Goal: Task Accomplishment & Management: Manage account settings

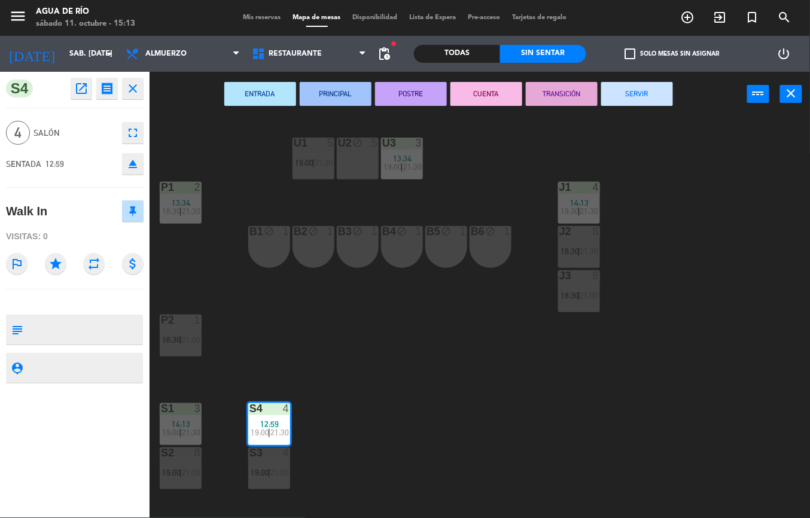
click at [627, 103] on button "SERVIR" at bounding box center [637, 94] width 72 height 24
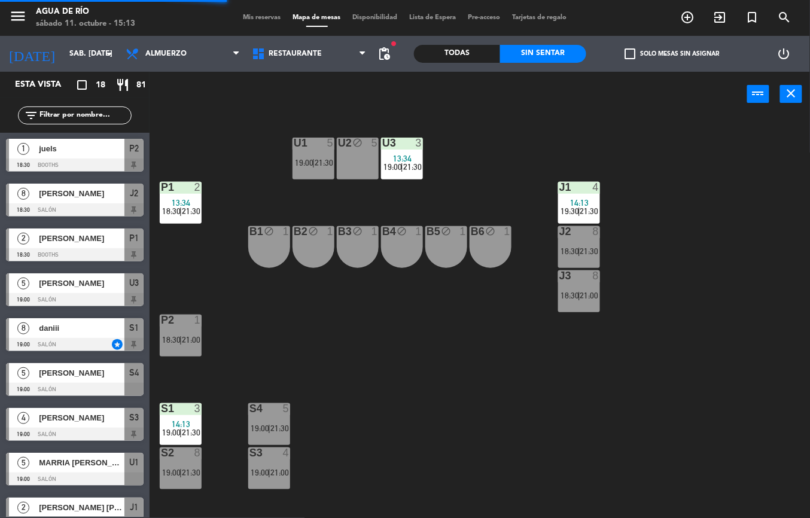
click at [191, 432] on span "21:30" at bounding box center [191, 432] width 19 height 10
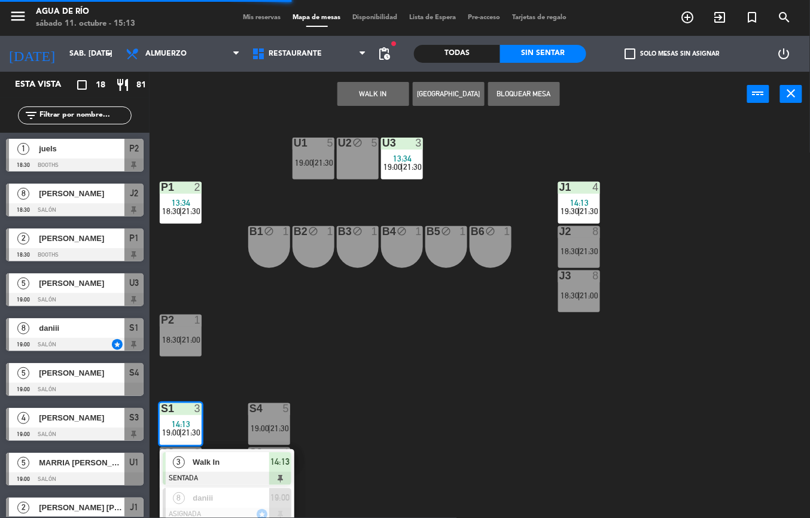
click at [226, 460] on span "Walk In" at bounding box center [231, 462] width 77 height 13
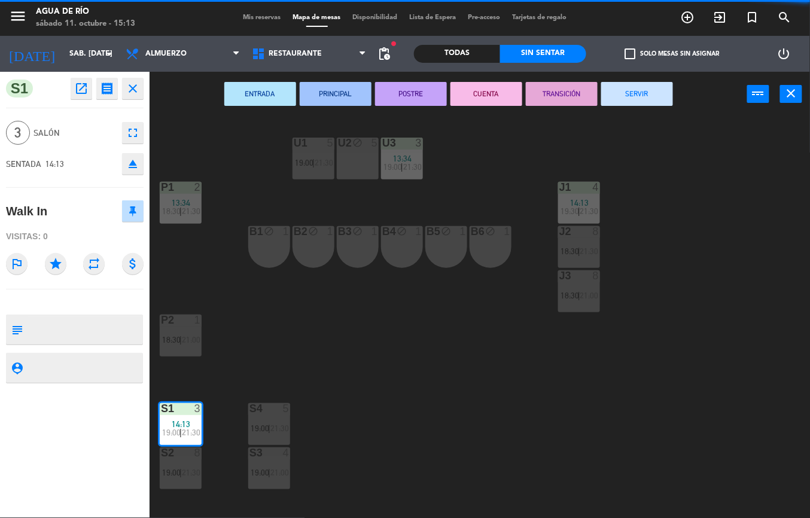
click at [640, 103] on button "SERVIR" at bounding box center [637, 94] width 72 height 24
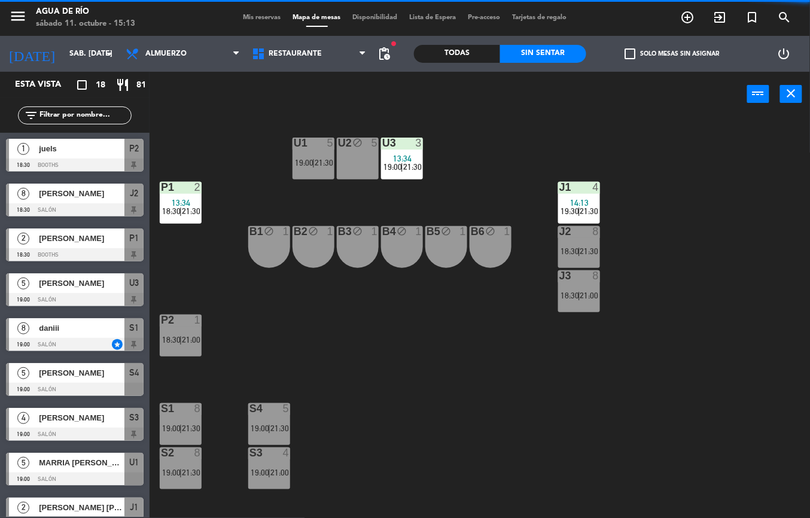
click at [182, 412] on div at bounding box center [180, 408] width 20 height 11
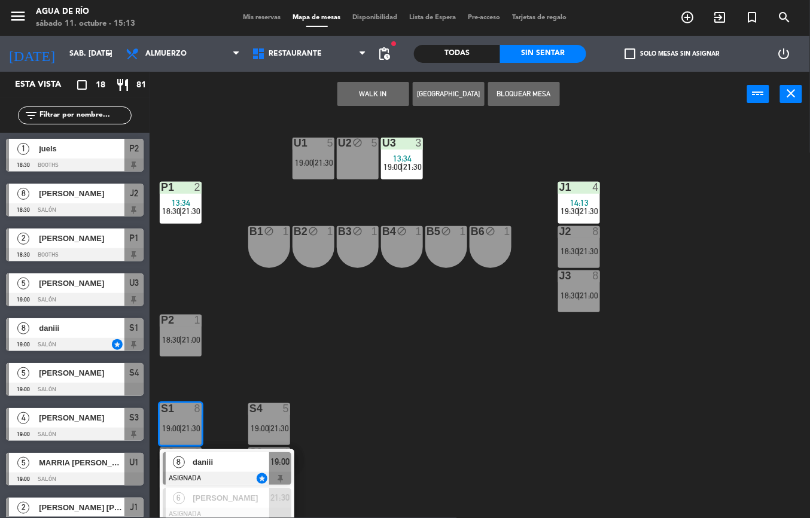
click at [391, 429] on div "U1 5 19:00 | 21:30 U2 block 5 U3 3 13:34 19:00 | 21:30 J1 4 14:13 19:30 | 21:30…" at bounding box center [484, 317] width 652 height 401
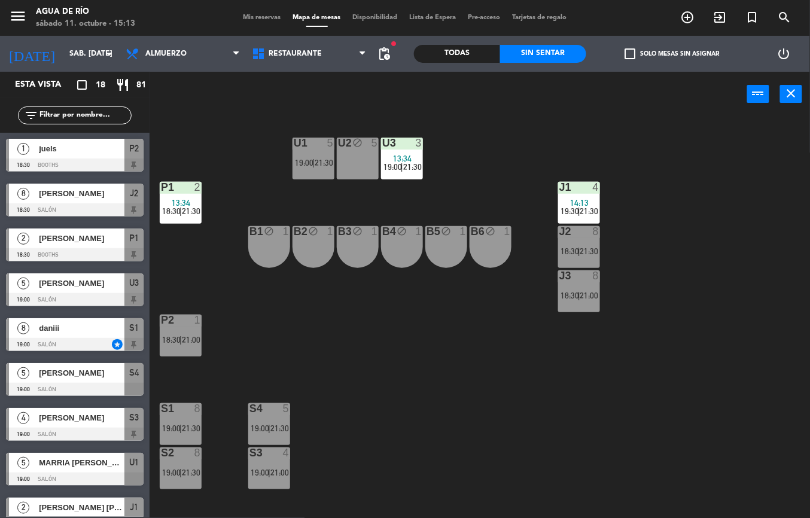
click at [496, 334] on div "U1 5 19:00 | 21:30 U2 block 5 U3 3 13:34 19:00 | 21:30 J1 4 14:13 19:30 | 21:30…" at bounding box center [484, 317] width 652 height 401
click at [573, 201] on span "14:13" at bounding box center [579, 203] width 19 height 10
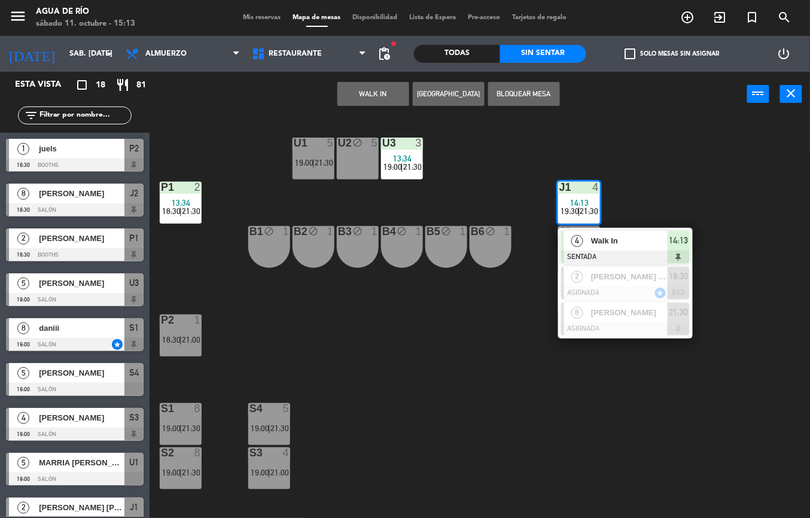
click at [621, 240] on span "Walk In" at bounding box center [629, 240] width 77 height 13
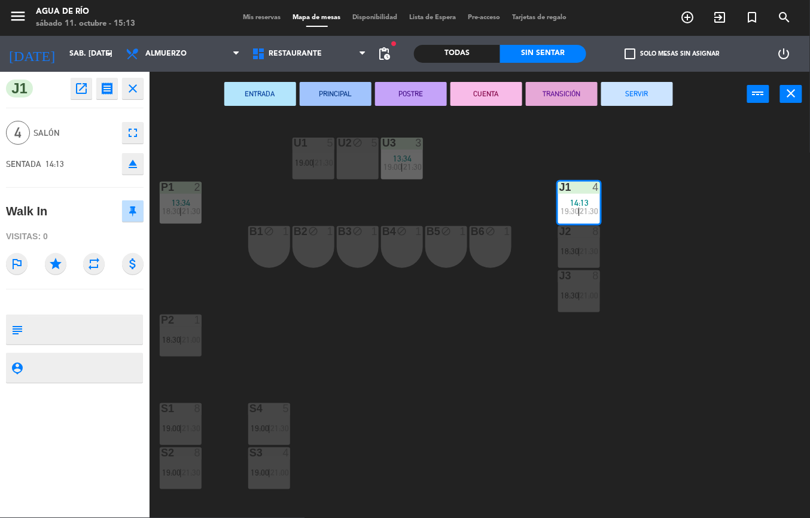
click at [642, 98] on button "SERVIR" at bounding box center [637, 94] width 72 height 24
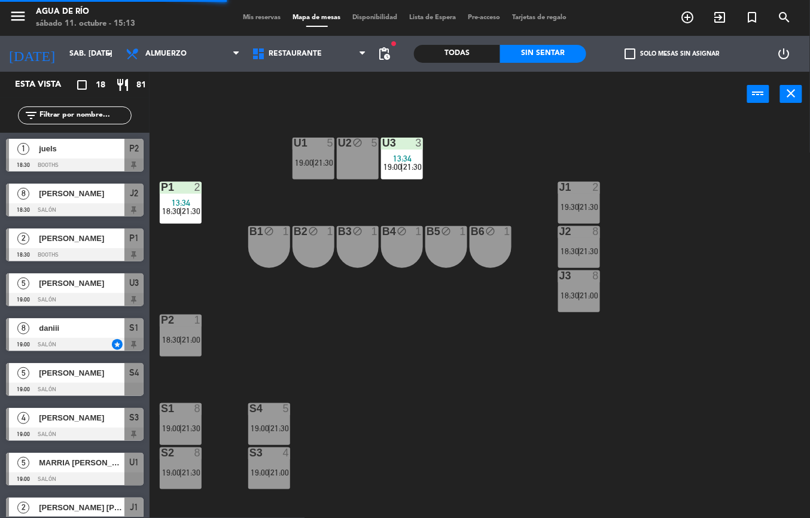
click at [400, 154] on span "13:34" at bounding box center [402, 159] width 19 height 10
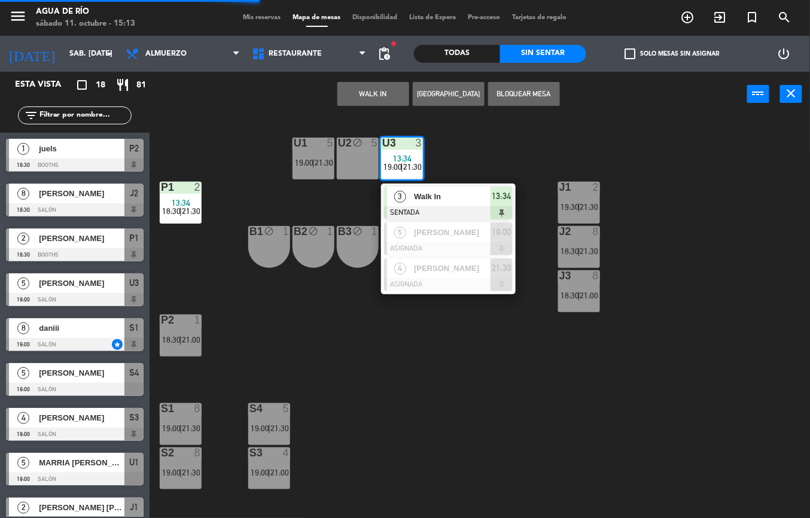
click at [454, 195] on span "Walk In" at bounding box center [452, 196] width 77 height 13
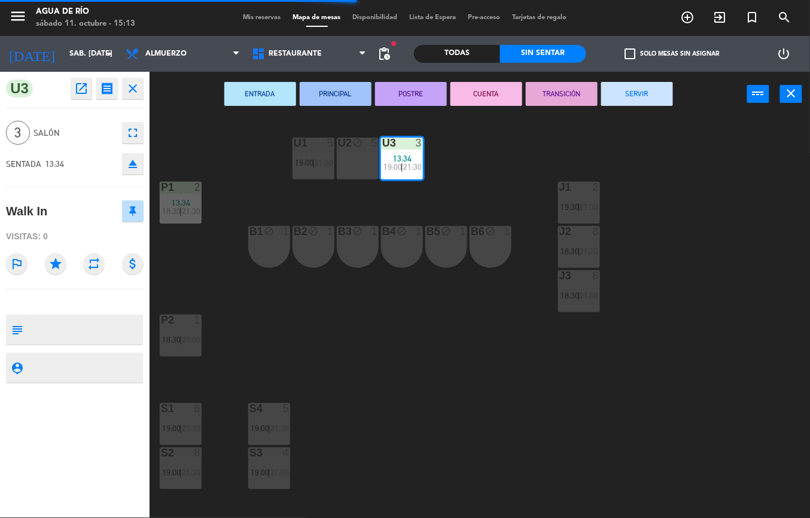
click at [639, 92] on button "SERVIR" at bounding box center [637, 94] width 72 height 24
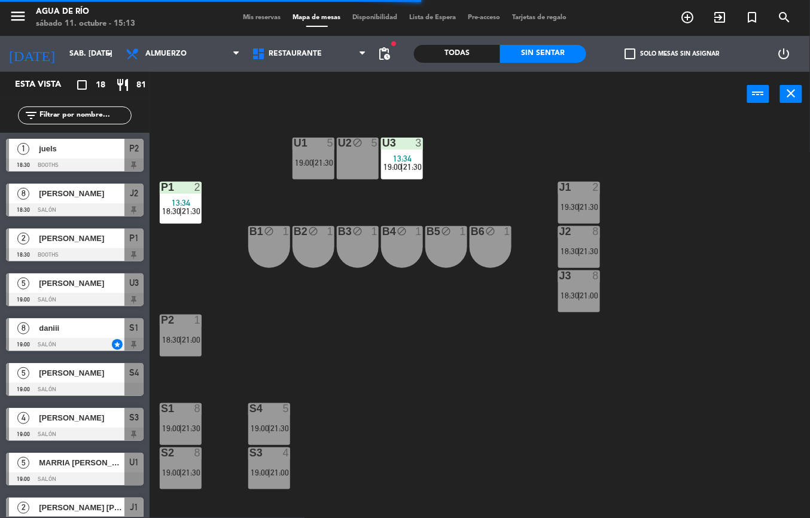
click at [187, 187] on div at bounding box center [180, 187] width 20 height 11
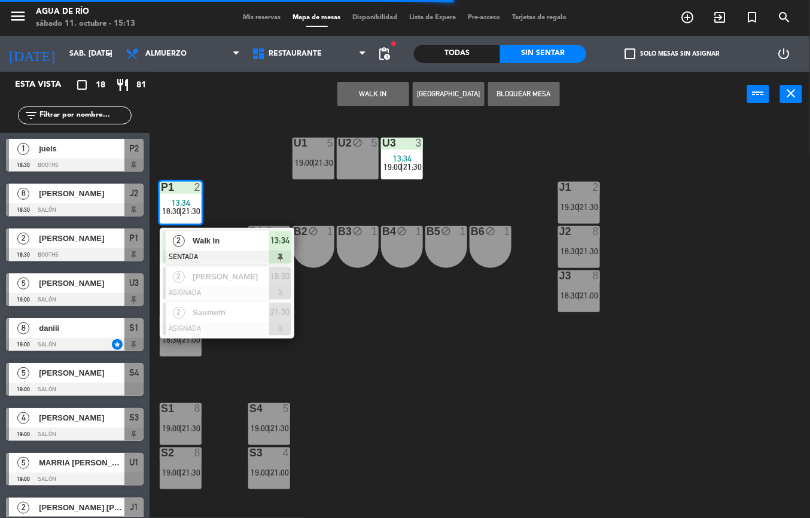
click at [228, 239] on span "Walk In" at bounding box center [231, 240] width 77 height 13
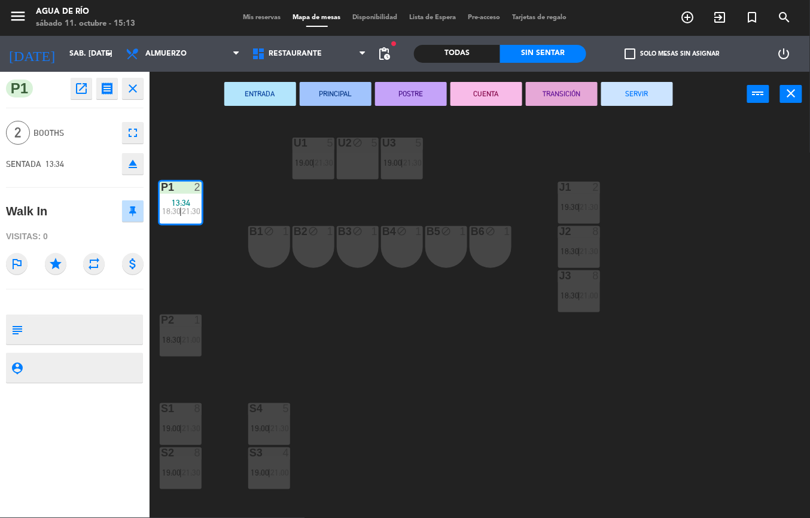
click at [663, 100] on button "SERVIR" at bounding box center [637, 94] width 72 height 24
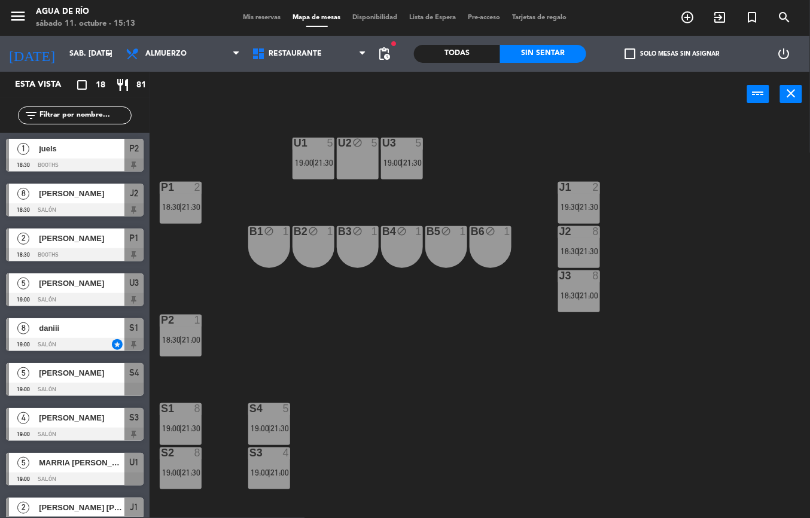
click at [369, 407] on div "U1 5 19:00 | 21:30 U2 block 5 U3 5 19:00 | 21:30 J1 2 19:30 | 21:30 P1 2 18:30 …" at bounding box center [484, 317] width 652 height 401
click at [393, 426] on div "U1 5 19:00 | 21:30 U2 block 5 U3 5 19:00 | 21:30 J1 2 19:30 | 21:30 P1 2 18:30 …" at bounding box center [484, 317] width 652 height 401
click at [431, 430] on div "U1 5 19:00 | 21:30 U2 block 5 U3 5 19:00 | 21:30 J1 2 19:30 | 21:30 P1 2 18:30 …" at bounding box center [484, 317] width 652 height 401
click at [447, 434] on div "U1 5 19:00 | 21:30 U2 block 5 U3 5 19:00 | 21:30 J1 2 19:30 | 21:30 P1 2 18:30 …" at bounding box center [484, 317] width 652 height 401
click at [436, 460] on div "U1 5 19:00 | 21:30 U2 block 5 U3 5 19:00 | 21:30 J1 2 19:30 | 21:30 P1 2 18:30 …" at bounding box center [484, 317] width 652 height 401
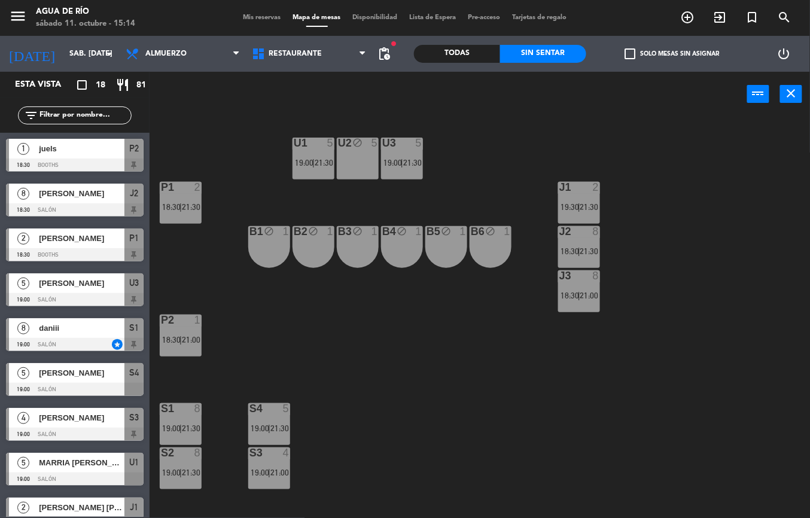
click at [433, 443] on div "U1 5 19:00 | 21:30 U2 block 5 U3 5 19:00 | 21:30 J1 2 19:30 | 21:30 P1 2 18:30 …" at bounding box center [484, 317] width 652 height 401
click at [173, 206] on span "18:30" at bounding box center [171, 207] width 19 height 10
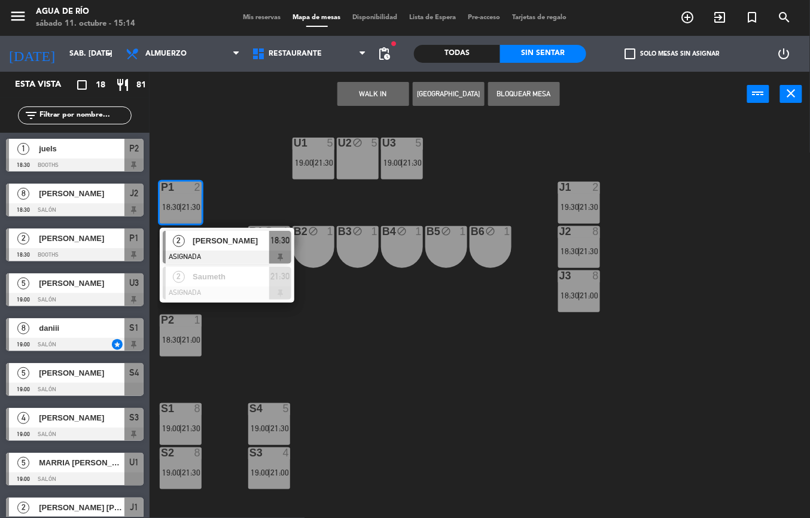
click at [182, 335] on span "|" at bounding box center [180, 340] width 2 height 10
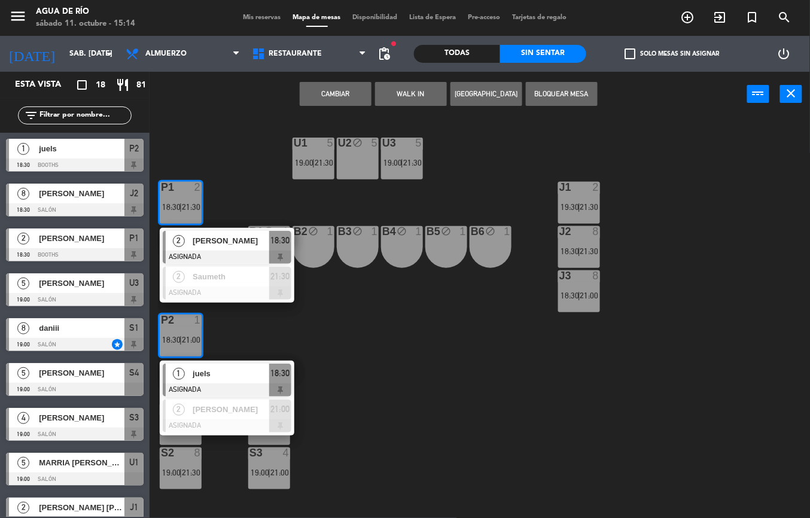
click at [419, 345] on div "U1 5 19:00 | 21:30 U2 block 5 U3 5 19:00 | 21:30 J1 2 19:30 | 21:30 P1 2 18:30 …" at bounding box center [484, 317] width 652 height 401
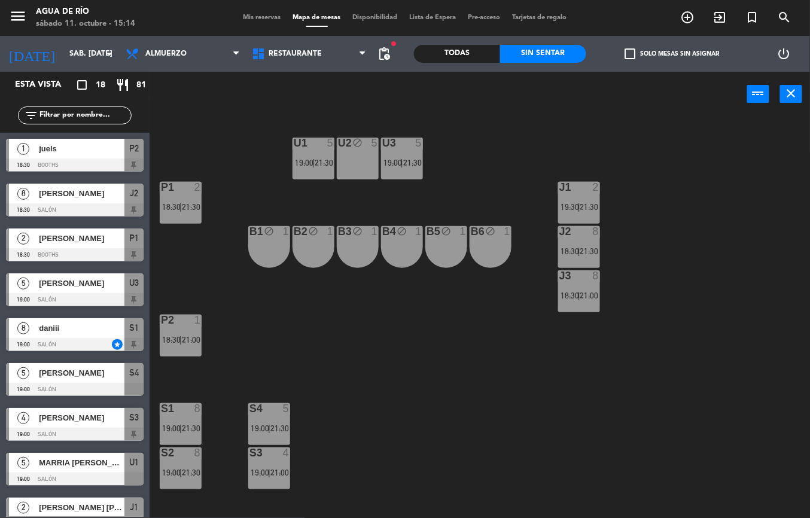
click at [182, 343] on span "21:00" at bounding box center [191, 340] width 19 height 10
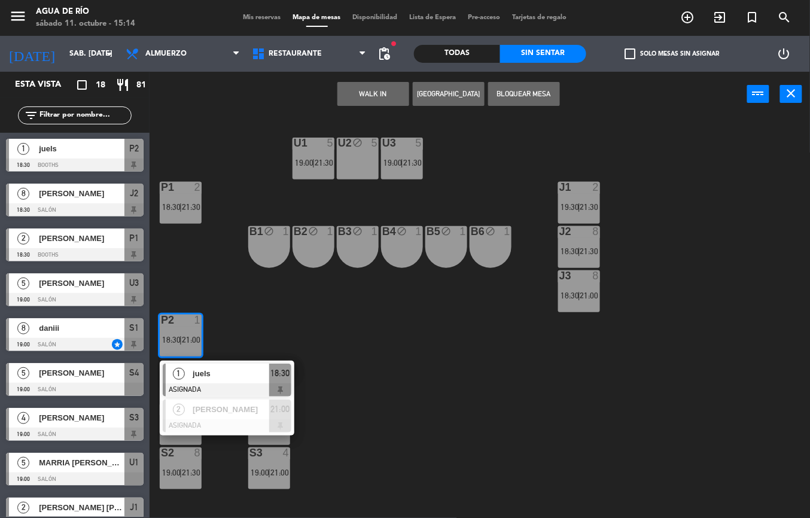
click at [448, 375] on div "U1 5 19:00 | 21:30 U2 block 5 U3 5 19:00 | 21:30 J1 2 19:30 | 21:30 P1 2 18:30 …" at bounding box center [484, 317] width 652 height 401
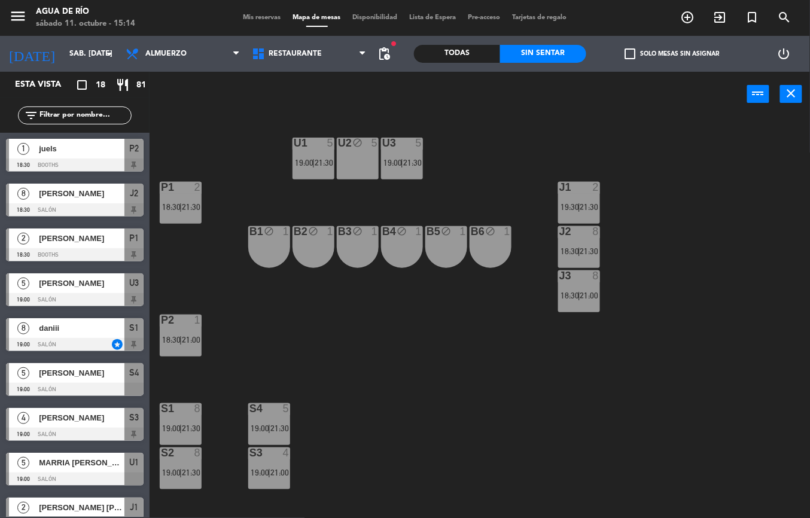
click at [313, 142] on div at bounding box center [313, 143] width 20 height 11
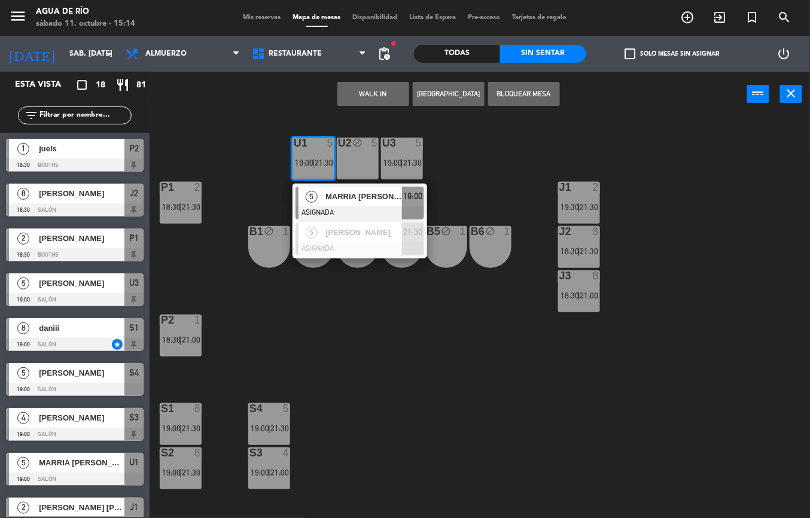
click at [402, 142] on div at bounding box center [402, 143] width 20 height 11
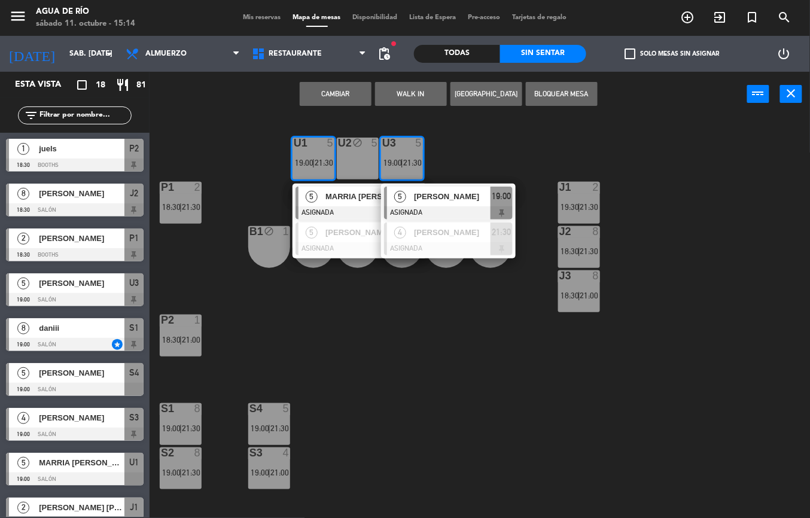
click at [439, 364] on div "U1 5 19:00 | 21:30 5 MARRIA [PERSON_NAME] ASIGNADA 19:00 5 [PERSON_NAME] ASIGNA…" at bounding box center [484, 317] width 652 height 401
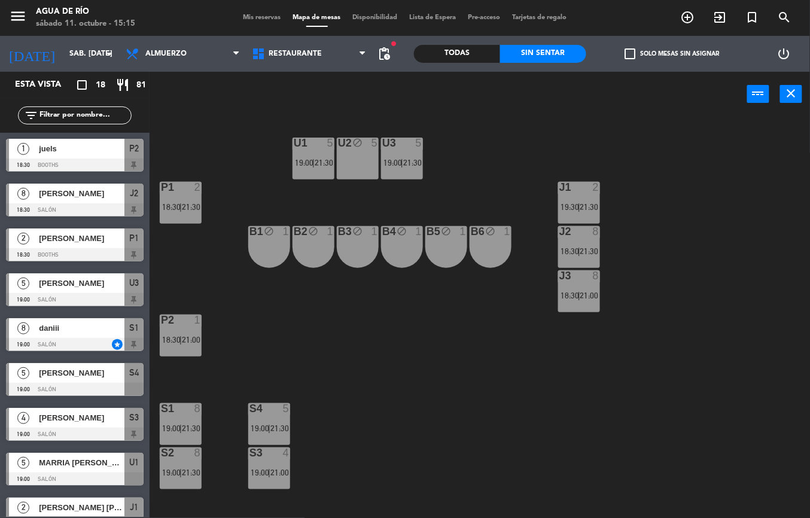
click at [177, 426] on span "19:00" at bounding box center [171, 428] width 19 height 10
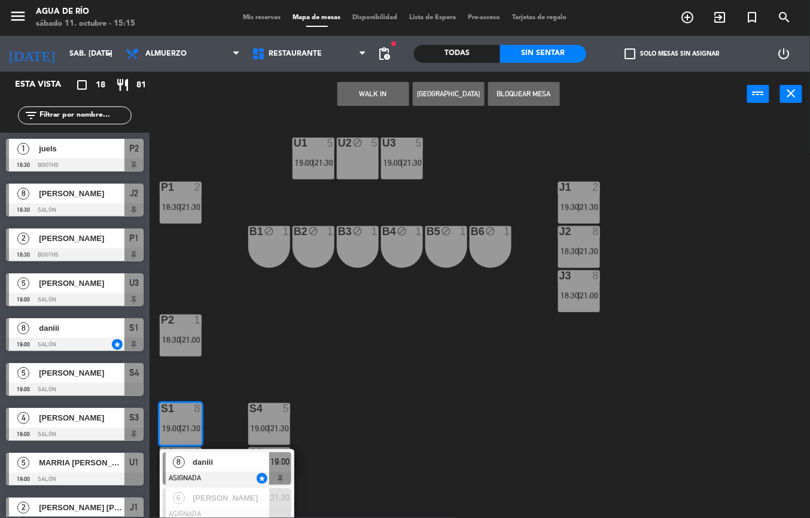
click at [407, 391] on div "U1 5 19:00 | 21:30 U2 block 5 U3 5 19:00 | 21:30 J1 2 19:30 | 21:30 P1 2 18:30 …" at bounding box center [484, 317] width 652 height 401
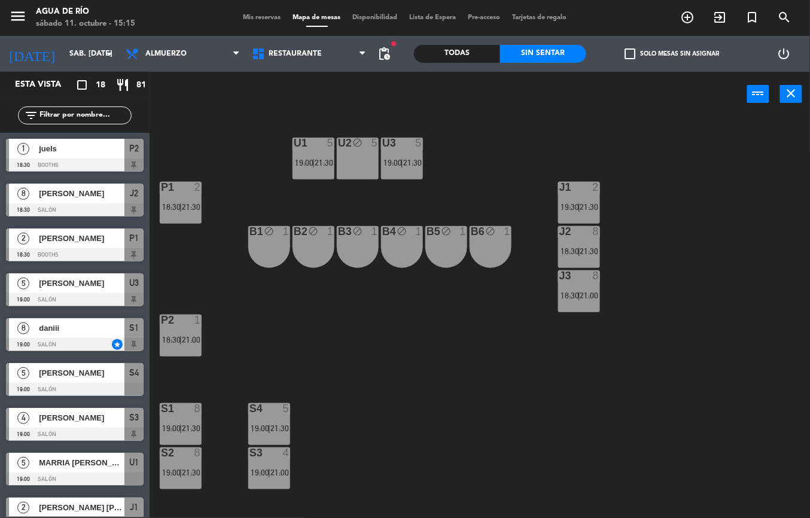
click at [375, 416] on div "U1 5 19:00 | 21:30 U2 block 5 U3 5 19:00 | 21:30 J1 2 19:30 | 21:30 P1 2 18:30 …" at bounding box center [484, 317] width 652 height 401
click at [267, 470] on span "19:00" at bounding box center [260, 473] width 19 height 10
click at [261, 469] on span "19:00" at bounding box center [260, 473] width 19 height 10
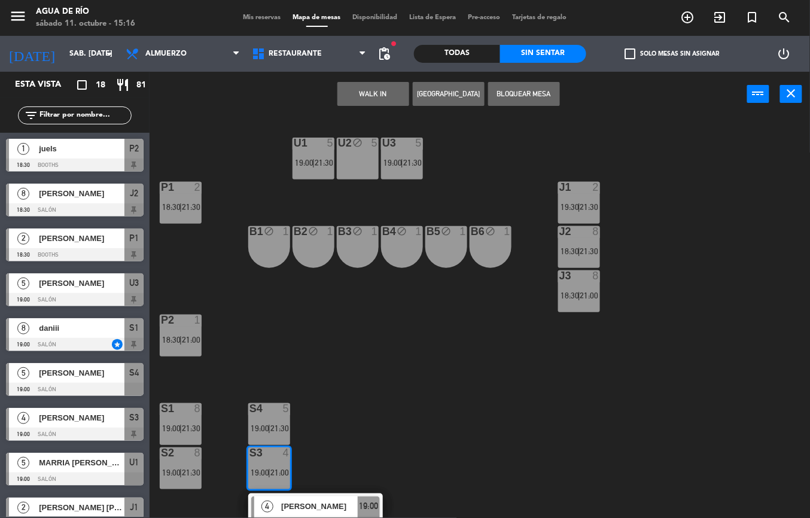
click at [303, 161] on span "19:00" at bounding box center [304, 163] width 19 height 10
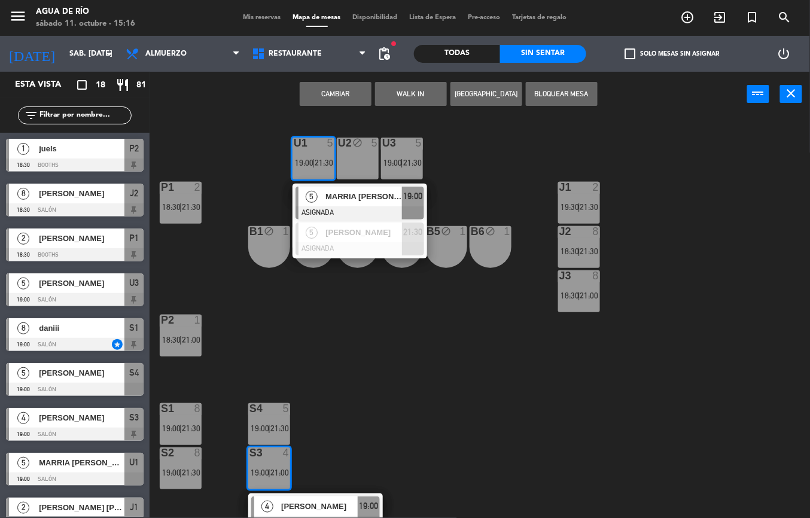
click at [433, 347] on div "U1 5 19:00 | 21:30 5 MARRIA [PERSON_NAME] ASIGNADA 19:00 5 [PERSON_NAME] ASIGNA…" at bounding box center [484, 317] width 652 height 401
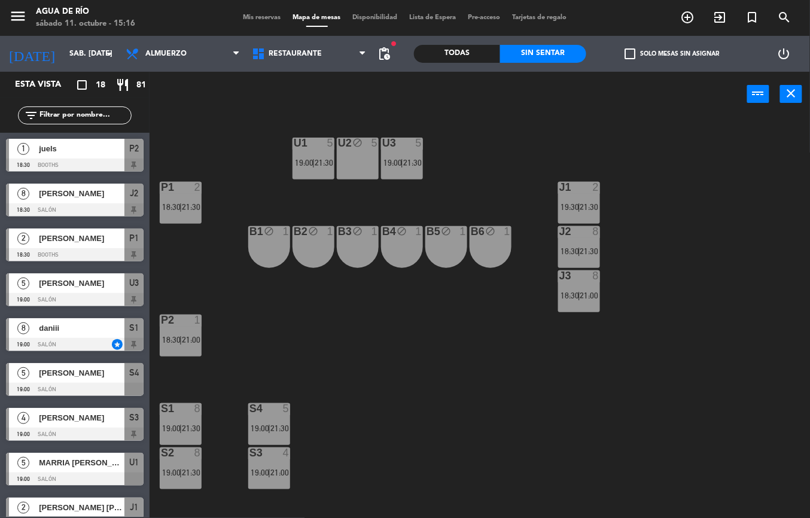
click at [476, 325] on div "U1 5 19:00 | 21:30 U2 block 5 U3 5 19:00 | 21:30 J1 2 19:30 | 21:30 P1 2 18:30 …" at bounding box center [484, 317] width 652 height 401
click at [171, 441] on div "S1 8 19:00 | 21:30" at bounding box center [181, 424] width 42 height 42
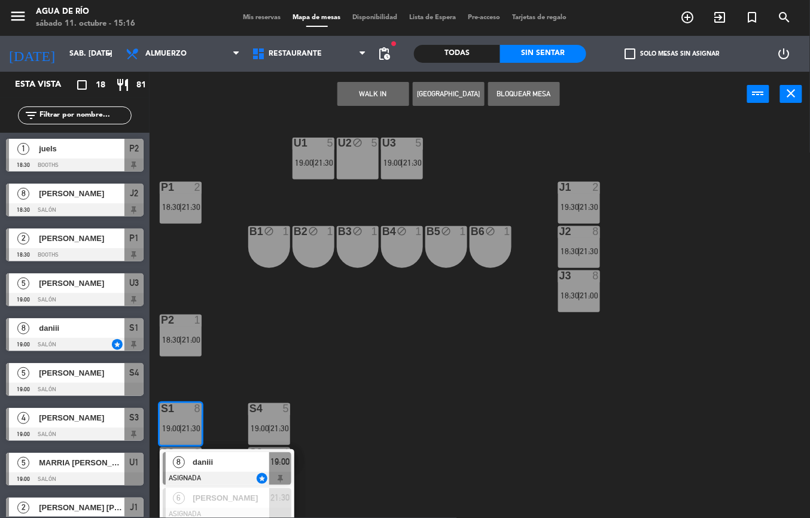
click at [357, 357] on div "U1 5 19:00 | 21:30 U2 block 5 U3 5 19:00 | 21:30 J1 2 19:30 | 21:30 P1 2 18:30 …" at bounding box center [484, 317] width 652 height 401
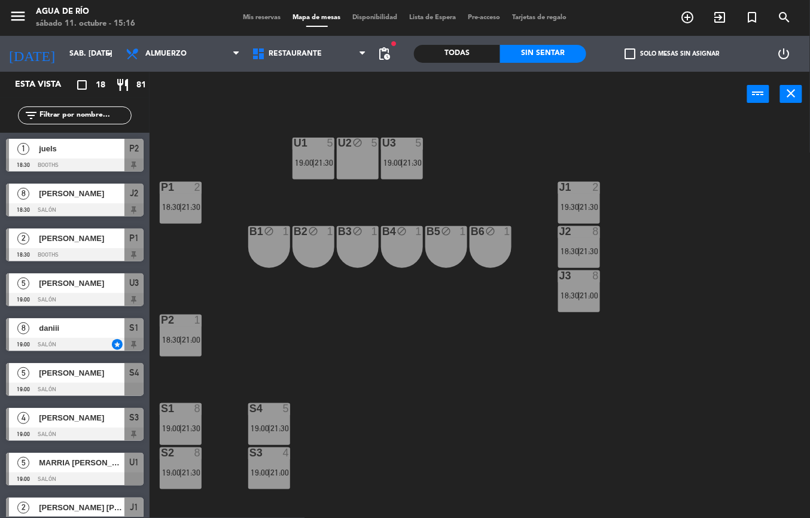
click at [460, 390] on div "U1 5 19:00 | 21:30 U2 block 5 U3 5 19:00 | 21:30 J1 2 19:30 | 21:30 P1 2 18:30 …" at bounding box center [484, 317] width 652 height 401
click at [577, 203] on span "19:30" at bounding box center [569, 207] width 19 height 10
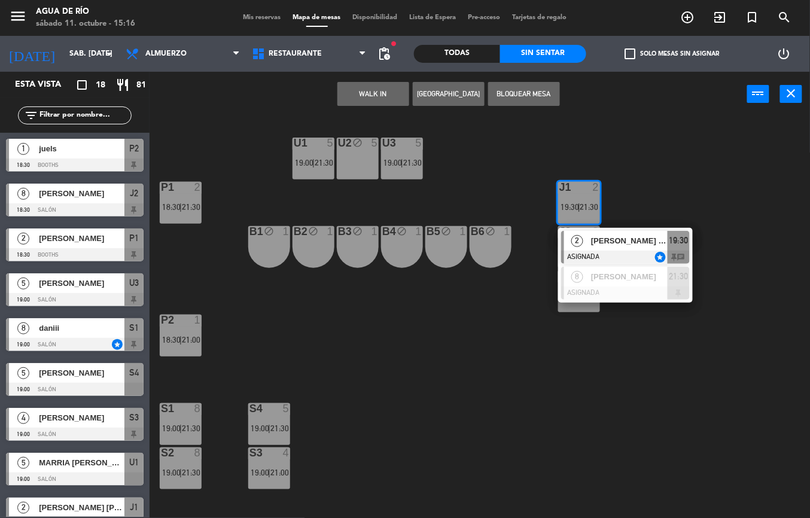
click at [732, 367] on div "U1 5 19:00 | 21:30 U2 block 5 U3 5 19:00 | 21:30 J1 2 19:30 | 21:30 2 [PERSON_N…" at bounding box center [484, 317] width 652 height 401
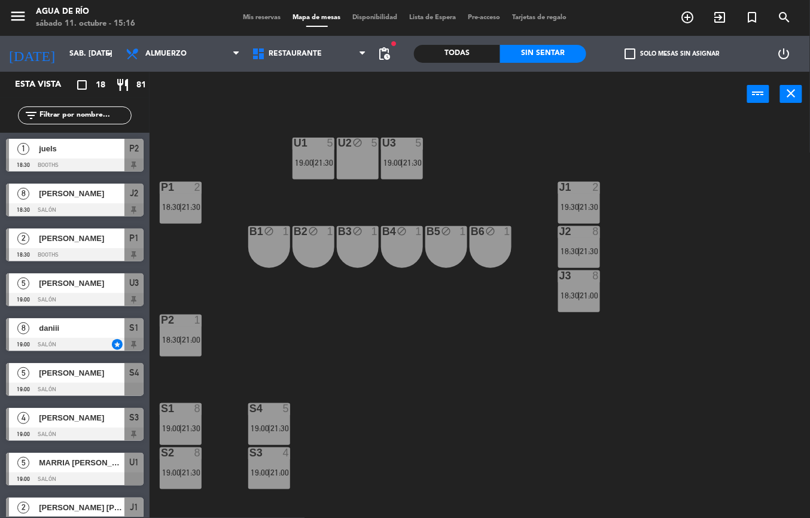
click at [575, 254] on span "18:30" at bounding box center [569, 251] width 19 height 10
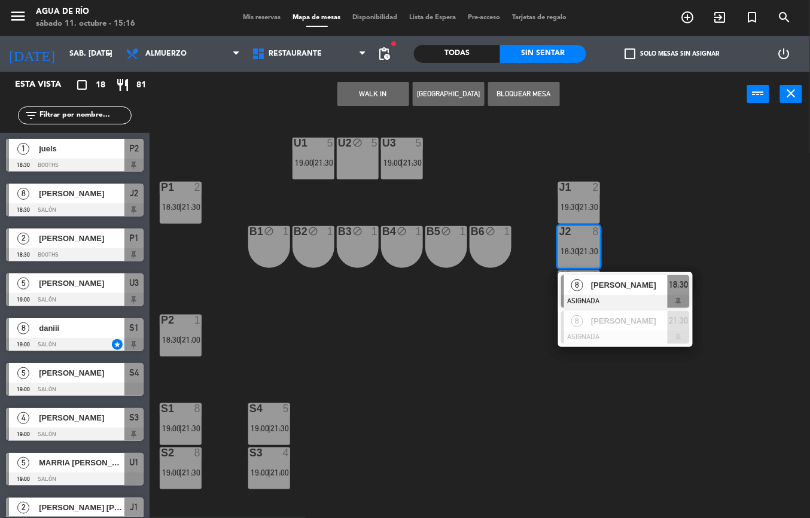
click at [694, 383] on div "U1 5 19:00 | 21:30 U2 block 5 U3 5 19:00 | 21:30 J1 2 19:30 | 21:30 P1 2 18:30 …" at bounding box center [484, 317] width 652 height 401
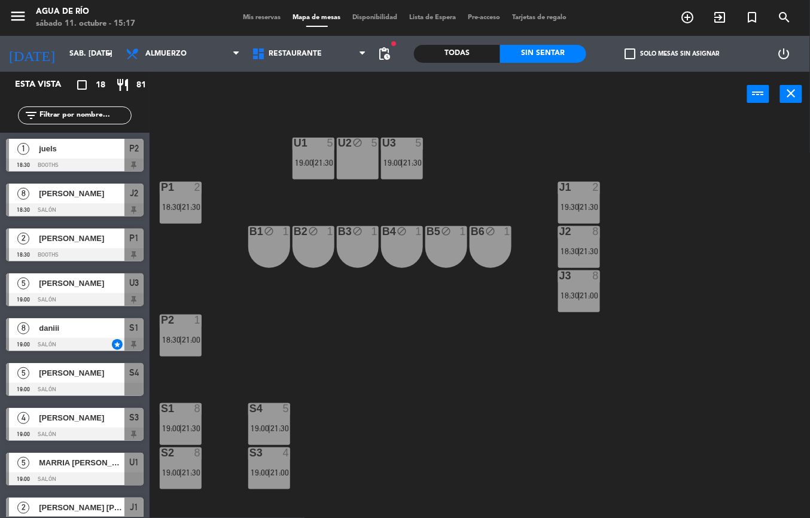
click at [677, 209] on div "U1 5 19:00 | 21:30 U2 block 5 U3 5 19:00 | 21:30 J1 2 19:30 | 21:30 P1 2 18:30 …" at bounding box center [484, 317] width 652 height 401
click at [584, 188] on div at bounding box center [579, 187] width 20 height 11
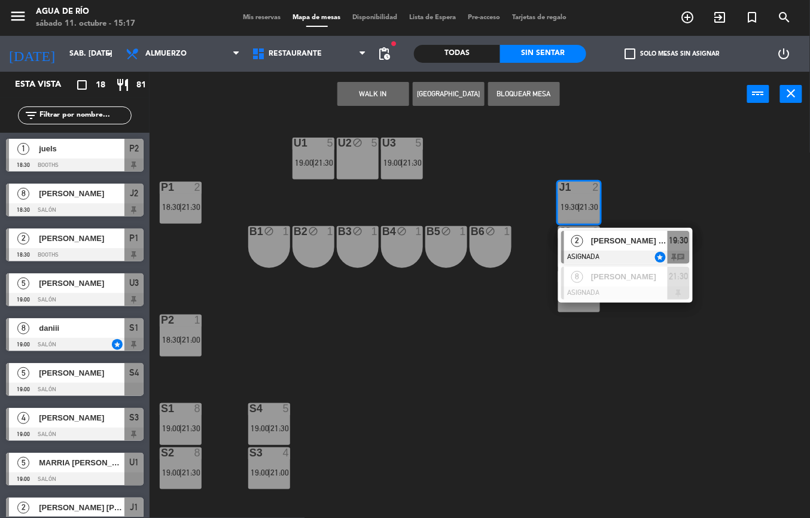
click at [652, 364] on div "U1 5 19:00 | 21:30 U2 block 5 U3 5 19:00 | 21:30 J1 2 19:30 | 21:30 2 [PERSON_N…" at bounding box center [484, 317] width 652 height 401
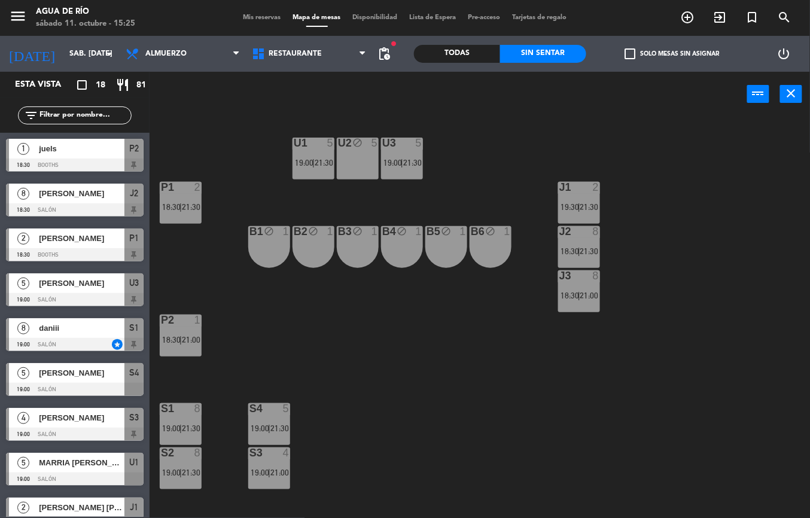
click at [168, 196] on div "P1 2 18:30 | 21:30" at bounding box center [181, 203] width 42 height 42
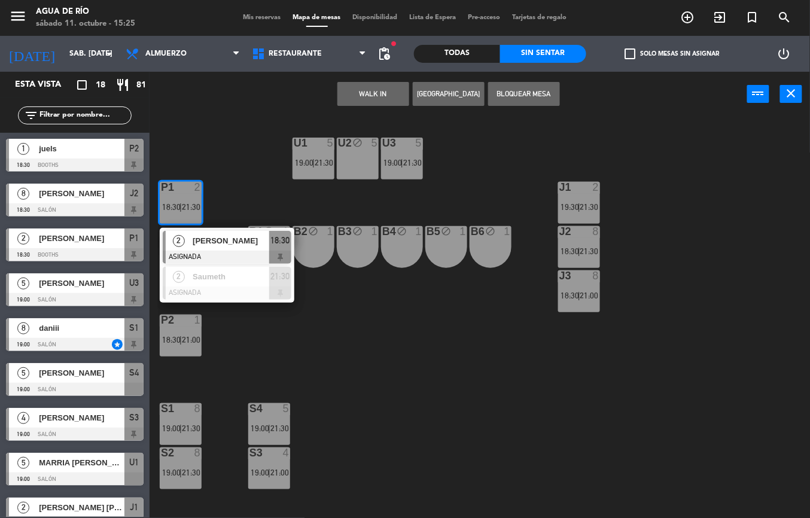
click at [330, 325] on div "U1 5 19:00 | 21:30 U2 block 5 U3 5 19:00 | 21:30 J1 2 19:30 | 21:30 P1 2 18:30 …" at bounding box center [484, 317] width 652 height 401
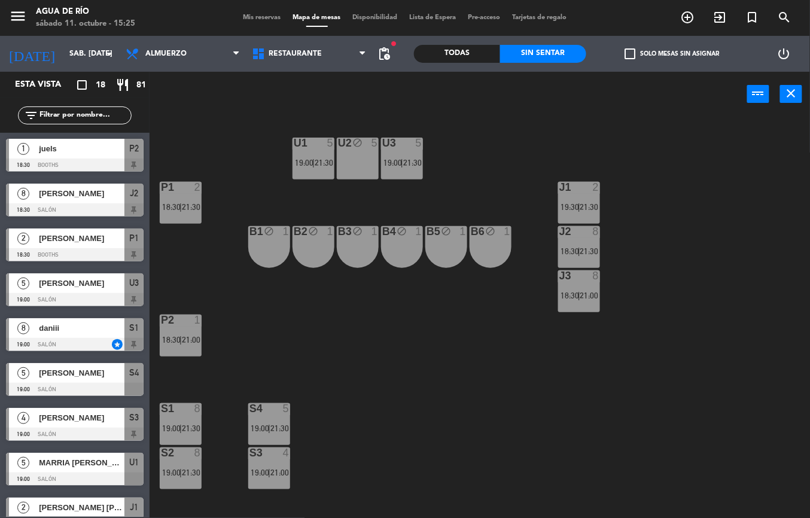
click at [178, 340] on span "18:30" at bounding box center [171, 340] width 19 height 10
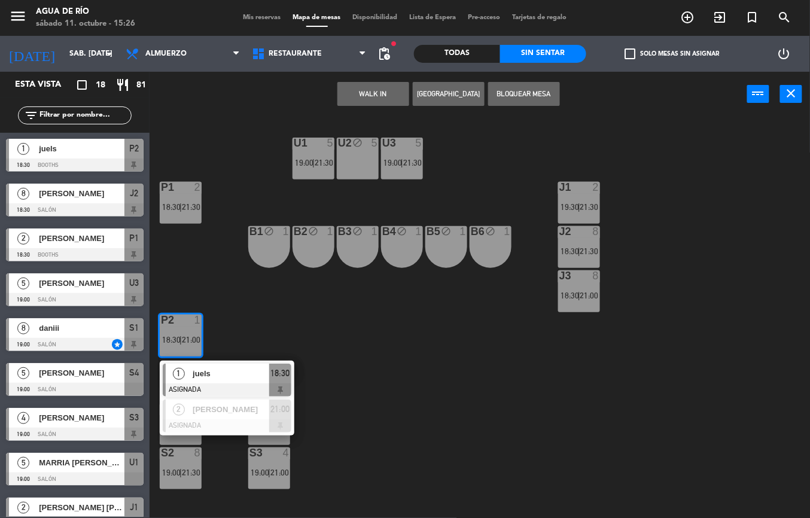
click at [402, 410] on div "U1 5 19:00 | 21:30 U2 block 5 U3 5 19:00 | 21:30 J1 2 19:30 | 21:30 P1 2 18:30 …" at bounding box center [484, 317] width 652 height 401
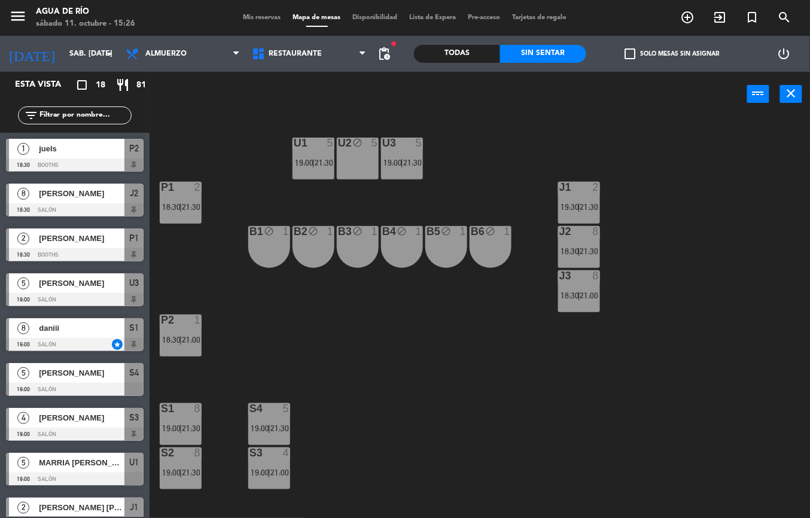
click at [182, 423] on span "|" at bounding box center [180, 428] width 2 height 10
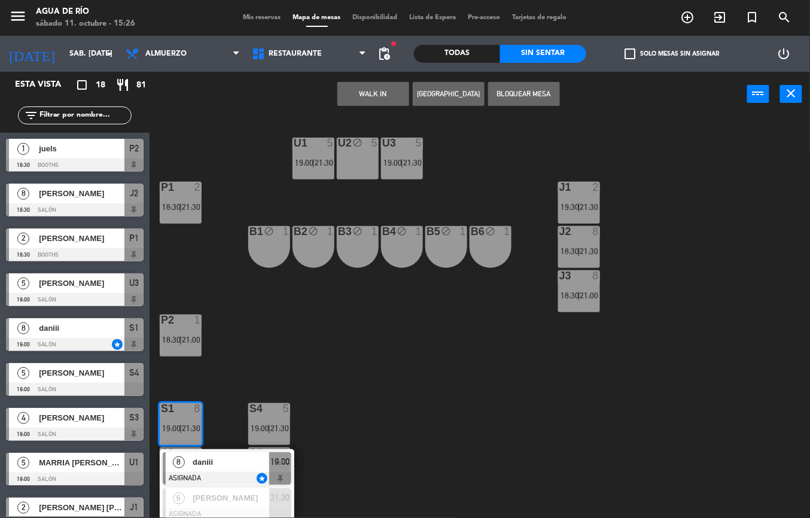
click at [383, 402] on div "U1 5 19:00 | 21:30 U2 block 5 U3 5 19:00 | 21:30 J1 2 19:30 | 21:30 P1 2 18:30 …" at bounding box center [484, 317] width 652 height 401
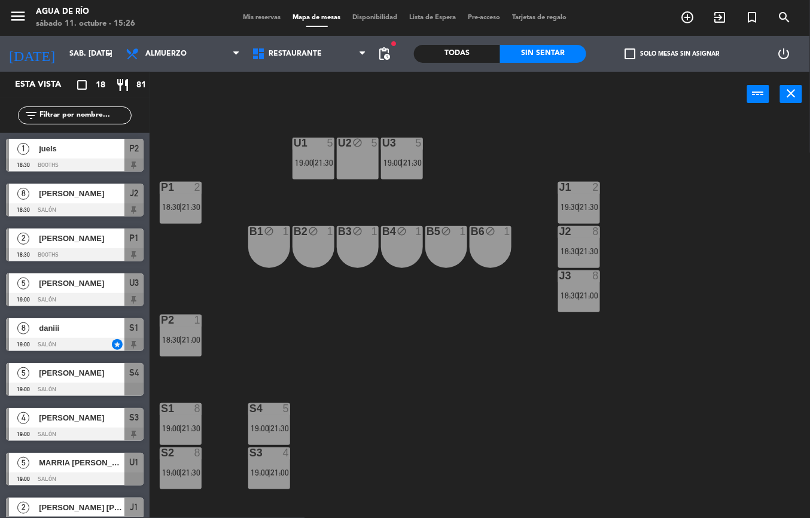
click at [187, 408] on div at bounding box center [180, 408] width 20 height 11
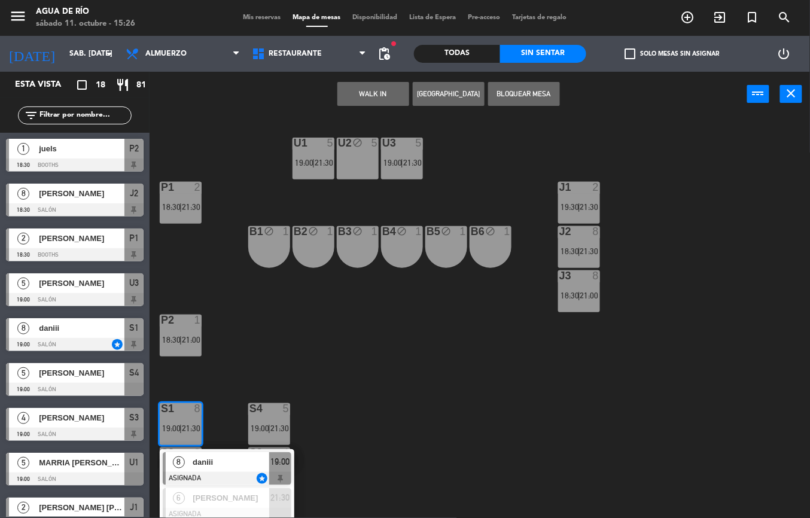
click at [414, 414] on div "U1 5 19:00 | 21:30 U2 block 5 U3 5 19:00 | 21:30 J1 2 19:30 | 21:30 P1 2 18:30 …" at bounding box center [484, 317] width 652 height 401
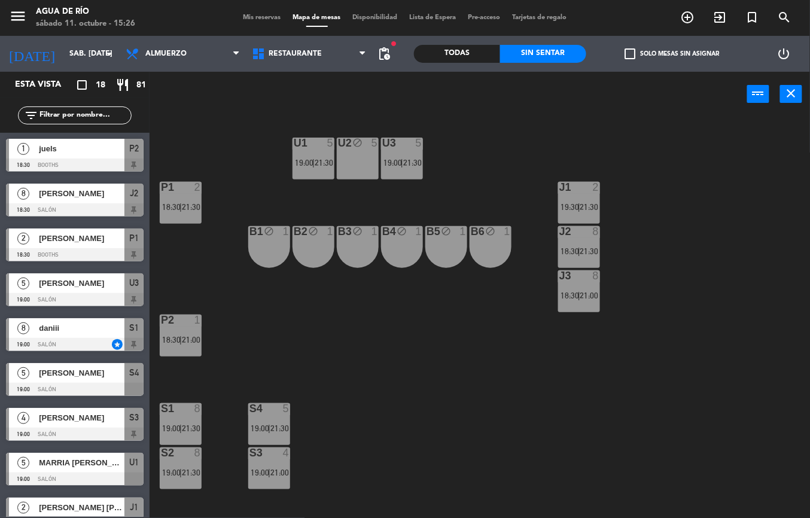
click at [277, 422] on div "S4 5 19:00 | 21:30" at bounding box center [269, 424] width 42 height 42
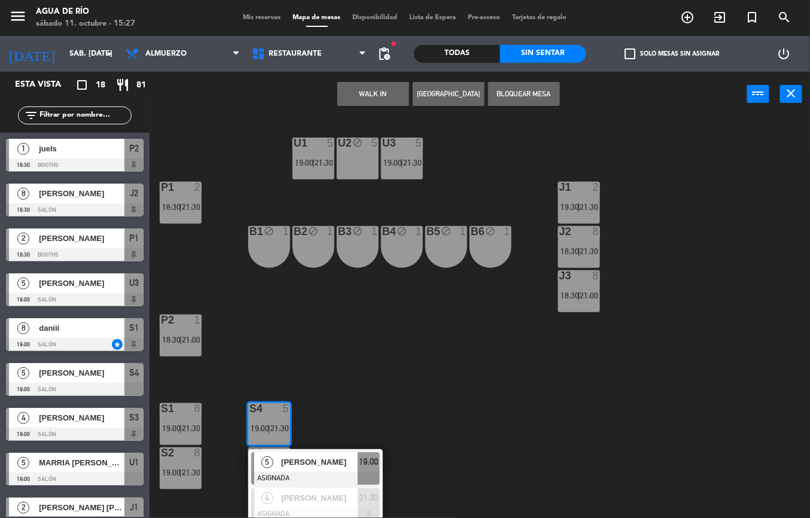
click at [487, 410] on div "U1 5 19:00 | 21:30 U2 block 5 U3 5 19:00 | 21:30 J1 2 19:30 | 21:30 P1 2 18:30 …" at bounding box center [484, 317] width 652 height 401
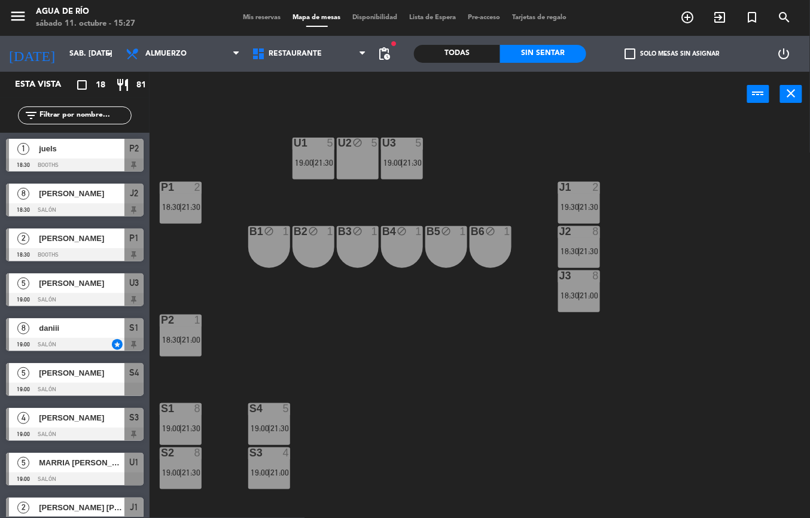
click at [267, 469] on span "19:00" at bounding box center [260, 473] width 19 height 10
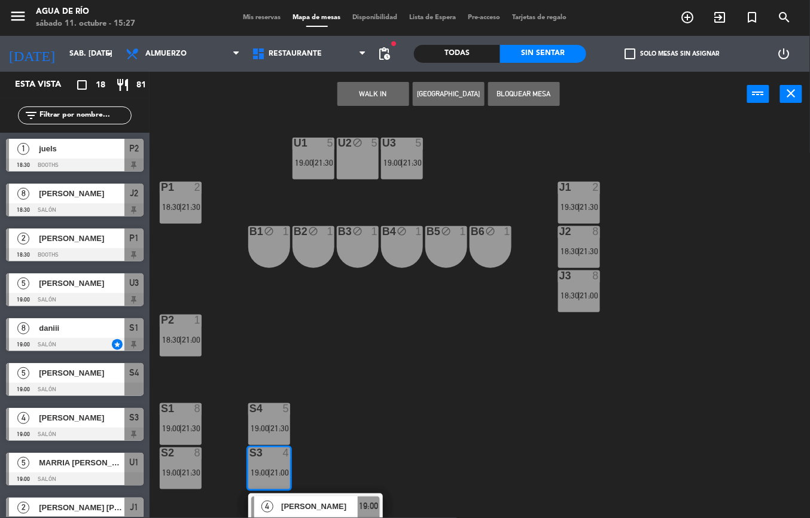
click at [326, 506] on span "[PERSON_NAME]" at bounding box center [319, 506] width 77 height 13
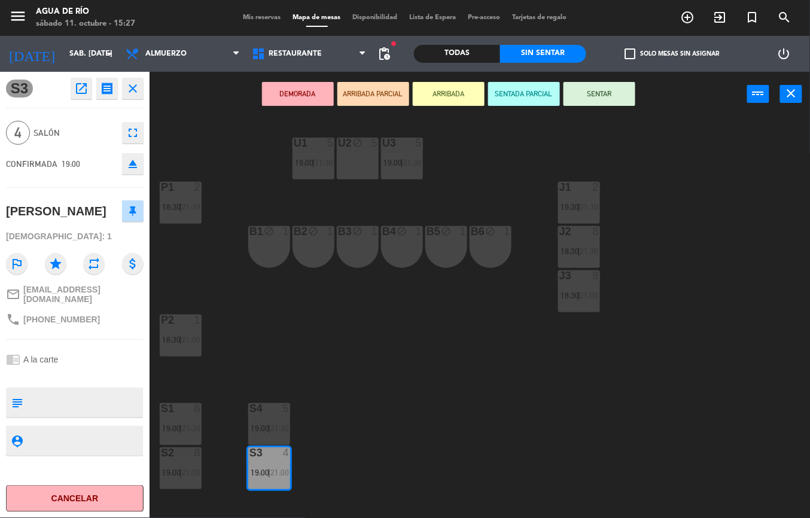
click at [439, 431] on div "U1 5 19:00 | 21:30 U2 block 5 U3 5 19:00 | 21:30 J1 2 19:30 | 21:30 P1 2 18:30 …" at bounding box center [484, 317] width 652 height 401
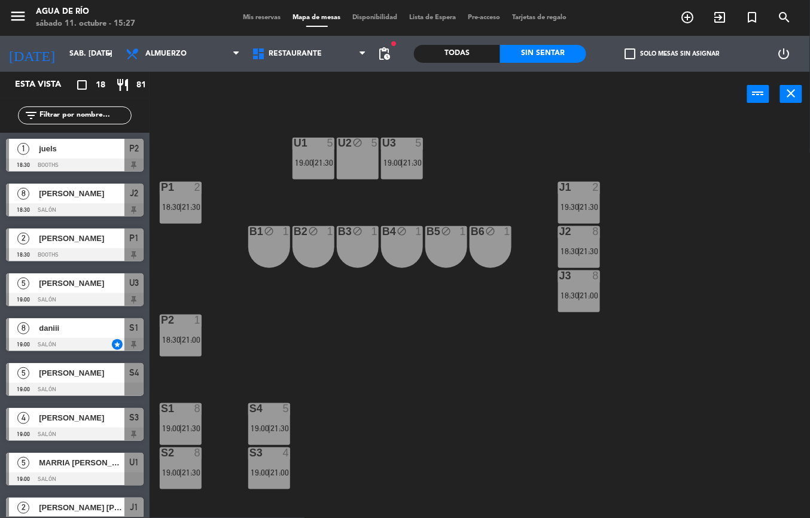
click at [273, 460] on div "S3 4 19:00 | 21:00" at bounding box center [269, 468] width 42 height 42
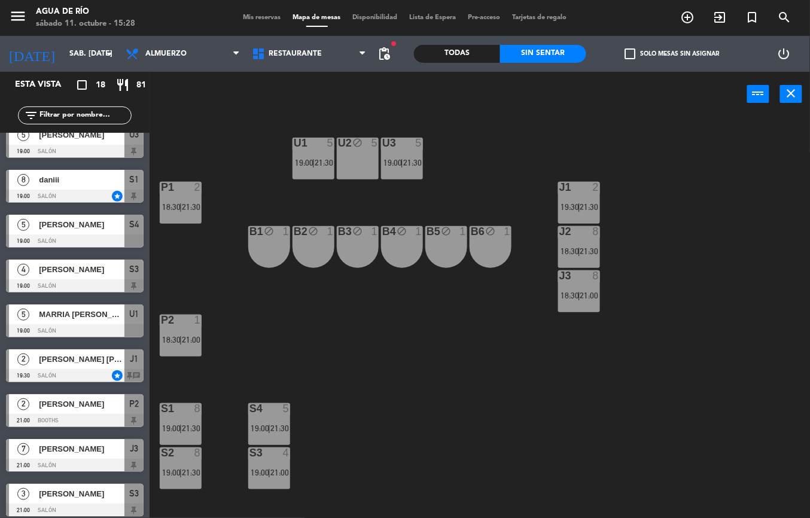
scroll to position [154, 0]
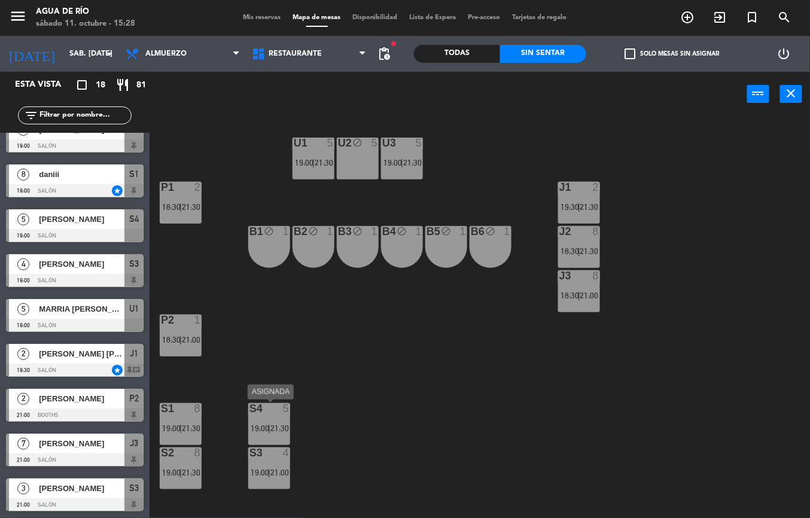
click at [422, 362] on div "U1 5 19:00 | 21:30 U2 block 5 U3 5 19:00 | 21:30 J1 2 19:30 | 21:30 P1 2 18:30 …" at bounding box center [484, 317] width 652 height 401
click at [273, 470] on span "21:00" at bounding box center [279, 473] width 19 height 10
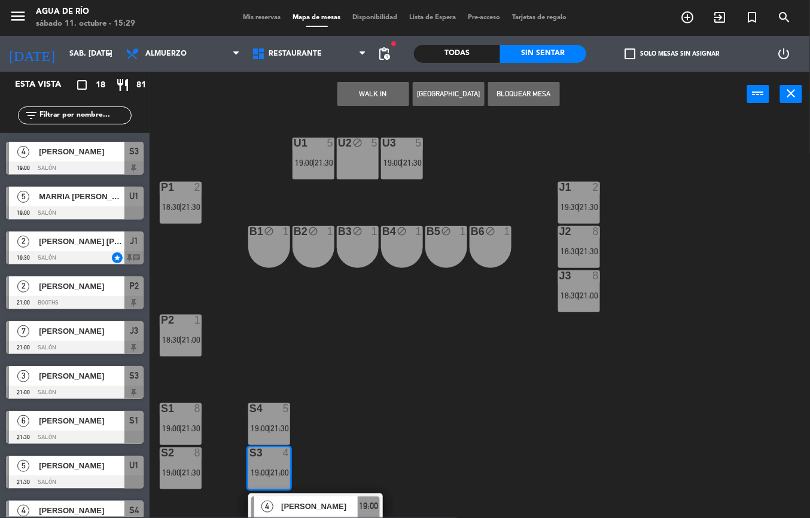
scroll to position [0, 0]
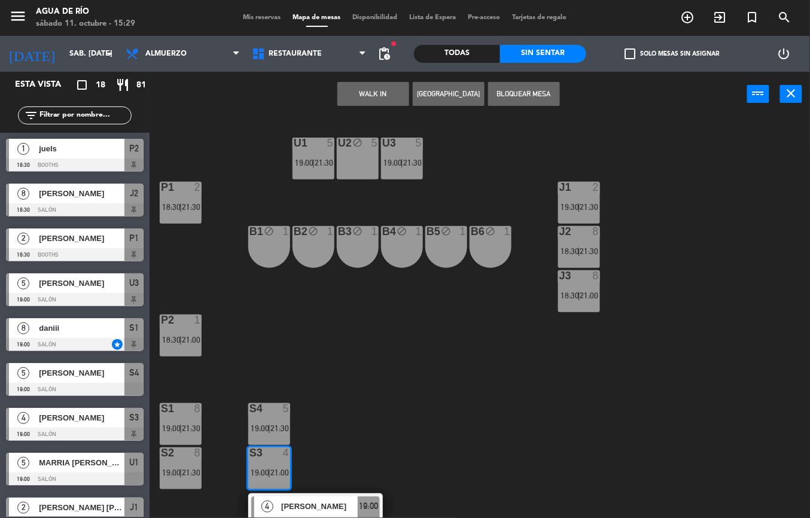
click at [301, 153] on div "U1 5 19:00 | 21:30" at bounding box center [313, 159] width 42 height 42
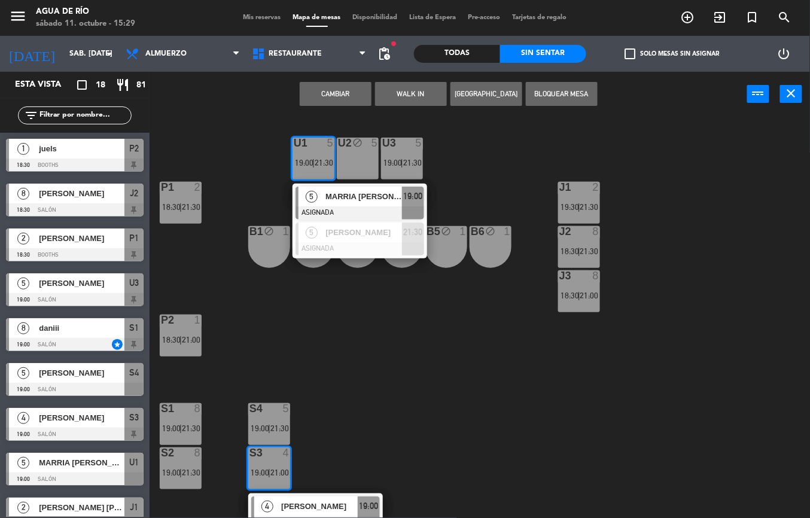
click at [472, 149] on div "U1 5 19:00 | 21:30 5 MARRIA [PERSON_NAME] ASIGNADA 19:00 5 [PERSON_NAME] ASIGNA…" at bounding box center [484, 317] width 652 height 401
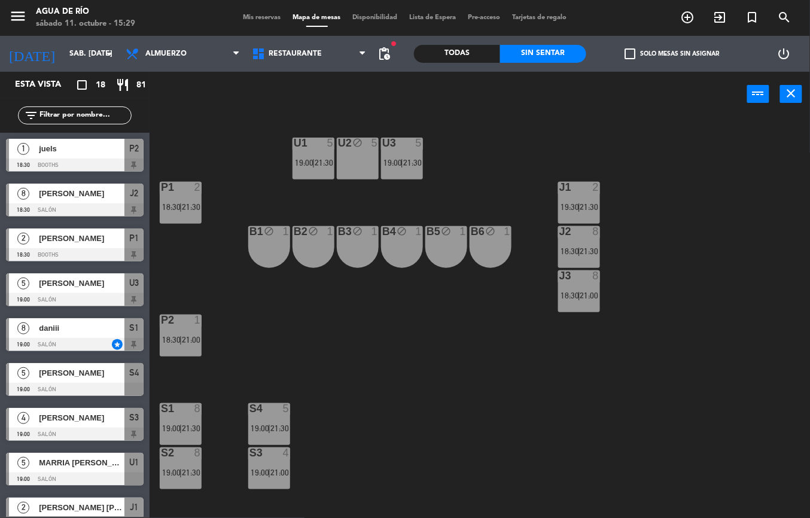
click at [407, 156] on div "U3 5 19:00 | 21:30" at bounding box center [402, 159] width 42 height 42
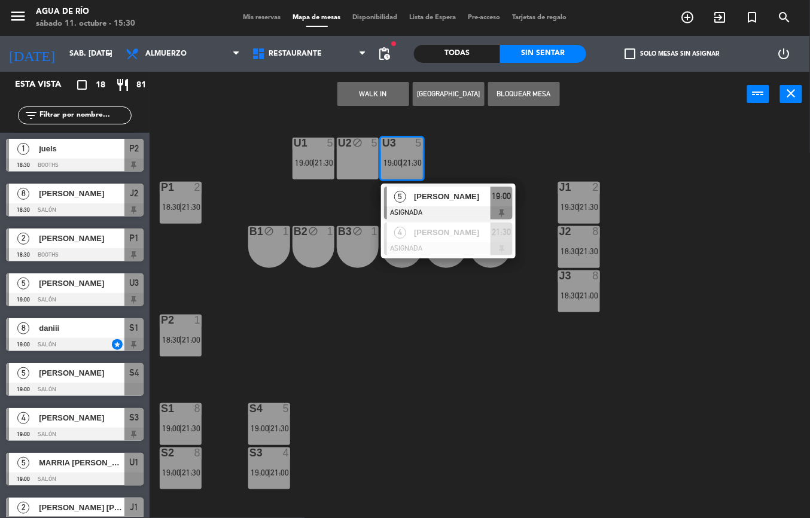
click at [706, 271] on div "U1 5 19:00 | 21:30 U2 block 5 U3 5 19:00 | 21:30 5 [PERSON_NAME] ASIGNADA 19:00…" at bounding box center [484, 317] width 652 height 401
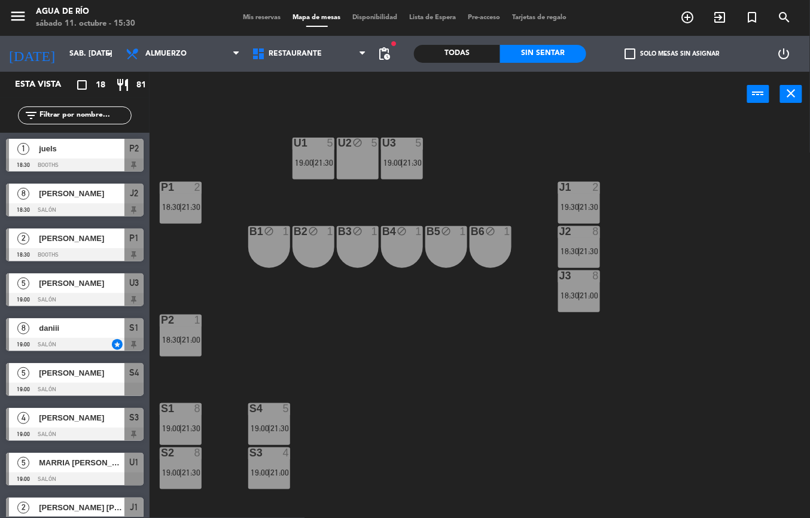
click at [576, 188] on div at bounding box center [579, 187] width 20 height 11
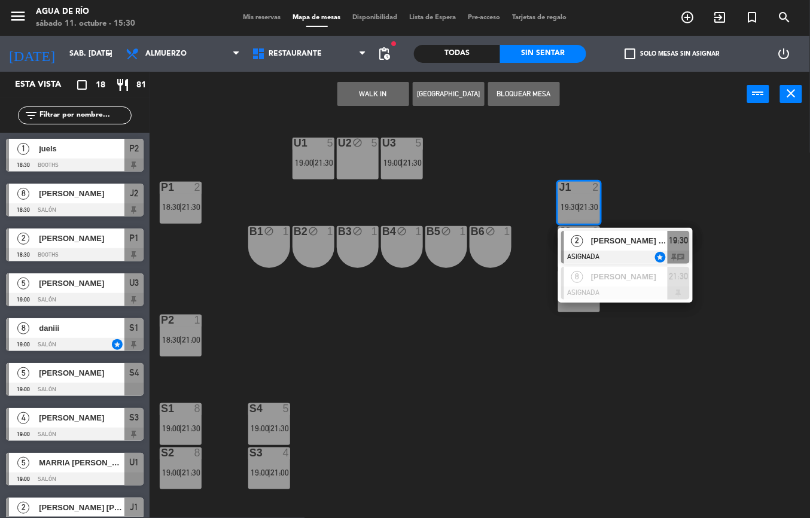
click at [718, 343] on div "U1 5 19:00 | 21:30 U2 block 5 U3 5 19:00 | 21:30 J1 2 19:30 | 21:30 2 [PERSON_N…" at bounding box center [484, 317] width 652 height 401
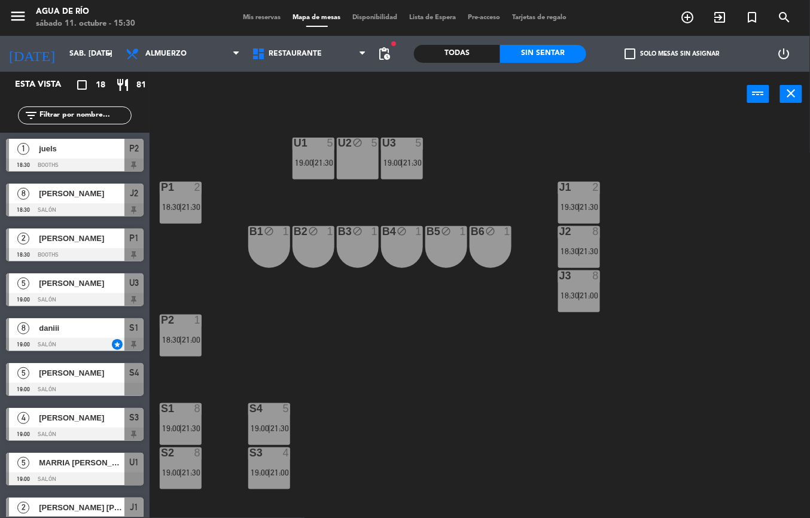
click at [575, 276] on div at bounding box center [579, 275] width 20 height 11
click at [573, 271] on div at bounding box center [579, 275] width 20 height 11
click at [560, 276] on div "J3" at bounding box center [559, 275] width 1 height 11
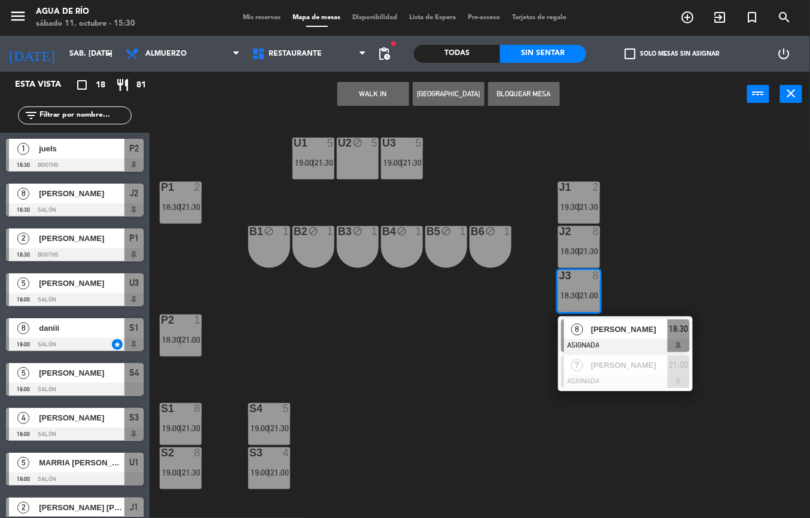
click at [674, 230] on div "U1 5 19:00 | 21:30 U2 block 5 U3 5 19:00 | 21:30 J1 2 19:30 | 21:30 P1 2 18:30 …" at bounding box center [484, 317] width 652 height 401
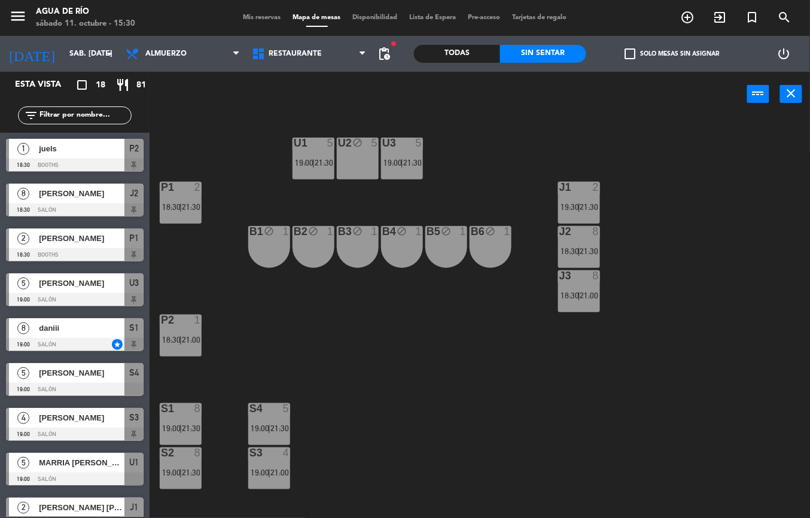
click at [570, 250] on span "18:30" at bounding box center [569, 251] width 19 height 10
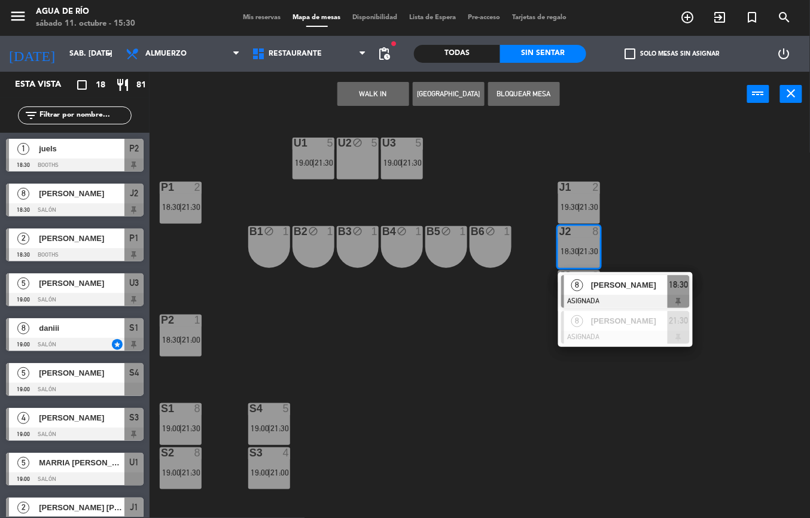
click at [579, 410] on div "U1 5 19:00 | 21:30 U2 block 5 U3 5 19:00 | 21:30 J1 2 19:30 | 21:30 P1 2 18:30 …" at bounding box center [484, 317] width 652 height 401
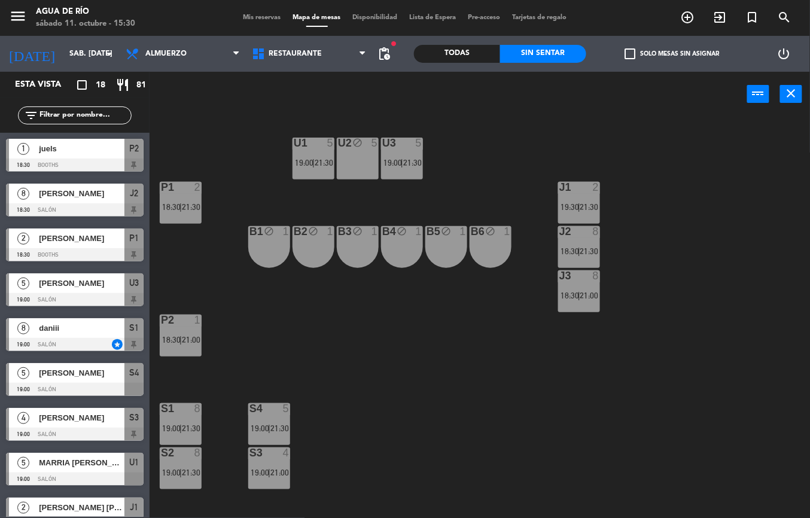
click at [658, 319] on div "U1 5 19:00 | 21:30 U2 block 5 U3 5 19:00 | 21:30 J1 2 19:30 | 21:30 P1 2 18:30 …" at bounding box center [484, 317] width 652 height 401
click at [579, 204] on span "|" at bounding box center [579, 207] width 2 height 10
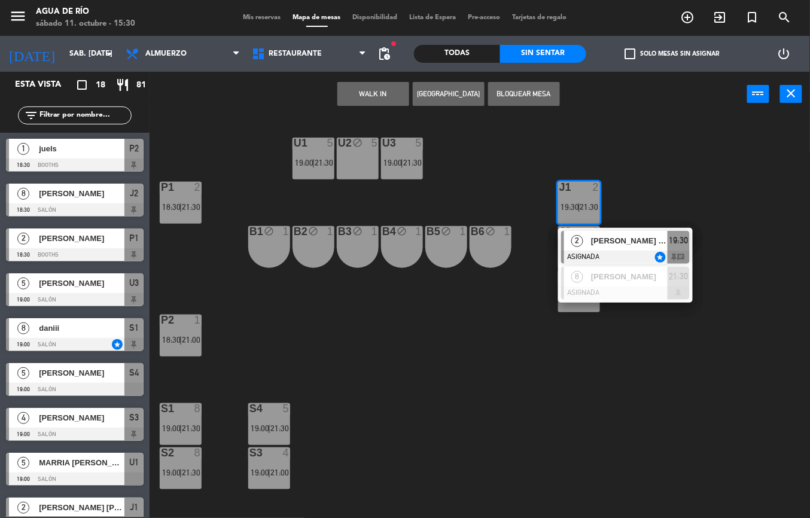
click at [665, 388] on div "U1 5 19:00 | 21:30 U2 block 5 U3 5 19:00 | 21:30 J1 2 19:30 | 21:30 2 [PERSON_N…" at bounding box center [484, 317] width 652 height 401
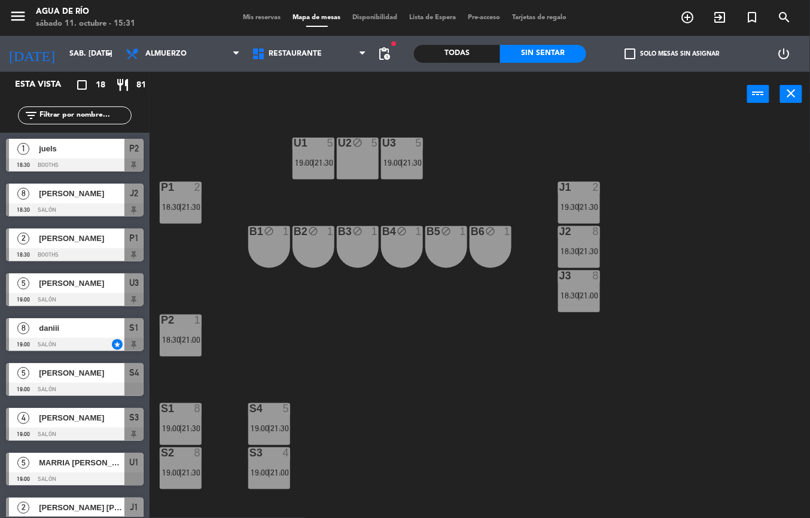
click at [572, 288] on div "J3 8 18:30 | 21:00" at bounding box center [579, 291] width 42 height 42
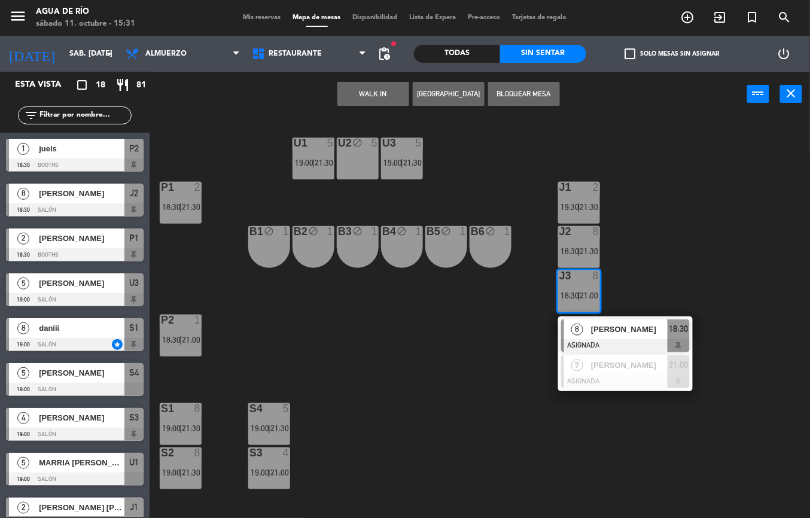
click at [613, 413] on div "U1 5 19:00 | 21:30 U2 block 5 U3 5 19:00 | 21:30 J1 2 19:30 | 21:30 P1 2 18:30 …" at bounding box center [484, 317] width 652 height 401
click at [606, 423] on div "U1 5 19:00 | 21:30 U2 block 5 U3 5 19:00 | 21:30 J1 2 19:30 | 21:30 P1 2 18:30 …" at bounding box center [484, 317] width 652 height 401
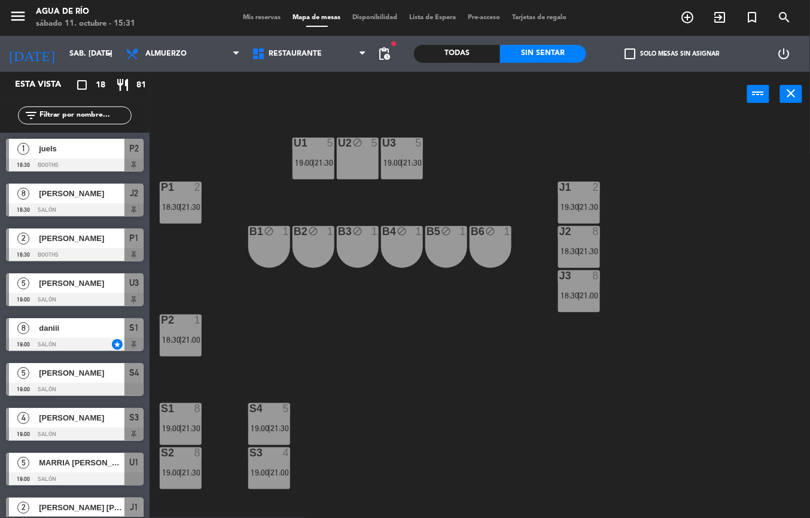
click at [578, 292] on span "|" at bounding box center [579, 296] width 2 height 10
click at [684, 433] on div "U1 5 19:00 | 21:30 U2 block 5 U3 5 19:00 | 21:30 J1 2 19:30 | 21:30 P1 2 18:30 …" at bounding box center [484, 317] width 652 height 401
click at [579, 194] on div "J1 2" at bounding box center [579, 188] width 42 height 12
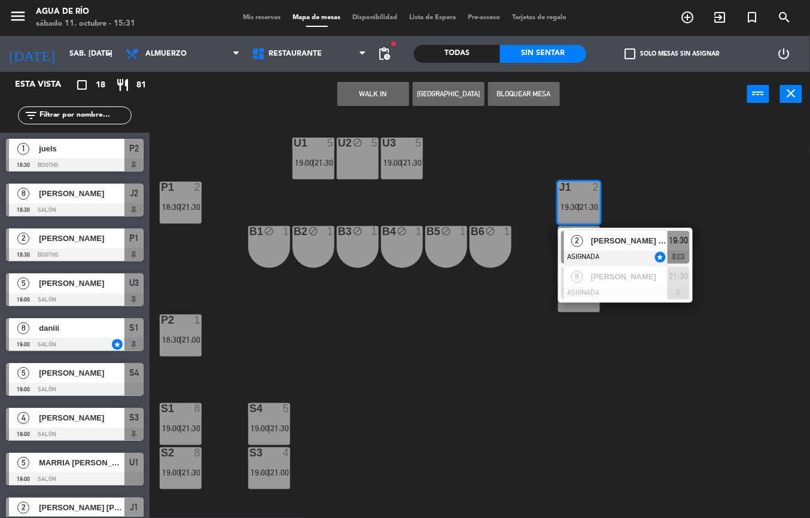
click at [664, 358] on div "U1 5 19:00 | 21:30 U2 block 5 U3 5 19:00 | 21:30 J1 2 19:30 | 21:30 2 [PERSON_N…" at bounding box center [484, 317] width 652 height 401
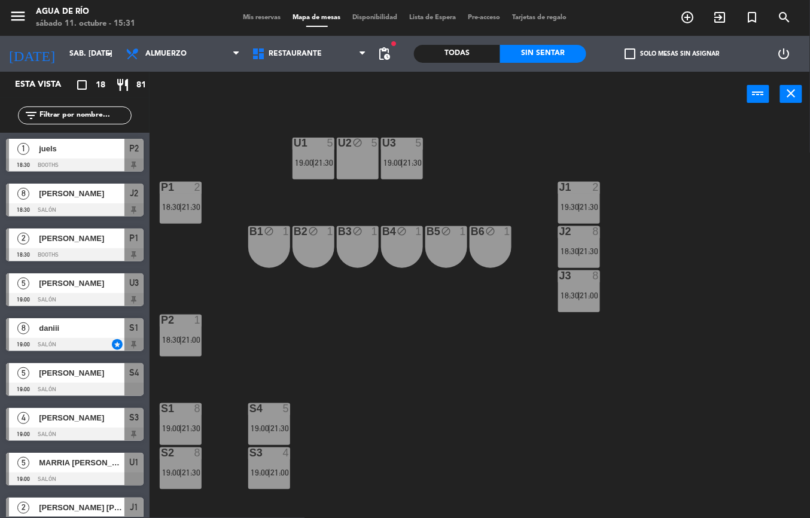
click at [575, 291] on span "18:30" at bounding box center [569, 296] width 19 height 10
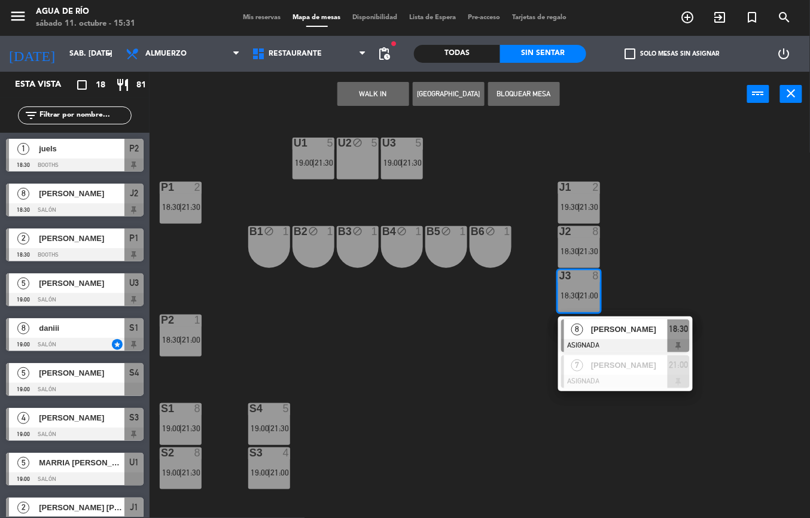
click at [496, 355] on div "U1 5 19:00 | 21:30 U2 block 5 U3 5 19:00 | 21:30 J1 2 19:30 | 21:30 P1 2 18:30 …" at bounding box center [484, 317] width 652 height 401
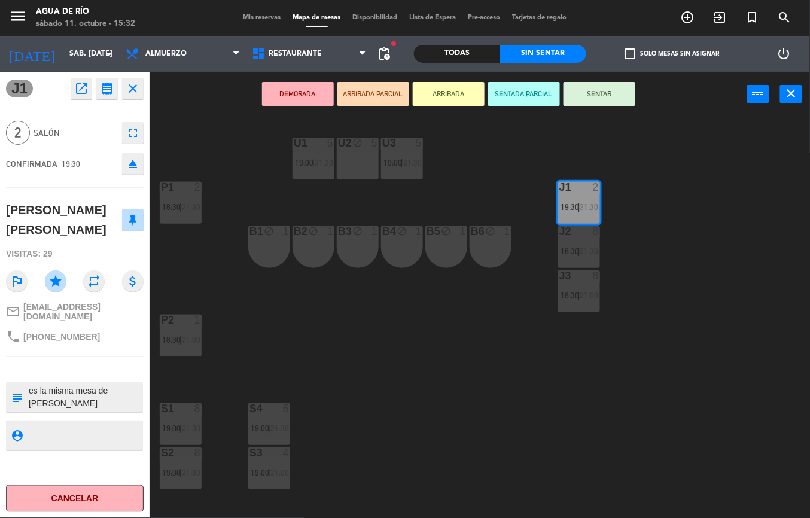
click at [531, 362] on div "U1 5 19:00 | 21:30 U2 block 5 U3 5 19:00 | 21:30 J1 2 19:30 | 21:30 P1 2 18:30 …" at bounding box center [484, 317] width 652 height 401
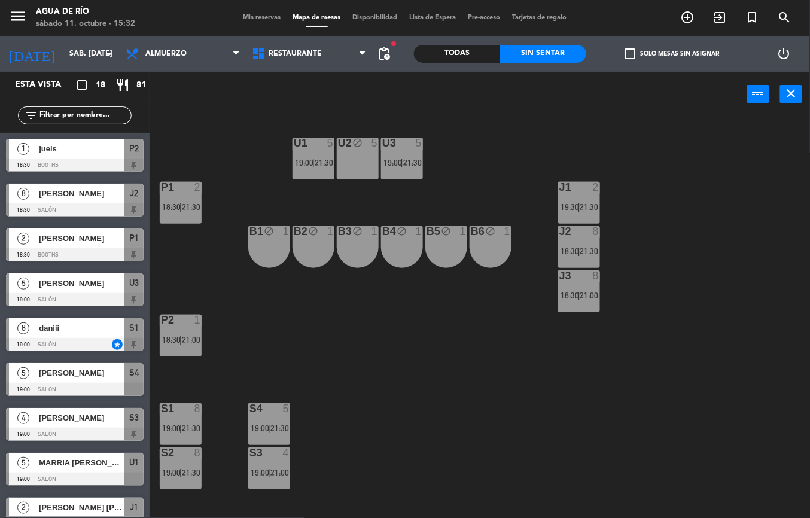
click at [584, 199] on div "J1 2 19:30 | 21:30" at bounding box center [579, 203] width 42 height 42
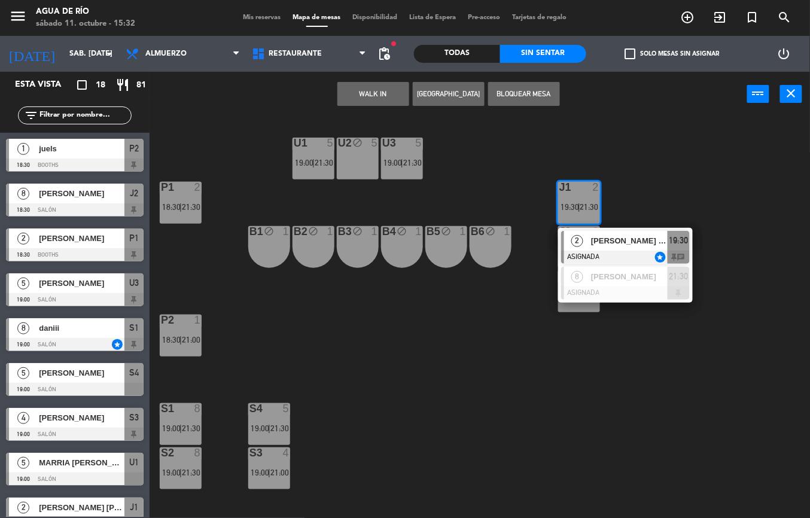
click at [509, 367] on div "U1 5 19:00 | 21:30 U2 block 5 U3 5 19:00 | 21:30 J1 2 19:30 | 21:30 2 [PERSON_N…" at bounding box center [484, 317] width 652 height 401
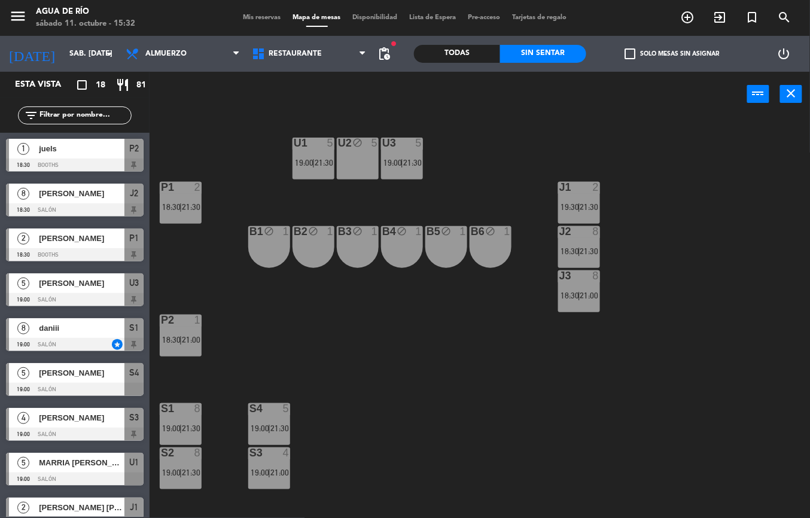
click at [584, 240] on div "J2 8 18:30 | 21:30" at bounding box center [579, 247] width 42 height 42
click at [505, 329] on div "U1 5 19:00 | 21:30 U2 block 5 U3 5 19:00 | 21:30 J1 2 19:30 | 21:30 P1 2 18:30 …" at bounding box center [484, 317] width 652 height 401
click at [579, 291] on span "|" at bounding box center [579, 296] width 2 height 10
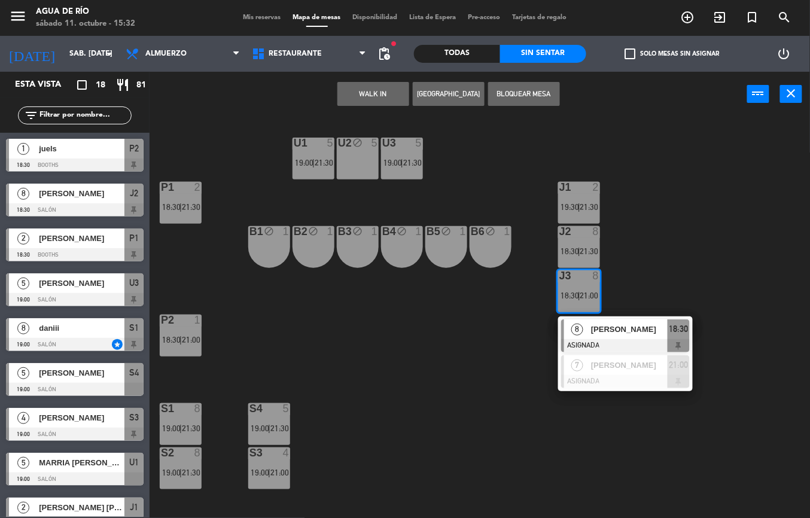
click at [786, 263] on div "U1 5 19:00 | 21:30 U2 block 5 U3 5 19:00 | 21:30 J1 2 19:30 | 21:30 P1 2 18:30 …" at bounding box center [484, 317] width 652 height 401
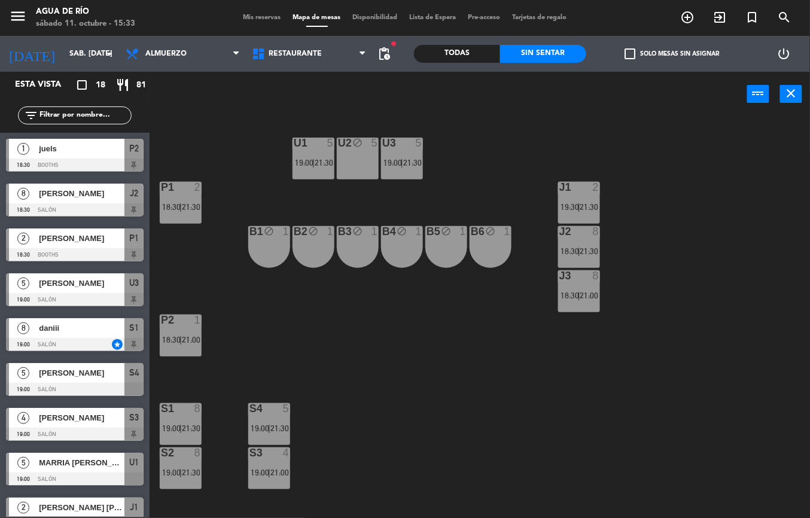
click at [569, 295] on span "18:30" at bounding box center [569, 296] width 19 height 10
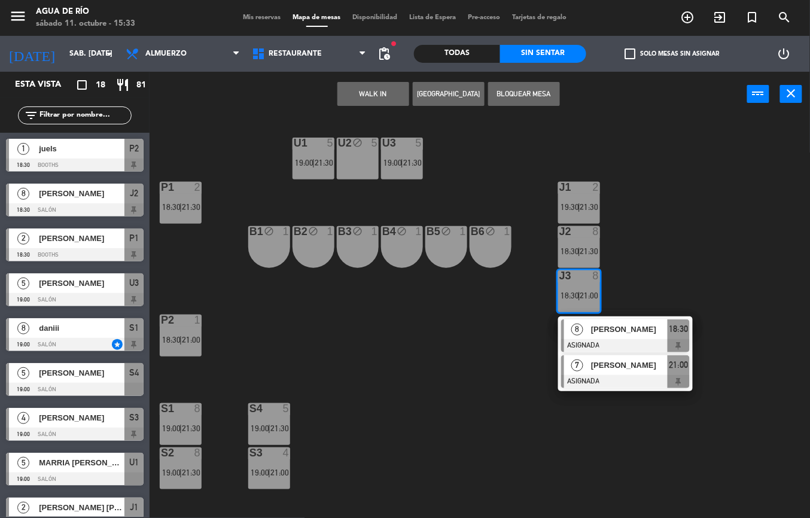
click at [584, 369] on div "7" at bounding box center [577, 365] width 26 height 20
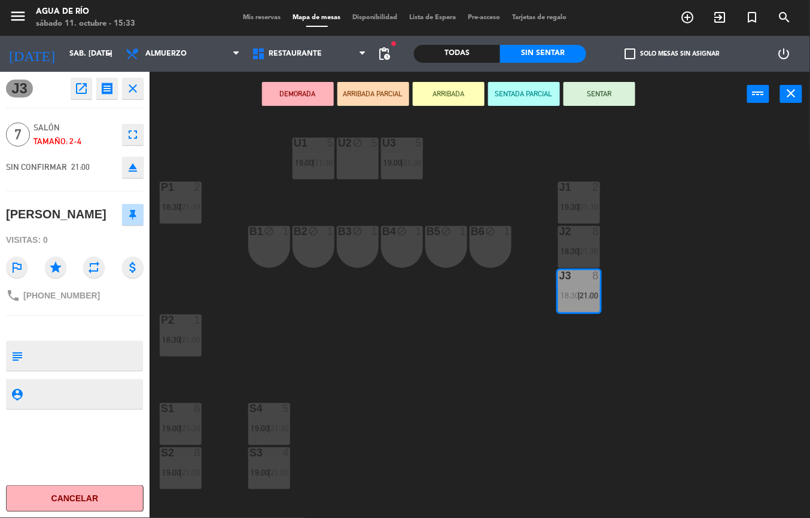
click at [484, 364] on div "U1 5 19:00 | 21:30 U2 block 5 U3 5 19:00 | 21:30 J1 2 19:30 | 21:30 P1 2 18:30 …" at bounding box center [484, 317] width 652 height 401
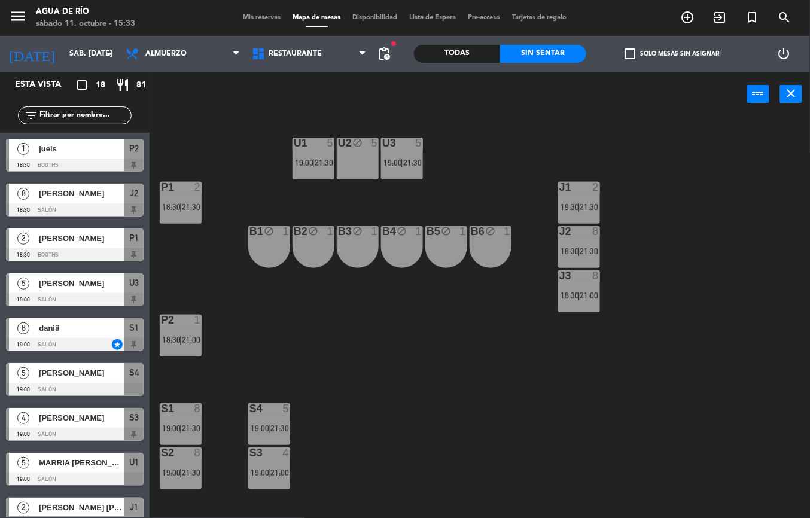
click at [575, 252] on span "18:30" at bounding box center [569, 251] width 19 height 10
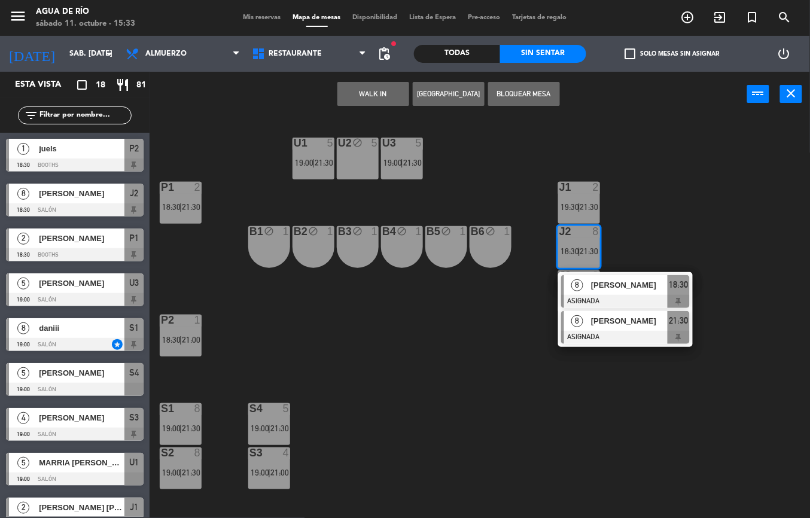
click at [598, 329] on div "[PERSON_NAME]" at bounding box center [629, 321] width 78 height 20
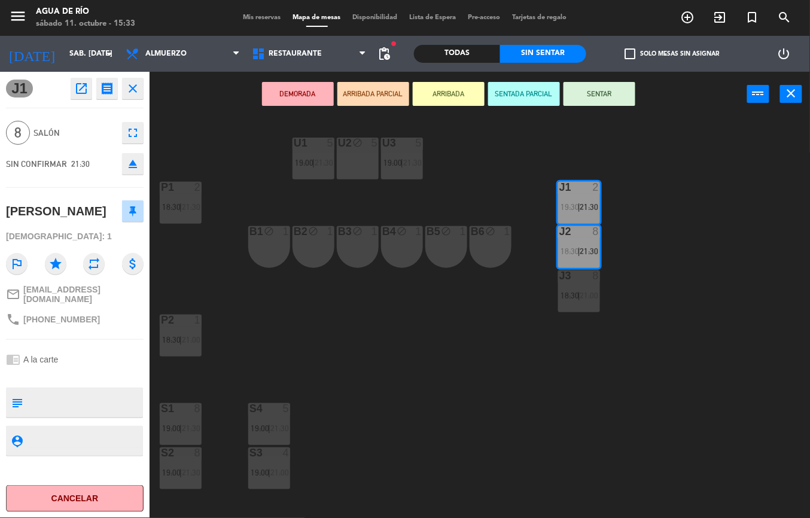
click at [606, 355] on div "U1 5 19:00 | 21:30 U2 block 5 U3 5 19:00 | 21:30 J1 2 19:30 | 21:30 P1 2 18:30 …" at bounding box center [484, 317] width 652 height 401
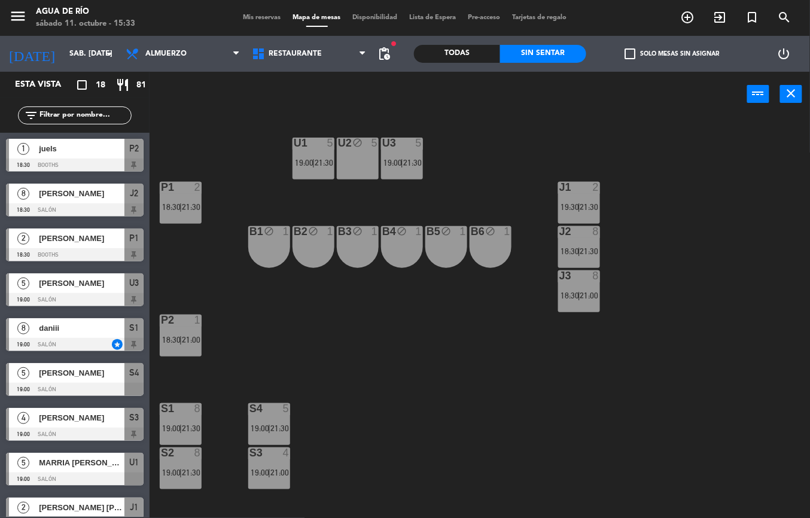
scroll to position [197, 0]
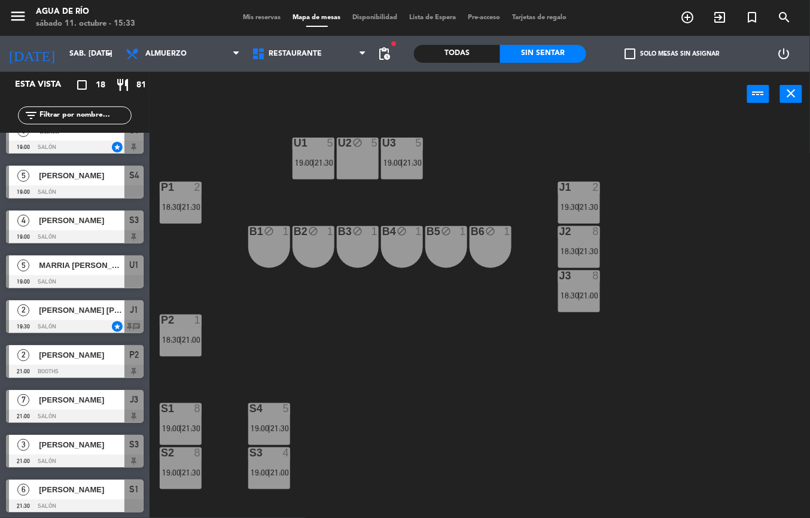
click at [579, 295] on span "|" at bounding box center [579, 296] width 2 height 10
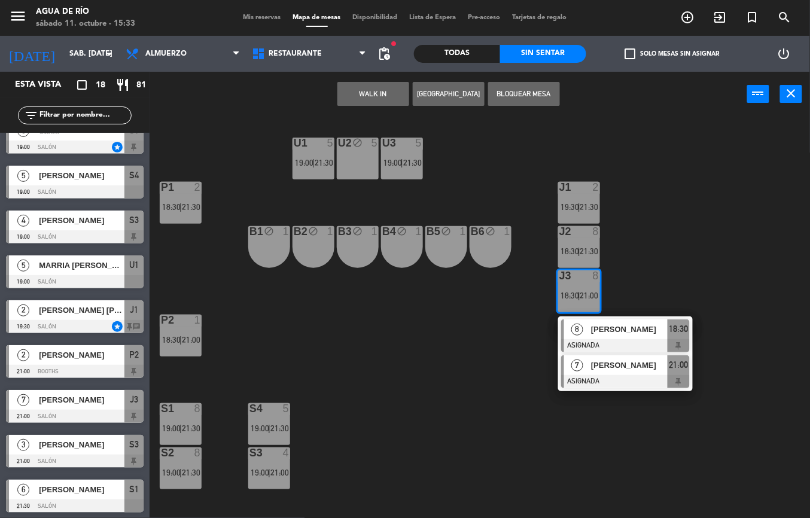
click at [600, 368] on span "[PERSON_NAME]" at bounding box center [629, 365] width 77 height 13
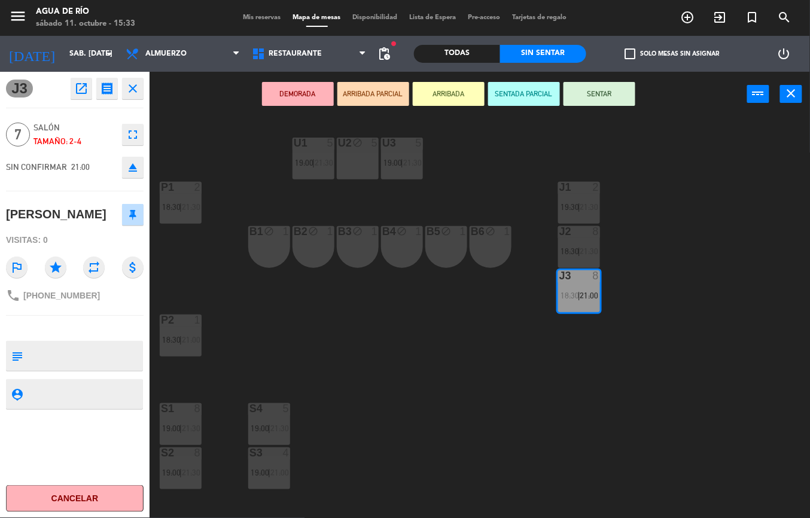
click at [481, 359] on div "U1 5 19:00 | 21:30 U2 block 5 U3 5 19:00 | 21:30 J1 2 19:30 | 21:30 P1 2 18:30 …" at bounding box center [484, 317] width 652 height 401
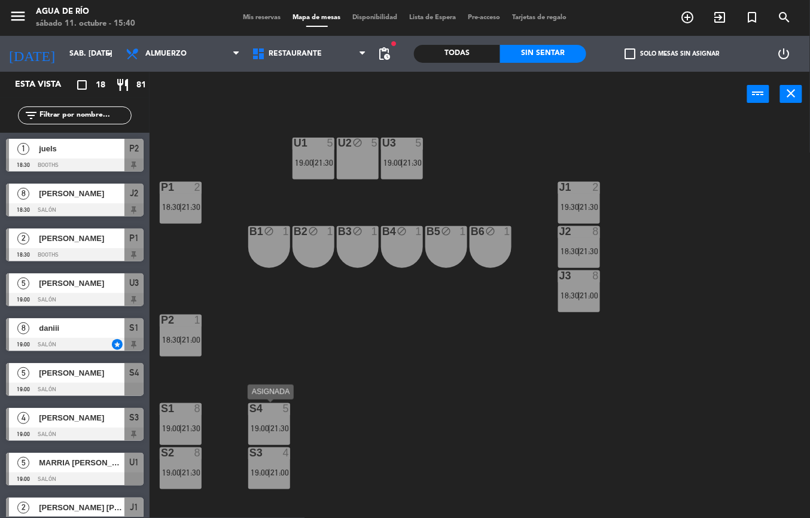
click at [417, 386] on div "U1 5 19:00 | 21:30 U2 block 5 U3 5 19:00 | 21:30 J1 2 19:30 | 21:30 P1 2 18:30 …" at bounding box center [484, 317] width 652 height 401
click at [190, 424] on span "21:30" at bounding box center [191, 428] width 19 height 10
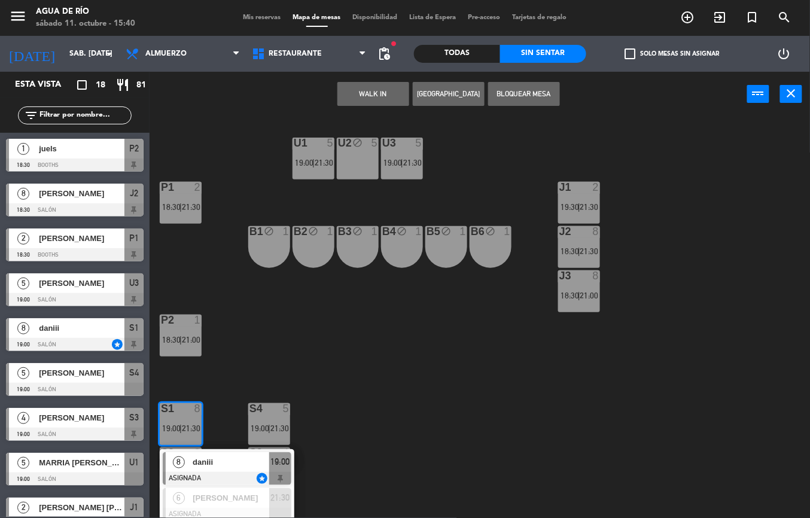
click at [378, 390] on div "U1 5 19:00 | 21:30 U2 block 5 U3 5 19:00 | 21:30 J1 2 19:30 | 21:30 P1 2 18:30 …" at bounding box center [484, 317] width 652 height 401
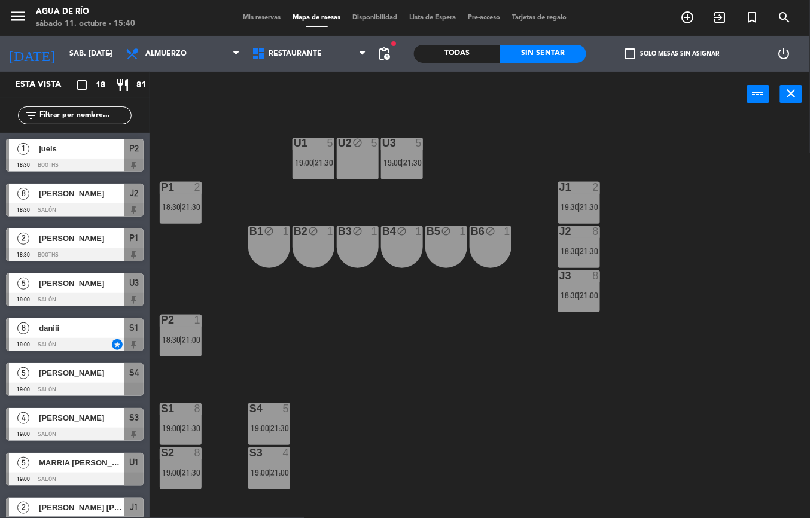
click at [185, 454] on div at bounding box center [180, 452] width 20 height 11
click at [175, 474] on span "19:00" at bounding box center [171, 473] width 19 height 10
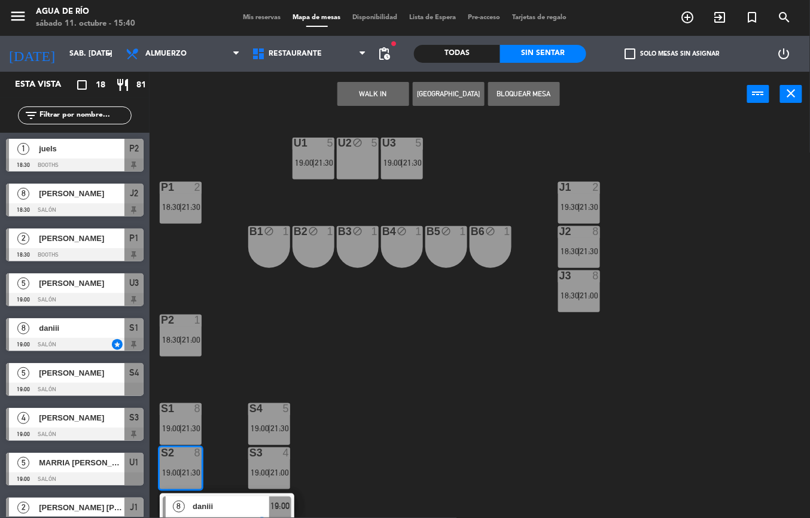
click at [179, 412] on div at bounding box center [180, 408] width 20 height 11
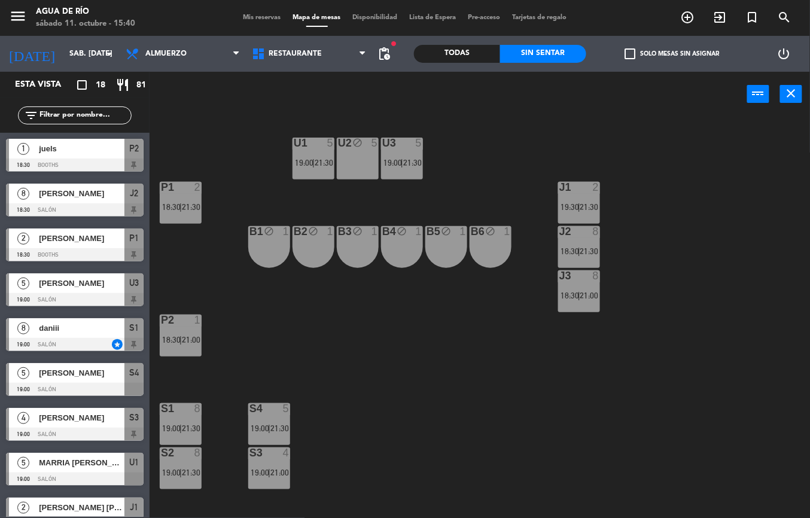
click at [400, 412] on div "U1 5 19:00 | 21:30 U2 block 5 U3 5 19:00 | 21:30 J1 2 19:30 | 21:30 P1 2 18:30 …" at bounding box center [484, 317] width 652 height 401
click at [183, 420] on div "S1 8 19:00 | 21:30" at bounding box center [181, 424] width 42 height 42
click at [185, 423] on span "21:30" at bounding box center [191, 428] width 19 height 10
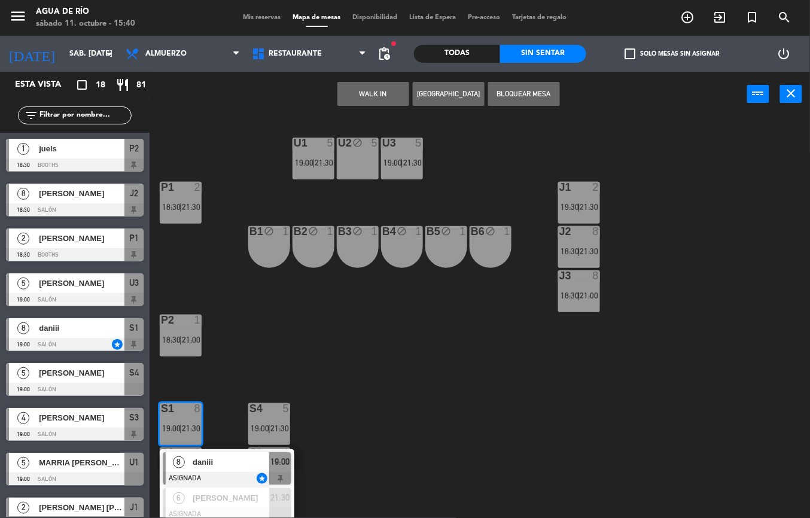
click at [420, 412] on div "U1 5 19:00 | 21:30 U2 block 5 U3 5 19:00 | 21:30 J1 2 19:30 | 21:30 P1 2 18:30 …" at bounding box center [484, 317] width 652 height 401
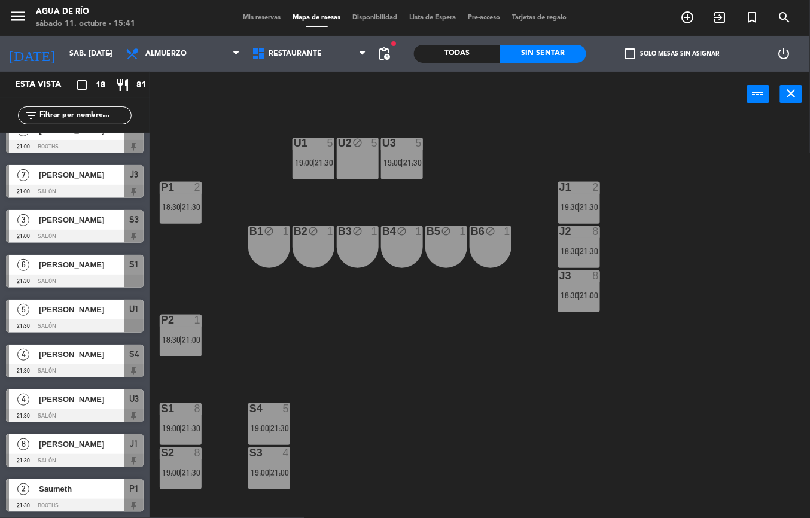
scroll to position [423, 0]
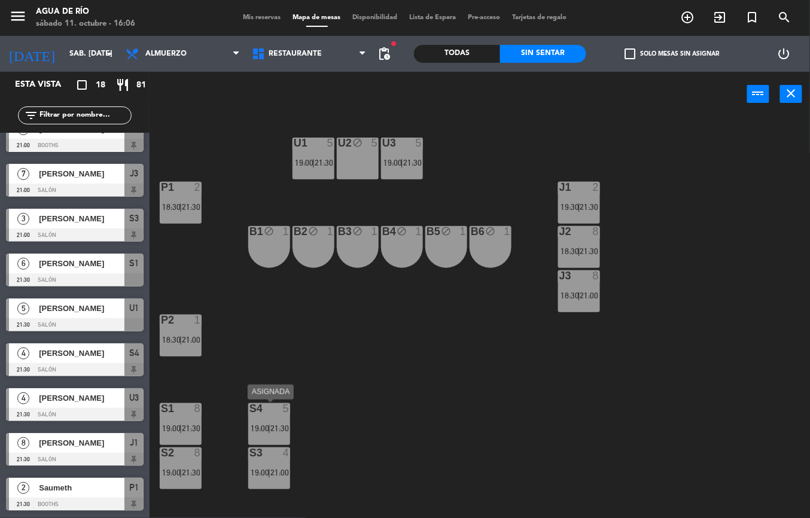
click at [369, 393] on div "U1 5 19:00 | 21:30 U2 block 5 U3 5 19:00 | 21:30 J1 2 19:30 | 21:30 P1 2 18:30 …" at bounding box center [484, 317] width 652 height 401
click at [92, 57] on input "sáb. [DATE]" at bounding box center [113, 54] width 101 height 20
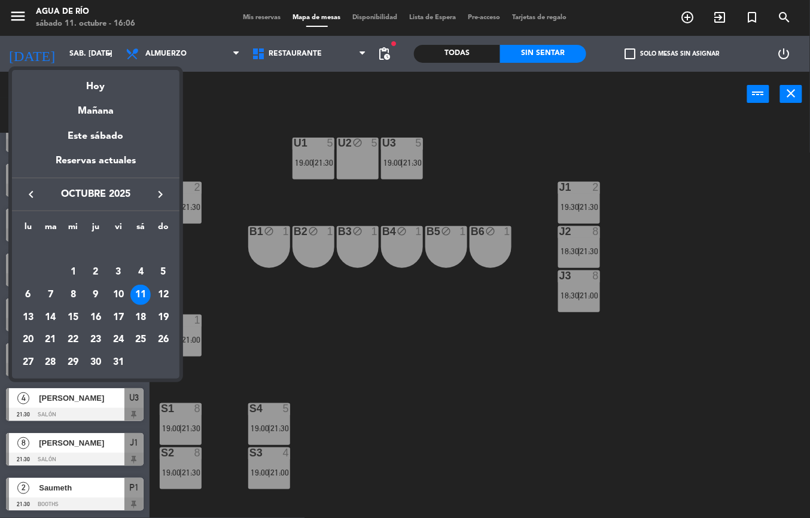
click at [297, 343] on div at bounding box center [405, 259] width 810 height 518
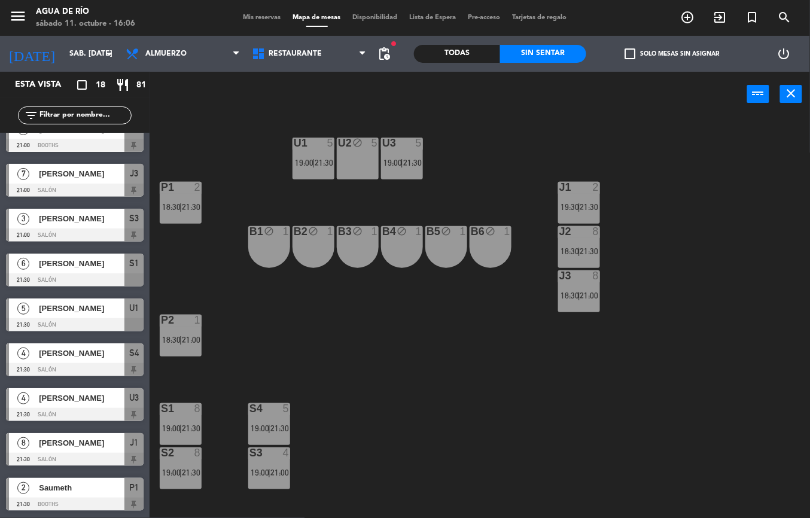
click at [161, 408] on div "S1" at bounding box center [161, 408] width 1 height 11
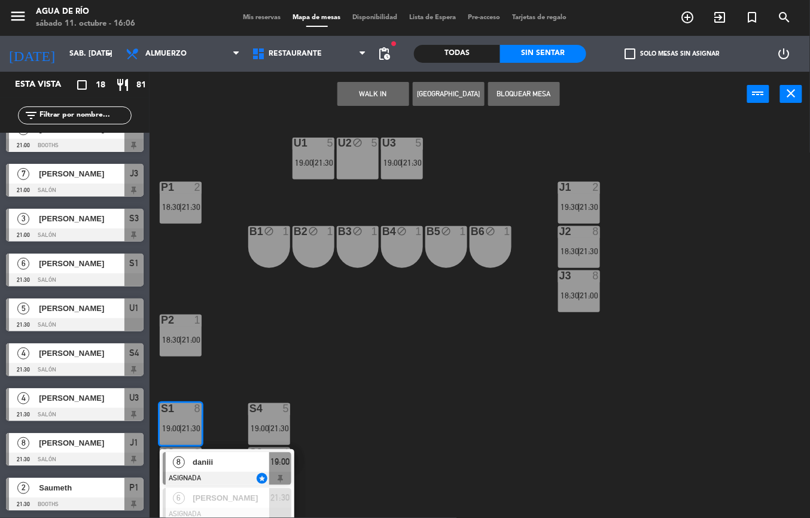
click at [393, 438] on div "U1 5 19:00 | 21:30 U2 block 5 U3 5 19:00 | 21:30 J1 2 19:30 | 21:30 P1 2 18:30 …" at bounding box center [484, 317] width 652 height 401
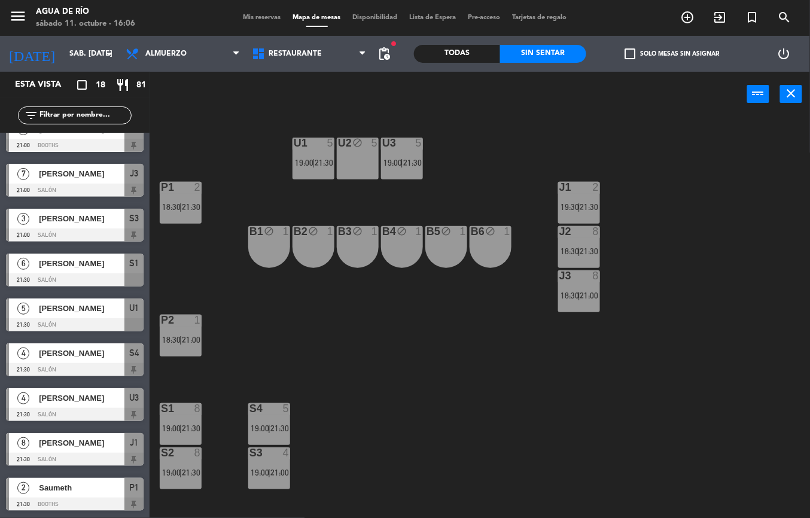
click at [182, 472] on span "|" at bounding box center [180, 473] width 2 height 10
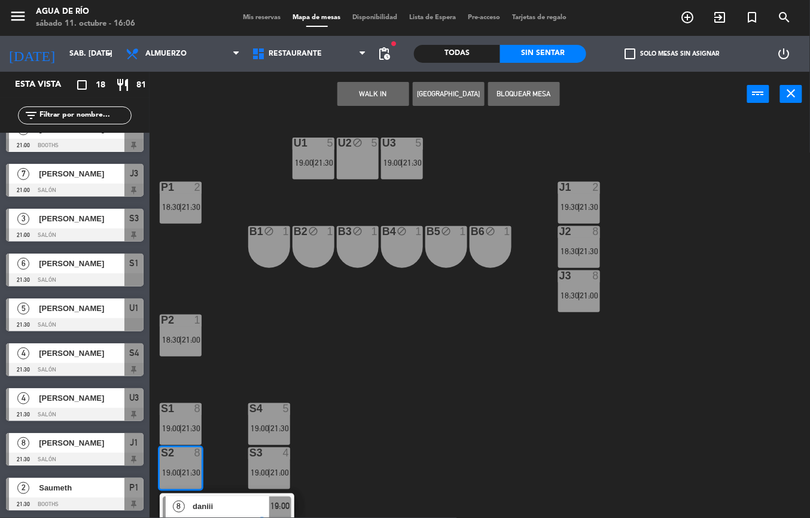
click at [373, 453] on div "U1 5 19:00 | 21:30 U2 block 5 U3 5 19:00 | 21:30 J1 2 19:30 | 21:30 P1 2 18:30 …" at bounding box center [484, 317] width 652 height 401
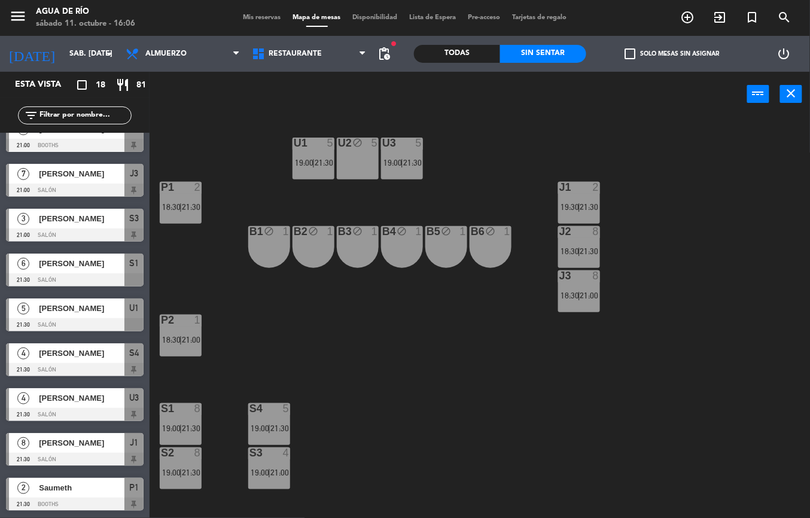
click at [171, 427] on span "19:00" at bounding box center [171, 428] width 19 height 10
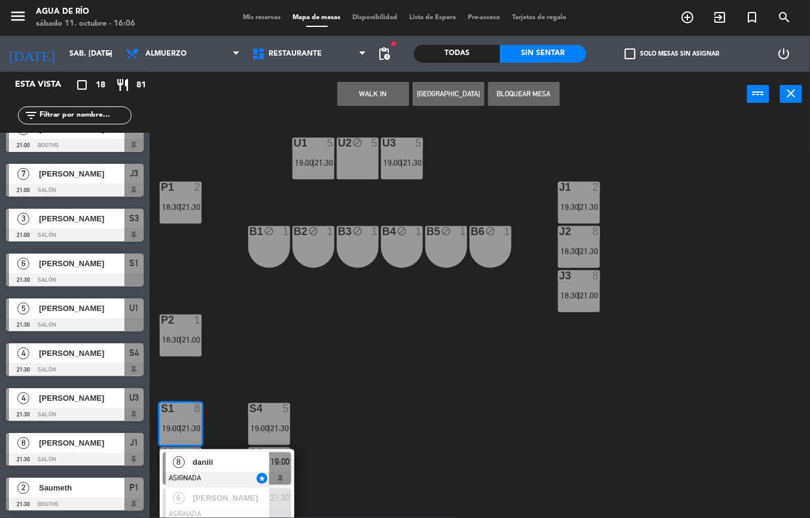
click at [225, 462] on span "daniii" at bounding box center [231, 462] width 77 height 13
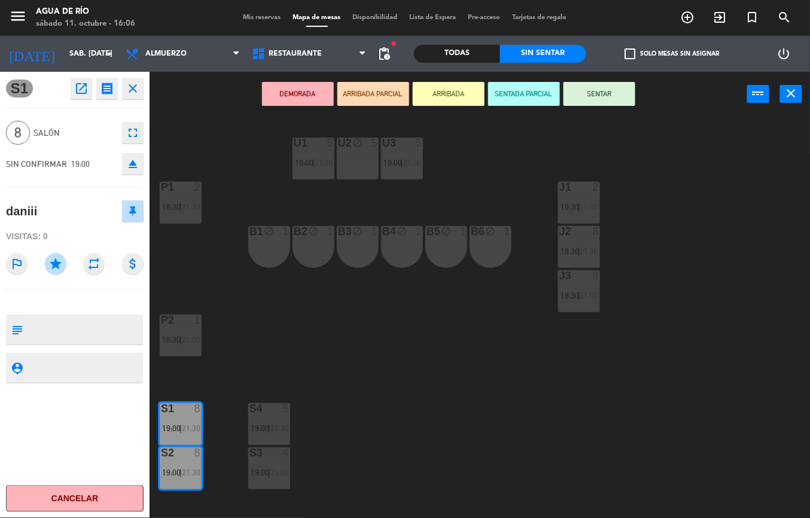
click at [407, 459] on div "U1 5 19:00 | 21:30 U2 block 5 U3 5 19:00 | 21:30 J1 2 19:30 | 21:30 P1 2 18:30 …" at bounding box center [484, 317] width 652 height 401
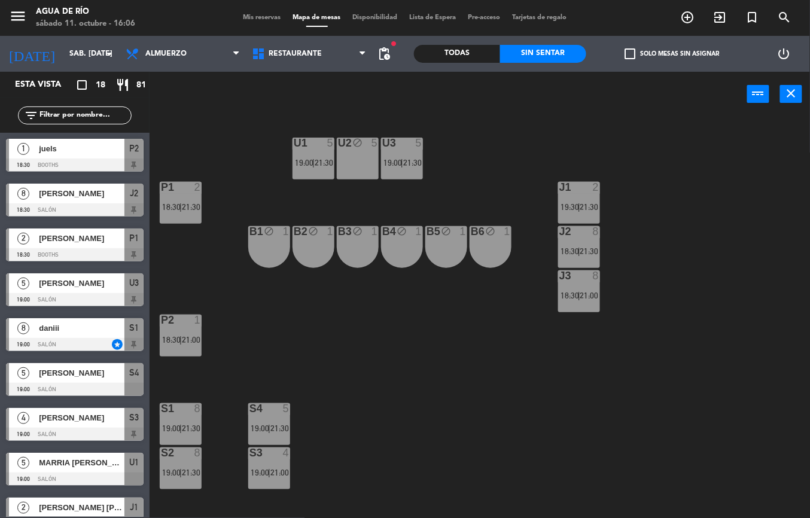
click at [277, 474] on span "21:00" at bounding box center [279, 473] width 19 height 10
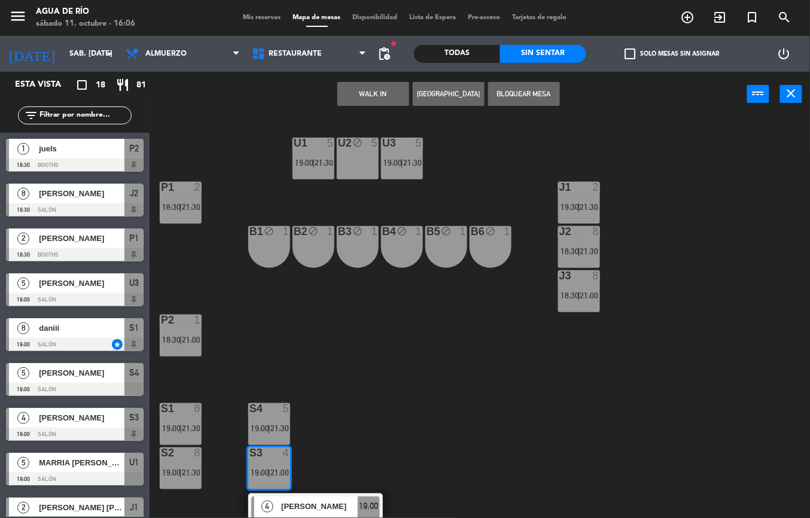
click at [486, 398] on div "U1 5 19:00 | 21:30 U2 block 5 U3 5 19:00 | 21:30 J1 2 19:30 | 21:30 P1 2 18:30 …" at bounding box center [484, 317] width 652 height 401
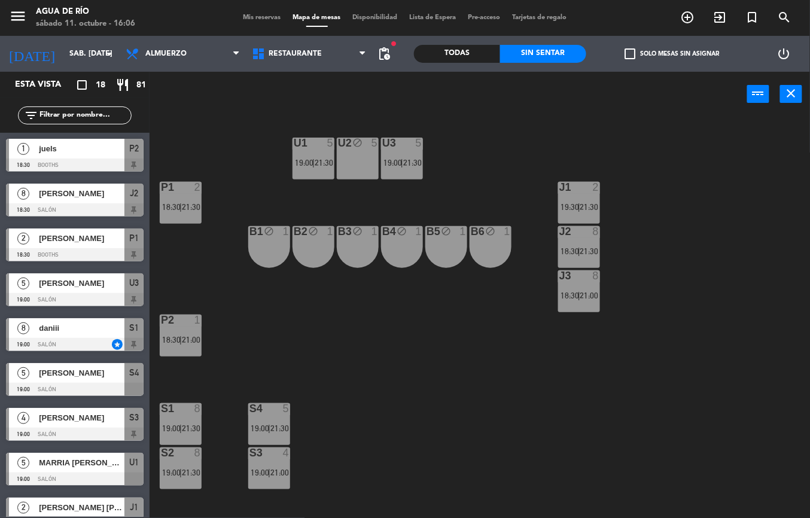
click at [582, 209] on span "21:30" at bounding box center [589, 207] width 19 height 10
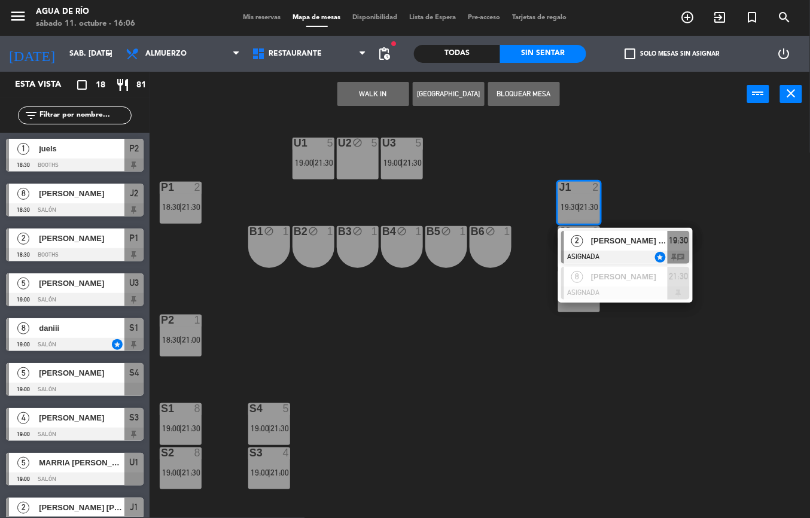
click at [613, 240] on span "[PERSON_NAME] [PERSON_NAME]" at bounding box center [629, 240] width 77 height 13
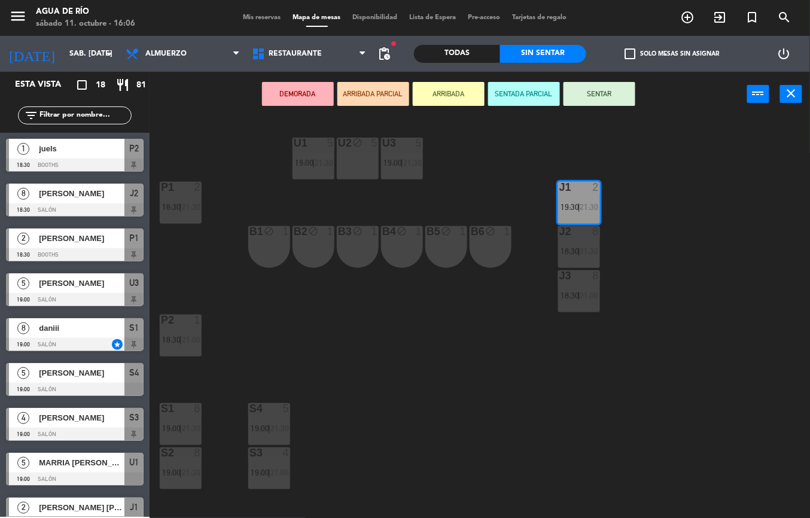
click at [481, 250] on div "B6 block 1" at bounding box center [490, 247] width 42 height 42
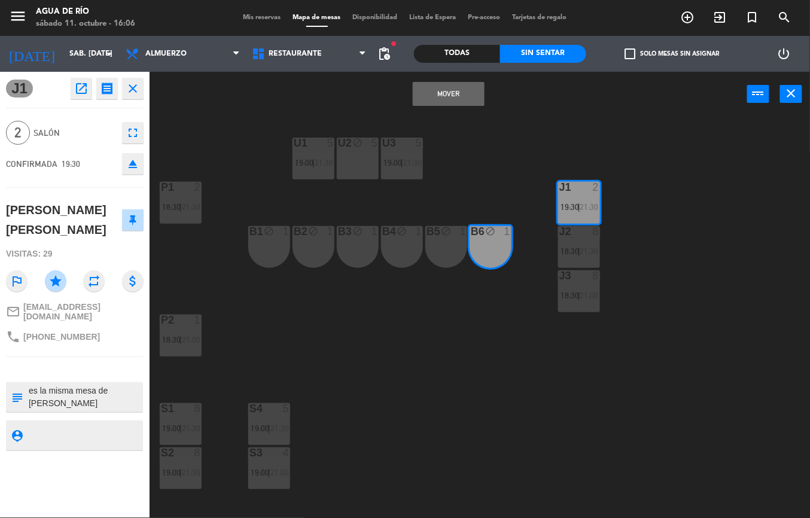
click at [462, 96] on button "Mover" at bounding box center [449, 94] width 72 height 24
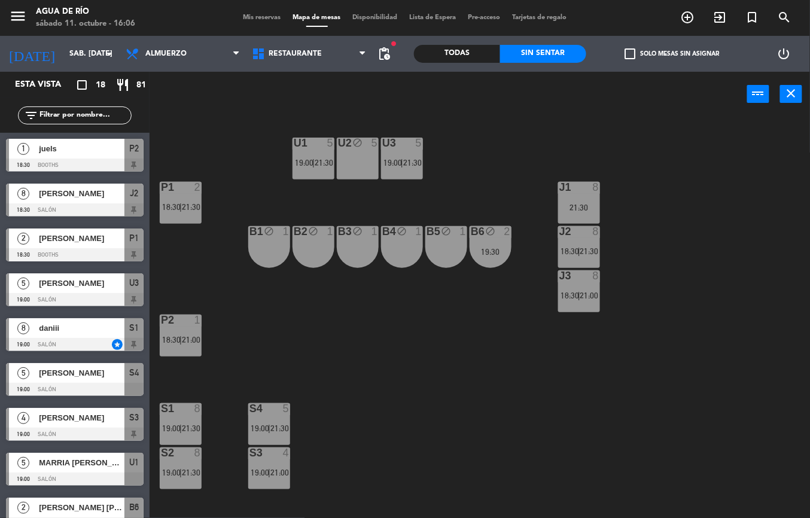
scroll to position [0, 0]
click at [574, 295] on span "18:30" at bounding box center [569, 296] width 19 height 10
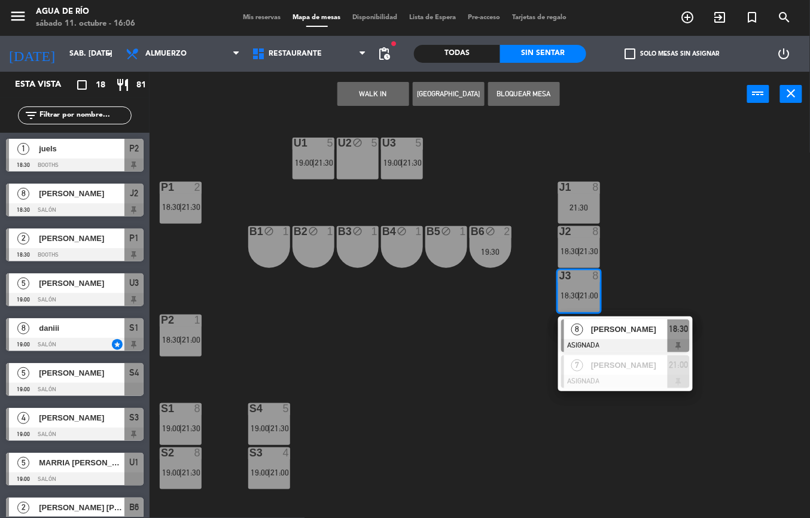
click at [612, 328] on span "[PERSON_NAME]" at bounding box center [629, 329] width 77 height 13
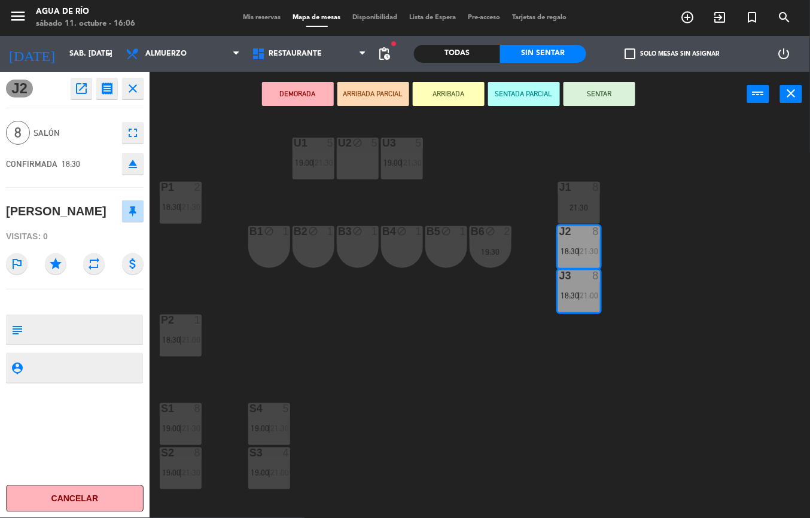
click at [438, 251] on div "B5 block 1" at bounding box center [446, 247] width 42 height 42
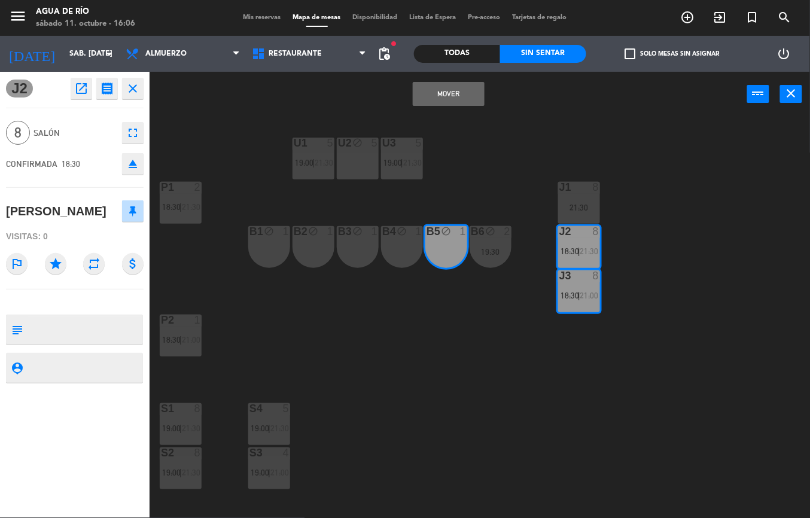
click at [469, 99] on button "Mover" at bounding box center [449, 94] width 72 height 24
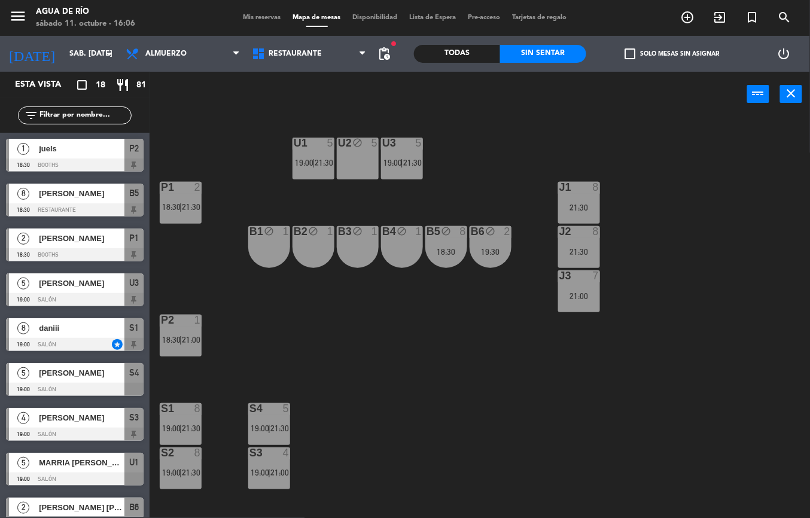
click at [442, 254] on div "18:30" at bounding box center [446, 252] width 42 height 8
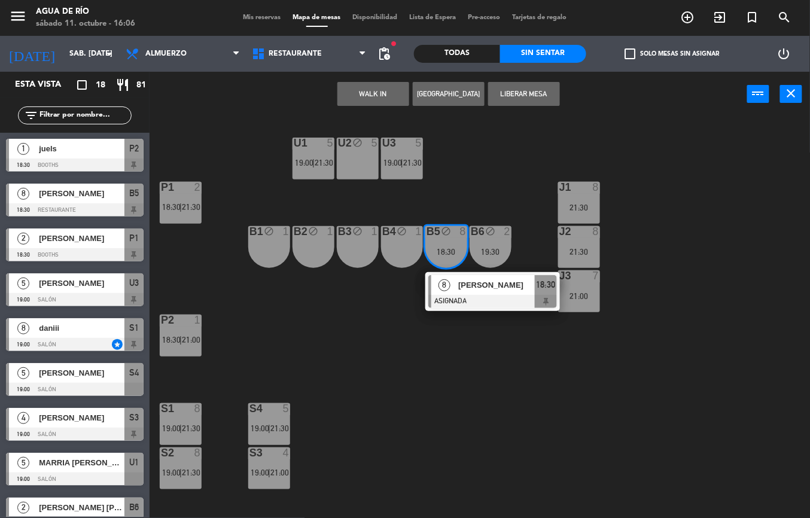
click at [503, 295] on div at bounding box center [492, 301] width 129 height 13
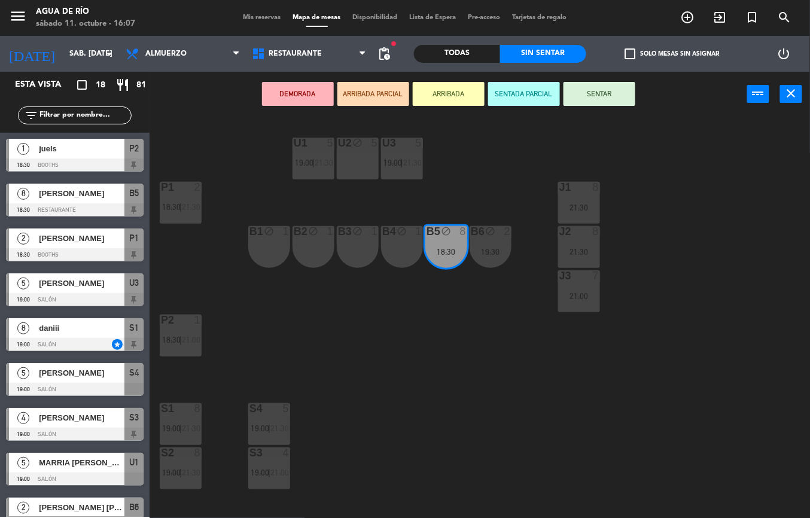
click at [580, 245] on div "J2 8 21:30" at bounding box center [579, 247] width 42 height 42
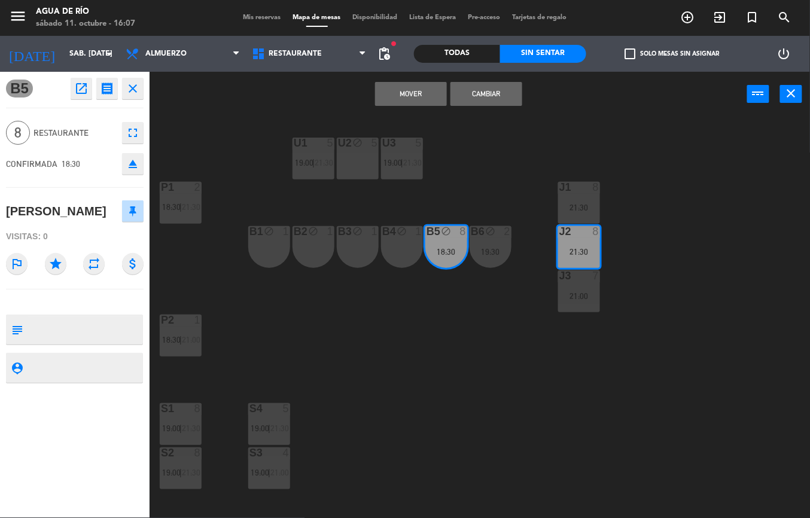
click at [589, 203] on div "21:30" at bounding box center [579, 207] width 42 height 9
click at [417, 91] on button "Mover y Unir" at bounding box center [411, 94] width 72 height 24
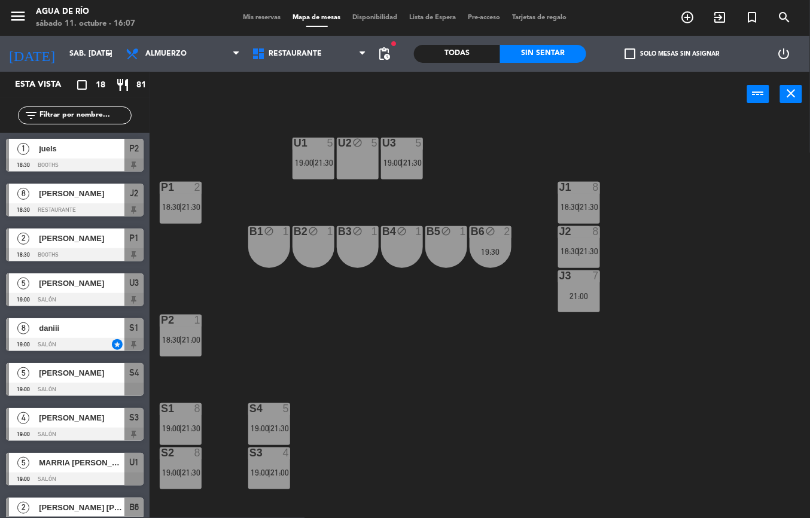
click at [570, 307] on div "J3 7 21:00" at bounding box center [579, 291] width 42 height 42
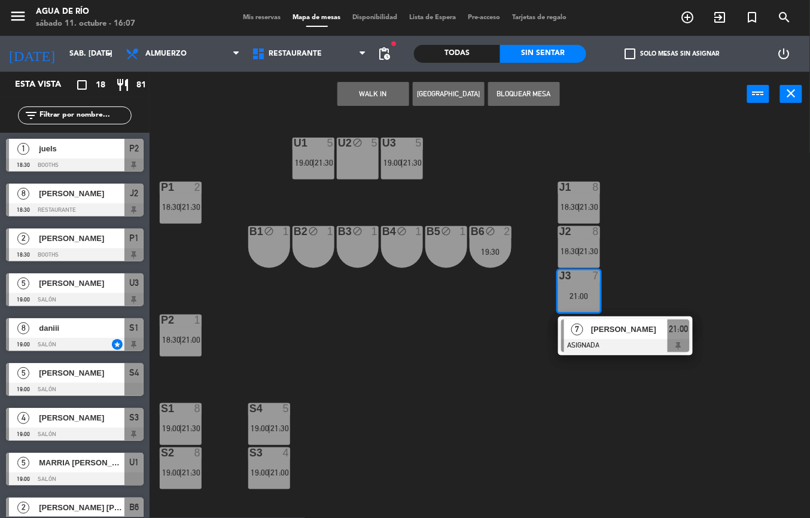
click at [533, 402] on div "U1 5 19:00 | 21:30 U2 block 5 U3 5 19:00 | 21:30 J1 8 18:30 | 21:30 P1 2 18:30 …" at bounding box center [484, 317] width 652 height 401
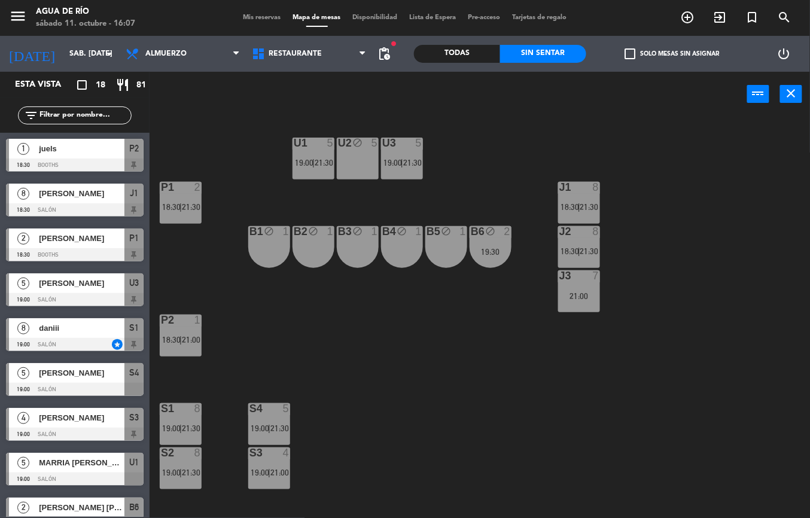
click at [485, 249] on div "19:30" at bounding box center [490, 252] width 42 height 8
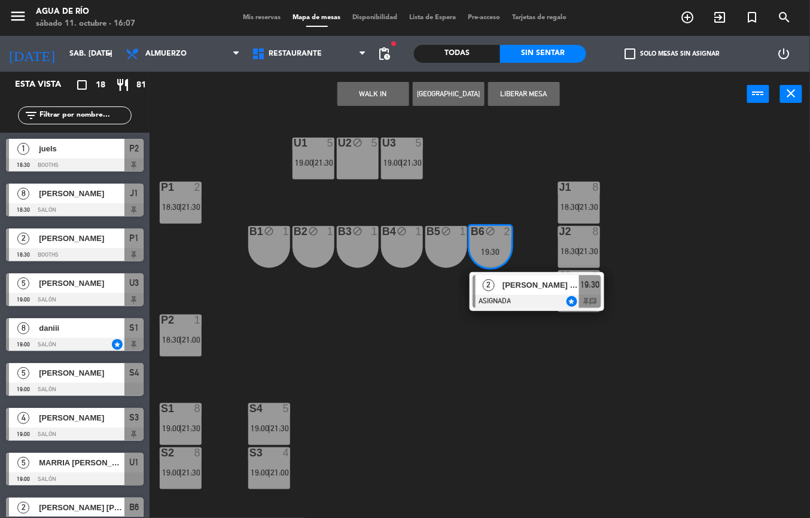
click at [532, 297] on div at bounding box center [536, 301] width 129 height 13
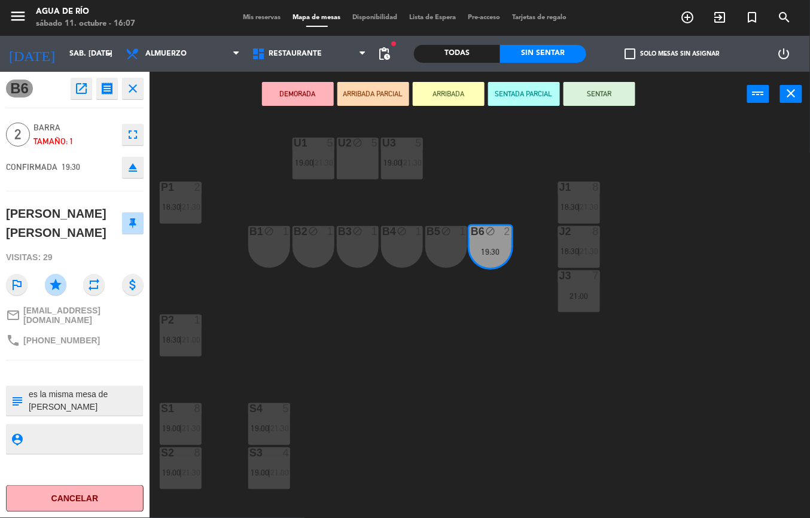
click at [581, 292] on div "21:00" at bounding box center [579, 296] width 42 height 8
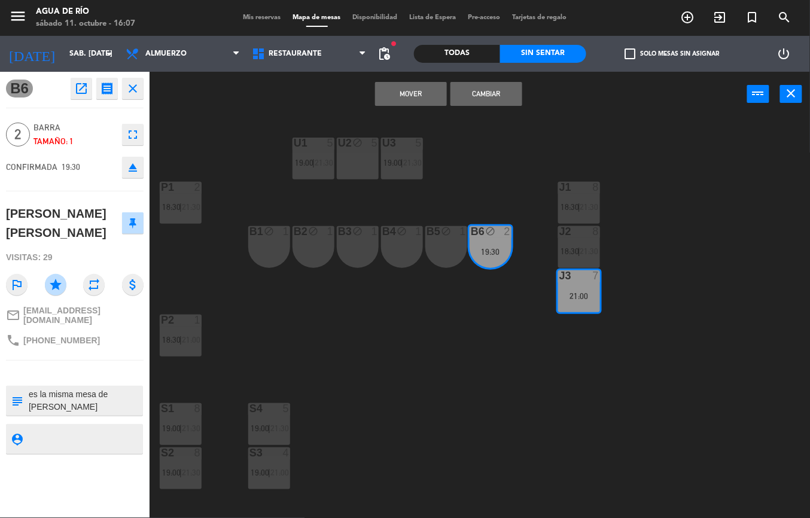
click at [422, 90] on button "Mover" at bounding box center [411, 94] width 72 height 24
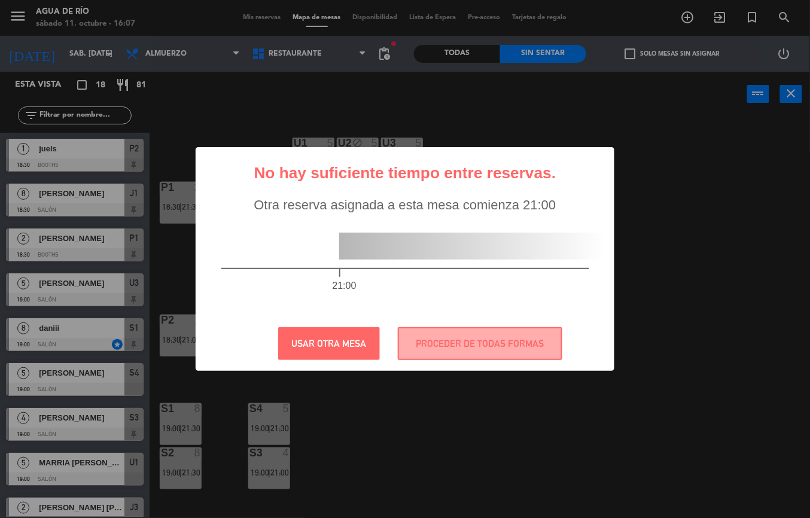
click at [610, 362] on div "? ! i No hay suficiente tiempo entre reservas. × Otra reserva asignada a esta m…" at bounding box center [405, 259] width 419 height 224
click at [524, 344] on button "PROCEDER DE TODAS FORMAS" at bounding box center [480, 343] width 164 height 33
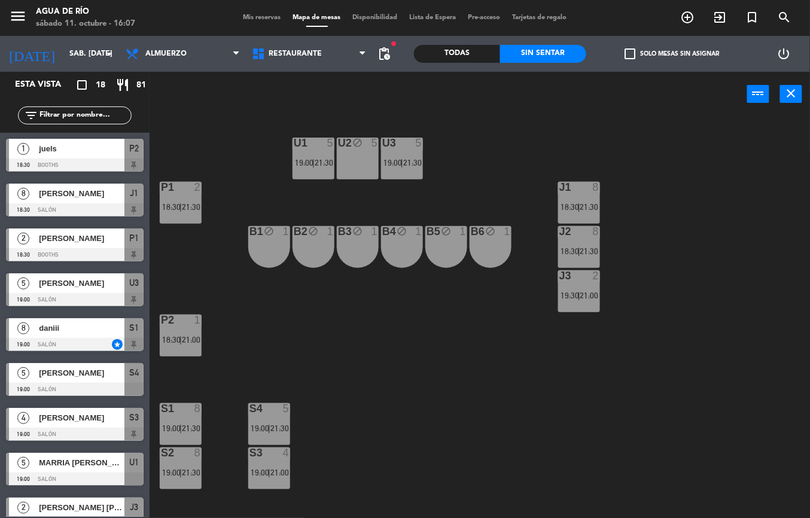
click at [593, 295] on span "21:00" at bounding box center [589, 296] width 19 height 10
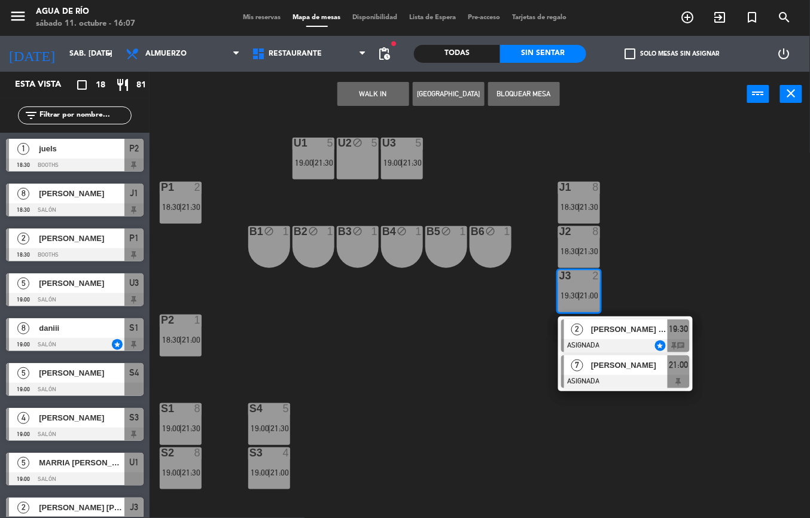
click at [605, 376] on div at bounding box center [625, 381] width 129 height 13
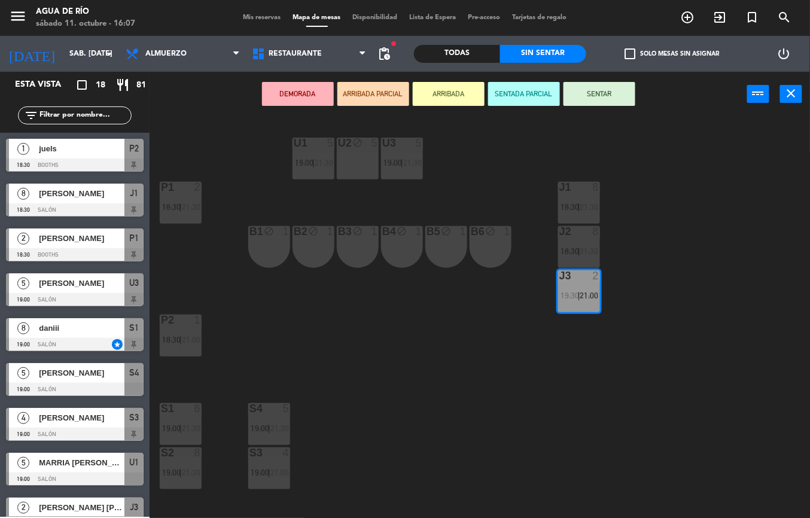
click at [507, 367] on div "U1 5 19:00 | 21:30 U2 block 5 U3 5 19:00 | 21:30 J1 8 18:30 | 21:30 P1 2 18:30 …" at bounding box center [484, 317] width 652 height 401
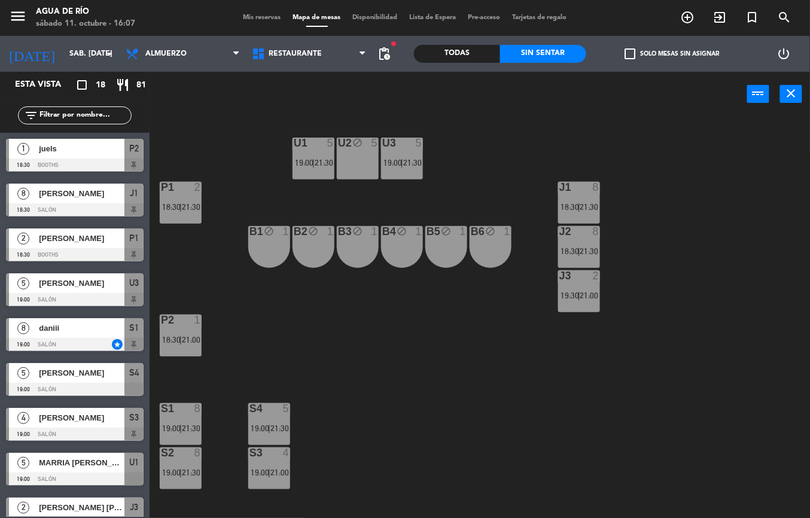
click at [590, 250] on span "21:30" at bounding box center [589, 251] width 19 height 10
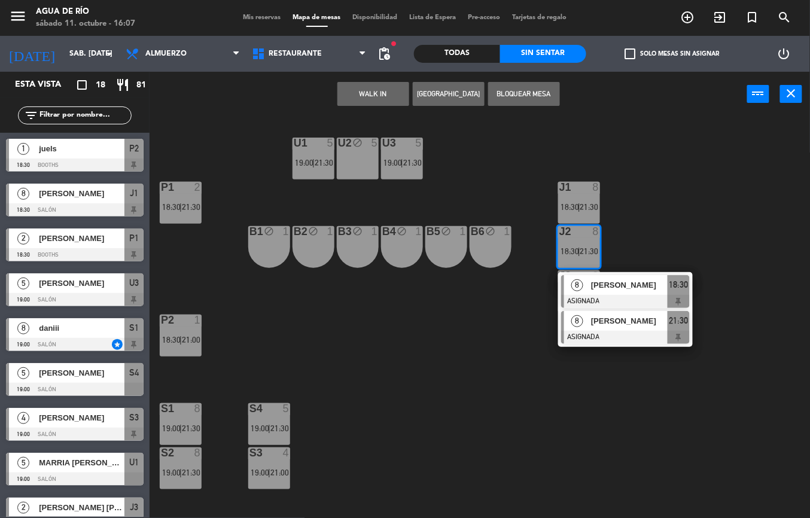
click at [623, 332] on div at bounding box center [625, 337] width 129 height 13
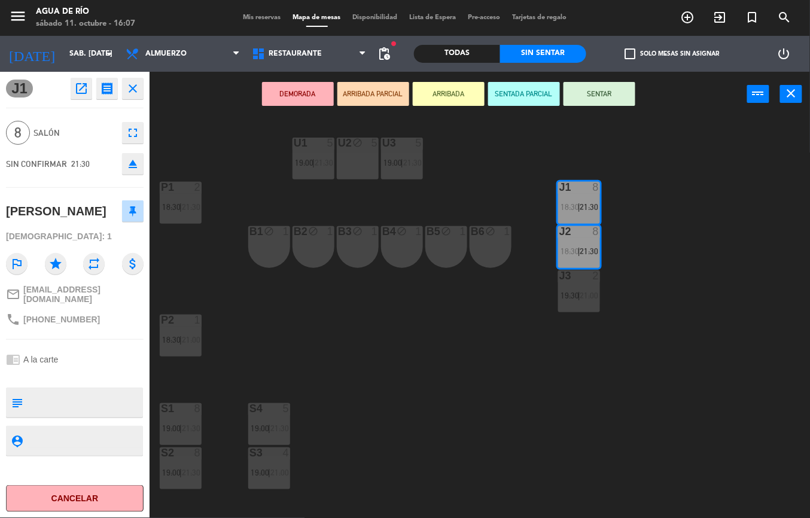
click at [548, 402] on div "U1 5 19:00 | 21:30 U2 block 5 U3 5 19:00 | 21:30 J1 8 18:30 | 21:30 P1 2 18:30 …" at bounding box center [484, 317] width 652 height 401
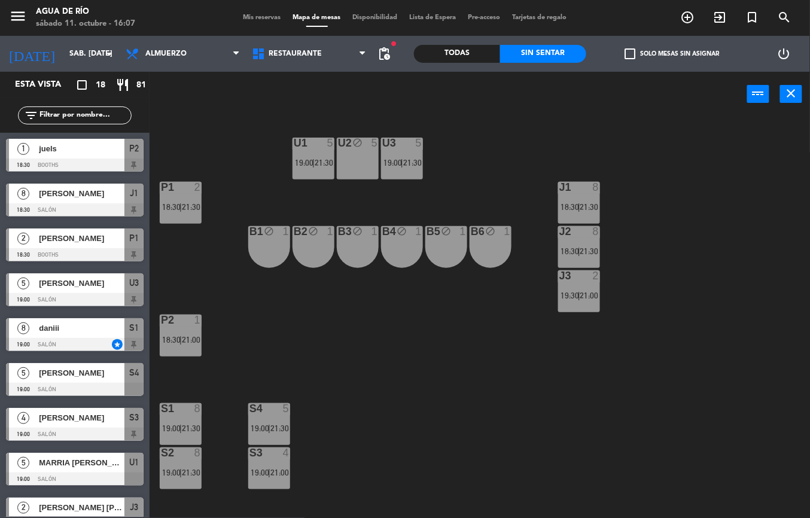
scroll to position [197, 0]
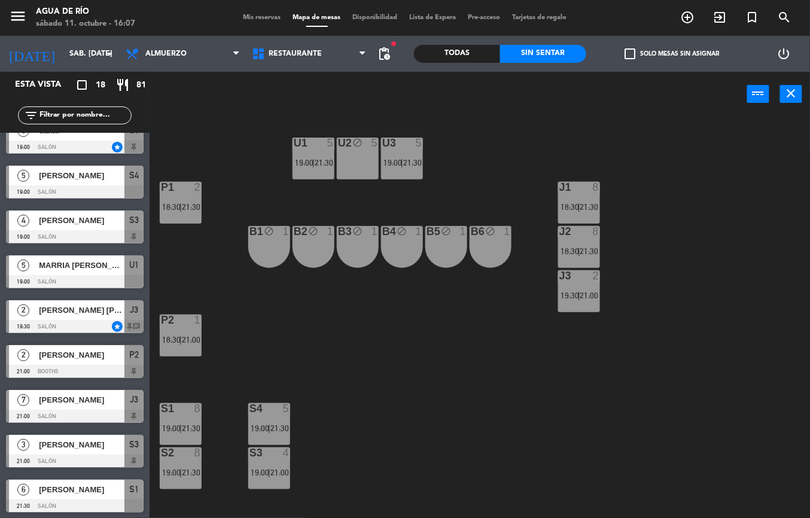
click at [197, 427] on span "21:30" at bounding box center [191, 428] width 19 height 10
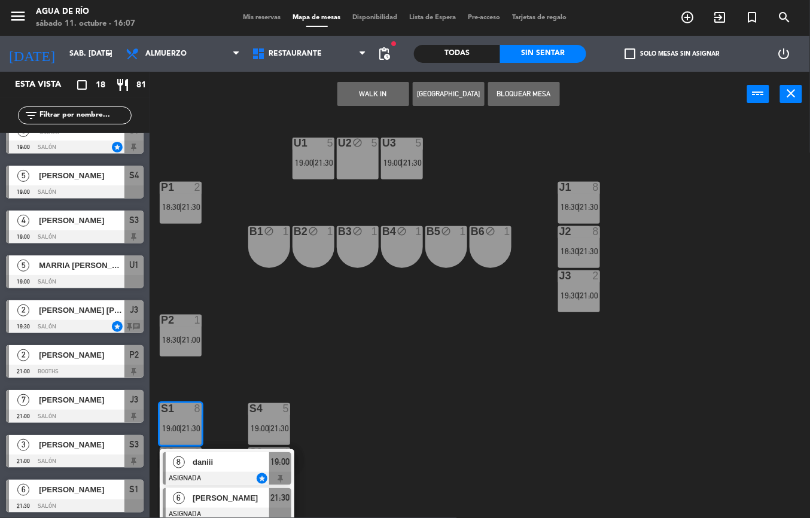
click at [237, 502] on span "[PERSON_NAME]" at bounding box center [231, 497] width 77 height 13
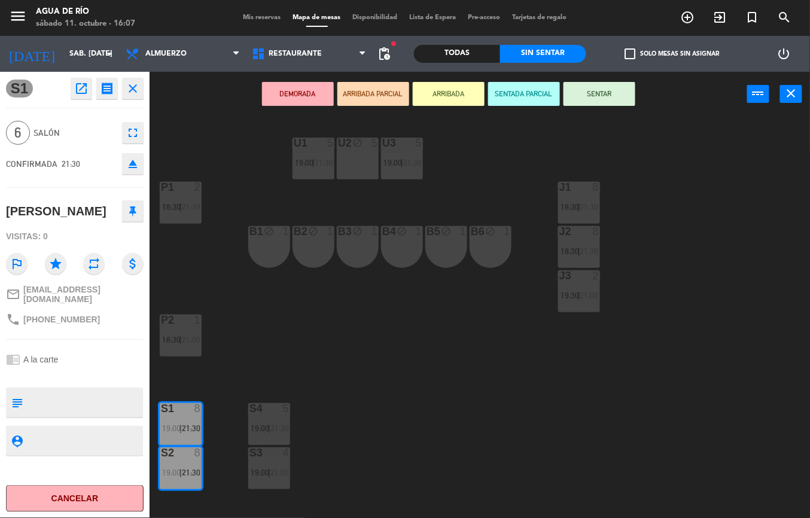
click at [477, 412] on div "U1 5 19:00 | 21:30 U2 block 5 U3 5 19:00 | 21:30 J1 8 18:30 | 21:30 P1 2 18:30 …" at bounding box center [484, 317] width 652 height 401
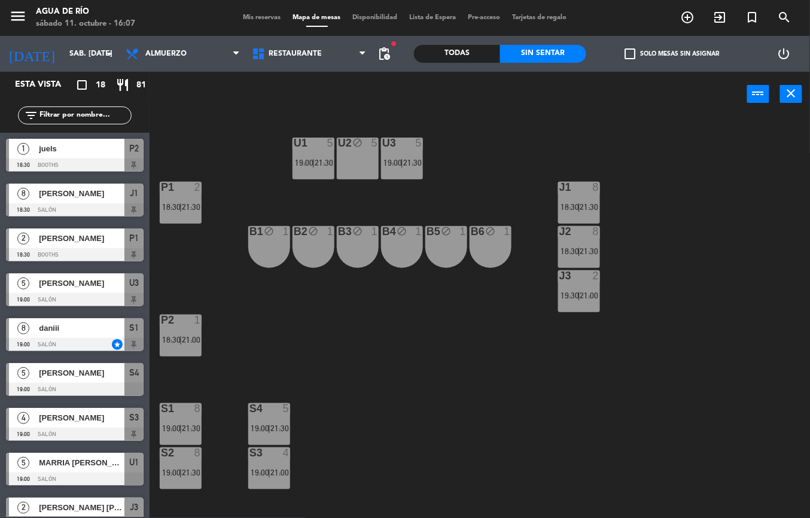
scroll to position [18, 0]
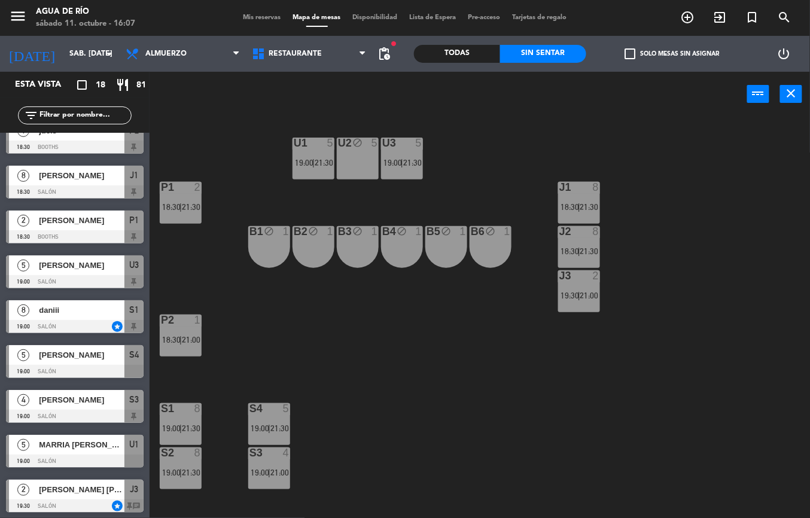
click at [586, 245] on div "J2 8 18:30 | 21:30" at bounding box center [579, 247] width 42 height 42
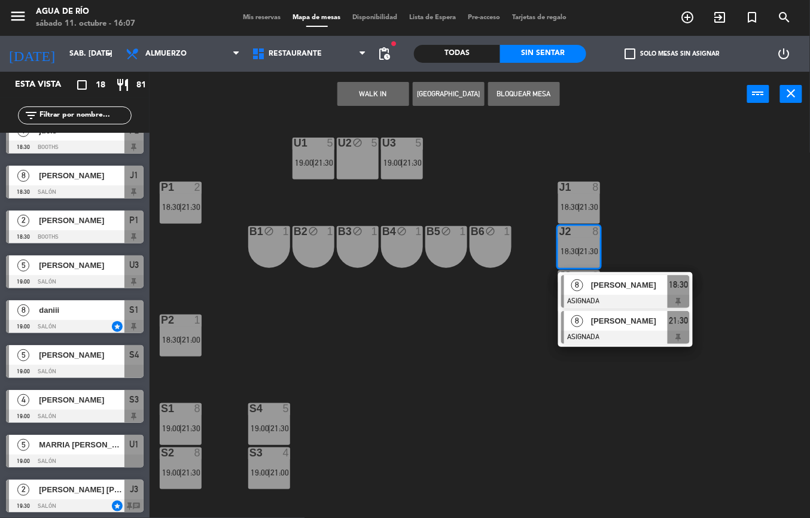
click at [627, 332] on div at bounding box center [625, 337] width 129 height 13
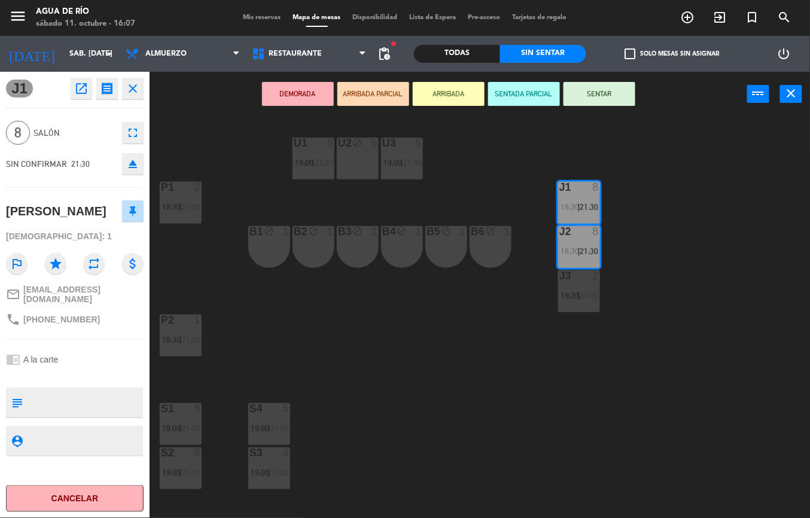
click at [555, 422] on div "U1 5 19:00 | 21:30 U2 block 5 U3 5 19:00 | 21:30 J1 8 18:30 | 21:30 P1 2 18:30 …" at bounding box center [484, 317] width 652 height 401
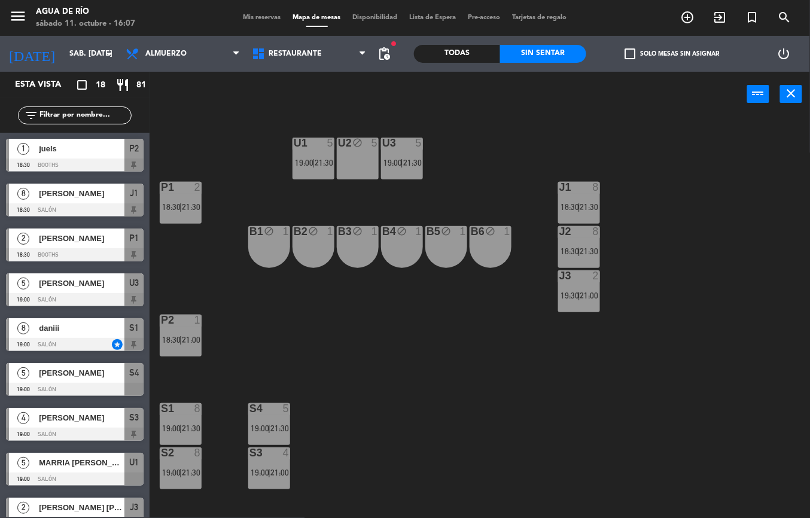
scroll to position [0, 0]
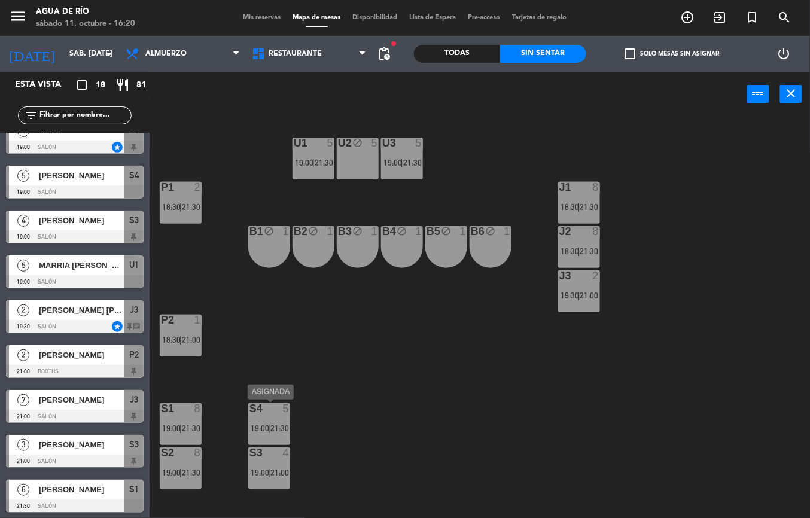
click at [189, 211] on div "P1 2 18:30 | 21:30" at bounding box center [181, 203] width 42 height 42
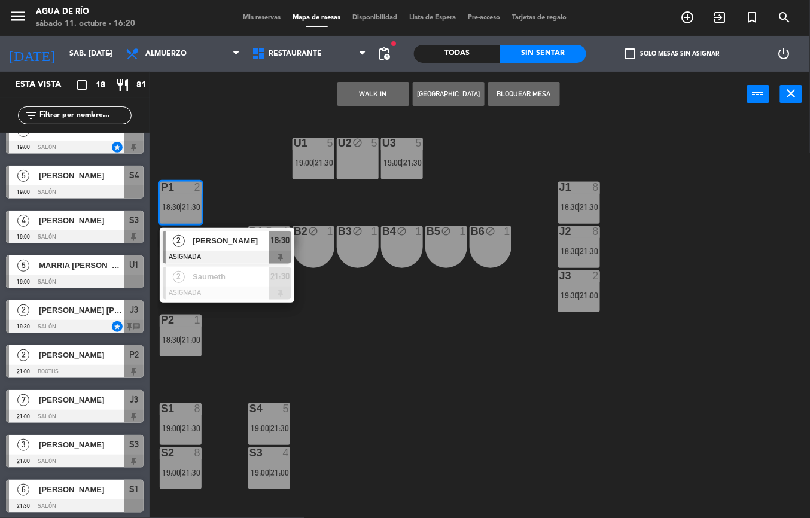
click at [245, 343] on div "U1 5 19:00 | 21:30 U2 block 5 U3 5 19:00 | 21:30 J1 8 18:30 | 21:30 P1 2 18:30 …" at bounding box center [484, 317] width 652 height 401
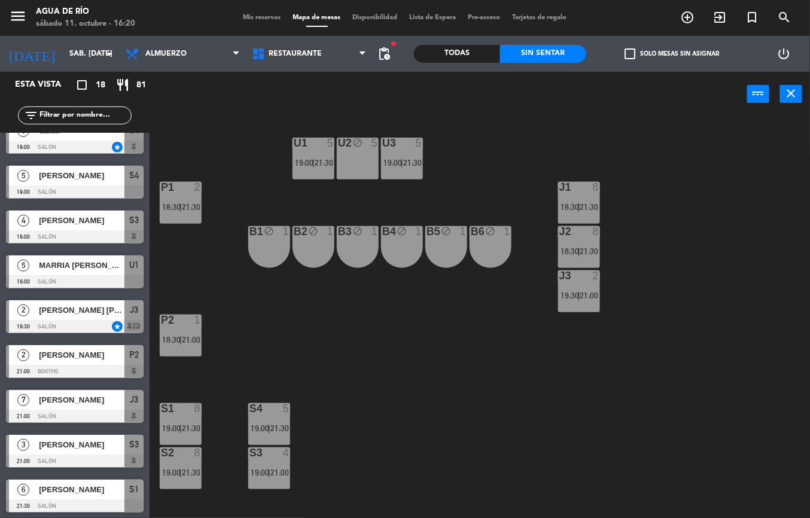
click at [187, 341] on span "21:00" at bounding box center [191, 340] width 19 height 10
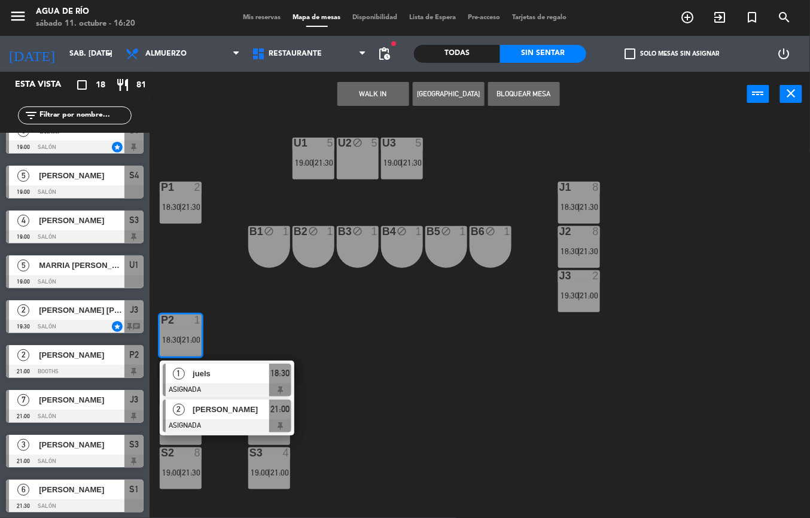
click at [237, 410] on span "[PERSON_NAME]" at bounding box center [231, 409] width 77 height 13
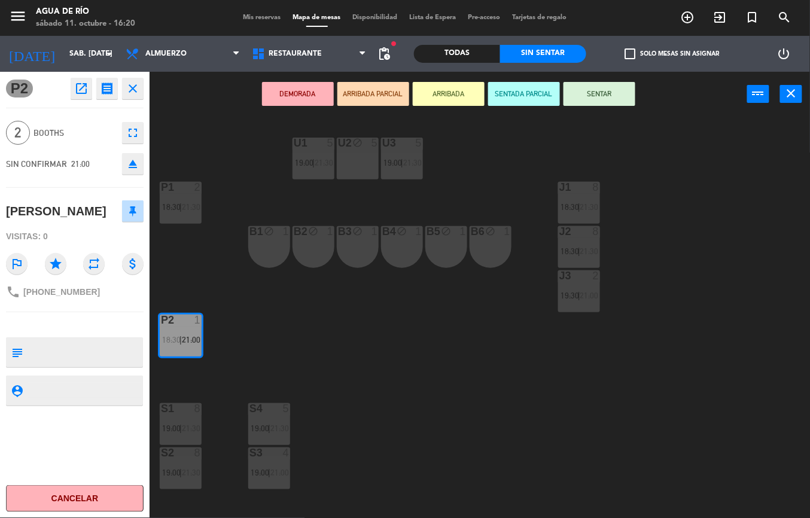
click at [334, 377] on div "U1 5 19:00 | 21:30 U2 block 5 U3 5 19:00 | 21:30 J1 8 18:30 | 21:30 P1 2 18:30 …" at bounding box center [484, 317] width 652 height 401
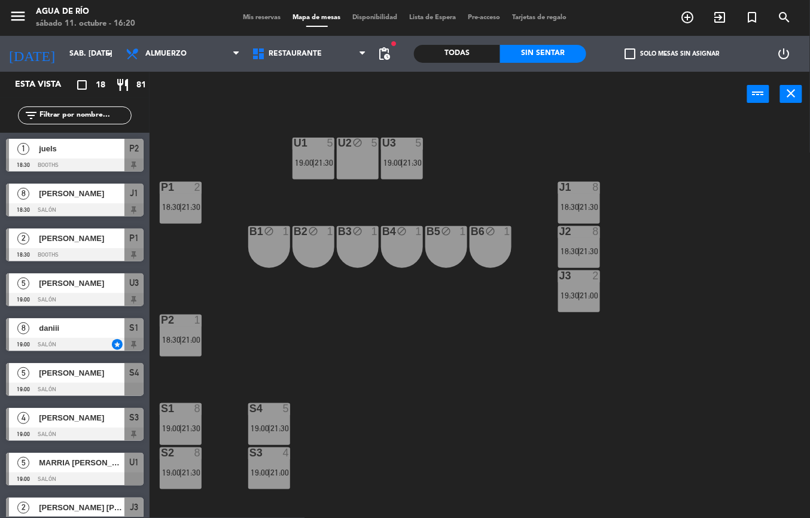
click at [168, 341] on span "18:30" at bounding box center [171, 340] width 19 height 10
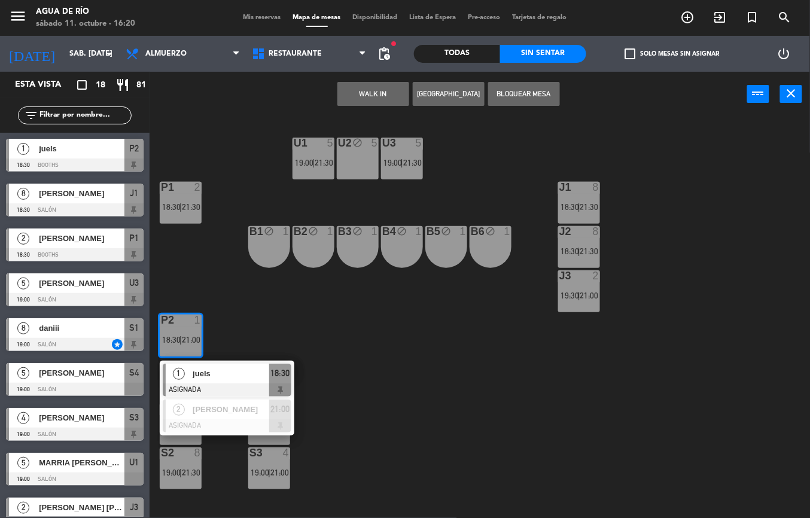
click at [369, 367] on div "U1 5 19:00 | 21:30 U2 block 5 U3 5 19:00 | 21:30 J1 8 18:30 | 21:30 P1 2 18:30 …" at bounding box center [484, 317] width 652 height 401
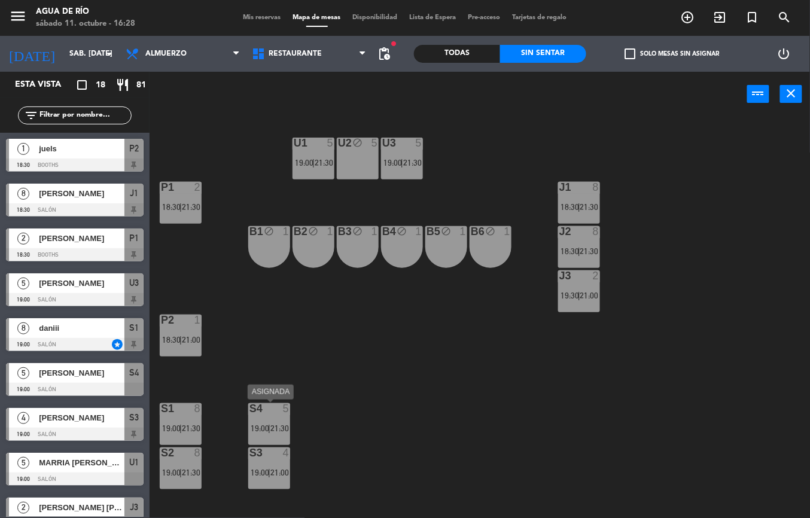
click at [183, 268] on div "U1 5 19:00 | 21:30 U2 block 5 U3 5 19:00 | 21:30 J1 8 18:30 | 21:30 P1 2 18:30 …" at bounding box center [484, 317] width 652 height 401
click at [170, 204] on span "18:30" at bounding box center [171, 207] width 19 height 10
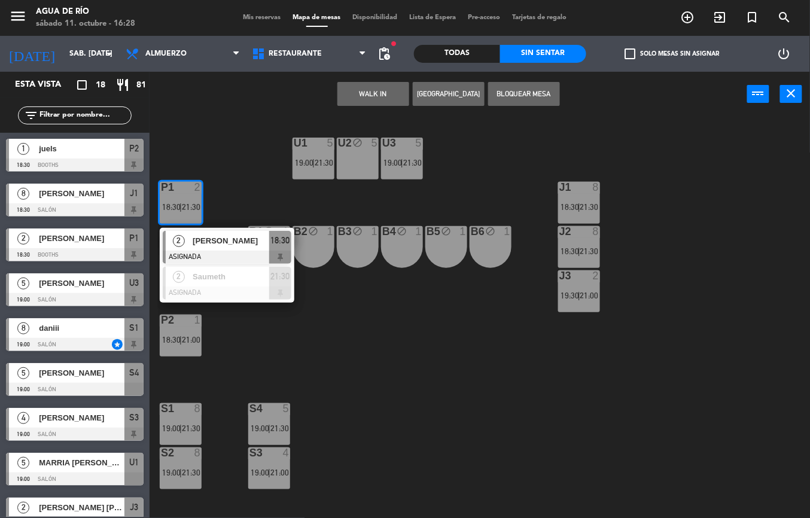
click at [193, 245] on span "[PERSON_NAME]" at bounding box center [231, 240] width 77 height 13
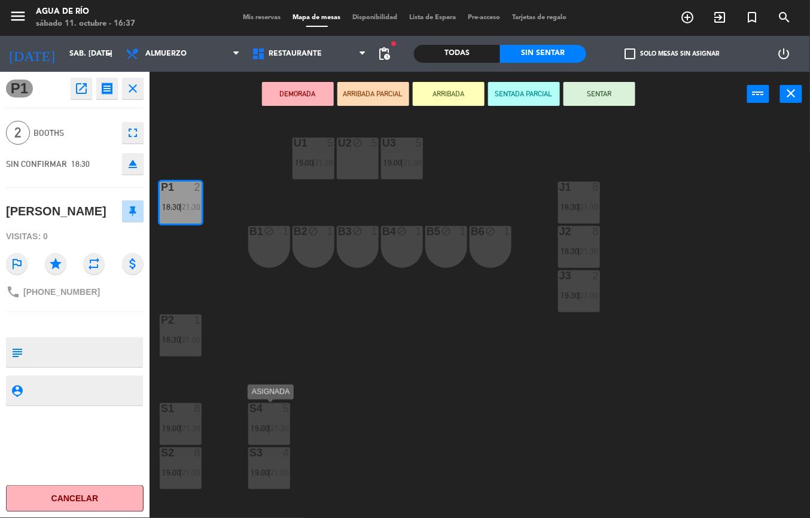
click at [482, 368] on div "U1 5 19:00 | 21:30 U2 block 5 U3 5 19:00 | 21:30 J1 8 18:30 | 21:30 P1 2 18:30 …" at bounding box center [484, 317] width 652 height 401
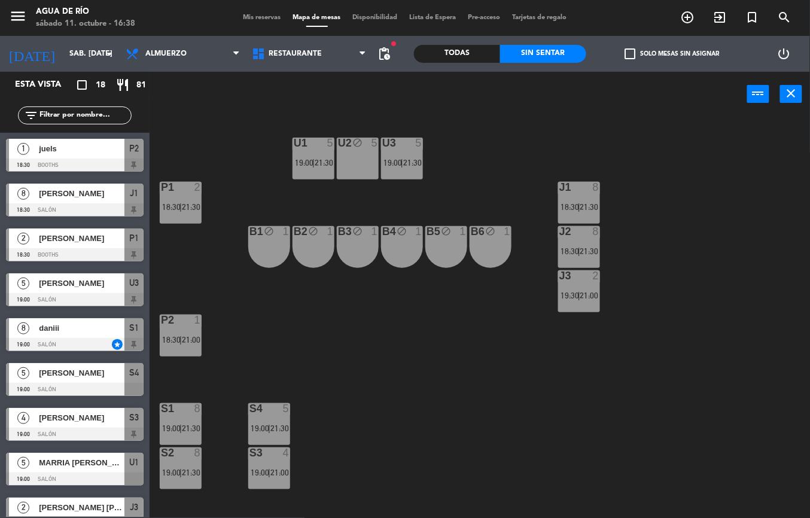
click at [344, 322] on div "U1 5 19:00 | 21:30 U2 block 5 U3 5 19:00 | 21:30 J1 8 18:30 | 21:30 P1 2 18:30 …" at bounding box center [484, 317] width 652 height 401
click at [488, 423] on div "U1 5 19:00 | 21:30 U2 block 5 U3 5 19:00 | 21:30 J1 8 18:30 | 21:30 P1 2 18:30 …" at bounding box center [484, 317] width 652 height 401
click at [472, 402] on div "U1 5 19:00 | 21:30 U2 block 5 U3 5 19:00 | 21:30 J1 8 18:30 | 21:30 P1 2 18:30 …" at bounding box center [484, 317] width 652 height 401
click at [365, 53] on span at bounding box center [365, 53] width 12 height 11
click at [383, 55] on span "pending_actions" at bounding box center [384, 54] width 14 height 14
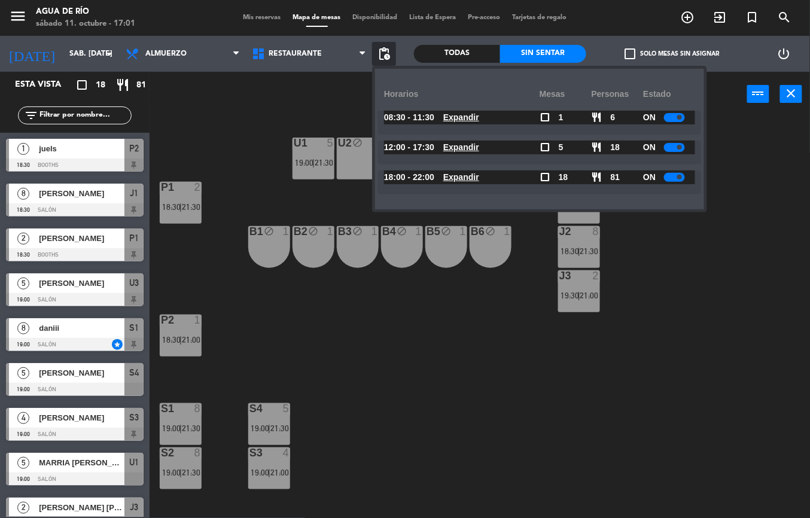
click at [479, 151] on u "Expandir" at bounding box center [461, 147] width 36 height 10
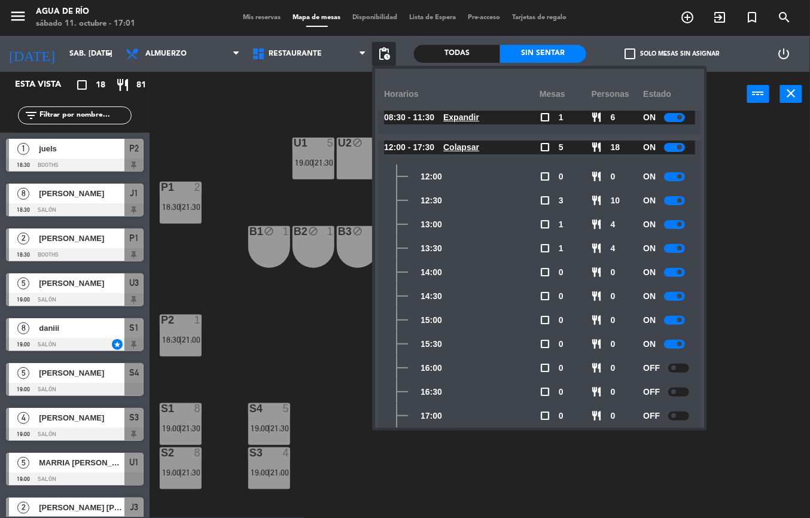
click at [304, 297] on div "U1 5 19:00 | 21:30 U2 block 5 U3 5 19:00 | 21:30 J1 8 18:30 | 21:30 P1 2 18:30 …" at bounding box center [484, 317] width 652 height 401
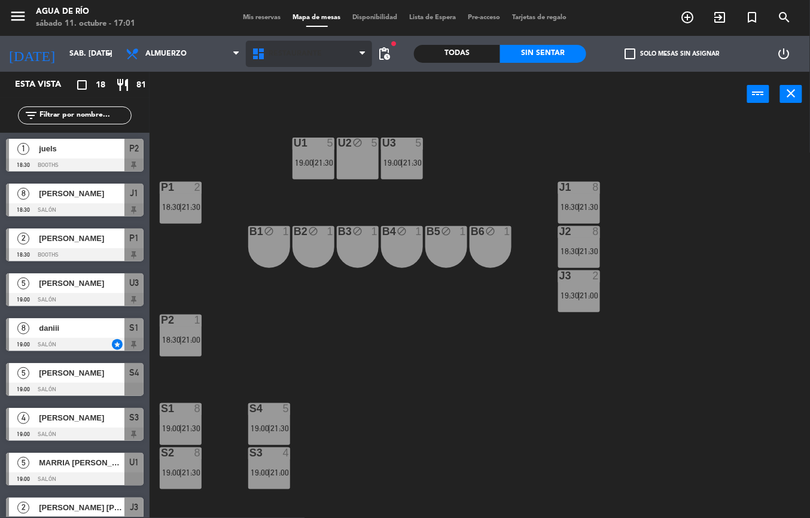
click at [313, 59] on span "Restaurante" at bounding box center [309, 54] width 126 height 26
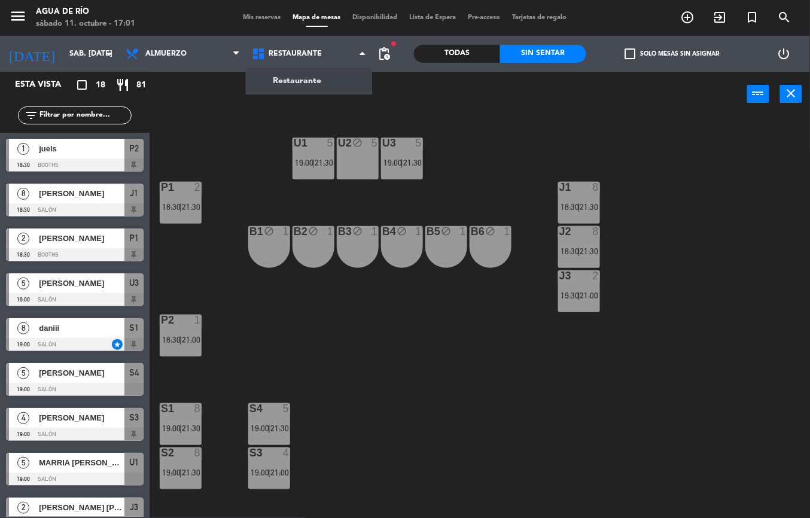
click at [410, 123] on div "U1 5 19:00 | 21:30 U2 block 5 U3 5 19:00 | 21:30 J1 8 18:30 | 21:30 P1 2 18:30 …" at bounding box center [484, 317] width 652 height 401
click at [385, 55] on span "pending_actions" at bounding box center [384, 54] width 14 height 14
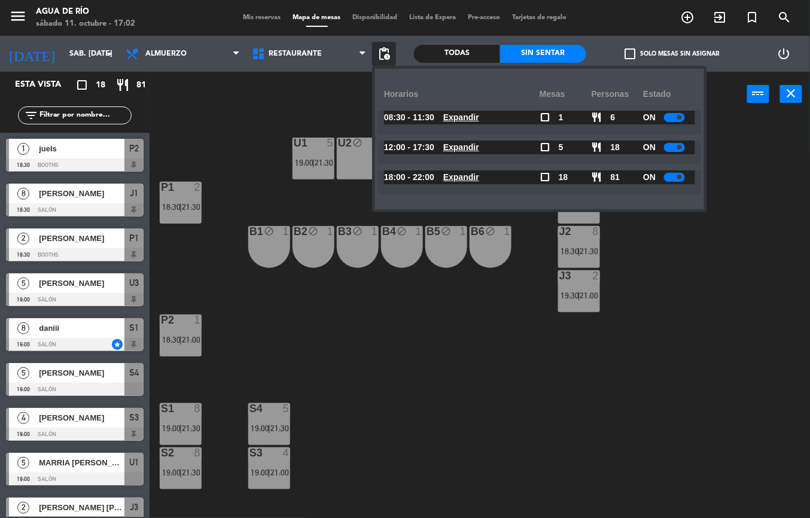
click at [469, 151] on u "Expandir" at bounding box center [461, 147] width 36 height 10
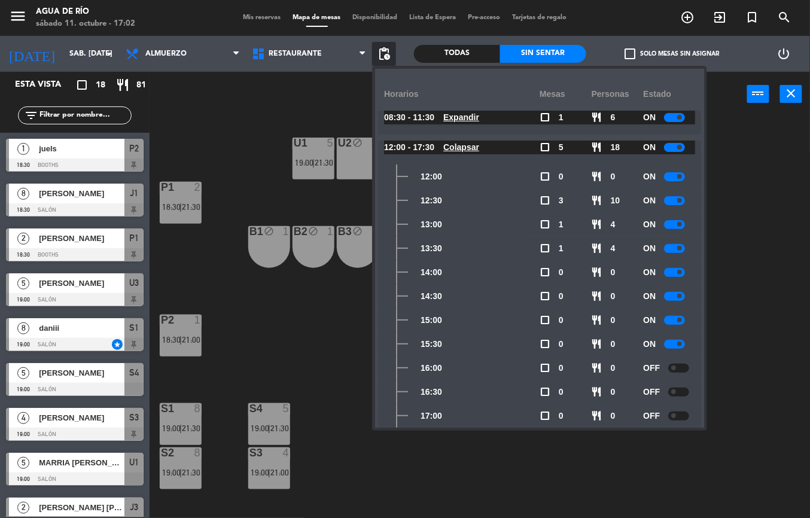
scroll to position [68, 0]
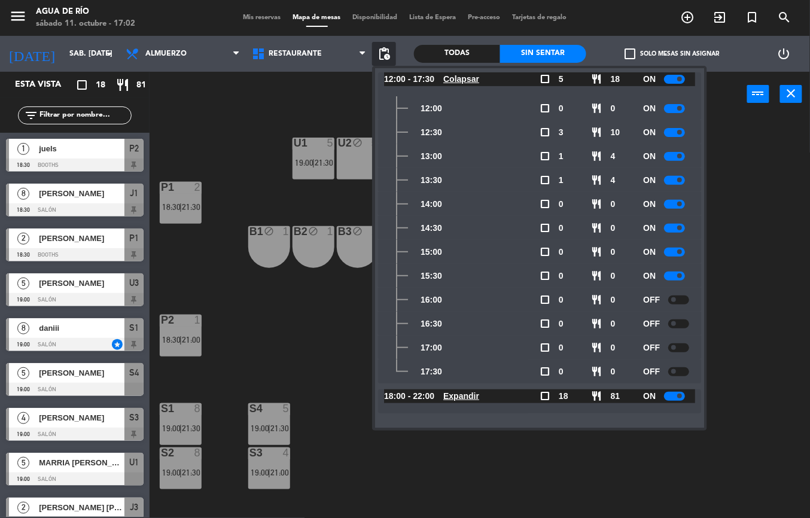
click at [463, 79] on u "Colapsar" at bounding box center [461, 79] width 36 height 10
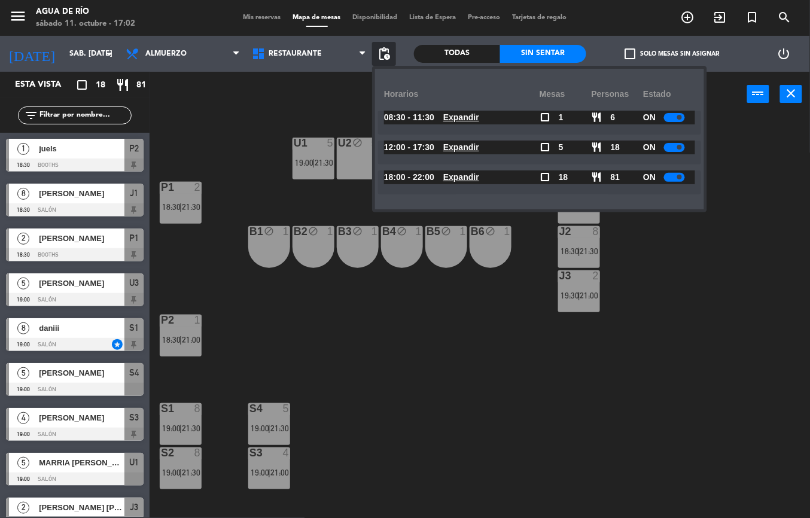
click at [453, 181] on u "Expandir" at bounding box center [461, 177] width 36 height 10
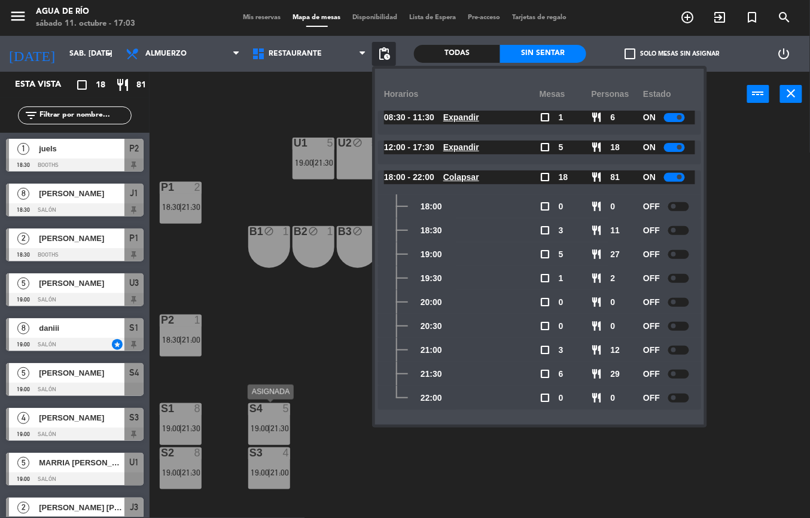
click at [393, 458] on div "U1 5 19:00 | 21:30 U2 block 5 U3 5 19:00 | 21:30 J1 8 18:30 | 21:30 P1 2 18:30 …" at bounding box center [484, 317] width 652 height 401
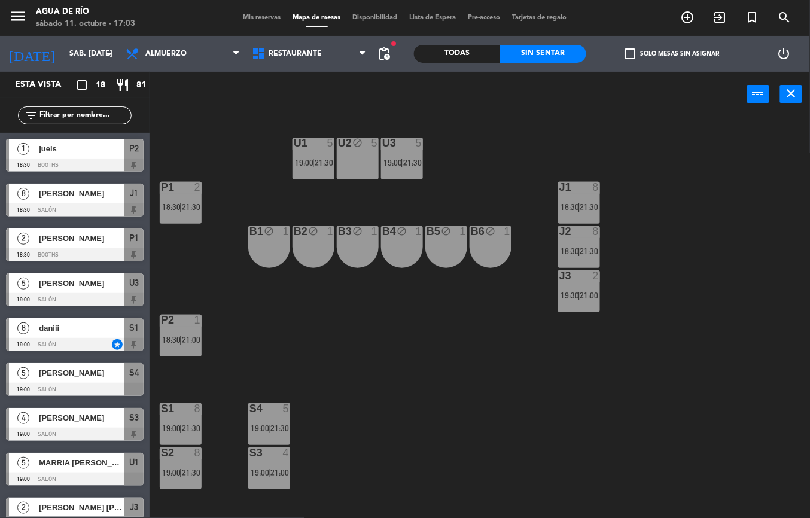
click at [280, 457] on div "4" at bounding box center [289, 452] width 20 height 11
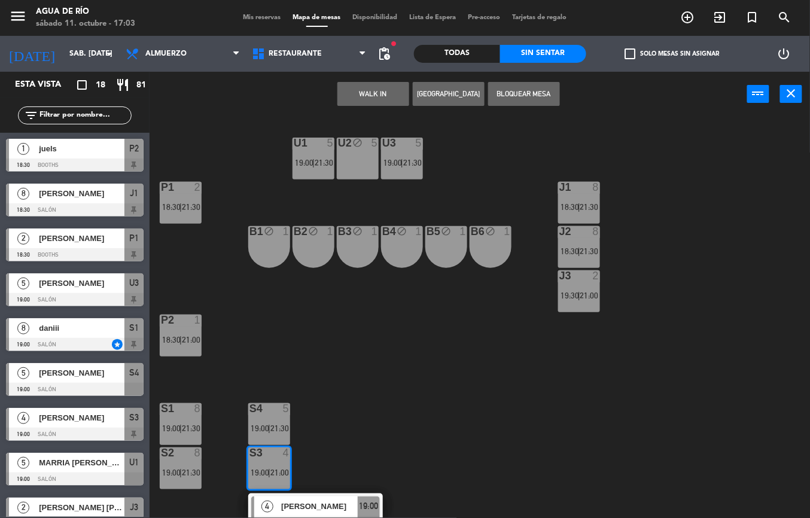
click at [353, 509] on span "[PERSON_NAME]" at bounding box center [319, 506] width 77 height 13
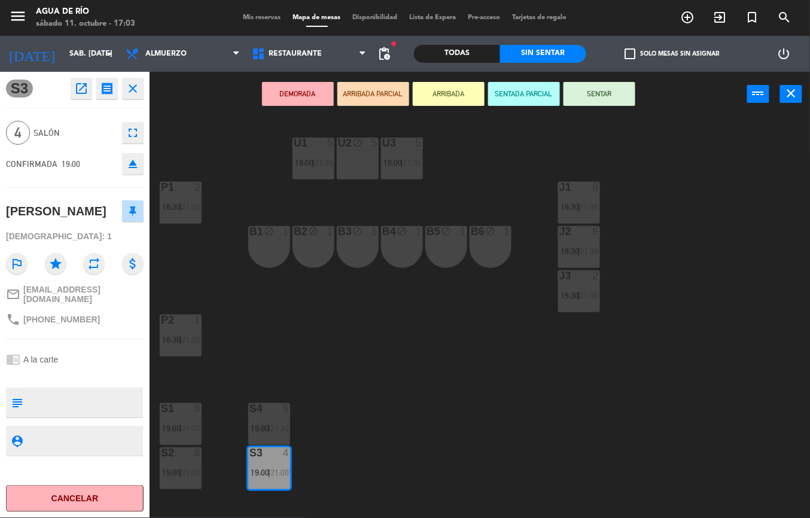
click at [419, 436] on div "U1 5 19:00 | 21:30 U2 block 5 U3 5 19:00 | 21:30 J1 8 18:30 | 21:30 P1 2 18:30 …" at bounding box center [484, 317] width 652 height 401
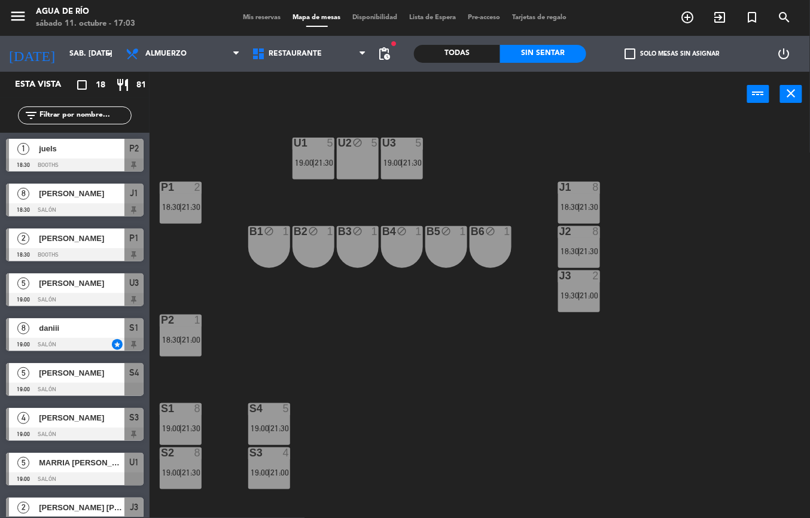
click at [374, 458] on div "U1 5 19:00 | 21:30 U2 block 5 U3 5 19:00 | 21:30 J1 8 18:30 | 21:30 P1 2 18:30 …" at bounding box center [484, 317] width 652 height 401
click at [268, 474] on span "19:00" at bounding box center [260, 473] width 19 height 10
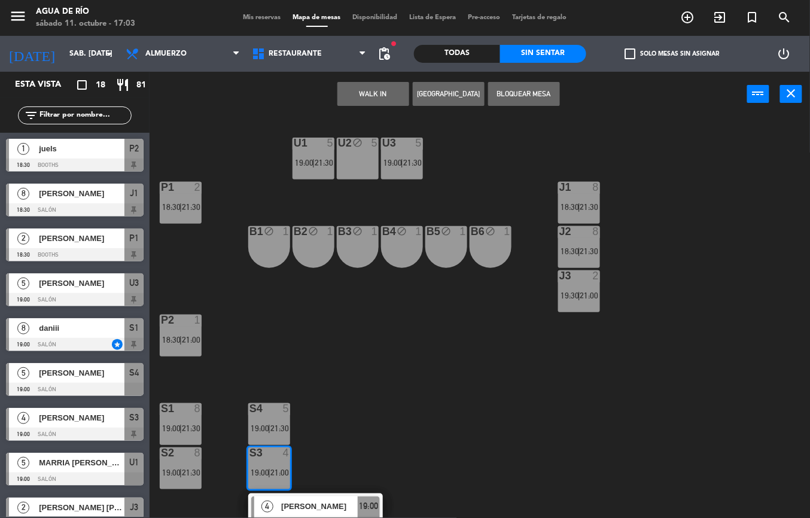
click at [432, 460] on div "U1 5 19:00 | 21:30 U2 block 5 U3 5 19:00 | 21:30 J1 8 18:30 | 21:30 P1 2 18:30 …" at bounding box center [484, 317] width 652 height 401
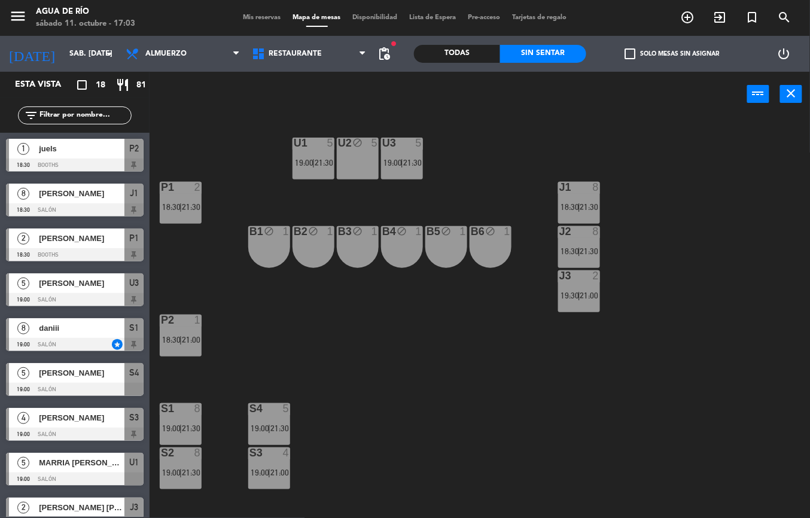
click at [263, 429] on span "19:00" at bounding box center [260, 428] width 19 height 10
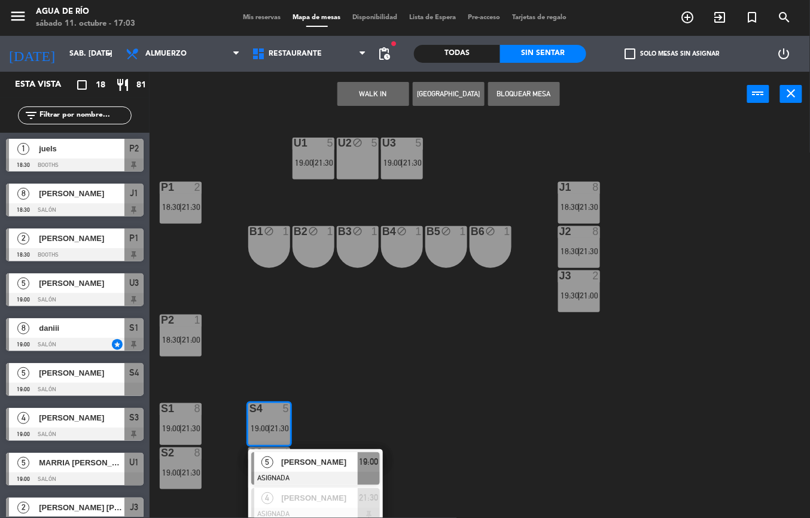
click at [463, 415] on div "U1 5 19:00 | 21:30 U2 block 5 U3 5 19:00 | 21:30 J1 8 18:30 | 21:30 P1 2 18:30 …" at bounding box center [484, 317] width 652 height 401
click at [462, 434] on div "U1 5 19:00 | 21:30 U2 block 5 U3 5 19:00 | 21:30 J1 8 18:30 | 21:30 P1 2 18:30 …" at bounding box center [484, 317] width 652 height 401
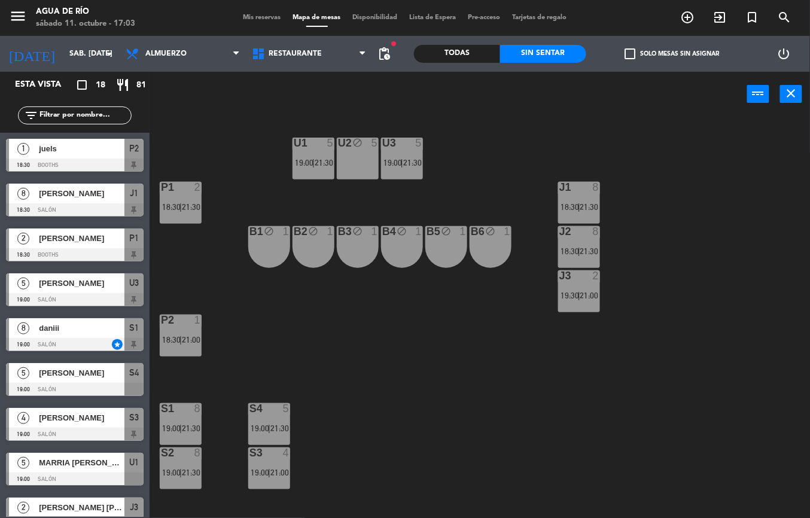
click at [187, 431] on span "21:30" at bounding box center [191, 428] width 19 height 10
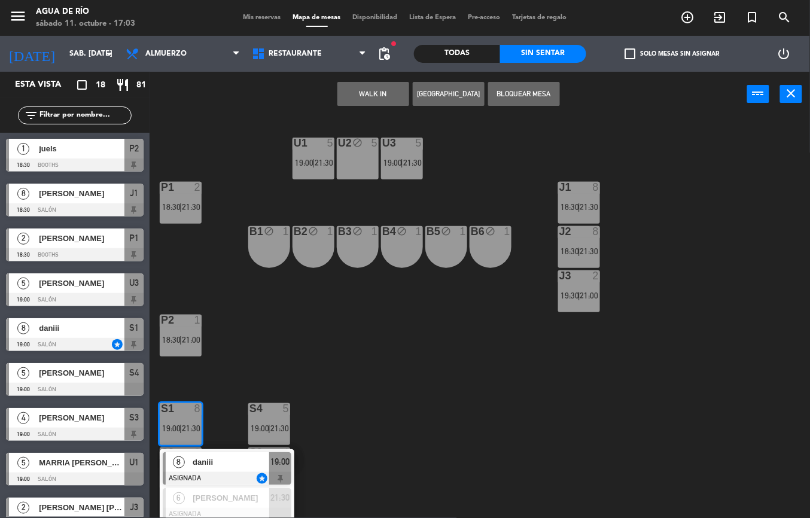
click at [233, 477] on div at bounding box center [227, 478] width 129 height 13
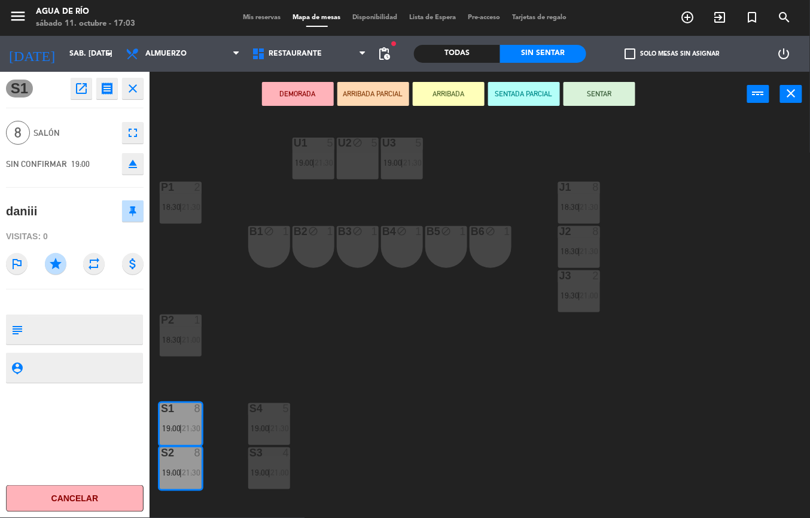
click at [372, 427] on div "U1 5 19:00 | 21:30 U2 block 5 U3 5 19:00 | 21:30 J1 8 18:30 | 21:30 P1 2 18:30 …" at bounding box center [484, 317] width 652 height 401
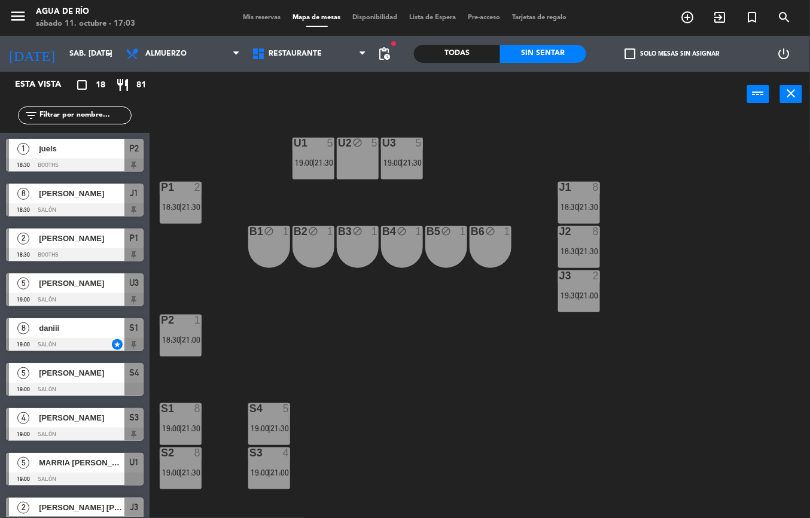
click at [188, 426] on span "21:30" at bounding box center [191, 428] width 19 height 10
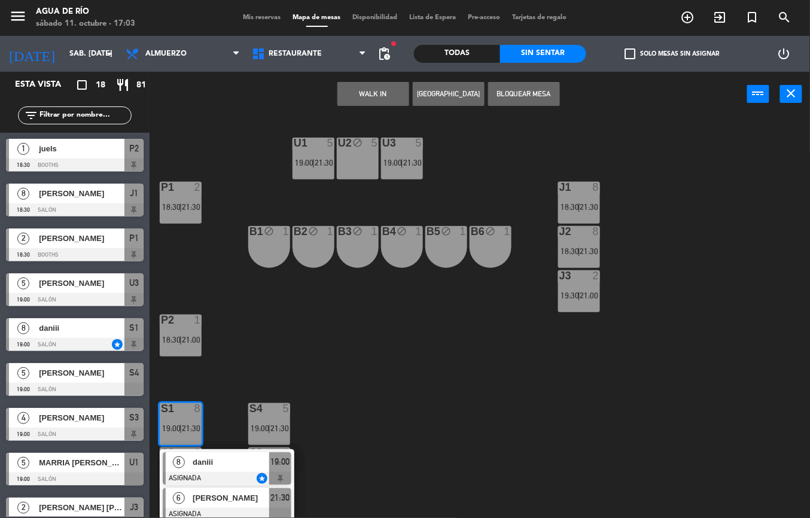
click at [233, 505] on div "[PERSON_NAME]" at bounding box center [230, 498] width 78 height 20
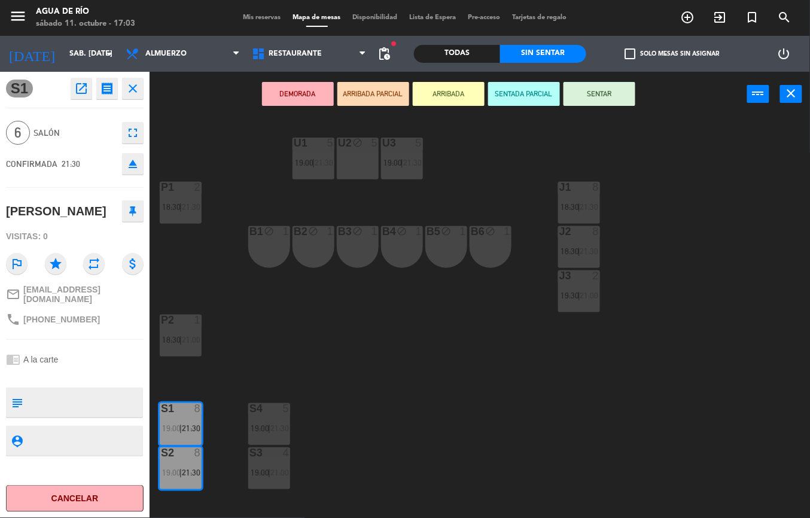
click at [387, 414] on div "U1 5 19:00 | 21:30 U2 block 5 U3 5 19:00 | 21:30 J1 8 18:30 | 21:30 P1 2 18:30 …" at bounding box center [484, 317] width 652 height 401
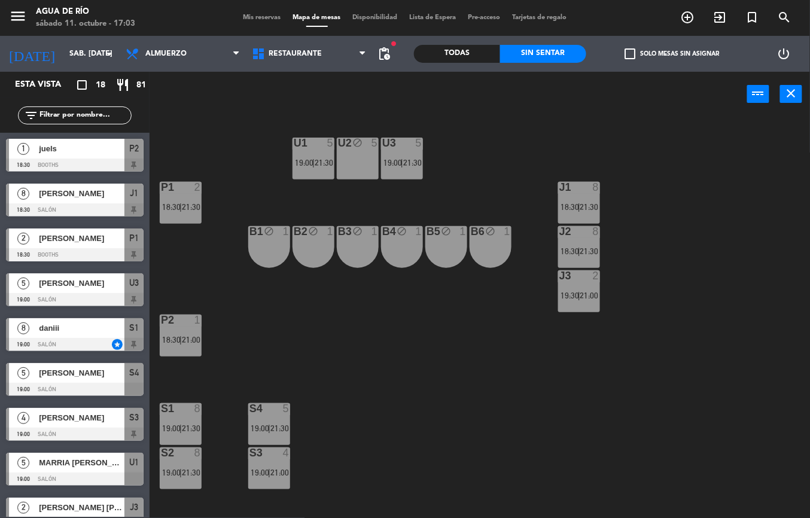
scroll to position [18, 0]
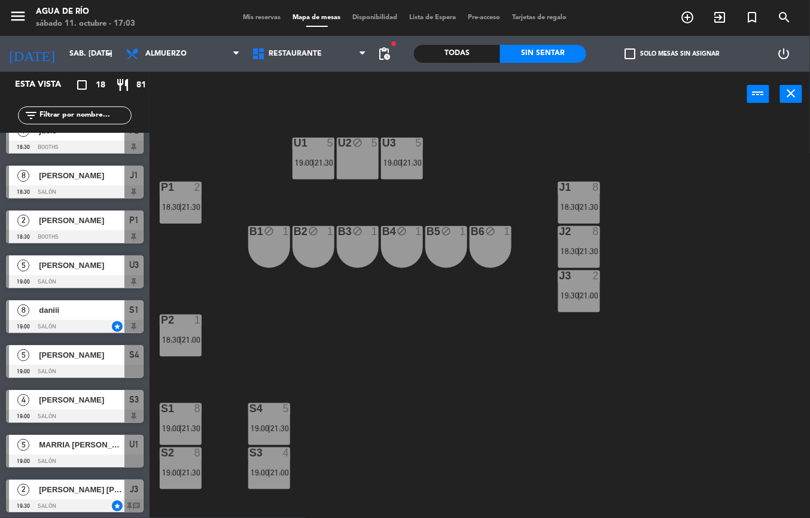
click at [393, 440] on div "U1 5 19:00 | 21:30 U2 block 5 U3 5 19:00 | 21:30 J1 8 18:30 | 21:30 P1 2 18:30 …" at bounding box center [484, 317] width 652 height 401
click at [398, 367] on div "U1 5 19:00 | 21:30 U2 block 5 U3 5 19:00 | 21:30 J1 8 18:30 | 21:30 P1 2 18:30 …" at bounding box center [484, 317] width 652 height 401
click at [389, 407] on div "U1 5 19:00 | 21:30 U2 block 5 U3 5 19:00 | 21:30 J1 8 18:30 | 21:30 P1 2 18:30 …" at bounding box center [484, 317] width 652 height 401
click at [185, 333] on div "P2 1 18:30 | 21:00" at bounding box center [181, 335] width 42 height 42
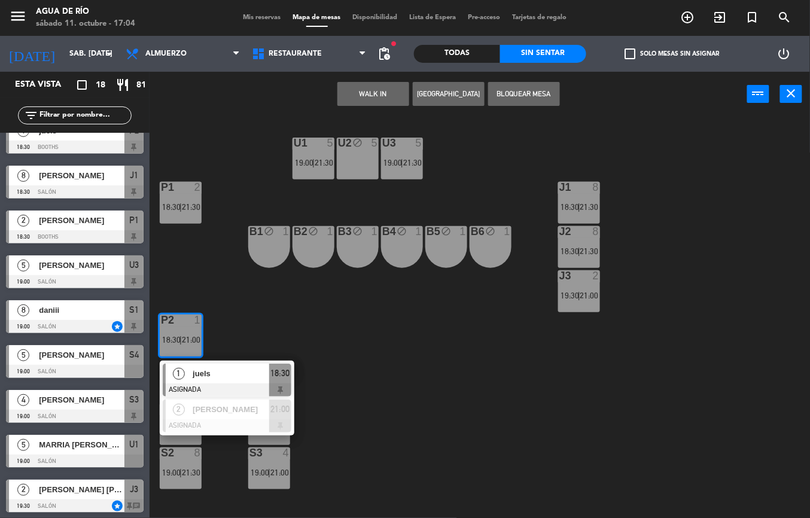
click at [235, 338] on div "U1 5 19:00 | 21:30 U2 block 5 U3 5 19:00 | 21:30 J1 8 18:30 | 21:30 P1 2 18:30 …" at bounding box center [484, 317] width 652 height 401
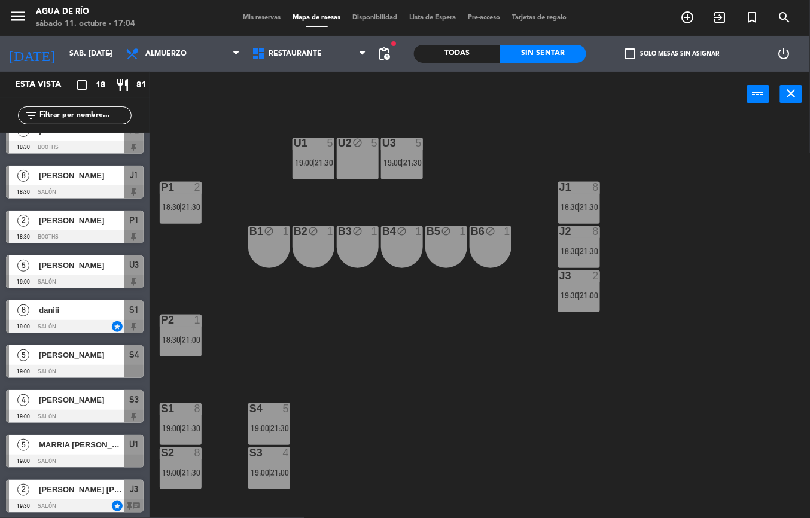
click at [182, 206] on span "|" at bounding box center [180, 207] width 2 height 10
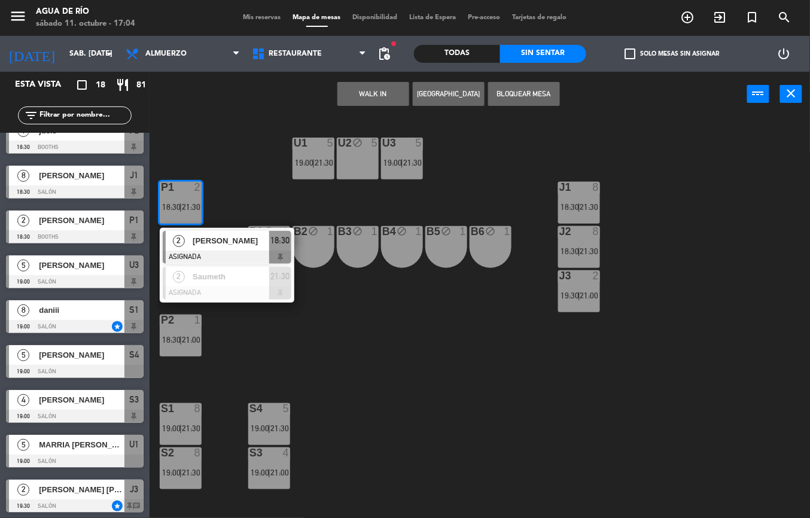
click at [235, 354] on div "U1 5 19:00 | 21:30 U2 block 5 U3 5 19:00 | 21:30 J1 8 18:30 | 21:30 P1 2 18:30 …" at bounding box center [484, 317] width 652 height 401
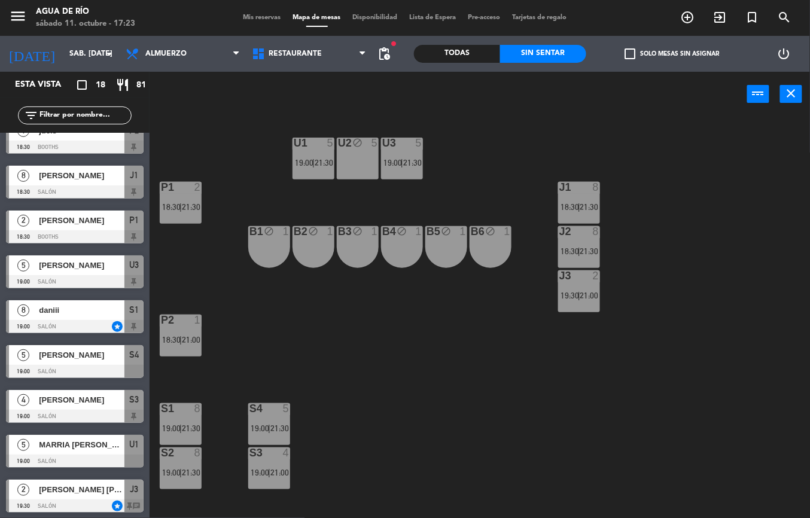
scroll to position [0, 0]
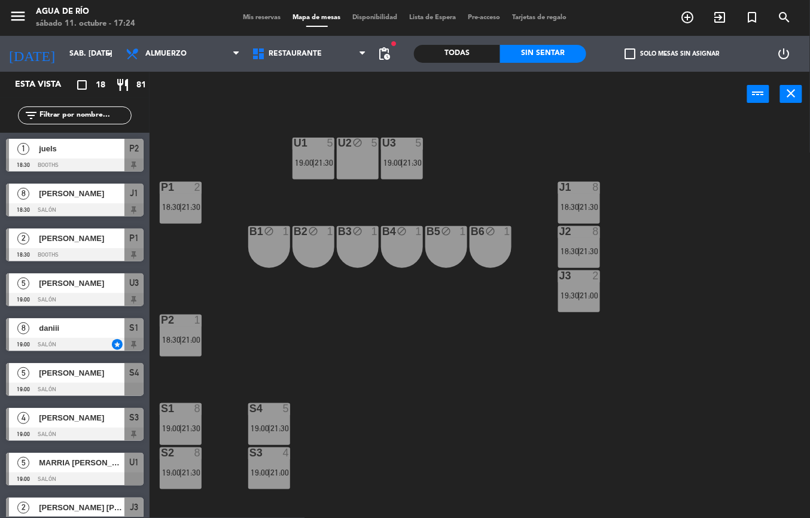
click at [63, 372] on span "[PERSON_NAME]" at bounding box center [81, 373] width 85 height 13
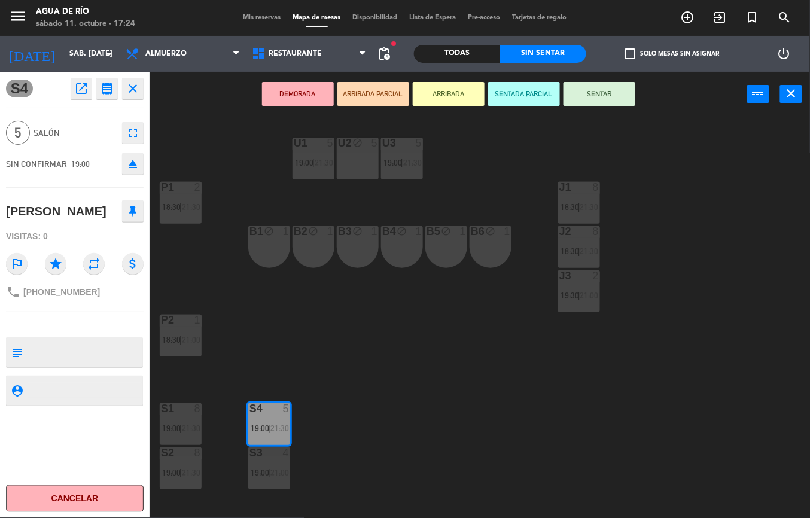
click at [77, 84] on icon "open_in_new" at bounding box center [81, 88] width 14 height 14
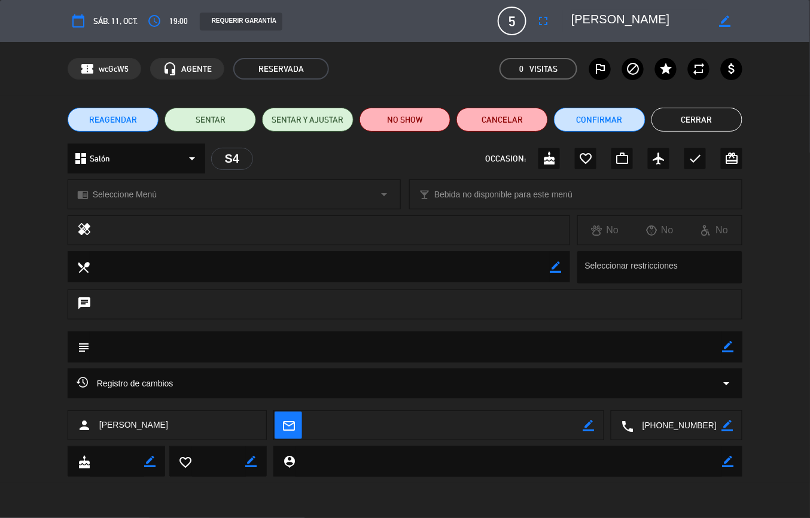
click at [508, 22] on span "5" at bounding box center [511, 21] width 29 height 29
click at [546, 26] on icon "fullscreen" at bounding box center [543, 21] width 14 height 14
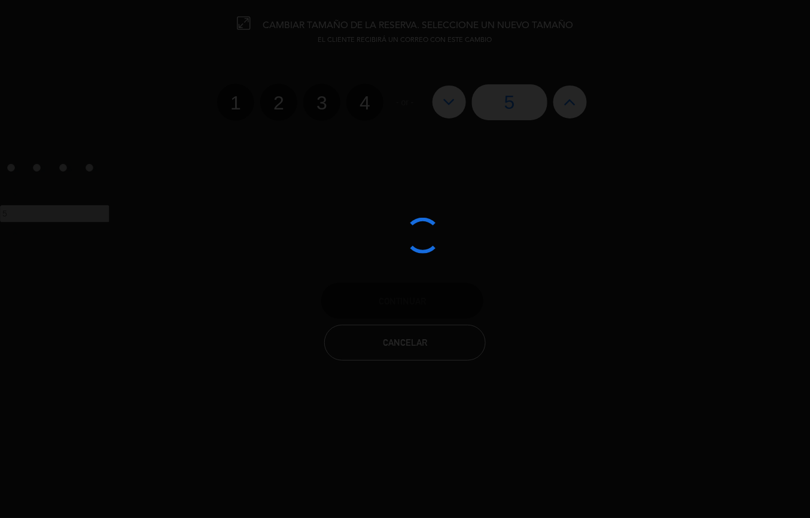
click at [508, 14] on div at bounding box center [405, 259] width 810 height 518
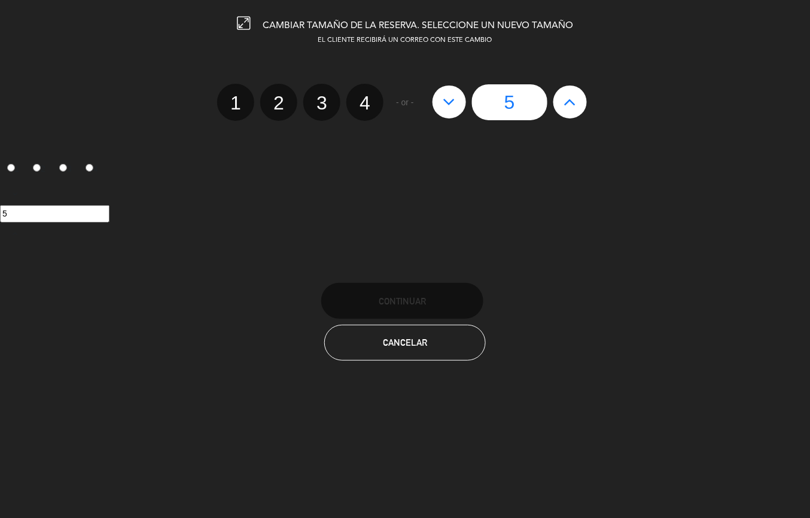
click at [325, 99] on label "3" at bounding box center [321, 102] width 37 height 37
click at [324, 96] on input "3" at bounding box center [320, 92] width 8 height 8
radio input "true"
radio input "false"
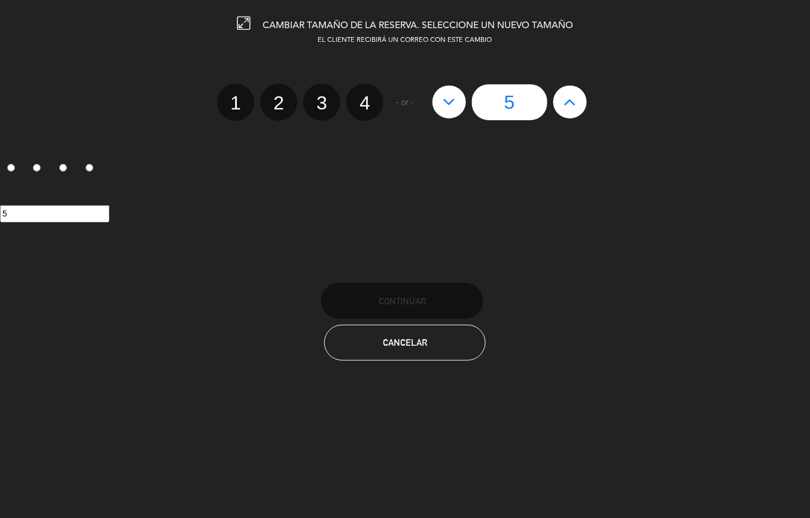
radio input "false"
radio input "true"
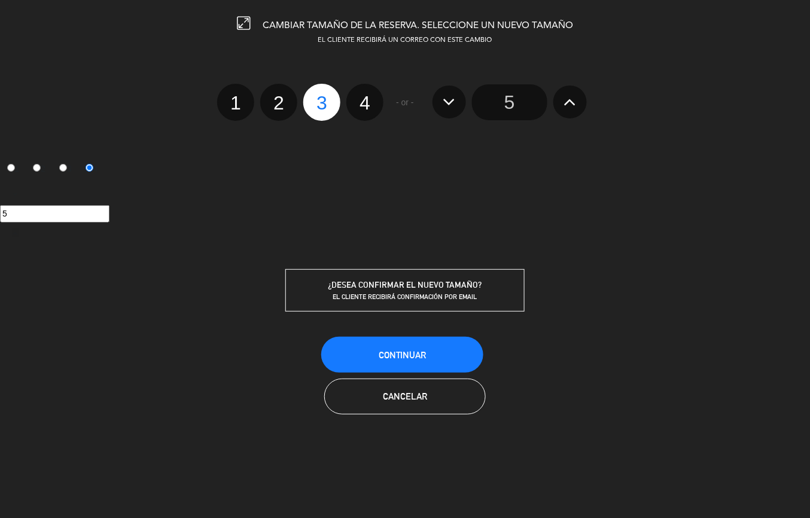
click at [439, 347] on button "Continuar" at bounding box center [402, 355] width 162 height 36
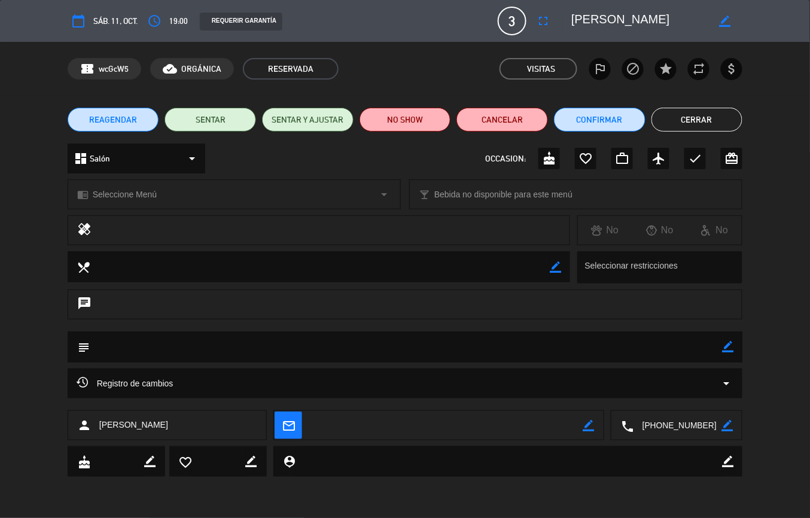
click at [710, 123] on button "Cerrar" at bounding box center [696, 120] width 91 height 24
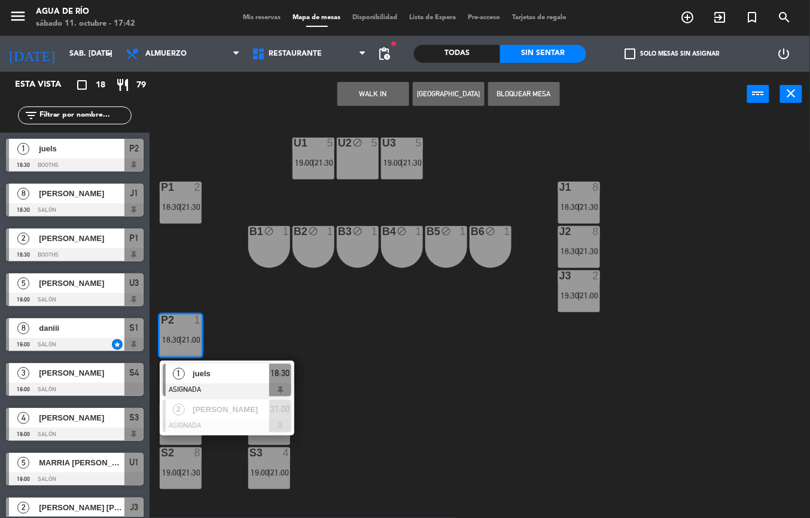
click at [458, 410] on div "U1 5 19:00 | 21:30 U2 block 5 U3 5 19:00 | 21:30 J1 8 18:30 | 21:30 P1 2 18:30 …" at bounding box center [484, 317] width 652 height 401
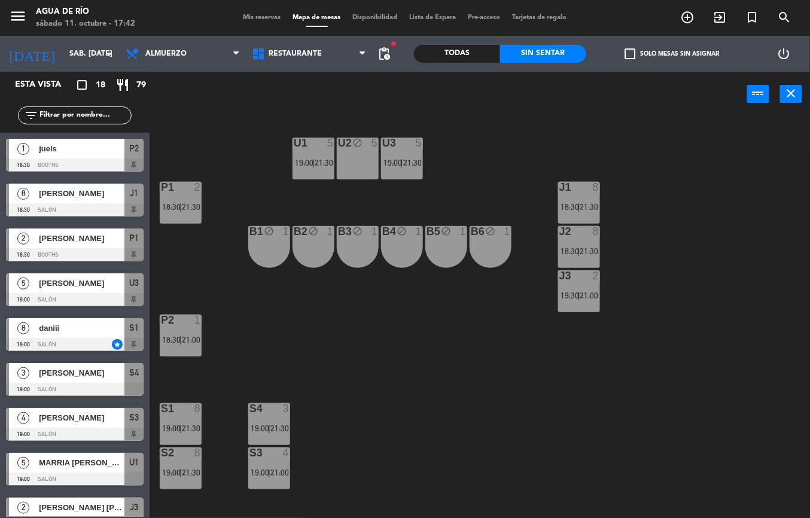
click at [187, 331] on div "P2 1 18:30 | 21:00" at bounding box center [181, 335] width 42 height 42
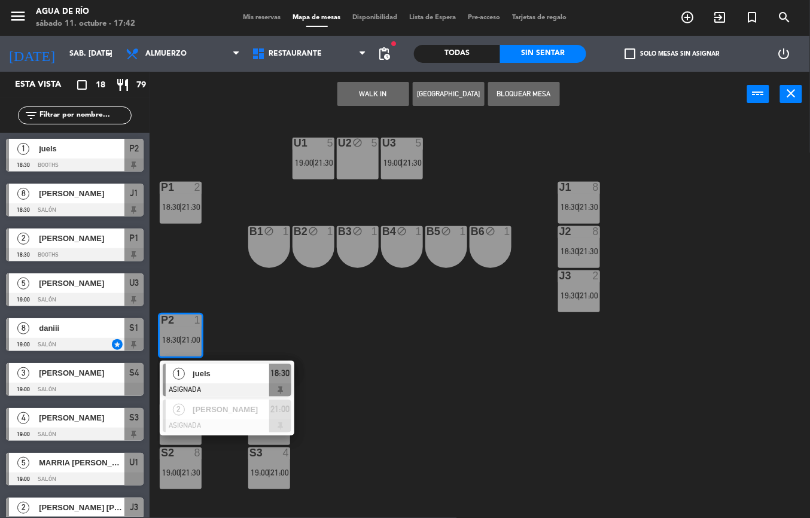
click at [408, 385] on div "U1 5 19:00 | 21:30 U2 block 5 U3 5 19:00 | 21:30 J1 8 18:30 | 21:30 P1 2 18:30 …" at bounding box center [484, 317] width 652 height 401
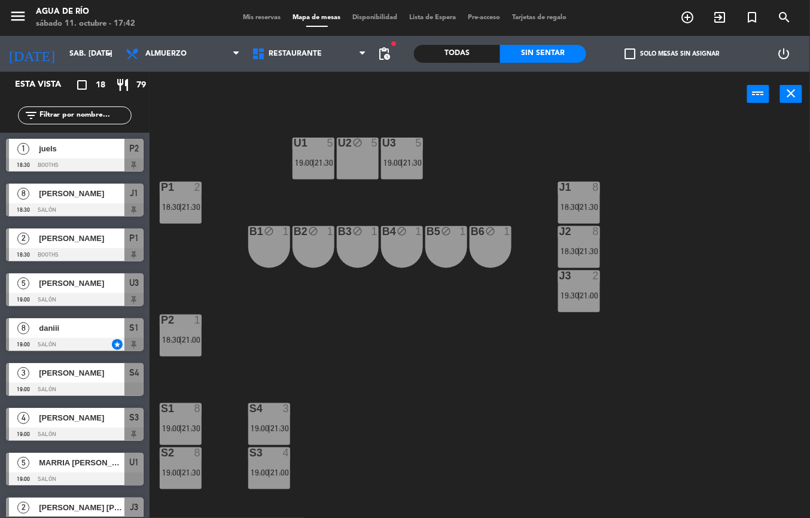
click at [196, 206] on span "21:30" at bounding box center [191, 207] width 19 height 10
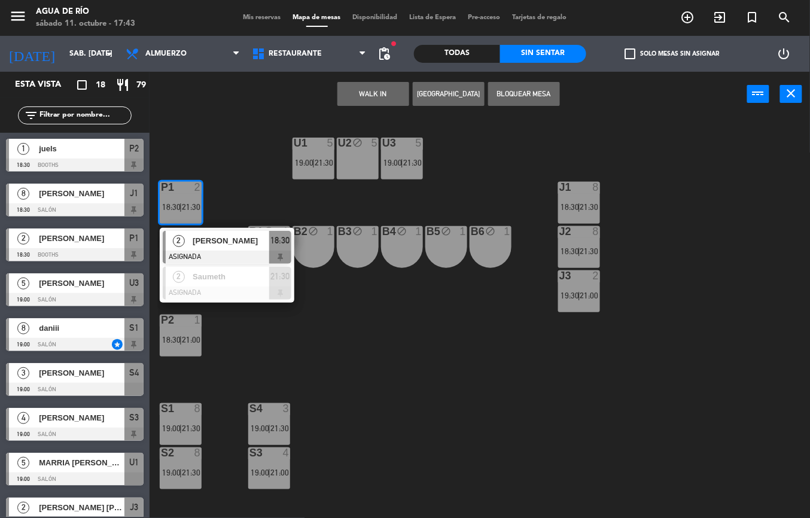
click at [466, 433] on div "U1 5 19:00 | 21:30 U2 block 5 U3 5 19:00 | 21:30 J1 8 18:30 | 21:30 P1 2 18:30 …" at bounding box center [484, 317] width 652 height 401
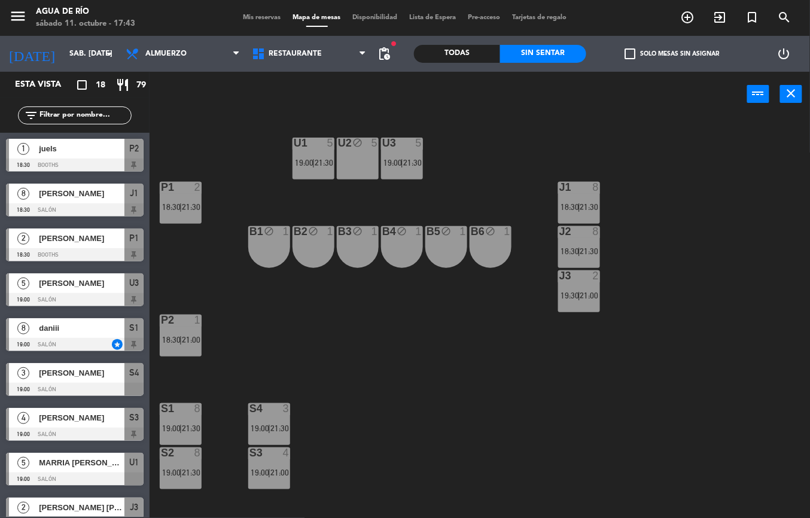
click at [318, 175] on div "U1 5 19:00 | 21:30" at bounding box center [313, 159] width 42 height 42
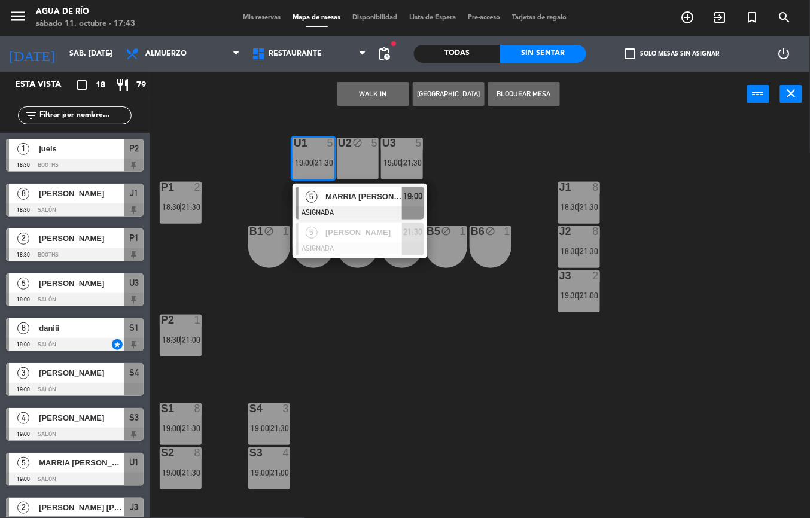
click at [350, 347] on div "U1 5 19:00 | 21:30 5 MARRIA [PERSON_NAME] ASIGNADA 19:00 5 [PERSON_NAME] ASIGNA…" at bounding box center [484, 317] width 652 height 401
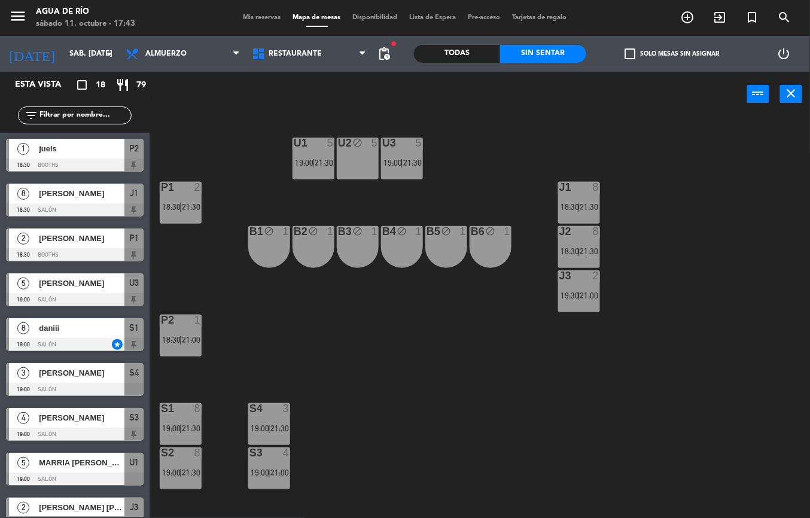
click at [398, 166] on span "19:00" at bounding box center [392, 163] width 19 height 10
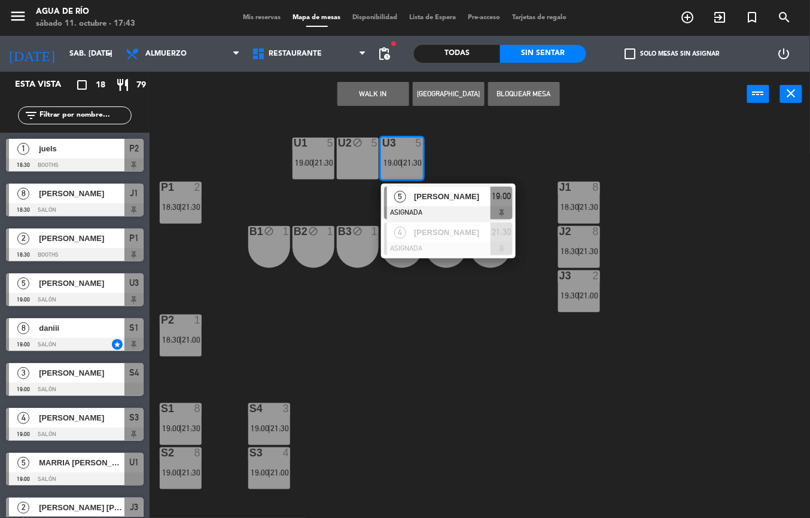
click at [407, 335] on div "U1 5 19:00 | 21:30 U2 block 5 U3 5 19:00 | 21:30 5 [PERSON_NAME] ASIGNADA 19:00…" at bounding box center [484, 317] width 652 height 401
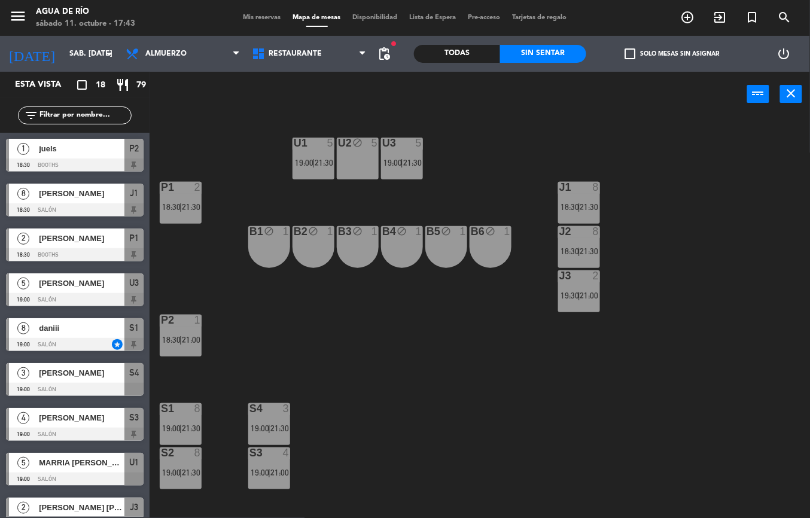
click at [275, 427] on span "21:30" at bounding box center [279, 428] width 19 height 10
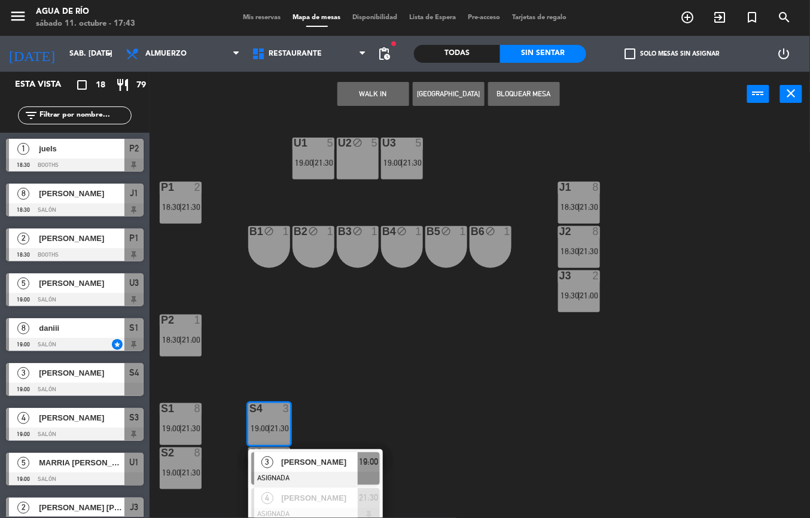
click at [395, 408] on div "U1 5 19:00 | 21:30 U2 block 5 U3 5 19:00 | 21:30 J1 8 18:30 | 21:30 P1 2 18:30 …" at bounding box center [484, 317] width 652 height 401
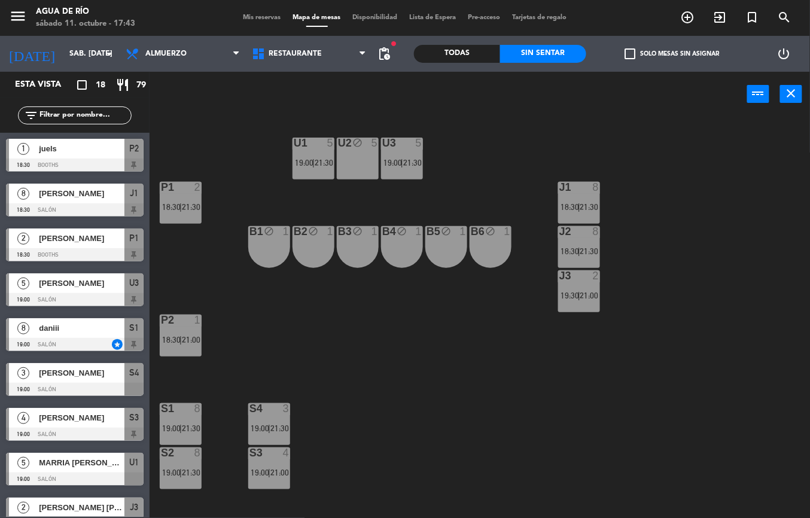
click at [270, 472] on span "|" at bounding box center [269, 473] width 2 height 10
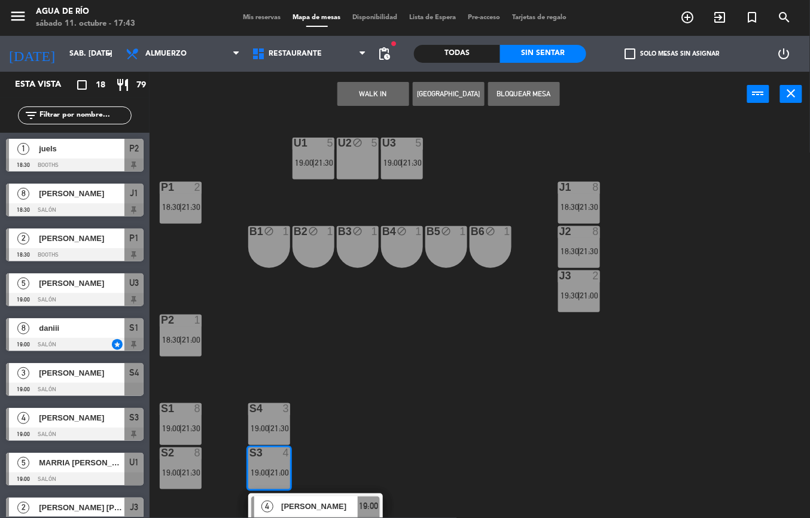
click at [414, 415] on div "U1 5 19:00 | 21:30 U2 block 5 U3 5 19:00 | 21:30 J1 8 18:30 | 21:30 P1 2 18:30 …" at bounding box center [484, 317] width 652 height 401
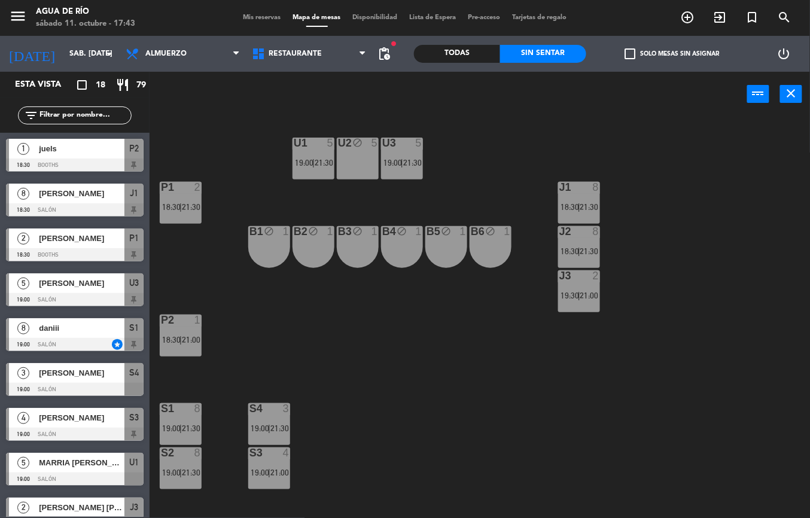
click at [182, 337] on span "|" at bounding box center [180, 340] width 2 height 10
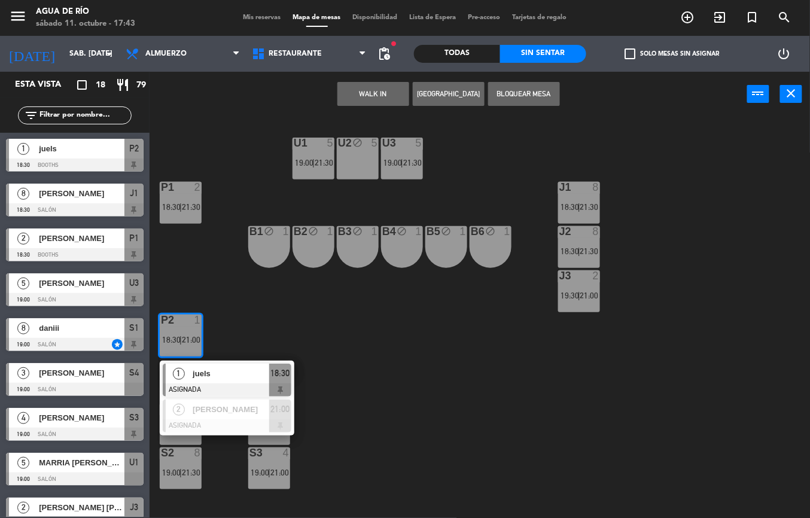
click at [386, 390] on div "U1 5 19:00 | 21:30 U2 block 5 U3 5 19:00 | 21:30 J1 8 18:30 | 21:30 P1 2 18:30 …" at bounding box center [484, 317] width 652 height 401
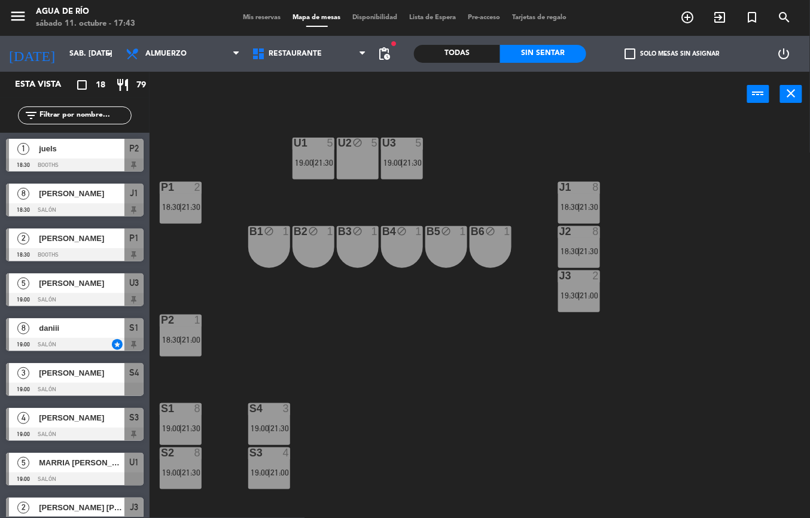
click at [388, 164] on span "19:00" at bounding box center [392, 163] width 19 height 10
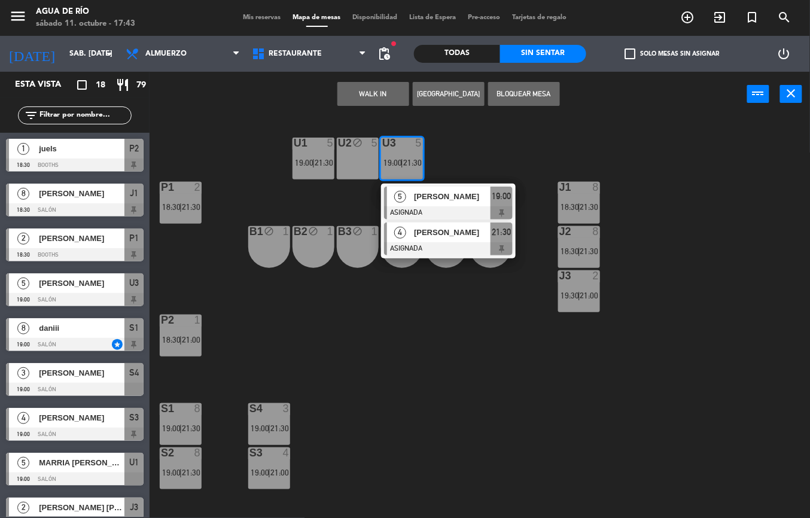
click at [463, 230] on span "[PERSON_NAME]" at bounding box center [452, 232] width 77 height 13
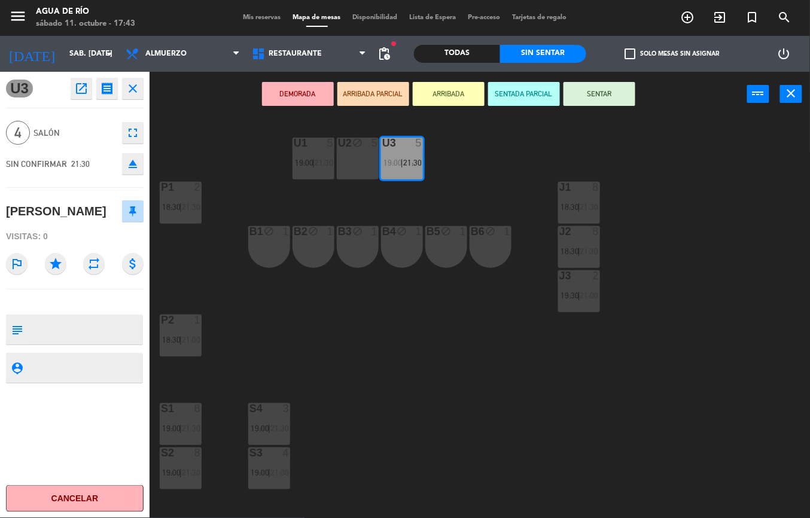
click at [419, 359] on div "U1 5 19:00 | 21:30 U2 block 5 U3 5 19:00 | 21:30 J1 8 18:30 | 21:30 P1 2 18:30 …" at bounding box center [484, 317] width 652 height 401
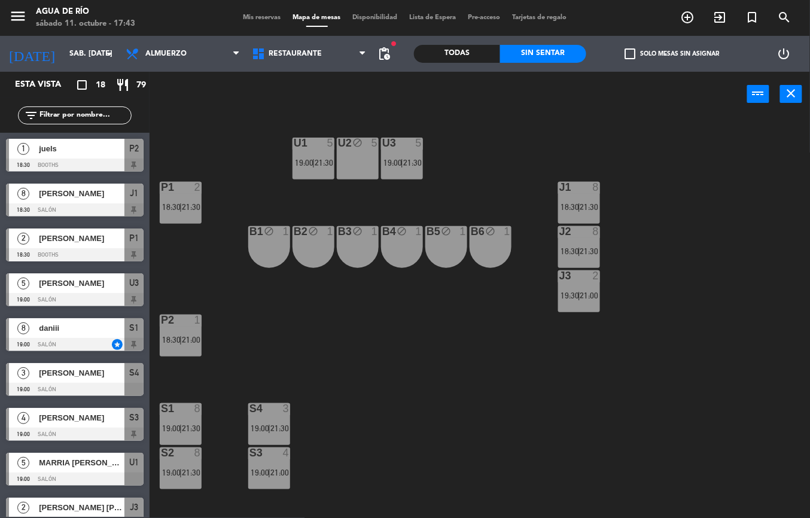
scroll to position [153, 0]
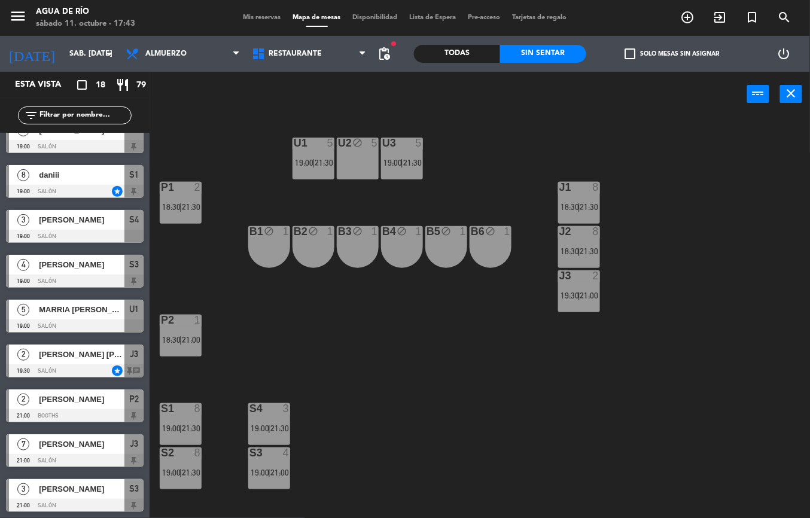
click at [575, 206] on span "18:30" at bounding box center [569, 207] width 19 height 10
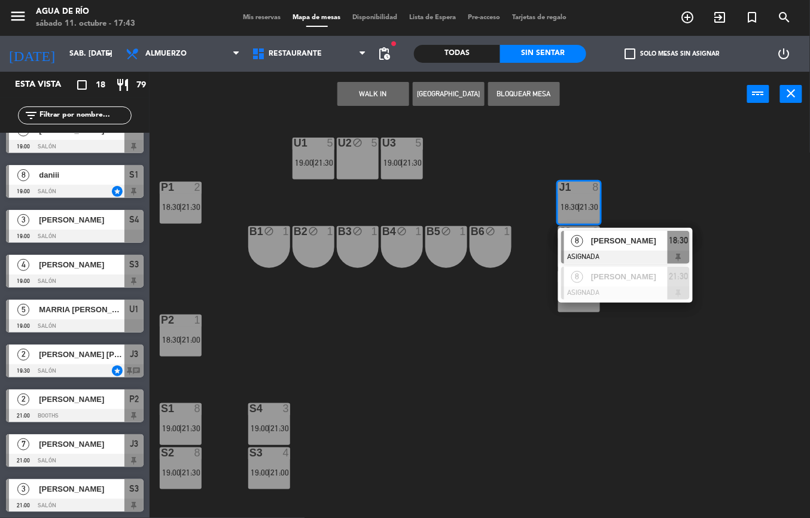
click at [607, 385] on div "U1 5 19:00 | 21:30 U2 block 5 U3 5 19:00 | 21:30 J1 8 18:30 | 21:30 8 [PERSON_N…" at bounding box center [484, 317] width 652 height 401
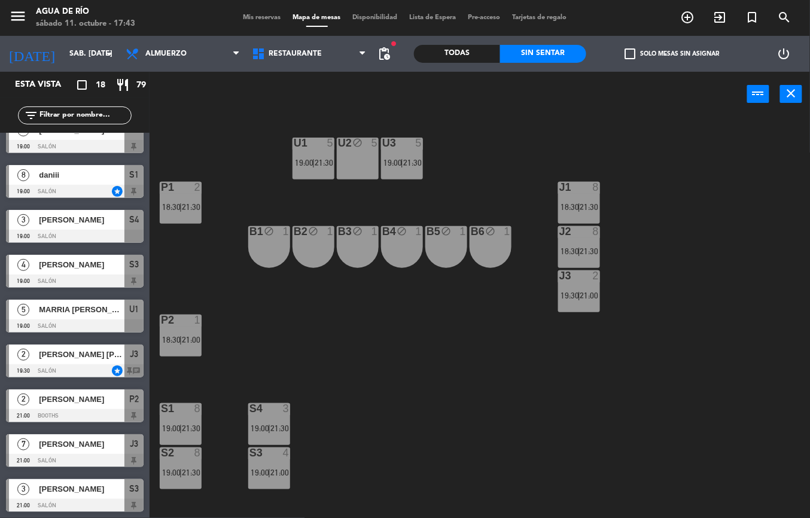
click at [585, 248] on span "21:30" at bounding box center [589, 251] width 19 height 10
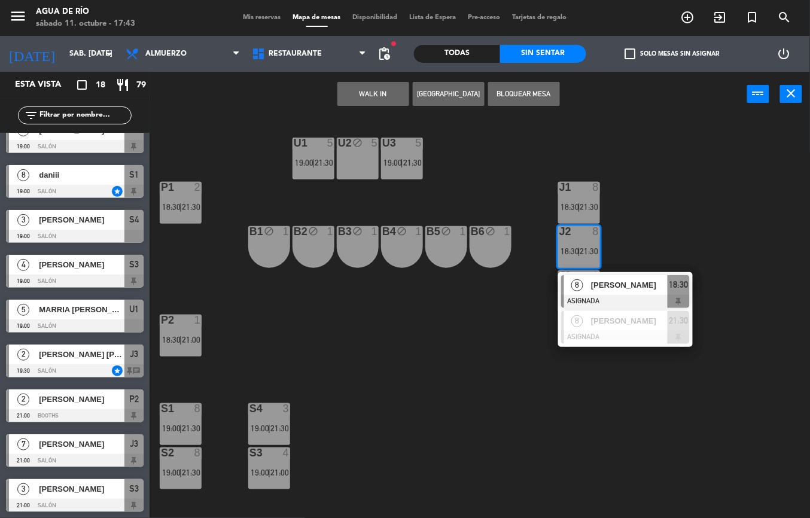
click at [656, 285] on span "[PERSON_NAME]" at bounding box center [629, 285] width 77 height 13
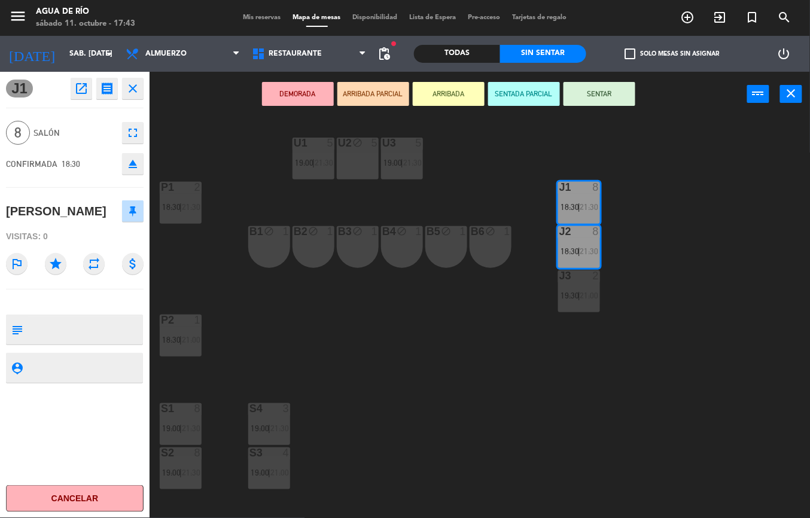
click at [604, 369] on div "U1 5 19:00 | 21:30 U2 block 5 U3 5 19:00 | 21:30 J1 8 18:30 | 21:30 P1 2 18:30 …" at bounding box center [484, 317] width 652 height 401
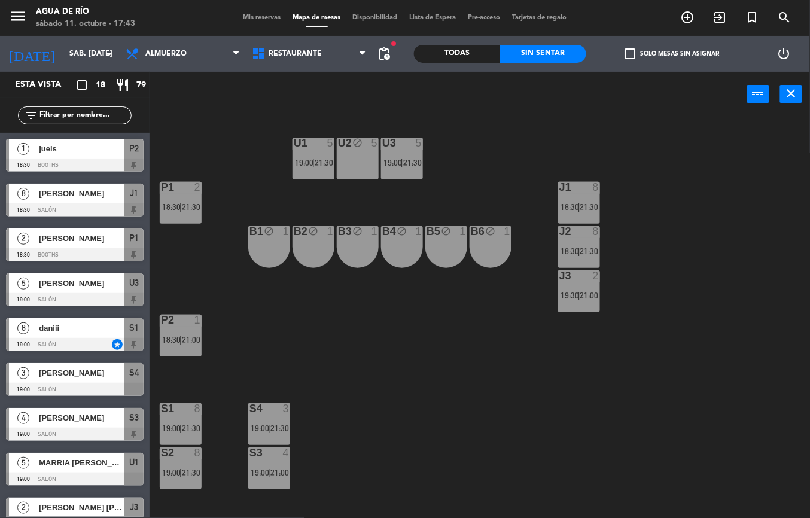
click at [575, 295] on span "19:30" at bounding box center [569, 296] width 19 height 10
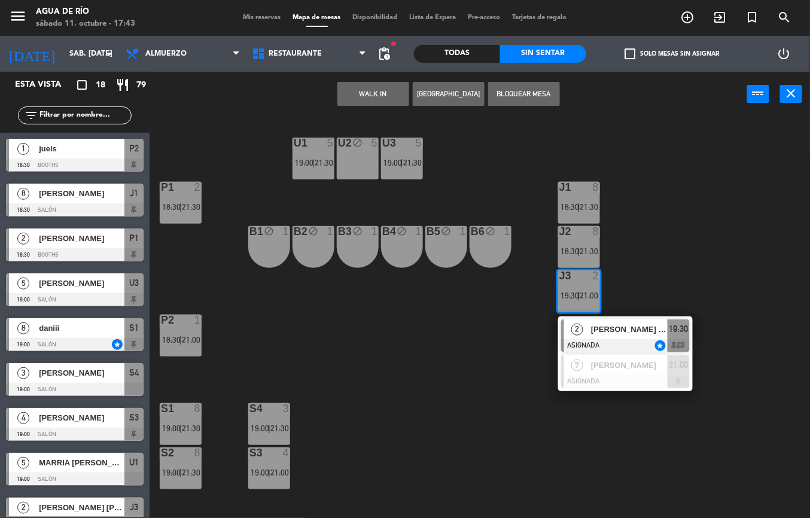
click at [552, 435] on div "U1 5 19:00 | 21:30 U2 block 5 U3 5 19:00 | 21:30 J1 8 18:30 | 21:30 P1 2 18:30 …" at bounding box center [484, 317] width 652 height 401
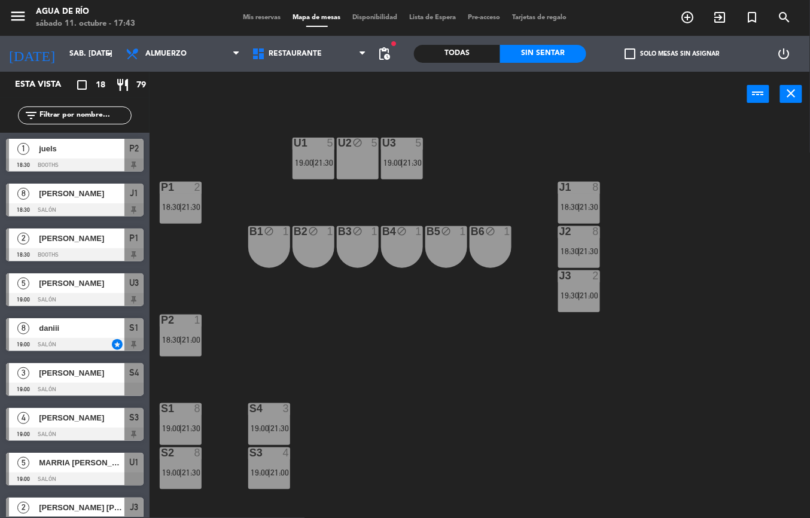
click at [161, 453] on div "S2" at bounding box center [161, 452] width 1 height 11
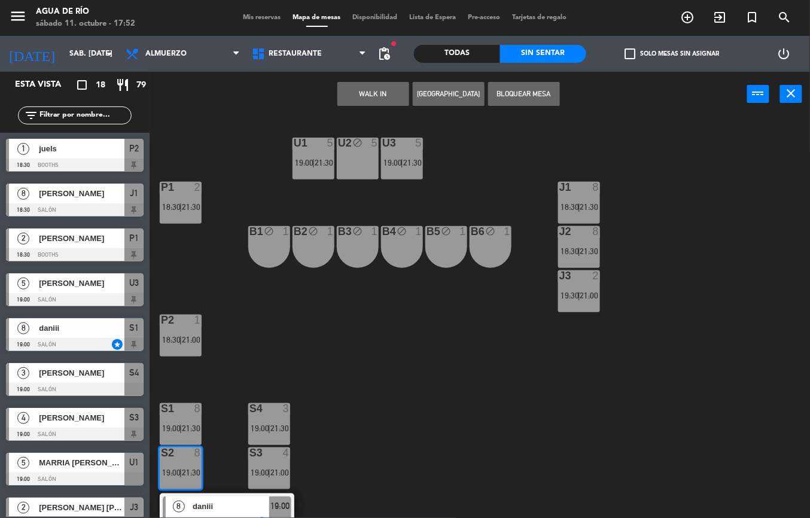
click at [298, 202] on div "U1 5 19:00 | 21:30 U2 block 5 U3 5 19:00 | 21:30 J1 8 18:30 | 21:30 P1 2 18:30 …" at bounding box center [484, 317] width 652 height 401
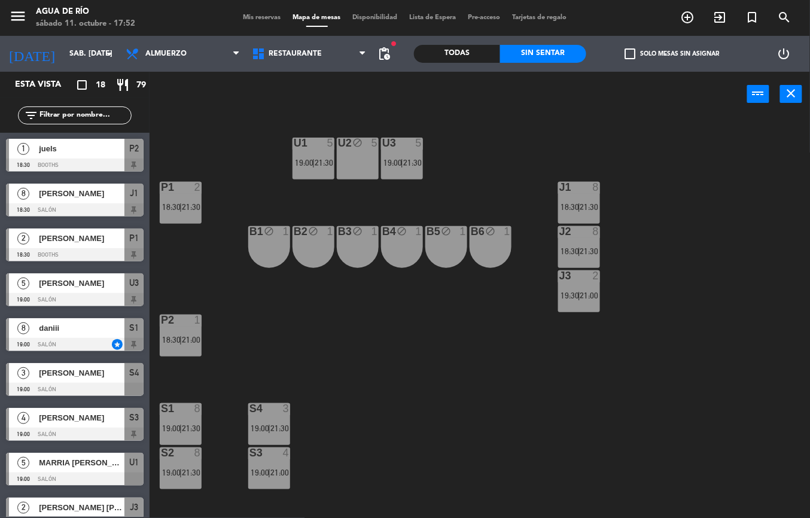
click at [317, 177] on div "U1 5 19:00 | 21:30" at bounding box center [313, 159] width 42 height 42
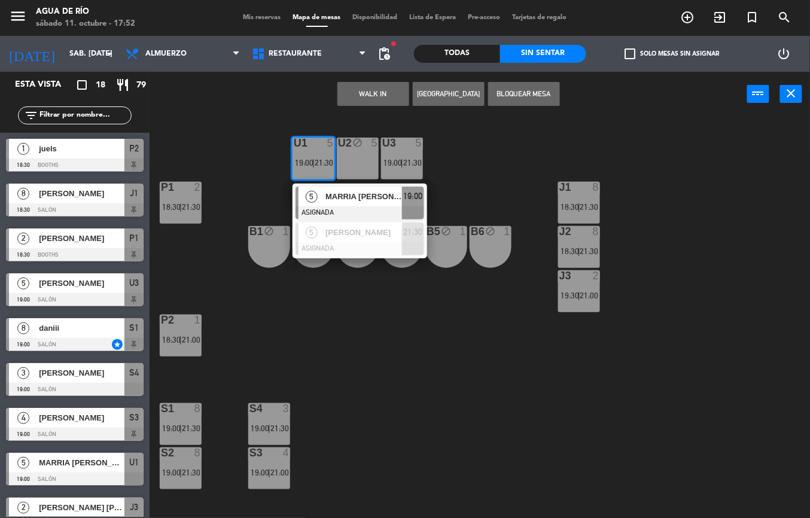
click at [367, 194] on span "MARRIA [PERSON_NAME]" at bounding box center [363, 196] width 77 height 13
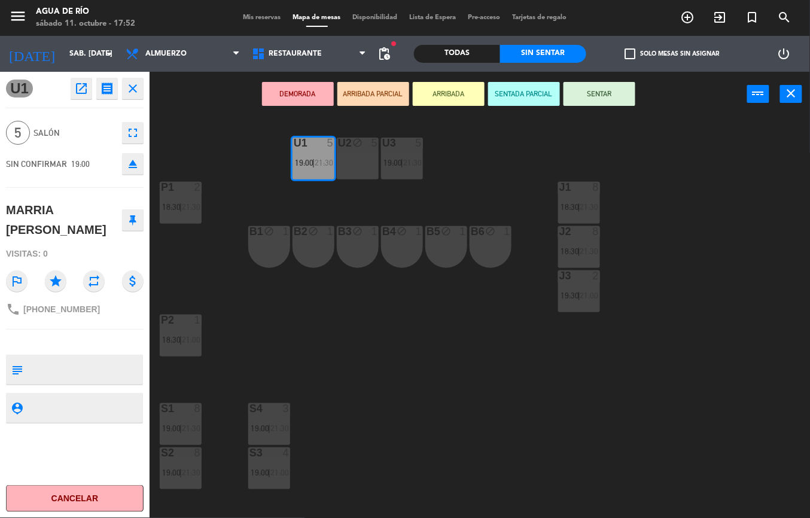
click at [431, 414] on div "U1 5 19:00 | 21:30 U2 block 5 U3 5 19:00 | 21:30 J1 8 18:30 | 21:30 P1 2 18:30 …" at bounding box center [484, 317] width 652 height 401
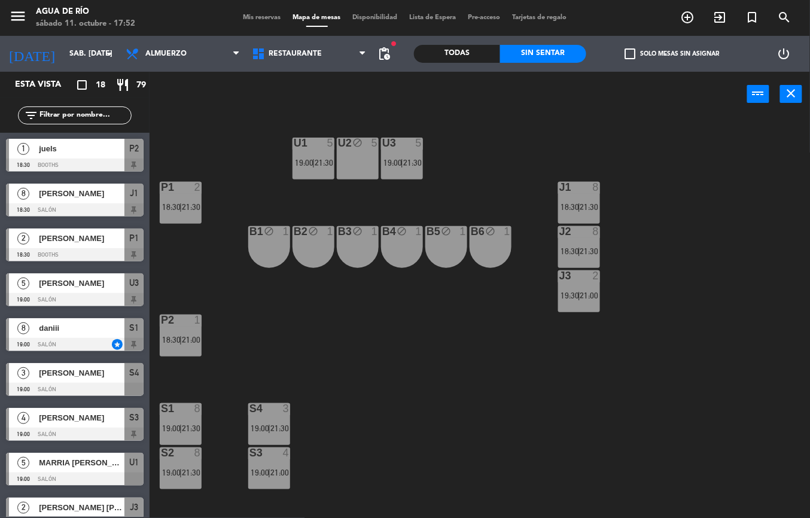
click at [371, 364] on div "U1 5 19:00 | 21:30 U2 block 5 U3 5 19:00 | 21:30 J1 8 18:30 | 21:30 P1 2 18:30 …" at bounding box center [484, 317] width 652 height 401
click at [202, 190] on div "2" at bounding box center [201, 187] width 20 height 11
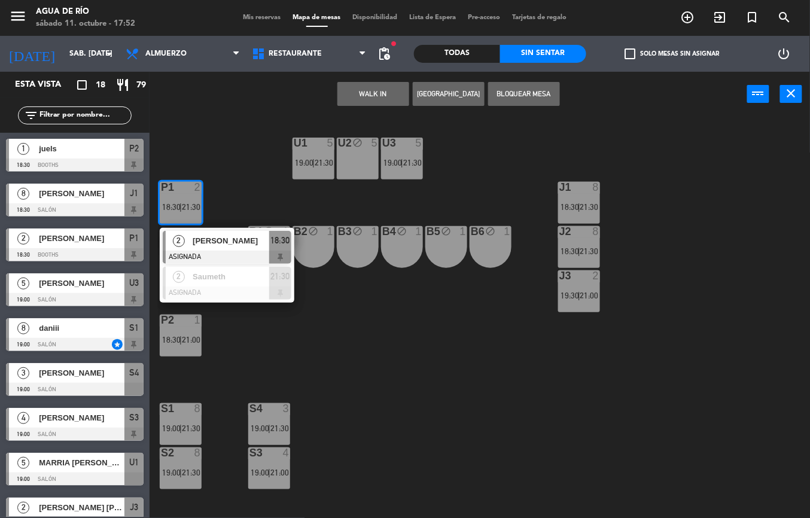
click at [390, 371] on div "U1 5 19:00 | 21:30 U2 block 5 U3 5 19:00 | 21:30 J1 8 18:30 | 21:30 P1 2 18:30 …" at bounding box center [484, 317] width 652 height 401
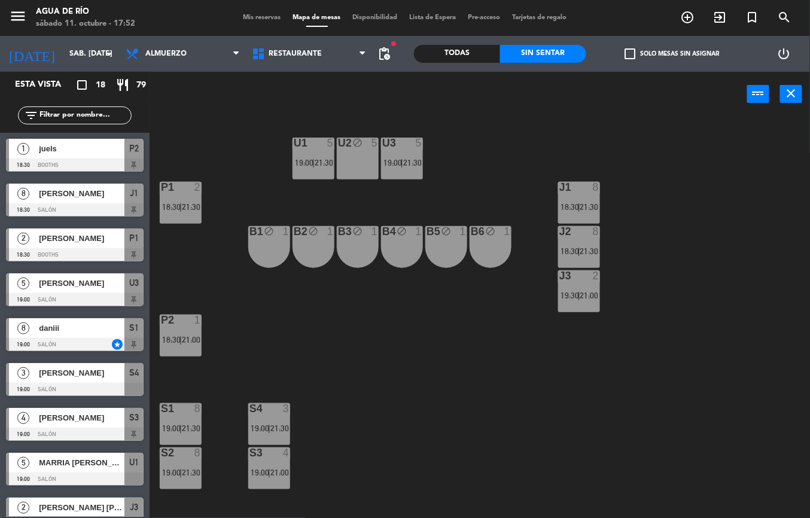
click at [191, 206] on span "21:30" at bounding box center [191, 207] width 19 height 10
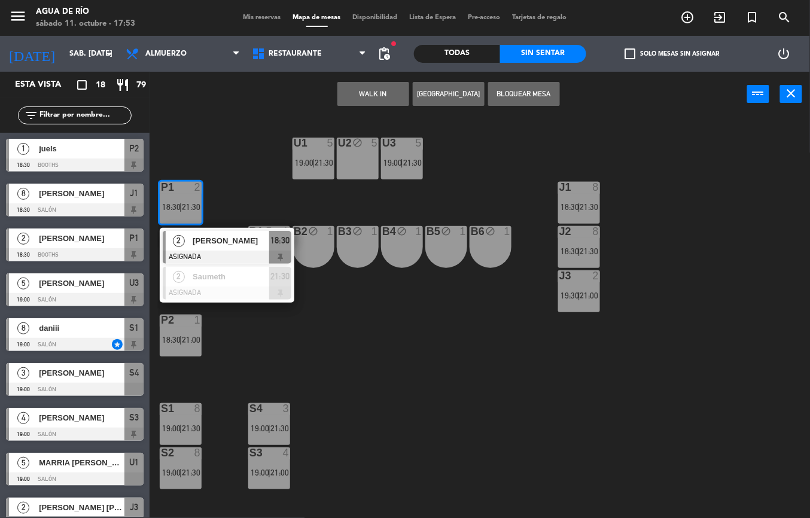
click at [249, 258] on div at bounding box center [227, 257] width 129 height 13
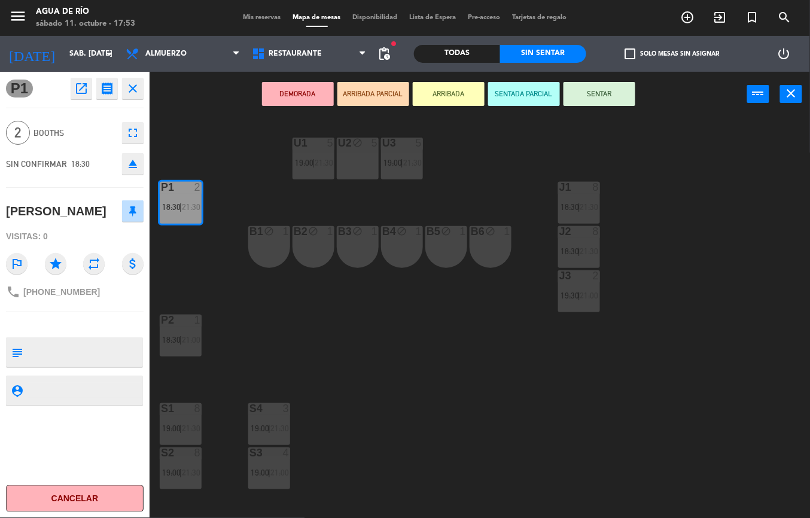
click at [442, 377] on div "U1 5 19:00 | 21:30 U2 block 5 U3 5 19:00 | 21:30 J1 8 18:30 | 21:30 P1 2 18:30 …" at bounding box center [484, 317] width 652 height 401
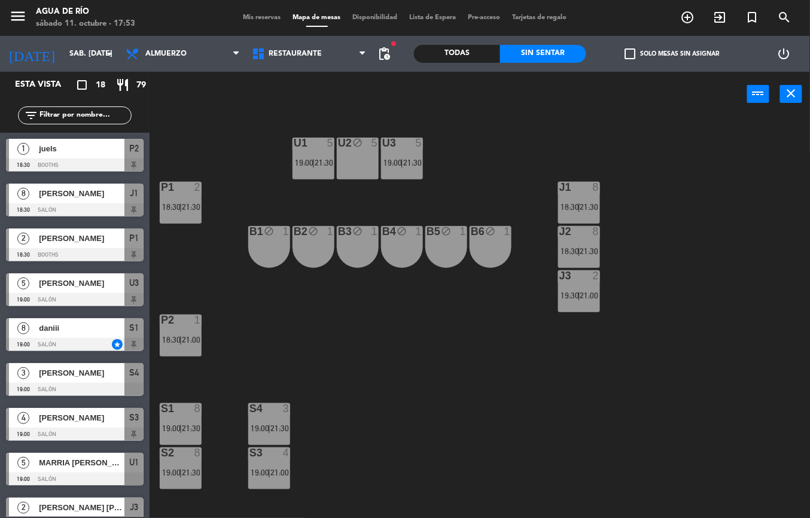
click at [185, 202] on span "21:30" at bounding box center [191, 207] width 19 height 10
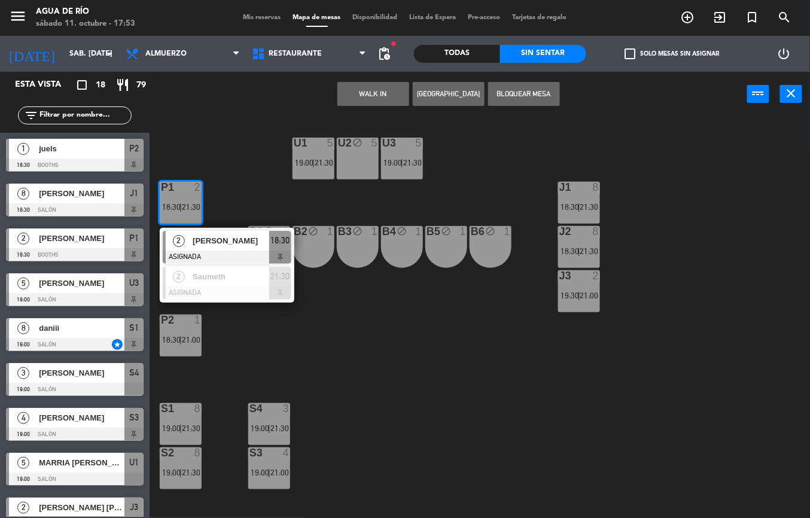
click at [256, 347] on div "U1 5 19:00 | 21:30 U2 block 5 U3 5 19:00 | 21:30 J1 8 18:30 | 21:30 P1 2 18:30 …" at bounding box center [484, 317] width 652 height 401
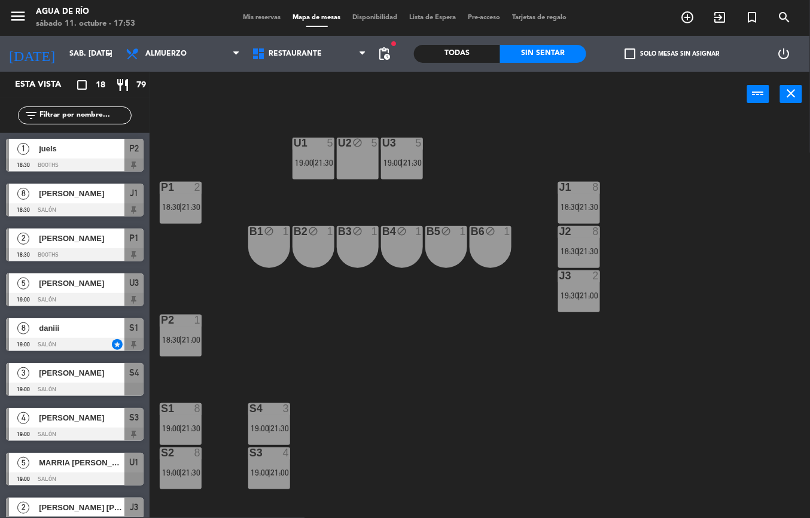
click at [182, 322] on div at bounding box center [180, 319] width 20 height 11
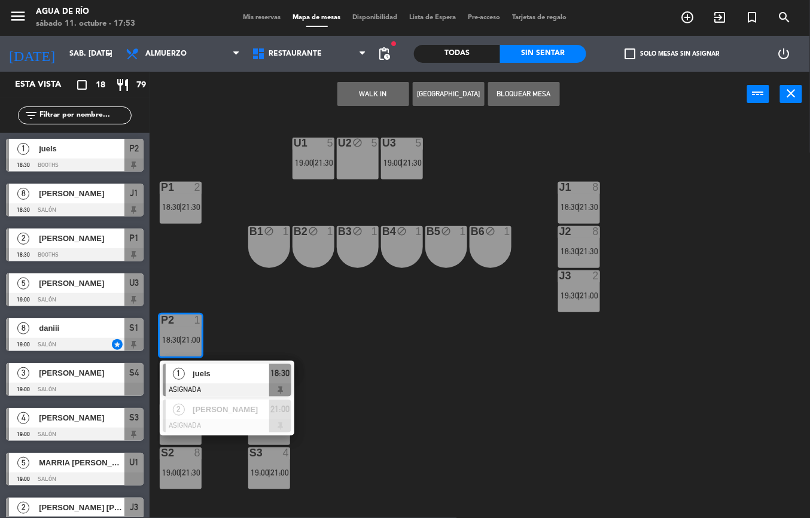
click at [560, 434] on div "U1 5 19:00 | 21:30 U2 block 5 U3 5 19:00 | 21:30 J1 8 18:30 | 21:30 P1 2 18:30 …" at bounding box center [484, 317] width 652 height 401
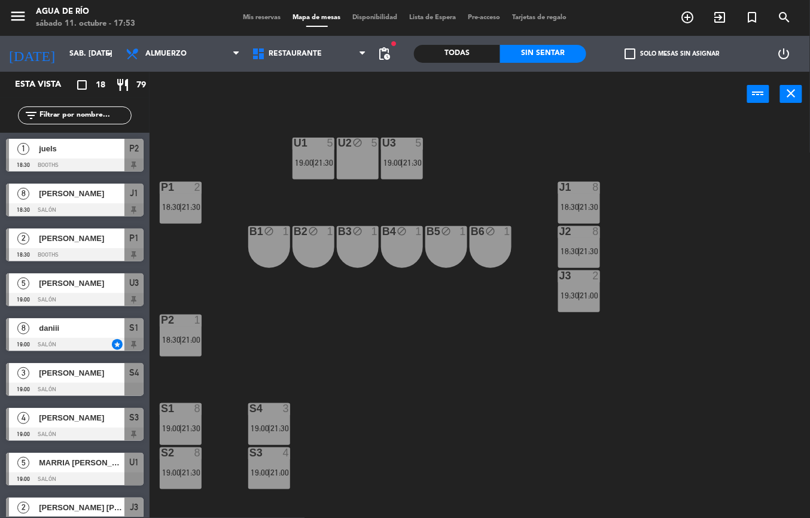
click at [582, 202] on span "21:30" at bounding box center [589, 207] width 19 height 10
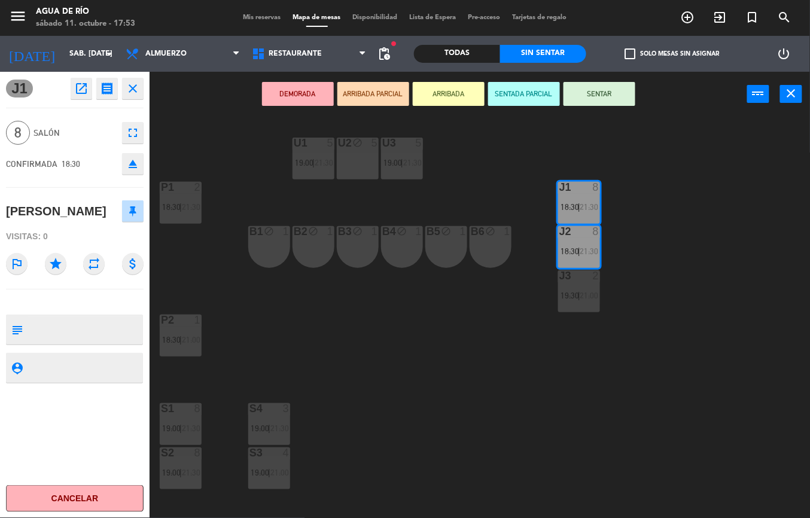
click at [462, 375] on div "U1 5 19:00 | 21:30 U2 block 5 U3 5 19:00 | 21:30 J1 8 18:30 | 21:30 P1 2 18:30 …" at bounding box center [484, 317] width 652 height 401
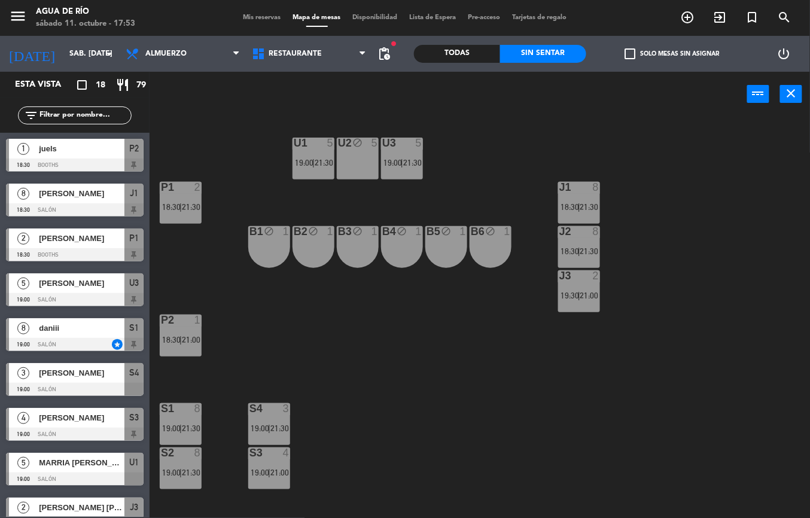
click at [563, 295] on span "19:30" at bounding box center [569, 296] width 19 height 10
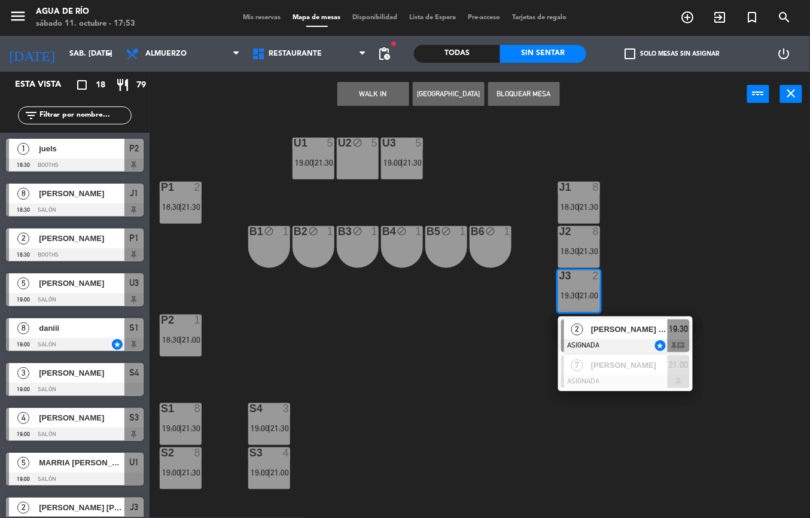
click at [618, 346] on div at bounding box center [625, 345] width 129 height 13
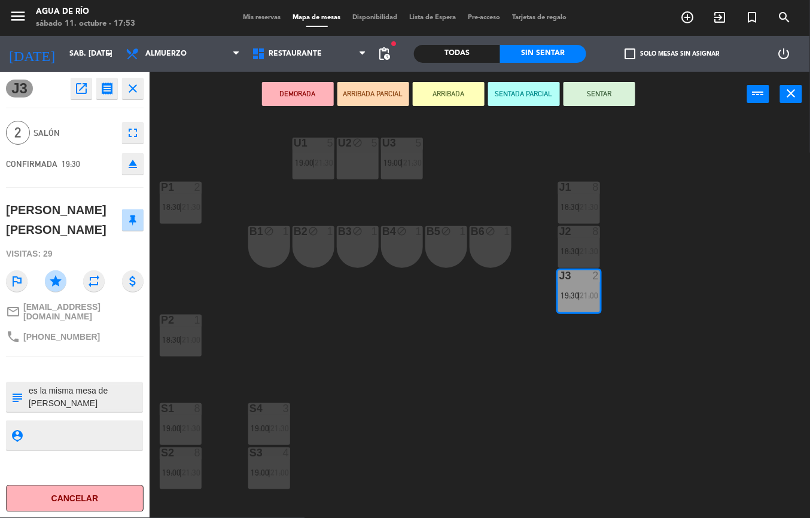
click at [599, 379] on div "U1 5 19:00 | 21:30 U2 block 5 U3 5 19:00 | 21:30 J1 8 18:30 | 21:30 P1 2 18:30 …" at bounding box center [484, 317] width 652 height 401
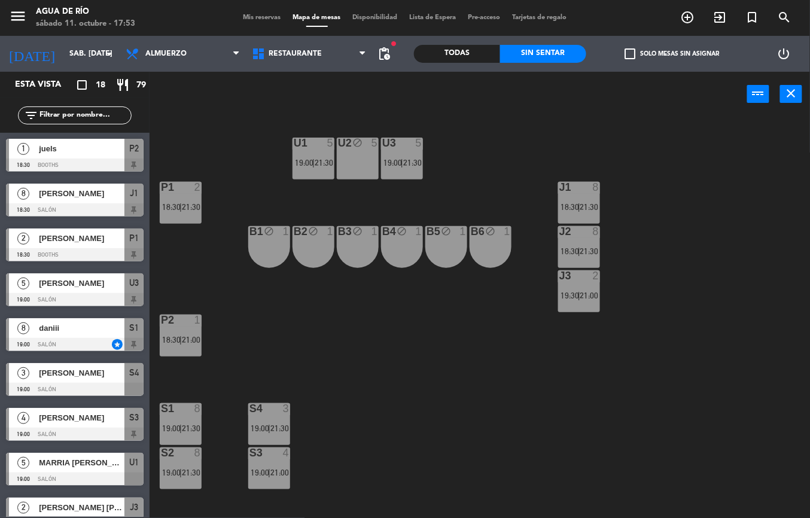
scroll to position [0, 0]
click at [574, 299] on span "19:30" at bounding box center [569, 296] width 19 height 10
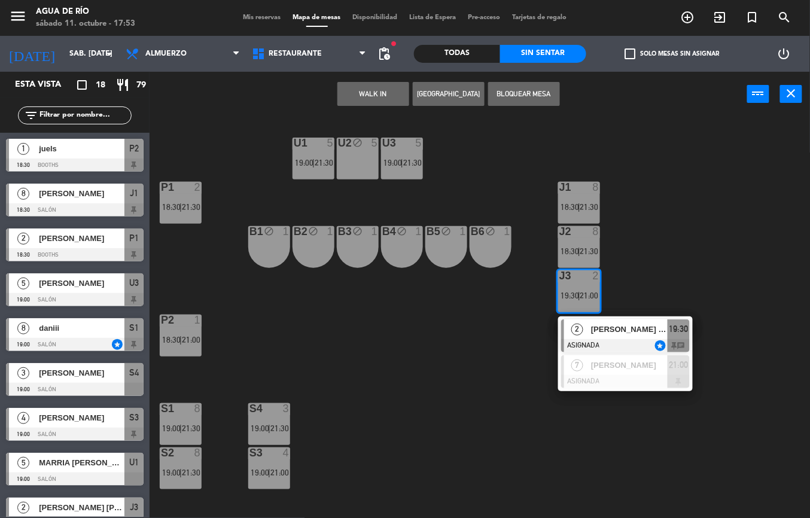
click at [619, 326] on span "[PERSON_NAME] [PERSON_NAME]" at bounding box center [629, 329] width 77 height 13
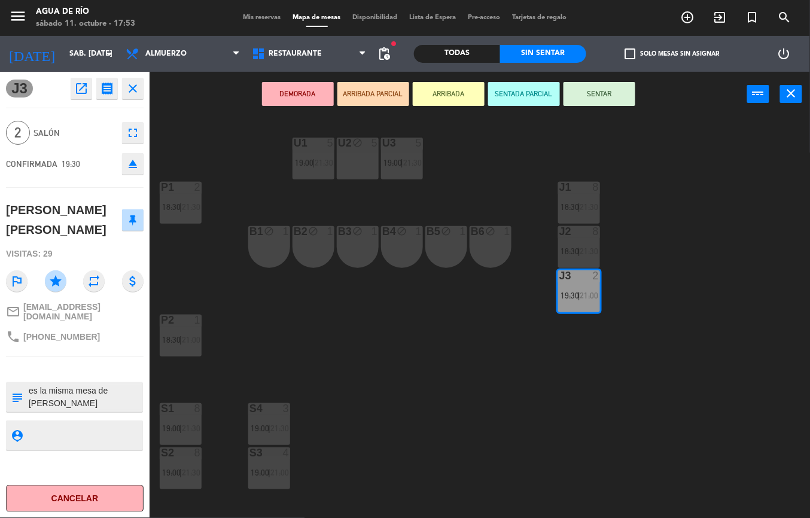
click at [537, 417] on div "U1 5 19:00 | 21:30 U2 block 5 U3 5 19:00 | 21:30 J1 8 18:30 | 21:30 P1 2 18:30 …" at bounding box center [484, 317] width 652 height 401
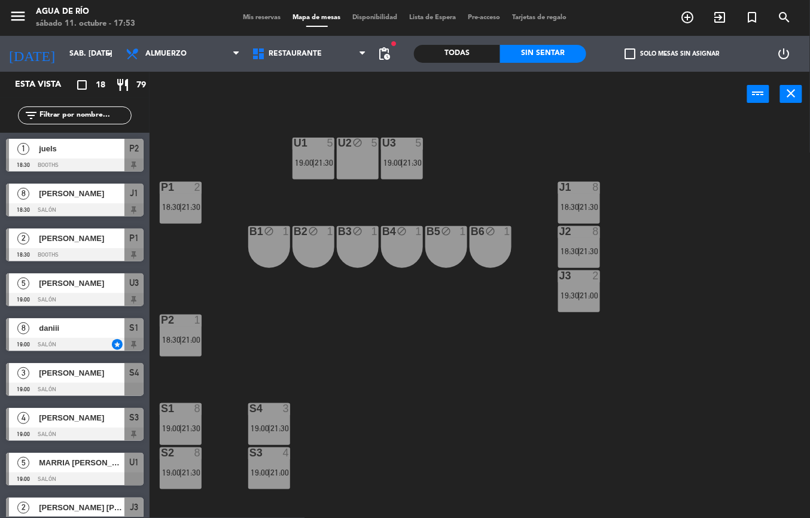
click at [596, 306] on div "J3 2 19:30 | 21:00" at bounding box center [579, 291] width 42 height 42
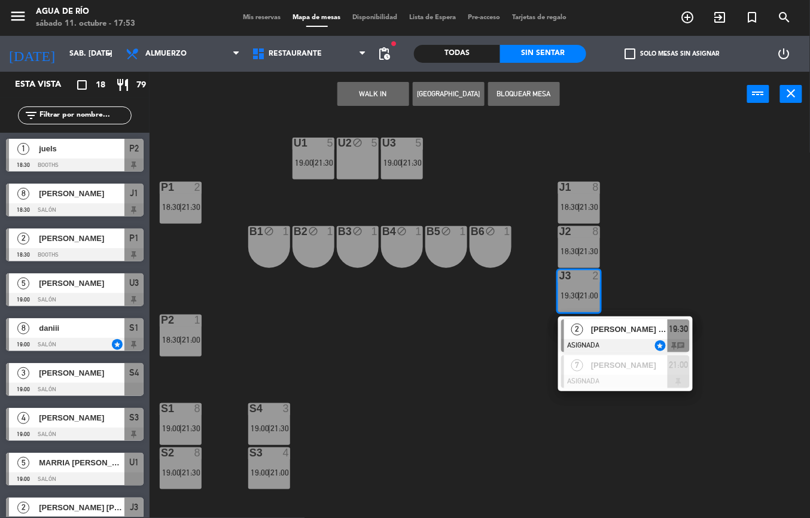
click at [625, 324] on span "[PERSON_NAME] [PERSON_NAME]" at bounding box center [629, 329] width 77 height 13
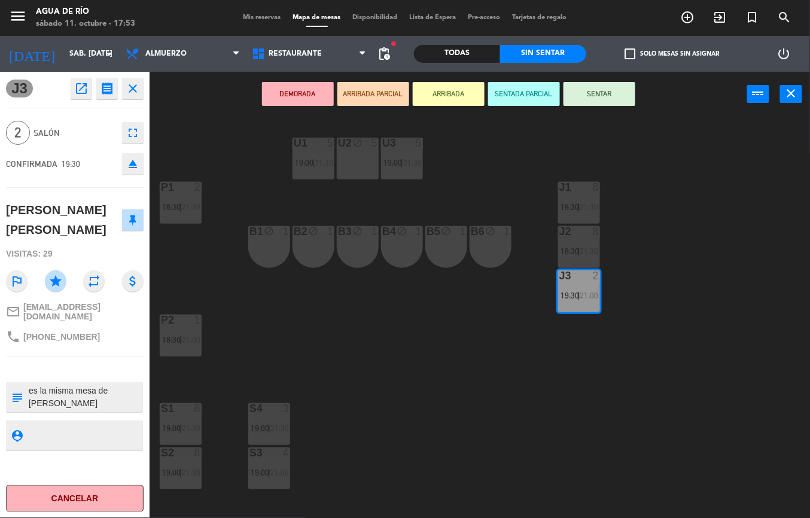
click at [482, 374] on div "U1 5 19:00 | 21:30 U2 block 5 U3 5 19:00 | 21:30 J1 8 18:30 | 21:30 P1 2 18:30 …" at bounding box center [484, 317] width 652 height 401
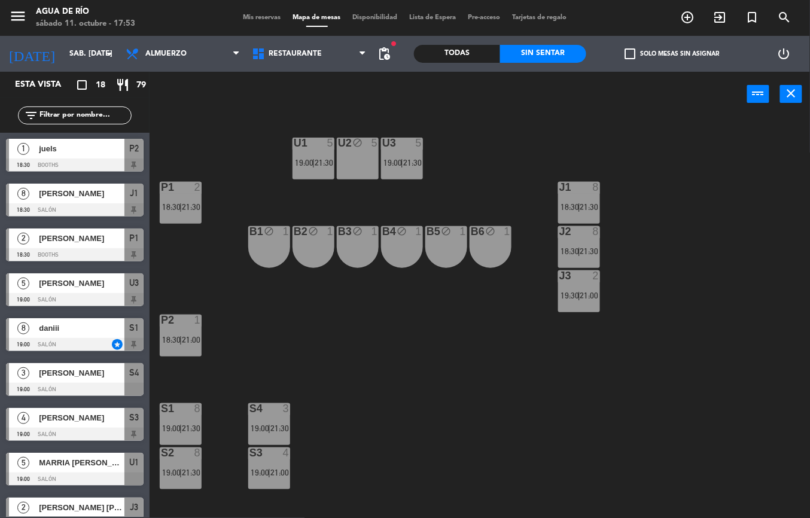
click at [180, 423] on span "|" at bounding box center [180, 428] width 2 height 10
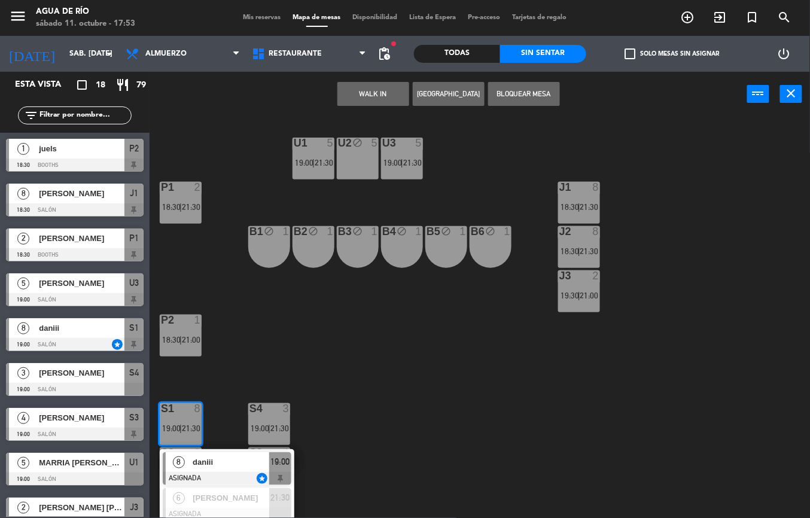
click at [334, 354] on div "U1 5 19:00 | 21:30 U2 block 5 U3 5 19:00 | 21:30 J1 8 18:30 | 21:30 P1 2 18:30 …" at bounding box center [484, 317] width 652 height 401
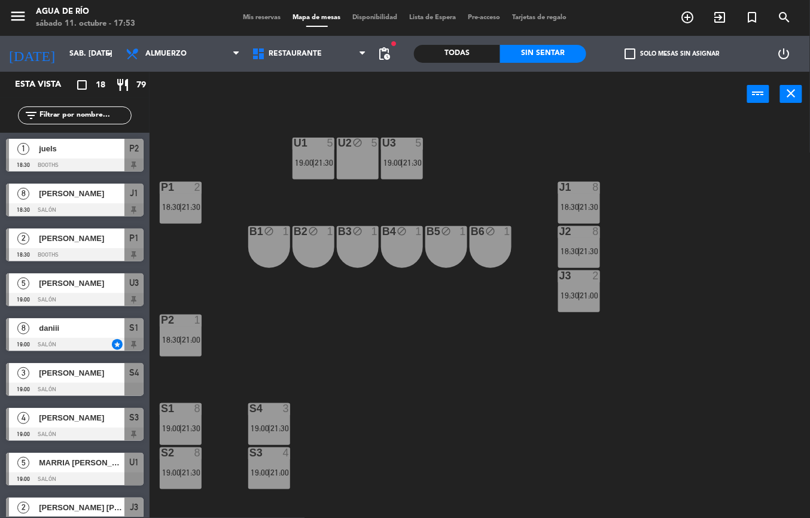
click at [582, 271] on div at bounding box center [579, 275] width 20 height 11
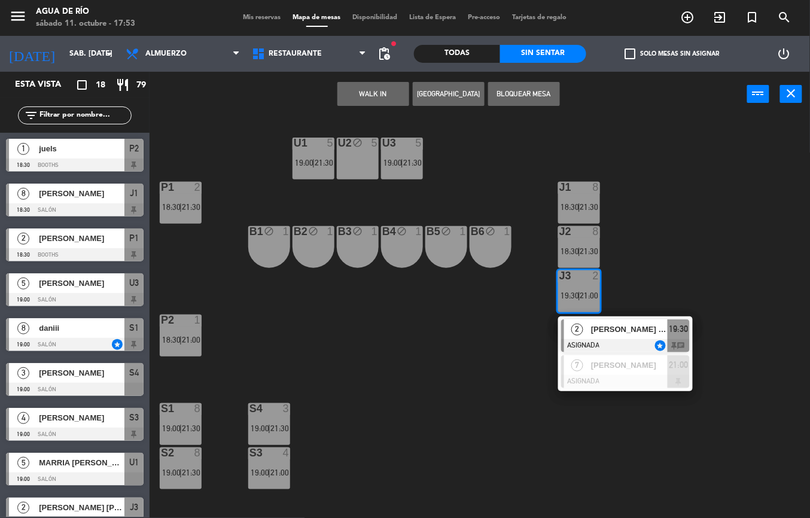
click at [627, 316] on div "2 [PERSON_NAME] [PERSON_NAME] ASIGNADA star 19:30 chat" at bounding box center [625, 335] width 135 height 39
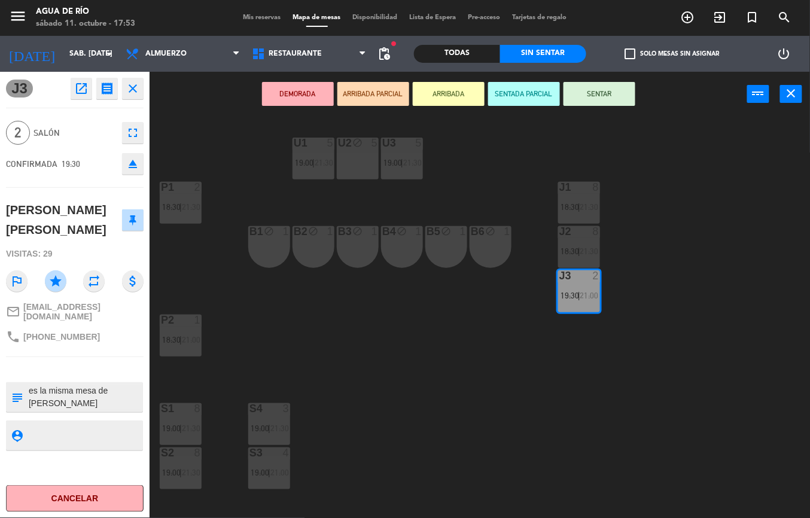
click at [502, 372] on div "U1 5 19:00 | 21:30 U2 block 5 U3 5 19:00 | 21:30 J1 8 18:30 | 21:30 P1 2 18:30 …" at bounding box center [484, 317] width 652 height 401
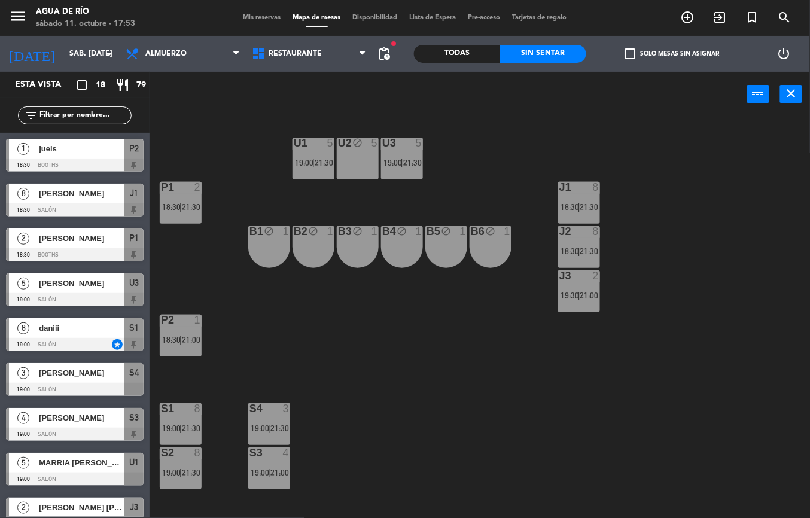
click at [419, 429] on div "U1 5 19:00 | 21:30 U2 block 5 U3 5 19:00 | 21:30 J1 8 18:30 | 21:30 P1 2 18:30 …" at bounding box center [484, 317] width 652 height 401
click at [197, 218] on div "P1 2 18:30 | 21:30" at bounding box center [181, 203] width 42 height 42
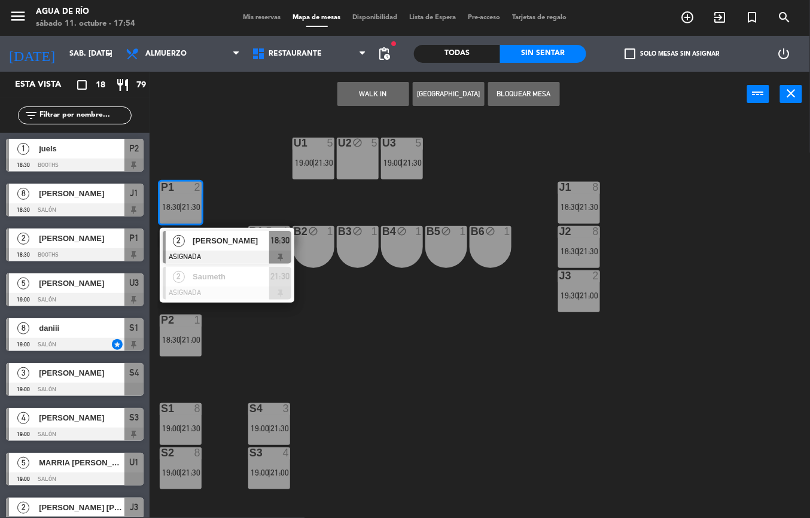
click at [295, 362] on div "U1 5 19:00 | 21:30 U2 block 5 U3 5 19:00 | 21:30 J1 8 18:30 | 21:30 P1 2 18:30 …" at bounding box center [484, 317] width 652 height 401
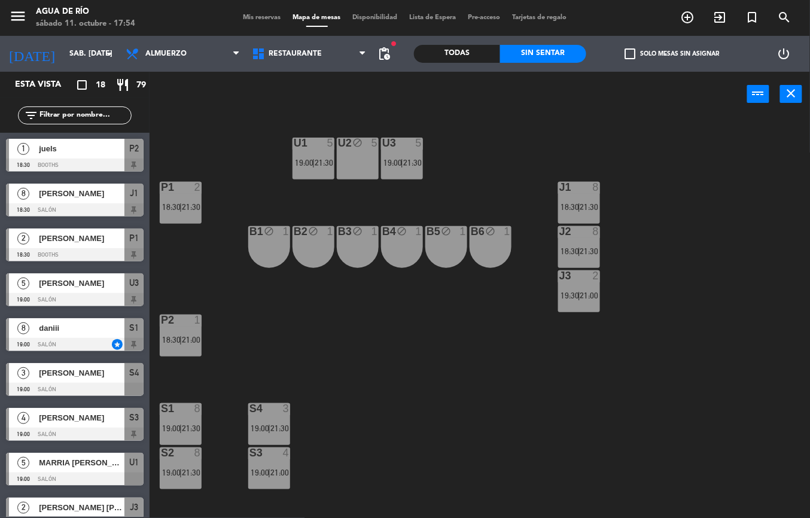
click at [304, 165] on span "19:00" at bounding box center [304, 163] width 19 height 10
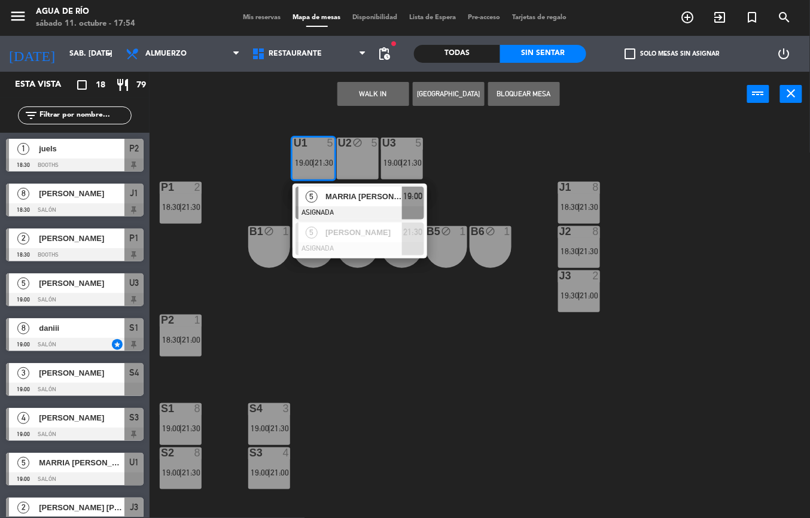
click at [367, 202] on span "MARRIA [PERSON_NAME]" at bounding box center [363, 196] width 77 height 13
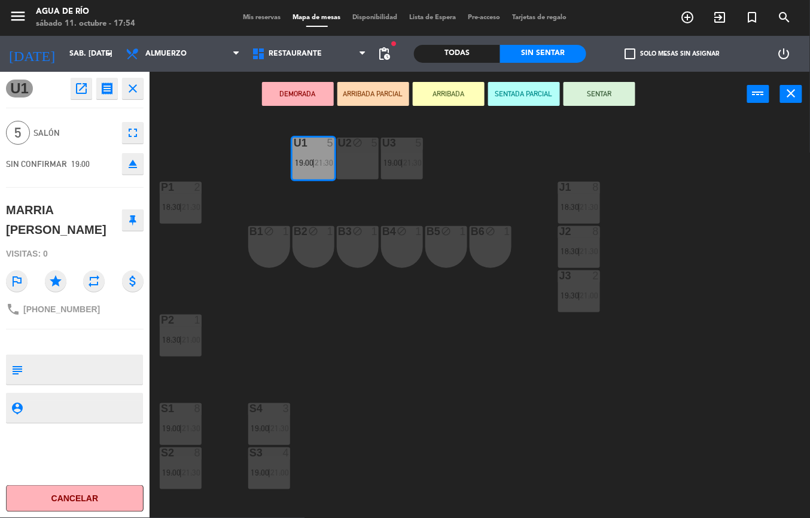
click at [486, 157] on div "U1 5 19:00 | 21:30 U2 block 5 U3 5 19:00 | 21:30 J1 8 18:30 | 21:30 P1 2 18:30 …" at bounding box center [484, 317] width 652 height 401
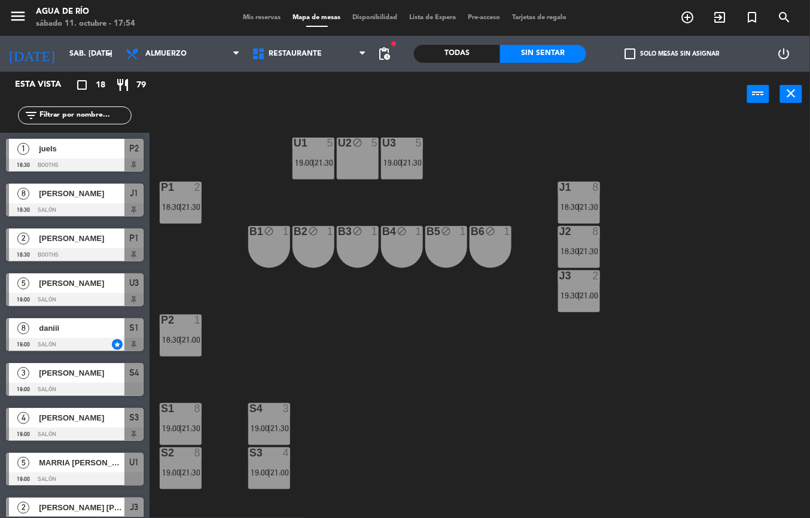
click at [402, 142] on div at bounding box center [402, 143] width 20 height 11
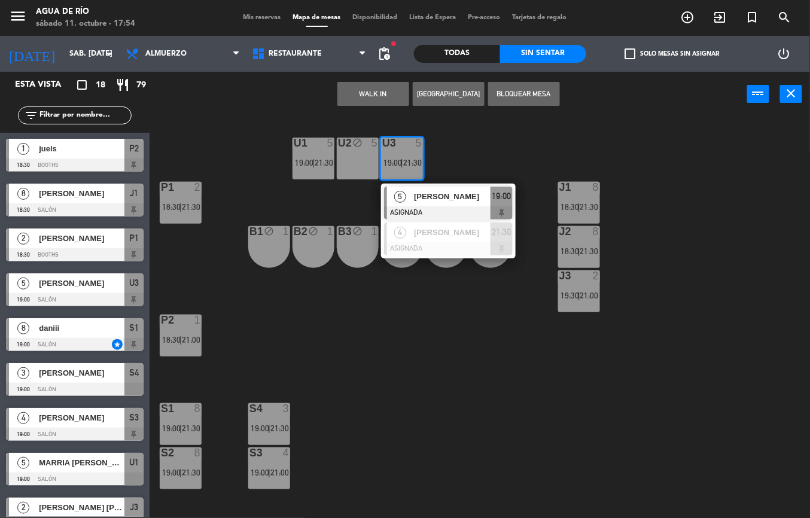
click at [472, 195] on span "[PERSON_NAME]" at bounding box center [452, 196] width 77 height 13
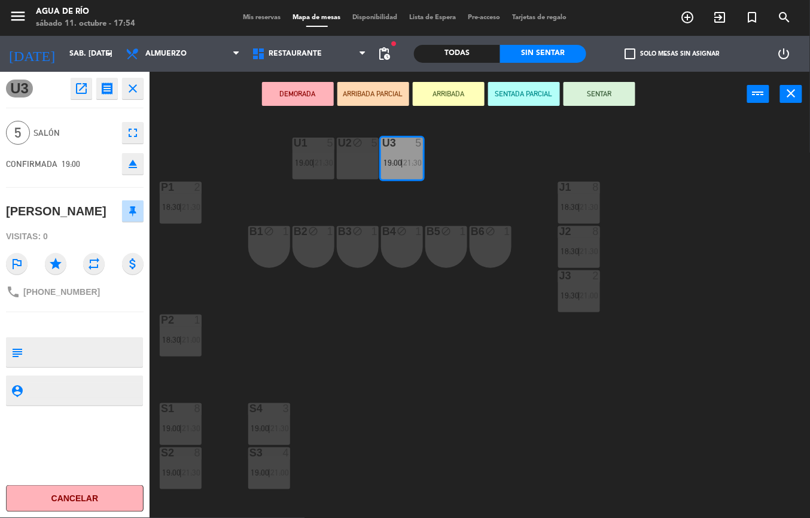
click at [374, 333] on div "U1 5 19:00 | 21:30 U2 block 5 U3 5 19:00 | 21:30 J1 8 18:30 | 21:30 P1 2 18:30 …" at bounding box center [484, 317] width 652 height 401
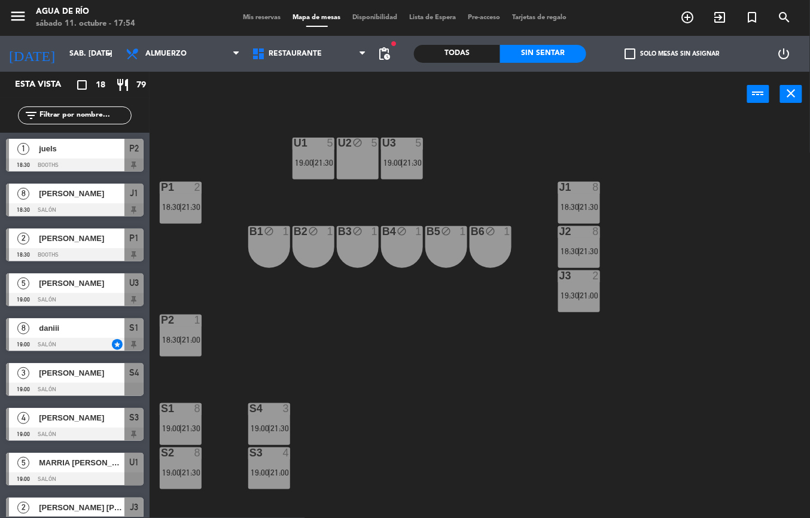
click at [187, 438] on div "S1 8 19:00 | 21:30" at bounding box center [181, 424] width 42 height 42
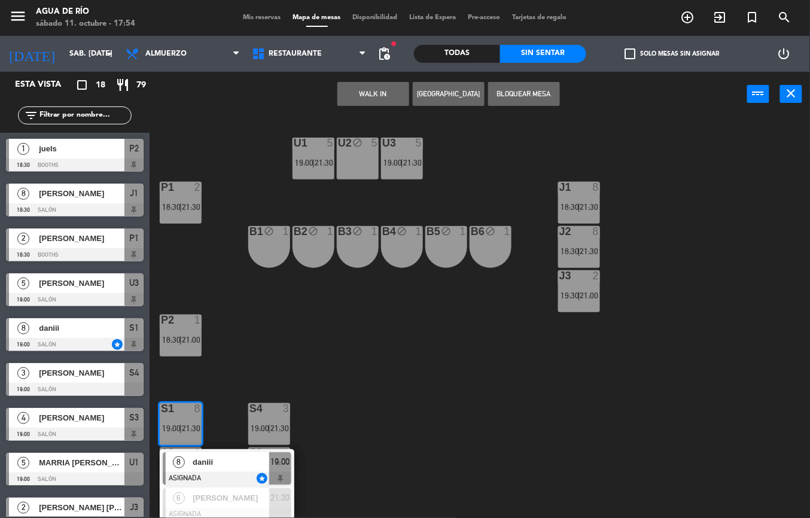
click at [231, 475] on div at bounding box center [227, 478] width 129 height 13
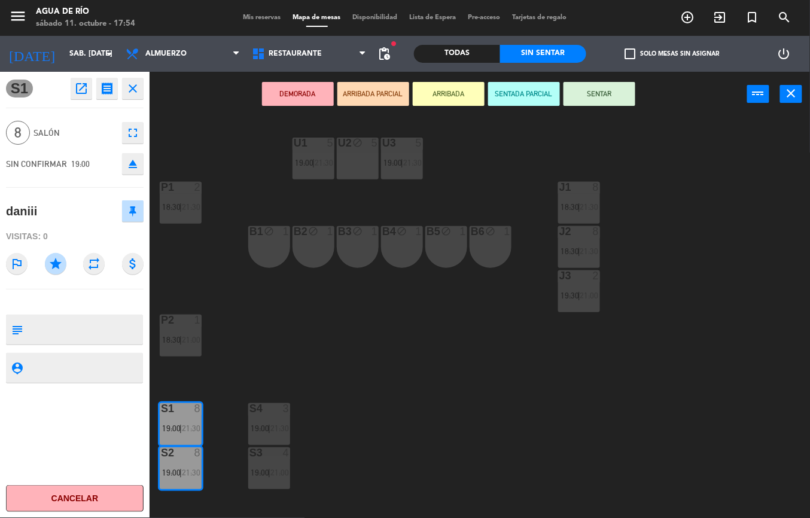
click at [412, 433] on div "U1 5 19:00 | 21:30 U2 block 5 U3 5 19:00 | 21:30 J1 8 18:30 | 21:30 P1 2 18:30 …" at bounding box center [484, 317] width 652 height 401
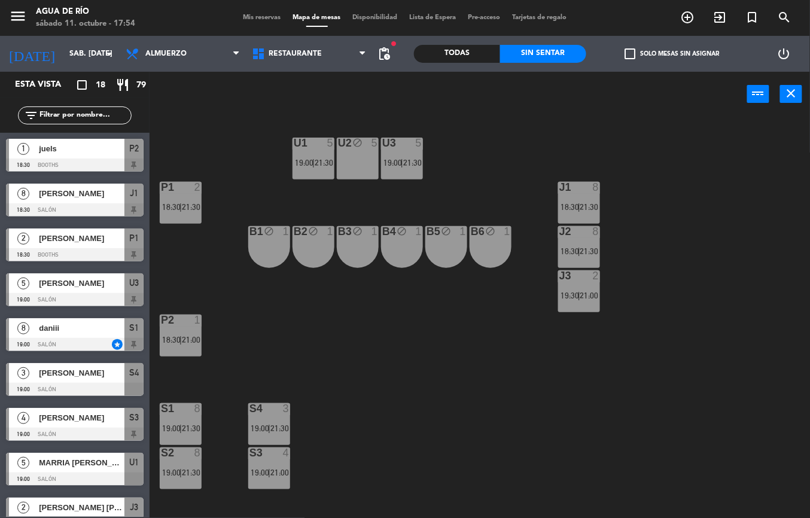
click at [269, 424] on span "|" at bounding box center [269, 428] width 2 height 10
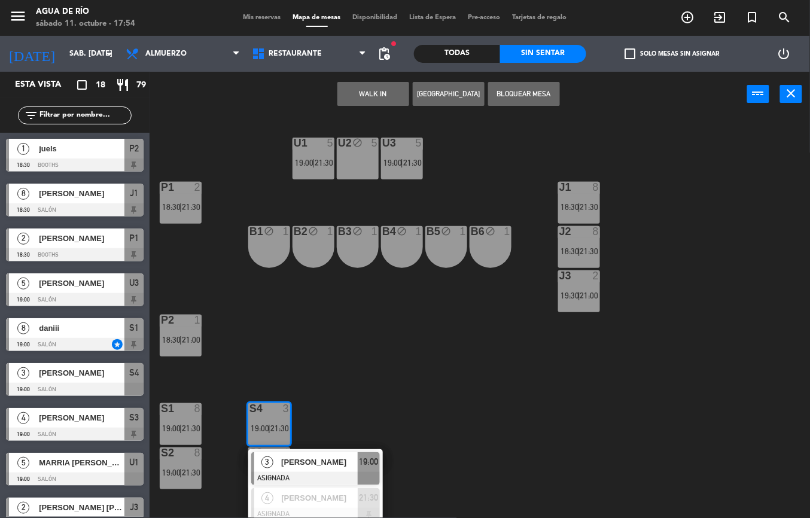
click at [335, 465] on span "[PERSON_NAME]" at bounding box center [319, 462] width 77 height 13
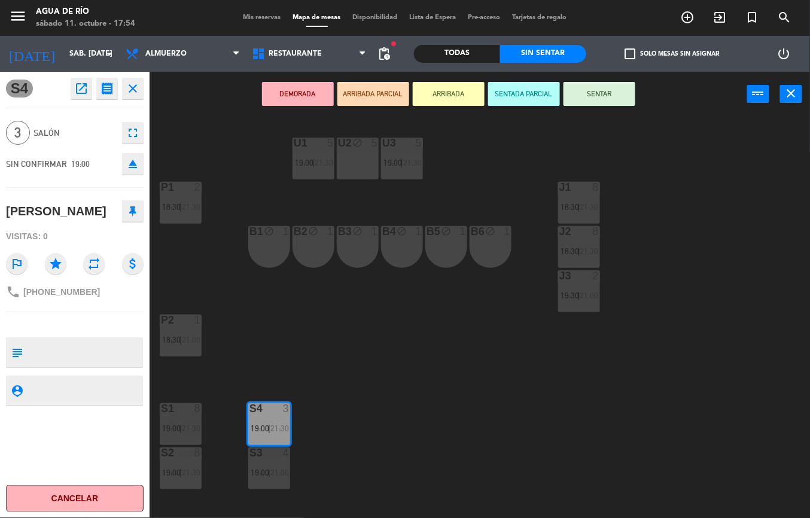
click at [135, 132] on icon "fullscreen" at bounding box center [133, 133] width 14 height 14
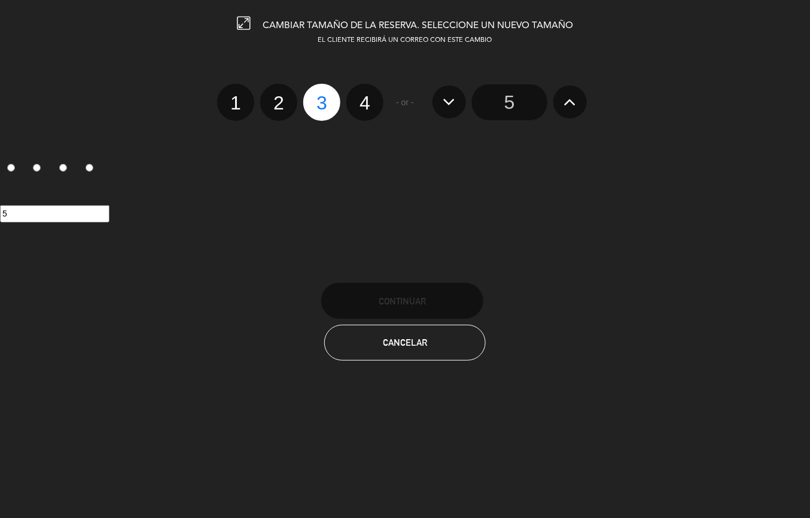
click at [422, 357] on button "Cancelar" at bounding box center [405, 343] width 162 height 36
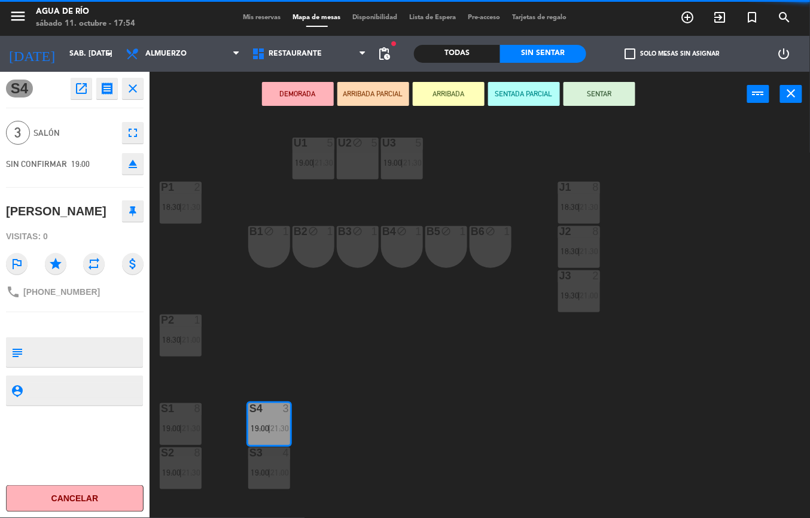
click at [419, 397] on div "U1 5 19:00 | 21:30 U2 block 5 U3 5 19:00 | 21:30 J1 8 18:30 | 21:30 P1 2 18:30 …" at bounding box center [484, 317] width 652 height 401
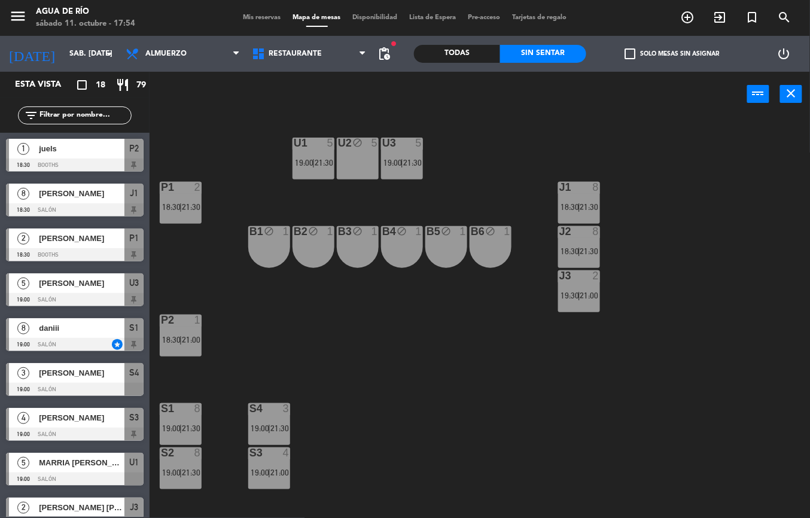
click at [250, 453] on div "S3" at bounding box center [249, 452] width 1 height 11
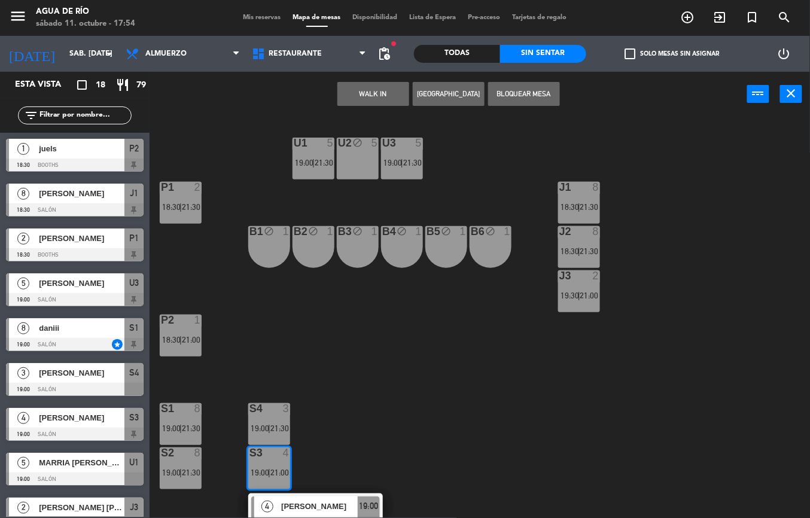
click at [329, 506] on span "[PERSON_NAME]" at bounding box center [319, 506] width 77 height 13
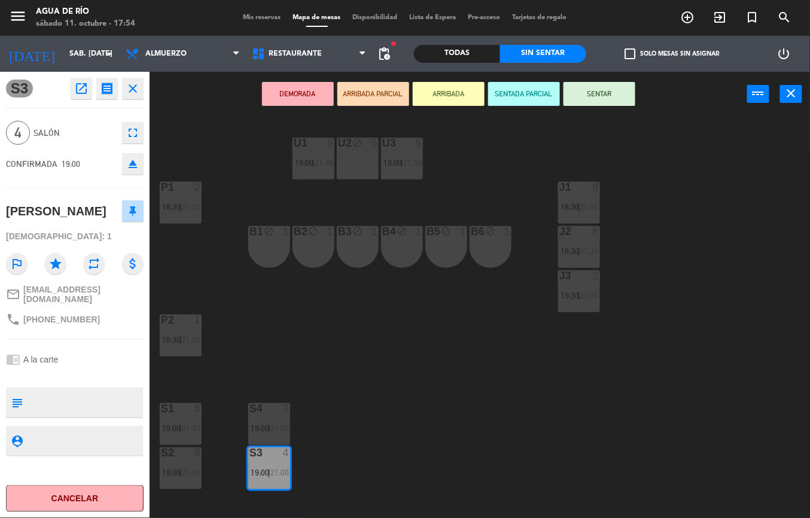
click at [481, 380] on div "U1 5 19:00 | 21:30 U2 block 5 U3 5 19:00 | 21:30 J1 8 18:30 | 21:30 P1 2 18:30 …" at bounding box center [484, 317] width 652 height 401
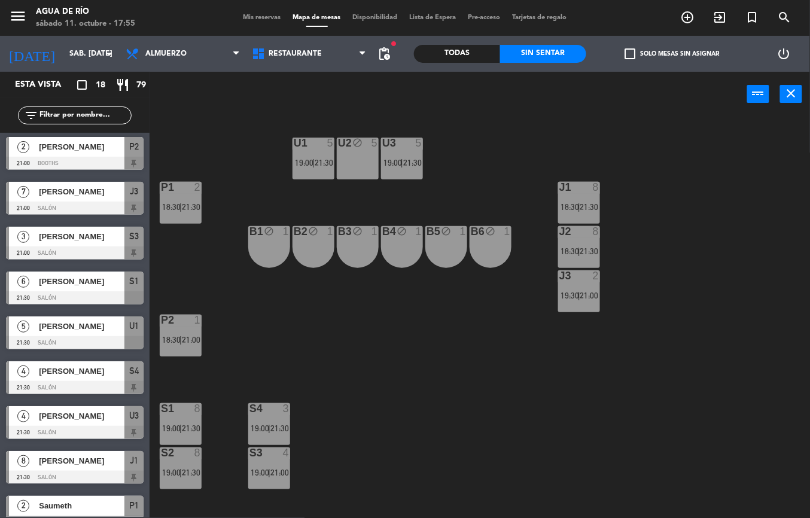
scroll to position [423, 0]
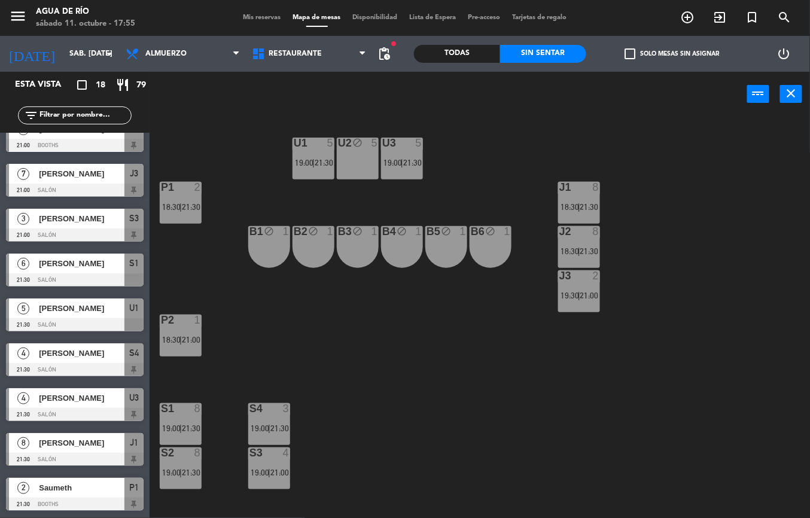
click at [96, 314] on span "[PERSON_NAME]" at bounding box center [81, 308] width 85 height 13
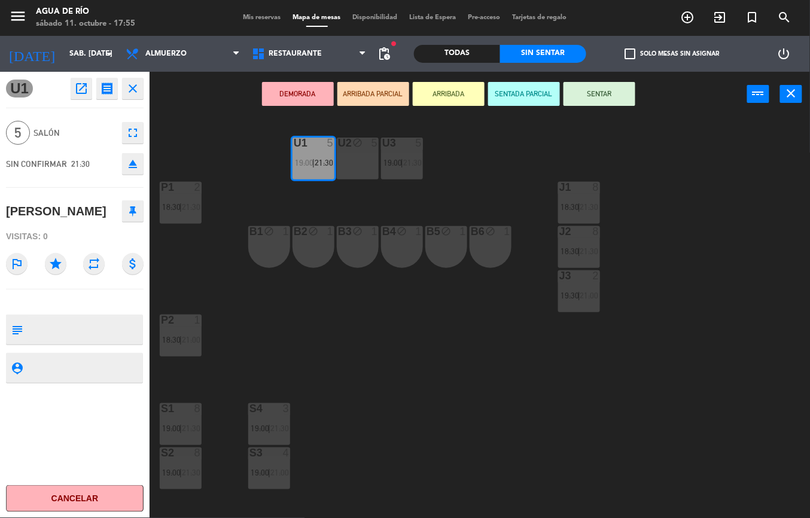
click at [135, 132] on icon "fullscreen" at bounding box center [133, 133] width 14 height 14
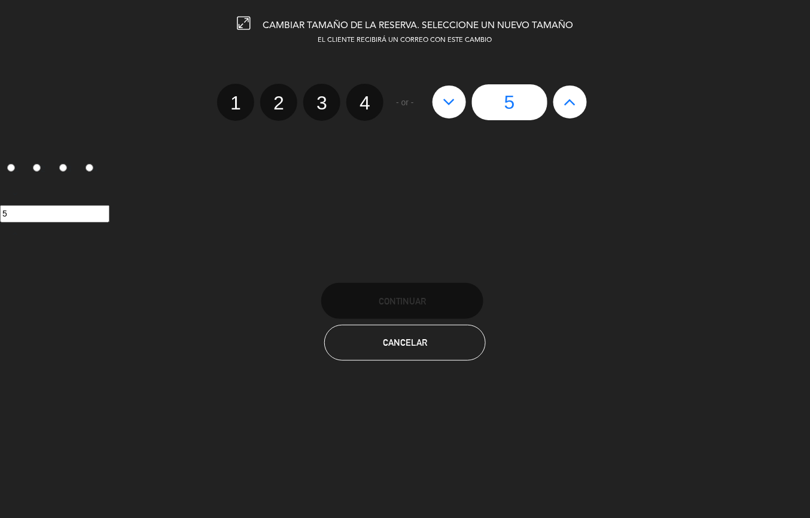
click at [572, 103] on icon at bounding box center [569, 101] width 13 height 19
type input "6"
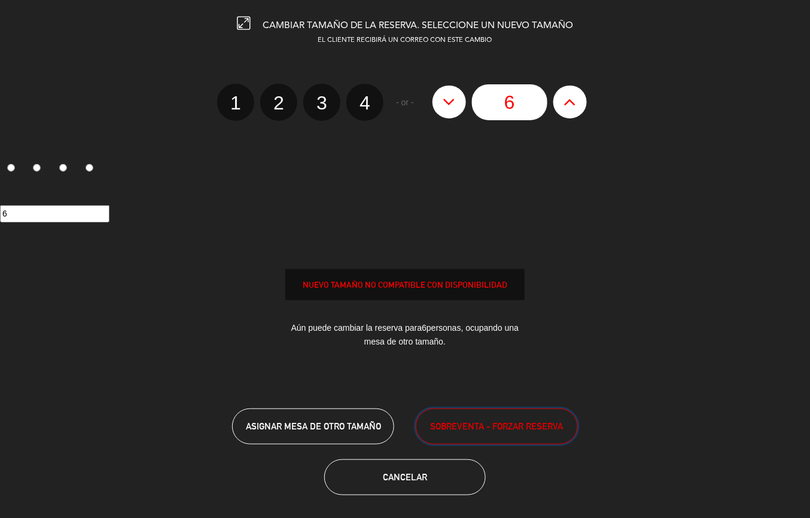
click at [481, 416] on button "SOBREVENTA - FORZAR RESERVA" at bounding box center [497, 426] width 162 height 36
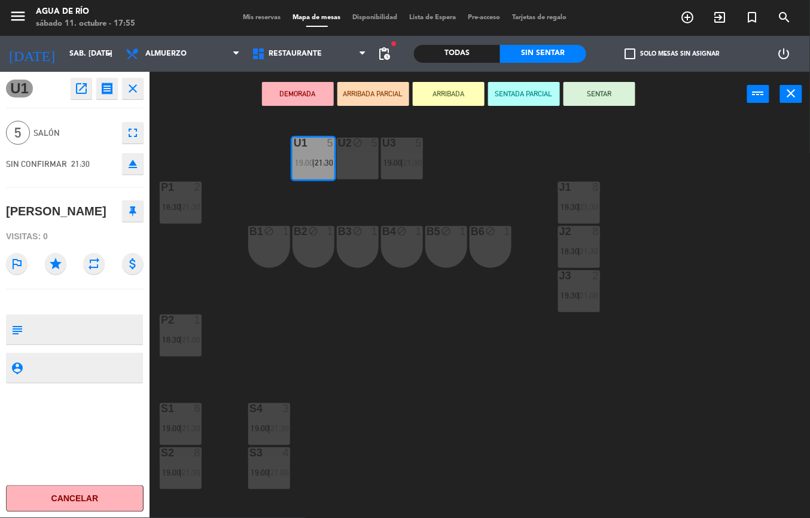
click at [405, 367] on div "U1 5 19:00 | 21:30 U2 block 5 U3 5 19:00 | 21:30 J1 8 18:30 | 21:30 P1 2 18:30 …" at bounding box center [484, 317] width 652 height 401
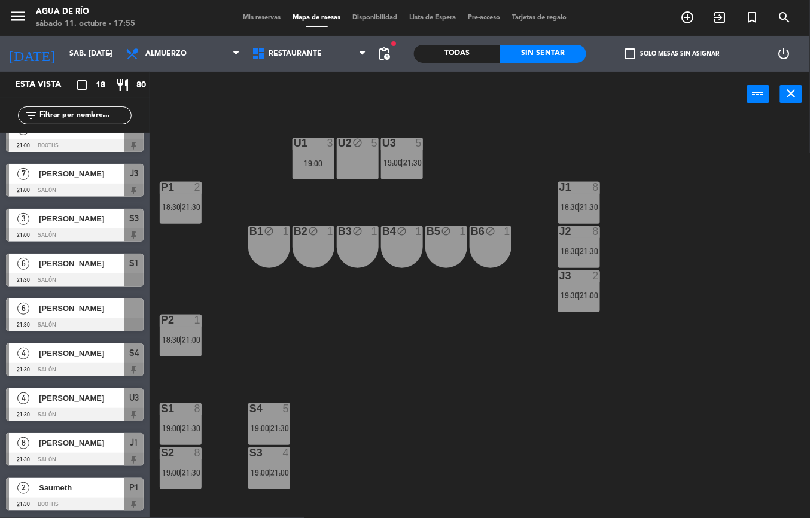
click at [101, 316] on div "[PERSON_NAME]" at bounding box center [81, 308] width 87 height 20
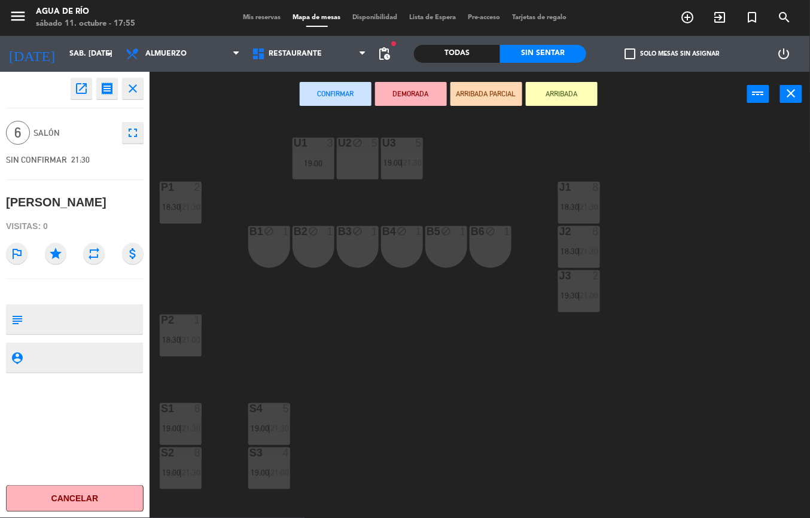
click at [307, 160] on div "19:00" at bounding box center [313, 163] width 42 height 8
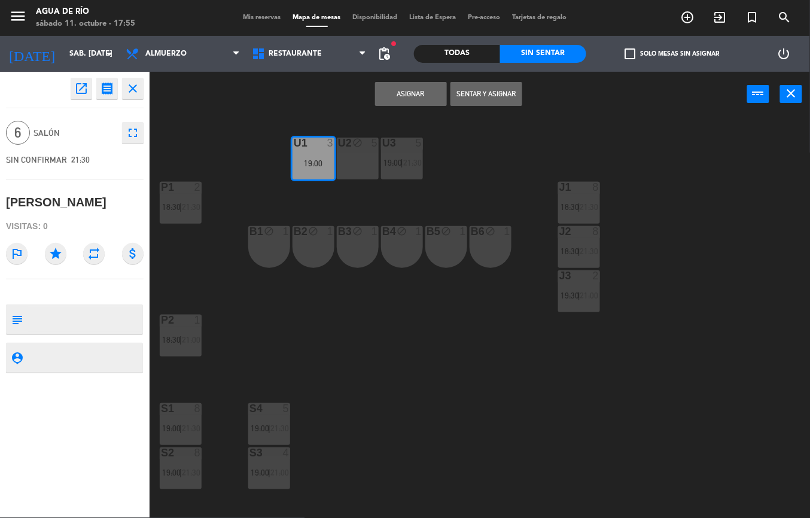
click at [417, 96] on button "Asignar" at bounding box center [411, 94] width 72 height 24
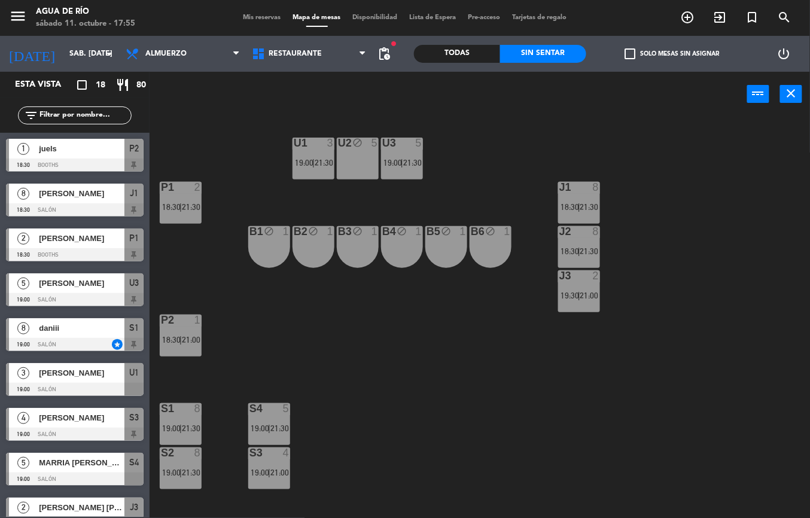
scroll to position [63, 0]
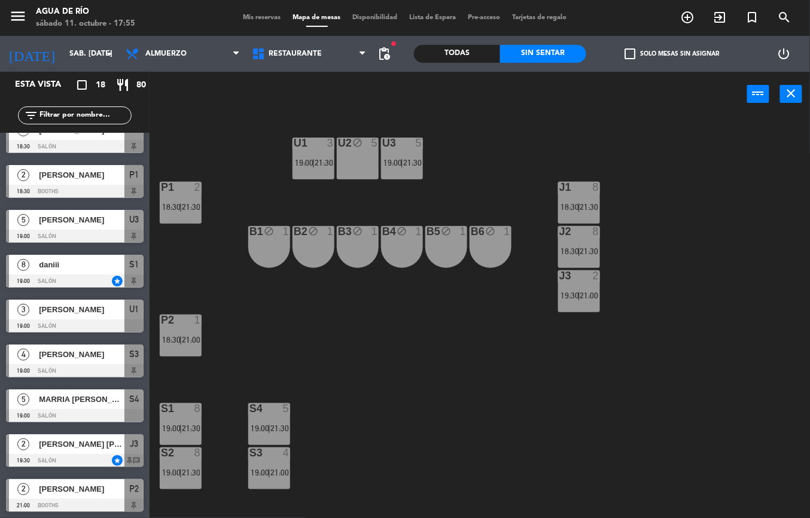
click at [330, 364] on div "U1 3 19:00 | 21:30 U2 block 5 U3 5 19:00 | 21:30 J1 8 18:30 | 21:30 P1 2 18:30 …" at bounding box center [484, 317] width 652 height 401
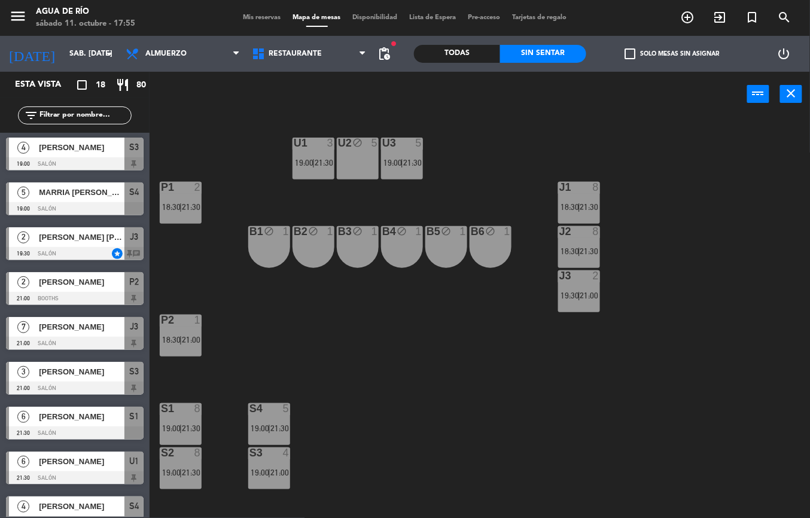
scroll to position [423, 0]
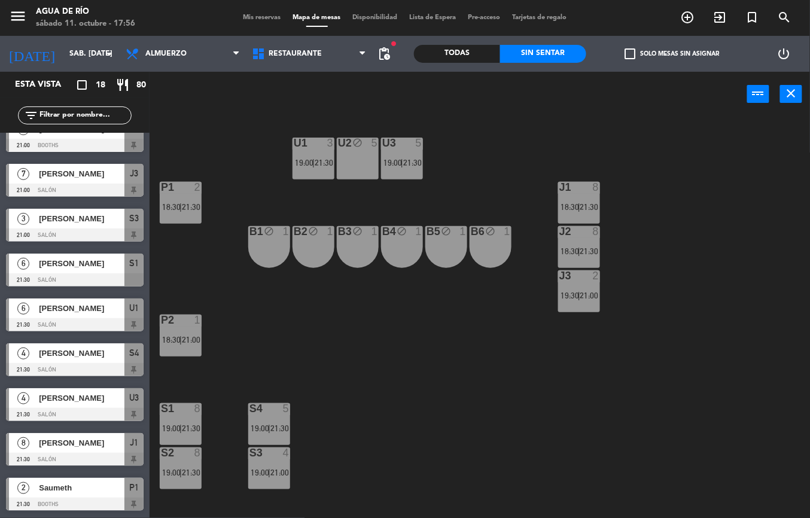
click at [78, 505] on div at bounding box center [75, 503] width 138 height 13
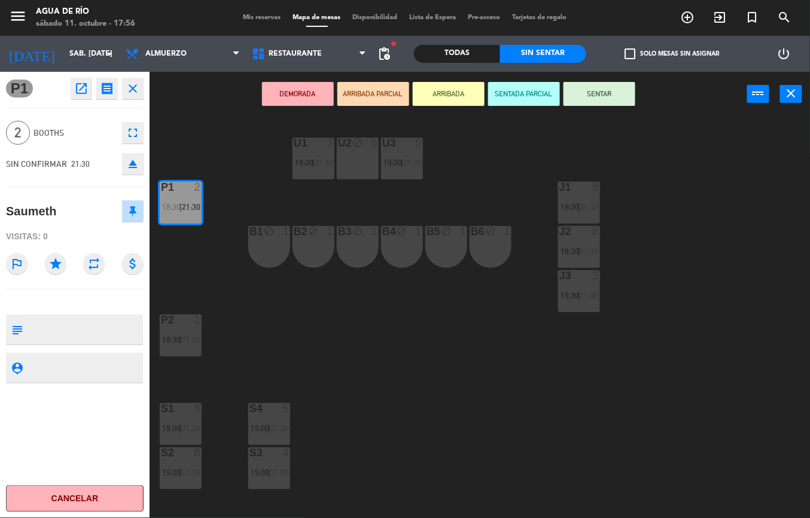
click at [273, 261] on div "B1 block 1" at bounding box center [269, 247] width 42 height 42
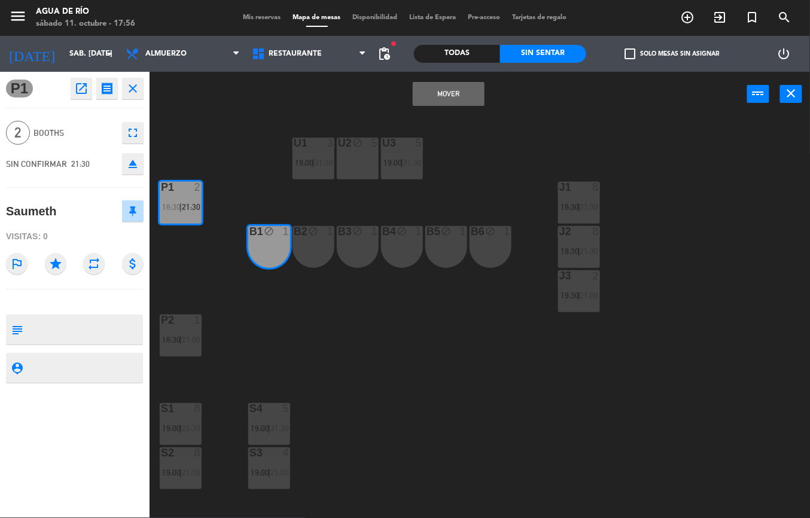
click at [464, 102] on button "Mover" at bounding box center [449, 94] width 72 height 24
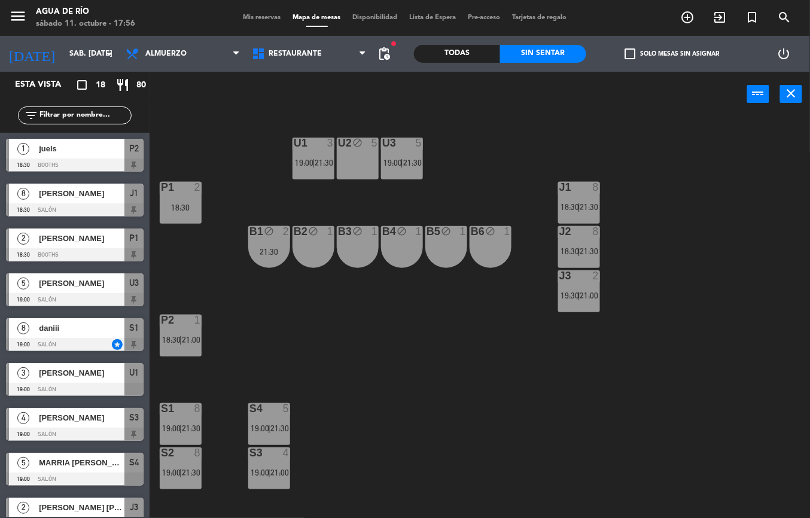
scroll to position [0, 0]
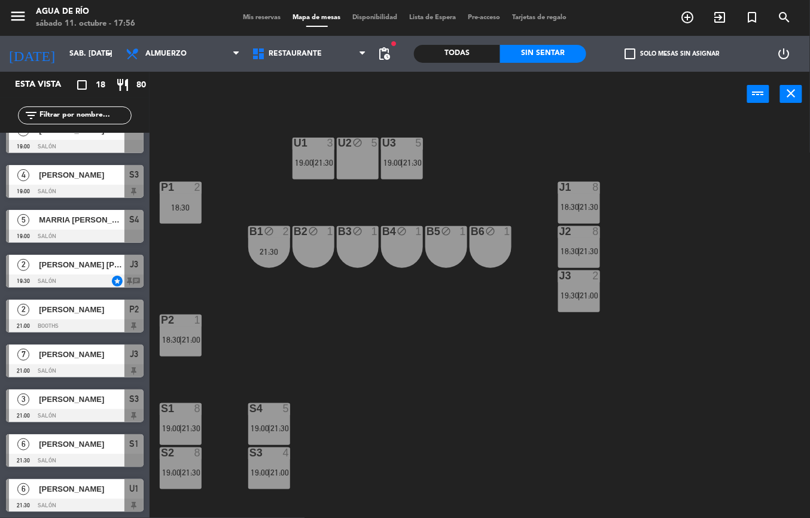
click at [252, 298] on div "U1 3 19:00 | 21:30 U2 block 5 U3 5 19:00 | 21:30 J1 8 18:30 | 21:30 P1 2 18:30 …" at bounding box center [484, 317] width 652 height 401
click at [280, 249] on div "21:30" at bounding box center [269, 252] width 42 height 8
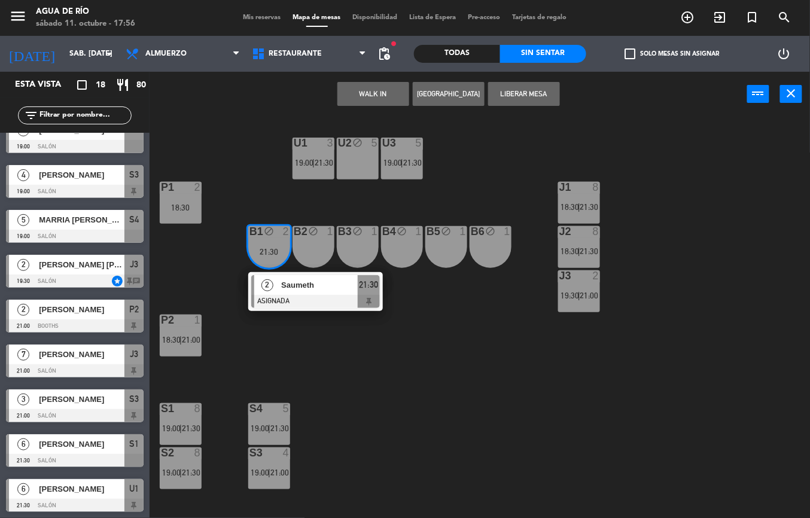
click at [422, 425] on div "U1 3 19:00 | 21:30 U2 block 5 U3 5 19:00 | 21:30 J1 8 18:30 | 21:30 P1 2 18:30 …" at bounding box center [484, 317] width 652 height 401
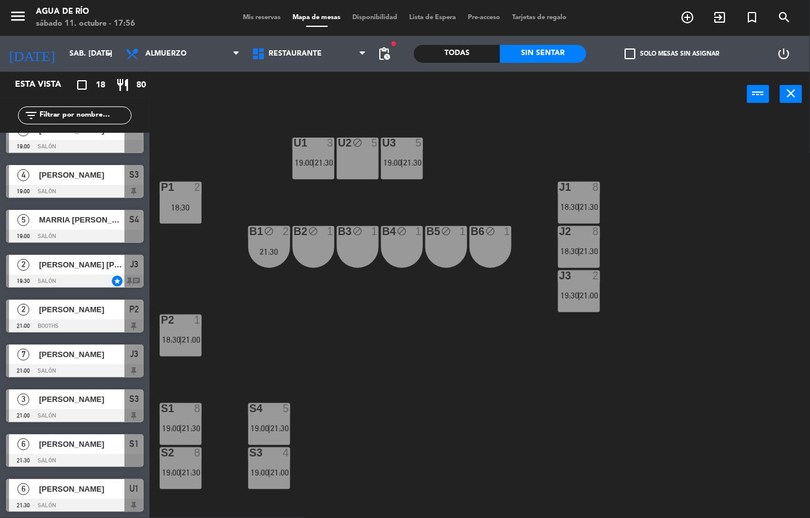
click at [390, 80] on div "power_input close" at bounding box center [447, 94] width 597 height 45
click at [385, 54] on span "pending_actions" at bounding box center [384, 54] width 14 height 14
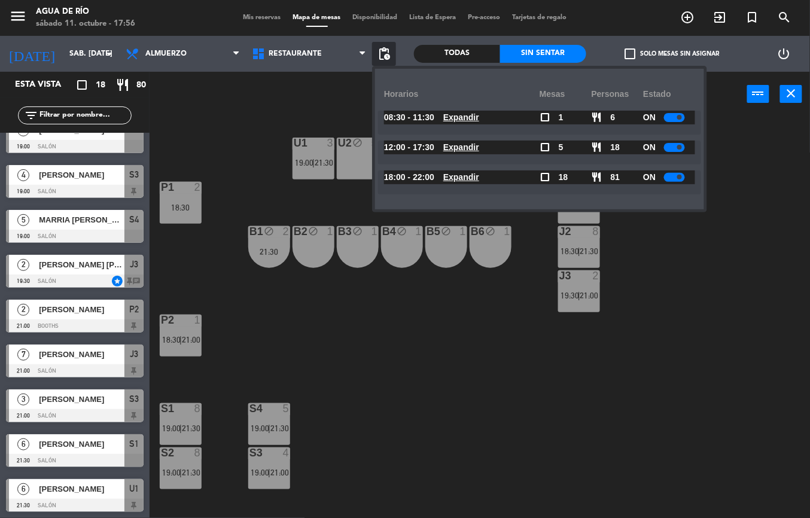
click at [668, 180] on div at bounding box center [674, 177] width 21 height 9
click at [688, 283] on div "U1 3 19:00 | 21:30 U2 block 5 U3 5 19:00 | 21:30 J1 8 18:30 | 21:30 P1 2 18:30 …" at bounding box center [484, 317] width 652 height 401
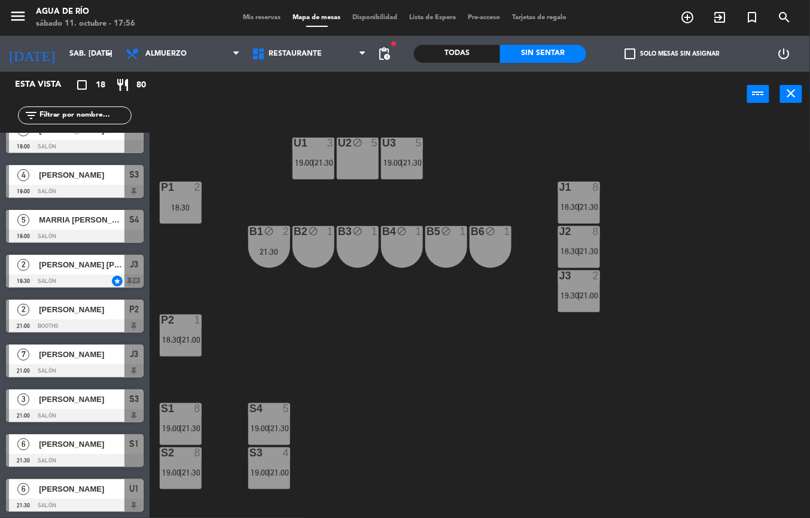
click at [438, 373] on div "U1 3 19:00 | 21:30 U2 block 5 U3 5 19:00 | 21:30 J1 8 18:30 | 21:30 P1 2 18:30 …" at bounding box center [484, 317] width 652 height 401
click at [191, 206] on div "18:30" at bounding box center [181, 207] width 42 height 8
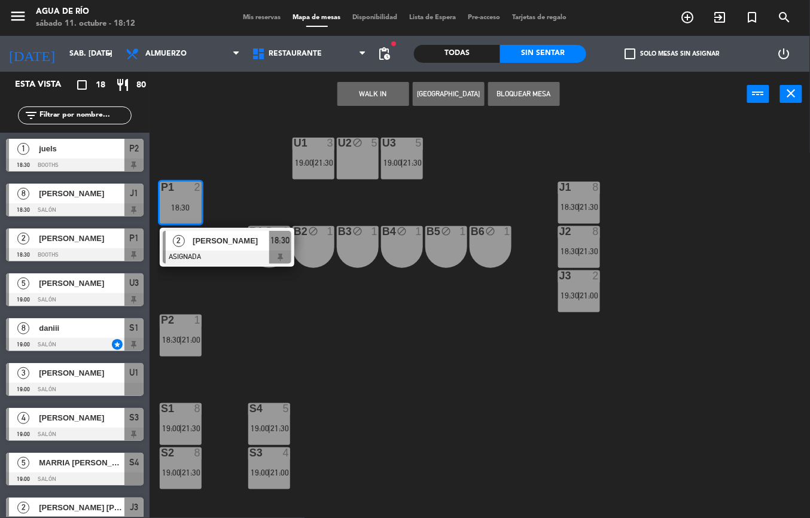
click at [44, 285] on span "[PERSON_NAME]" at bounding box center [81, 283] width 85 height 13
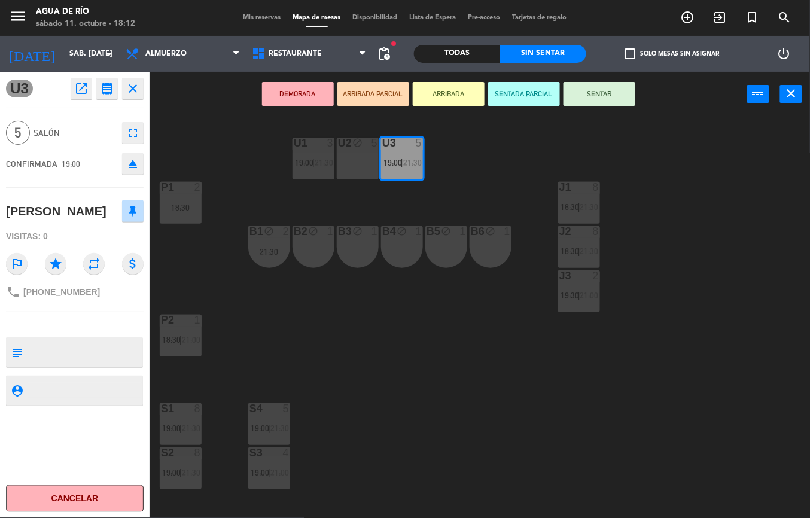
click at [305, 338] on div "U1 3 19:00 | 21:30 U2 block 5 U3 5 19:00 | 21:30 J1 8 18:30 | 21:30 P1 2 18:30 …" at bounding box center [484, 317] width 652 height 401
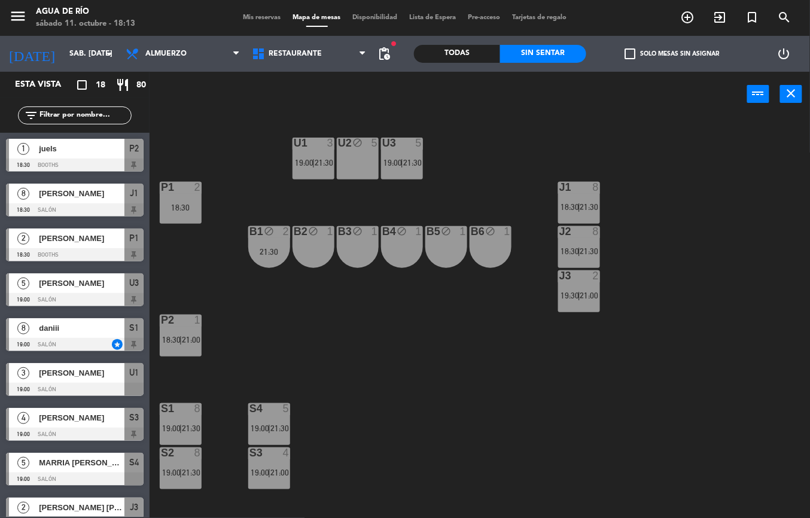
click at [441, 332] on div "U1 3 19:00 | 21:30 U2 block 5 U3 5 19:00 | 21:30 J1 8 18:30 | 21:30 P1 2 18:30 …" at bounding box center [484, 317] width 652 height 401
click at [410, 143] on div at bounding box center [402, 143] width 20 height 11
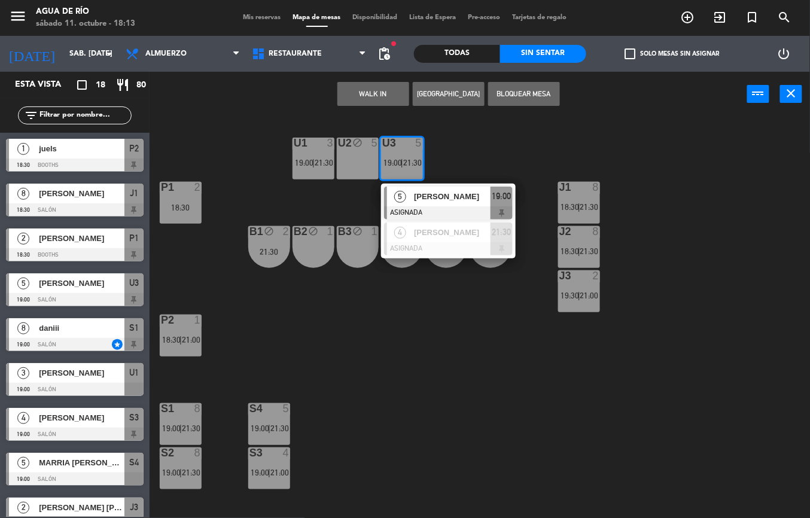
click at [460, 196] on span "[PERSON_NAME]" at bounding box center [452, 196] width 77 height 13
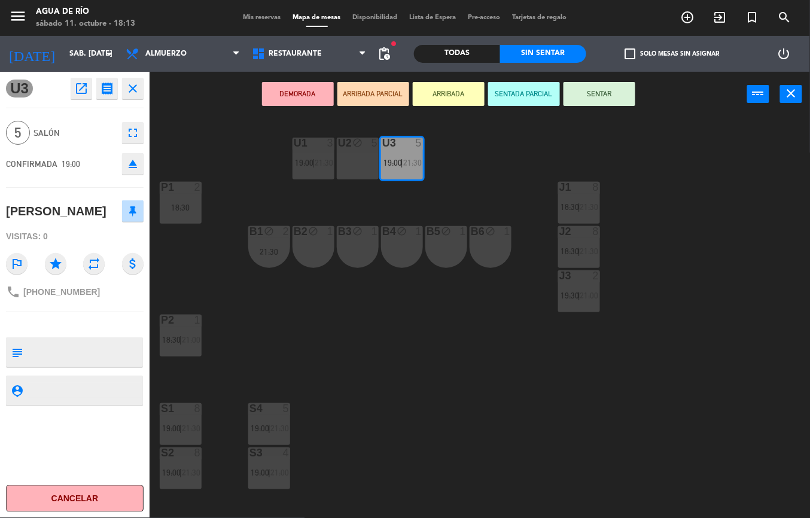
click at [419, 402] on div "U1 3 19:00 | 21:30 U2 block 5 U3 5 19:00 | 21:30 J1 8 18:30 | 21:30 P1 2 18:30 …" at bounding box center [484, 317] width 652 height 401
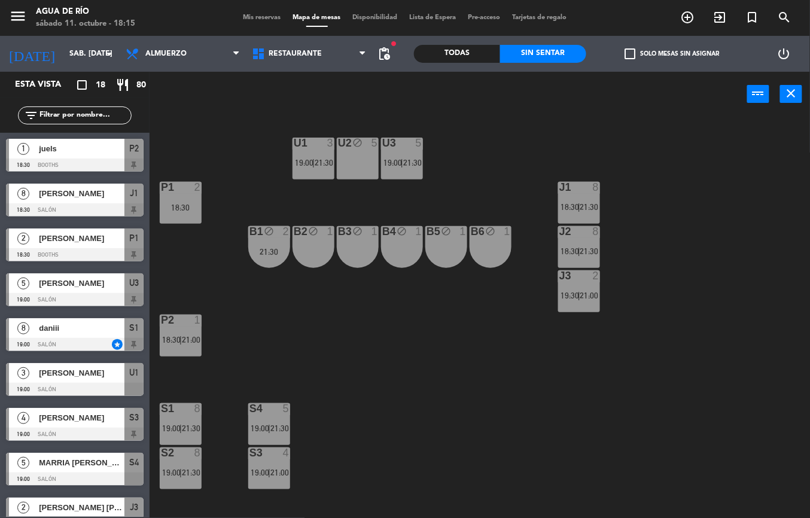
click at [267, 423] on span "19:00" at bounding box center [260, 428] width 19 height 10
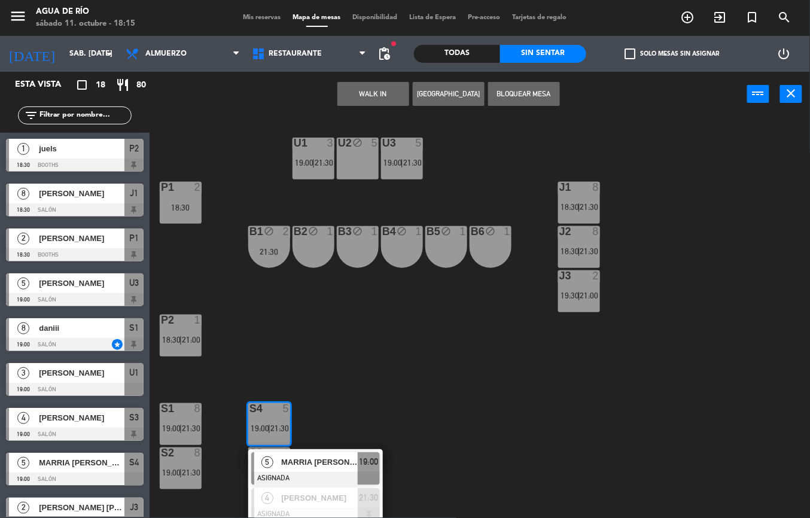
click at [347, 416] on div "U1 3 19:00 | 21:30 U2 block 5 U3 5 19:00 | 21:30 J1 8 18:30 | 21:30 P1 2 18:30 …" at bounding box center [484, 317] width 652 height 401
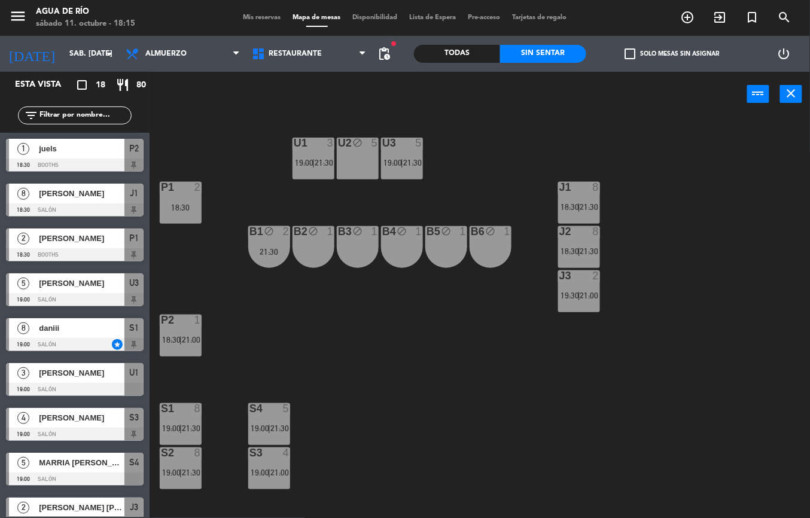
click at [276, 471] on span "21:00" at bounding box center [279, 473] width 19 height 10
click at [274, 417] on div "S4 5 19:00 | 21:30" at bounding box center [269, 424] width 42 height 42
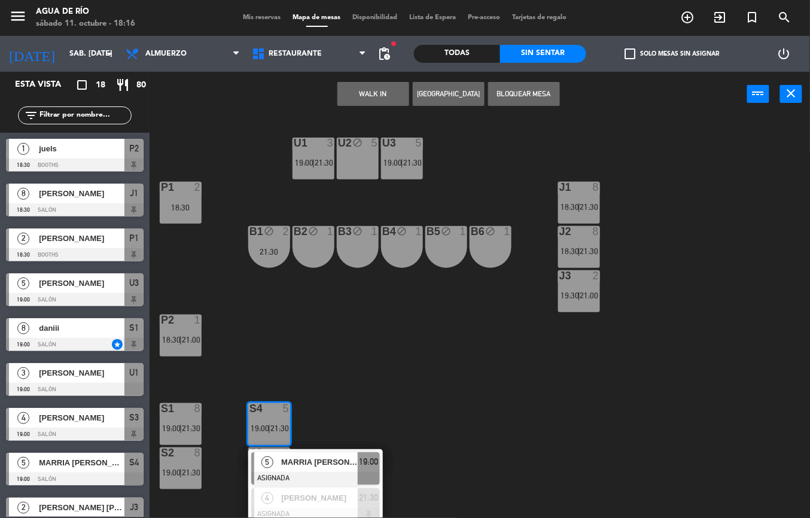
click at [321, 457] on span "MARRIA [PERSON_NAME]" at bounding box center [319, 462] width 77 height 13
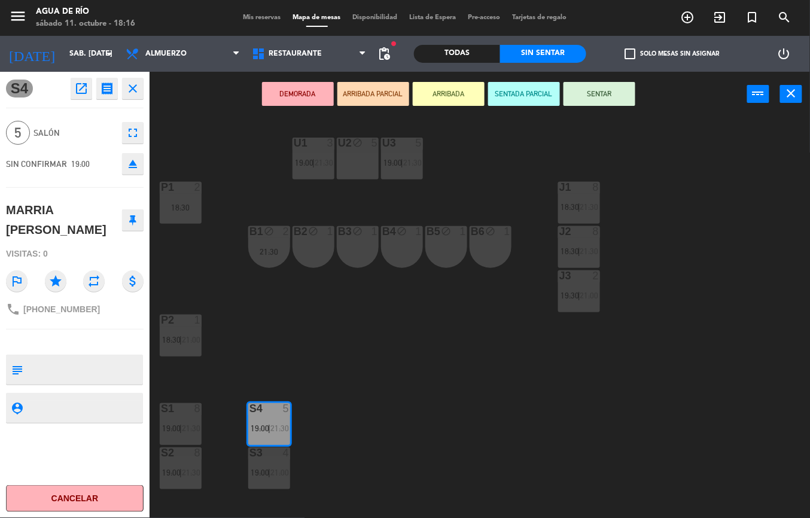
click at [448, 411] on div "U1 3 19:00 | 21:30 U2 block 5 U3 5 19:00 | 21:30 J1 8 18:30 | 21:30 P1 2 18:30 …" at bounding box center [484, 317] width 652 height 401
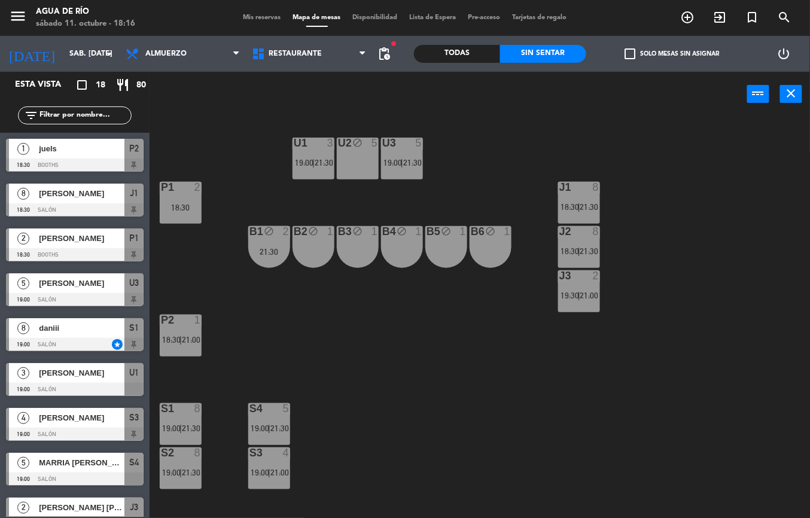
click at [317, 156] on div "U1 3 19:00 | 21:30" at bounding box center [313, 159] width 42 height 42
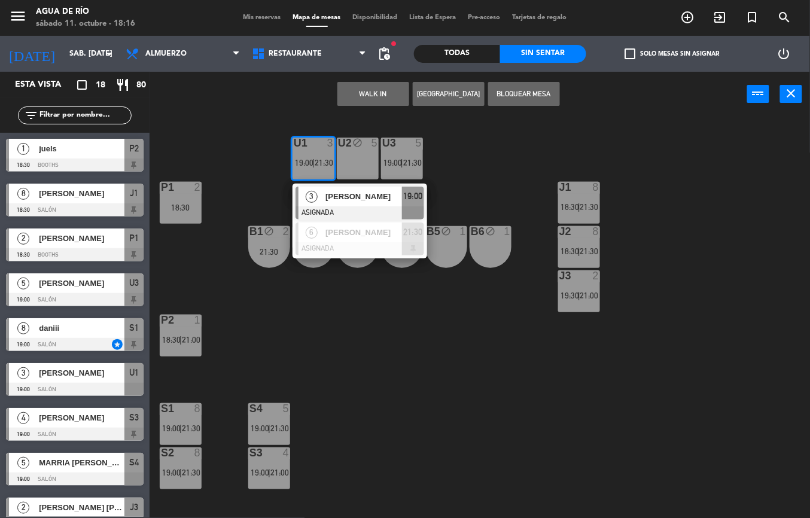
click at [474, 405] on div "U1 3 19:00 | 21:30 3 [PERSON_NAME] ASIGNADA 19:00 6 [PERSON_NAME] ASIGNADA 21:3…" at bounding box center [484, 317] width 652 height 401
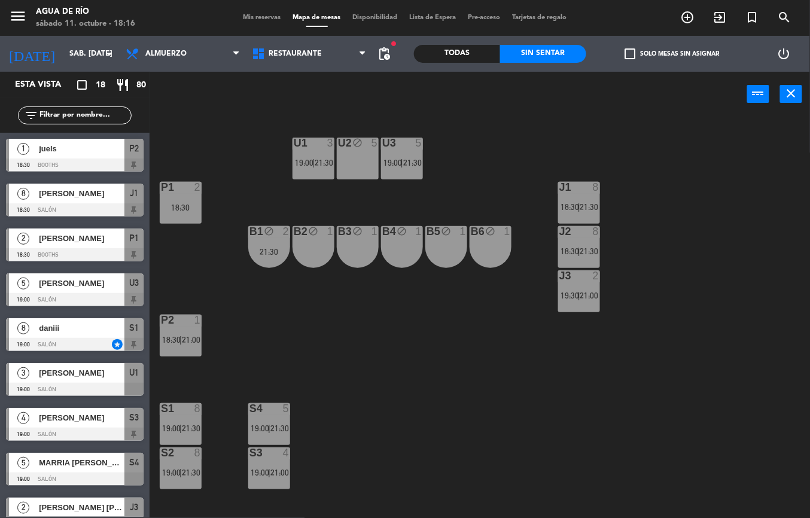
click at [321, 142] on div at bounding box center [313, 143] width 20 height 11
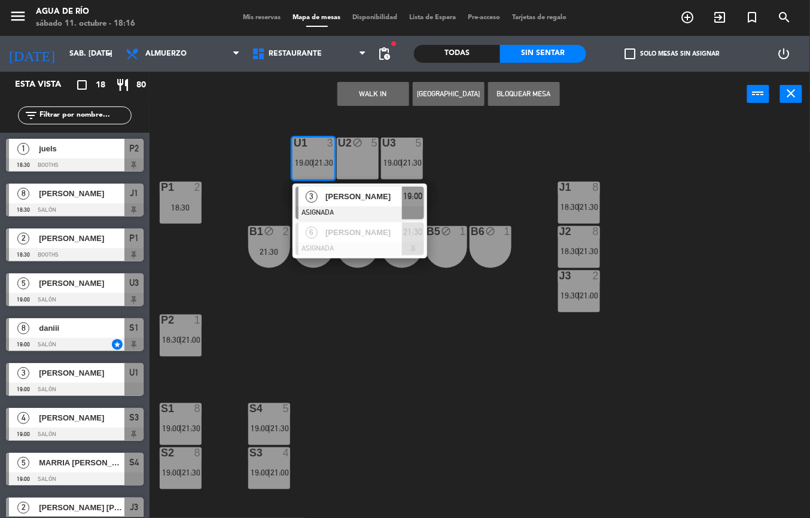
click at [338, 199] on span "[PERSON_NAME]" at bounding box center [363, 196] width 77 height 13
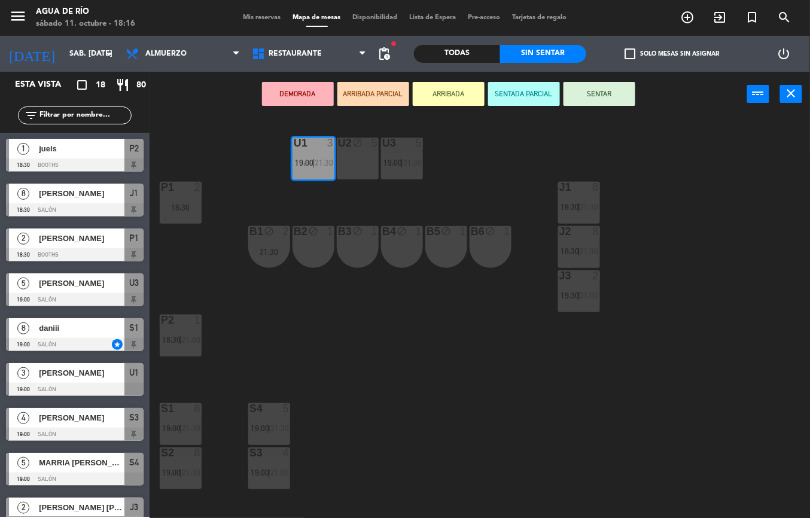
click at [374, 233] on div "B4" at bounding box center [382, 231] width 20 height 11
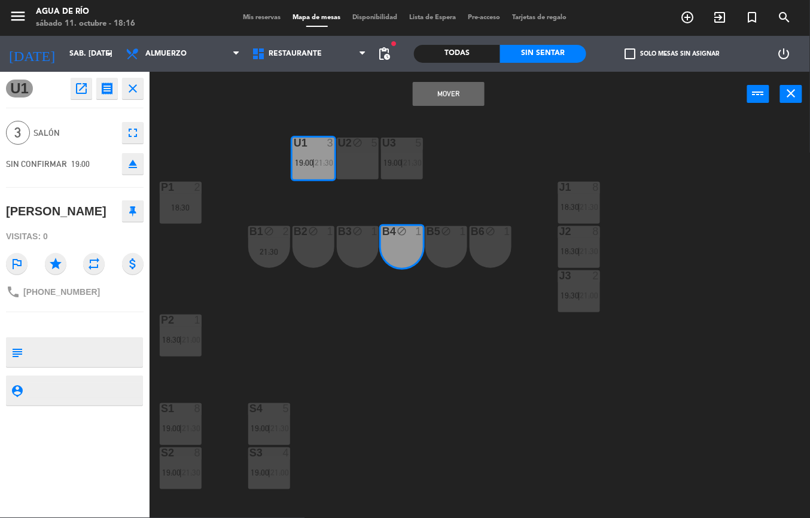
click at [460, 99] on button "Mover" at bounding box center [449, 94] width 72 height 24
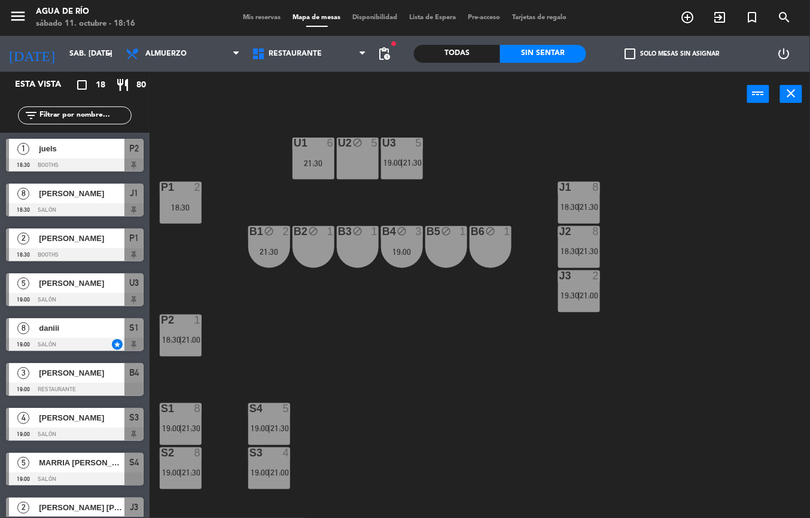
click at [414, 143] on div "5" at bounding box center [422, 143] width 20 height 11
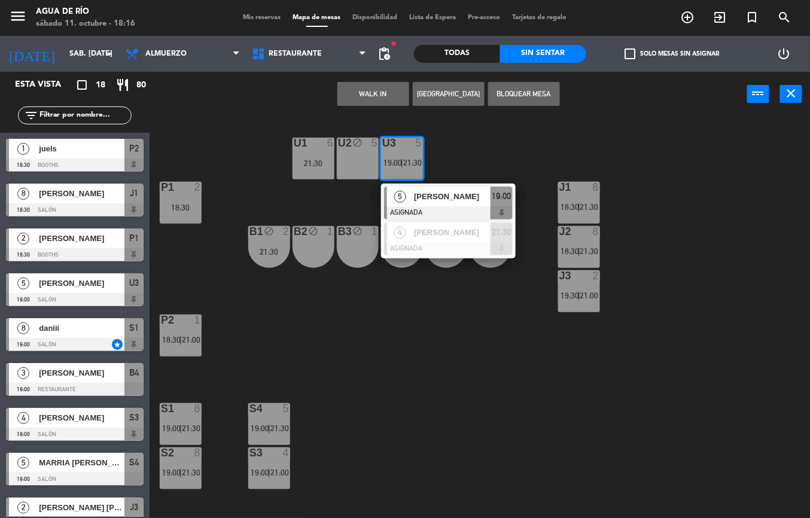
click at [460, 196] on span "[PERSON_NAME]" at bounding box center [452, 196] width 77 height 13
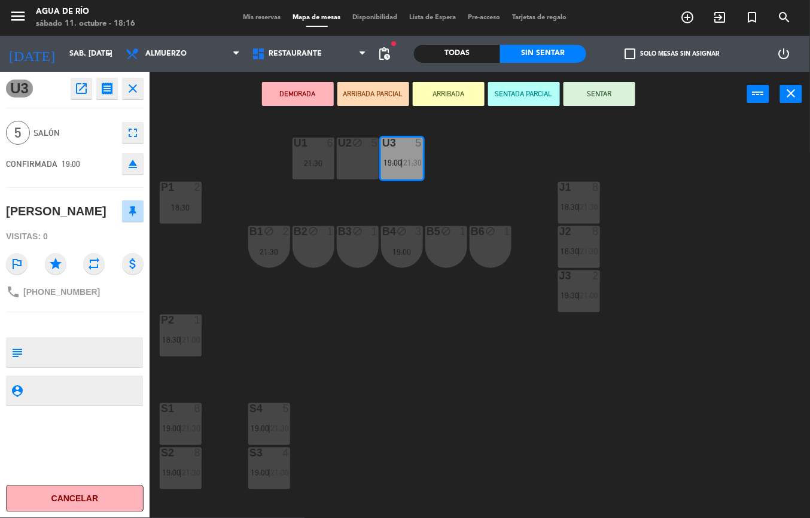
click at [411, 353] on div "U1 6 21:30 U2 block 5 U3 5 19:00 | 21:30 J1 8 18:30 | 21:30 P1 2 18:30 J2 8 18:…" at bounding box center [484, 317] width 652 height 401
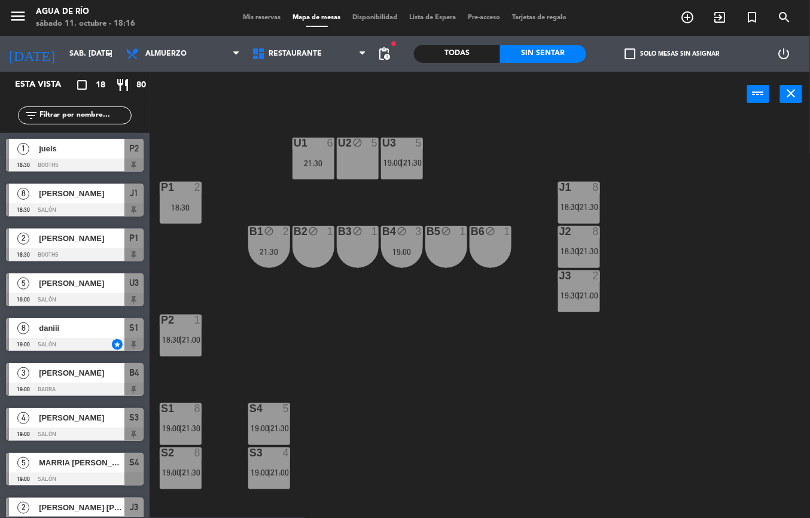
click at [404, 151] on div "U3 5 19:00 | 21:30" at bounding box center [402, 159] width 42 height 42
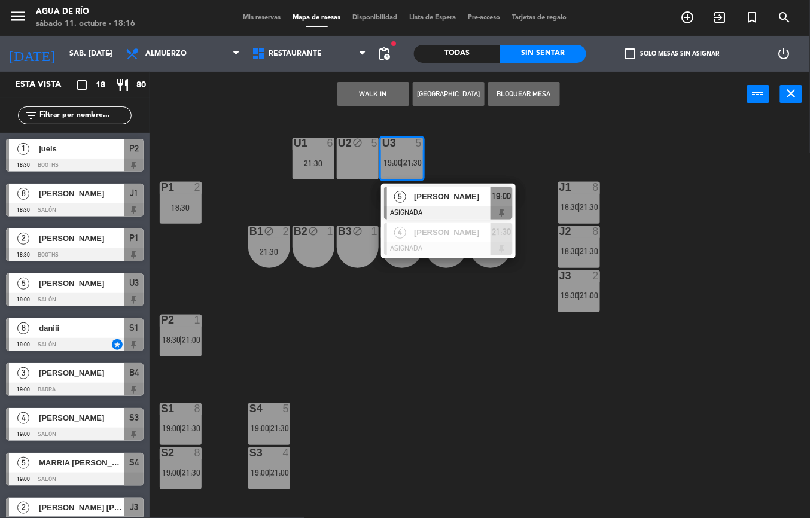
click at [462, 196] on span "[PERSON_NAME]" at bounding box center [452, 196] width 77 height 13
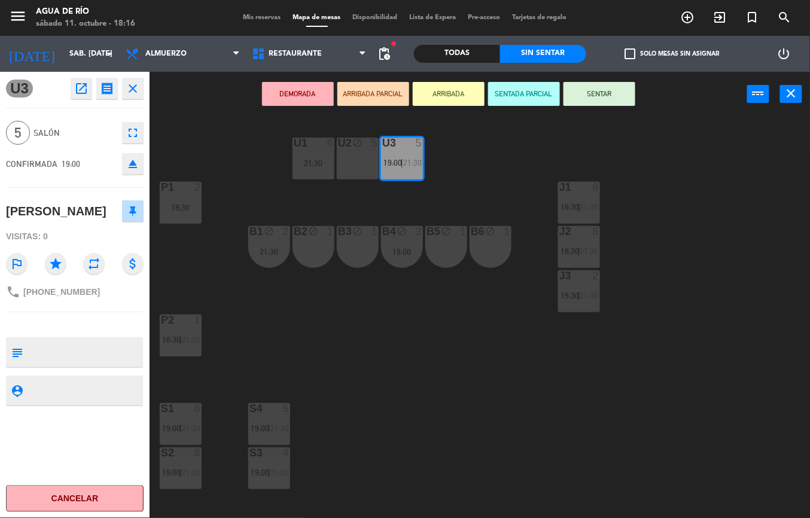
click at [323, 159] on div "21:30" at bounding box center [313, 163] width 42 height 8
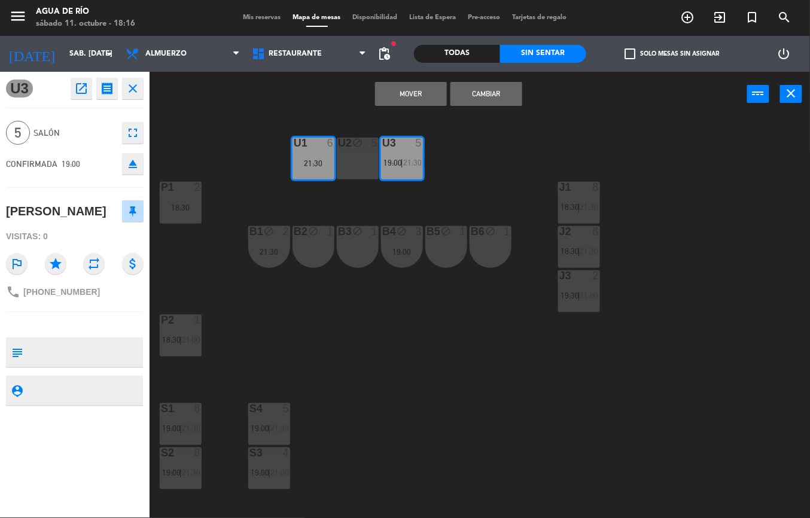
click at [398, 94] on button "Mover" at bounding box center [411, 94] width 72 height 24
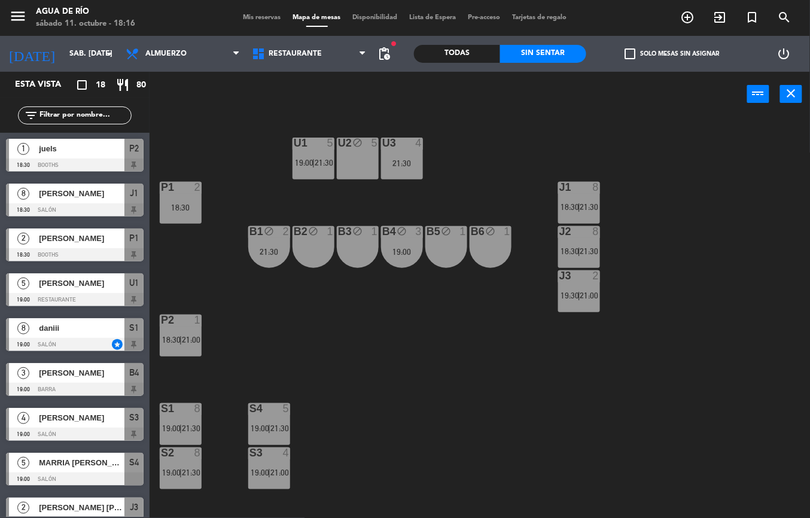
click at [411, 245] on div "B4 block 3 19:00" at bounding box center [402, 247] width 42 height 42
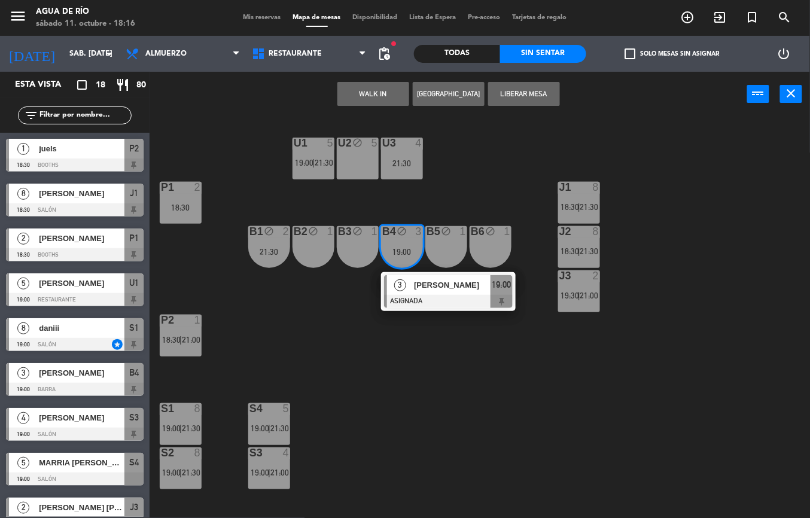
click at [439, 279] on span "[PERSON_NAME]" at bounding box center [452, 285] width 77 height 13
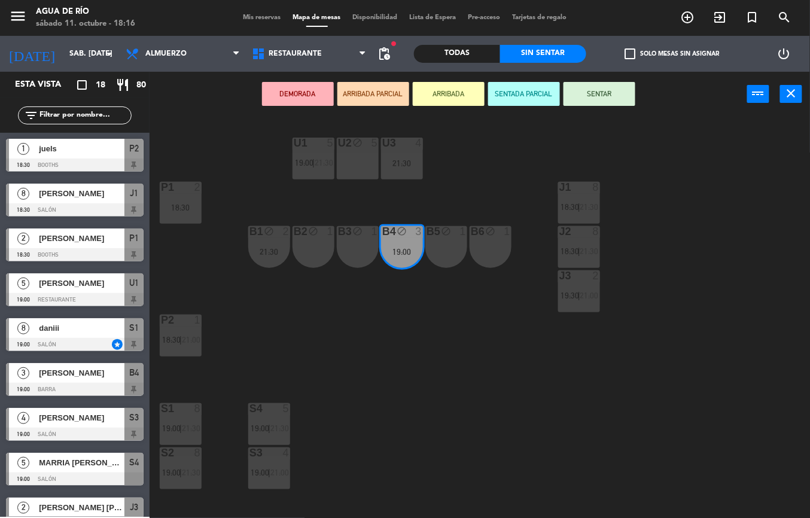
click at [402, 163] on div "21:30" at bounding box center [402, 163] width 42 height 8
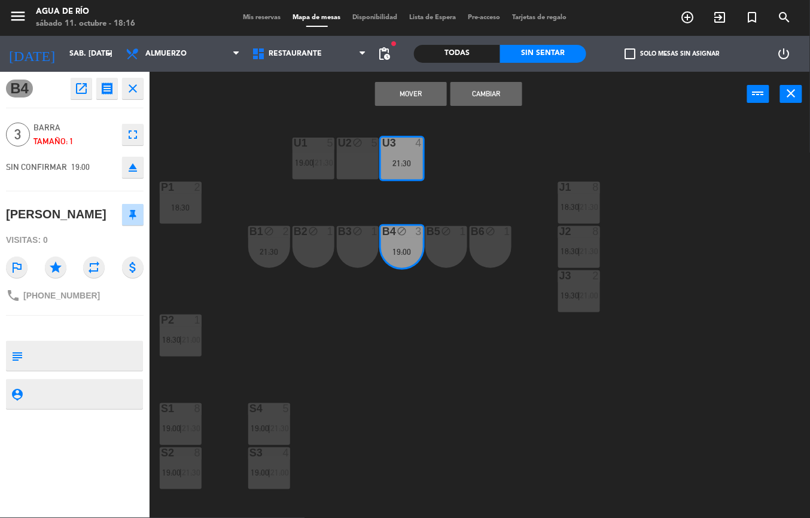
click at [411, 93] on button "Mover" at bounding box center [411, 94] width 72 height 24
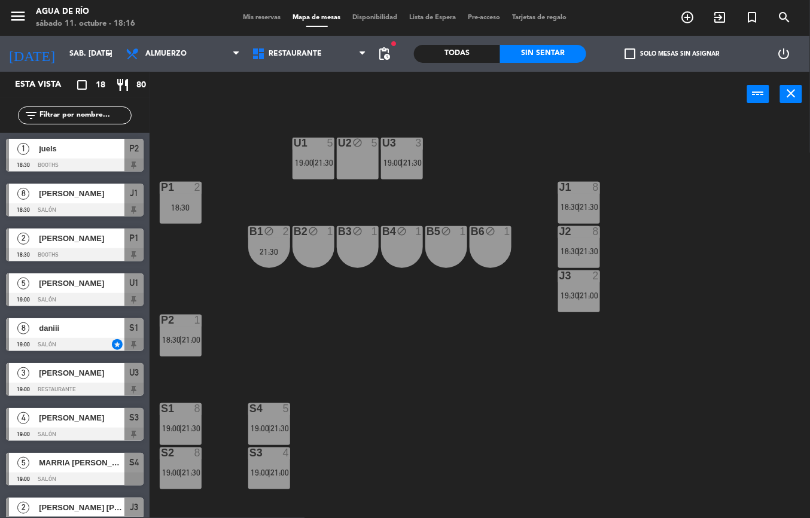
click at [323, 157] on div "U1 5 19:00 | 21:30" at bounding box center [313, 159] width 42 height 42
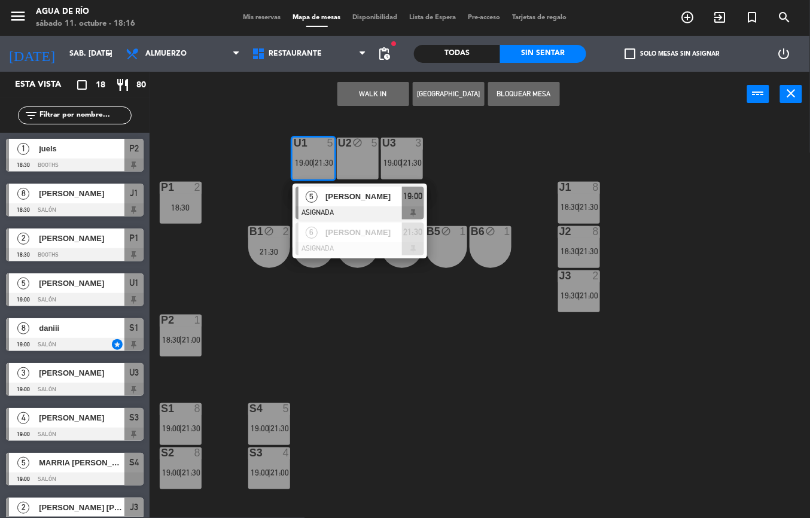
click at [379, 194] on span "[PERSON_NAME]" at bounding box center [363, 196] width 77 height 13
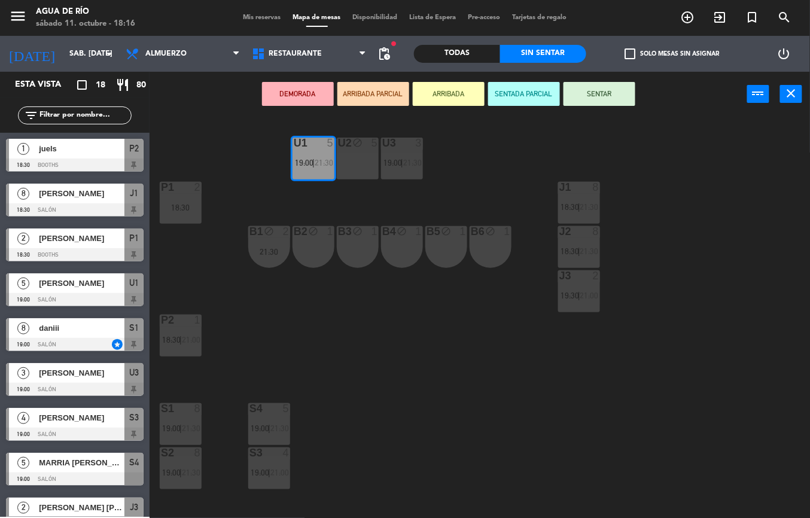
click at [393, 251] on div "B4 block 1" at bounding box center [402, 247] width 42 height 42
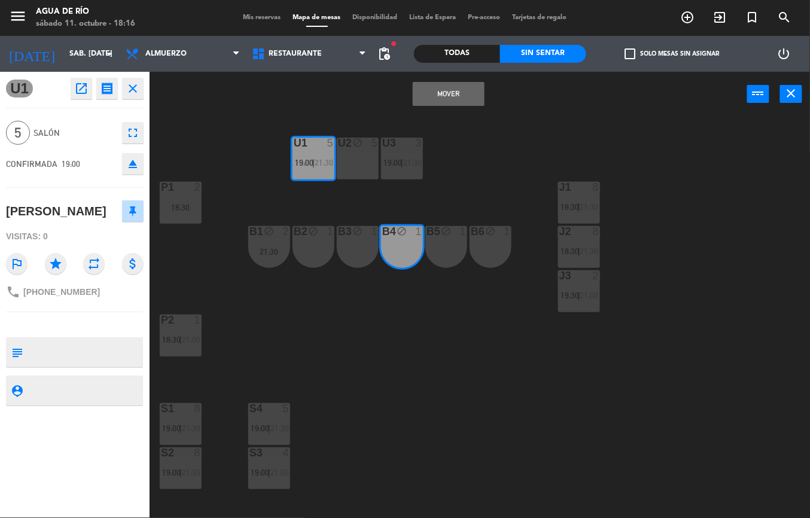
click at [443, 101] on button "Mover" at bounding box center [449, 94] width 72 height 24
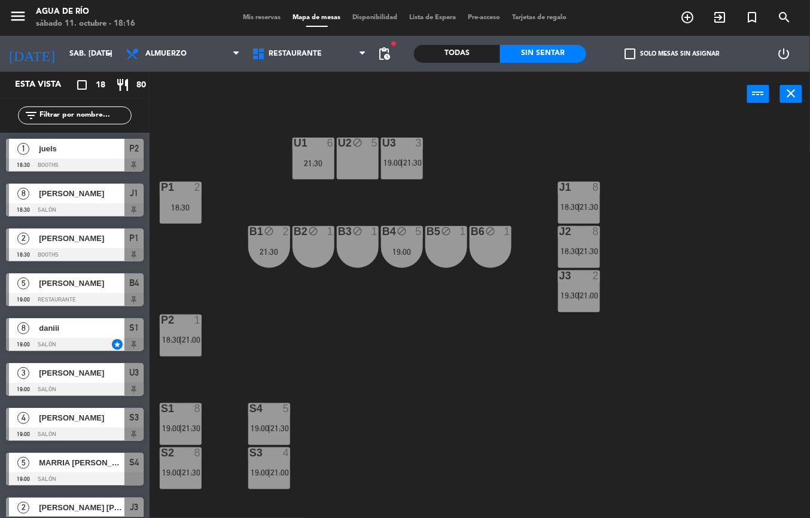
click at [410, 158] on span "21:30" at bounding box center [412, 163] width 19 height 10
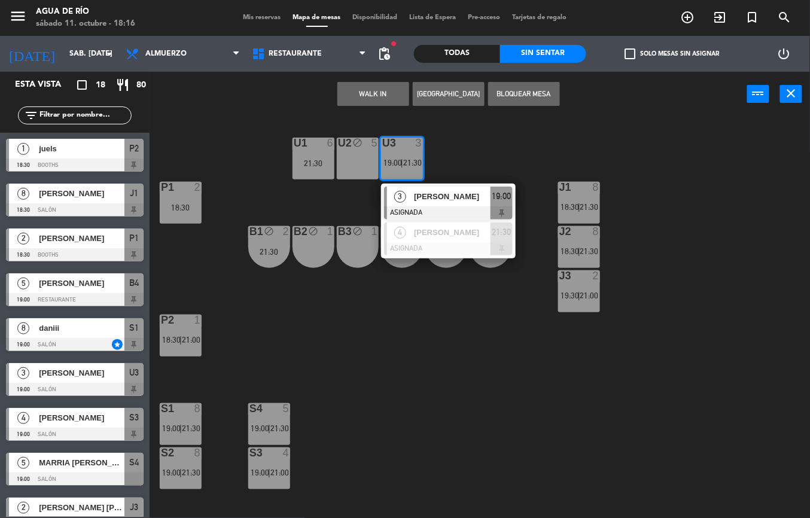
click at [442, 184] on div "3 [PERSON_NAME] ASIGNADA 19:00" at bounding box center [448, 203] width 135 height 39
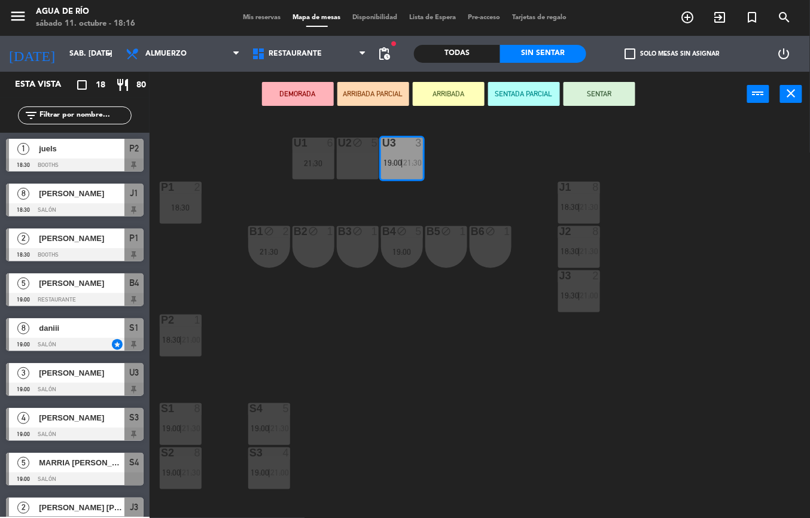
click at [309, 163] on div "21:30" at bounding box center [313, 163] width 42 height 8
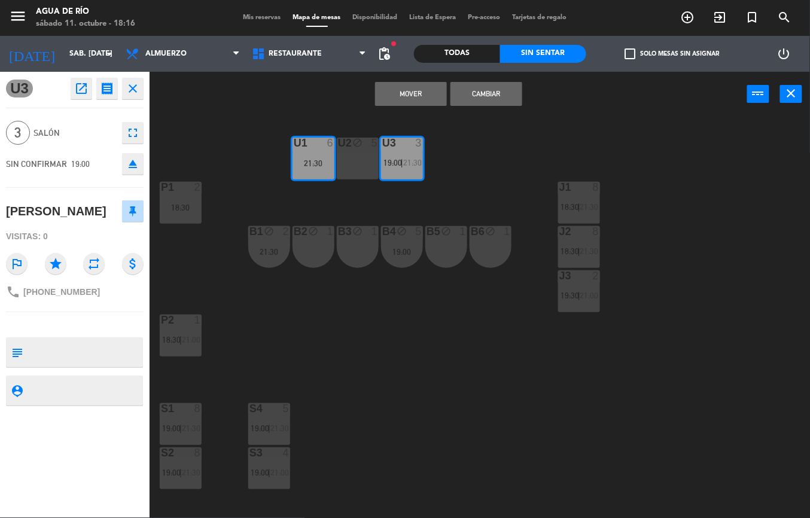
click at [414, 93] on button "Mover" at bounding box center [411, 94] width 72 height 24
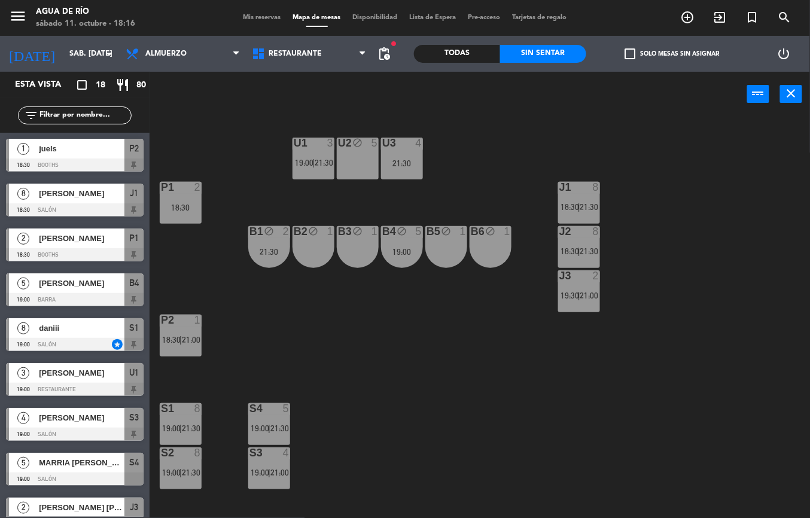
click at [401, 263] on div "B4 block 5 19:00" at bounding box center [402, 247] width 42 height 42
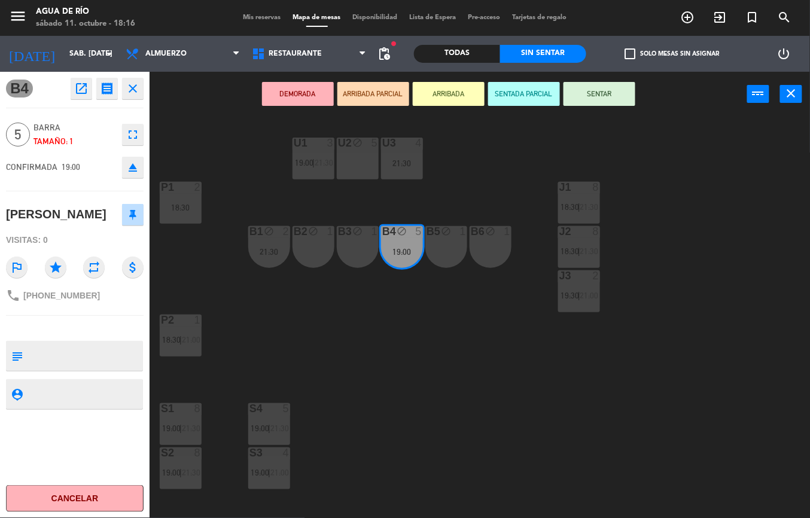
click at [412, 159] on div "21:30" at bounding box center [402, 163] width 42 height 8
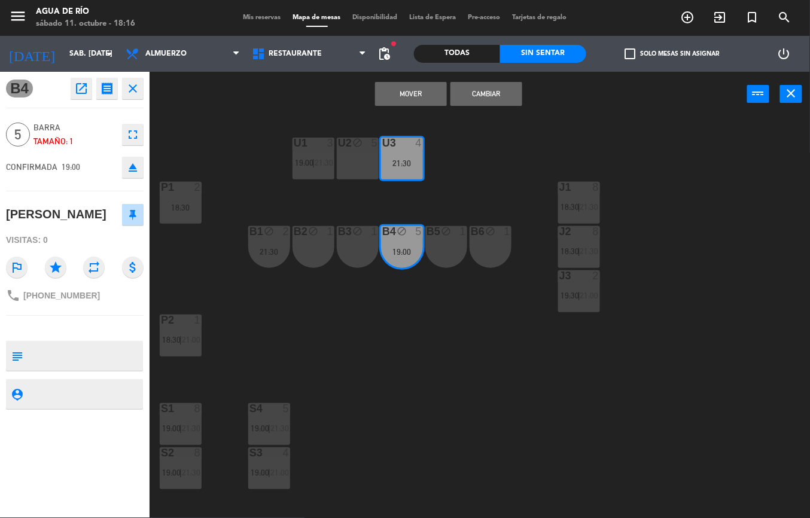
click at [402, 101] on button "Mover" at bounding box center [411, 94] width 72 height 24
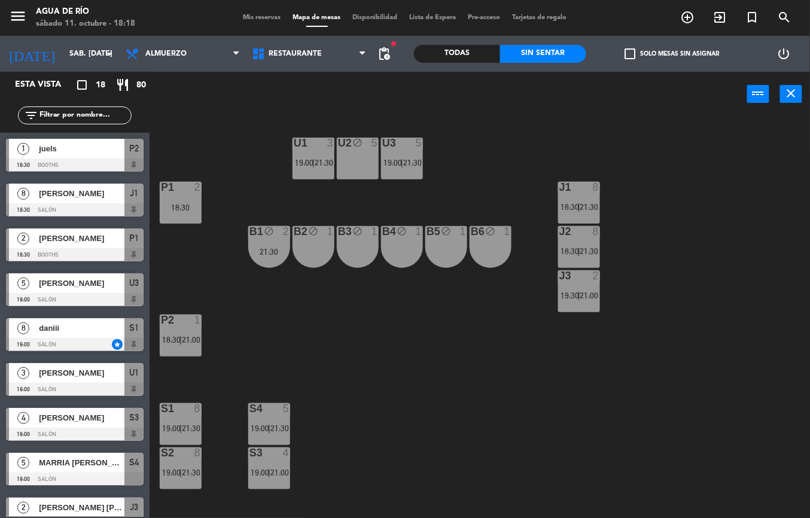
click at [304, 157] on div "U1 3 19:00 | 21:30" at bounding box center [313, 159] width 42 height 42
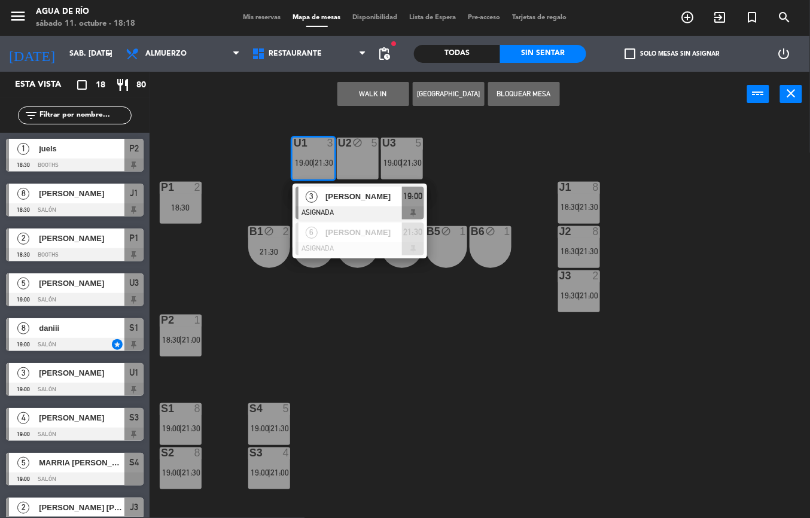
click at [372, 196] on span "[PERSON_NAME]" at bounding box center [363, 196] width 77 height 13
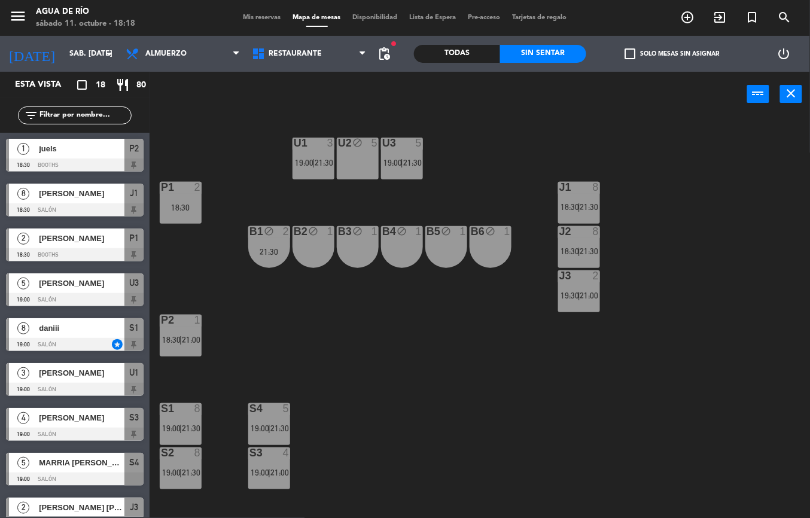
click at [341, 328] on div "U1 3 19:00 | 21:30 U2 block 5 U3 5 19:00 | 21:30 J1 8 18:30 | 21:30 P1 2 18:30 …" at bounding box center [484, 317] width 652 height 401
click at [389, 173] on div "U3 5 19:00 | 21:30" at bounding box center [402, 159] width 42 height 42
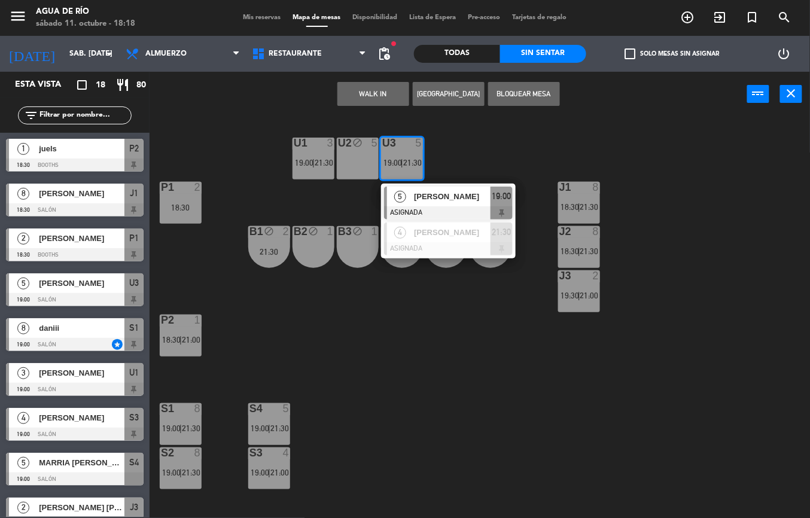
click at [607, 453] on div "U1 3 19:00 | 21:30 U2 block 5 U3 5 19:00 | 21:30 5 [PERSON_NAME] ASIGNADA 19:00…" at bounding box center [484, 317] width 652 height 401
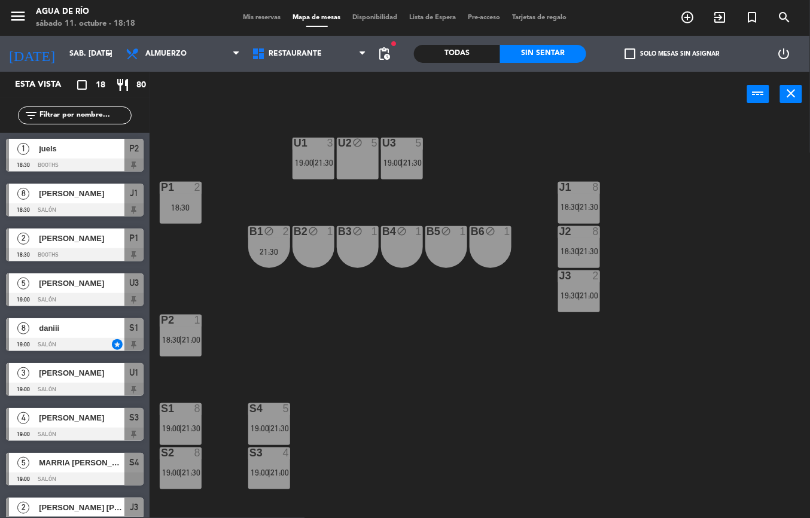
click at [273, 432] on span "21:30" at bounding box center [279, 428] width 19 height 10
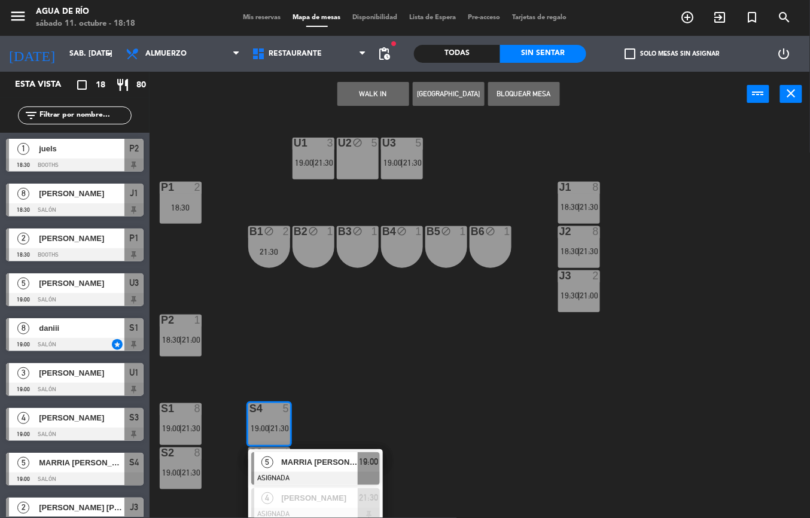
click at [423, 416] on div "U1 3 19:00 | 21:30 U2 block 5 U3 5 19:00 | 21:30 J1 8 18:30 | 21:30 P1 2 18:30 …" at bounding box center [484, 317] width 652 height 401
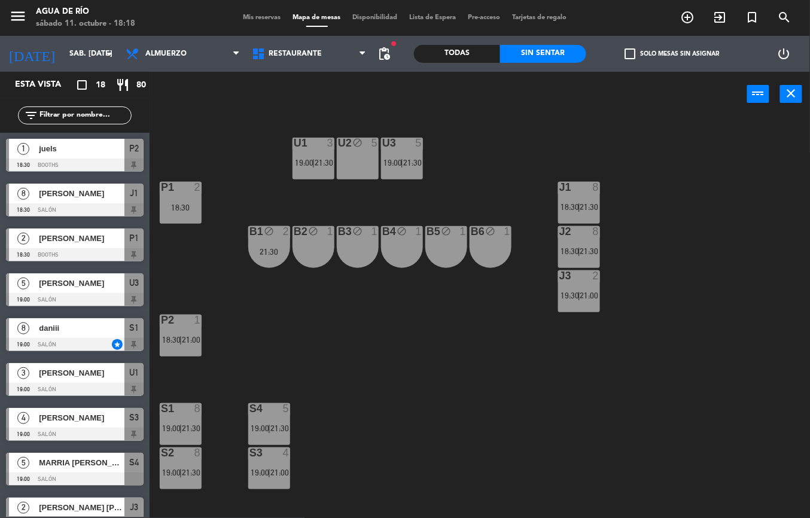
click at [274, 482] on div "S3 4 19:00 | 21:00" at bounding box center [269, 468] width 42 height 42
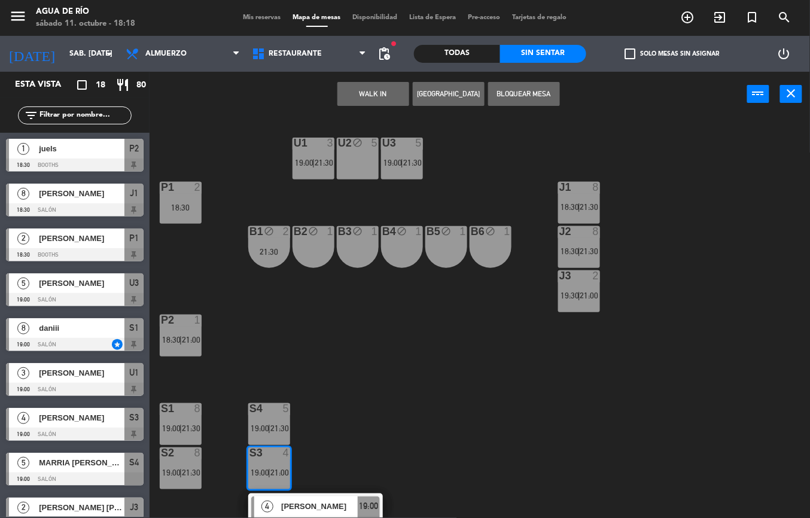
click at [390, 436] on div "U1 3 19:00 | 21:30 U2 block 5 U3 5 19:00 | 21:30 J1 8 18:30 | 21:30 P1 2 18:30 …" at bounding box center [484, 317] width 652 height 401
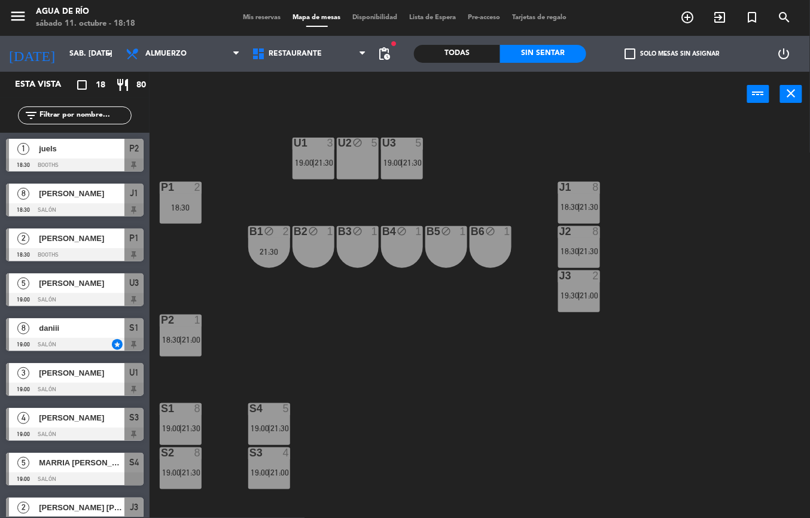
click at [402, 158] on span "|" at bounding box center [402, 163] width 2 height 10
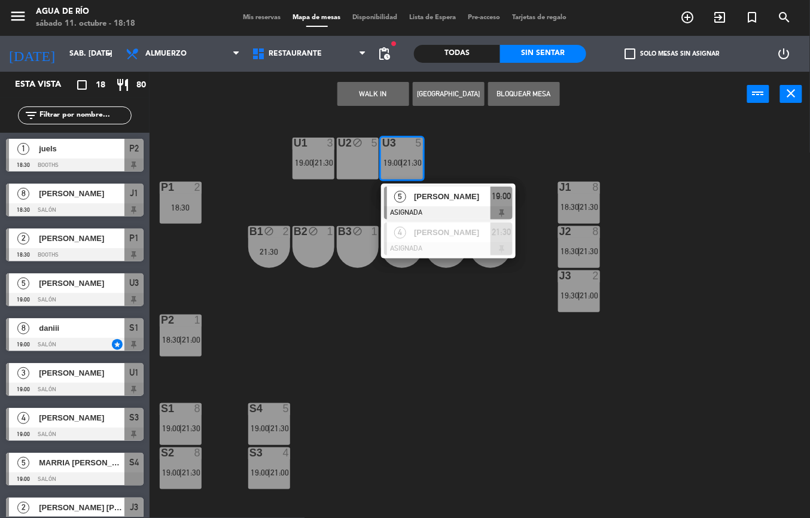
click at [424, 364] on div "U1 3 19:00 | 21:30 U2 block 5 U3 5 19:00 | 21:30 5 [PERSON_NAME] ASIGNADA 19:00…" at bounding box center [484, 317] width 652 height 401
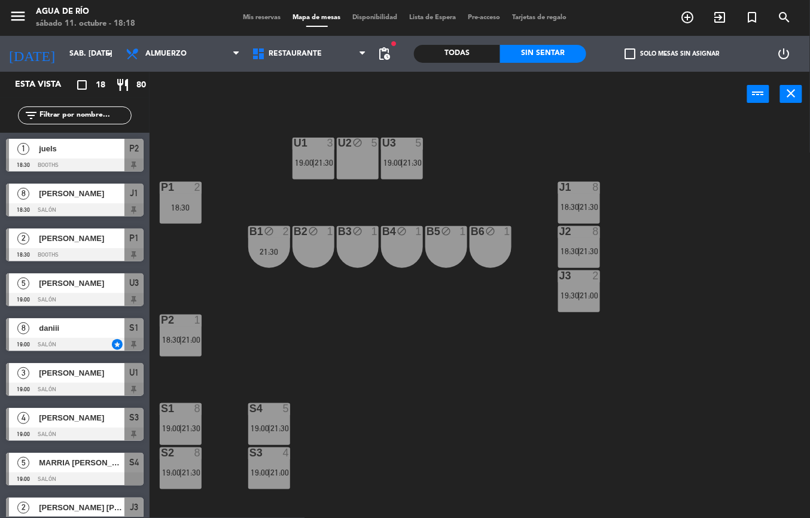
click at [178, 427] on span "19:00" at bounding box center [171, 428] width 19 height 10
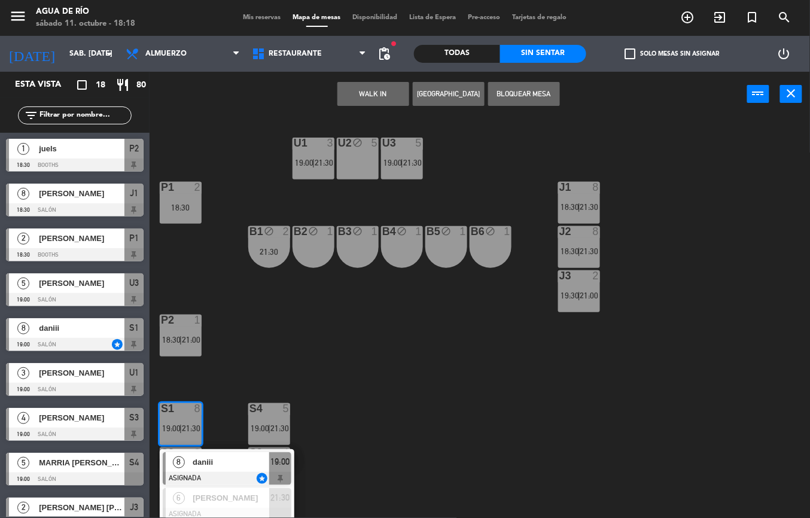
click at [393, 381] on div "U1 3 19:00 | 21:30 U2 block 5 U3 5 19:00 | 21:30 J1 8 18:30 | 21:30 P1 2 18:30 …" at bounding box center [484, 317] width 652 height 401
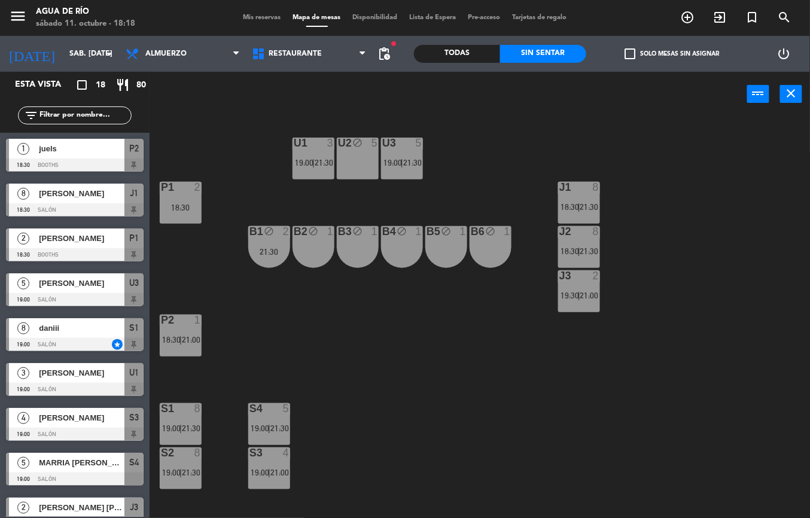
click at [178, 487] on div "S2 8 19:00 | 21:30" at bounding box center [181, 468] width 42 height 42
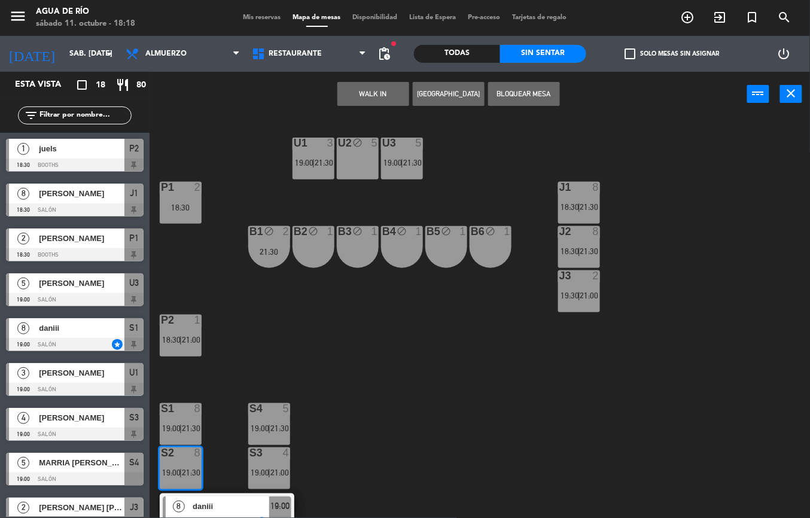
click at [355, 344] on div "U1 3 19:00 | 21:30 U2 block 5 U3 5 19:00 | 21:30 J1 8 18:30 | 21:30 P1 2 18:30 …" at bounding box center [484, 317] width 652 height 401
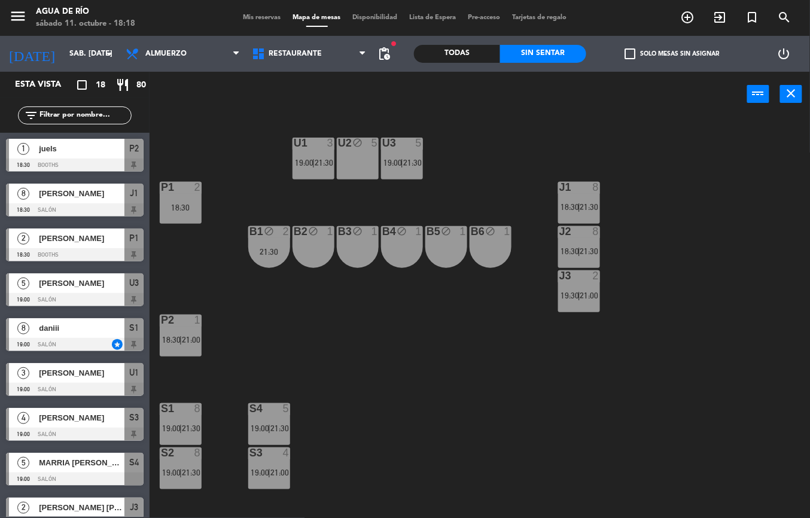
click at [318, 164] on span "21:30" at bounding box center [323, 163] width 19 height 10
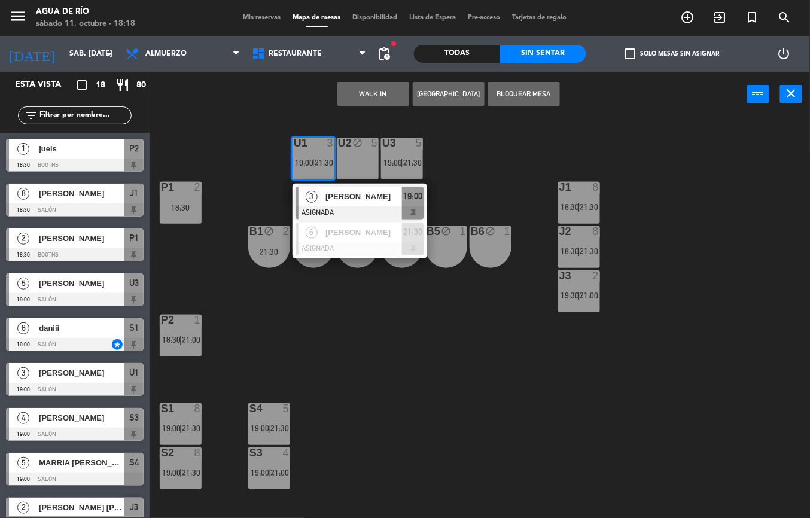
click at [399, 364] on div "U1 3 19:00 | 21:30 3 [PERSON_NAME] ASIGNADA 19:00 6 [PERSON_NAME] ASIGNADA 21:3…" at bounding box center [484, 317] width 652 height 401
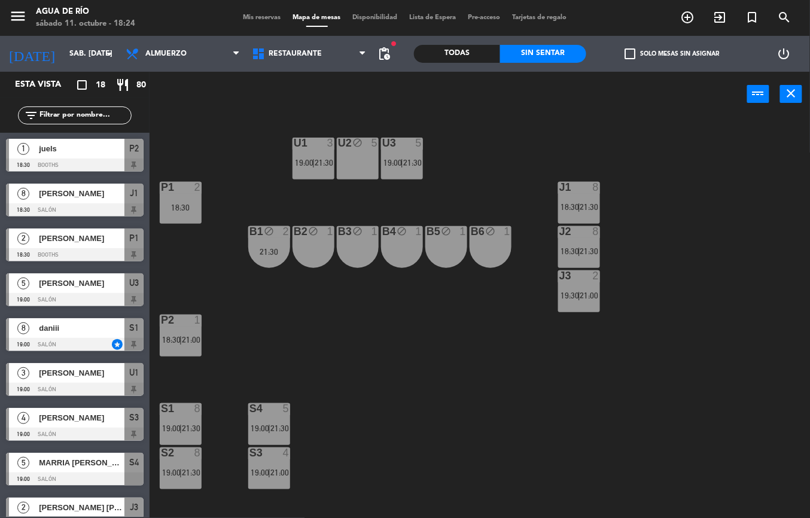
click at [199, 221] on div "P1 2 18:30" at bounding box center [181, 203] width 42 height 42
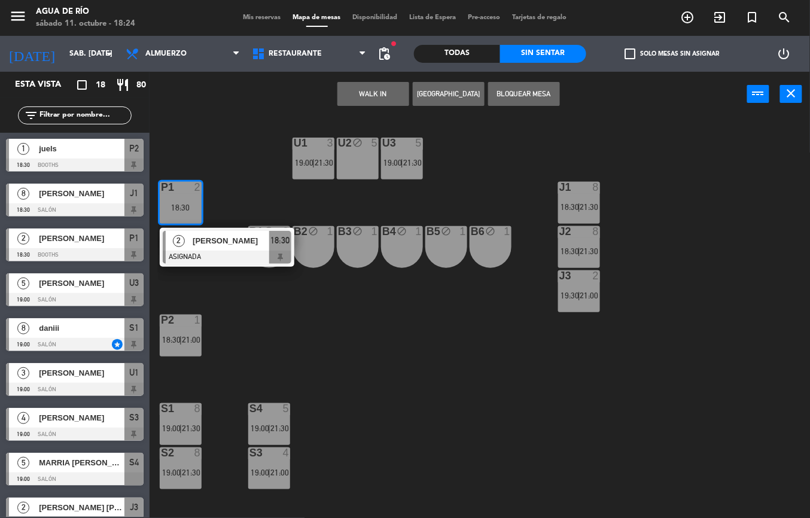
click at [237, 247] on span "[PERSON_NAME]" at bounding box center [231, 240] width 77 height 13
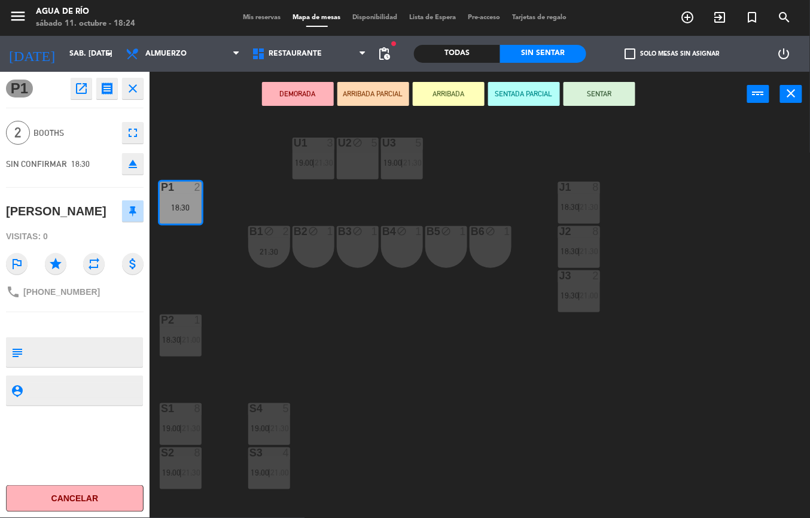
click at [457, 450] on div "U1 3 19:00 | 21:30 U2 block 5 U3 5 19:00 | 21:30 J1 8 18:30 | 21:30 P1 2 18:30 …" at bounding box center [484, 317] width 652 height 401
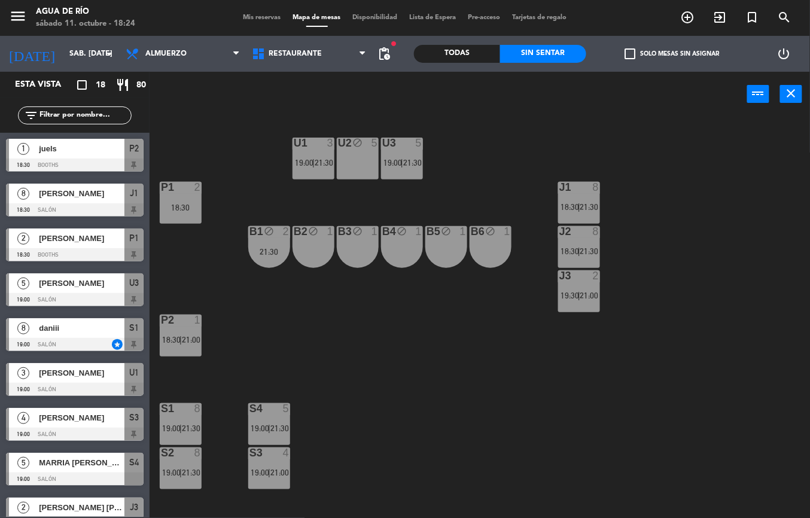
click at [189, 207] on div "18:30" at bounding box center [181, 207] width 42 height 8
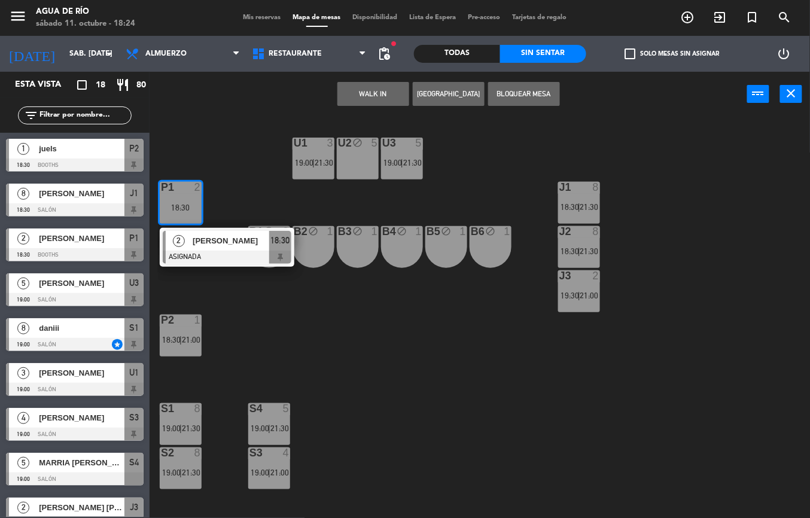
click at [234, 263] on div at bounding box center [227, 257] width 129 height 13
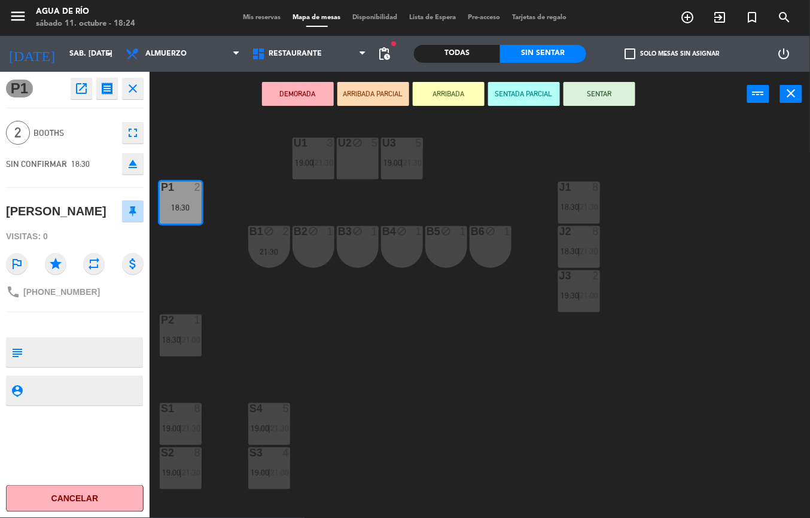
click at [419, 385] on div "U1 3 19:00 | 21:30 U2 block 5 U3 5 19:00 | 21:30 J1 8 18:30 | 21:30 P1 2 18:30 …" at bounding box center [484, 317] width 652 height 401
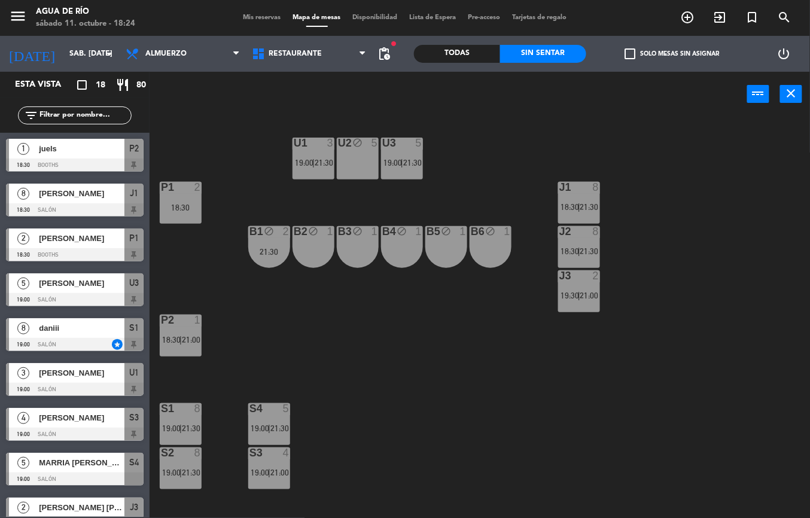
click at [187, 207] on div "18:30" at bounding box center [181, 207] width 42 height 8
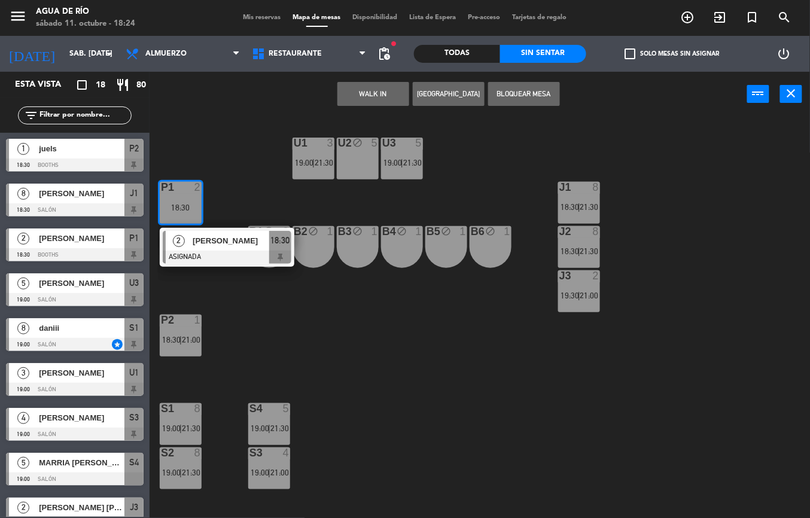
click at [214, 235] on span "[PERSON_NAME]" at bounding box center [231, 240] width 77 height 13
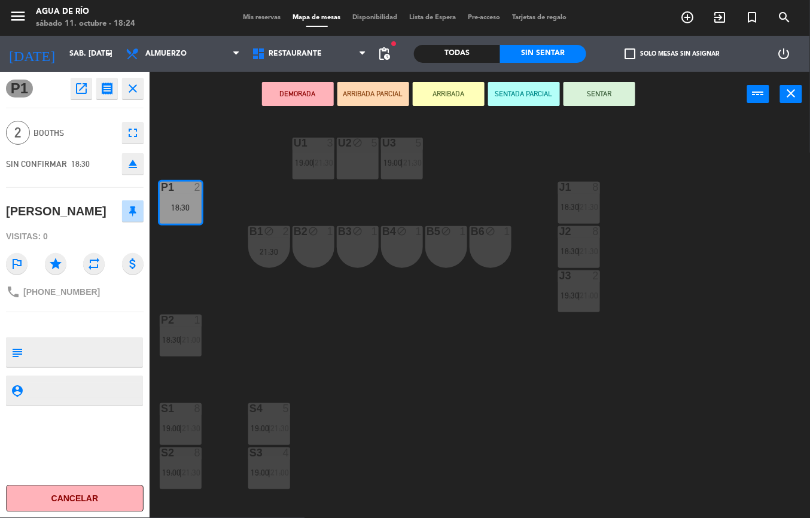
click at [603, 94] on button "SENTAR" at bounding box center [599, 94] width 72 height 24
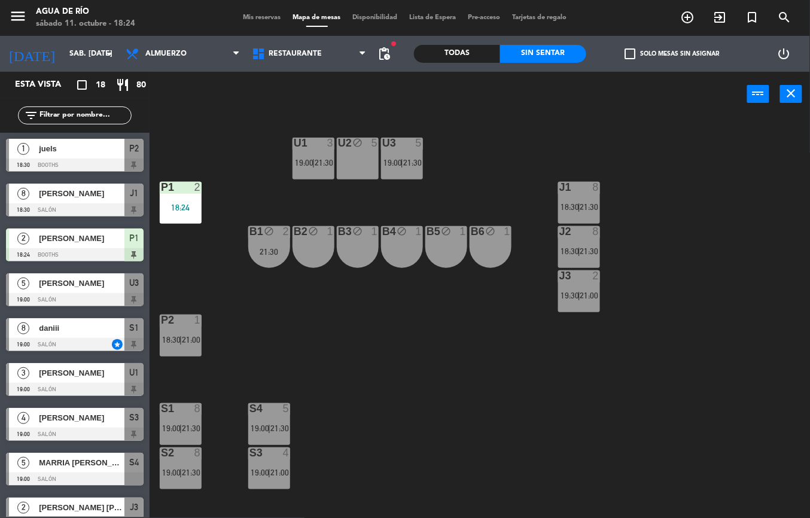
click at [402, 393] on div "U1 3 19:00 | 21:30 U2 block 5 U3 5 19:00 | 21:30 J1 8 18:30 | 21:30 P1 2 18:24 …" at bounding box center [484, 317] width 652 height 401
click at [280, 319] on div "U1 3 19:00 | 21:30 U2 block 5 U3 5 19:00 | 21:30 J1 8 18:30 | 21:30 P1 2 18:30 …" at bounding box center [484, 317] width 652 height 401
click at [557, 373] on div "U1 3 19:00 | 21:30 U2 block 5 U3 5 19:00 | 21:30 J1 8 18:30 | 21:30 P1 2 18:30 …" at bounding box center [484, 317] width 652 height 401
click at [265, 264] on div "B1 block 2 21:30" at bounding box center [269, 247] width 42 height 42
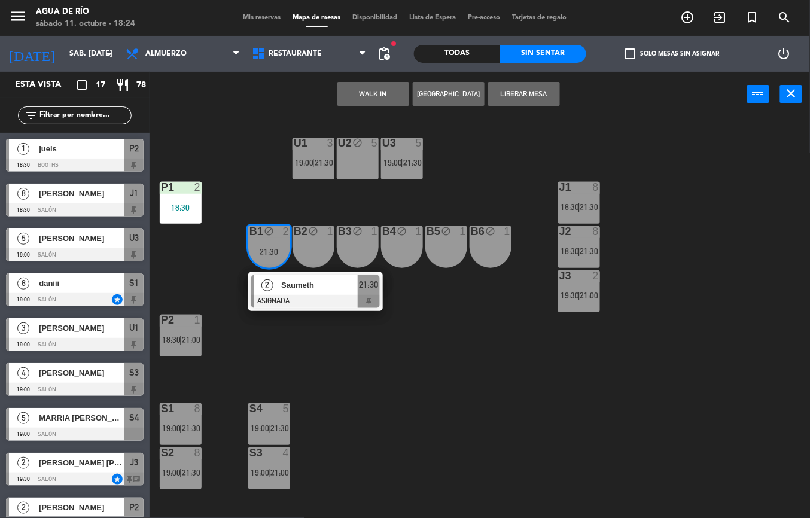
click at [329, 307] on div at bounding box center [315, 301] width 129 height 13
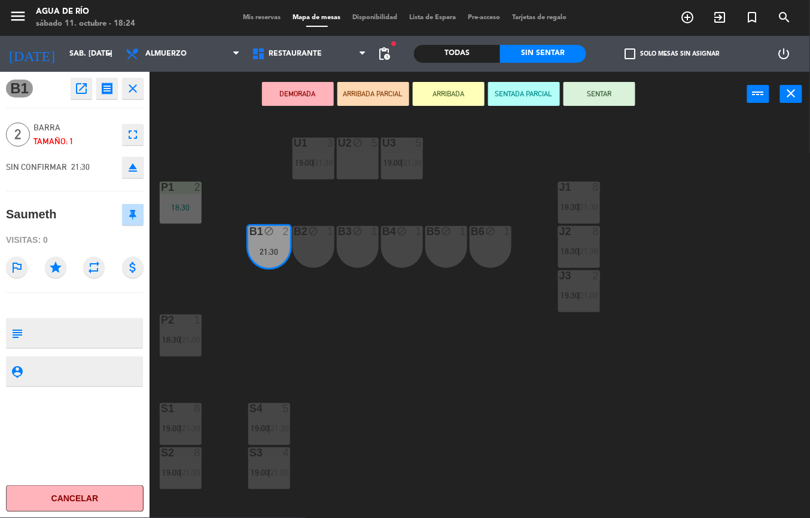
click at [77, 496] on button "Cancelar" at bounding box center [75, 498] width 138 height 27
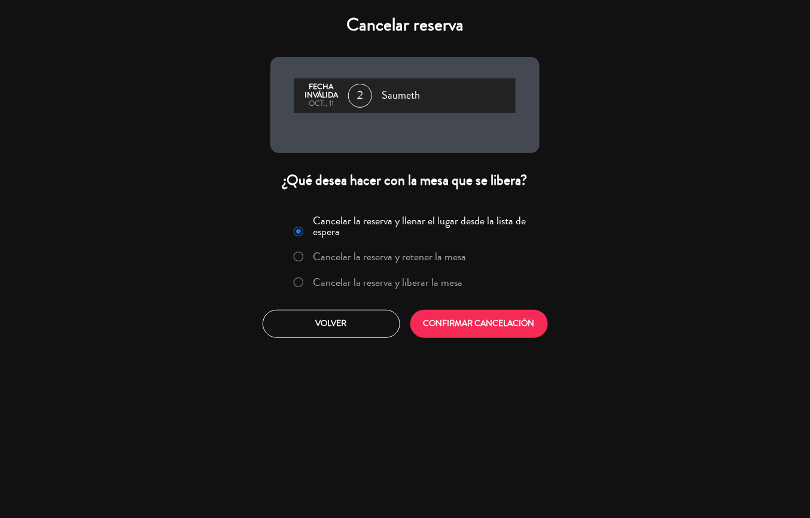
click at [484, 325] on button "CONFIRMAR CANCELACIÓN" at bounding box center [479, 324] width 138 height 28
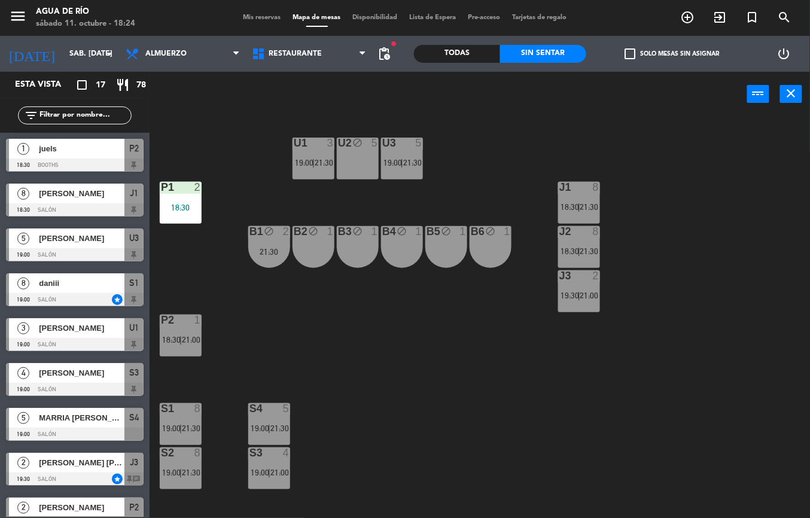
scroll to position [227, 0]
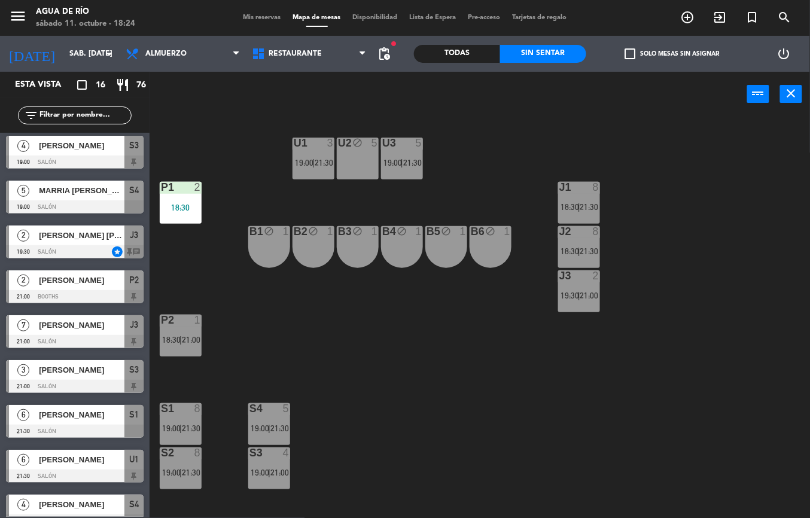
click at [313, 154] on div "U1 3 19:00 | 21:30" at bounding box center [313, 159] width 42 height 42
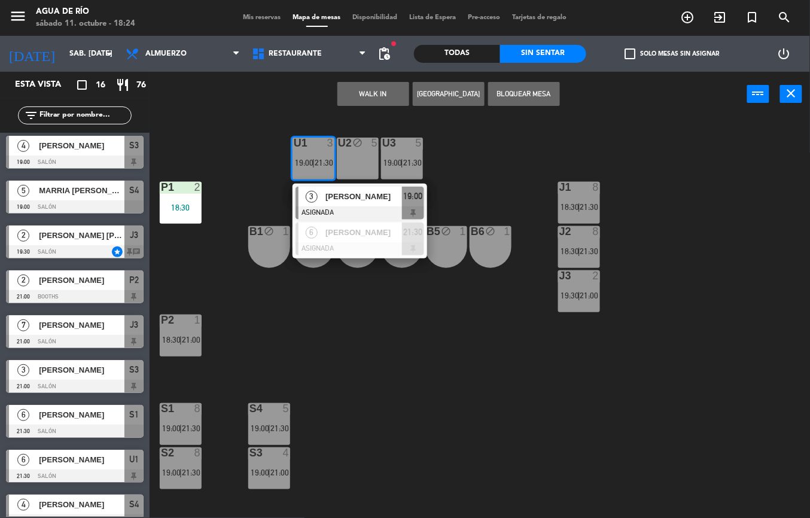
click at [369, 203] on div "[PERSON_NAME]" at bounding box center [363, 197] width 78 height 20
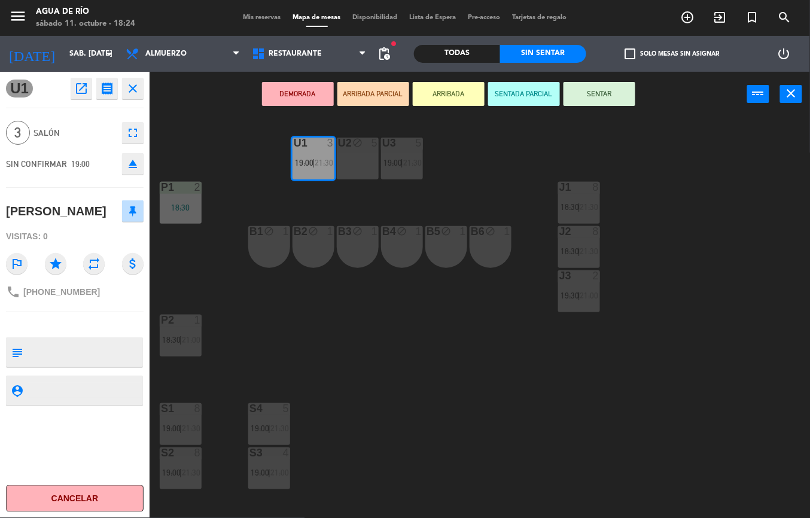
click at [348, 374] on div "U1 3 19:00 | 21:30 U2 block 5 U3 5 19:00 | 21:30 J1 8 18:30 | 21:30 P1 2 18:30 …" at bounding box center [484, 317] width 652 height 401
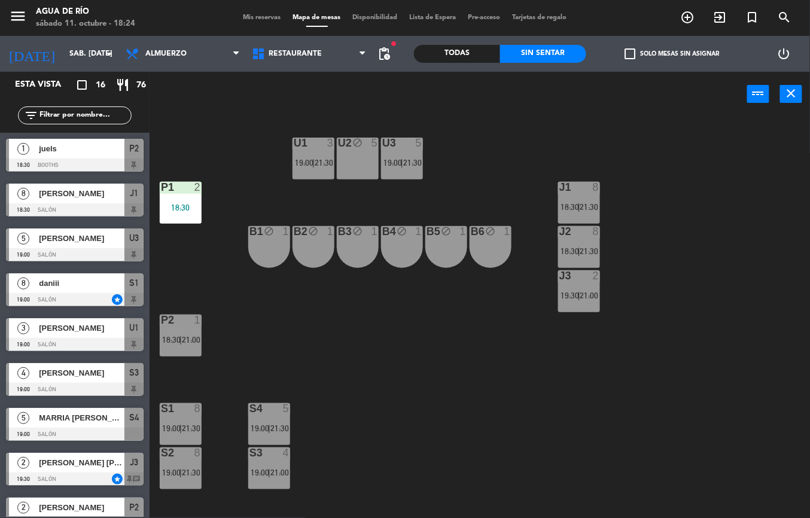
click at [395, 178] on div "U3 5 19:00 | 21:30" at bounding box center [402, 159] width 42 height 42
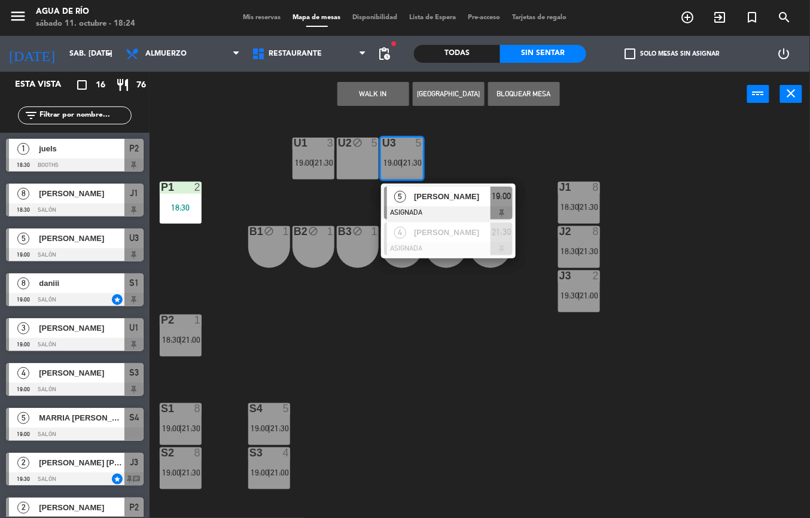
click at [456, 197] on span "[PERSON_NAME]" at bounding box center [452, 196] width 77 height 13
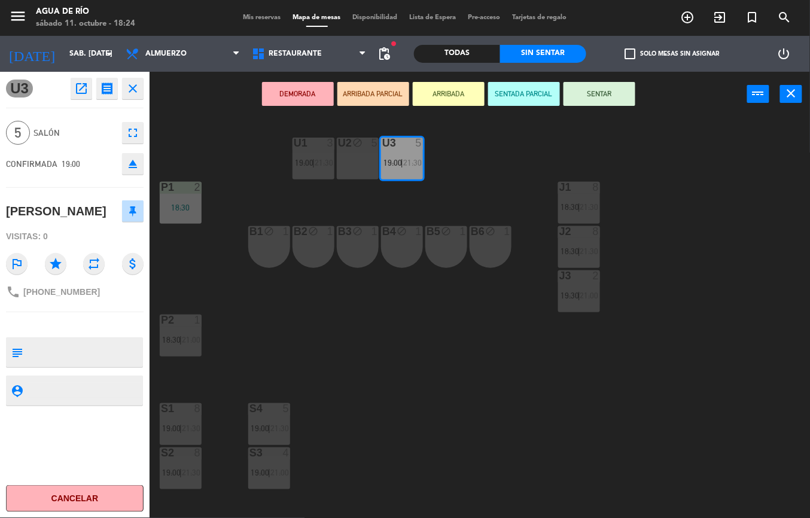
click at [460, 405] on div "U1 3 19:00 | 21:30 U2 block 5 U3 5 19:00 | 21:30 J1 8 18:30 | 21:30 P1 2 18:30 …" at bounding box center [484, 317] width 652 height 401
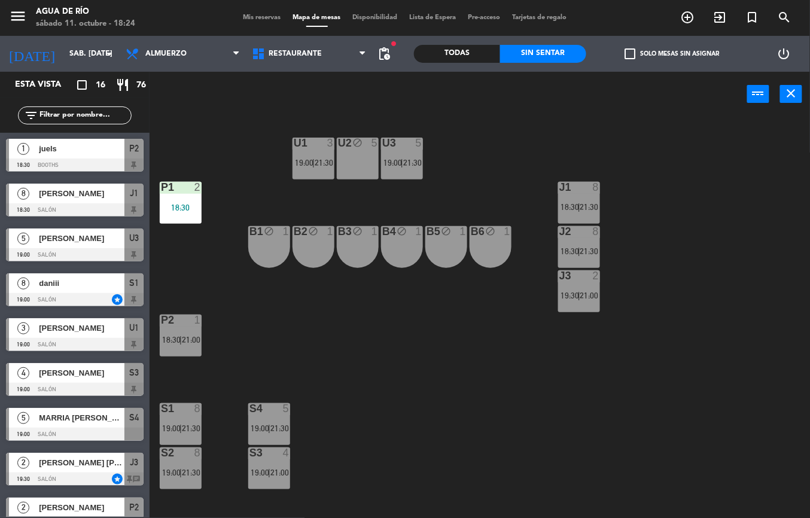
click at [189, 208] on div "18:30" at bounding box center [181, 207] width 42 height 8
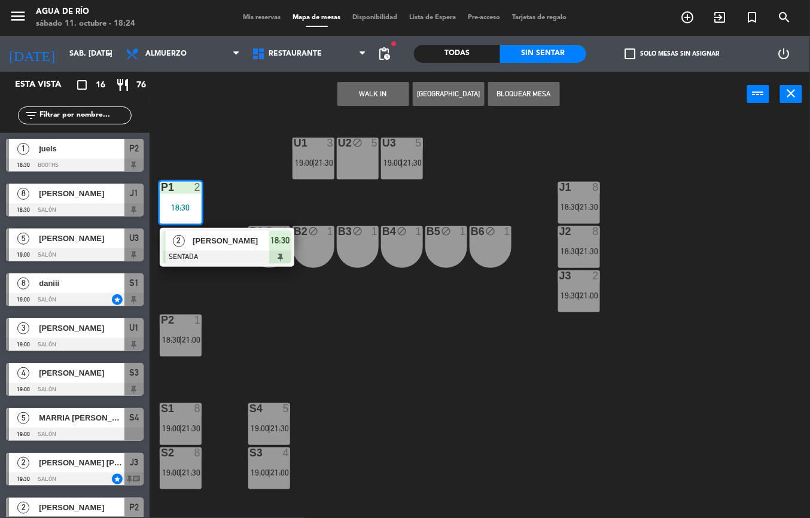
click at [367, 380] on div "U1 3 19:00 | 21:30 U2 block 5 U3 5 19:00 | 21:30 J1 8 18:30 | 21:30 P1 2 18:30 …" at bounding box center [484, 317] width 652 height 401
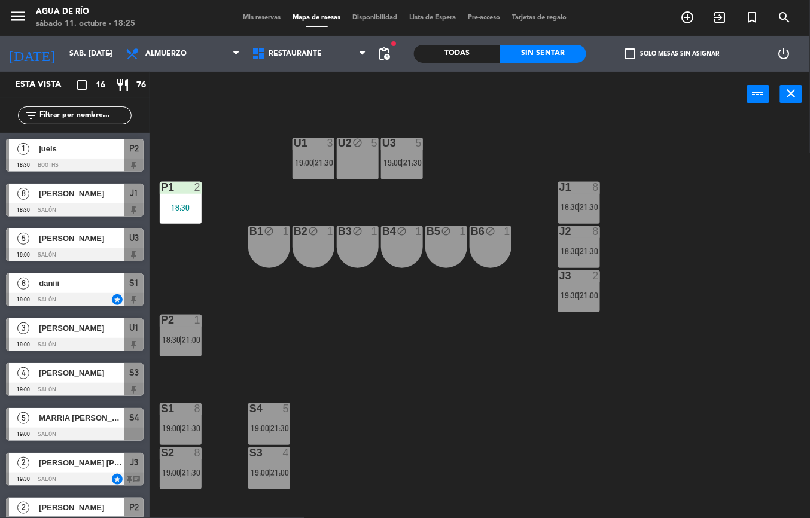
click at [401, 380] on div "U1 3 19:00 | 21:30 U2 block 5 U3 5 19:00 | 21:30 J1 8 18:30 | 21:30 P1 2 18:30 …" at bounding box center [484, 317] width 652 height 401
click at [179, 335] on span "18:30" at bounding box center [171, 340] width 19 height 10
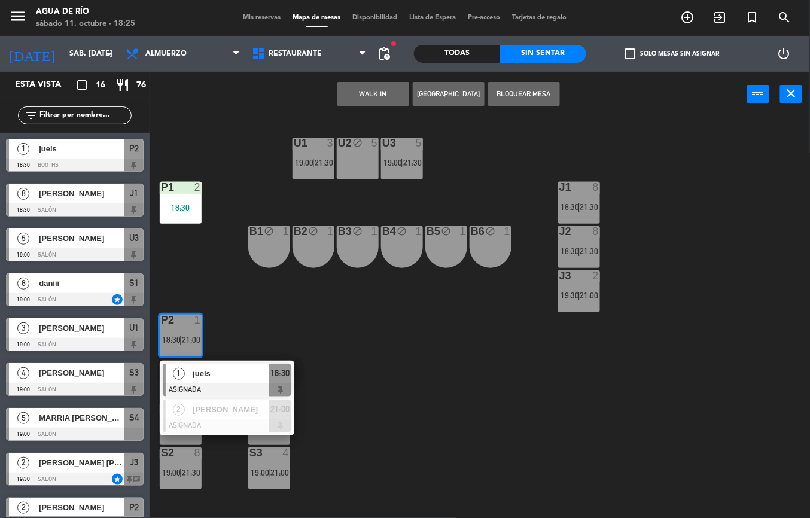
click at [239, 365] on div "juels" at bounding box center [230, 374] width 78 height 20
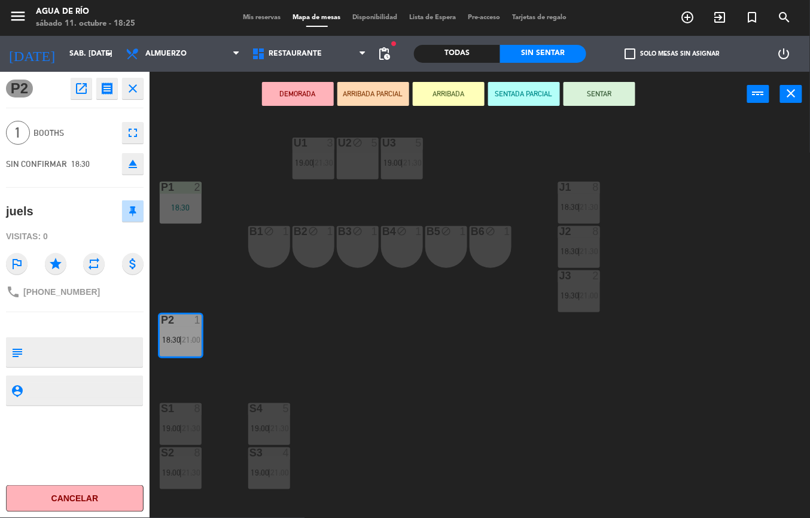
click at [374, 364] on div "U1 3 19:00 | 21:30 U2 block 5 U3 5 19:00 | 21:30 J1 8 18:30 | 21:30 P1 2 18:30 …" at bounding box center [484, 317] width 652 height 401
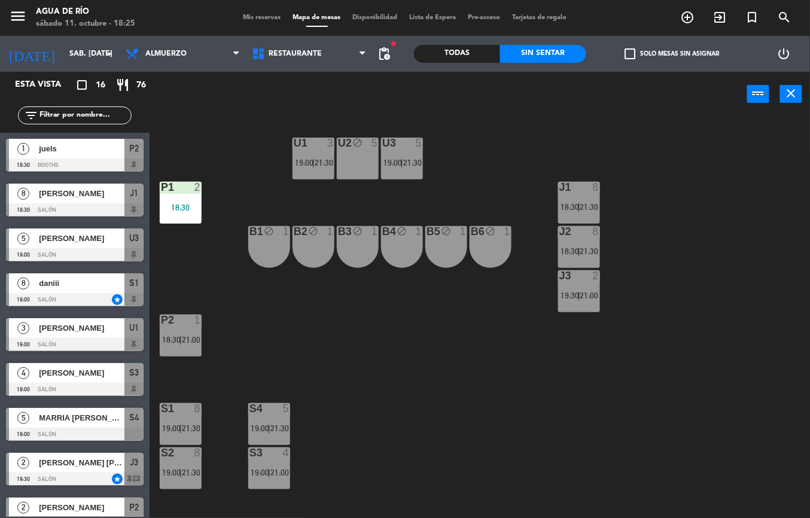
click at [233, 314] on div "U1 3 19:00 | 21:30 U2 block 5 U3 5 19:00 | 21:30 J1 8 18:30 | 21:30 P1 2 18:30 …" at bounding box center [484, 317] width 652 height 401
click at [277, 384] on div "U1 3 19:00 | 21:30 U2 block 5 U3 5 19:00 | 21:30 J1 8 18:30 | 21:30 P1 2 18:30 …" at bounding box center [484, 317] width 652 height 401
click at [400, 163] on span "19:00" at bounding box center [392, 163] width 19 height 10
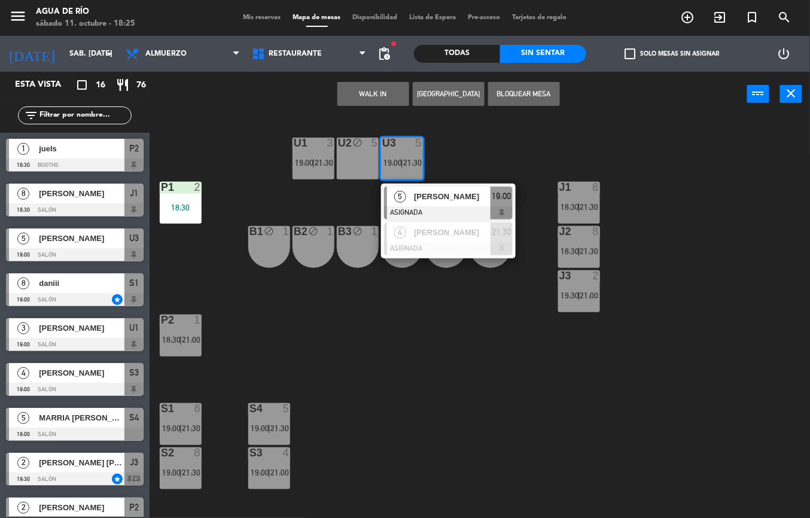
click at [366, 341] on div "U1 3 19:00 | 21:30 U2 block 5 U3 5 19:00 | 21:30 5 [PERSON_NAME] ASIGNADA 19:00…" at bounding box center [484, 317] width 652 height 401
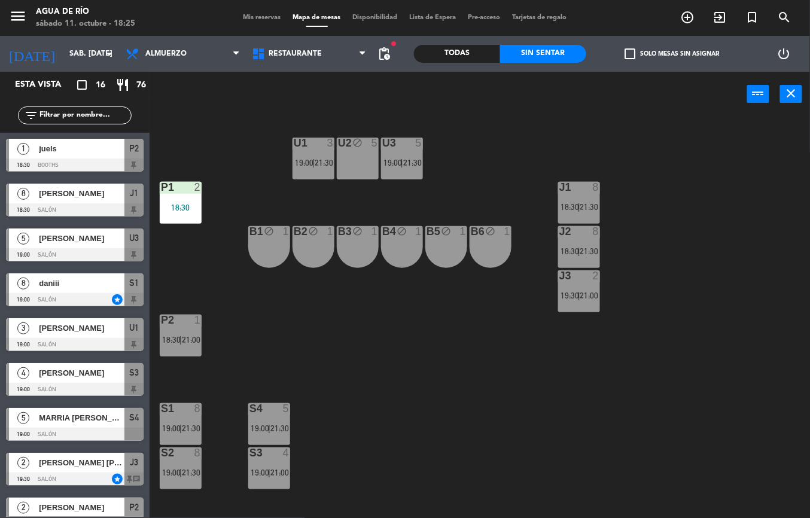
click at [422, 171] on div "U3 5 19:00 | 21:30" at bounding box center [402, 159] width 42 height 42
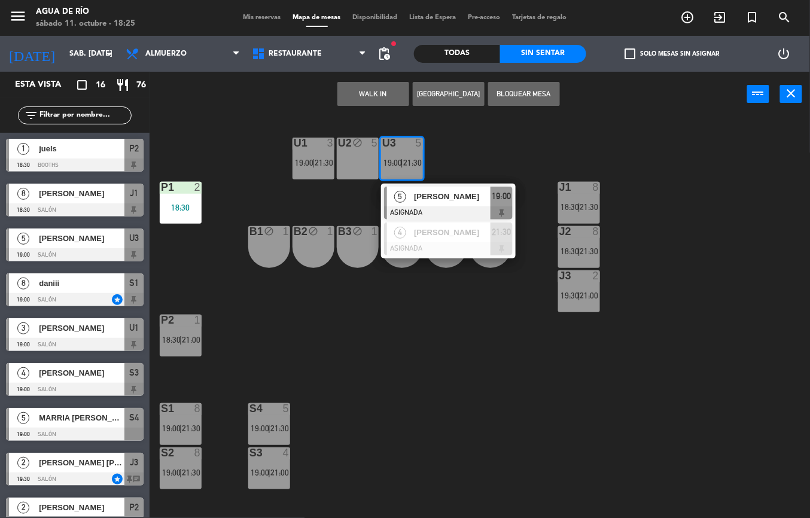
click at [457, 199] on span "[PERSON_NAME]" at bounding box center [452, 196] width 77 height 13
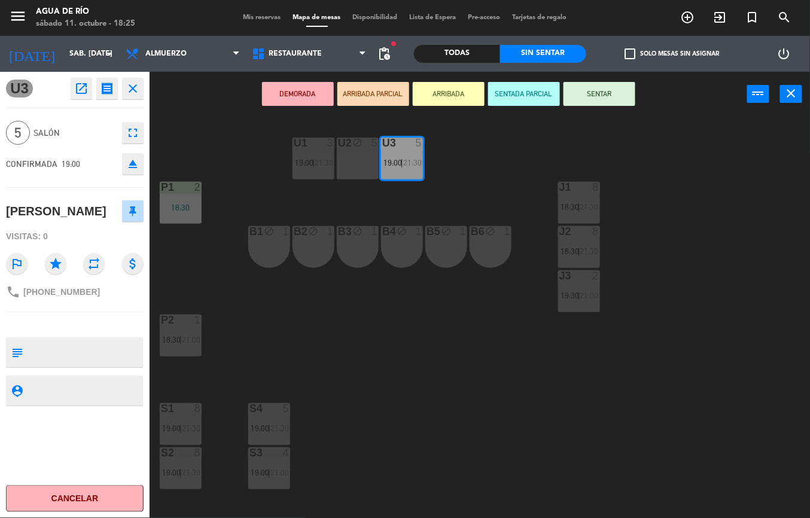
click at [130, 132] on icon "fullscreen" at bounding box center [133, 133] width 14 height 14
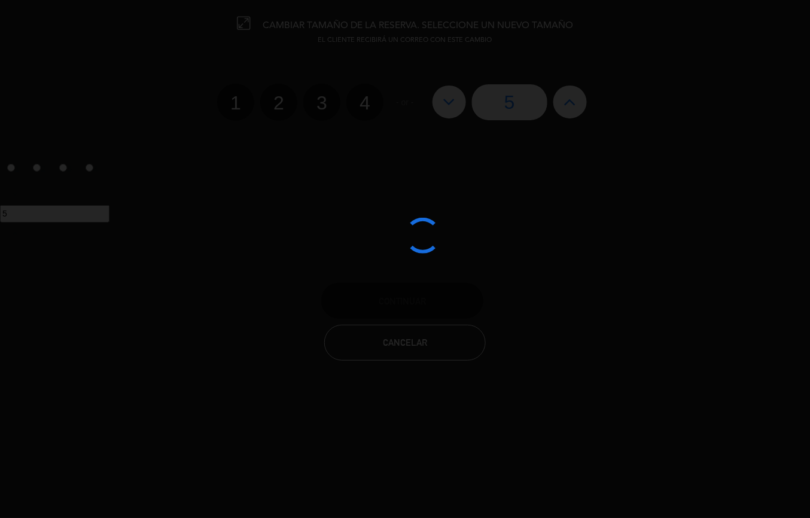
click at [580, 110] on div at bounding box center [405, 259] width 810 height 518
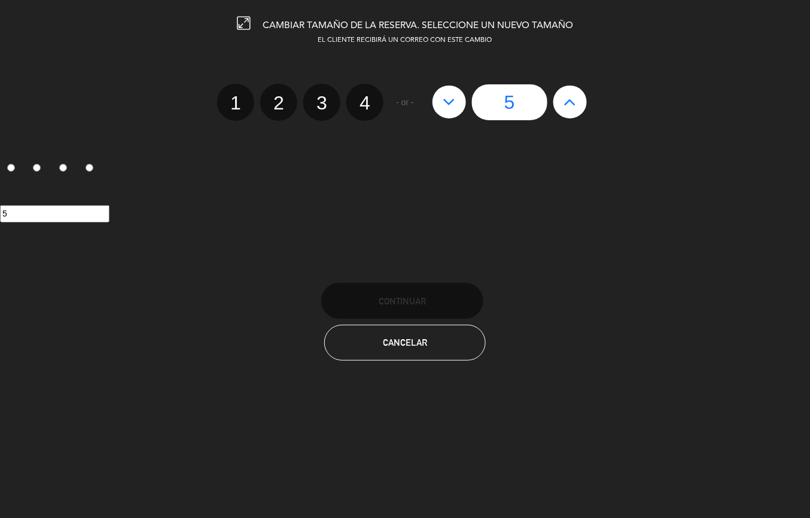
click at [574, 90] on button at bounding box center [569, 101] width 33 height 32
type input "6"
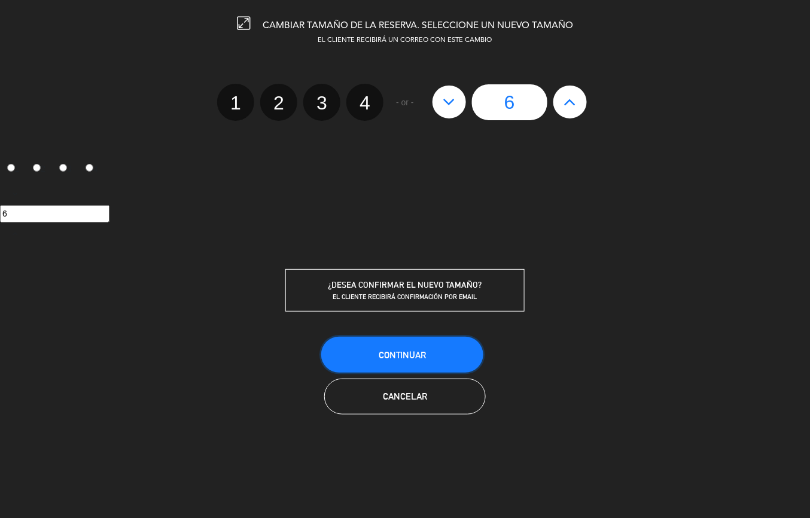
click at [429, 347] on button "Continuar" at bounding box center [402, 355] width 162 height 36
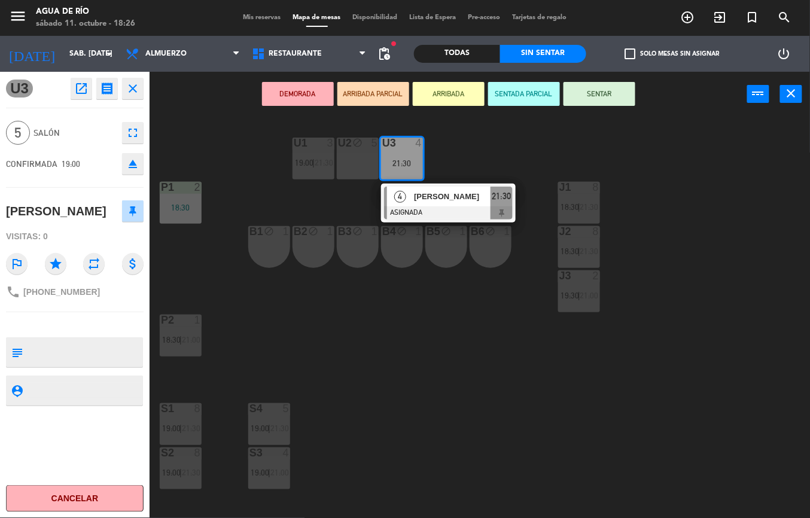
click at [469, 411] on div "U1 3 19:00 | 21:30 U2 block 5 U3 4 21:30 4 [PERSON_NAME] ASIGNADA 21:30 J1 8 18…" at bounding box center [484, 317] width 652 height 401
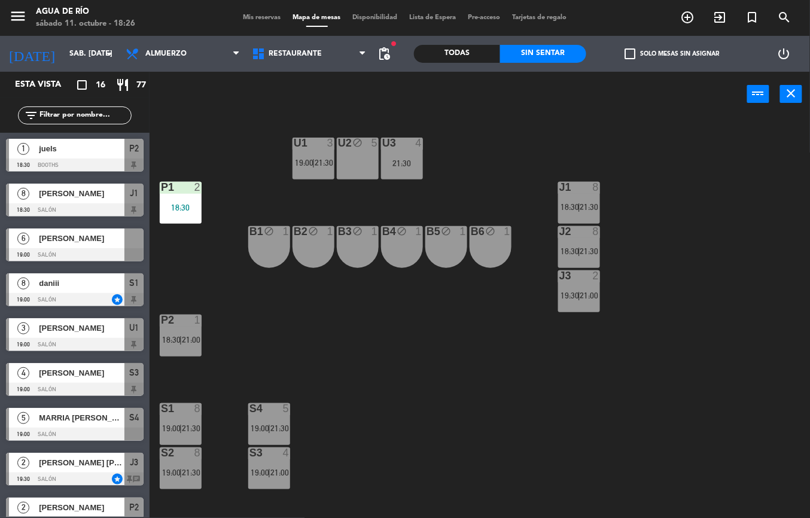
click at [98, 246] on div "[PERSON_NAME]" at bounding box center [81, 238] width 87 height 20
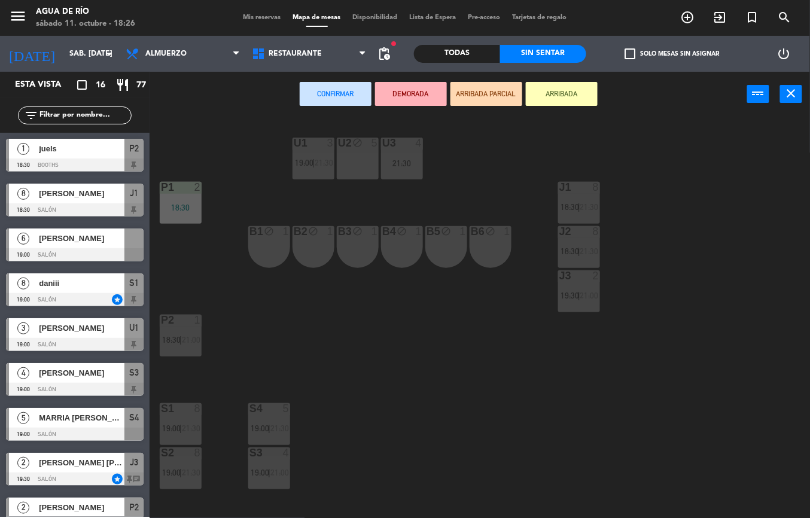
click at [398, 151] on div "U3 4 21:30" at bounding box center [402, 159] width 42 height 42
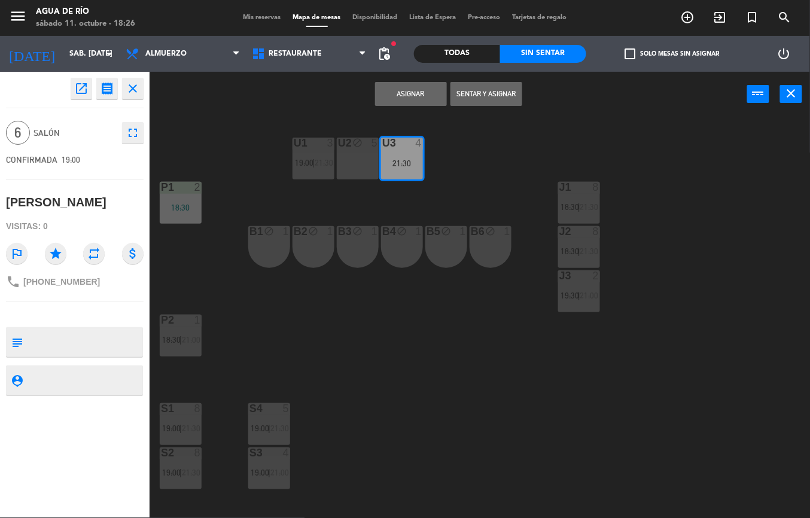
click at [414, 92] on button "Asignar" at bounding box center [411, 94] width 72 height 24
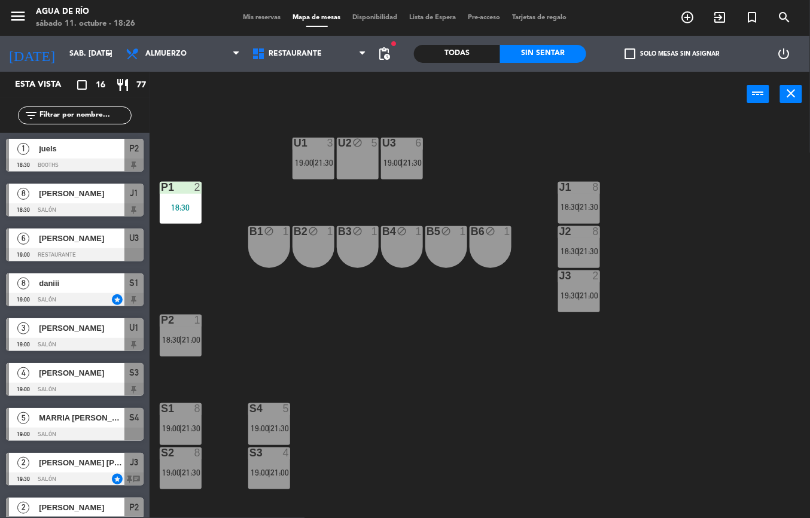
click at [392, 341] on div "U1 3 19:00 | 21:30 U2 block 5 U3 6 19:00 | 21:30 J1 8 18:30 | 21:30 P1 2 18:30 …" at bounding box center [484, 317] width 652 height 401
click at [416, 161] on span "21:30" at bounding box center [412, 163] width 19 height 10
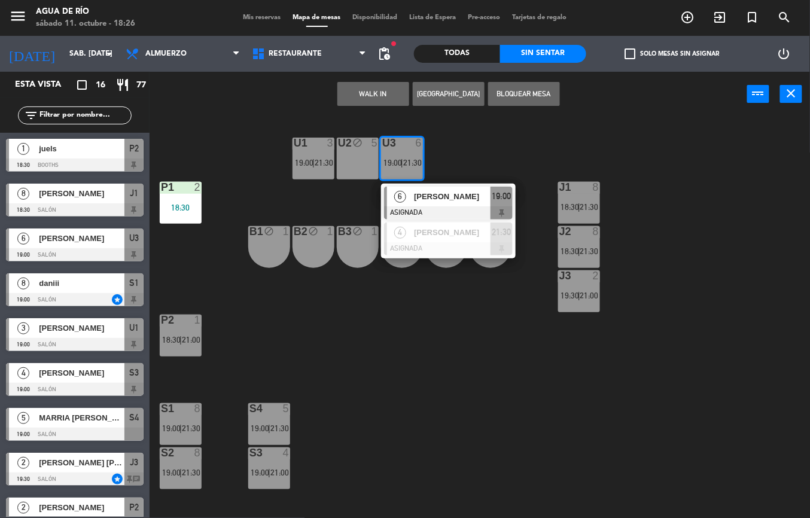
click at [417, 340] on div "U1 3 19:00 | 21:30 U2 block 5 U3 6 19:00 | 21:30 6 [PERSON_NAME] ASIGNADA 19:00…" at bounding box center [484, 317] width 652 height 401
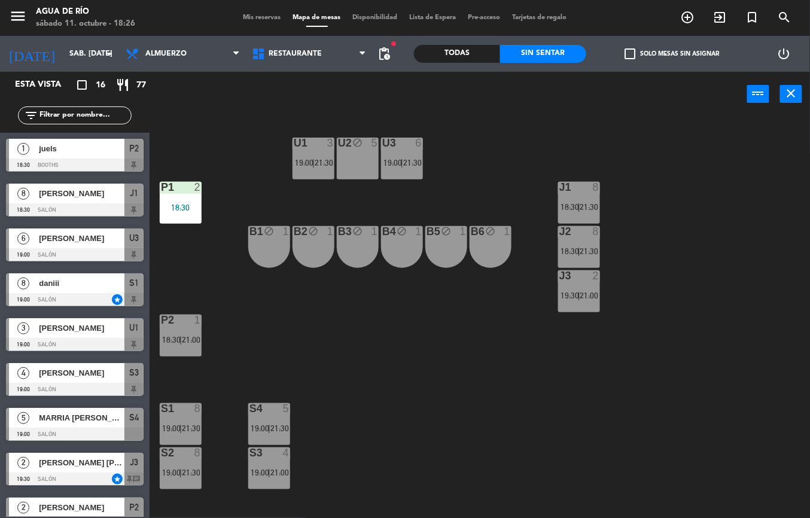
click at [410, 156] on div "U3 6 19:00 | 21:30" at bounding box center [402, 159] width 42 height 42
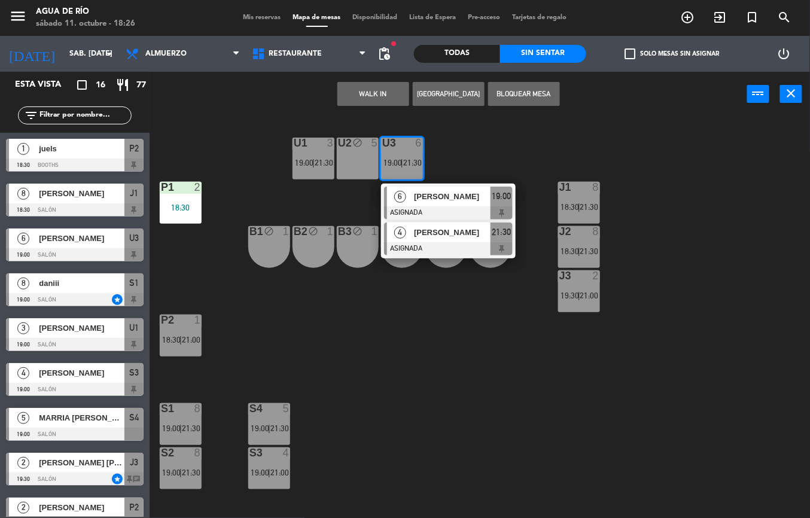
click at [457, 244] on div at bounding box center [448, 248] width 129 height 13
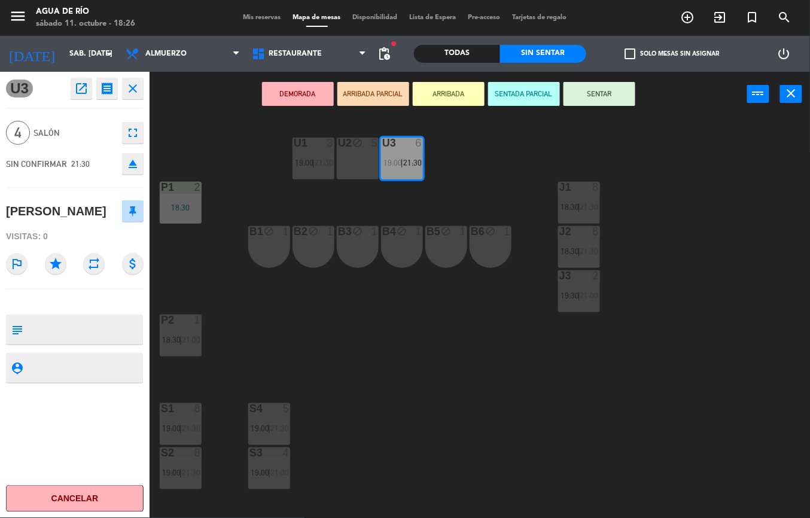
click at [319, 163] on span "21:30" at bounding box center [323, 163] width 19 height 10
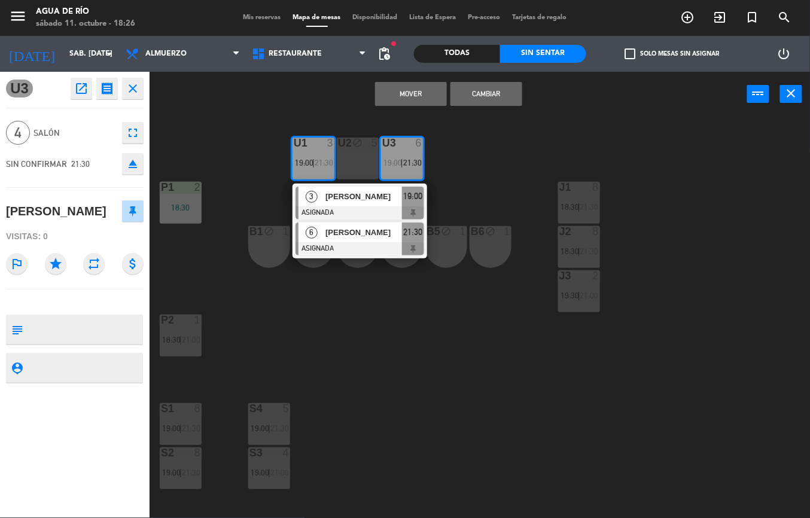
click at [383, 245] on div at bounding box center [359, 248] width 129 height 13
click at [491, 94] on button "Cambiar" at bounding box center [486, 94] width 72 height 24
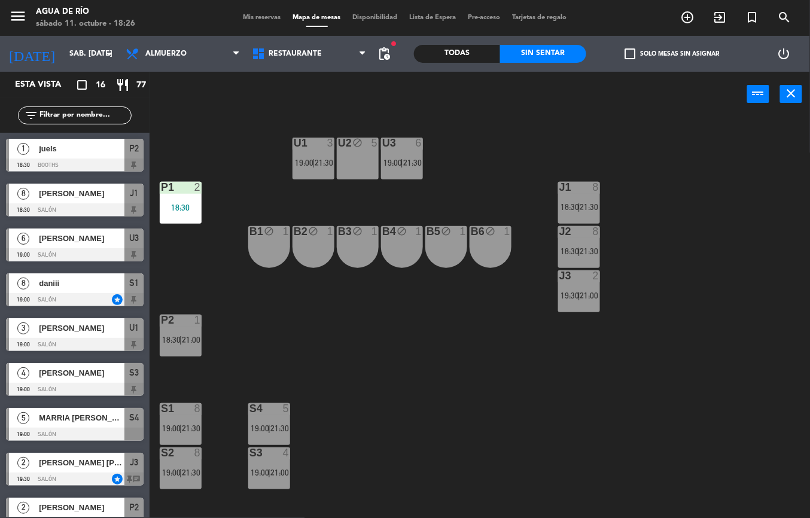
scroll to position [166, 0]
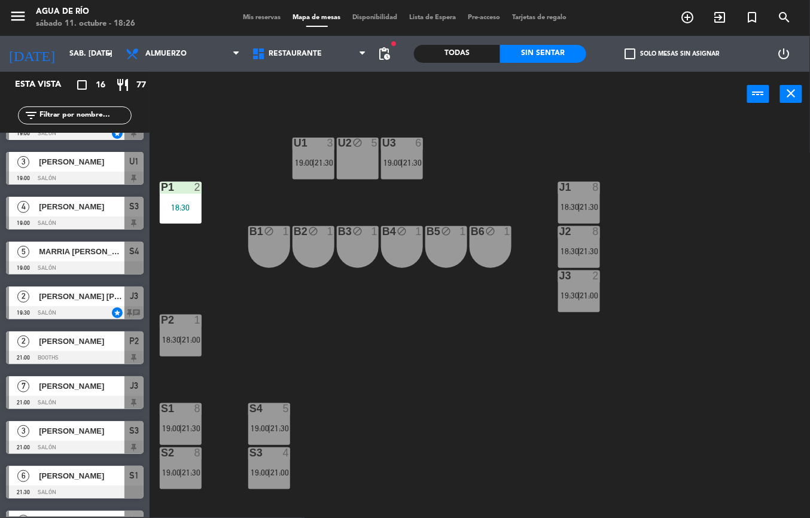
click at [507, 375] on div "U1 3 19:00 | 21:30 U2 block 5 U3 6 19:00 | 21:30 J1 8 18:30 | 21:30 P1 2 18:30 …" at bounding box center [484, 317] width 652 height 401
click at [412, 177] on div "U3 6 19:00 | 21:30" at bounding box center [402, 159] width 42 height 42
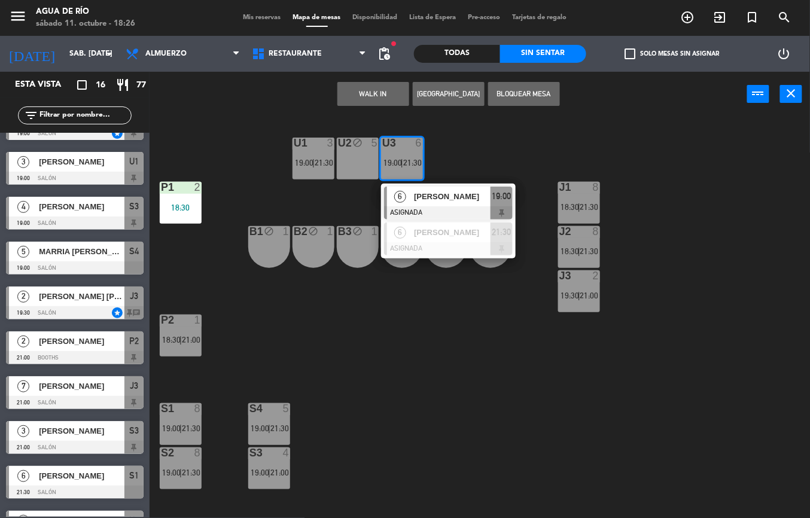
click at [412, 383] on div "U1 3 19:00 | 21:30 U2 block 5 U3 6 19:00 | 21:30 6 [PERSON_NAME] ASIGNADA 19:00…" at bounding box center [484, 317] width 652 height 401
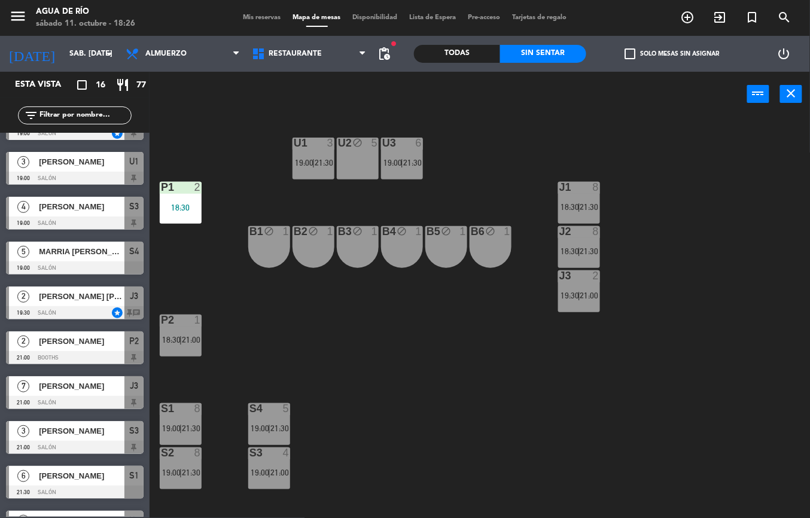
click at [393, 178] on div "U3 6 19:00 | 21:30" at bounding box center [402, 159] width 42 height 42
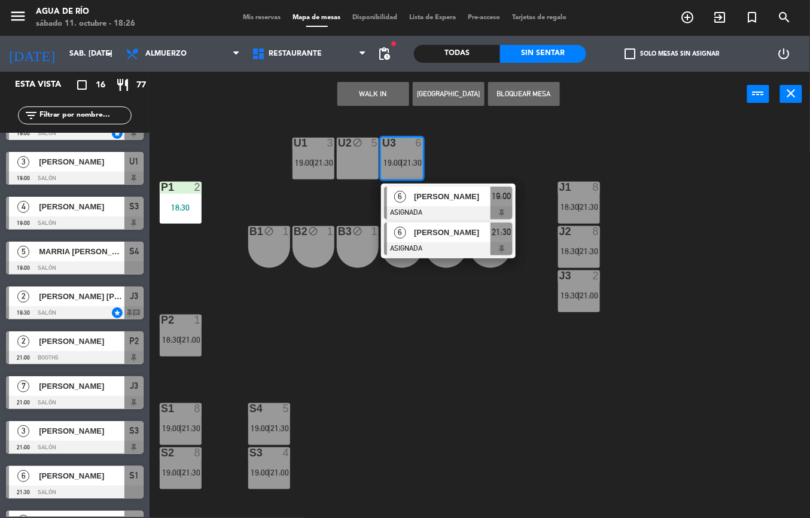
click at [448, 238] on span "[PERSON_NAME]" at bounding box center [452, 232] width 77 height 13
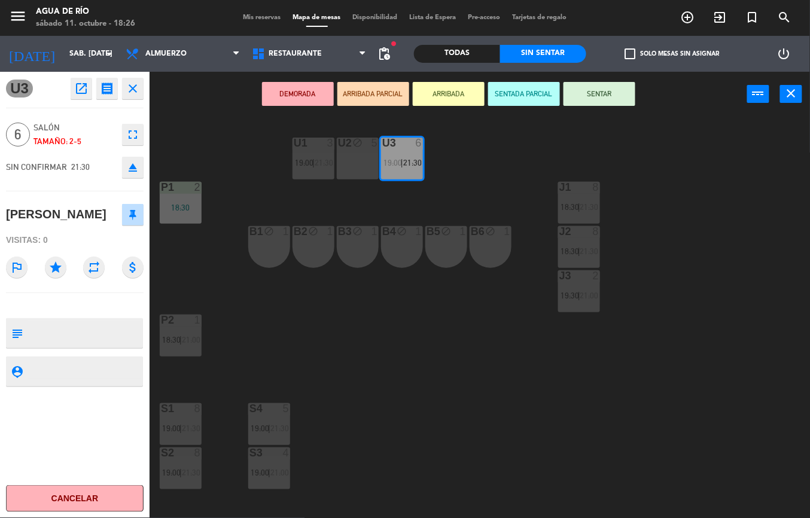
click at [448, 425] on div "U1 3 19:00 | 21:30 U2 block 5 U3 6 19:00 | 21:30 J1 8 18:30 | 21:30 P1 2 18:30 …" at bounding box center [484, 317] width 652 height 401
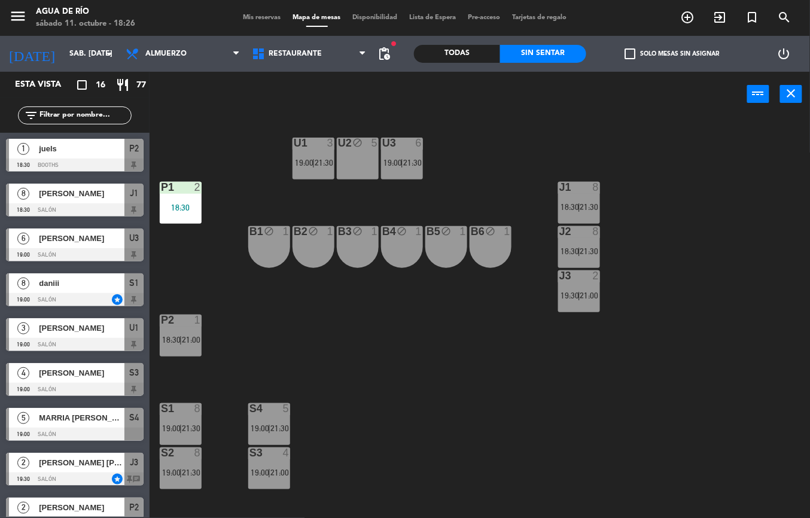
scroll to position [77, 0]
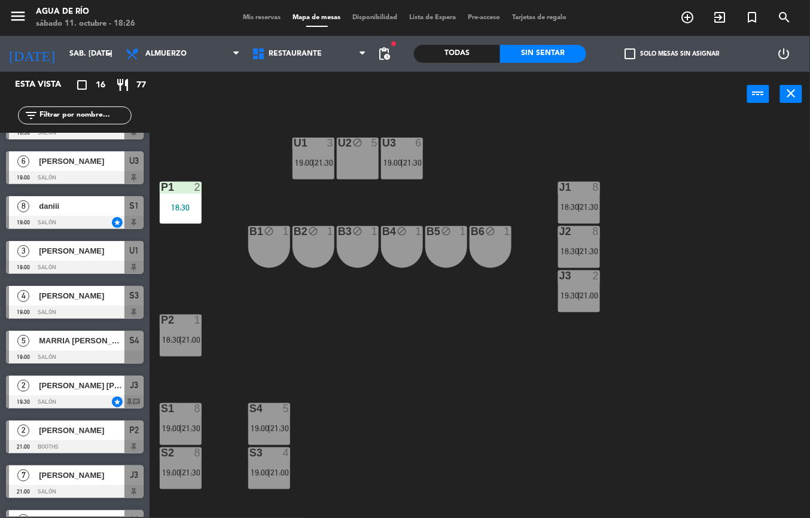
click at [187, 335] on span "21:00" at bounding box center [191, 340] width 19 height 10
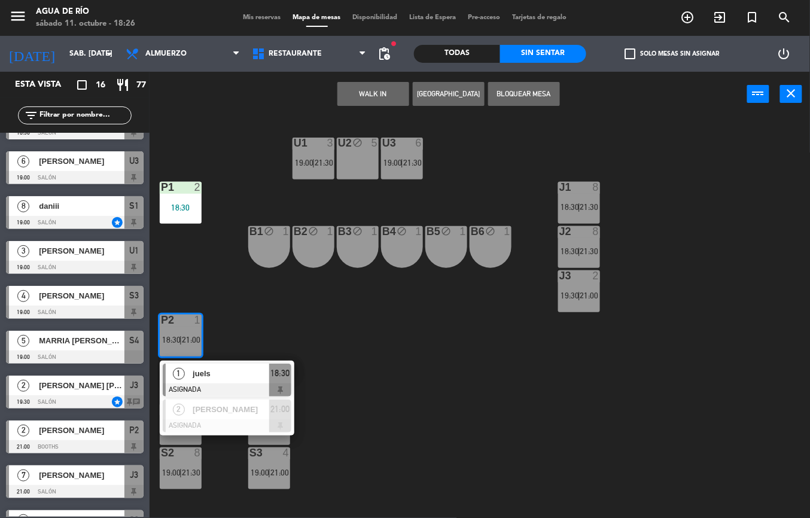
click at [281, 386] on div at bounding box center [227, 389] width 129 height 13
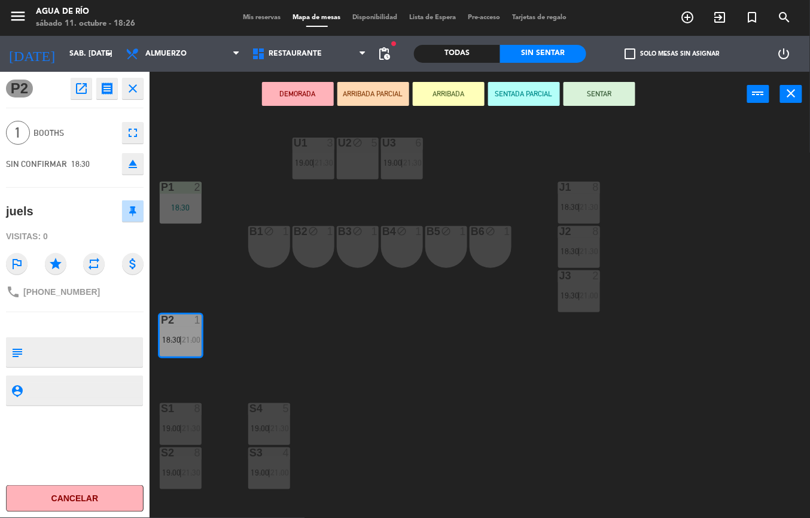
click at [604, 93] on button "SENTAR" at bounding box center [599, 94] width 72 height 24
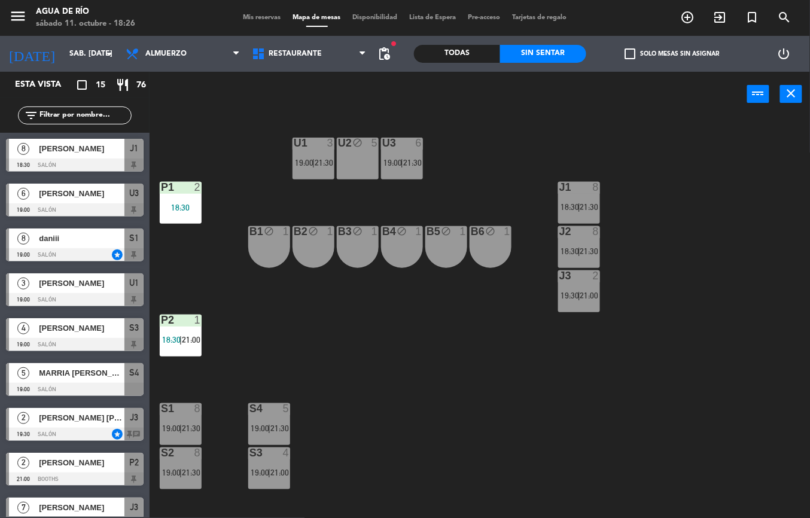
click at [396, 379] on div "U1 3 19:00 | 21:30 U2 block 5 U3 6 19:00 | 21:30 J1 8 18:30 | 21:30 P1 2 18:30 …" at bounding box center [484, 317] width 652 height 401
click at [445, 364] on div "U1 3 19:00 | 21:30 U2 block 5 U3 6 19:00 | 21:30 J1 8 18:30 | 21:30 P1 2 18:30 …" at bounding box center [484, 317] width 652 height 401
click at [415, 450] on div "U1 3 19:00 | 21:30 U2 block 5 U3 6 19:00 | 21:30 J1 8 18:30 | 21:30 P1 2 18:30 …" at bounding box center [484, 317] width 652 height 401
click at [317, 157] on div "U1 3 19:00 | 21:30" at bounding box center [313, 159] width 42 height 42
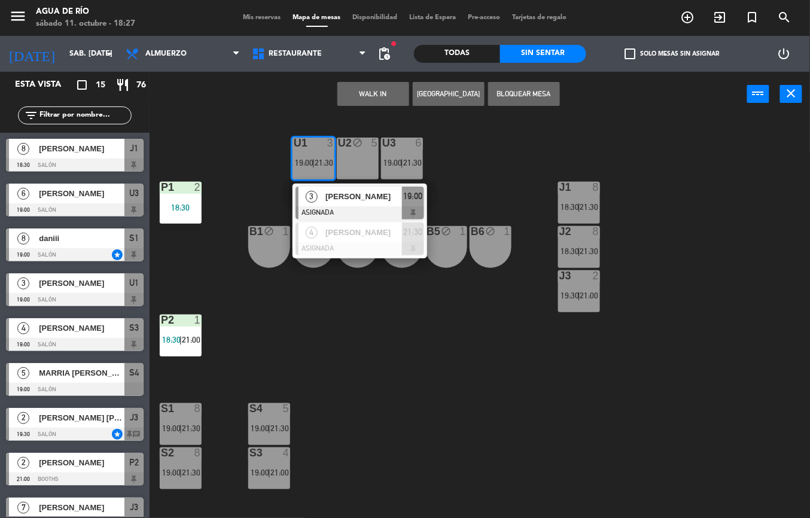
click at [396, 386] on div "U1 3 19:00 | 21:30 3 [PERSON_NAME] ASIGNADA 19:00 4 [PERSON_NAME] ASIGNADA 21:3…" at bounding box center [484, 317] width 652 height 401
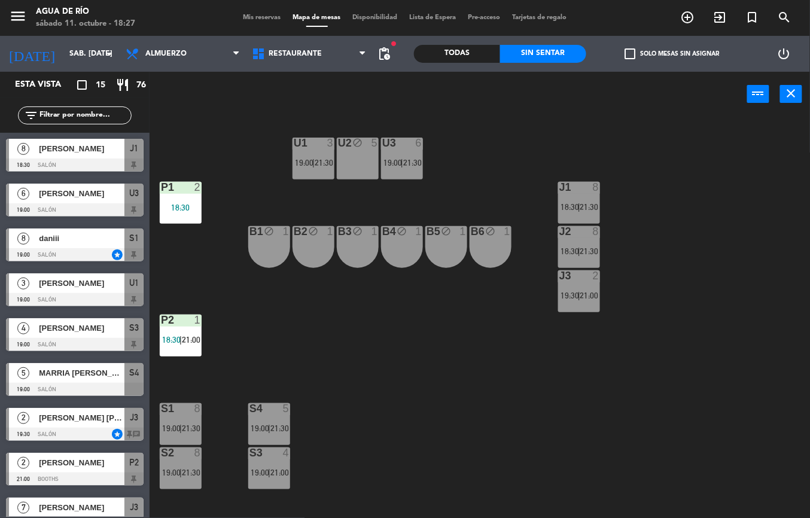
click at [190, 429] on span "21:30" at bounding box center [191, 428] width 19 height 10
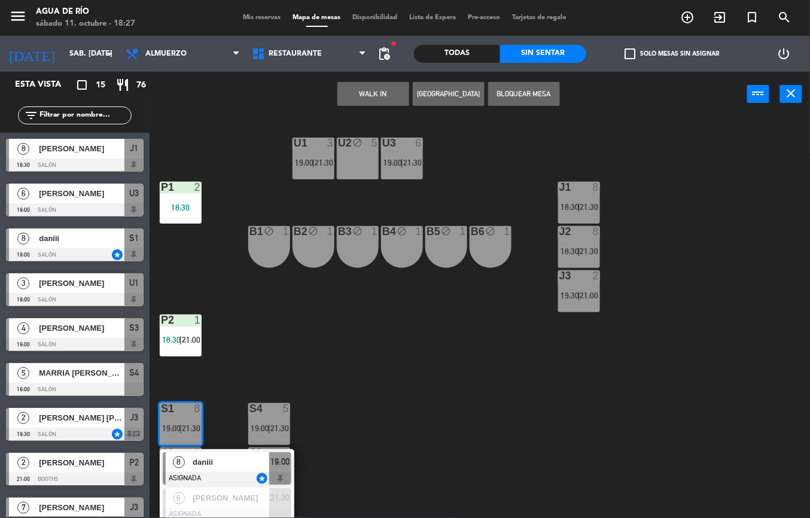
click at [397, 438] on div "U1 3 19:00 | 21:30 U2 block 5 U3 6 19:00 | 21:30 J1 8 18:30 | 21:30 P1 2 18:30 …" at bounding box center [484, 317] width 652 height 401
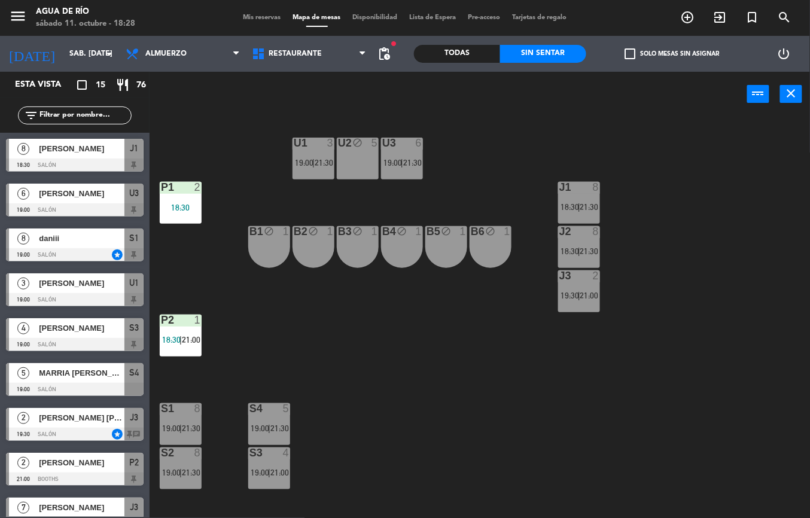
click at [417, 453] on div "U1 3 19:00 | 21:30 U2 block 5 U3 6 19:00 | 21:30 J1 8 18:30 | 21:30 P1 2 18:30 …" at bounding box center [484, 317] width 652 height 401
click at [475, 387] on div "U1 3 19:00 | 21:30 U2 block 5 U3 6 19:00 | 21:30 J1 8 18:30 | 21:30 P1 2 18:30 …" at bounding box center [484, 317] width 652 height 401
click at [259, 427] on span "19:00" at bounding box center [260, 428] width 19 height 10
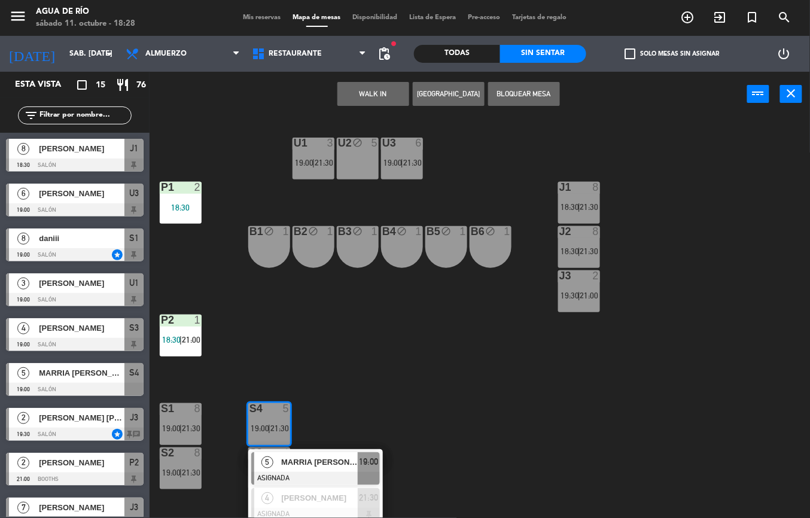
click at [460, 402] on div "U1 3 19:00 | 21:30 U2 block 5 U3 6 19:00 | 21:30 J1 8 18:30 | 21:30 P1 2 18:30 …" at bounding box center [484, 317] width 652 height 401
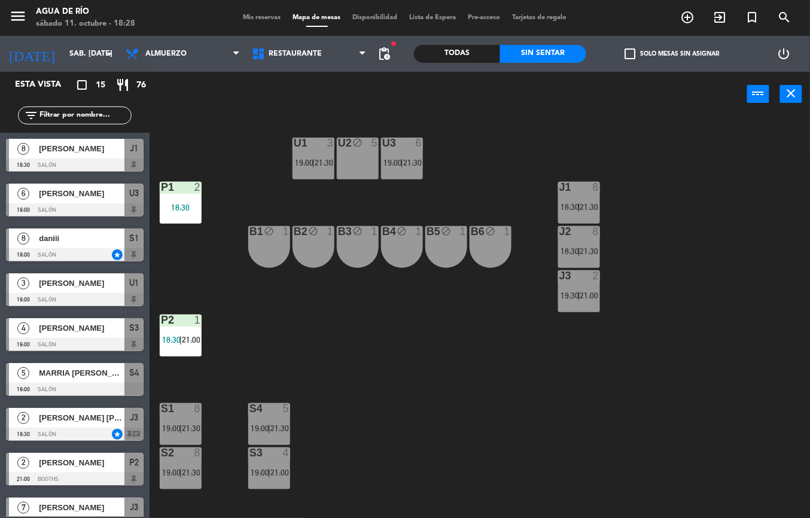
click at [280, 472] on span "21:00" at bounding box center [279, 473] width 19 height 10
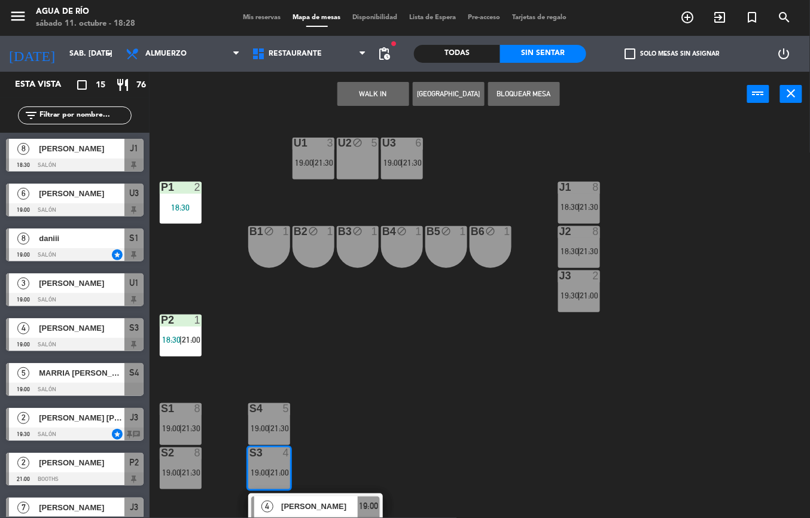
click at [481, 392] on div "U1 3 19:00 | 21:30 U2 block 5 U3 6 19:00 | 21:30 J1 8 18:30 | 21:30 P1 2 18:30 …" at bounding box center [484, 317] width 652 height 401
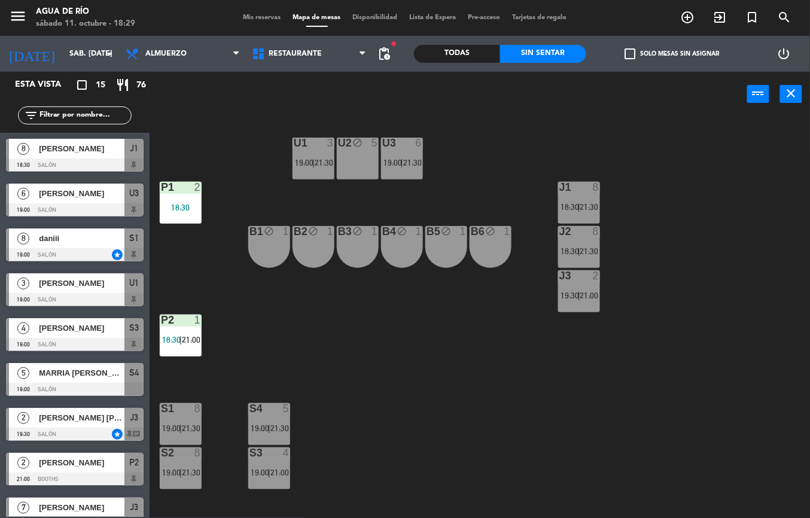
click at [88, 157] on div "[PERSON_NAME]" at bounding box center [81, 149] width 87 height 20
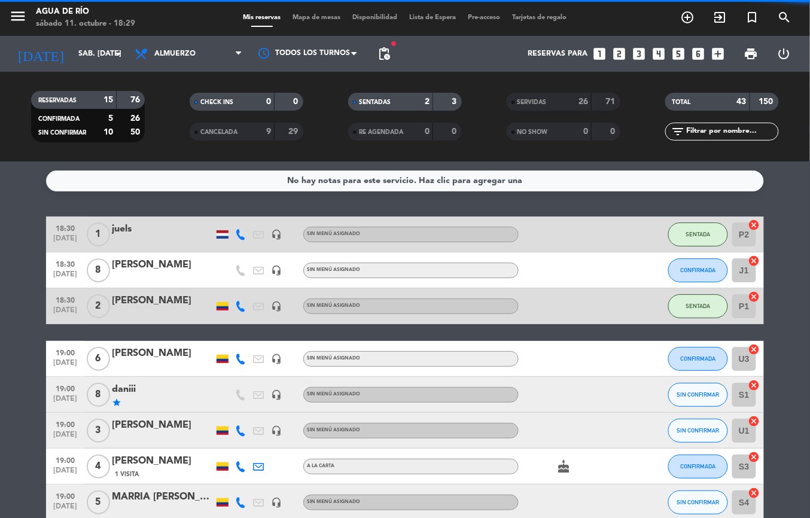
click at [321, 17] on span "Mapa de mesas" at bounding box center [317, 17] width 60 height 7
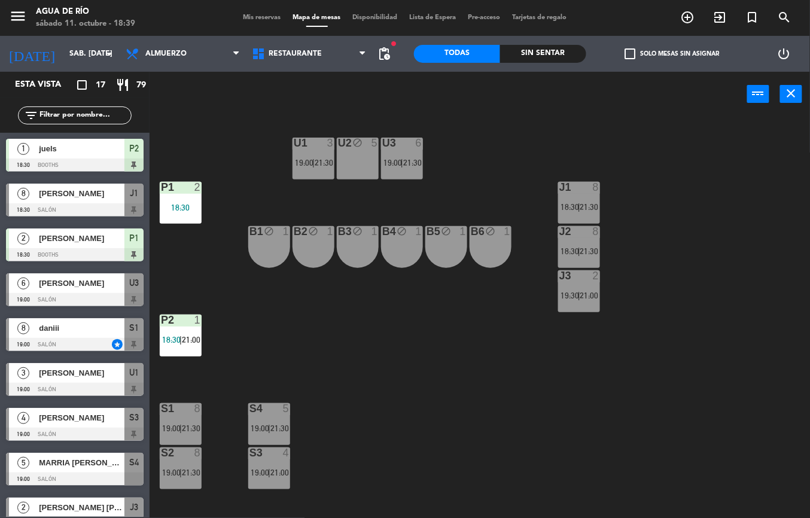
click at [80, 194] on span "[PERSON_NAME]" at bounding box center [81, 193] width 85 height 13
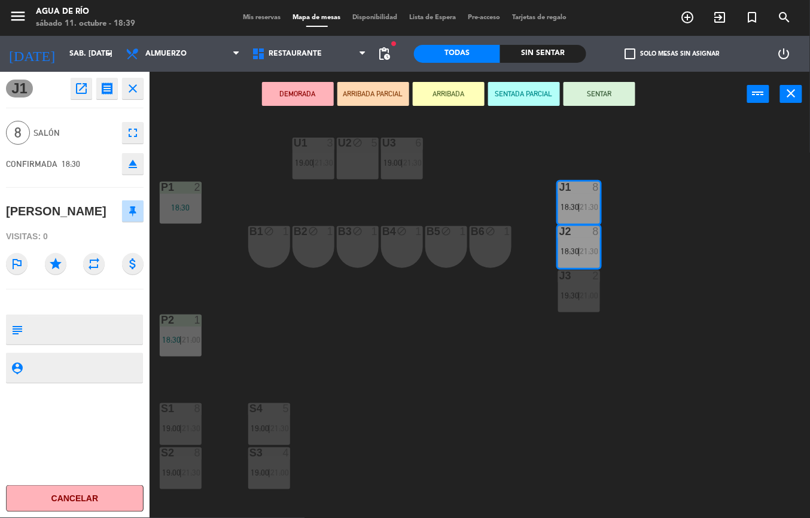
click at [665, 380] on div "U1 3 19:00 | 21:30 U2 block 5 U3 6 19:00 | 21:30 J1 8 18:30 | 21:30 P1 2 18:30 …" at bounding box center [484, 317] width 652 height 401
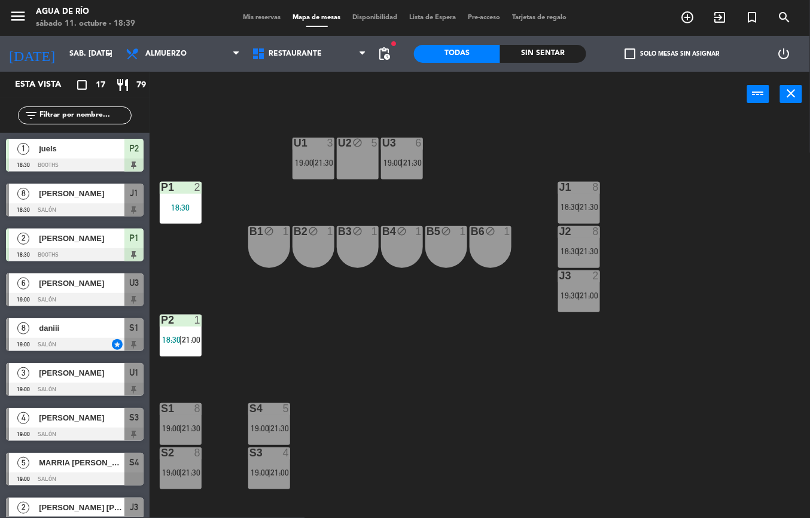
click at [574, 183] on div at bounding box center [579, 187] width 20 height 11
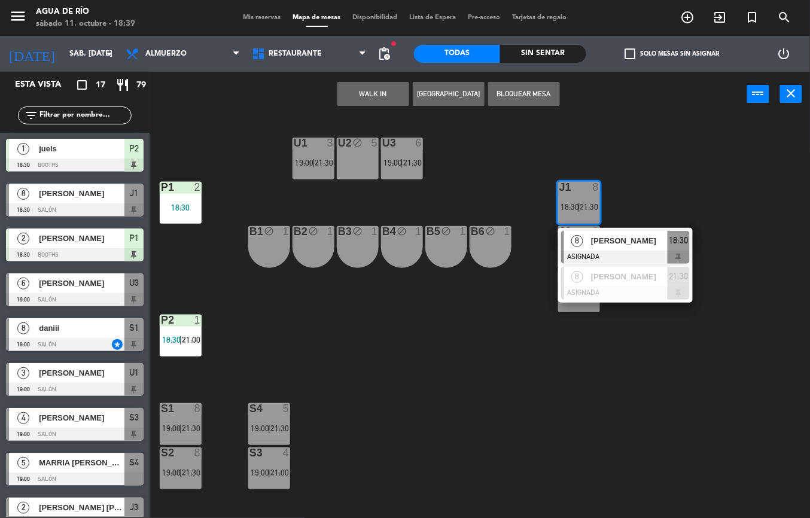
click at [603, 243] on span "[PERSON_NAME]" at bounding box center [629, 240] width 77 height 13
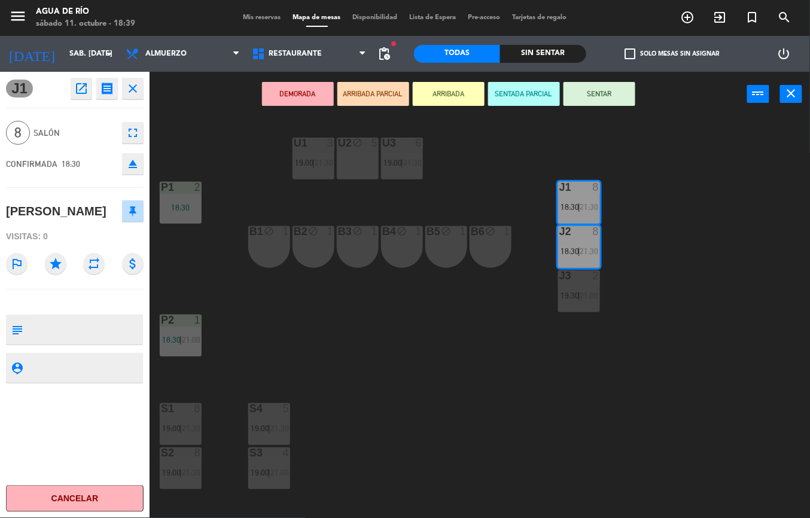
click at [598, 91] on button "SENTAR" at bounding box center [599, 94] width 72 height 24
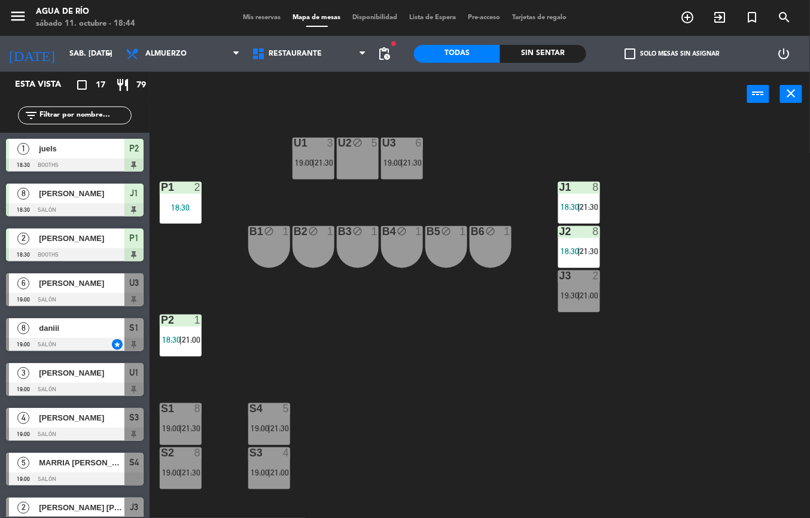
click at [277, 427] on span "21:30" at bounding box center [279, 428] width 19 height 10
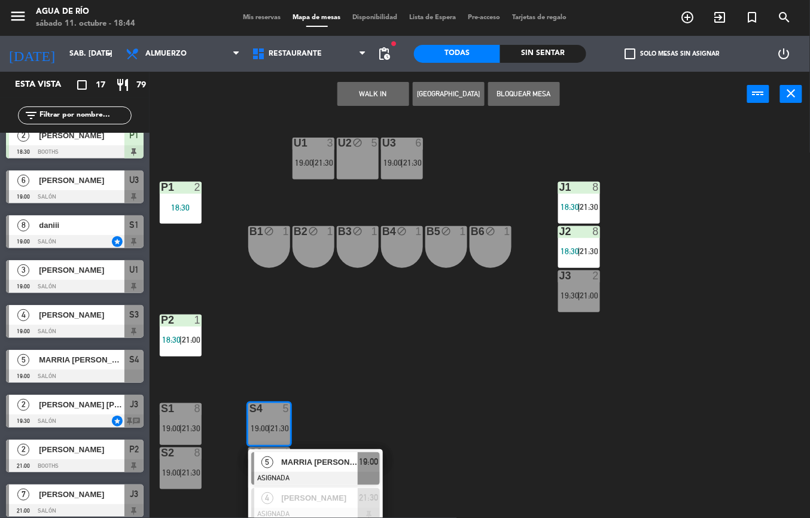
scroll to position [63, 0]
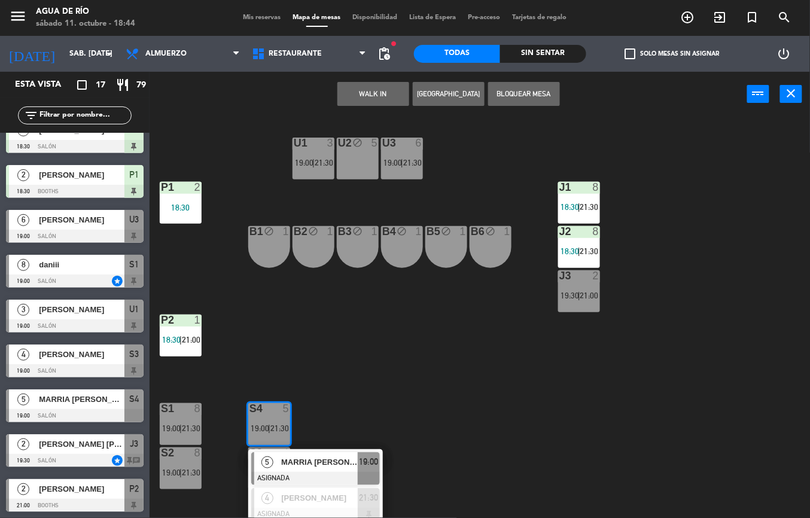
click at [447, 390] on div "U1 3 19:00 | 21:30 U2 block 5 U3 6 19:00 | 21:30 J1 8 18:30 | 21:30 P1 2 18:30 …" at bounding box center [484, 317] width 652 height 401
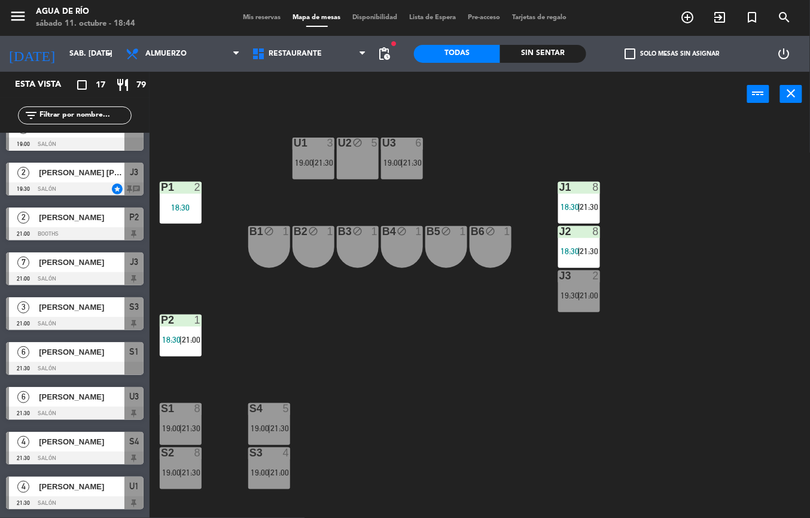
scroll to position [378, 0]
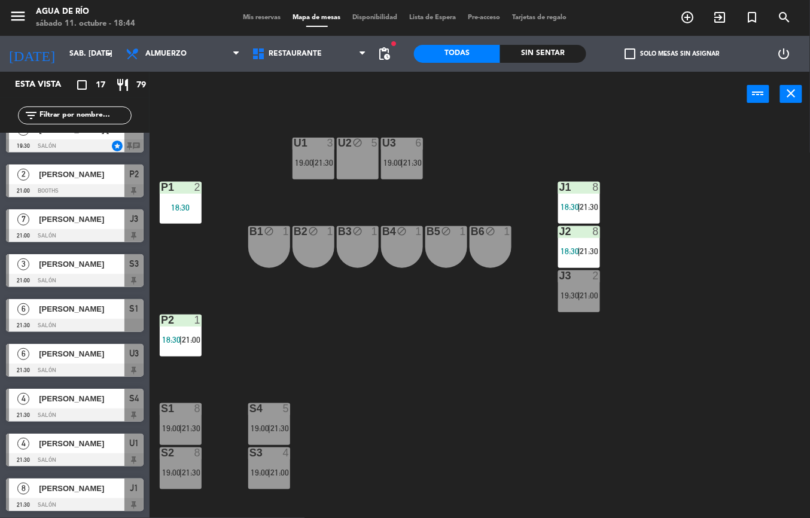
click at [422, 414] on div "U1 3 19:00 | 21:30 U2 block 5 U3 6 19:00 | 21:30 J1 8 18:30 | 21:30 P1 2 18:30 …" at bounding box center [484, 317] width 652 height 401
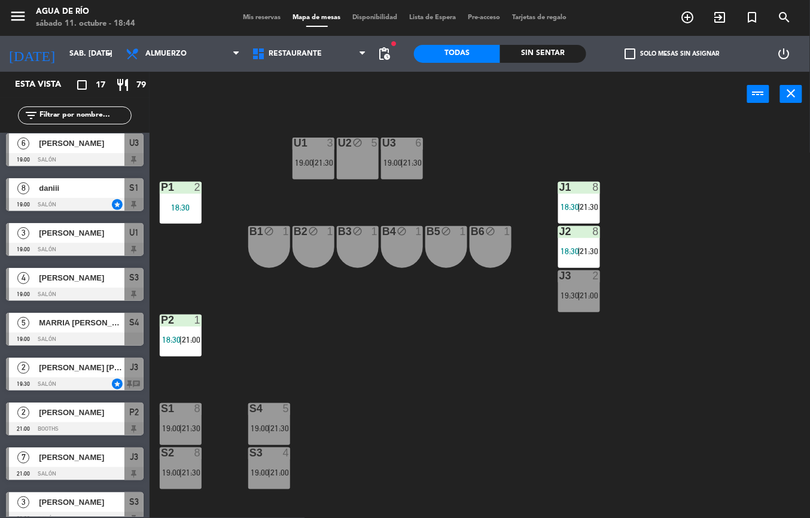
scroll to position [0, 0]
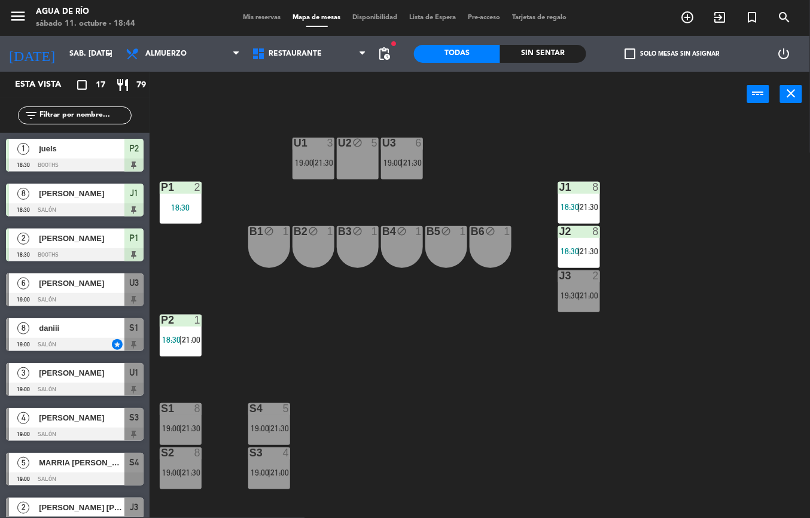
click at [330, 175] on div "U1 3 19:00 | 21:30" at bounding box center [313, 159] width 42 height 42
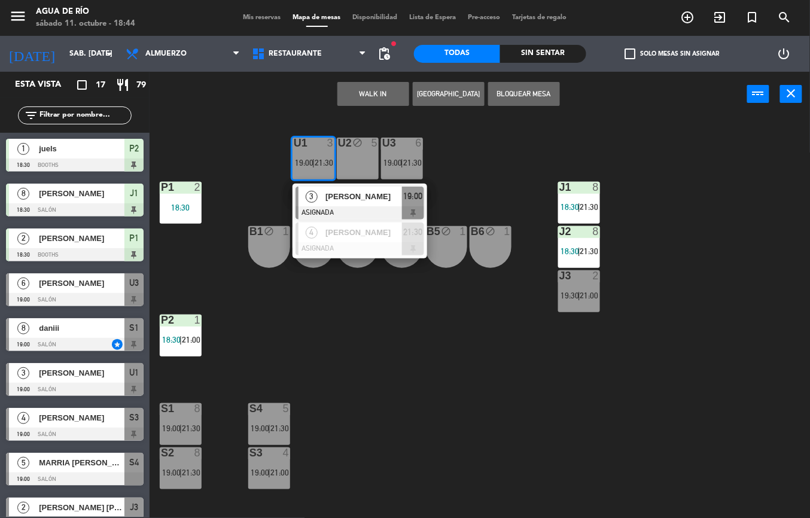
click at [383, 369] on div "U1 3 19:00 | 21:30 3 [PERSON_NAME] ASIGNADA 19:00 4 [PERSON_NAME] ASIGNADA 21:3…" at bounding box center [484, 317] width 652 height 401
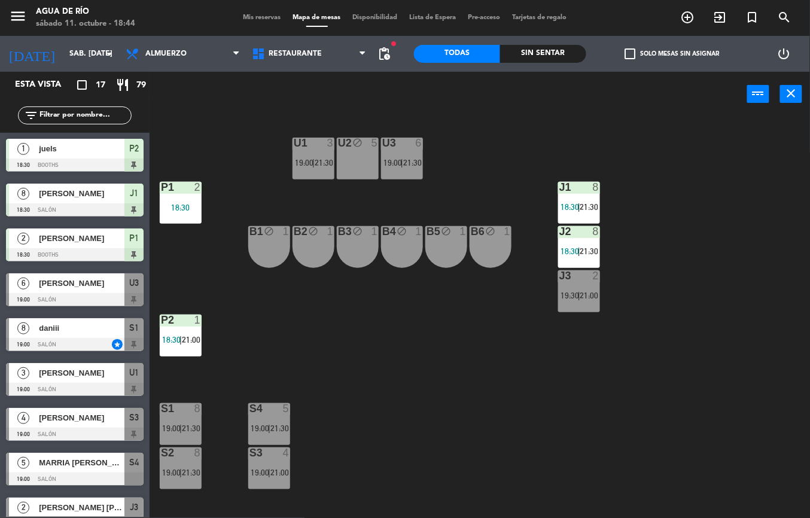
click at [191, 413] on div "8" at bounding box center [201, 408] width 20 height 11
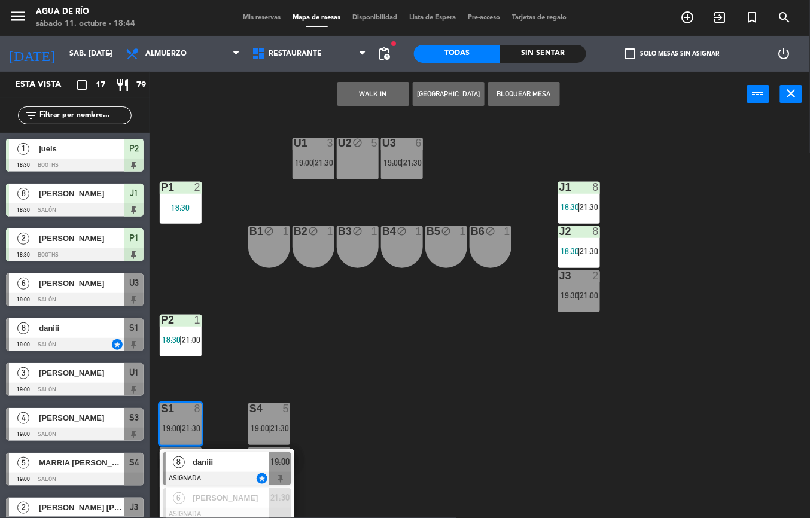
click at [249, 457] on span "daniii" at bounding box center [231, 462] width 77 height 13
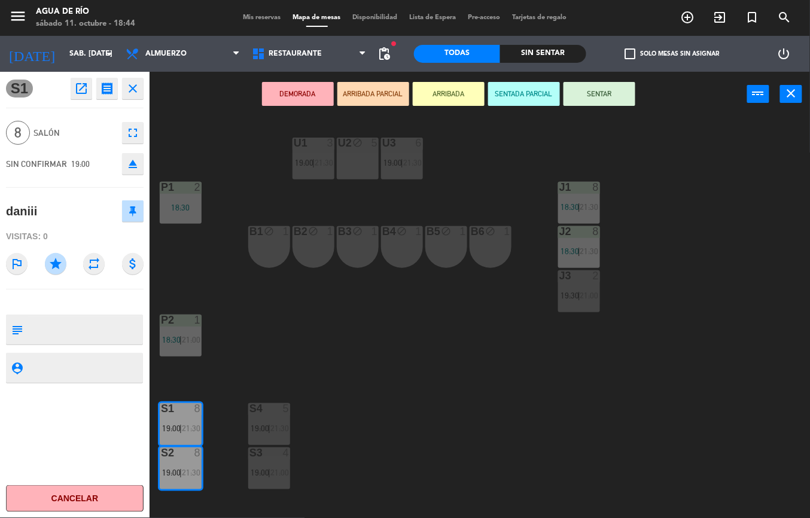
click at [465, 425] on div "U1 3 19:00 | 21:30 U2 block 5 U3 6 19:00 | 21:30 J1 8 18:30 | 21:30 P1 2 18:30 …" at bounding box center [484, 317] width 652 height 401
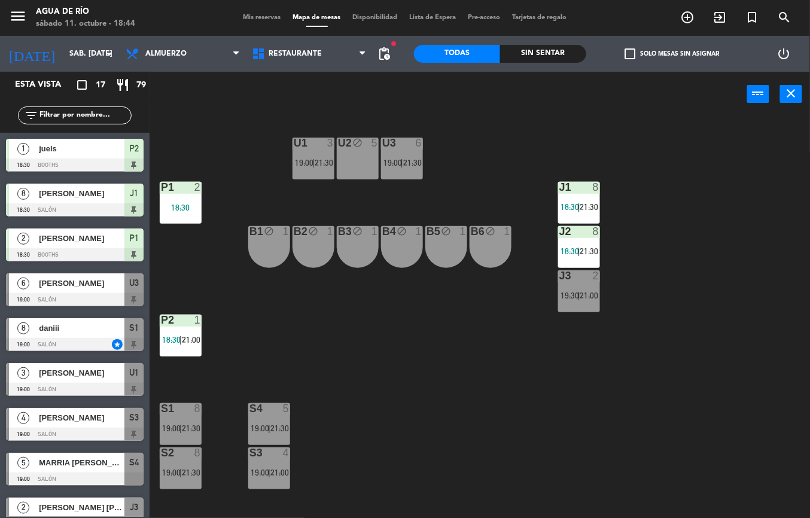
click at [579, 306] on div "J3 2 19:30 | 21:00" at bounding box center [579, 291] width 42 height 42
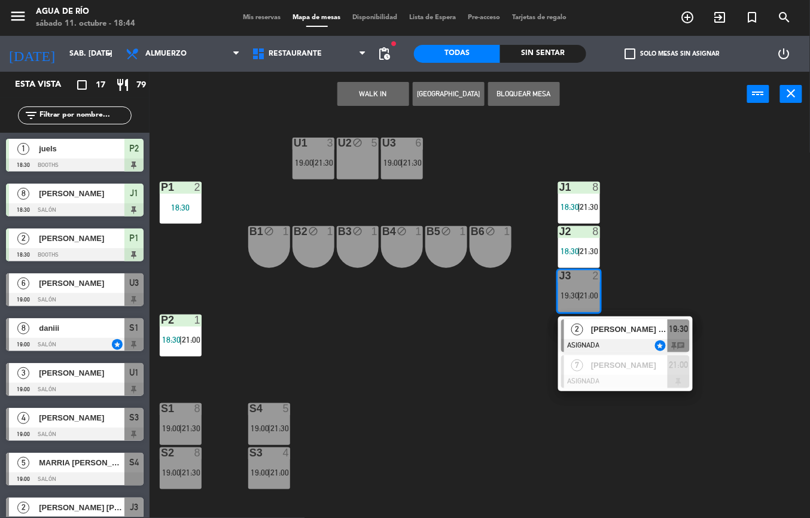
click at [576, 329] on span "2" at bounding box center [577, 329] width 12 height 12
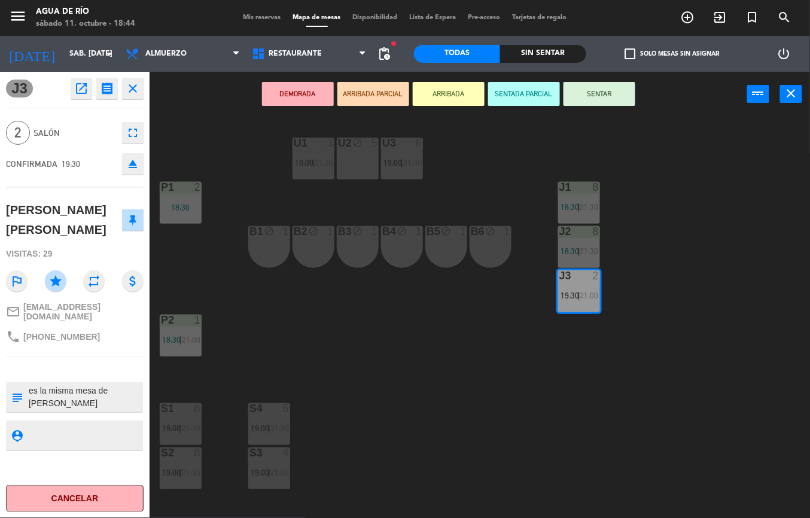
click at [653, 180] on div "U1 3 19:00 | 21:30 U2 block 5 U3 6 19:00 | 21:30 J1 8 18:30 | 21:30 P1 2 18:30 …" at bounding box center [484, 317] width 652 height 401
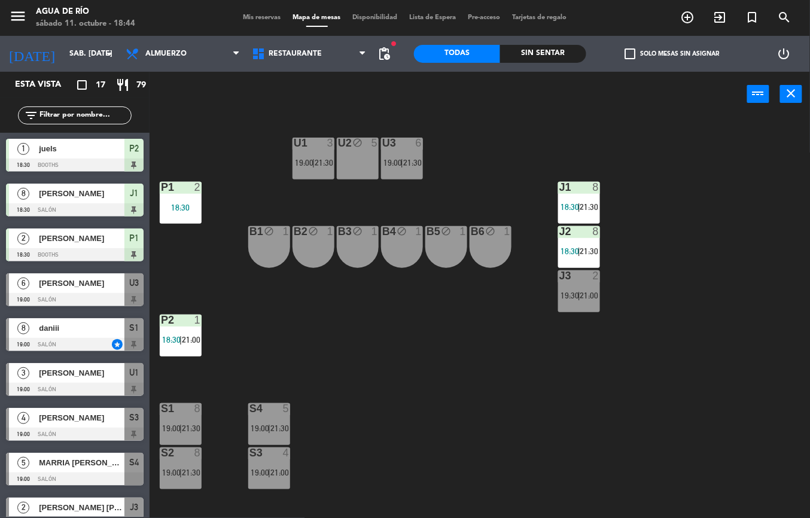
click at [579, 306] on div "J3 2 19:30 | 21:00" at bounding box center [579, 291] width 42 height 42
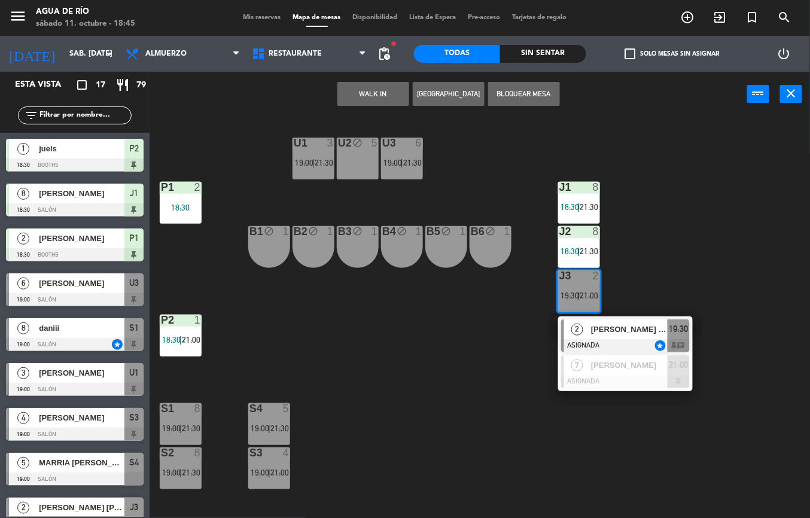
click at [625, 329] on span "[PERSON_NAME] [PERSON_NAME]" at bounding box center [629, 329] width 77 height 13
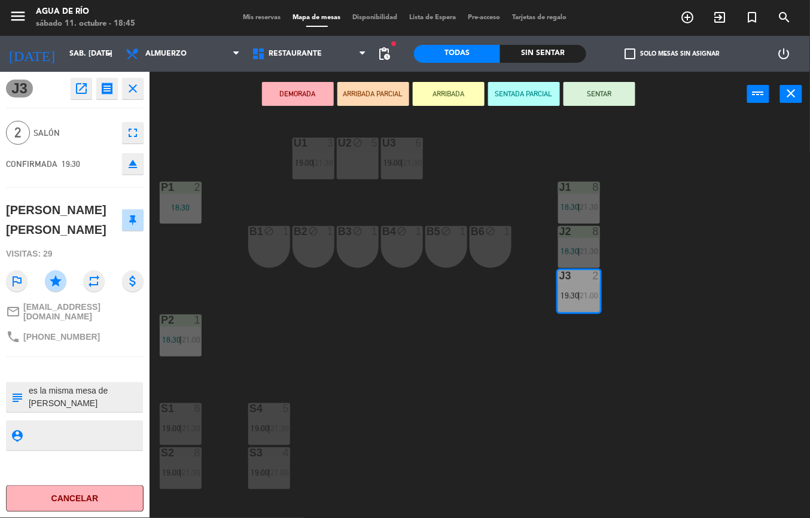
click at [554, 334] on div "U1 3 19:00 | 21:30 U2 block 5 U3 6 19:00 | 21:30 J1 8 18:30 | 21:30 P1 2 18:30 …" at bounding box center [484, 317] width 652 height 401
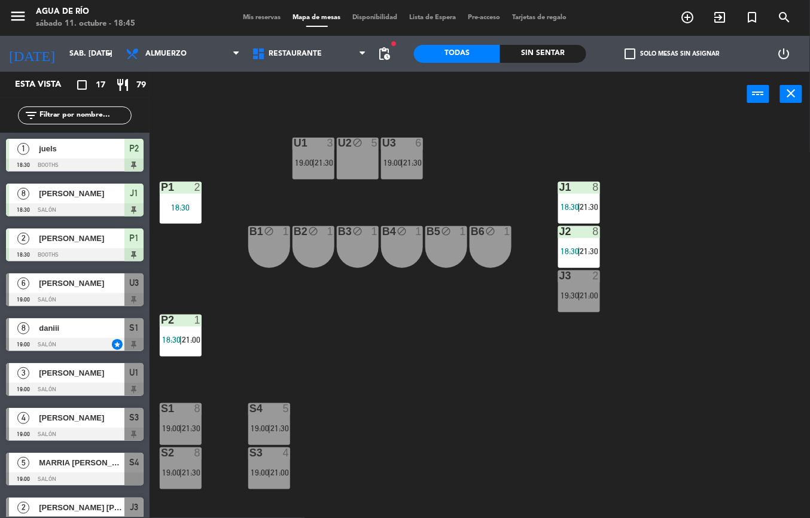
click at [463, 368] on div "U1 3 19:00 | 21:30 U2 block 5 U3 6 19:00 | 21:30 J1 8 18:30 | 21:30 P1 2 18:30 …" at bounding box center [484, 317] width 652 height 401
click at [596, 299] on span "21:00" at bounding box center [589, 296] width 19 height 10
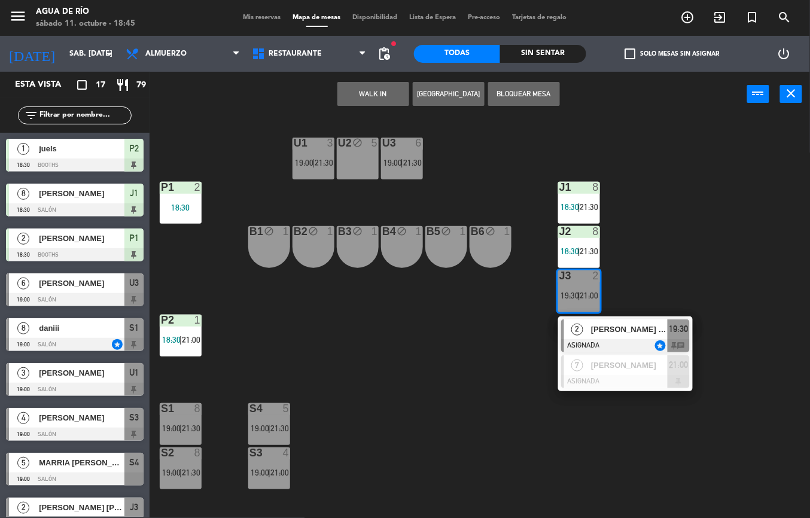
click at [598, 343] on div at bounding box center [625, 345] width 129 height 13
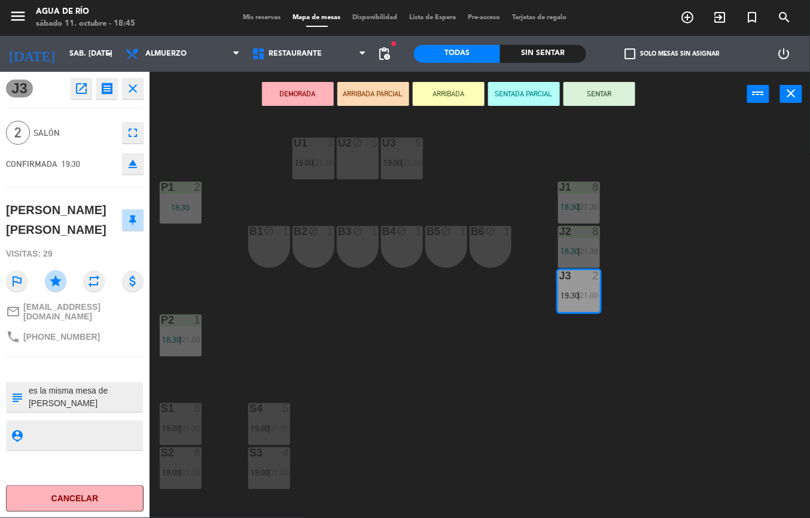
click at [459, 405] on div "U1 3 19:00 | 21:30 U2 block 5 U3 6 19:00 | 21:30 J1 8 18:30 | 21:30 P1 2 18:30 …" at bounding box center [484, 317] width 652 height 401
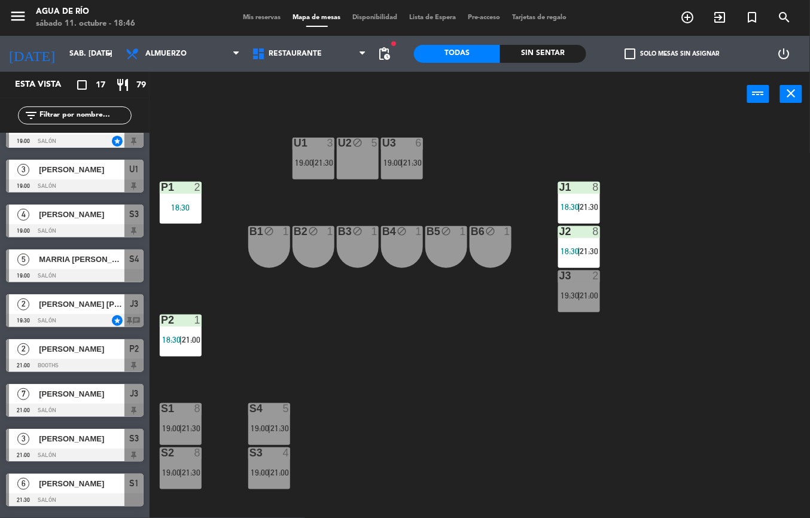
scroll to position [213, 0]
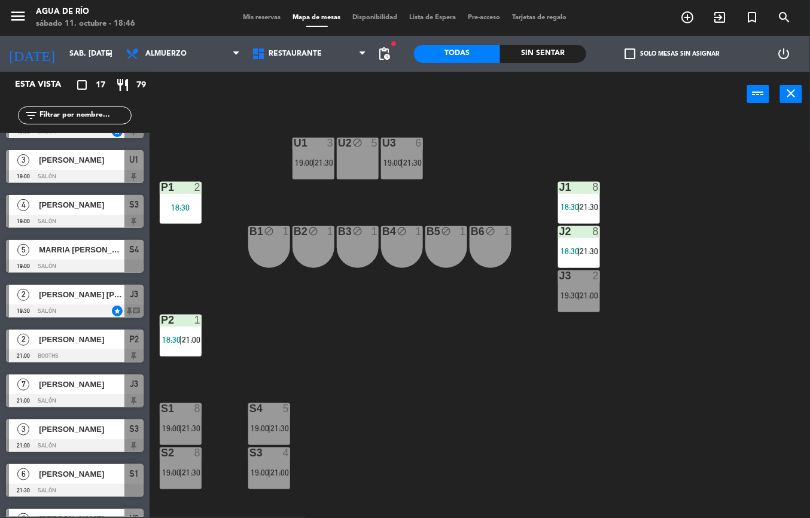
click at [120, 477] on span "[PERSON_NAME]" at bounding box center [81, 474] width 85 height 13
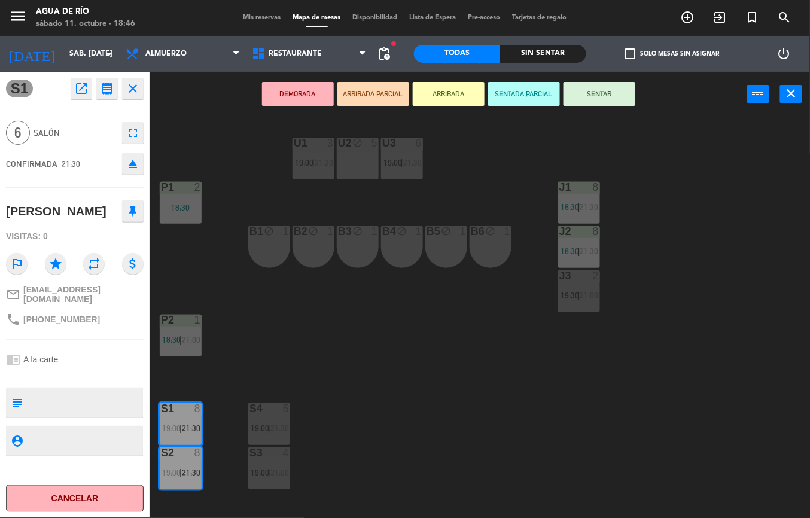
click at [340, 349] on div "U1 3 19:00 | 21:30 U2 block 5 U3 6 19:00 | 21:30 J1 8 18:30 | 21:30 P1 2 18:30 …" at bounding box center [484, 317] width 652 height 401
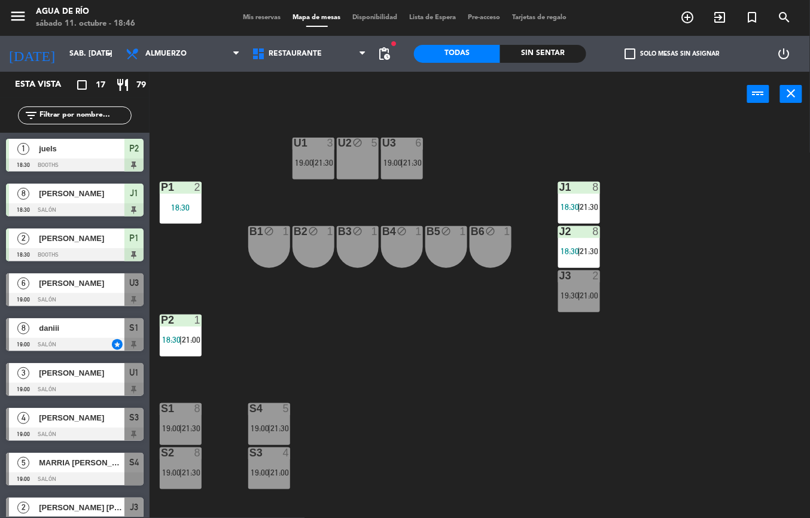
scroll to position [48, 0]
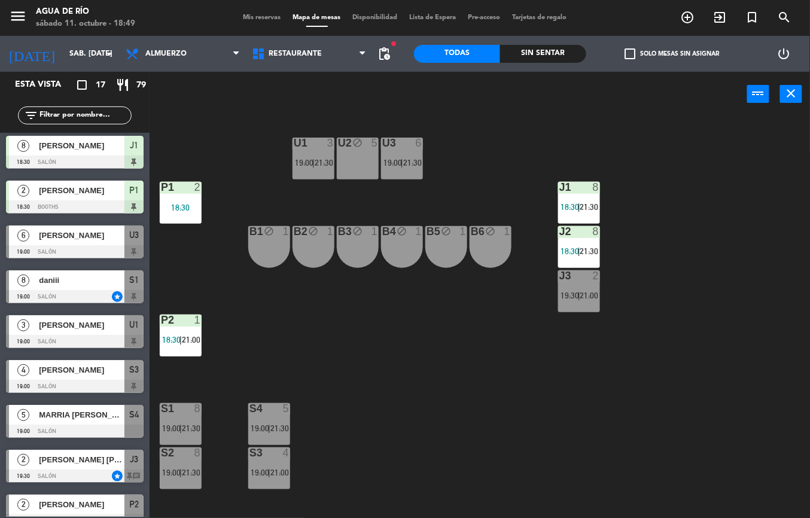
click at [57, 366] on span "[PERSON_NAME]" at bounding box center [81, 370] width 85 height 13
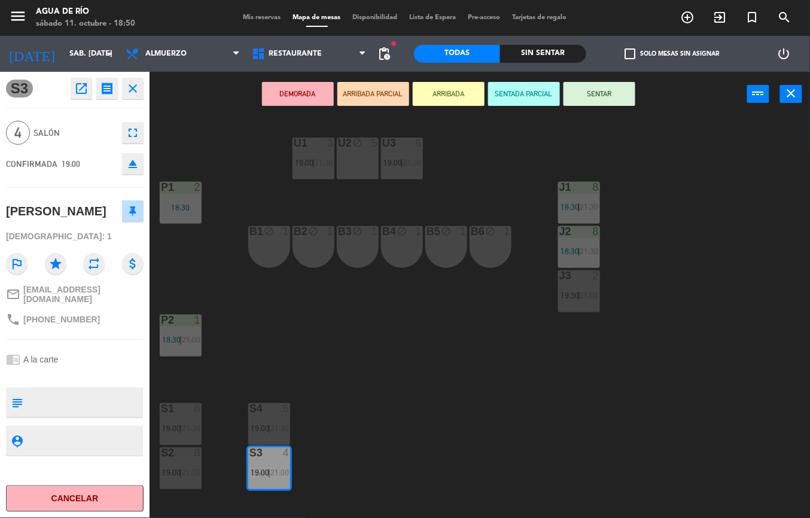
click at [664, 191] on div "U1 3 19:00 | 21:30 U2 block 5 U3 6 19:00 | 21:30 J1 8 18:30 | 21:30 P1 2 18:30 …" at bounding box center [484, 317] width 652 height 401
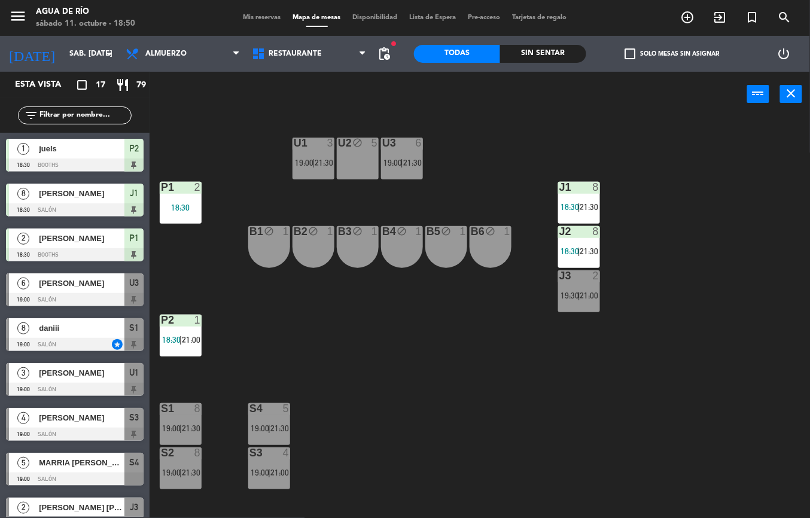
click at [120, 430] on div at bounding box center [75, 433] width 138 height 13
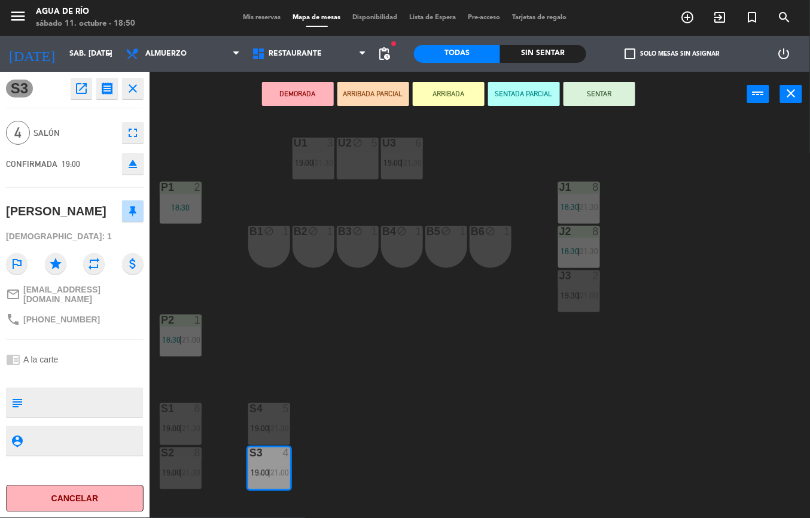
click at [598, 92] on button "SENTAR" at bounding box center [599, 94] width 72 height 24
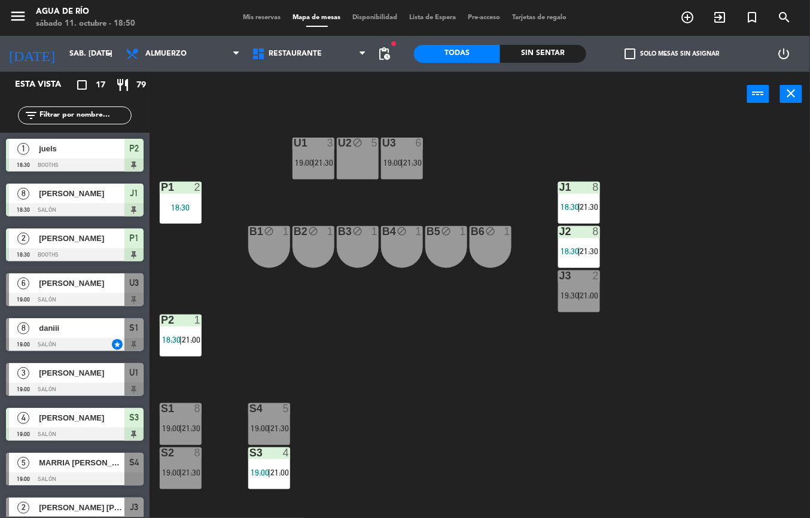
click at [276, 471] on span "21:00" at bounding box center [279, 473] width 19 height 10
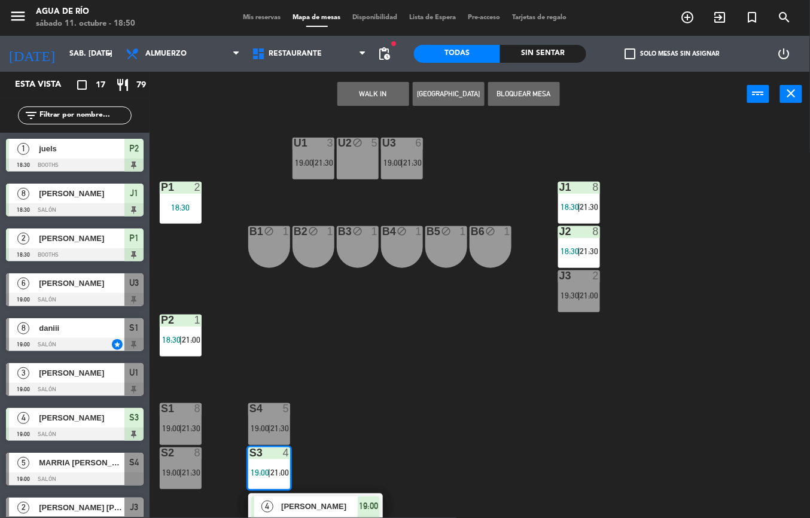
click at [364, 496] on div "19:00" at bounding box center [369, 506] width 22 height 20
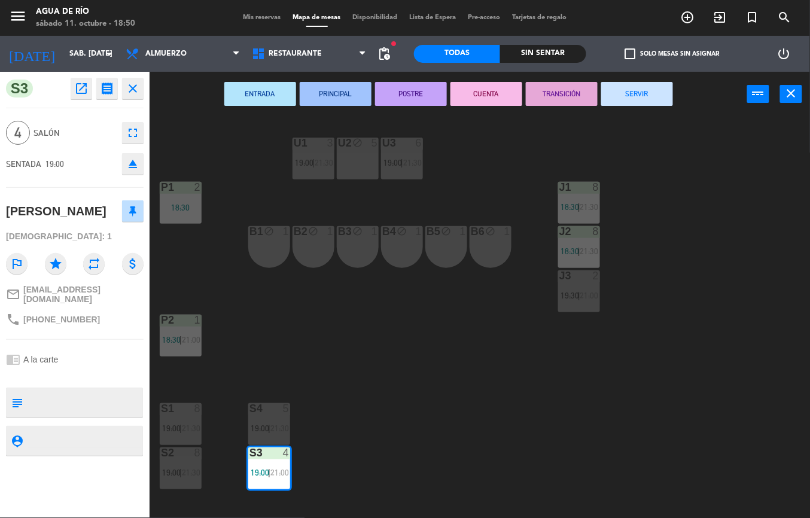
click at [472, 409] on div "U1 3 19:00 | 21:30 U2 block 5 U3 6 19:00 | 21:30 J1 8 18:30 | 21:30 P1 2 18:30 …" at bounding box center [484, 317] width 652 height 401
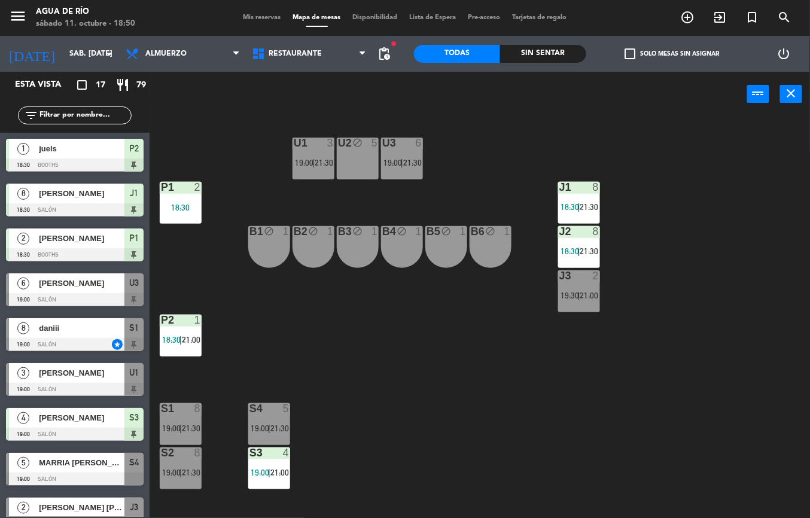
click at [280, 427] on span "21:30" at bounding box center [279, 428] width 19 height 10
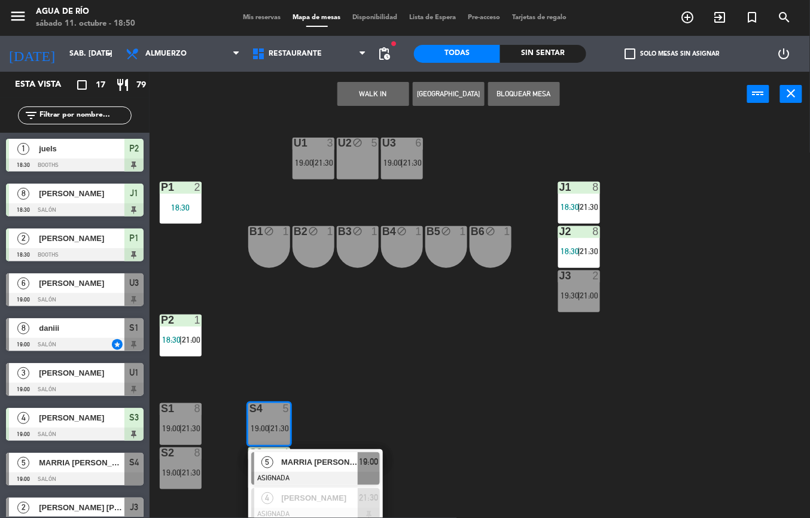
click at [443, 421] on div "U1 3 19:00 | 21:30 U2 block 5 U3 6 19:00 | 21:30 J1 8 18:30 | 21:30 P1 2 18:30 …" at bounding box center [484, 317] width 652 height 401
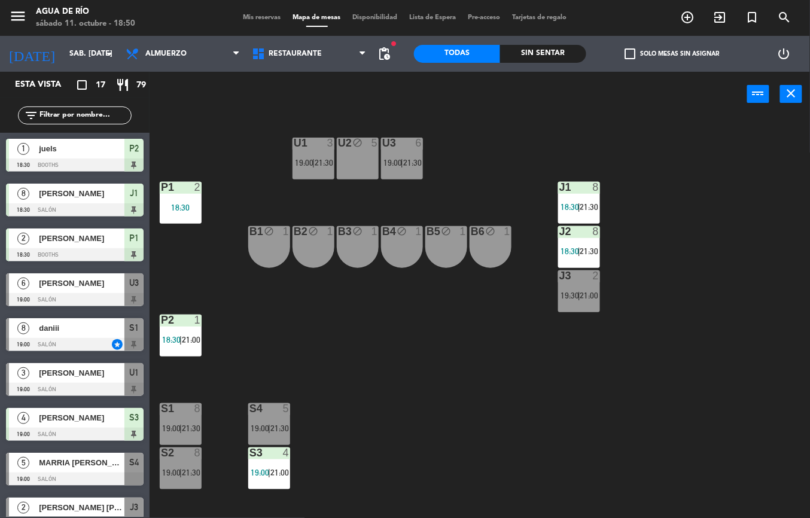
click at [312, 159] on span "19:00" at bounding box center [304, 163] width 19 height 10
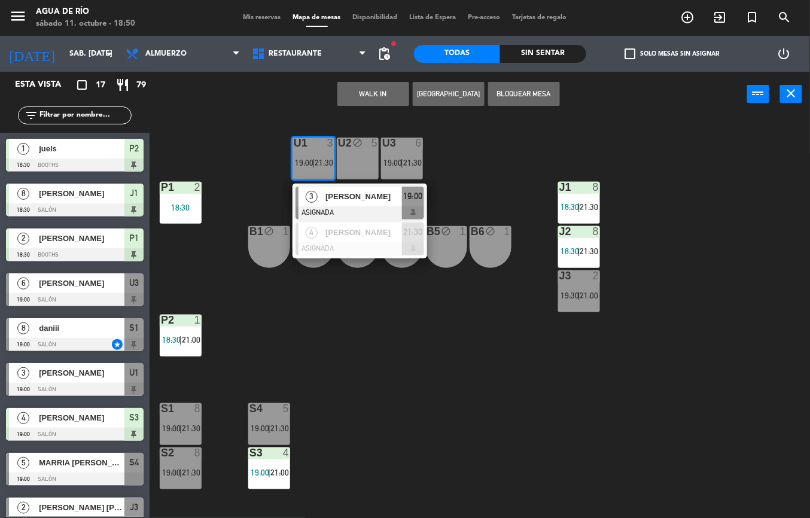
click at [459, 356] on div "U1 3 19:00 | 21:30 3 [PERSON_NAME] ASIGNADA 19:00 4 [PERSON_NAME] ASIGNADA 21:3…" at bounding box center [484, 317] width 652 height 401
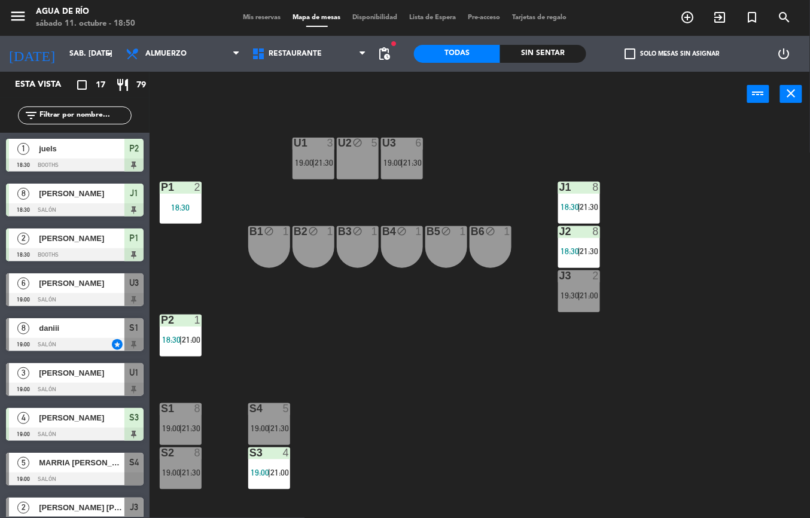
click at [273, 428] on span "21:30" at bounding box center [279, 428] width 19 height 10
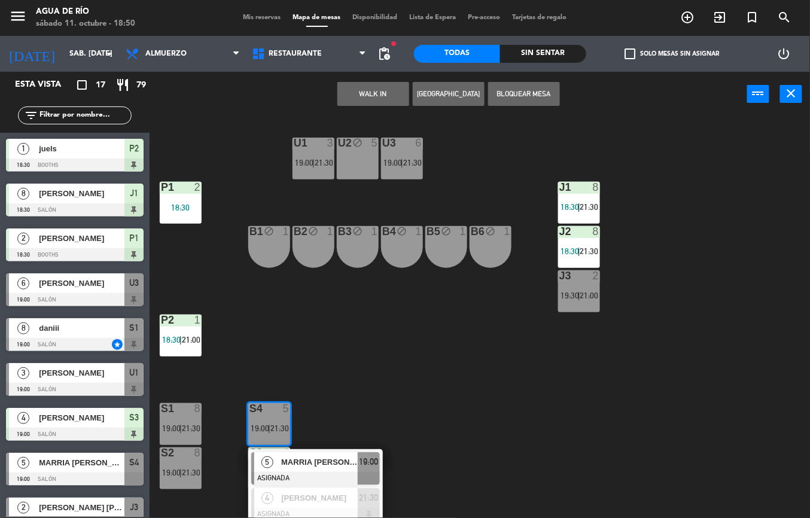
click at [331, 459] on span "MARRIA [PERSON_NAME]" at bounding box center [319, 462] width 77 height 13
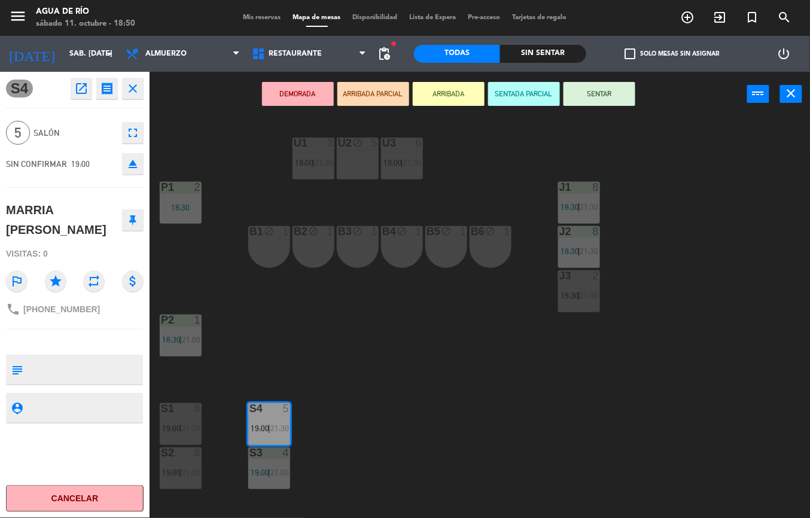
click at [457, 397] on div "U1 3 19:00 | 21:30 U2 block 5 U3 6 19:00 | 21:30 J1 8 18:30 | 21:30 P1 2 18:30 …" at bounding box center [484, 317] width 652 height 401
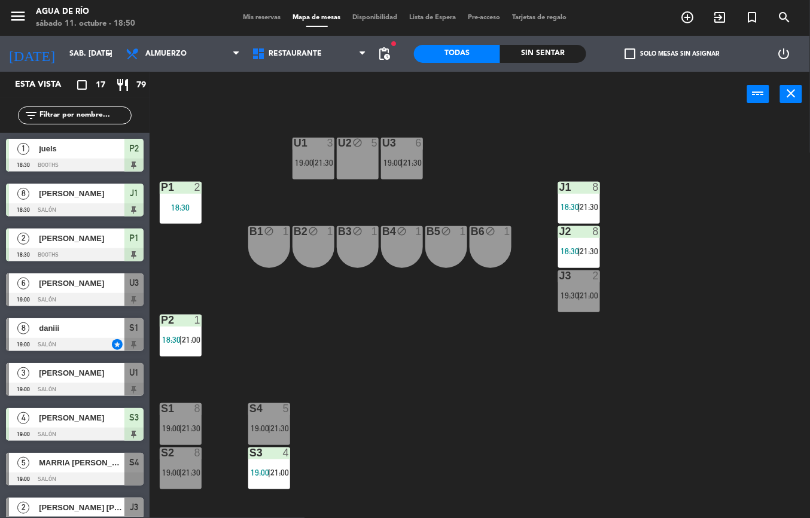
click at [413, 161] on span "21:30" at bounding box center [412, 163] width 19 height 10
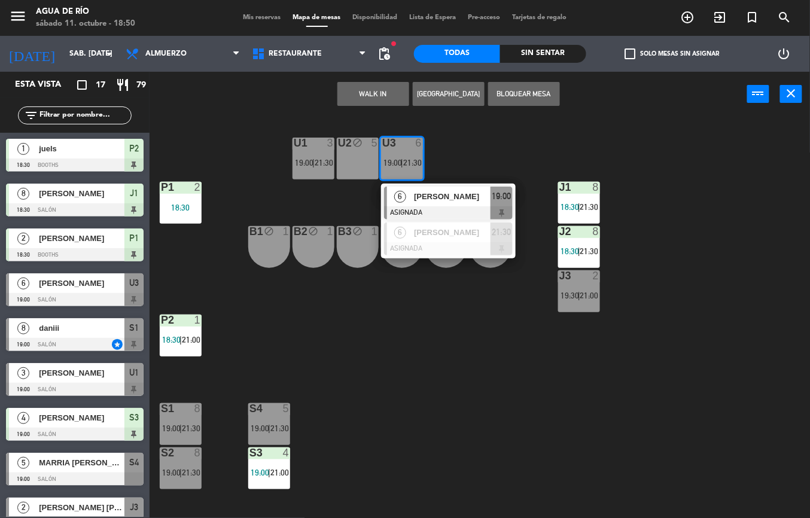
click at [459, 349] on div "U1 3 19:00 | 21:30 U2 block 5 U3 6 19:00 | 21:30 6 [PERSON_NAME] ASIGNADA 19:00…" at bounding box center [484, 317] width 652 height 401
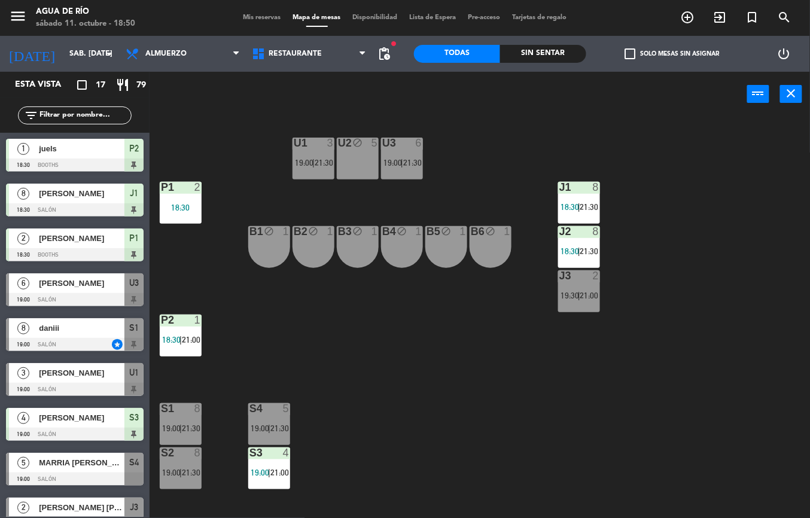
click at [309, 151] on div "U1 3 19:00 | 21:30" at bounding box center [313, 159] width 42 height 42
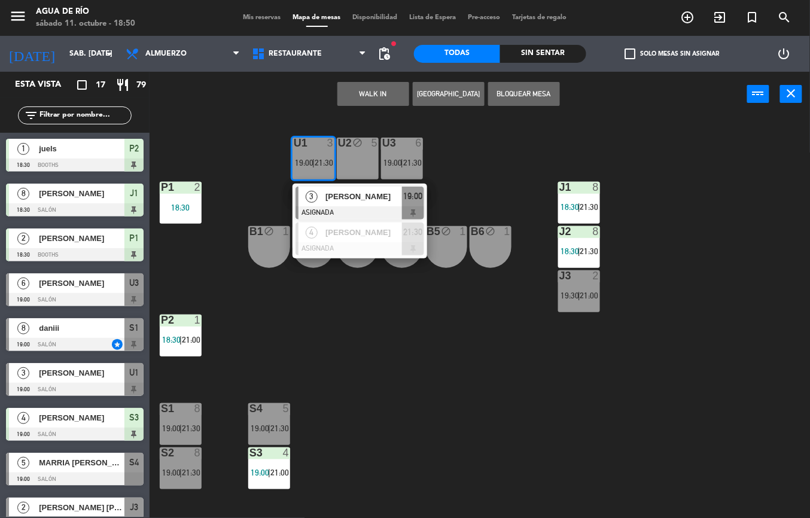
click at [402, 359] on div "U1 3 19:00 | 21:30 3 [PERSON_NAME] ASIGNADA 19:00 4 [PERSON_NAME] ASIGNADA 21:3…" at bounding box center [484, 317] width 652 height 401
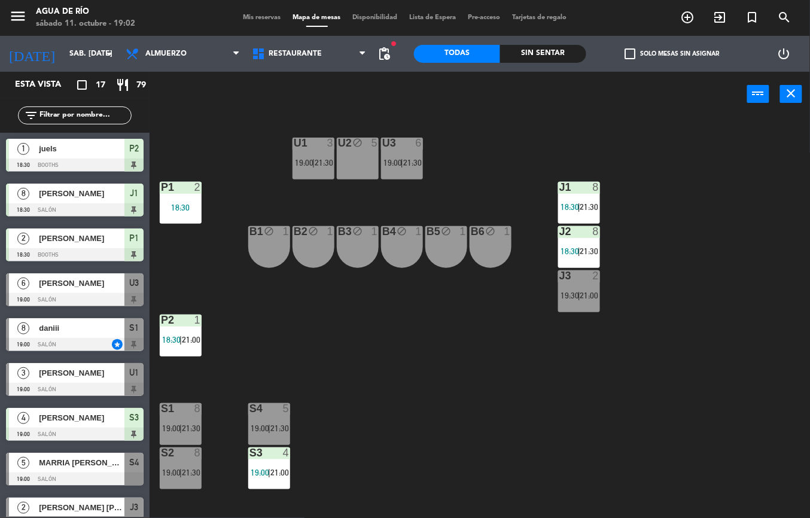
click at [562, 295] on span "19:30" at bounding box center [569, 296] width 19 height 10
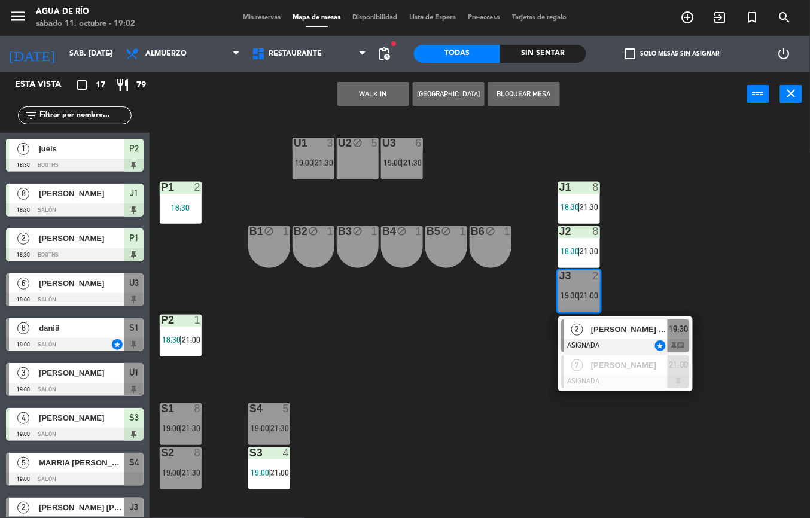
click at [601, 334] on span "[PERSON_NAME] [PERSON_NAME]" at bounding box center [629, 329] width 77 height 13
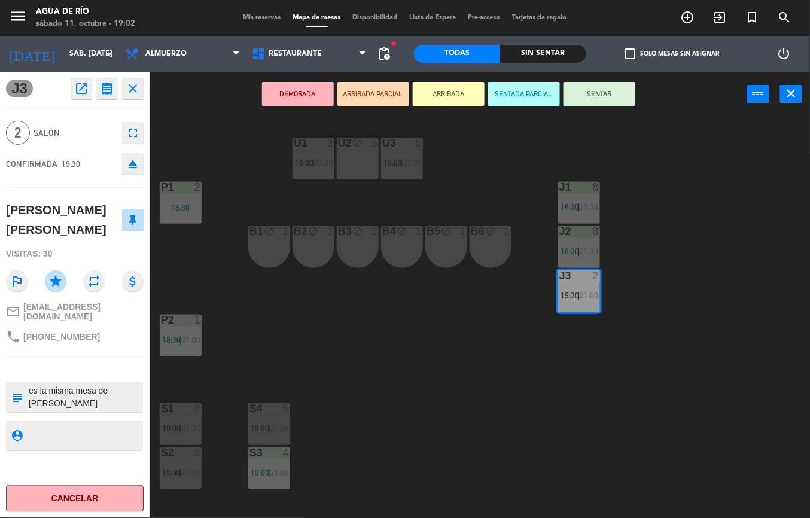
click at [591, 84] on button "SENTAR" at bounding box center [599, 94] width 72 height 24
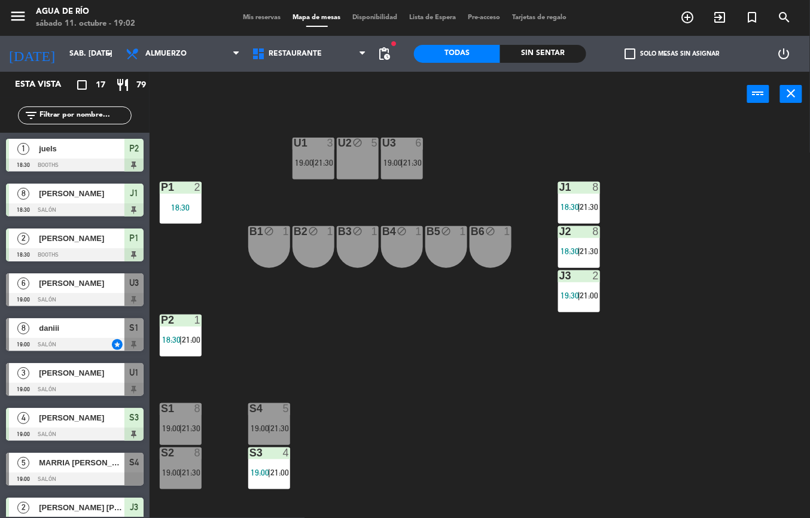
scroll to position [0, 0]
click at [463, 344] on div "U1 3 19:00 | 21:30 U2 block 5 U3 6 19:00 | 21:30 J1 8 18:30 | 21:30 P1 2 18:30 …" at bounding box center [484, 317] width 652 height 401
click at [297, 163] on span "19:00" at bounding box center [304, 163] width 19 height 10
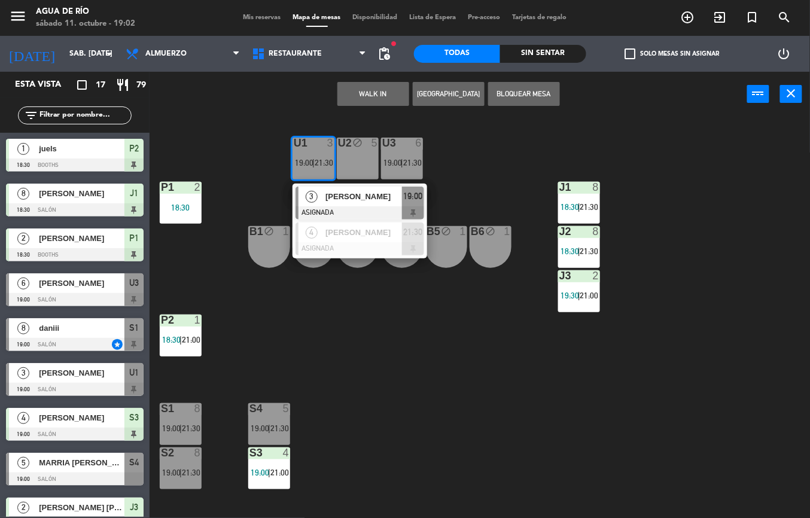
click at [389, 371] on div "U1 3 19:00 | 21:30 3 [PERSON_NAME] ASIGNADA 19:00 4 [PERSON_NAME] ASIGNADA 21:3…" at bounding box center [484, 317] width 652 height 401
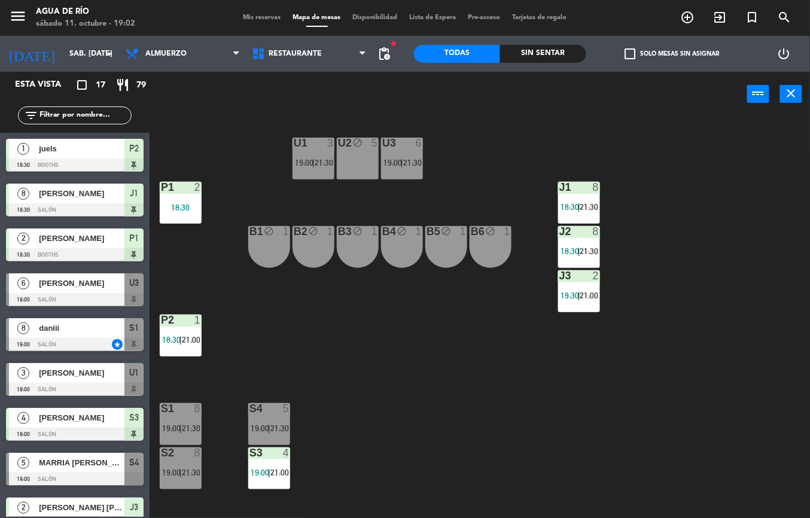
click at [304, 159] on span "19:00" at bounding box center [304, 163] width 19 height 10
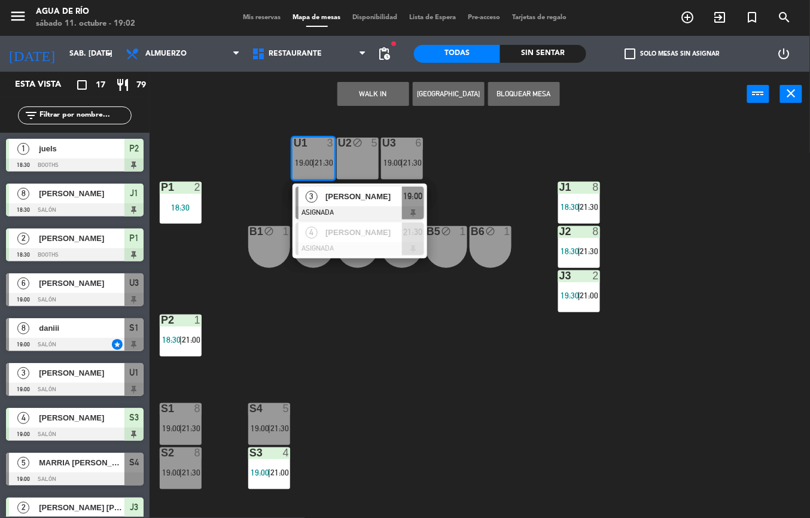
click at [213, 155] on div "U1 3 19:00 | 21:30 3 [PERSON_NAME] ASIGNADA 19:00 4 [PERSON_NAME] ASIGNADA 21:3…" at bounding box center [484, 317] width 652 height 401
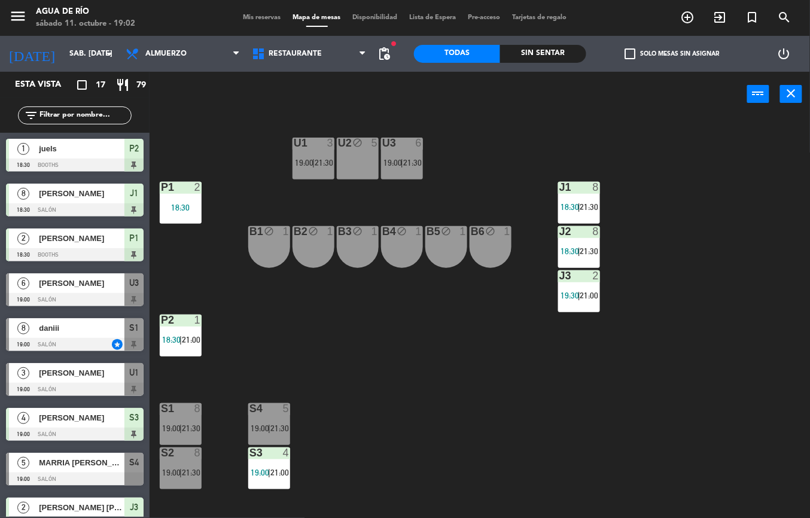
click at [419, 144] on div "6" at bounding box center [419, 143] width 7 height 11
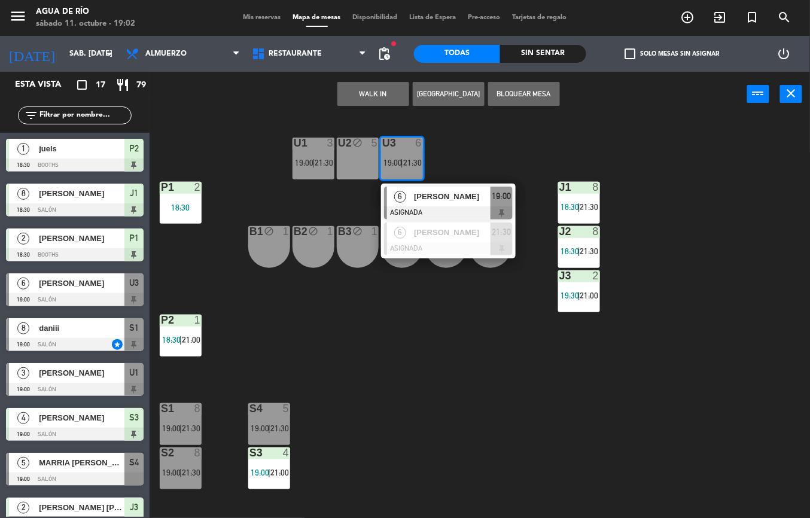
click at [415, 324] on div "U1 3 19:00 | 21:30 U2 block 5 U3 6 19:00 | 21:30 6 [PERSON_NAME] ASIGNADA 19:00…" at bounding box center [484, 317] width 652 height 401
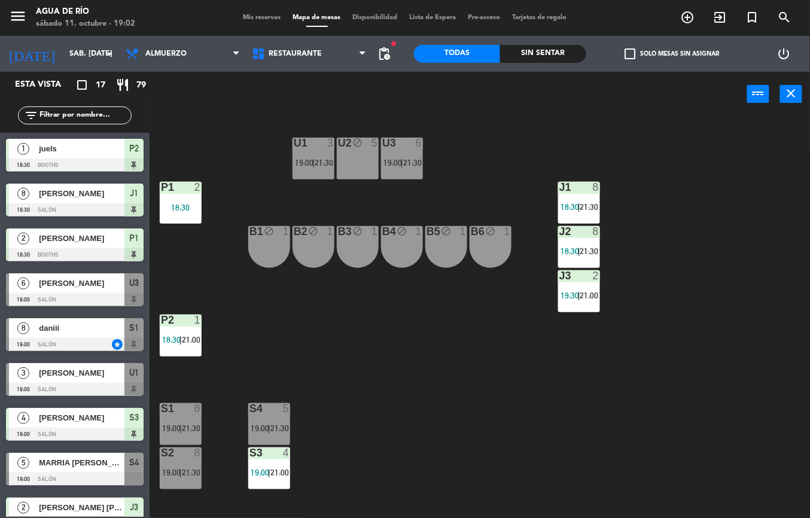
click at [262, 245] on div "B1 block 1" at bounding box center [269, 247] width 42 height 42
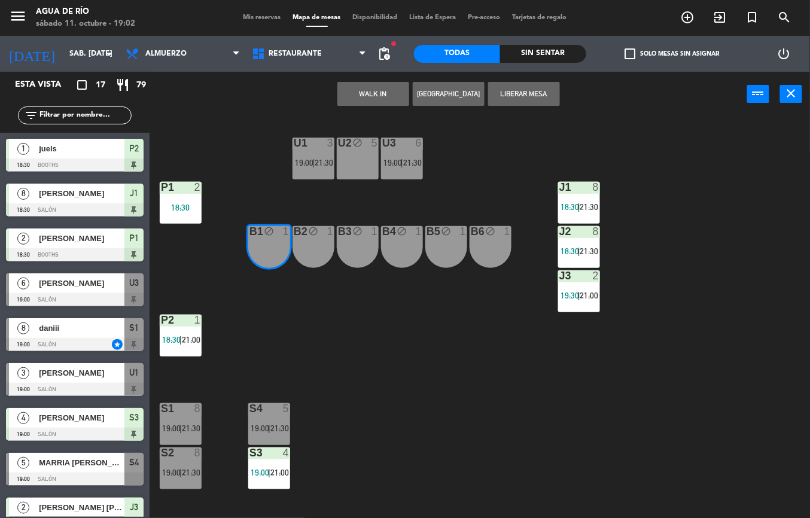
click at [312, 228] on icon "block" at bounding box center [313, 231] width 10 height 10
click at [378, 91] on button "WALK IN" at bounding box center [373, 94] width 72 height 24
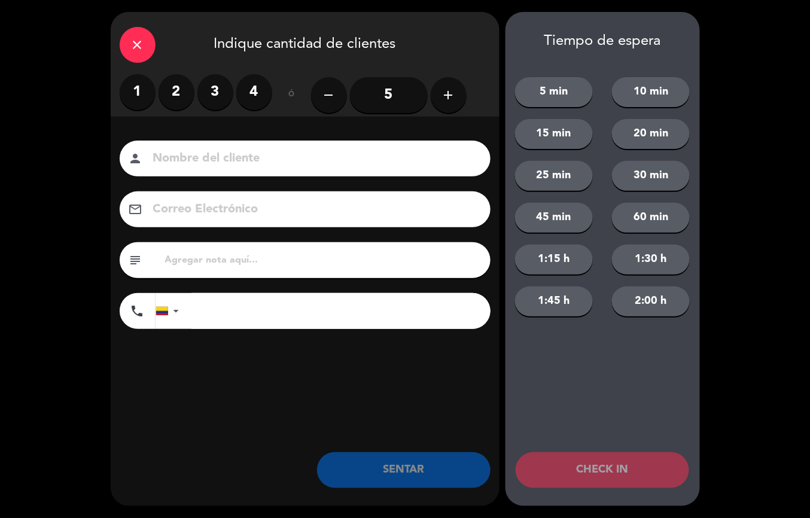
click at [178, 92] on label "2" at bounding box center [176, 92] width 36 height 36
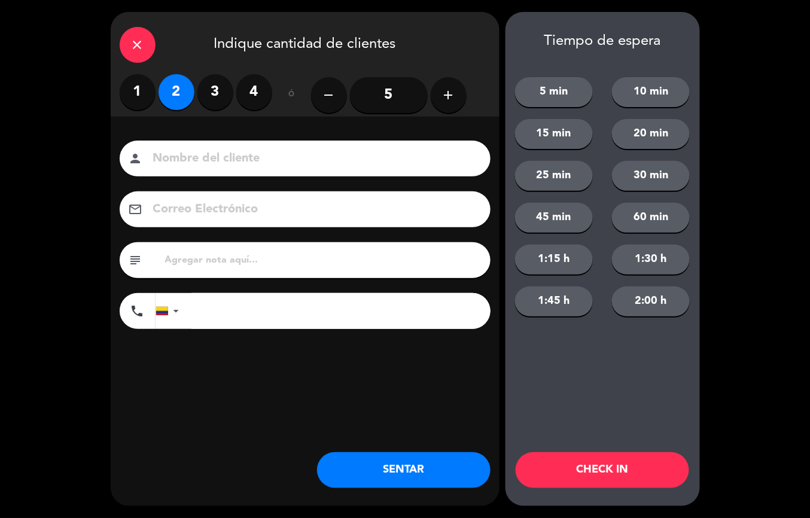
click at [420, 460] on button "SENTAR" at bounding box center [403, 470] width 173 height 36
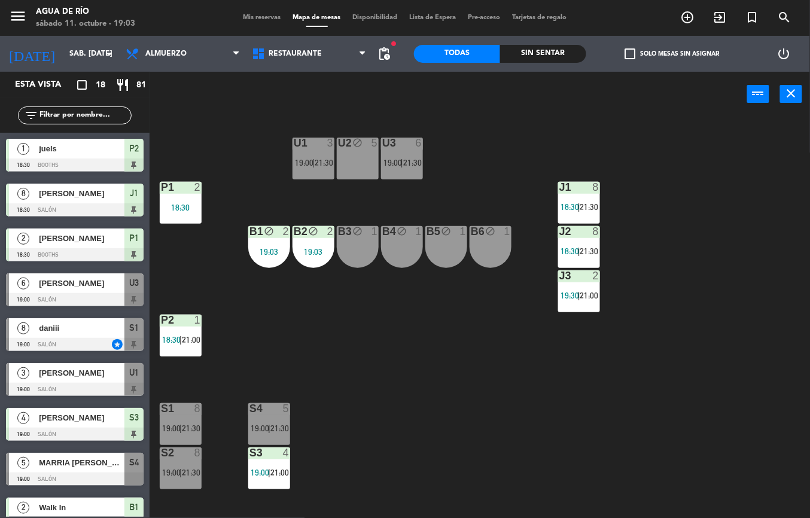
click at [395, 158] on span "19:00" at bounding box center [392, 163] width 19 height 10
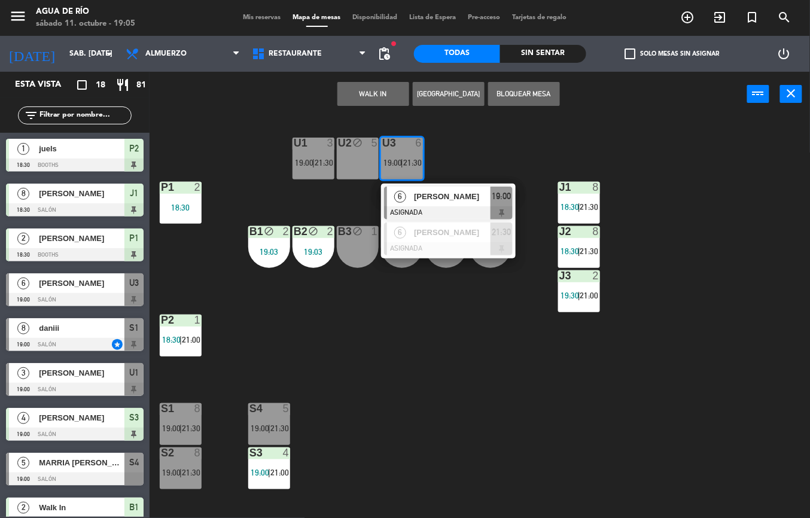
click at [396, 383] on div "U1 3 19:00 | 21:30 U2 block 5 U3 6 19:00 | 21:30 6 [PERSON_NAME] ASIGNADA 19:00…" at bounding box center [484, 317] width 652 height 401
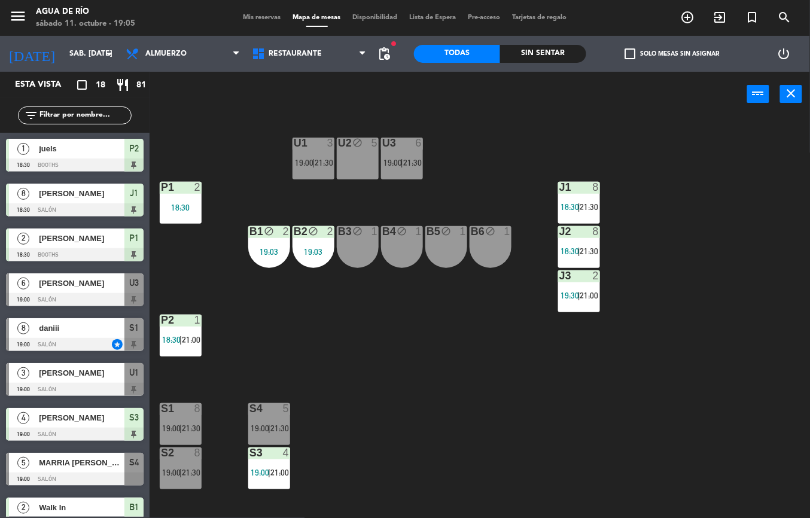
click at [294, 142] on div "U1" at bounding box center [294, 143] width 1 height 11
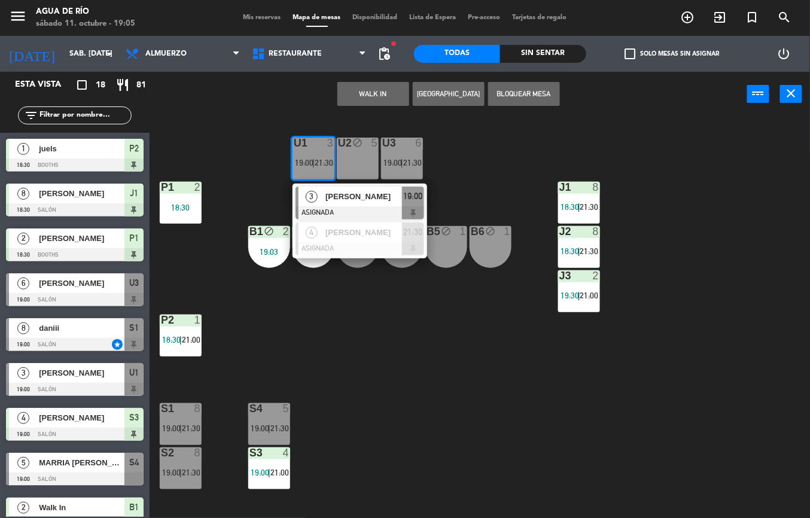
click at [350, 194] on span "[PERSON_NAME]" at bounding box center [363, 196] width 77 height 13
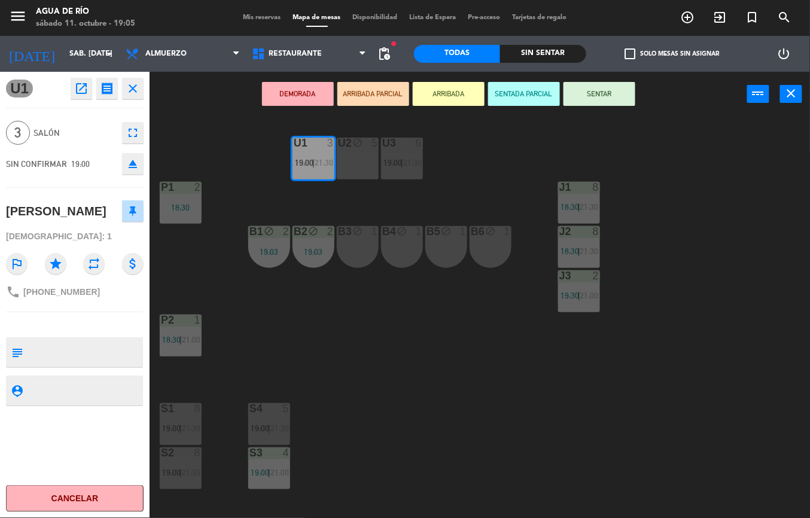
click at [599, 92] on button "SENTAR" at bounding box center [599, 94] width 72 height 24
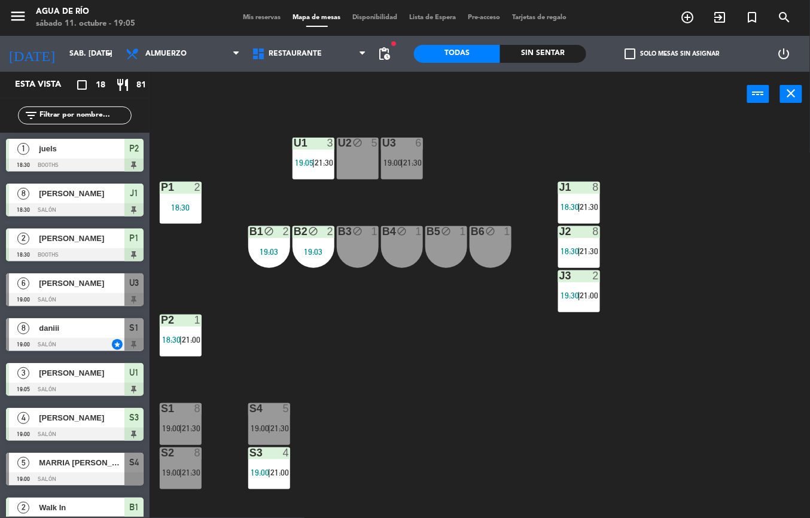
click at [419, 158] on span "21:30" at bounding box center [412, 163] width 19 height 10
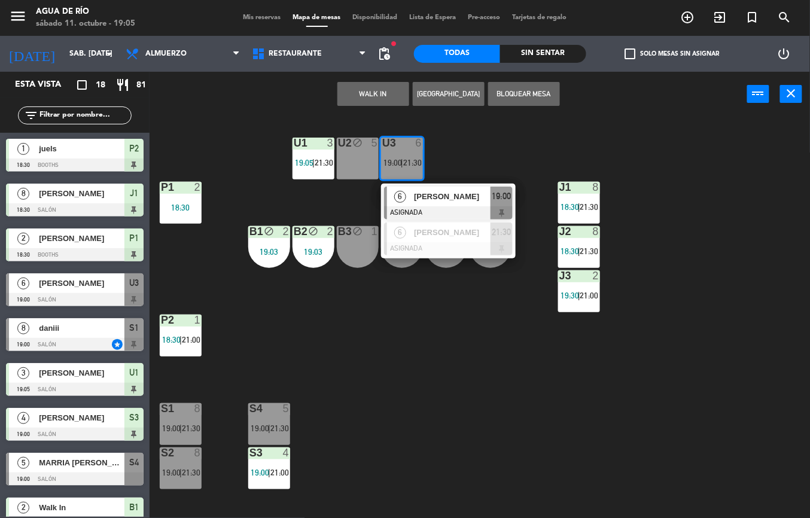
click at [458, 196] on span "[PERSON_NAME]" at bounding box center [452, 196] width 77 height 13
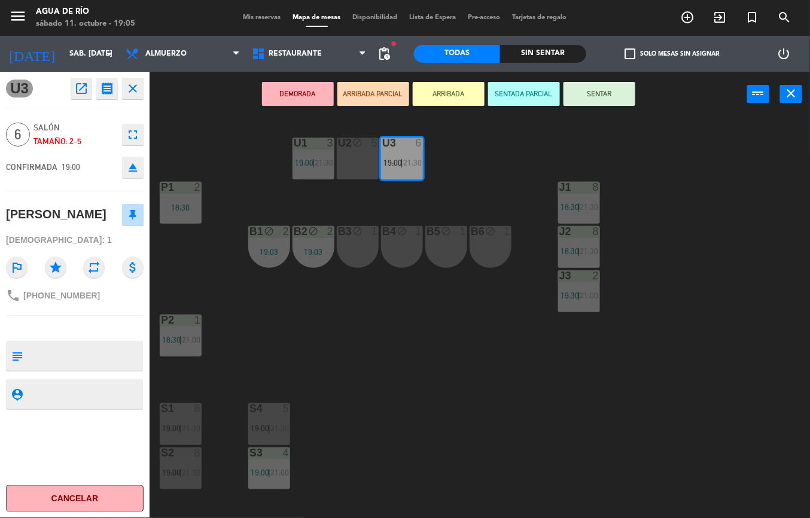
click at [400, 375] on div "U1 3 19:00 | 21:30 U2 block 5 U3 6 19:00 | 21:30 J1 8 18:30 | 21:30 P1 2 18:30 …" at bounding box center [484, 317] width 652 height 401
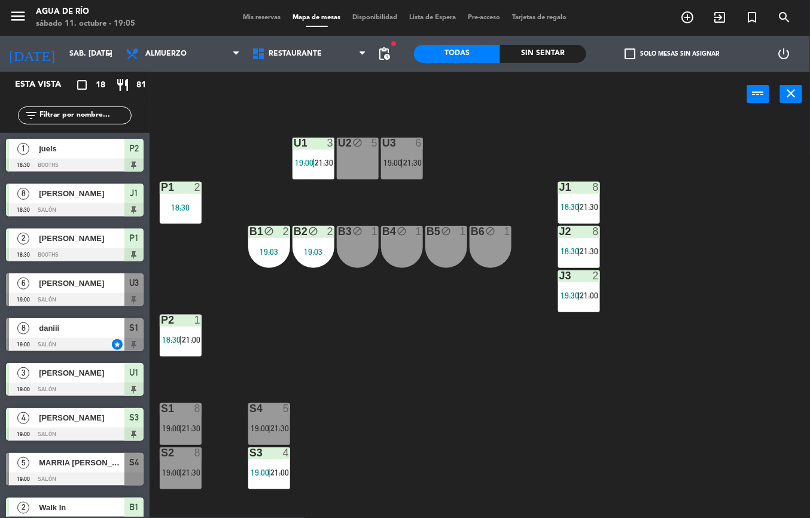
click at [411, 175] on div "U3 6 19:00 | 21:30" at bounding box center [402, 159] width 42 height 42
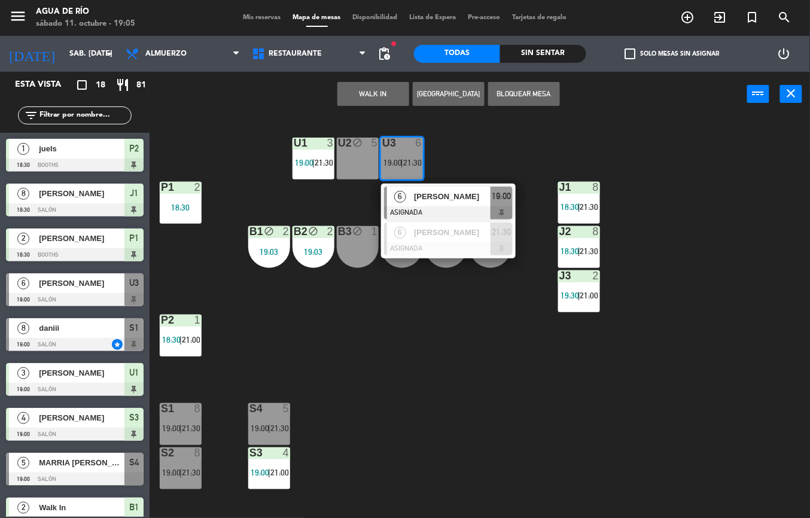
click at [443, 194] on span "[PERSON_NAME]" at bounding box center [452, 196] width 77 height 13
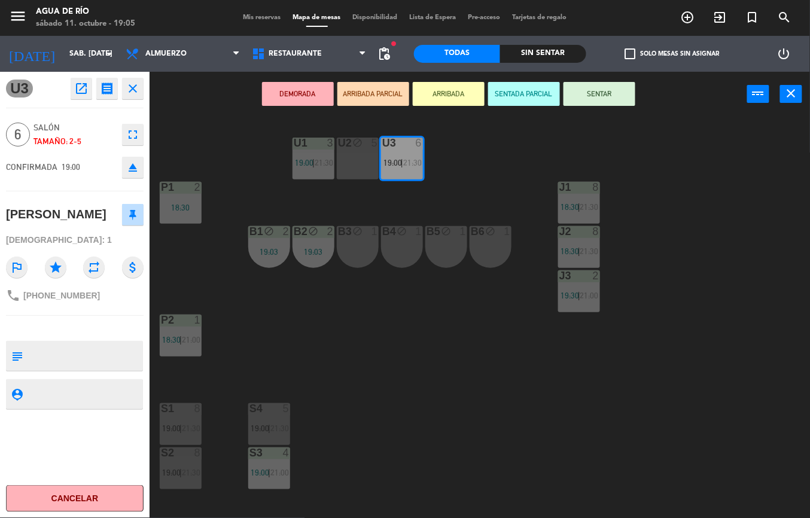
click at [592, 90] on button "SENTAR" at bounding box center [599, 94] width 72 height 24
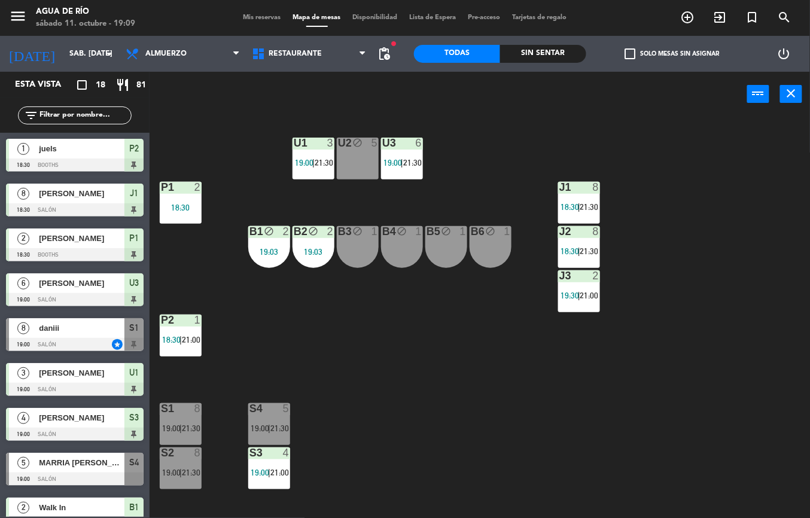
click at [264, 417] on div "S4 5 19:00 | 21:30" at bounding box center [269, 424] width 42 height 42
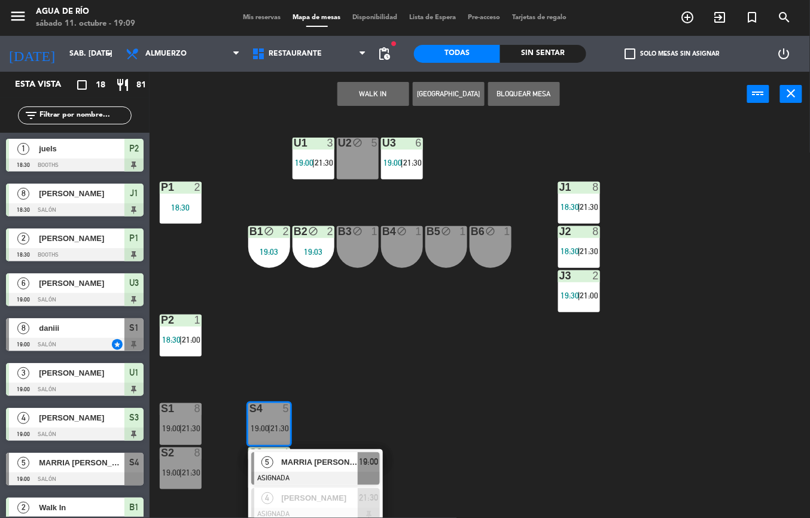
click at [567, 426] on div "U1 3 19:00 | 21:30 U2 block 5 U3 6 19:00 | 21:30 J1 8 18:30 | 21:30 P1 2 18:30 …" at bounding box center [484, 317] width 652 height 401
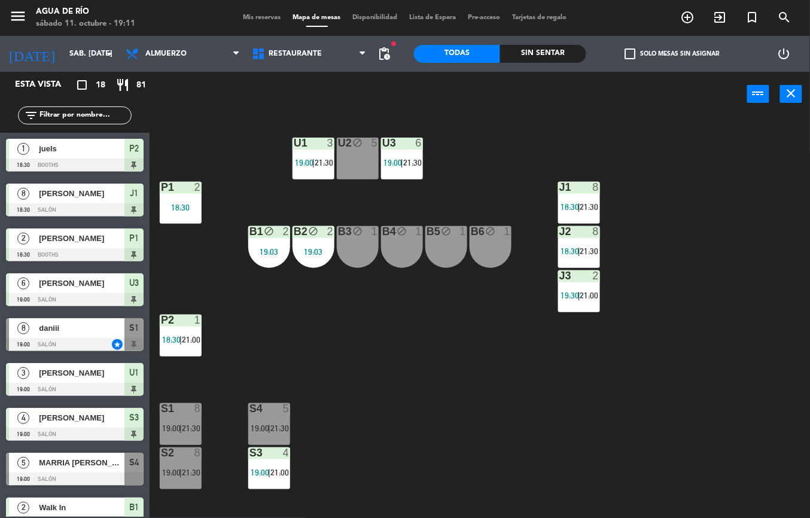
click at [397, 395] on div "U1 3 19:00 | 21:30 U2 block 5 U3 6 19:00 | 21:30 J1 8 18:30 | 21:30 P1 2 18:30 …" at bounding box center [484, 317] width 652 height 401
click at [279, 419] on div "S4 5 19:00 | 21:30" at bounding box center [269, 424] width 42 height 42
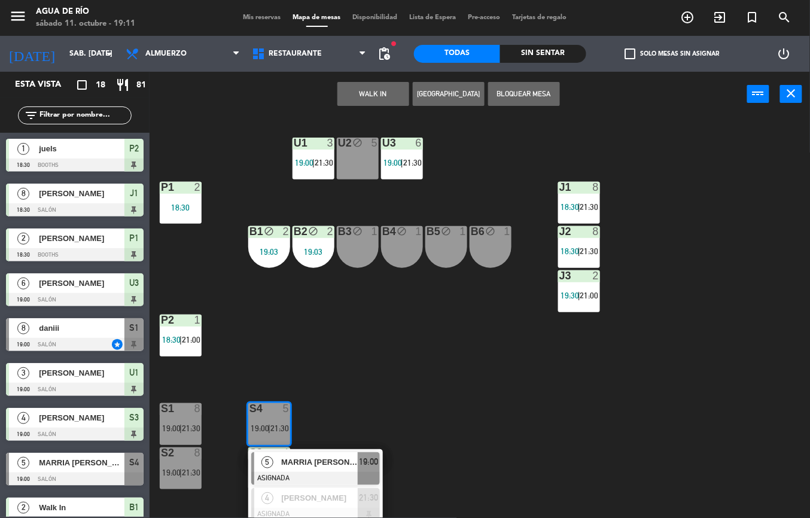
click at [456, 411] on div "U1 3 19:00 | 21:30 U2 block 5 U3 6 19:00 | 21:30 J1 8 18:30 | 21:30 P1 2 18:30 …" at bounding box center [484, 317] width 652 height 401
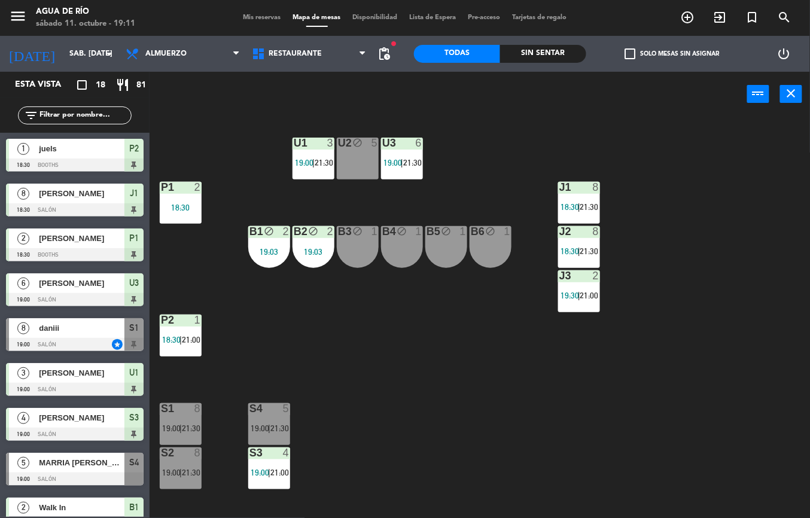
click at [161, 408] on div "S1" at bounding box center [161, 408] width 1 height 11
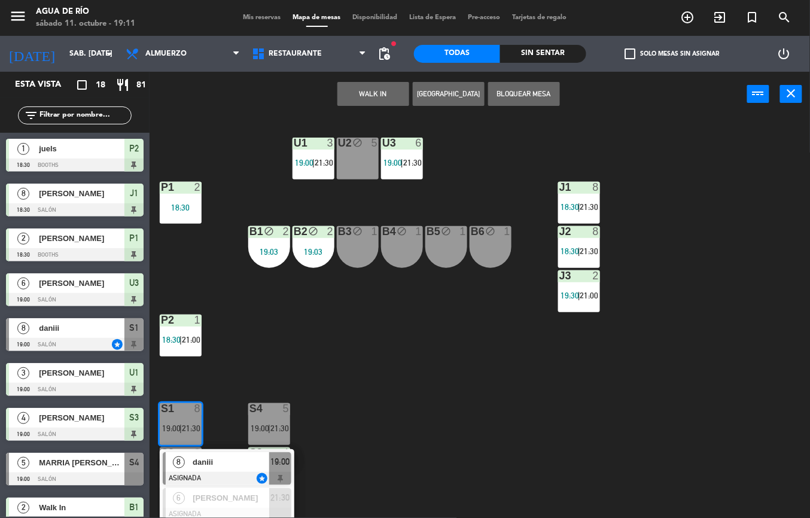
click at [228, 459] on span "daniii" at bounding box center [231, 462] width 77 height 13
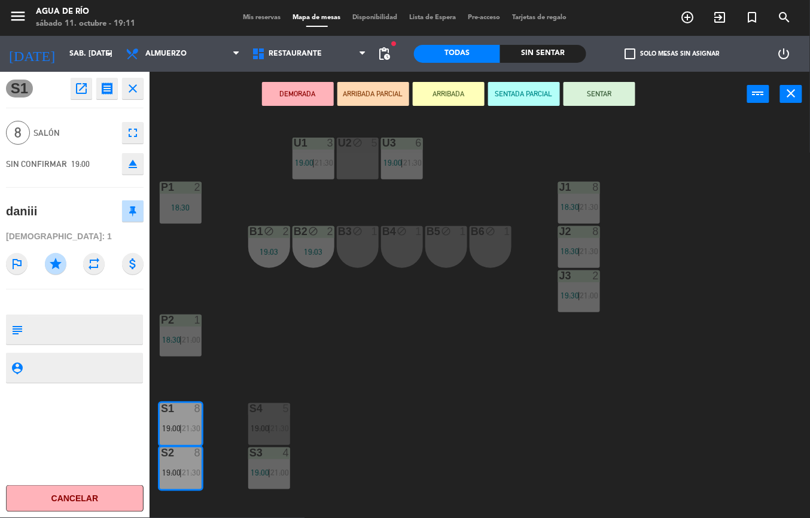
click at [527, 90] on button "SENTADA PARCIAL" at bounding box center [524, 94] width 72 height 24
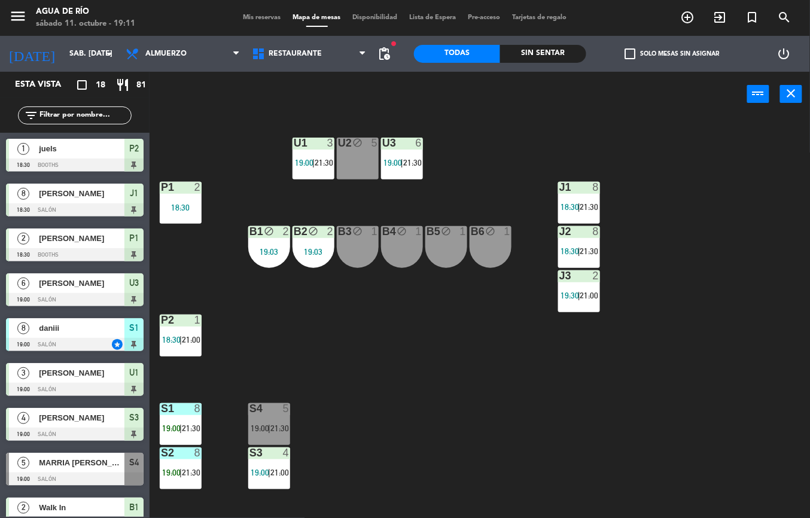
click at [275, 410] on div at bounding box center [269, 408] width 20 height 11
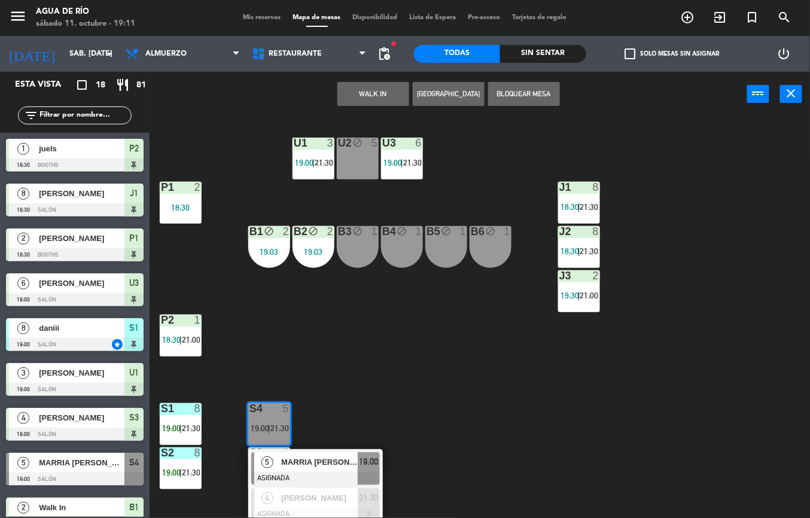
click at [332, 462] on span "MARRIA [PERSON_NAME]" at bounding box center [319, 462] width 77 height 13
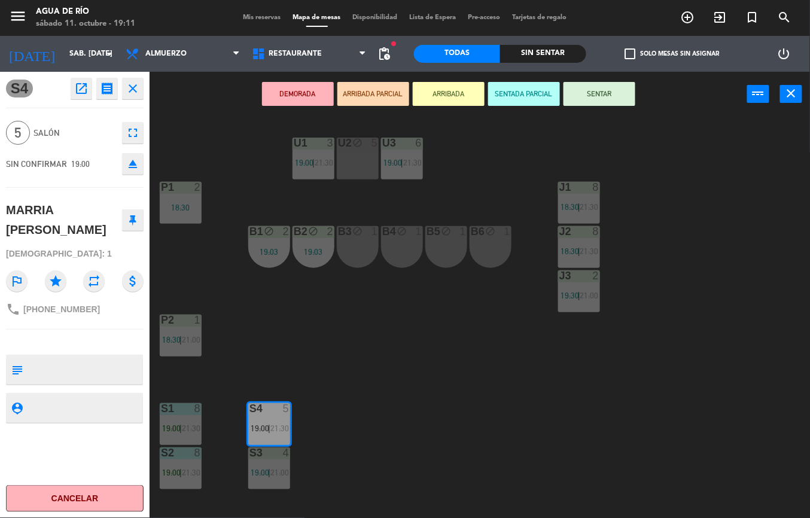
click at [521, 96] on button "SENTADA PARCIAL" at bounding box center [524, 94] width 72 height 24
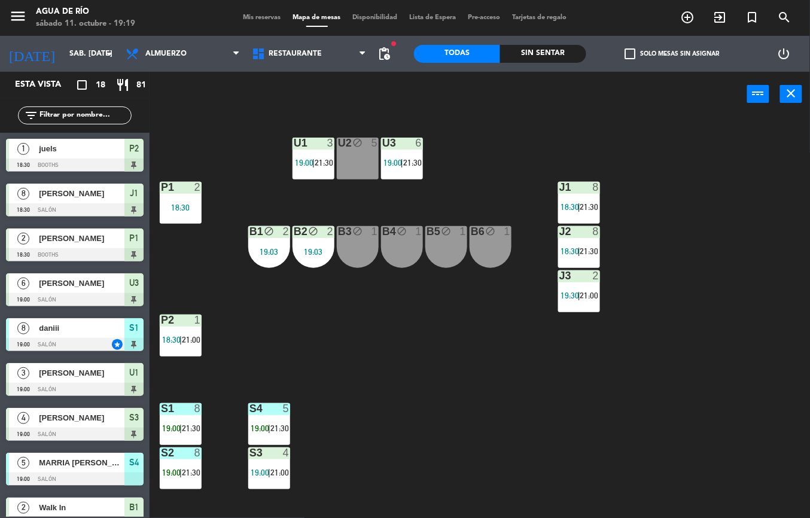
click at [398, 381] on div "U1 3 19:00 | 21:30 U2 block 5 U3 6 19:00 | 21:30 J1 8 18:30 | 21:30 P1 2 18:30 …" at bounding box center [484, 317] width 652 height 401
click at [485, 170] on div "U1 3 19:00 | 21:30 U2 block 5 U3 6 19:00 | 21:30 J1 8 18:30 | 21:30 P1 2 18:30 …" at bounding box center [484, 317] width 652 height 401
click at [170, 430] on span "19:00" at bounding box center [171, 428] width 19 height 10
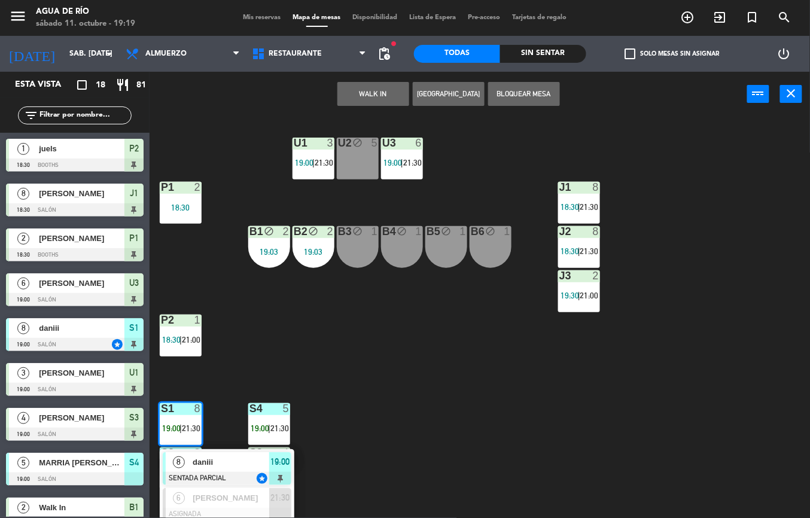
click at [393, 393] on div "U1 3 19:00 | 21:30 U2 block 5 U3 6 19:00 | 21:30 J1 8 18:30 | 21:30 P1 2 18:30 …" at bounding box center [484, 317] width 652 height 401
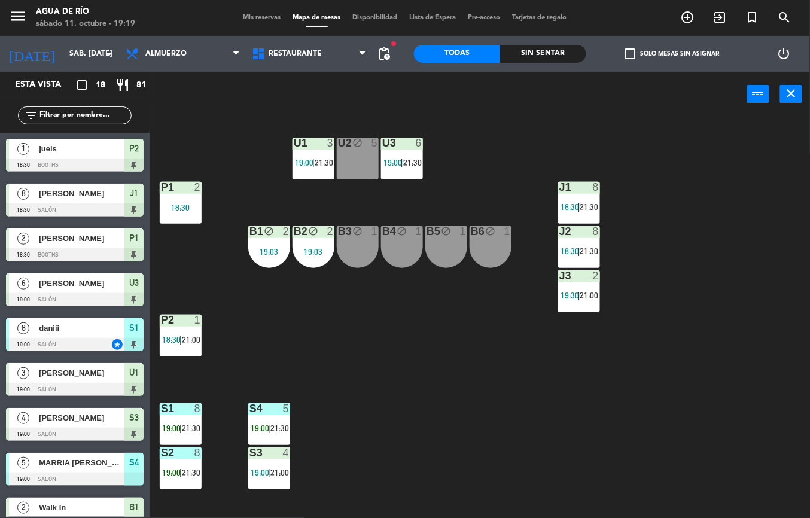
click at [175, 423] on span "19:00" at bounding box center [171, 428] width 19 height 10
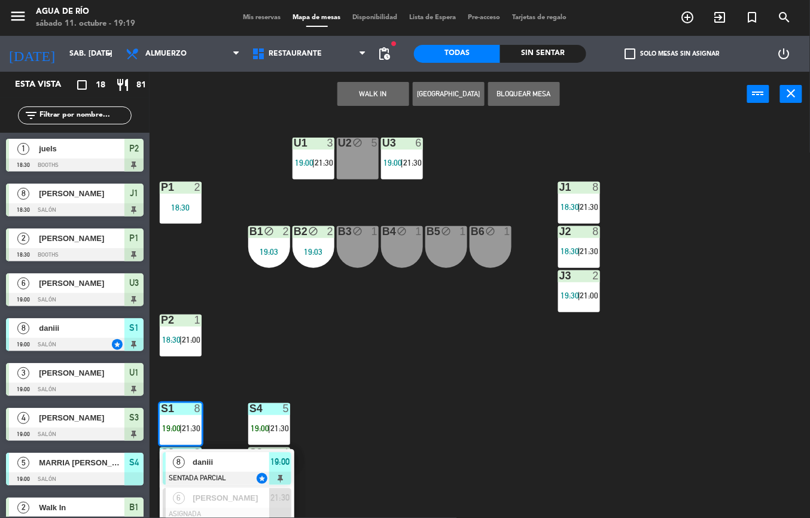
click at [238, 470] on div "daniii" at bounding box center [230, 462] width 78 height 20
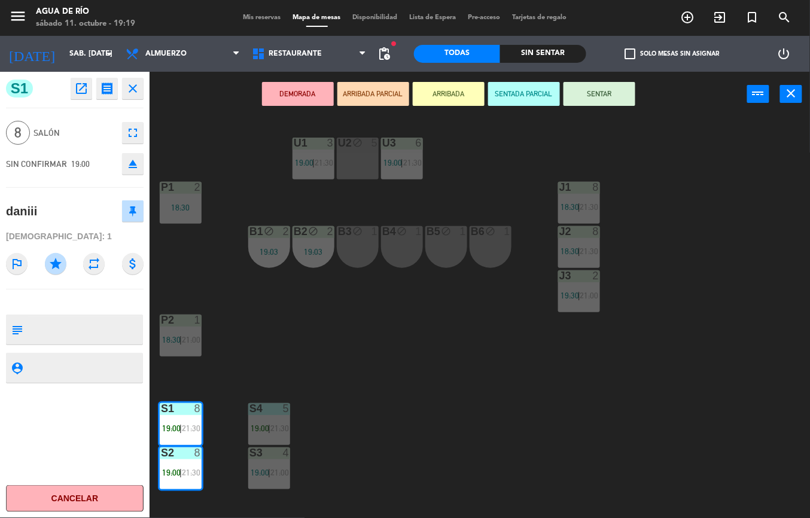
click at [604, 94] on button "SENTAR" at bounding box center [599, 94] width 72 height 24
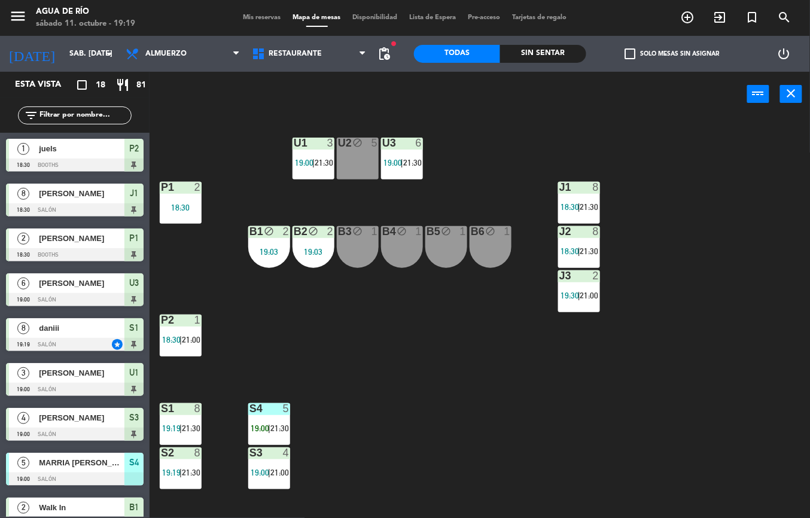
click at [440, 360] on div "U1 3 19:00 | 21:30 U2 block 5 U3 6 19:00 | 21:30 J1 8 18:30 | 21:30 P1 2 18:30 …" at bounding box center [484, 317] width 652 height 401
click at [378, 410] on div "U1 3 19:00 | 21:30 U2 block 5 U3 6 19:00 | 21:30 J1 8 18:30 | 21:30 P1 2 18:30 …" at bounding box center [484, 317] width 652 height 401
click at [598, 306] on div "J3 2 19:30 | 21:00" at bounding box center [579, 291] width 42 height 42
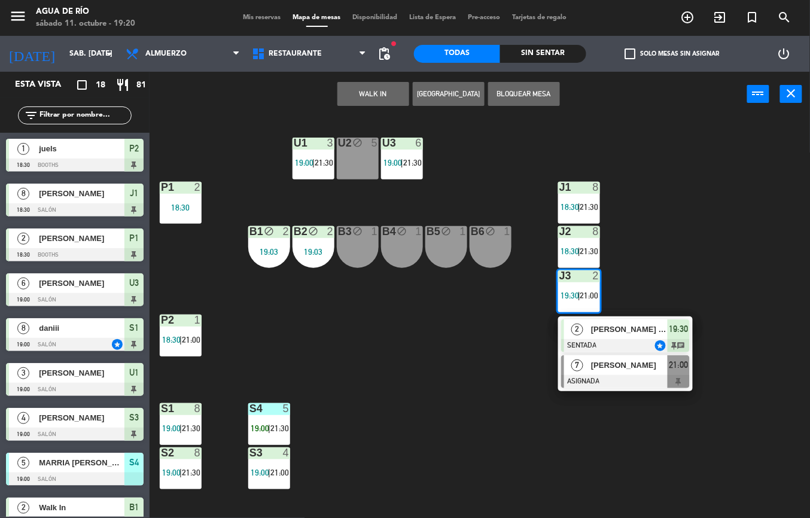
click at [606, 378] on div at bounding box center [625, 381] width 129 height 13
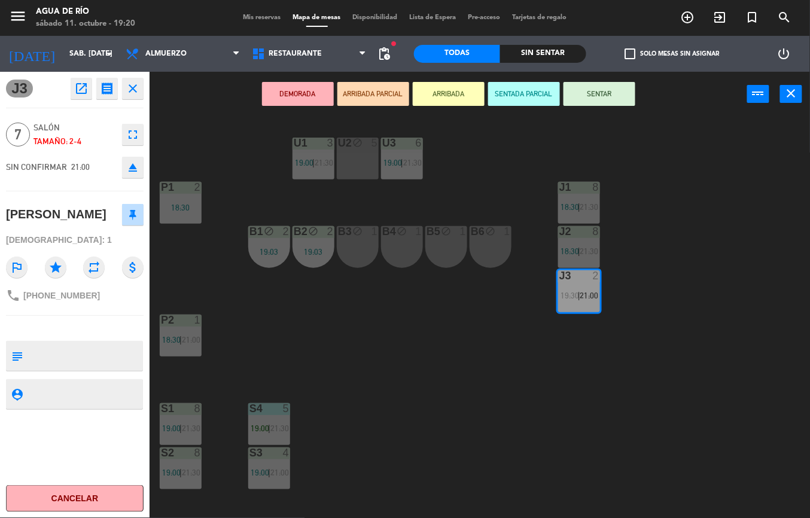
click at [502, 414] on div "U1 3 19:00 | 21:30 U2 block 5 U3 6 19:00 | 21:30 J1 8 18:30 | 21:30 P1 2 18:30 …" at bounding box center [484, 317] width 652 height 401
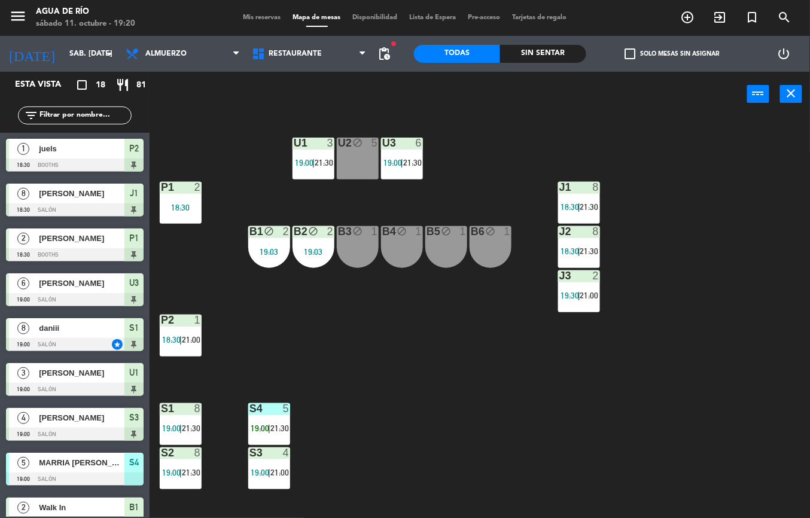
click at [259, 472] on span "19:00" at bounding box center [260, 473] width 19 height 10
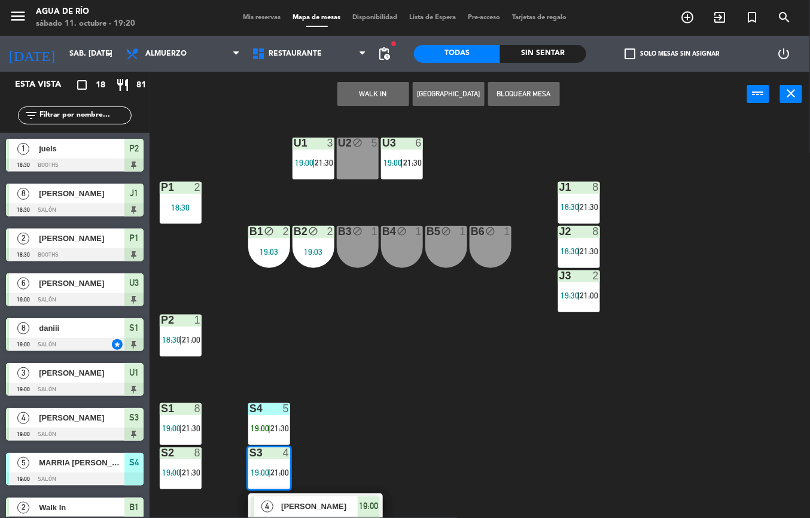
click at [345, 471] on div "U1 3 19:00 | 21:30 U2 block 5 U3 6 19:00 | 21:30 J1 8 18:30 | 21:30 P1 2 18:30 …" at bounding box center [484, 317] width 652 height 401
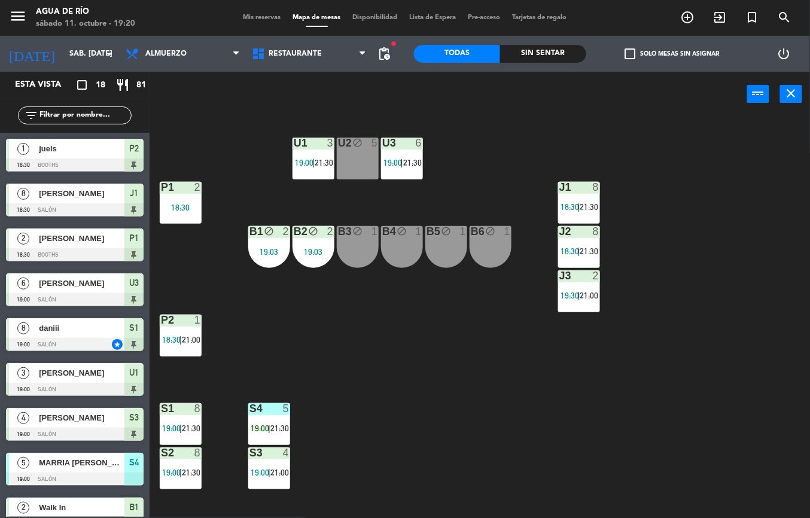
click at [285, 448] on div "4" at bounding box center [286, 452] width 7 height 11
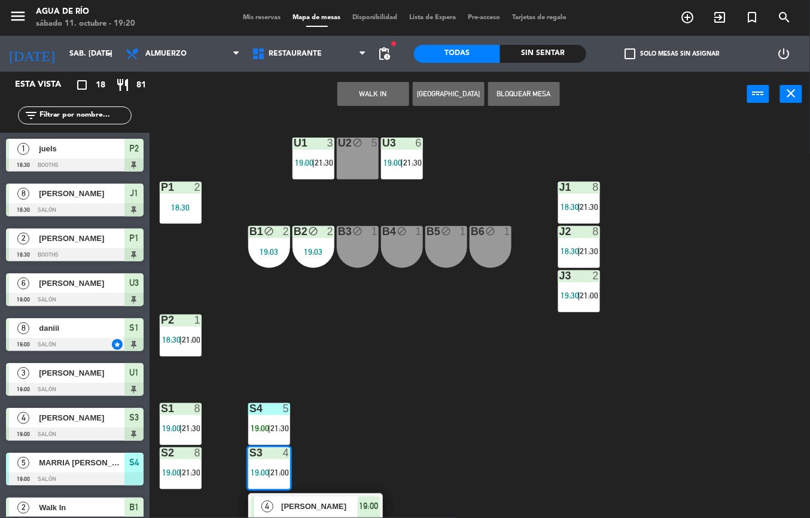
click at [340, 434] on div "U1 3 19:00 | 21:30 U2 block 5 U3 6 19:00 | 21:30 J1 8 18:30 | 21:30 P1 2 18:30 …" at bounding box center [484, 317] width 652 height 401
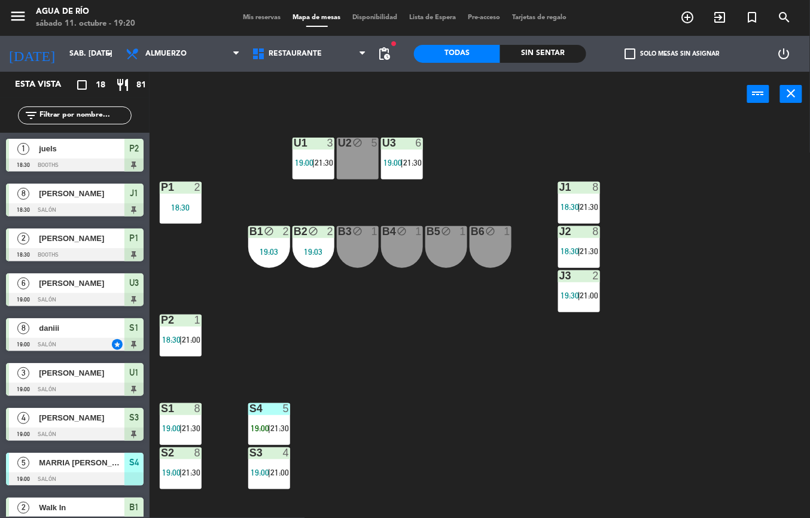
click at [161, 410] on div "S1" at bounding box center [161, 408] width 1 height 11
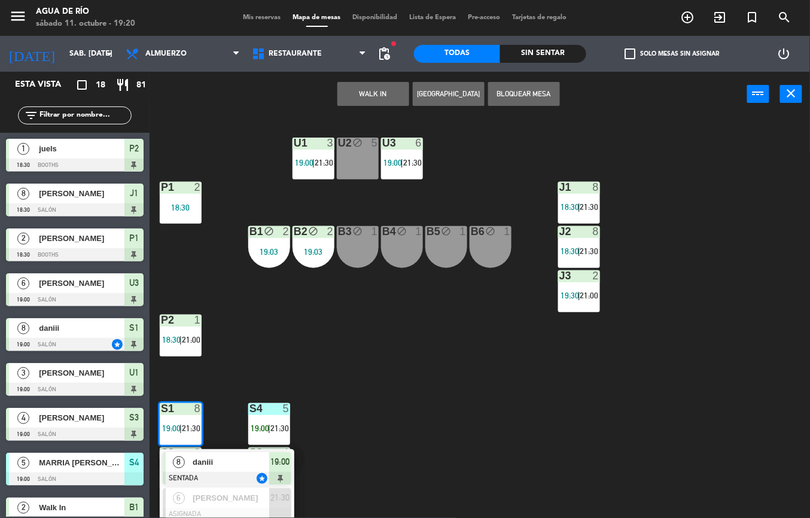
click at [322, 410] on div "U1 3 19:00 | 21:30 U2 block 5 U3 6 19:00 | 21:30 J1 8 18:30 | 21:30 P1 2 18:30 …" at bounding box center [484, 317] width 652 height 401
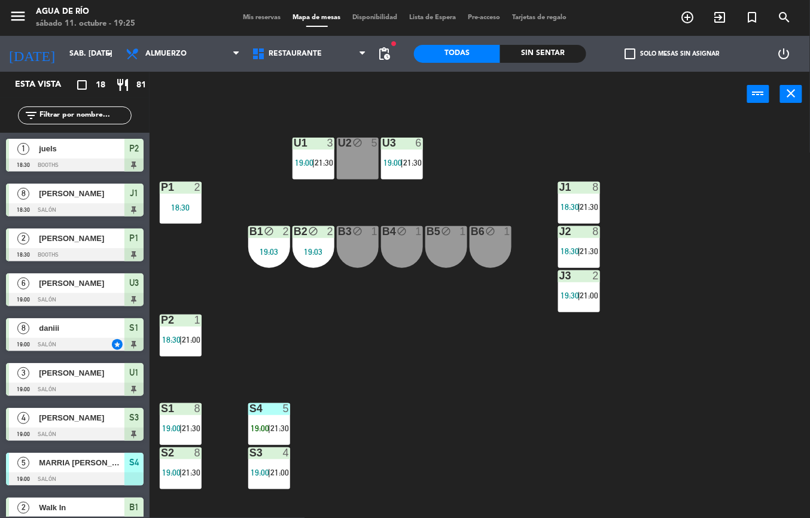
click at [417, 432] on div "U1 3 19:00 | 21:30 U2 block 5 U3 6 19:00 | 21:30 J1 8 18:30 | 21:30 P1 2 18:30 …" at bounding box center [484, 317] width 652 height 401
click at [443, 357] on div "U1 3 19:00 | 21:30 U2 block 5 U3 6 19:00 | 21:30 J1 8 18:30 | 21:30 P1 2 18:30 …" at bounding box center [484, 317] width 652 height 401
click at [574, 283] on div "J3 2 19:30 | 21:00" at bounding box center [579, 291] width 42 height 42
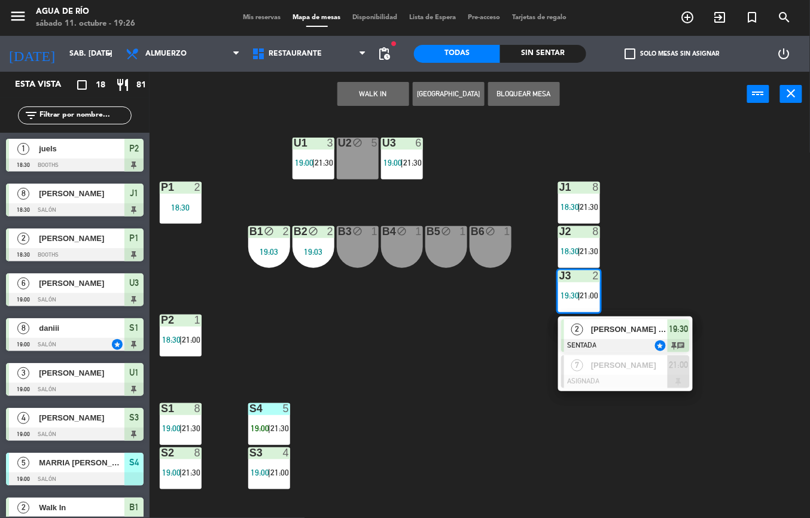
click at [433, 409] on div "U1 3 19:00 | 21:30 U2 block 5 U3 6 19:00 | 21:30 J1 8 18:30 | 21:30 P1 2 18:30 …" at bounding box center [484, 317] width 652 height 401
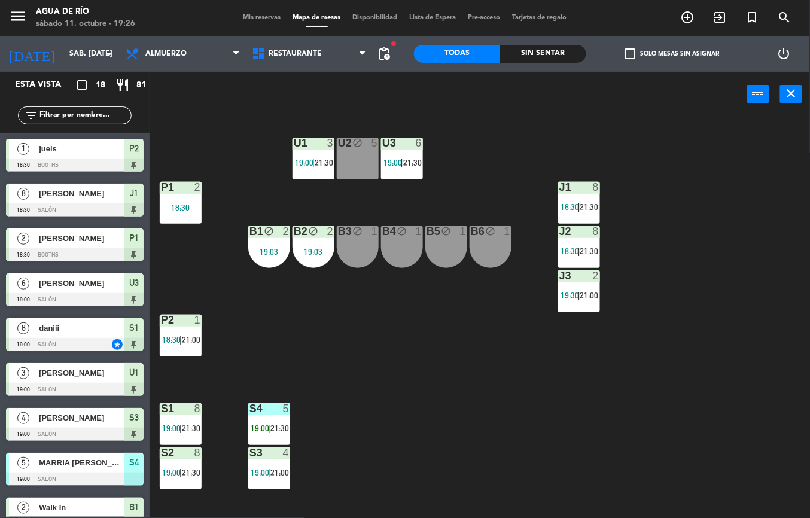
click at [280, 428] on span "21:30" at bounding box center [279, 428] width 19 height 10
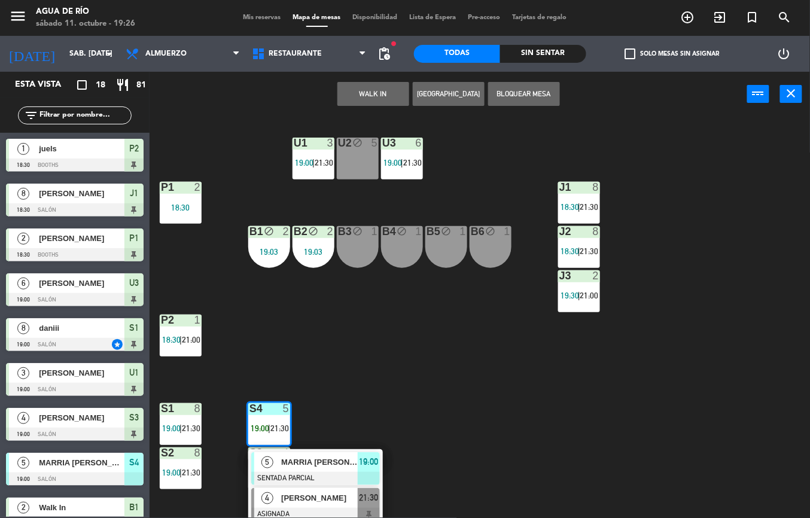
click at [332, 496] on span "[PERSON_NAME]" at bounding box center [319, 497] width 77 height 13
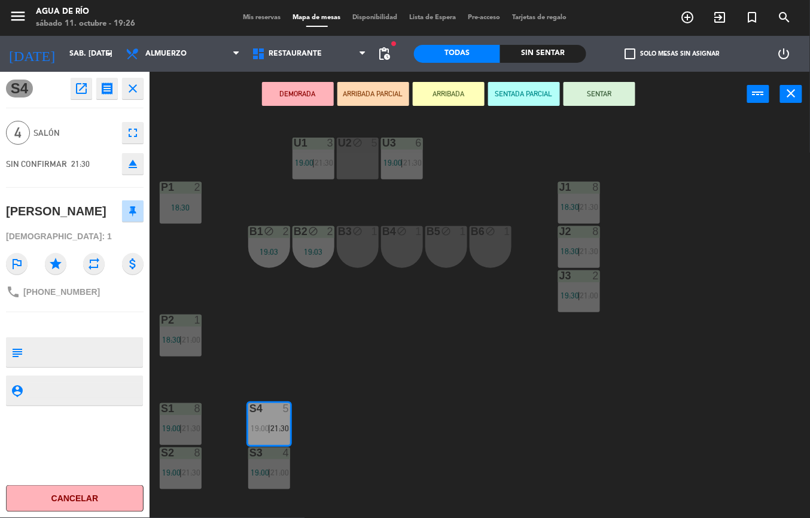
click at [481, 393] on div "U1 3 19:00 | 21:30 U2 block 5 U3 6 19:00 | 21:30 J1 8 18:30 | 21:30 P1 2 18:30 …" at bounding box center [484, 317] width 652 height 401
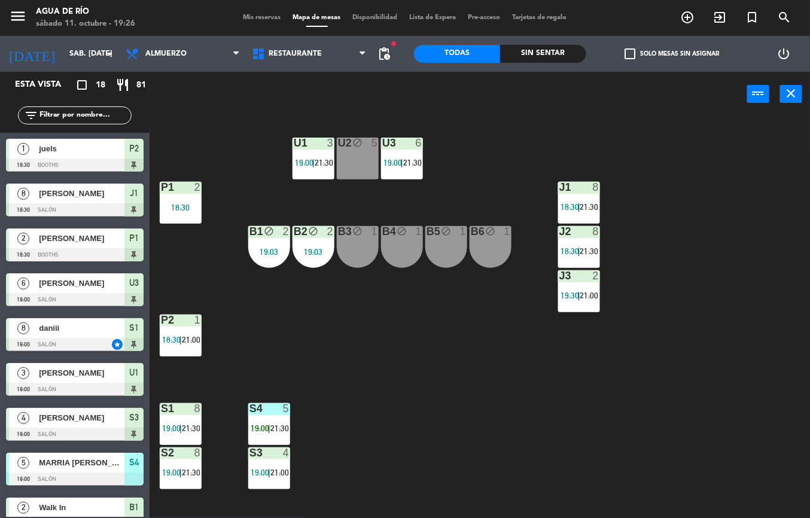
scroll to position [153, 0]
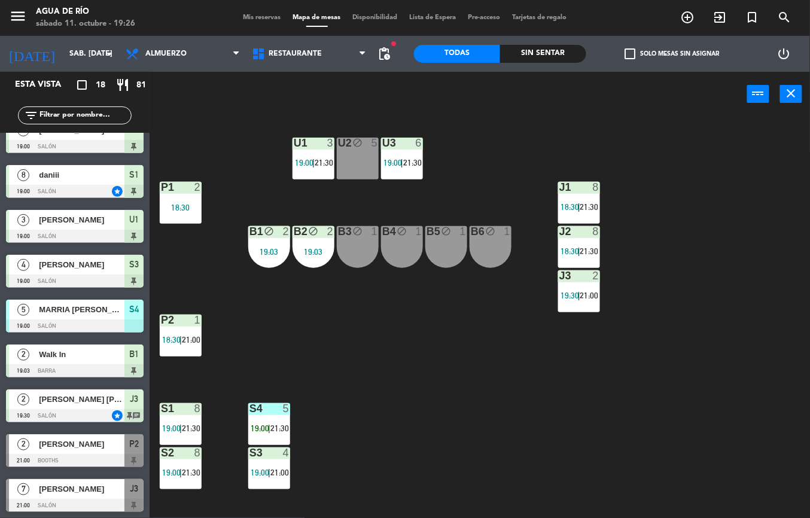
click at [184, 423] on span "21:30" at bounding box center [191, 428] width 19 height 10
click at [439, 385] on div "U1 3 19:00 | 21:30 U2 block 5 U3 6 19:00 | 21:30 J1 8 18:30 | 21:30 P1 2 18:30 …" at bounding box center [484, 317] width 652 height 401
click at [323, 410] on div "U1 3 19:00 | 21:30 U2 block 5 U3 6 19:00 | 21:30 J1 8 18:30 | 21:30 P1 2 18:30 …" at bounding box center [484, 317] width 652 height 401
click at [268, 423] on span "19:00" at bounding box center [260, 428] width 19 height 10
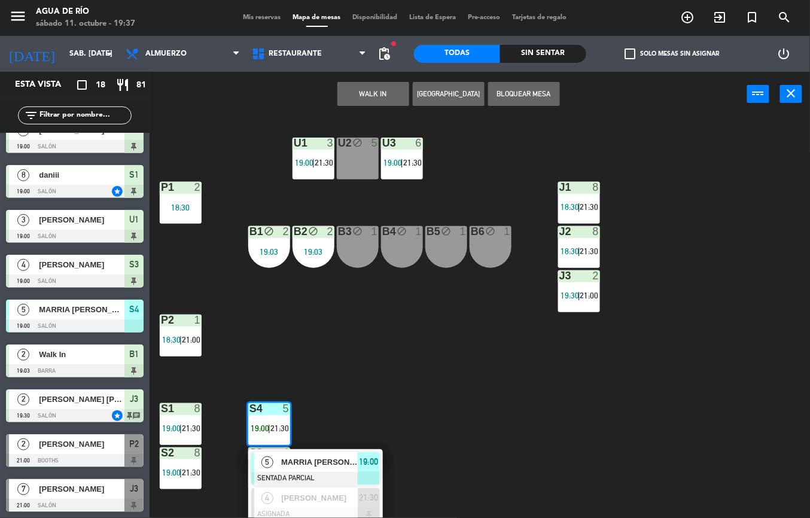
click at [398, 390] on div "U1 3 19:00 | 21:30 U2 block 5 U3 6 19:00 | 21:30 J1 8 18:30 | 21:30 P1 2 18:30 …" at bounding box center [484, 317] width 652 height 401
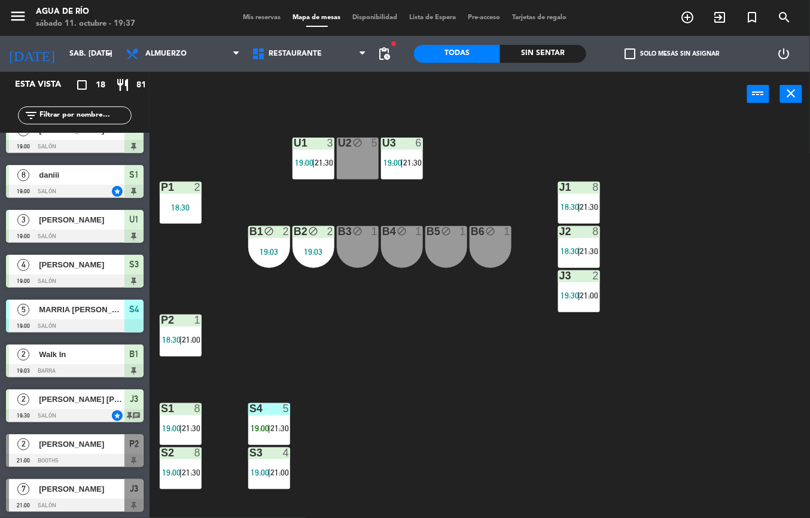
click at [350, 367] on div "U1 3 19:00 | 21:30 U2 block 5 U3 6 19:00 | 21:30 J1 8 18:30 | 21:30 P1 2 18:30 …" at bounding box center [484, 317] width 652 height 401
click at [410, 417] on div "U1 3 19:00 | 21:30 U2 block 5 U3 6 19:00 | 21:30 J1 8 18:30 | 21:30 P1 2 18:30 …" at bounding box center [484, 317] width 652 height 401
click at [414, 163] on span "21:30" at bounding box center [412, 163] width 19 height 10
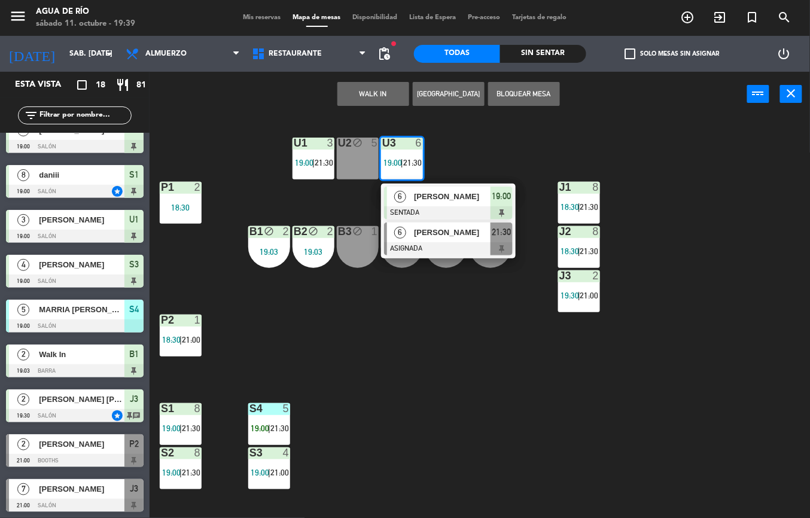
click at [441, 238] on span "[PERSON_NAME]" at bounding box center [452, 232] width 77 height 13
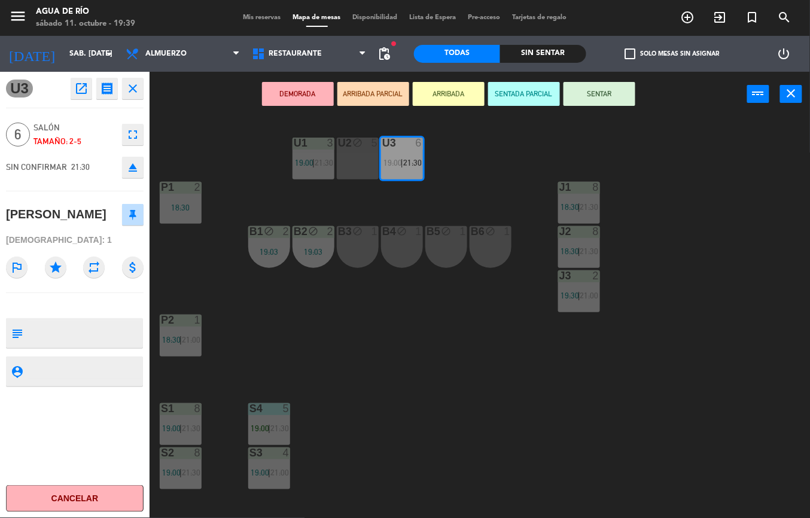
click at [445, 369] on div "U1 3 19:00 | 21:30 U2 block 5 U3 6 19:00 | 21:30 J1 8 18:30 | 21:30 P1 2 18:30 …" at bounding box center [484, 317] width 652 height 401
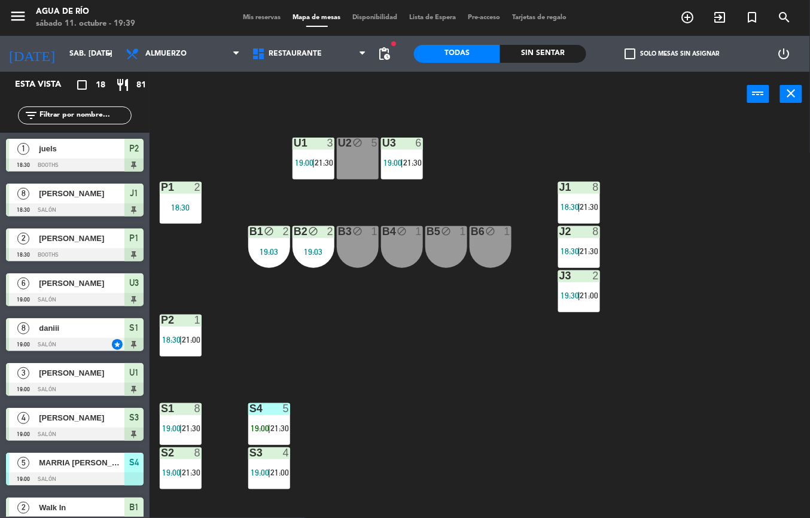
scroll to position [108, 0]
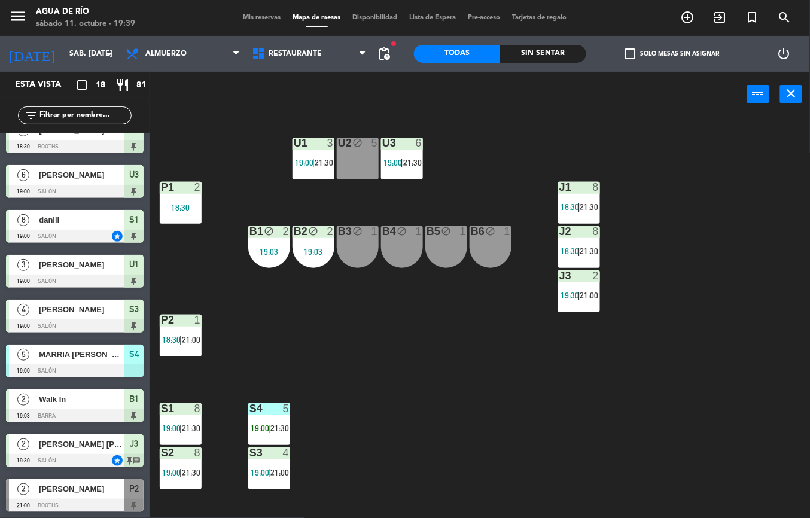
click at [420, 164] on span "21:30" at bounding box center [412, 163] width 19 height 10
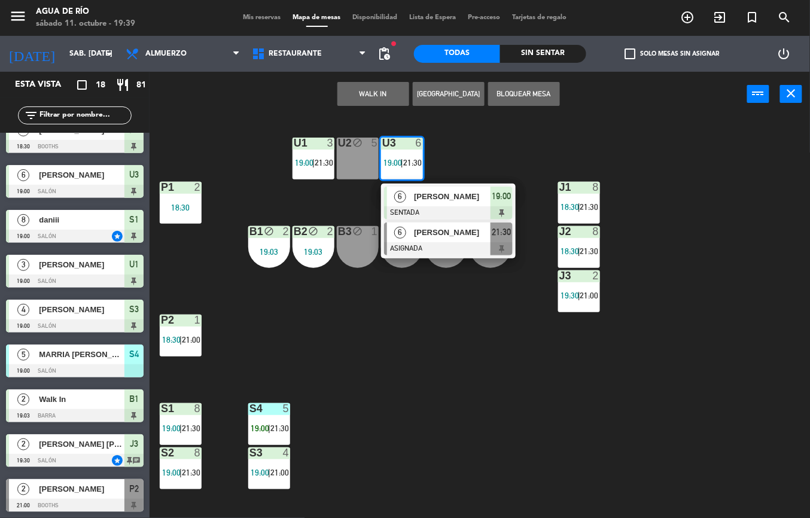
click at [459, 240] on div "[PERSON_NAME]" at bounding box center [452, 232] width 78 height 20
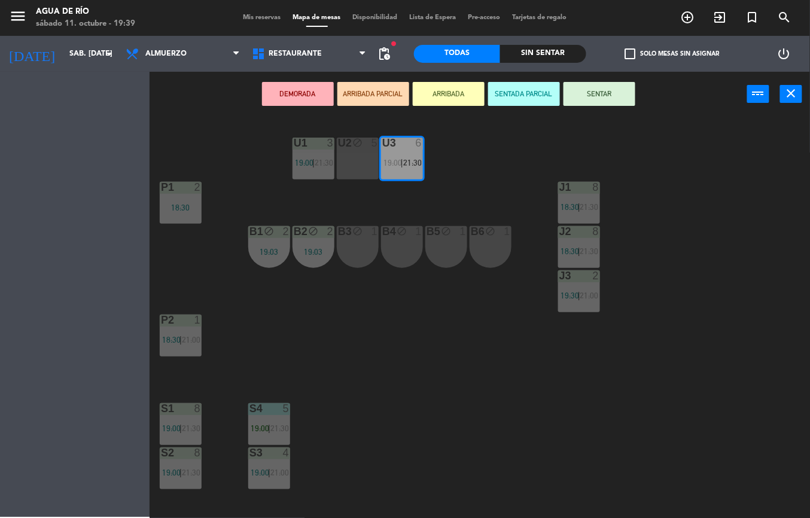
click at [419, 346] on div "U1 3 19:00 | 21:30 U2 block 5 U3 6 19:00 | 21:30 J1 8 18:30 | 21:30 P1 2 18:30 …" at bounding box center [484, 317] width 652 height 401
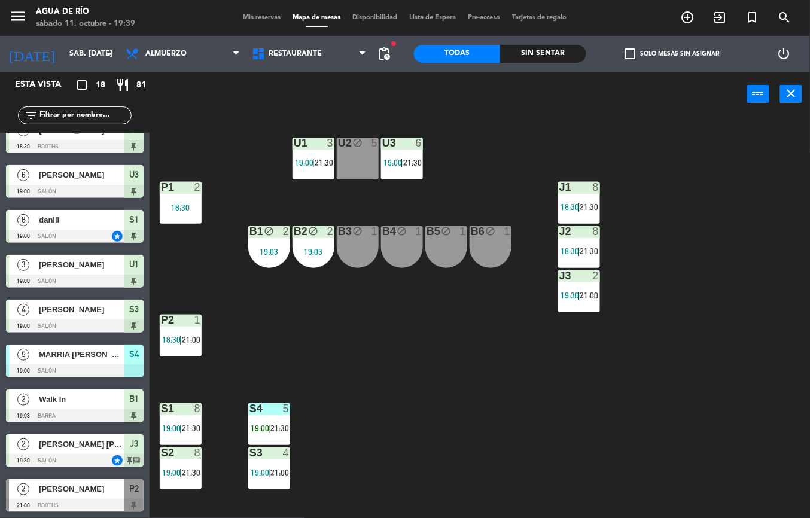
click at [579, 295] on span "|" at bounding box center [579, 296] width 2 height 10
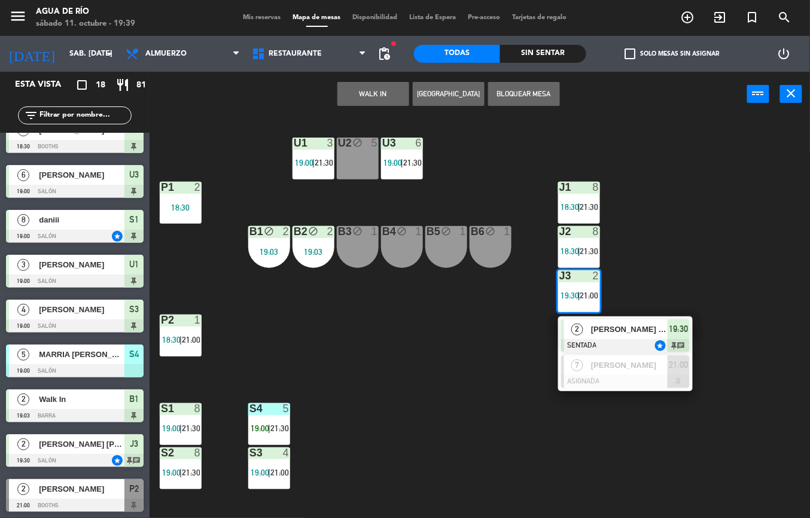
click at [450, 373] on div "U1 3 19:00 | 21:30 U2 block 5 U3 6 19:00 | 21:30 J1 8 18:30 | 21:30 P1 2 18:30 …" at bounding box center [484, 317] width 652 height 401
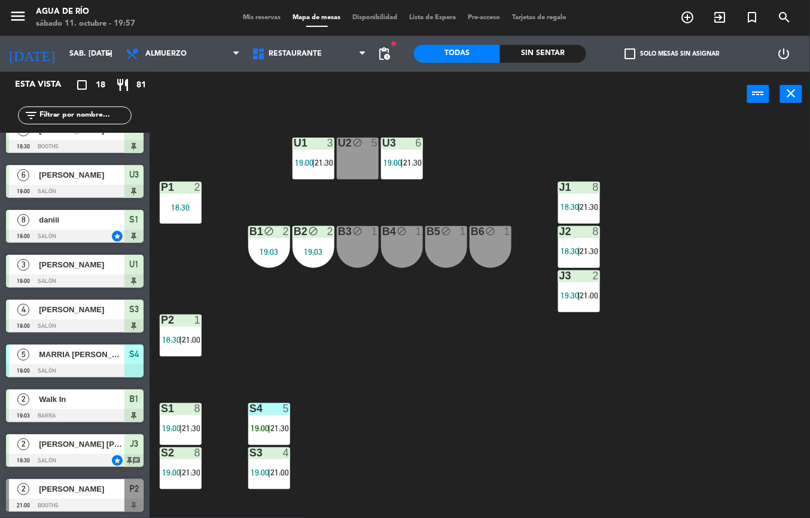
click at [548, 53] on div "Sin sentar" at bounding box center [543, 54] width 86 height 18
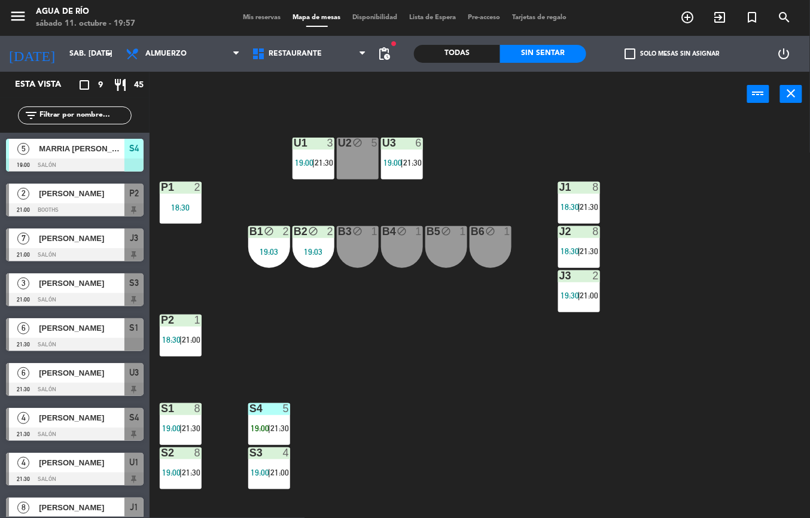
scroll to position [19, 0]
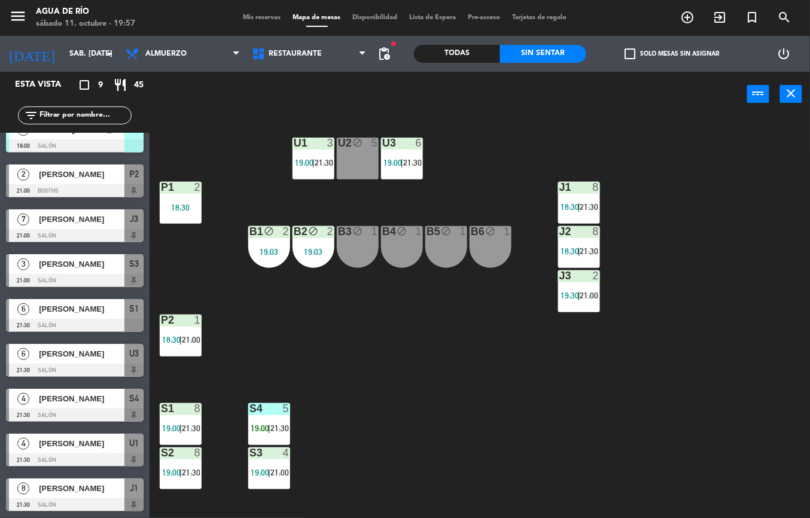
click at [192, 127] on div "U1 3 19:00 | 21:30 U2 block 5 U3 6 19:00 | 21:30 J1 8 18:30 | 21:30 P1 2 18:30 …" at bounding box center [484, 317] width 652 height 401
click at [462, 47] on div "Todas" at bounding box center [457, 54] width 86 height 18
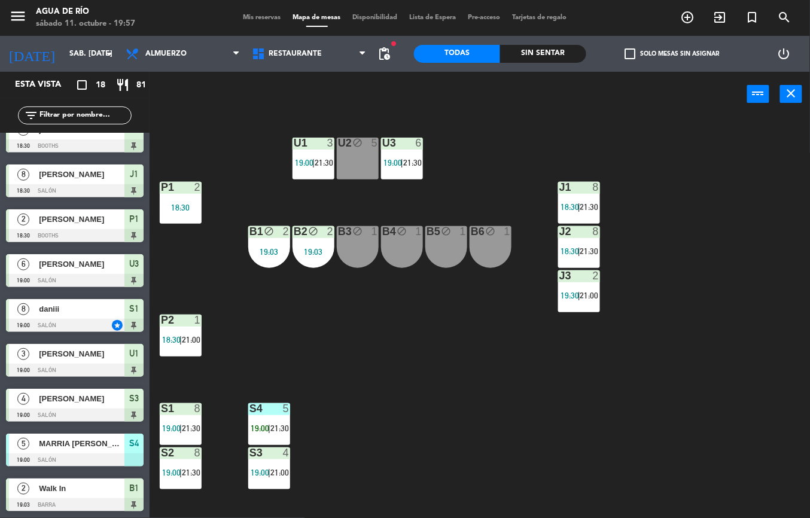
scroll to position [332, 0]
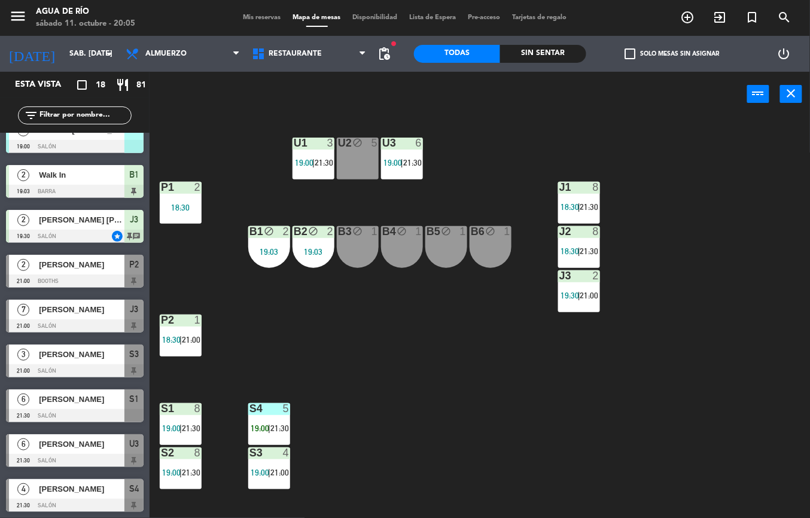
click at [383, 55] on span "pending_actions" at bounding box center [384, 54] width 14 height 14
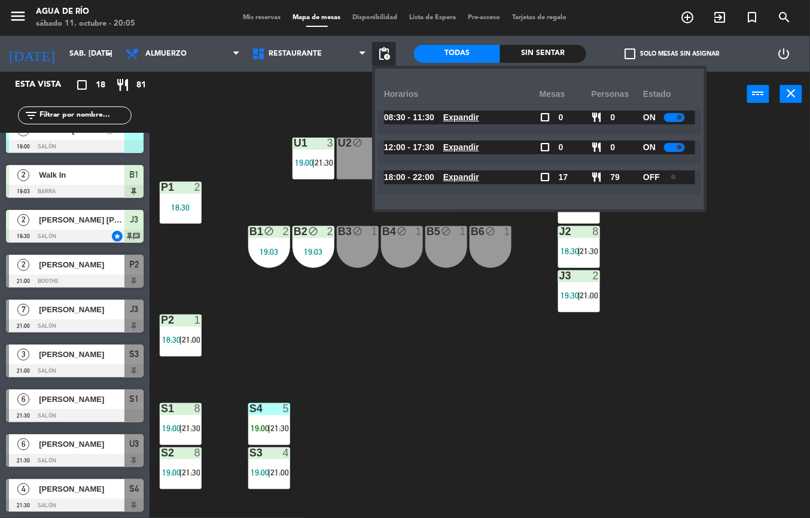
click at [471, 180] on u "Expandir" at bounding box center [461, 177] width 36 height 10
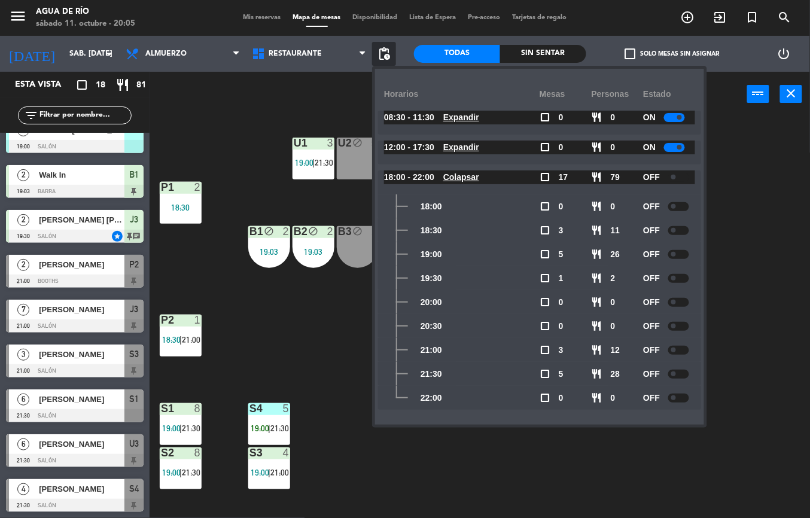
click at [325, 448] on div "U1 3 19:00 | 21:30 U2 block 5 U3 6 19:00 | 21:30 J1 8 18:30 | 21:30 P1 2 18:30 …" at bounding box center [484, 317] width 652 height 401
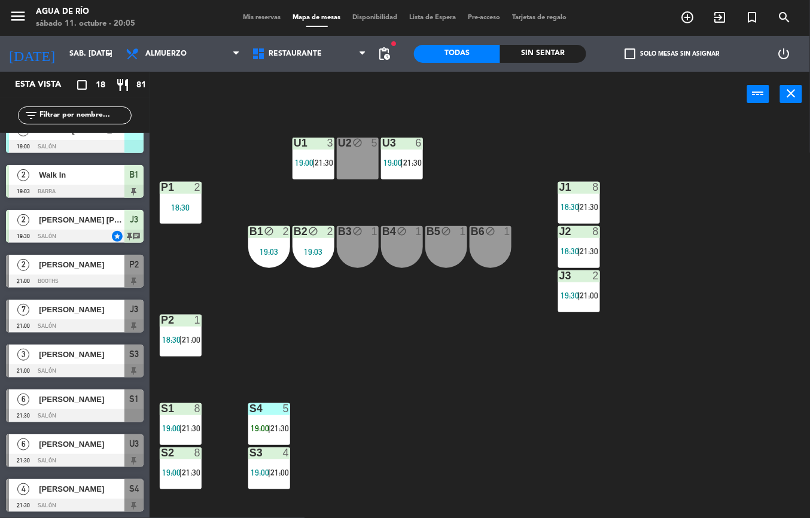
click at [261, 457] on div at bounding box center [269, 452] width 20 height 11
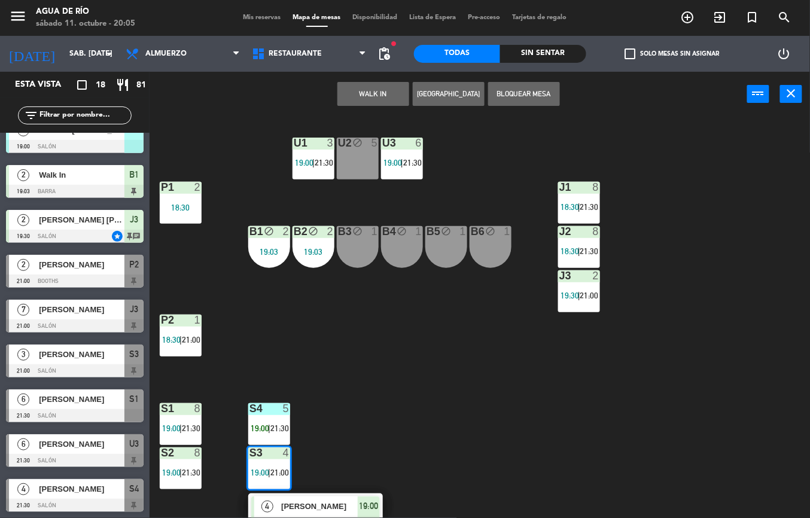
click at [395, 429] on div "U1 3 19:00 | 21:30 U2 block 5 U3 6 19:00 | 21:30 J1 8 18:30 | 21:30 P1 2 18:30 …" at bounding box center [484, 317] width 652 height 401
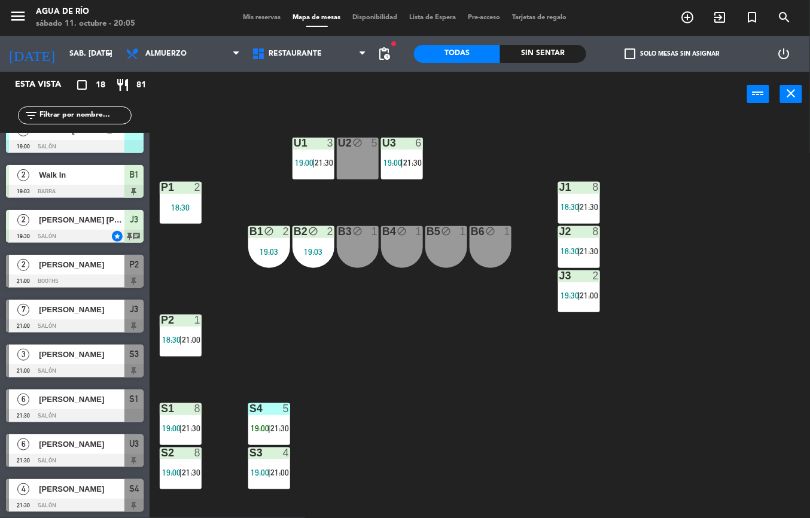
click at [280, 470] on span "21:00" at bounding box center [279, 473] width 19 height 10
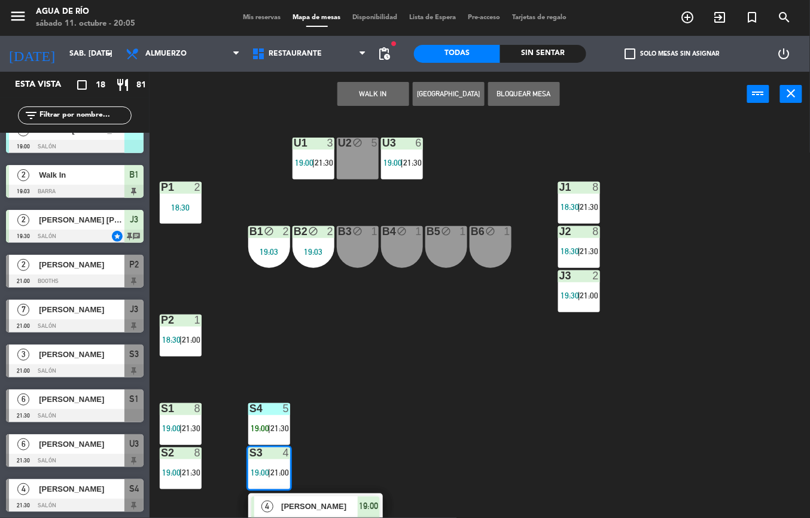
scroll to position [51, 0]
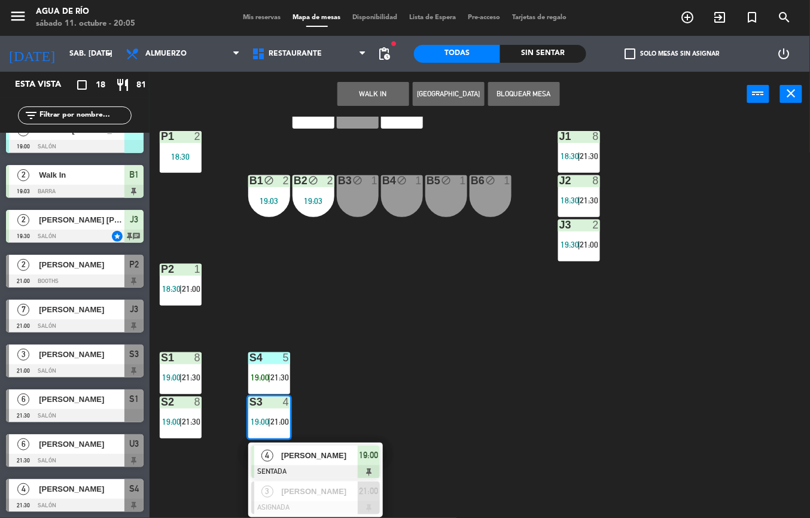
click at [356, 369] on div "U1 3 19:00 | 21:30 U2 block 5 U3 6 19:00 | 21:30 J1 8 18:30 | 21:30 P1 2 18:30 …" at bounding box center [484, 317] width 652 height 401
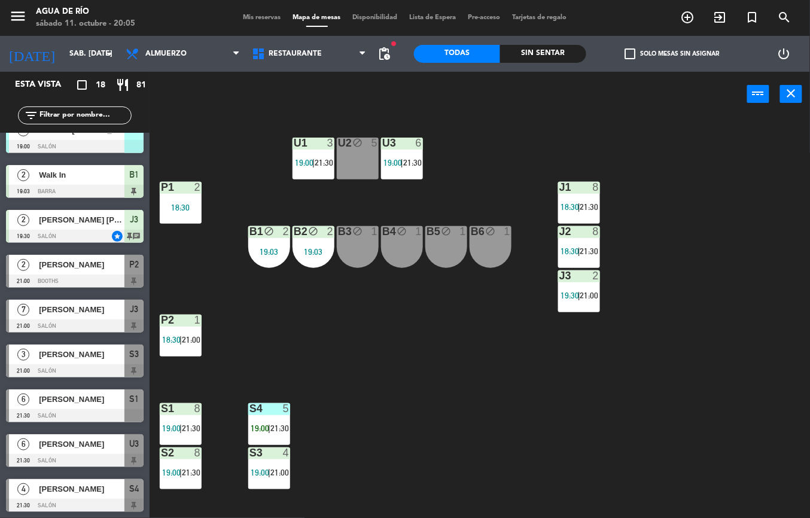
scroll to position [0, 0]
click at [273, 431] on span "21:30" at bounding box center [279, 428] width 19 height 10
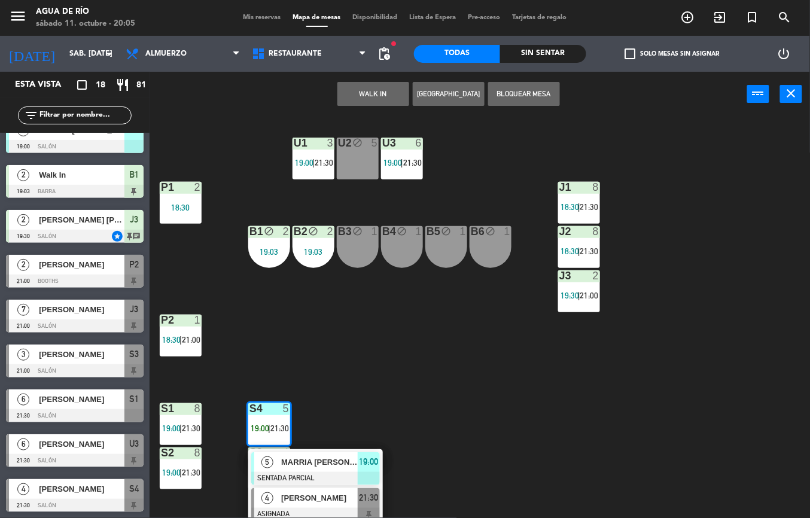
click at [320, 503] on span "[PERSON_NAME]" at bounding box center [319, 497] width 77 height 13
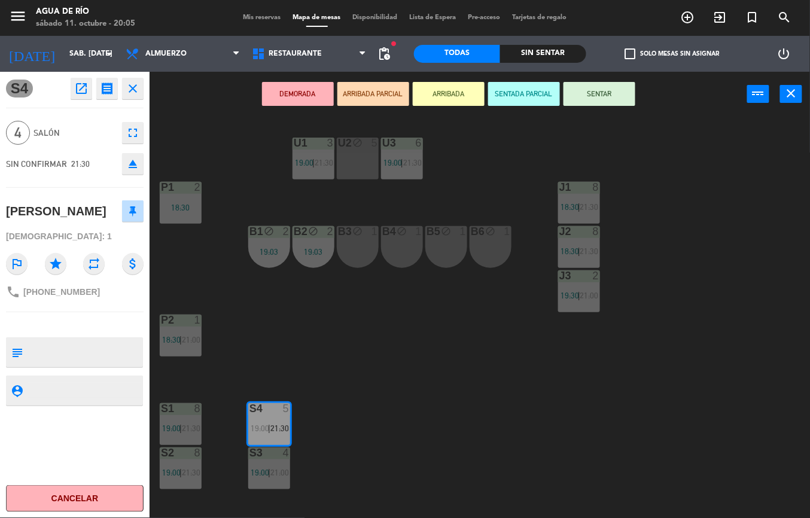
click at [89, 501] on button "Cancelar" at bounding box center [75, 498] width 138 height 27
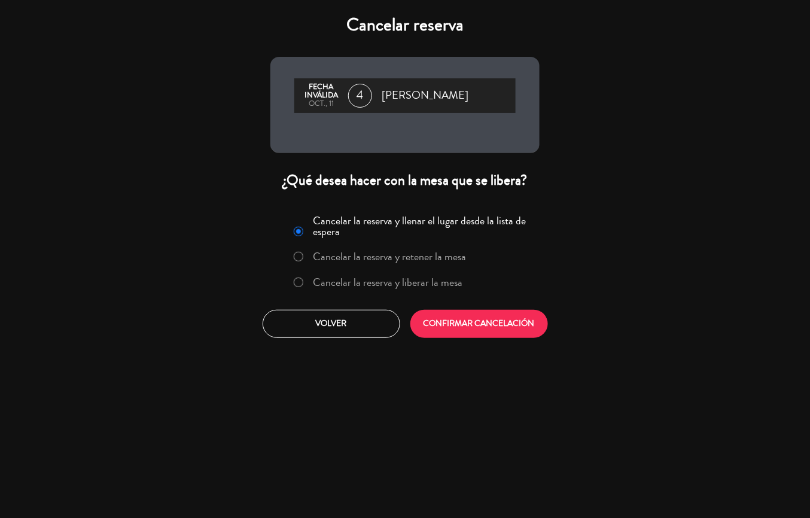
click at [350, 281] on label "Cancelar la reserva y liberar la mesa" at bounding box center [387, 282] width 149 height 11
click at [484, 320] on button "CONFIRMAR CANCELACIÓN" at bounding box center [479, 324] width 138 height 28
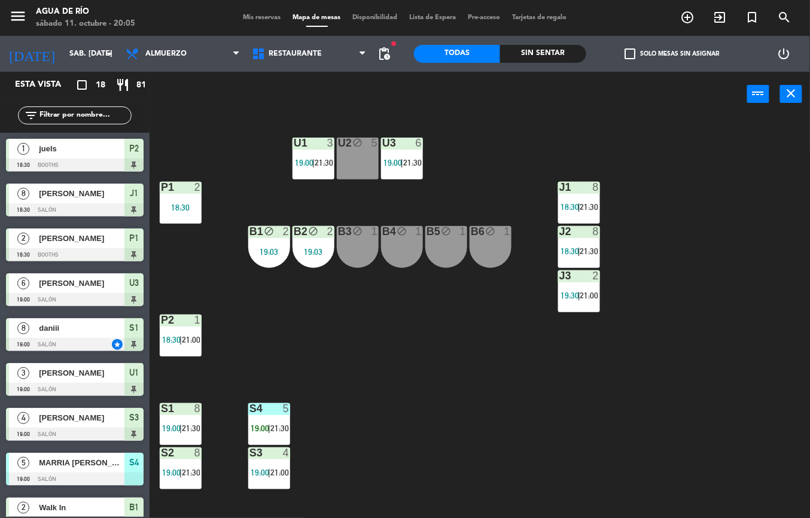
scroll to position [153, 0]
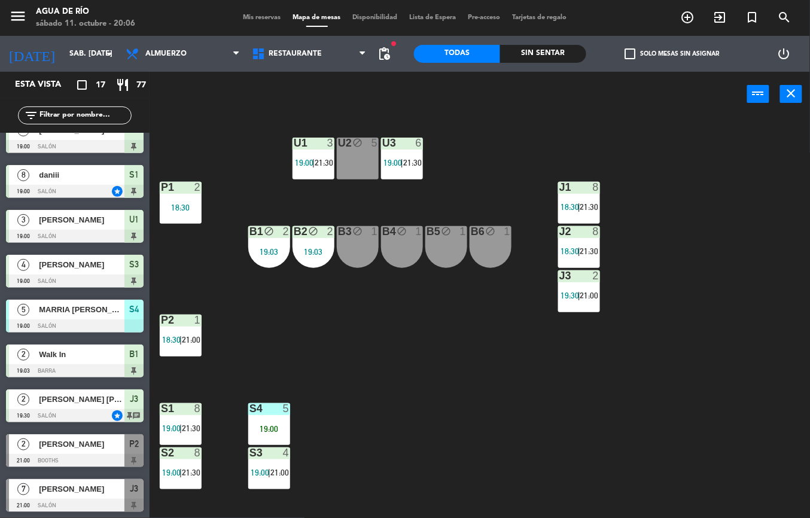
click at [413, 356] on div "U1 3 19:00 | 21:30 U2 block 5 U3 6 19:00 | 21:30 J1 8 18:30 | 21:30 P1 2 18:30 …" at bounding box center [484, 317] width 652 height 401
click at [379, 59] on span "pending_actions" at bounding box center [384, 54] width 14 height 14
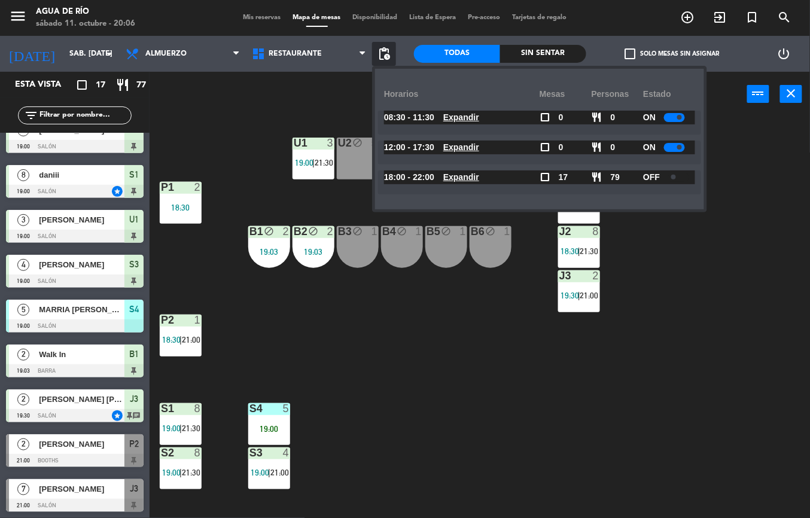
click at [479, 173] on u "Expandir" at bounding box center [461, 177] width 36 height 10
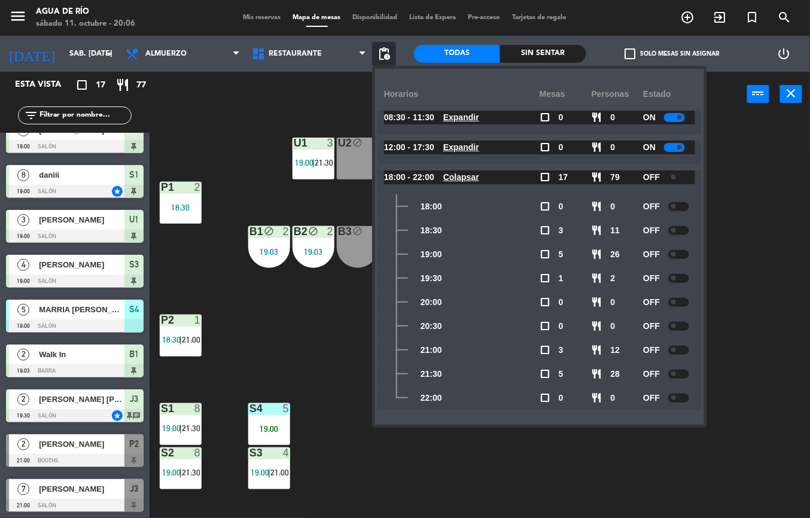
click at [326, 343] on div "U1 3 19:00 | 21:30 U2 block 5 U3 6 19:00 | 21:30 J1 8 18:30 | 21:30 P1 2 18:30 …" at bounding box center [484, 317] width 652 height 401
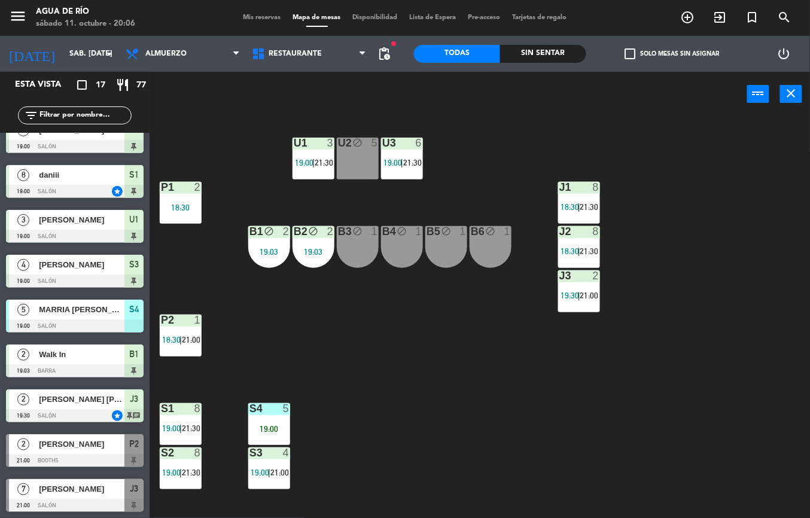
click at [191, 427] on span "21:30" at bounding box center [191, 428] width 19 height 10
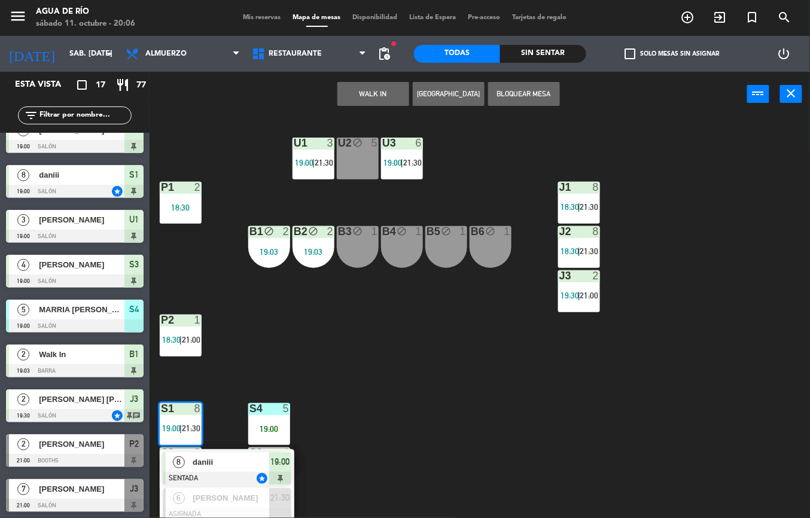
click at [428, 427] on div "U1 3 19:00 | 21:30 U2 block 5 U3 6 19:00 | 21:30 J1 8 18:30 | 21:30 P1 2 18:30 …" at bounding box center [484, 317] width 652 height 401
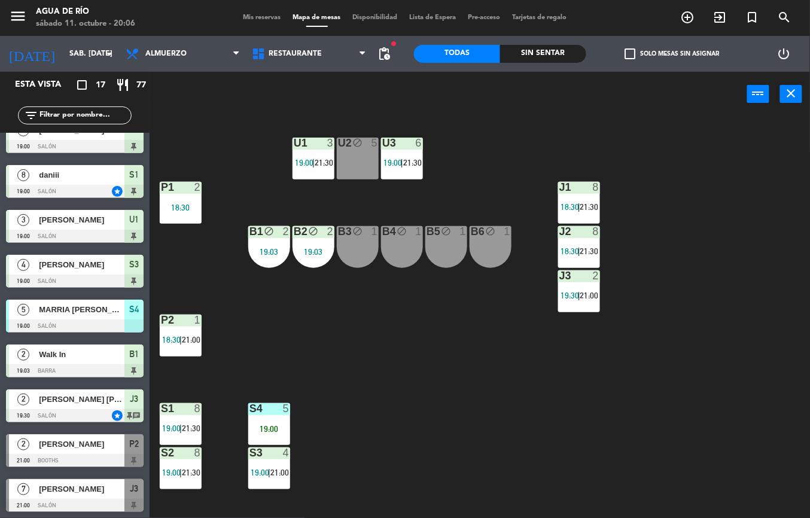
click at [277, 469] on span "21:00" at bounding box center [279, 473] width 19 height 10
click at [268, 464] on div "S3 4 19:00 | 21:00" at bounding box center [269, 468] width 42 height 42
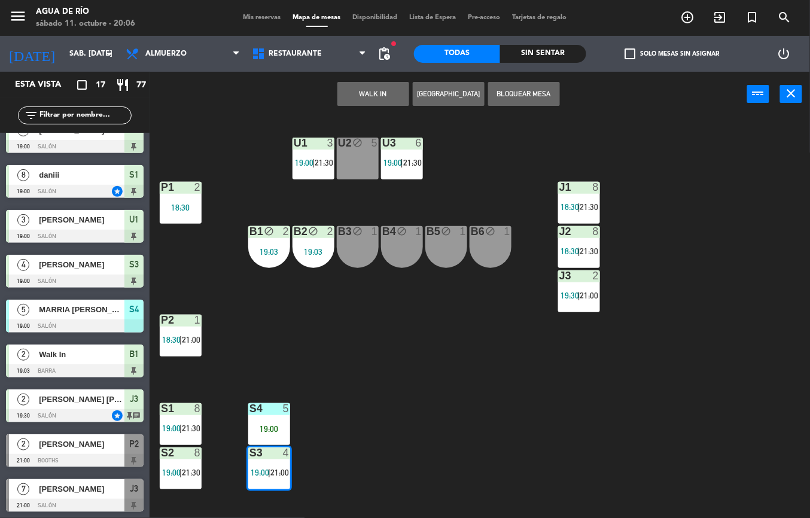
click at [395, 429] on div "U1 3 19:00 | 21:30 U2 block 5 U3 6 19:00 | 21:30 J1 8 18:30 | 21:30 P1 2 18:30 …" at bounding box center [484, 317] width 652 height 401
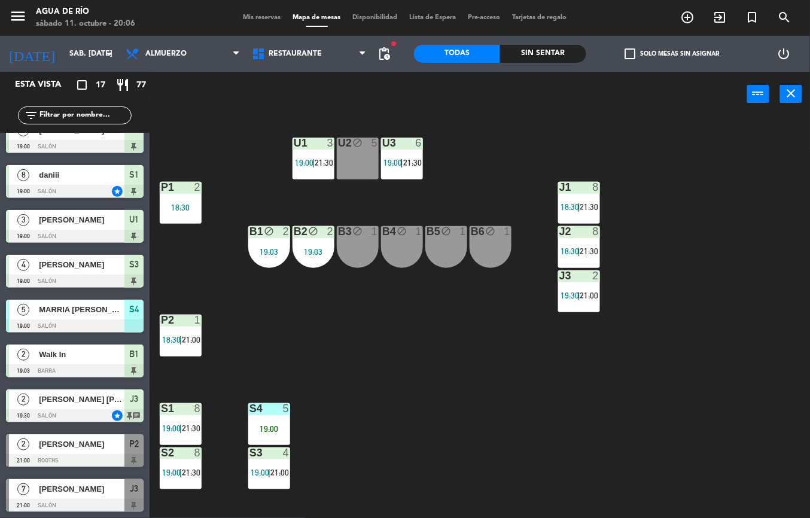
click at [279, 453] on div "4" at bounding box center [289, 452] width 20 height 11
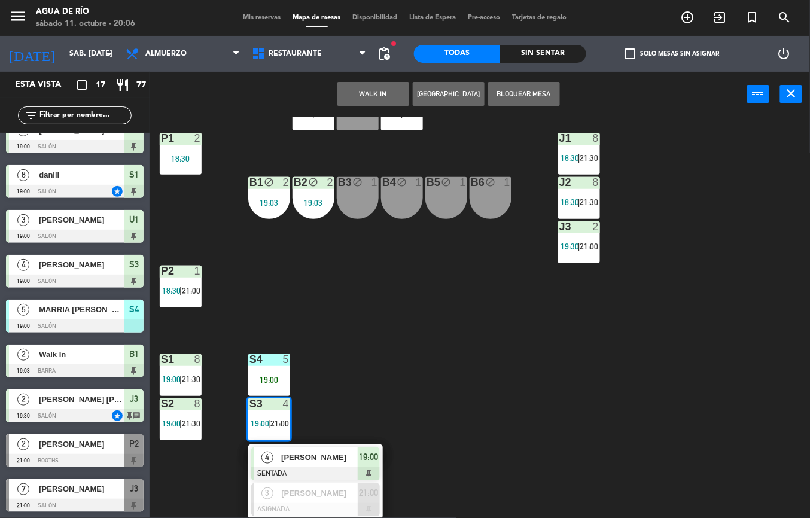
scroll to position [51, 0]
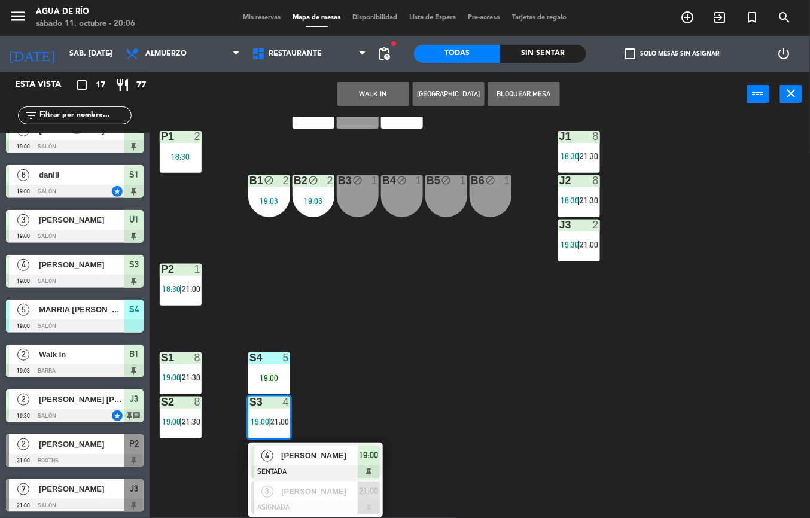
click at [507, 340] on div "U1 3 19:00 | 21:30 U2 block 5 U3 6 19:00 | 21:30 J1 8 18:30 | 21:30 P1 2 18:30 …" at bounding box center [484, 317] width 652 height 401
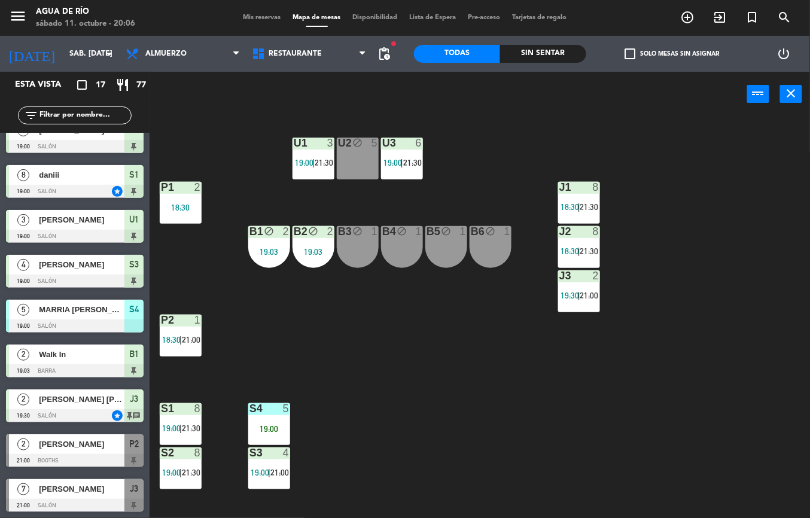
scroll to position [0, 0]
click at [317, 161] on span "21:30" at bounding box center [323, 163] width 19 height 10
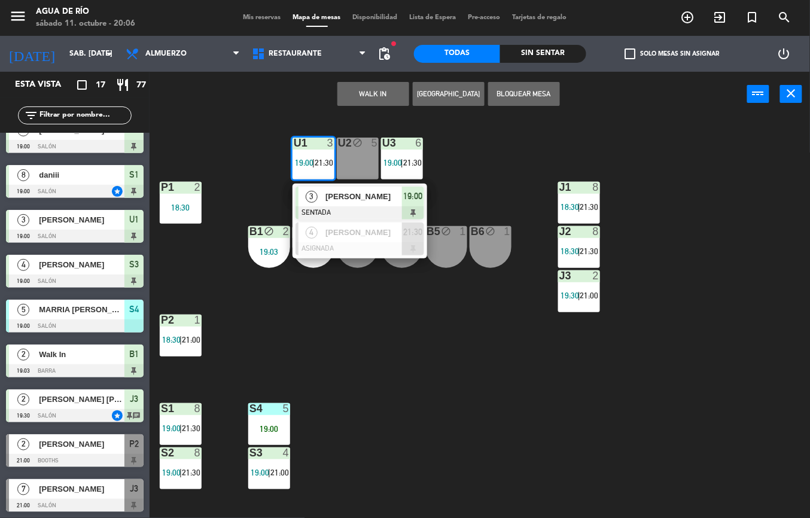
click at [438, 401] on div "U1 3 19:00 | 21:30 3 [PERSON_NAME] SENTADA 19:00 4 [PERSON_NAME] ASIGNADA 21:30…" at bounding box center [484, 317] width 652 height 401
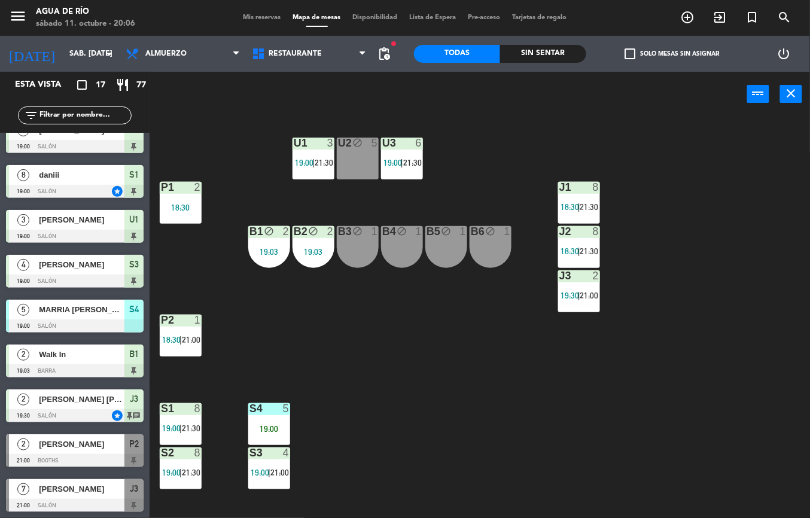
click at [408, 155] on div "U3 6 19:00 | 21:30" at bounding box center [402, 159] width 42 height 42
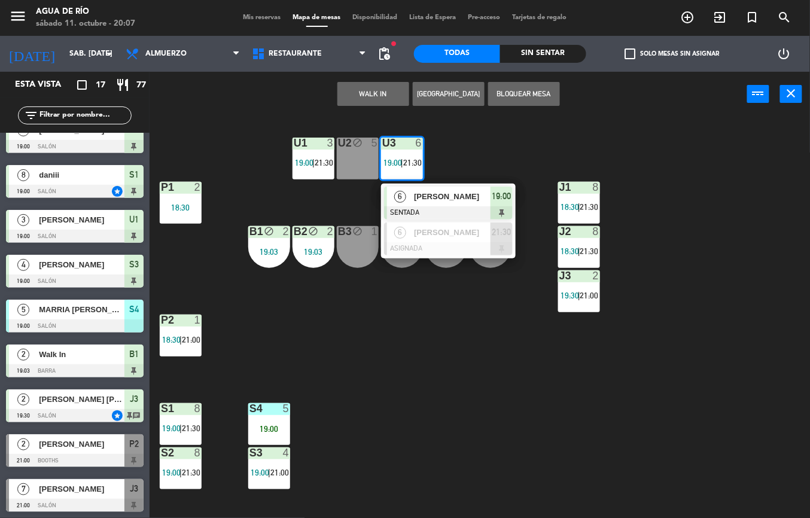
click at [468, 385] on div "U1 3 19:00 | 21:30 U2 block 5 U3 6 19:00 | 21:30 6 [PERSON_NAME] SENTADA 19:00 …" at bounding box center [484, 317] width 652 height 401
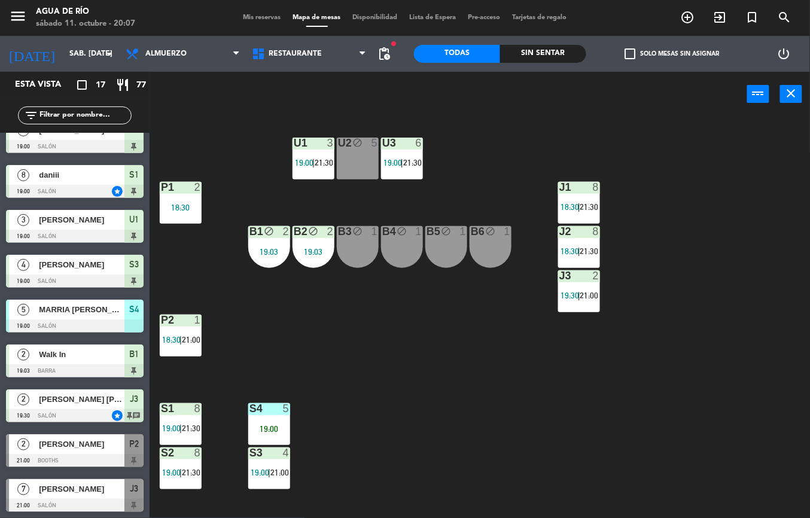
click at [199, 428] on span "21:30" at bounding box center [191, 428] width 19 height 10
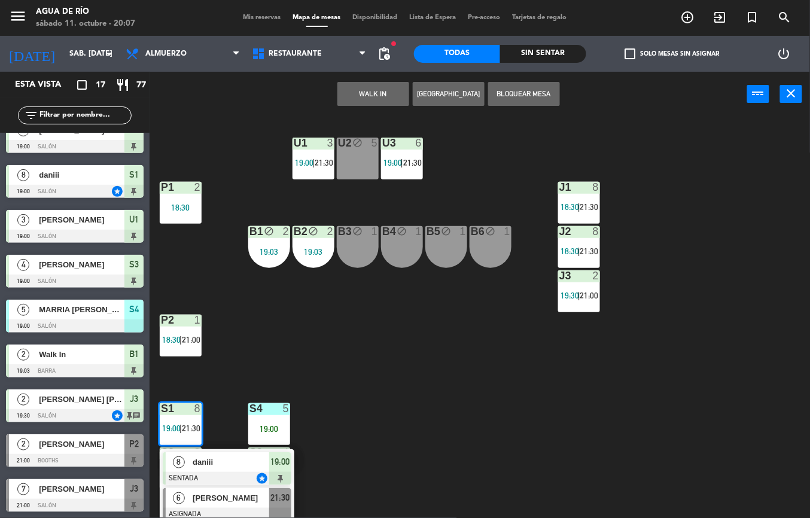
click at [230, 495] on span "[PERSON_NAME]" at bounding box center [231, 497] width 77 height 13
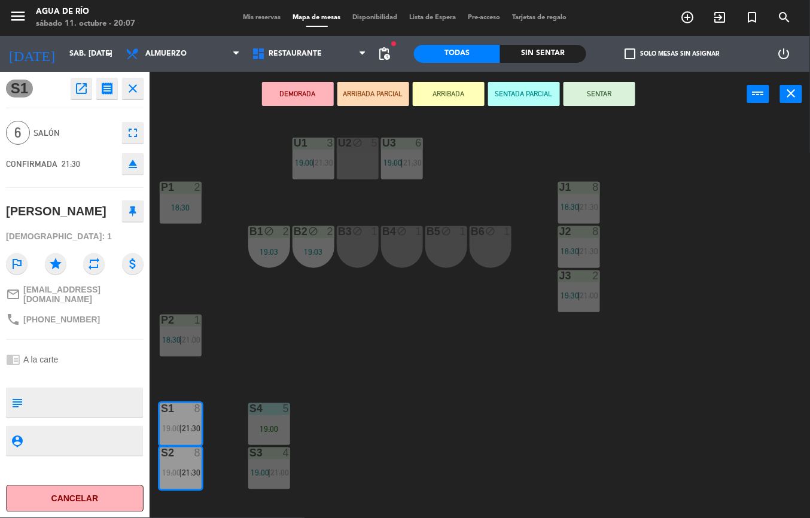
click at [433, 388] on div "U1 3 19:00 | 21:30 U2 block 5 U3 6 19:00 | 21:30 J1 8 18:30 | 21:30 P1 2 18:30 …" at bounding box center [484, 317] width 652 height 401
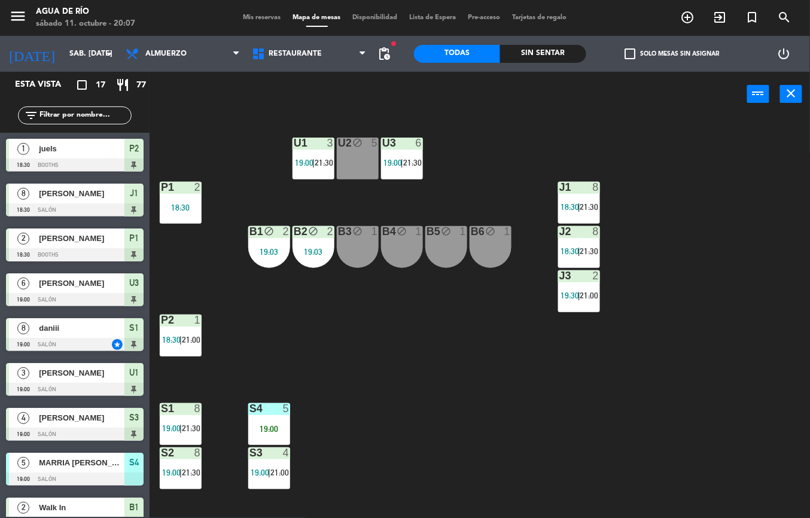
scroll to position [92, 0]
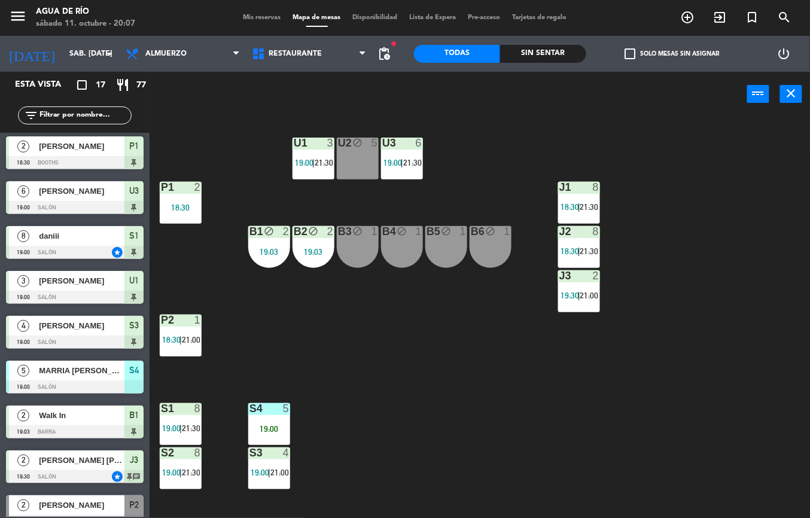
click at [295, 163] on span "19:00" at bounding box center [304, 163] width 19 height 10
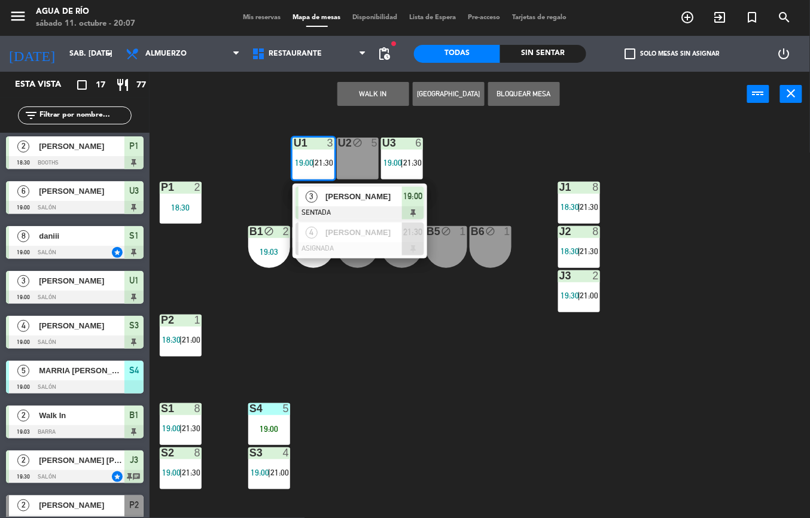
click at [326, 326] on div "U1 3 19:00 | 21:30 3 [PERSON_NAME] SENTADA 19:00 4 [PERSON_NAME] ASIGNADA 21:30…" at bounding box center [484, 317] width 652 height 401
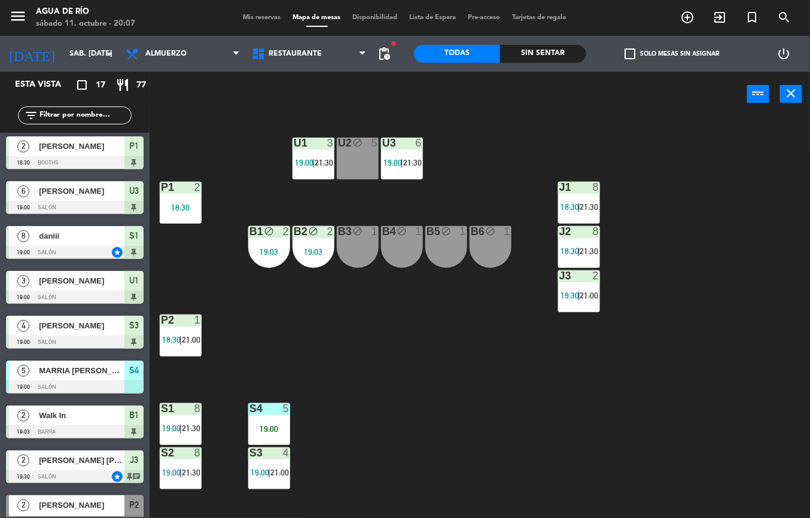
click at [399, 175] on div "U3 6 19:00 | 21:30" at bounding box center [402, 159] width 42 height 42
click at [435, 374] on div "U1 3 19:00 | 21:30 U2 block 5 U3 6 19:00 | 21:30 J1 8 18:30 | 21:30 P1 2 18:30 …" at bounding box center [484, 317] width 652 height 401
click at [527, 436] on div "U1 3 19:00 | 21:30 U2 block 5 U3 6 19:00 | 21:30 J1 8 18:30 | 21:30 P1 2 18:30 …" at bounding box center [484, 317] width 652 height 401
click at [185, 342] on span "21:00" at bounding box center [191, 340] width 19 height 10
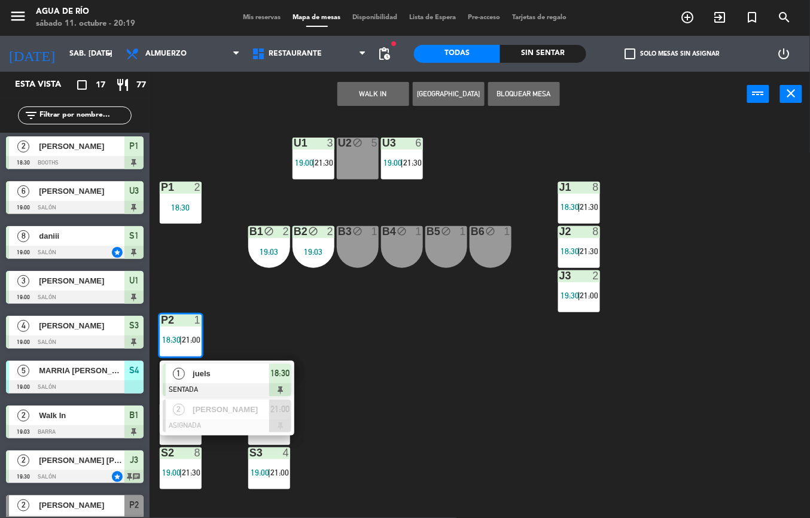
click at [488, 389] on div "U1 3 19:00 | 21:30 U2 block 5 U3 6 19:00 | 21:30 J1 8 18:30 | 21:30 P1 2 18:30 …" at bounding box center [484, 317] width 652 height 401
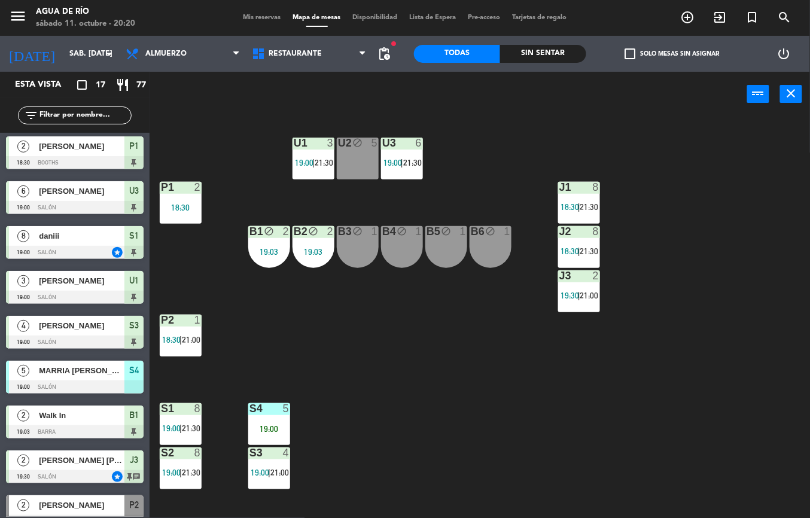
click at [445, 398] on div "U1 3 19:00 | 21:30 U2 block 5 U3 6 19:00 | 21:30 J1 8 18:30 | 21:30 P1 2 18:30 …" at bounding box center [484, 317] width 652 height 401
click at [191, 338] on span "21:00" at bounding box center [191, 340] width 19 height 10
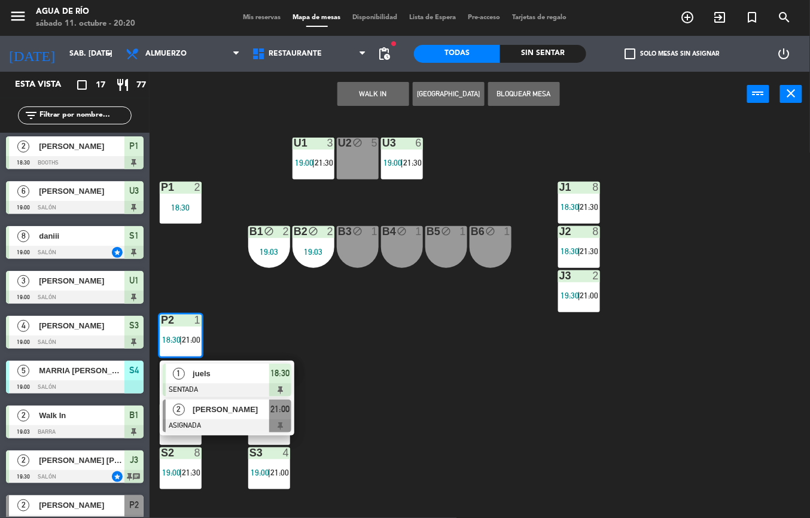
click at [215, 405] on span "[PERSON_NAME]" at bounding box center [231, 409] width 77 height 13
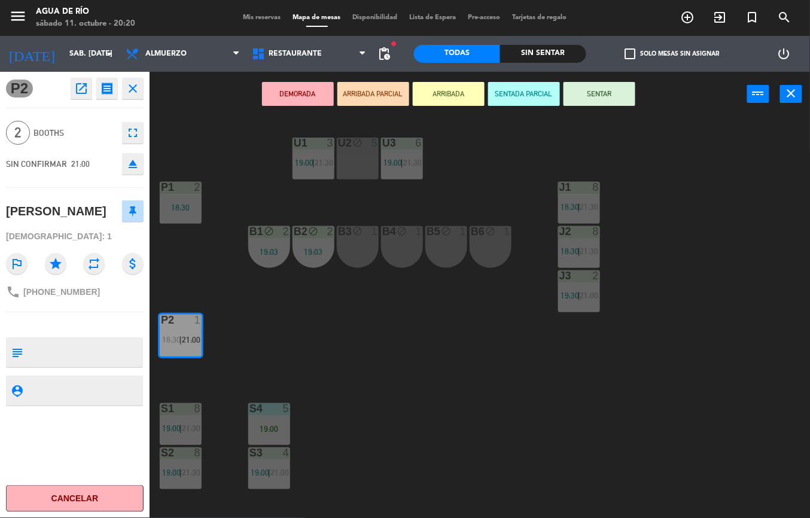
click at [458, 347] on div "U1 3 19:00 | 21:30 U2 block 5 U3 6 19:00 | 21:30 J1 8 18:30 | 21:30 P1 2 18:30 …" at bounding box center [484, 317] width 652 height 401
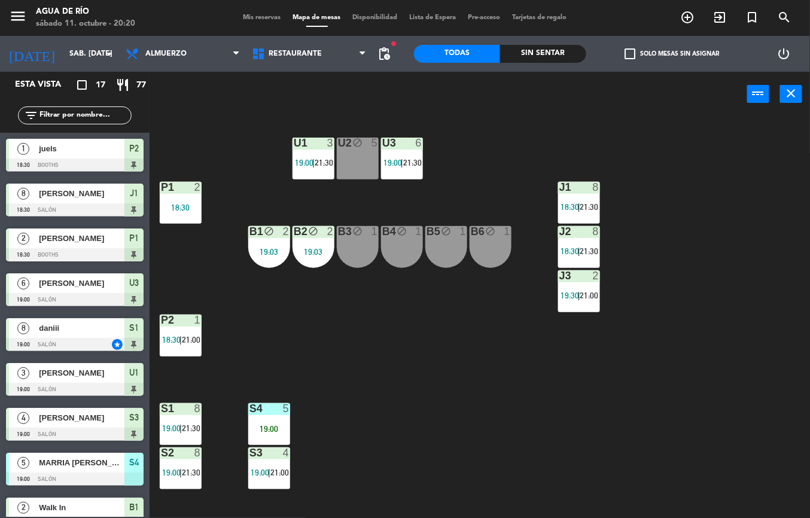
scroll to position [0, 0]
click at [199, 340] on span "21:00" at bounding box center [191, 340] width 19 height 10
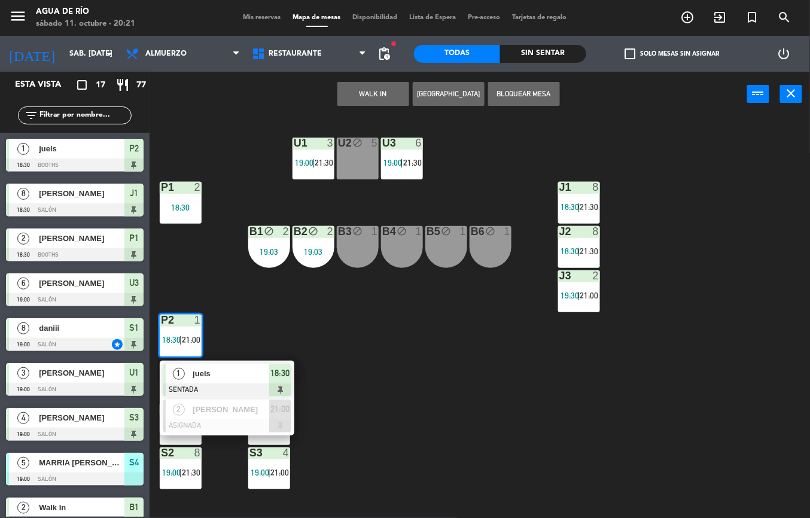
click at [498, 403] on div "U1 3 19:00 | 21:30 U2 block 5 U3 6 19:00 | 21:30 J1 8 18:30 | 21:30 P1 2 18:30 …" at bounding box center [484, 317] width 652 height 401
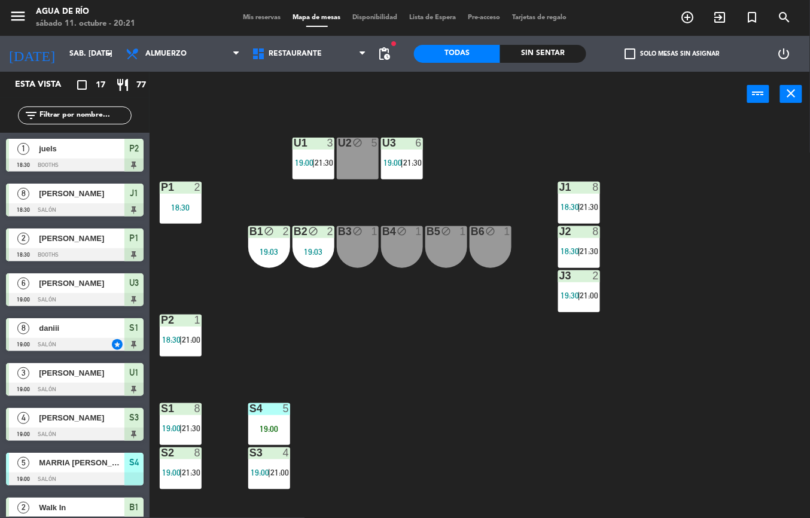
click at [192, 338] on span "21:00" at bounding box center [191, 340] width 19 height 10
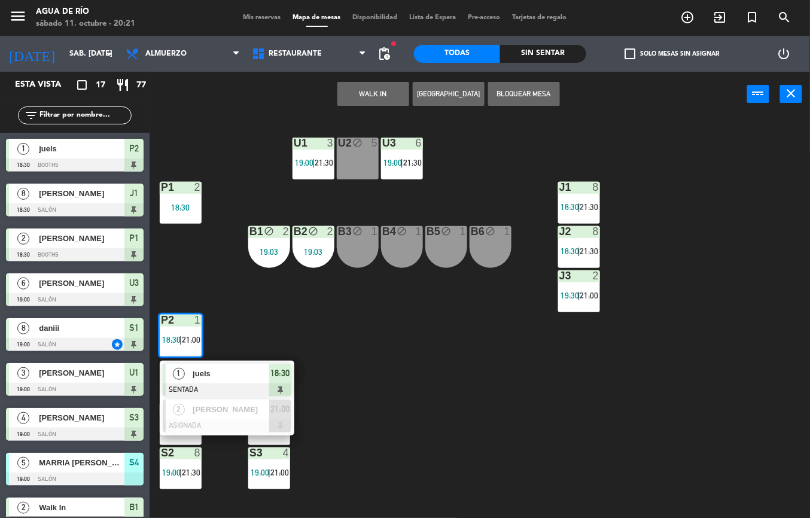
click at [243, 377] on span "juels" at bounding box center [231, 373] width 77 height 13
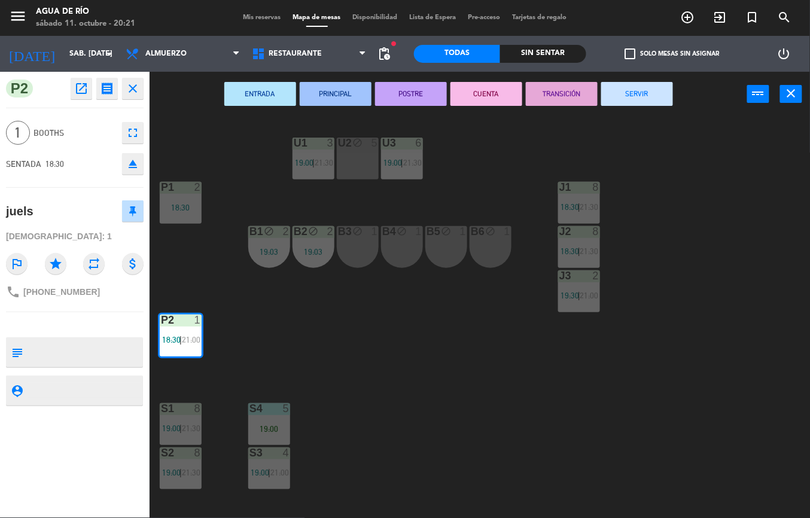
click at [642, 94] on button "SERVIR" at bounding box center [637, 94] width 72 height 24
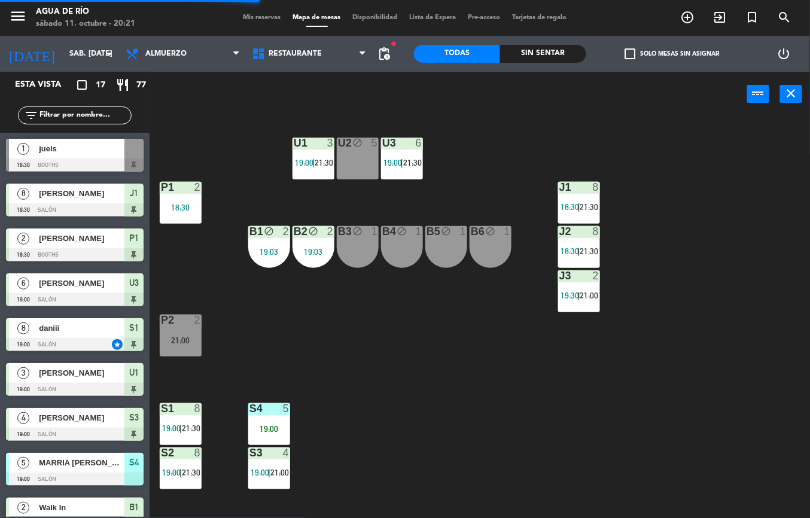
click at [185, 336] on div "21:00" at bounding box center [181, 340] width 42 height 8
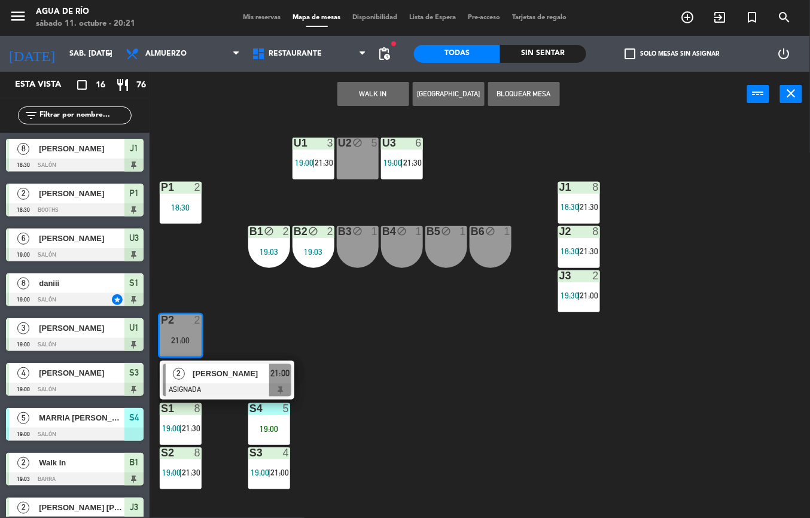
click at [526, 396] on div "U1 3 19:00 | 21:30 U2 block 5 U3 6 19:00 | 21:30 J1 8 18:30 | 21:30 P1 2 18:30 …" at bounding box center [484, 317] width 652 height 401
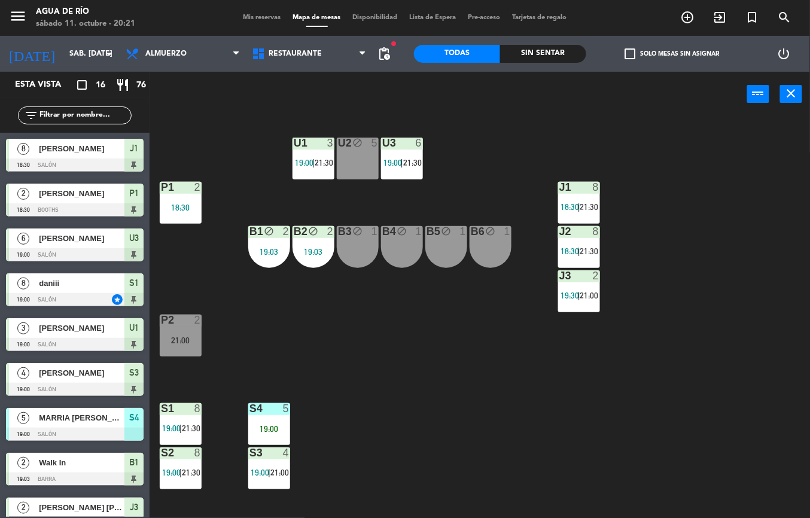
click at [192, 429] on span "21:30" at bounding box center [191, 428] width 19 height 10
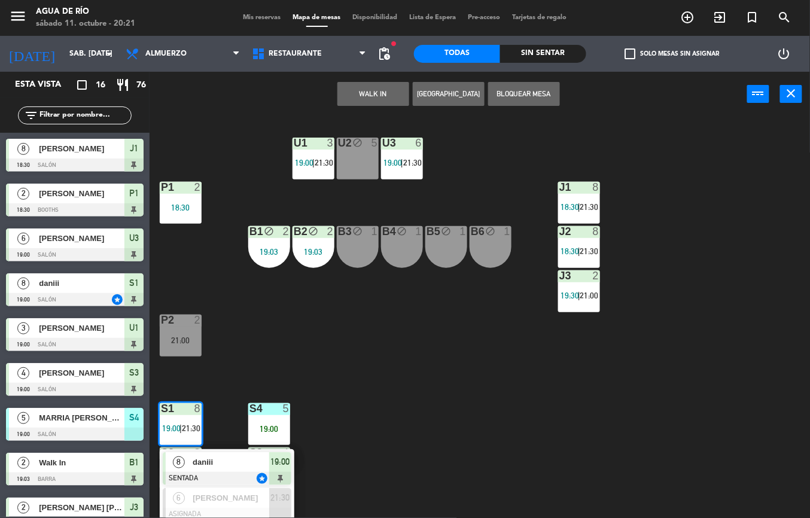
click at [463, 445] on div "U1 3 19:00 | 21:30 U2 block 5 U3 6 19:00 | 21:30 J1 8 18:30 | 21:30 P1 2 18:30 …" at bounding box center [484, 317] width 652 height 401
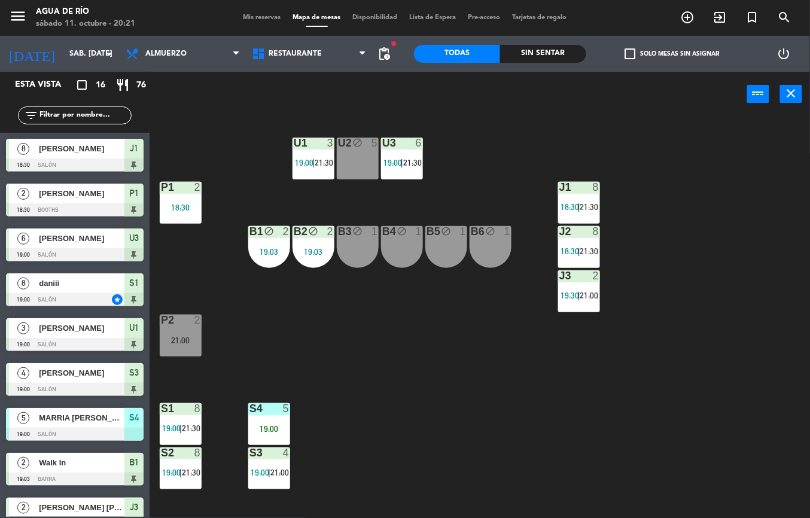
click at [578, 294] on span "|" at bounding box center [579, 296] width 2 height 10
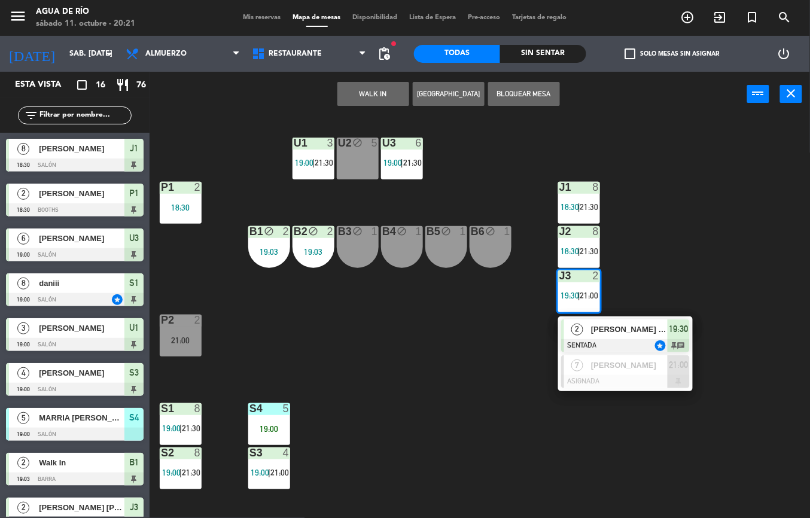
click at [738, 428] on div "U1 3 19:00 | 21:30 U2 block 5 U3 6 19:00 | 21:30 J1 8 18:30 | 21:30 P1 2 18:30 …" at bounding box center [484, 317] width 652 height 401
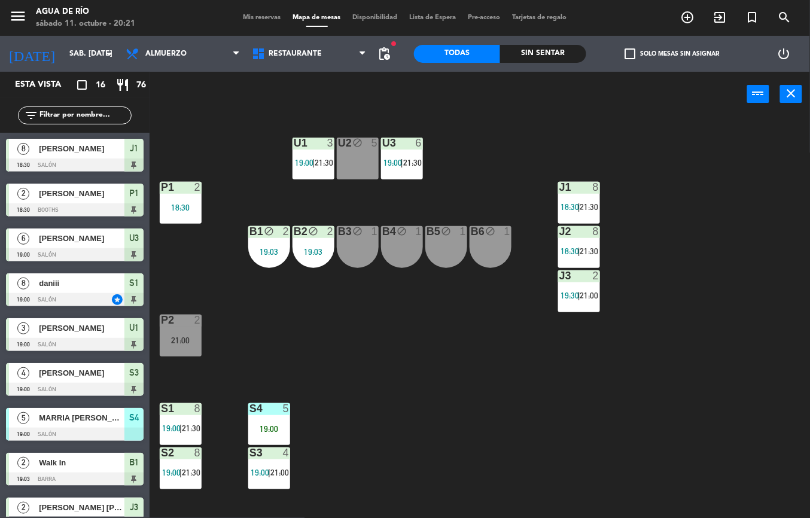
click at [596, 231] on div "8" at bounding box center [596, 231] width 7 height 11
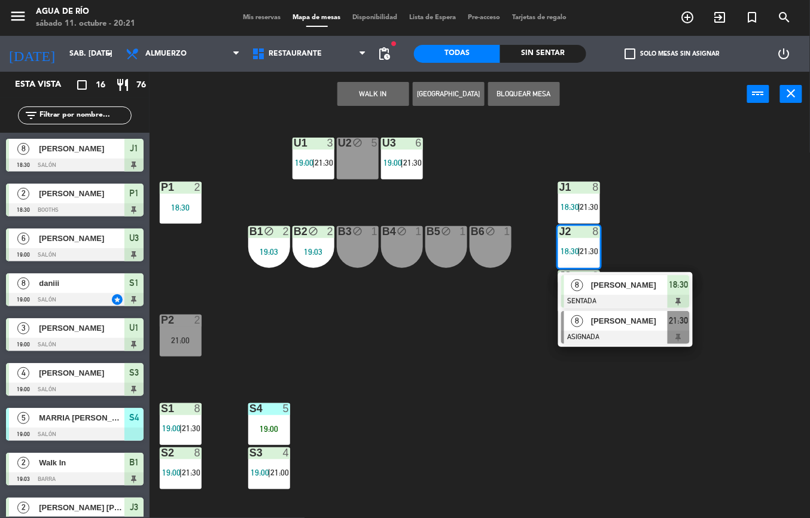
click at [639, 323] on span "[PERSON_NAME]" at bounding box center [629, 320] width 77 height 13
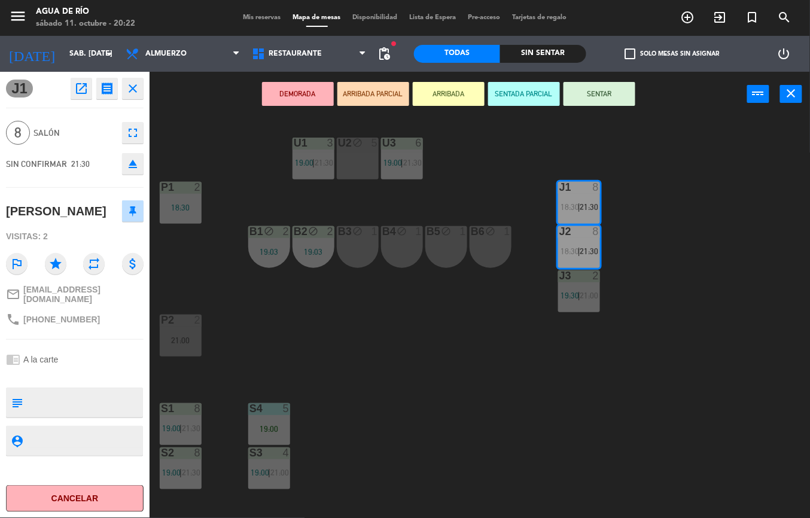
click at [471, 393] on div "U1 3 19:00 | 21:30 U2 block 5 U3 6 19:00 | 21:30 J1 8 18:30 | 21:30 P1 2 18:30 …" at bounding box center [484, 317] width 652 height 401
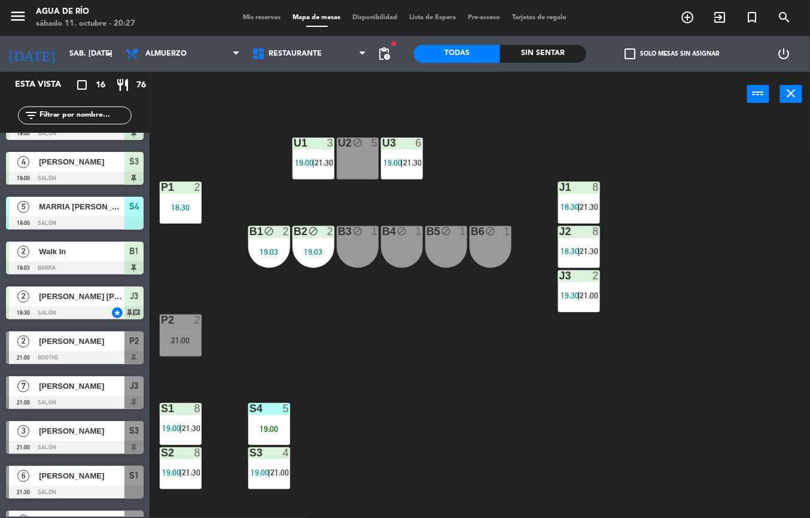
click at [267, 456] on div at bounding box center [269, 452] width 20 height 11
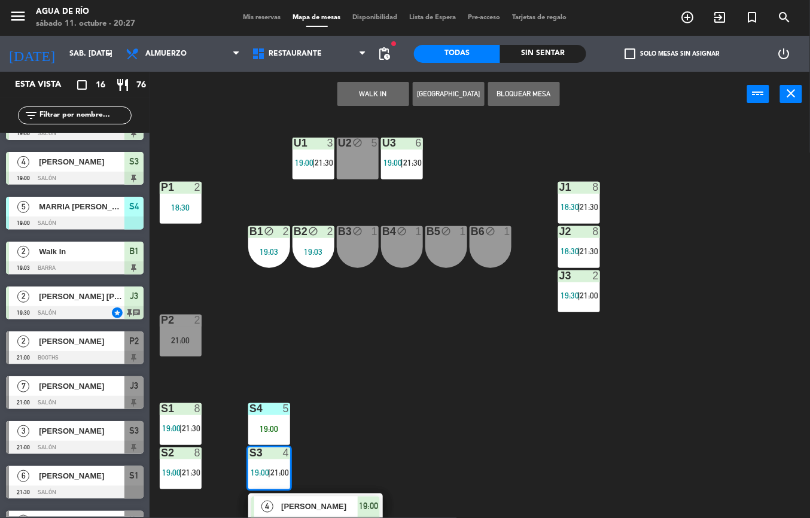
click at [353, 500] on span "[PERSON_NAME]" at bounding box center [319, 506] width 77 height 13
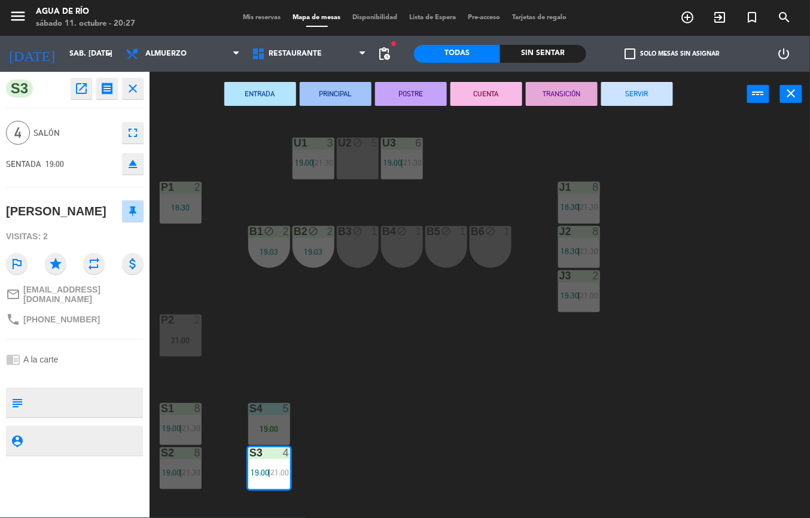
click at [642, 94] on button "SERVIR" at bounding box center [637, 94] width 72 height 24
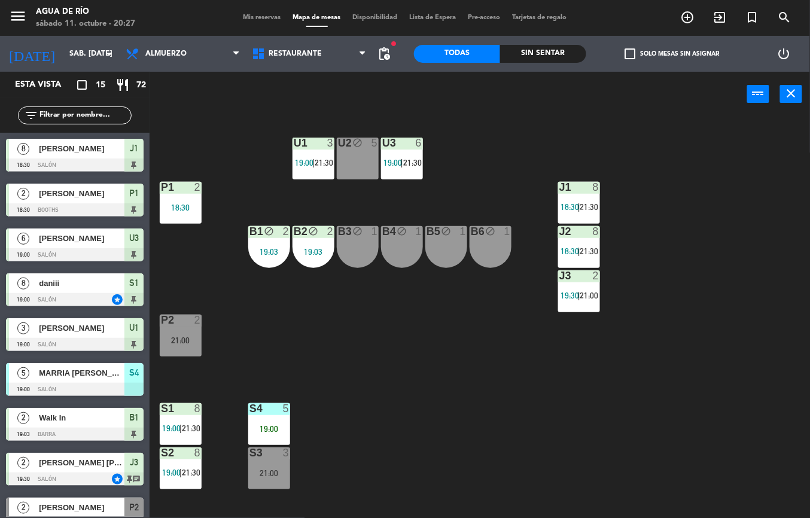
click at [487, 425] on div "U1 3 19:00 | 21:30 U2 block 5 U3 6 19:00 | 21:30 J1 8 18:30 | 21:30 P1 2 18:30 …" at bounding box center [484, 317] width 652 height 401
click at [273, 484] on div "S3 3 21:00" at bounding box center [269, 468] width 42 height 42
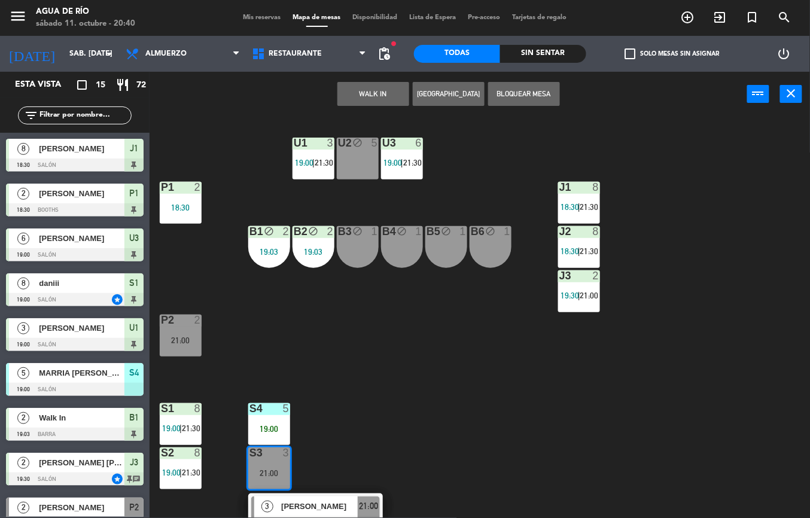
click at [263, 320] on div "U1 3 19:00 | 21:30 U2 block 5 U3 6 19:00 | 21:30 J1 8 18:30 | 21:30 P1 2 18:30 …" at bounding box center [484, 317] width 652 height 401
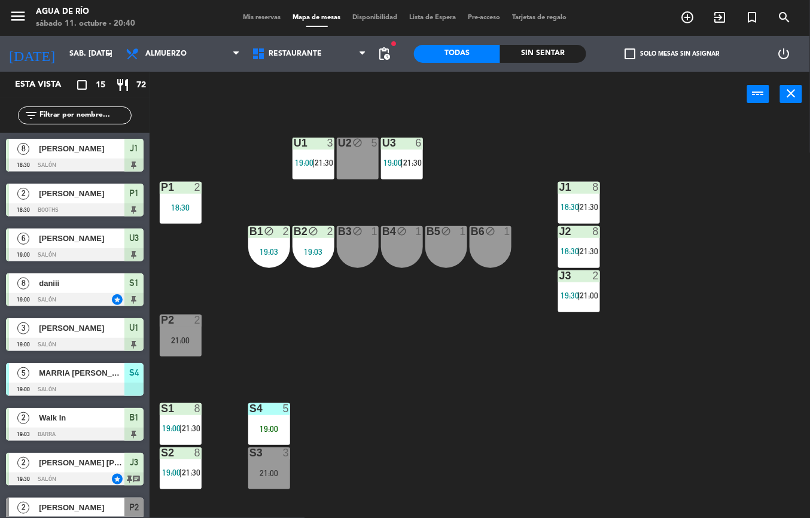
click at [181, 187] on div at bounding box center [180, 187] width 20 height 11
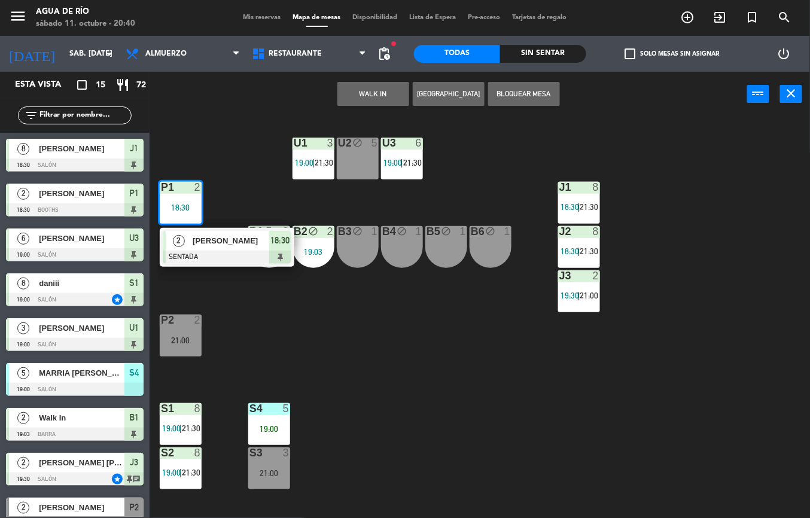
click at [297, 365] on div "U1 3 19:00 | 21:30 U2 block 5 U3 6 19:00 | 21:30 J1 8 18:30 | 21:30 P1 2 18:30 …" at bounding box center [484, 317] width 652 height 401
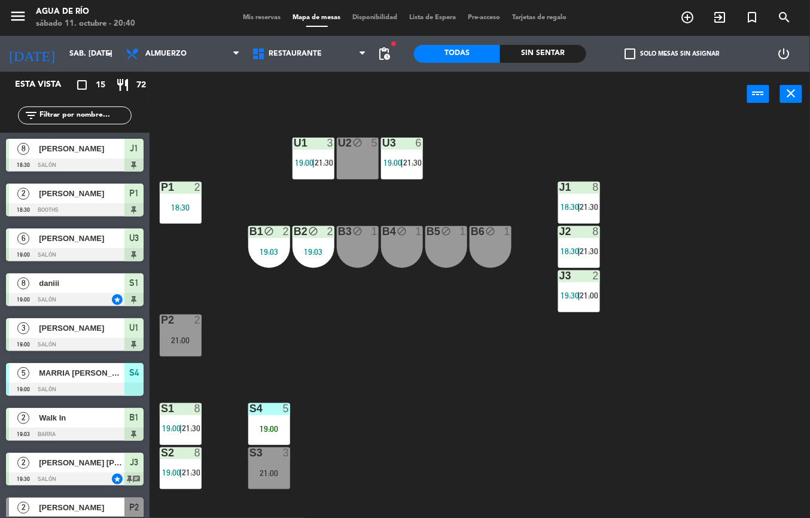
click at [396, 163] on span "19:00" at bounding box center [392, 163] width 19 height 10
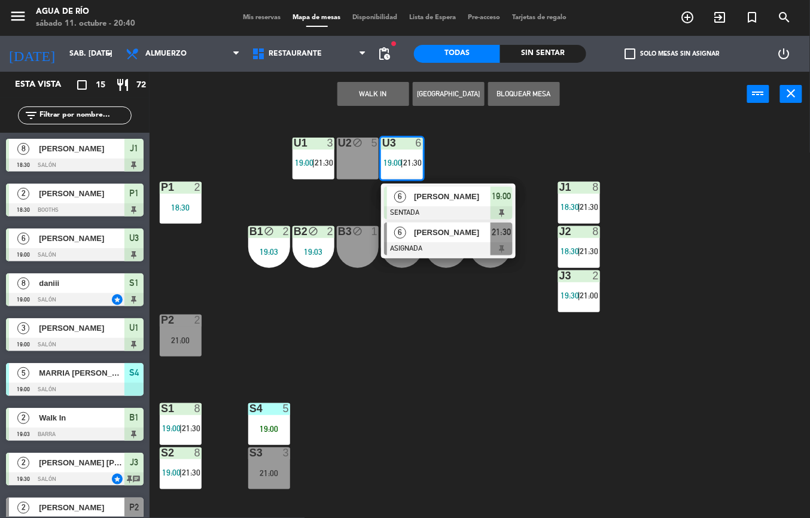
click at [445, 250] on div at bounding box center [448, 248] width 129 height 13
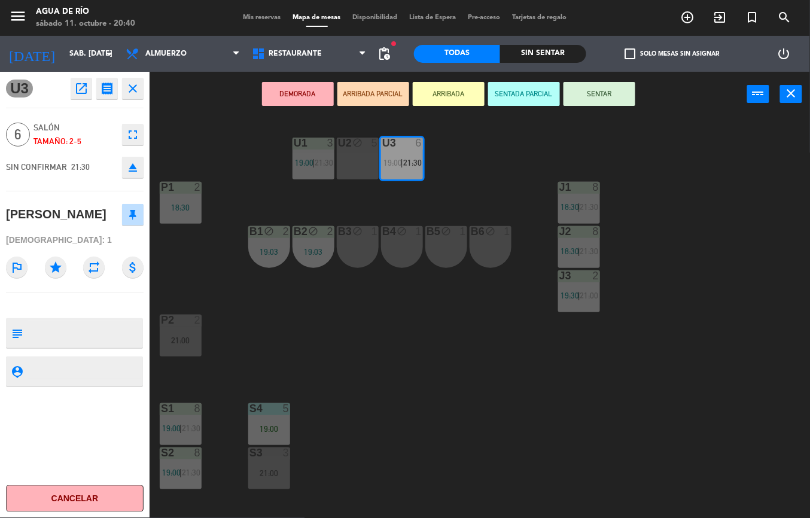
click at [398, 367] on div "U1 3 19:00 | 21:30 U2 block 5 U3 6 19:00 | 21:30 J1 8 18:30 | 21:30 P1 2 18:30 …" at bounding box center [484, 317] width 652 height 401
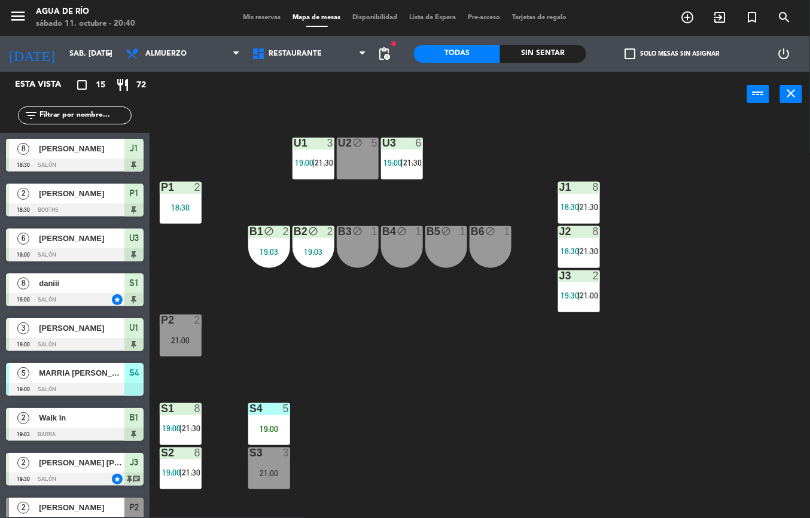
scroll to position [106, 0]
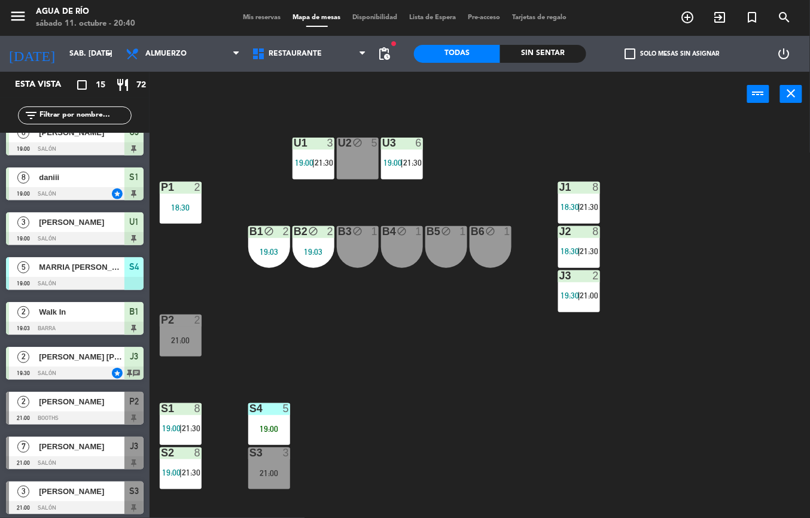
click at [325, 158] on span "21:30" at bounding box center [323, 163] width 19 height 10
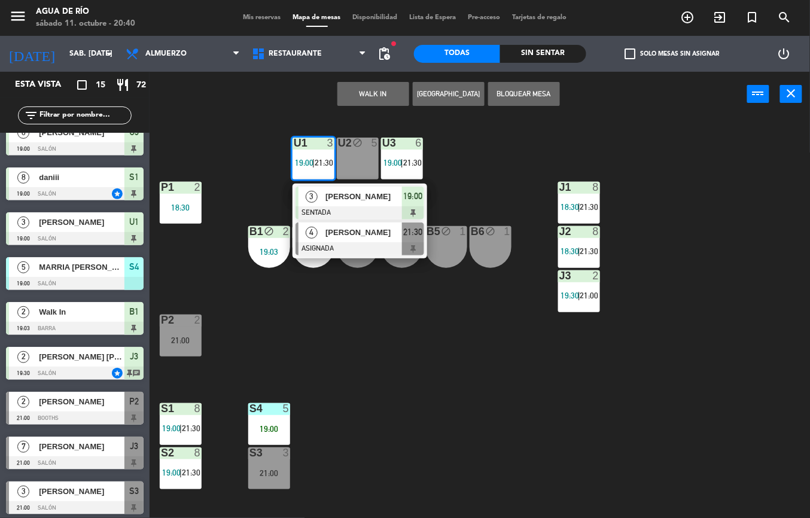
click at [373, 231] on span "[PERSON_NAME]" at bounding box center [363, 232] width 77 height 13
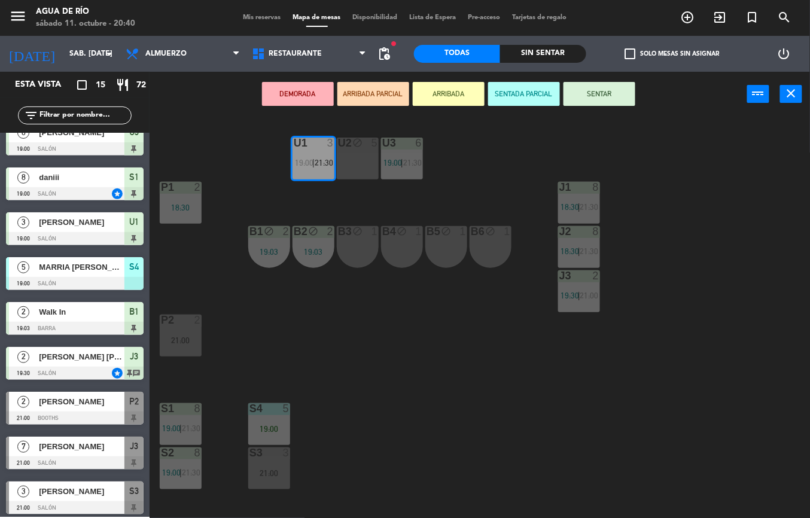
click at [345, 359] on div "U1 3 19:00 | 21:30 U2 block 5 U3 6 19:00 | 21:30 J1 8 18:30 | 21:30 P1 2 18:30 …" at bounding box center [484, 317] width 652 height 401
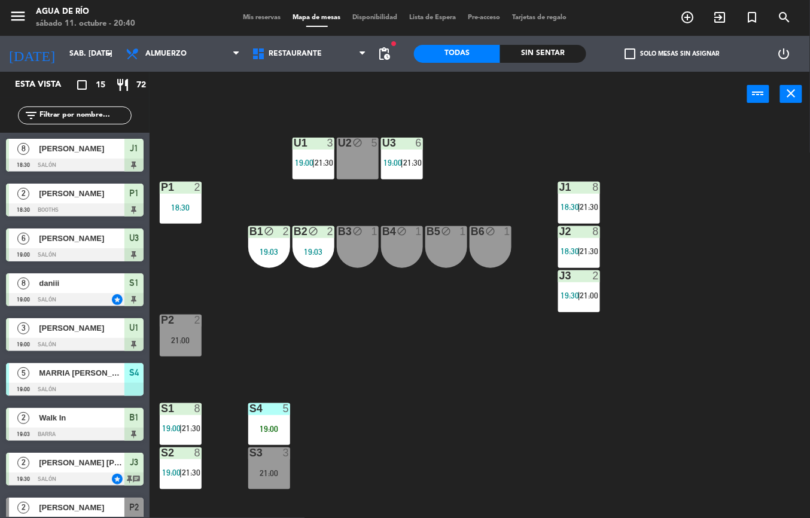
scroll to position [151, 0]
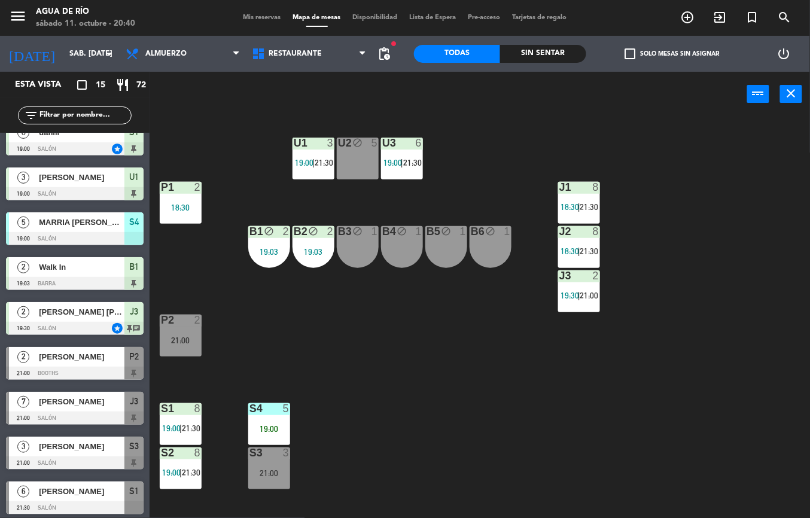
click at [325, 179] on div "U1 3 19:00 | 21:30" at bounding box center [313, 159] width 42 height 42
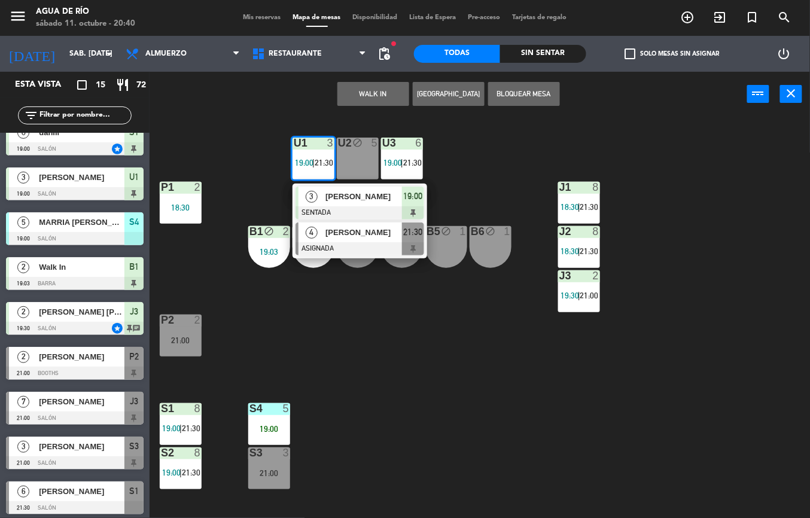
click at [353, 234] on span "[PERSON_NAME]" at bounding box center [363, 232] width 77 height 13
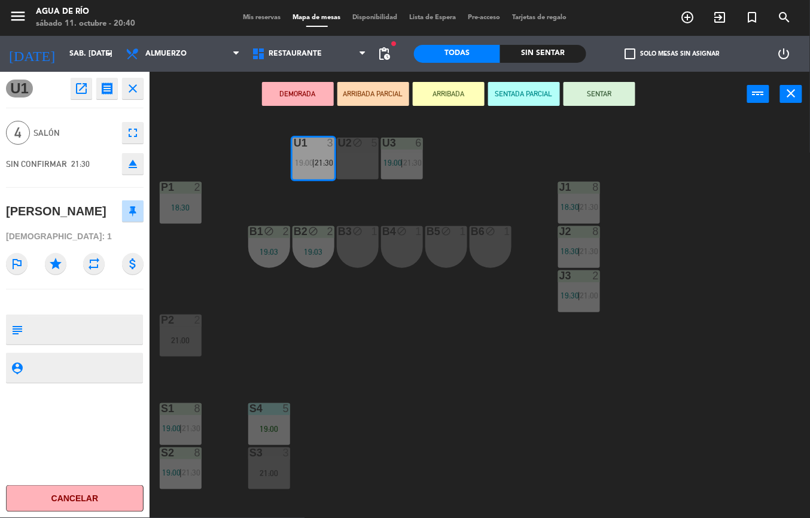
click at [331, 325] on div "U1 3 19:00 | 21:30 U2 block 5 U3 6 19:00 | 21:30 J1 8 18:30 | 21:30 P1 2 18:30 …" at bounding box center [484, 317] width 652 height 401
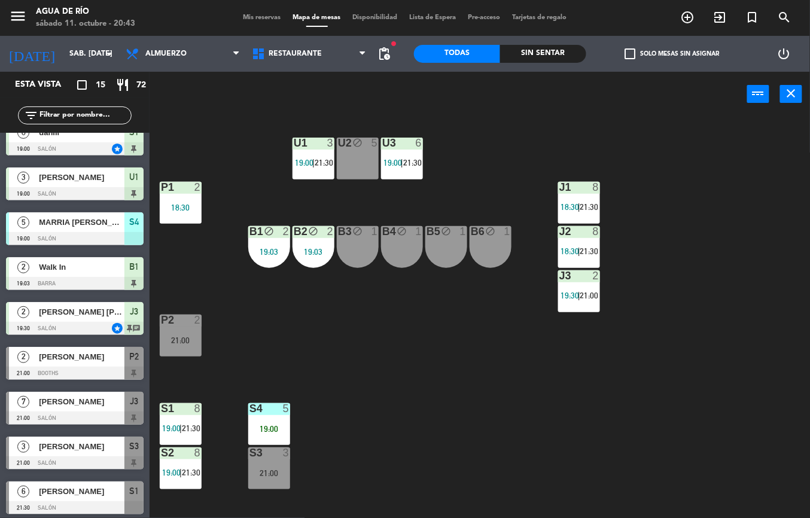
click at [283, 454] on div "3" at bounding box center [286, 452] width 7 height 11
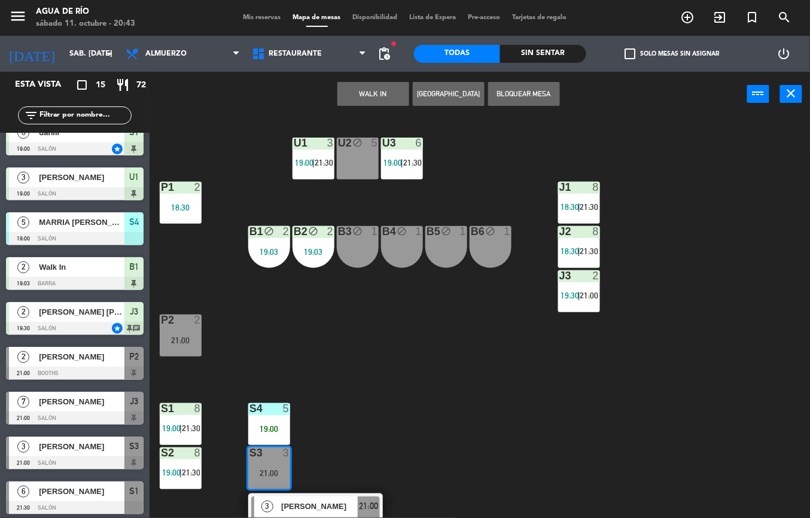
click at [442, 439] on div "U1 3 19:00 | 21:30 U2 block 5 U3 6 19:00 | 21:30 J1 8 18:30 | 21:30 P1 2 18:30 …" at bounding box center [484, 317] width 652 height 401
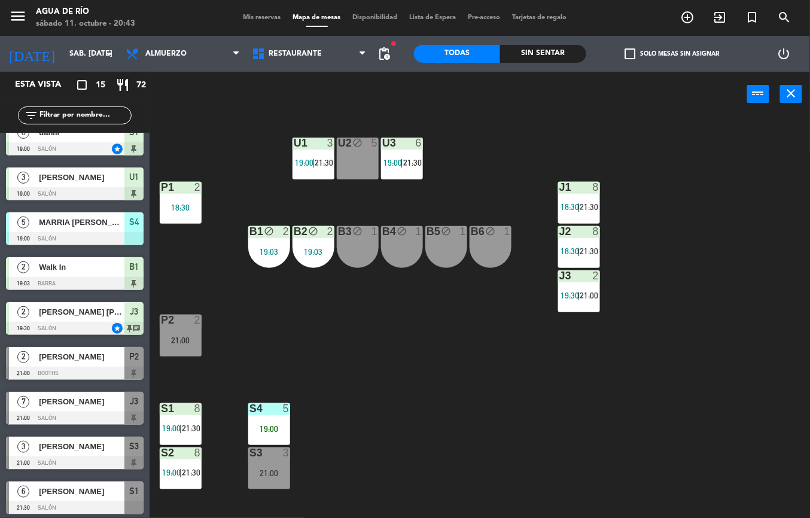
click at [594, 295] on span "21:00" at bounding box center [589, 296] width 19 height 10
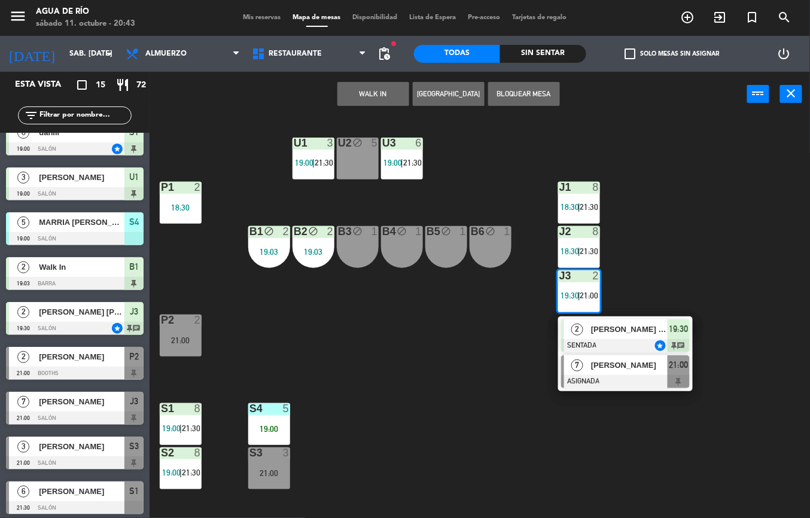
click at [605, 369] on span "[PERSON_NAME]" at bounding box center [629, 365] width 77 height 13
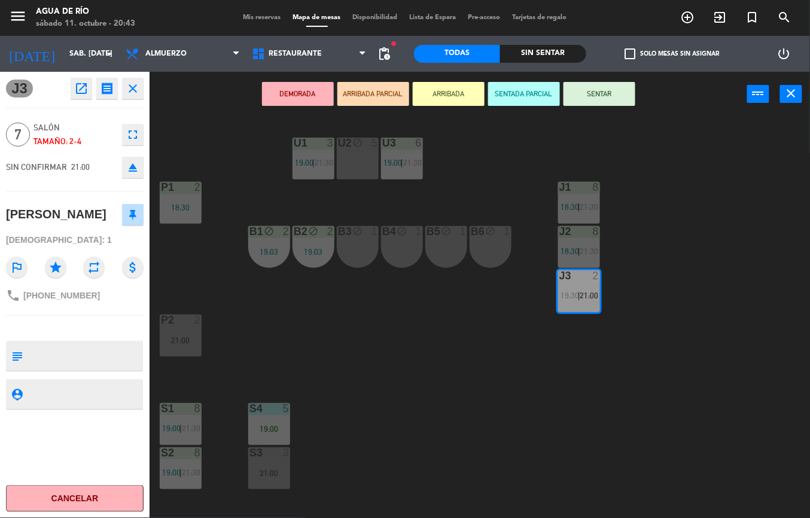
click at [432, 361] on div "U1 3 19:00 | 21:30 U2 block 5 U3 6 19:00 | 21:30 J1 8 18:30 | 21:30 P1 2 18:30 …" at bounding box center [484, 317] width 652 height 401
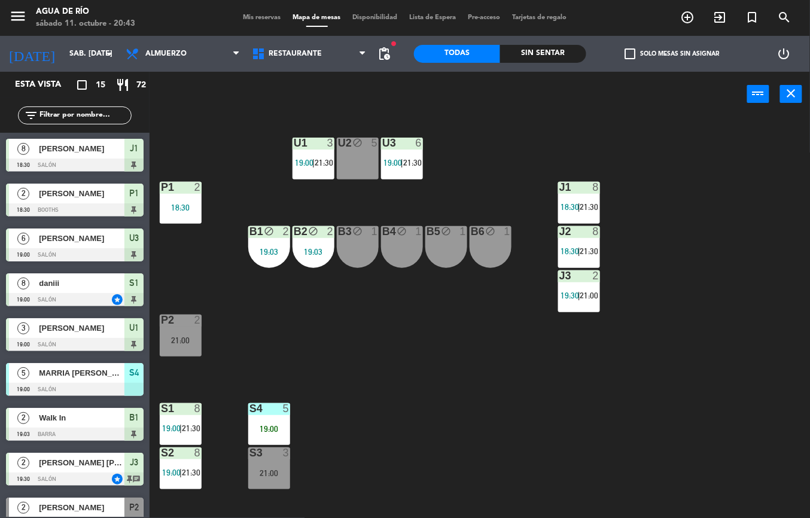
scroll to position [0, 0]
click at [273, 414] on div at bounding box center [269, 408] width 20 height 11
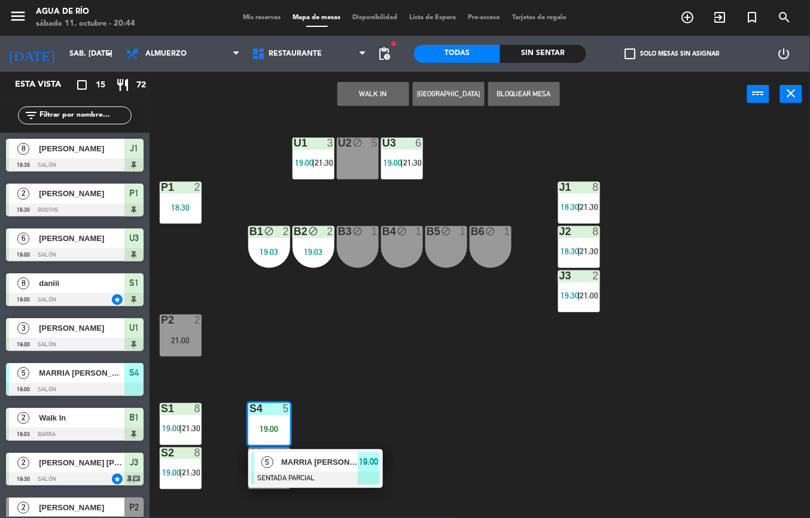
click at [312, 460] on span "MARRIA [PERSON_NAME]" at bounding box center [319, 462] width 77 height 13
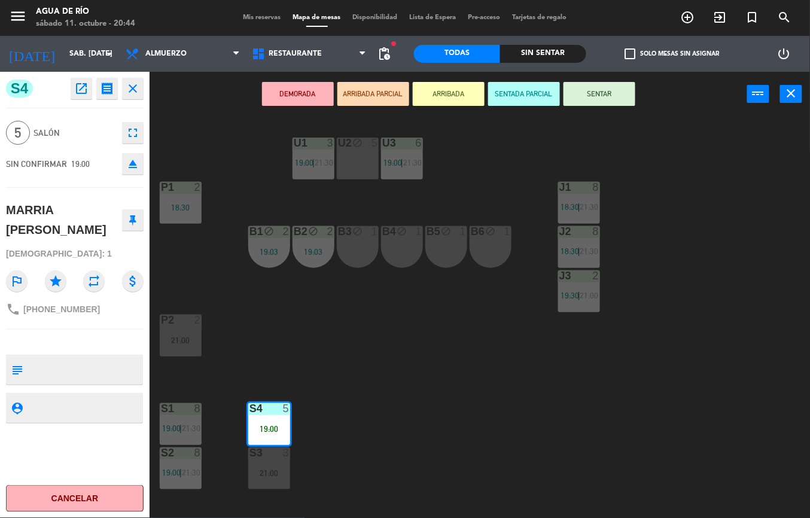
click at [594, 99] on button "SENTAR" at bounding box center [599, 94] width 72 height 24
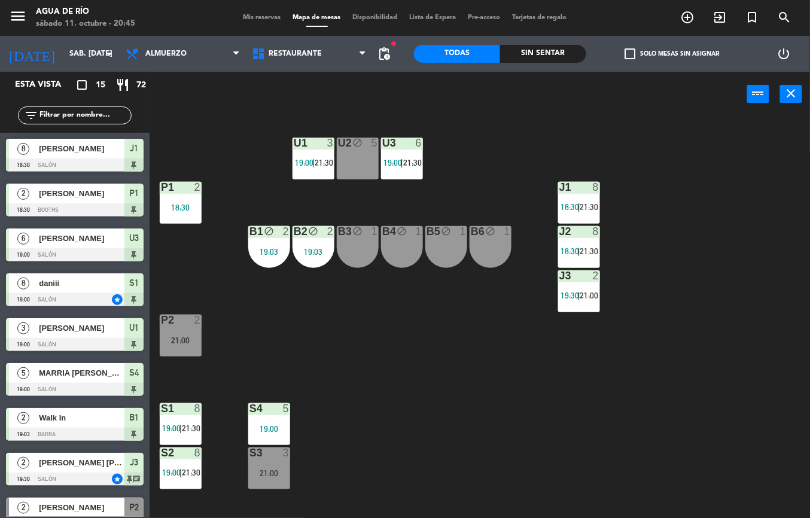
click at [582, 305] on div "J3 2 19:30 | 21:00" at bounding box center [579, 291] width 42 height 42
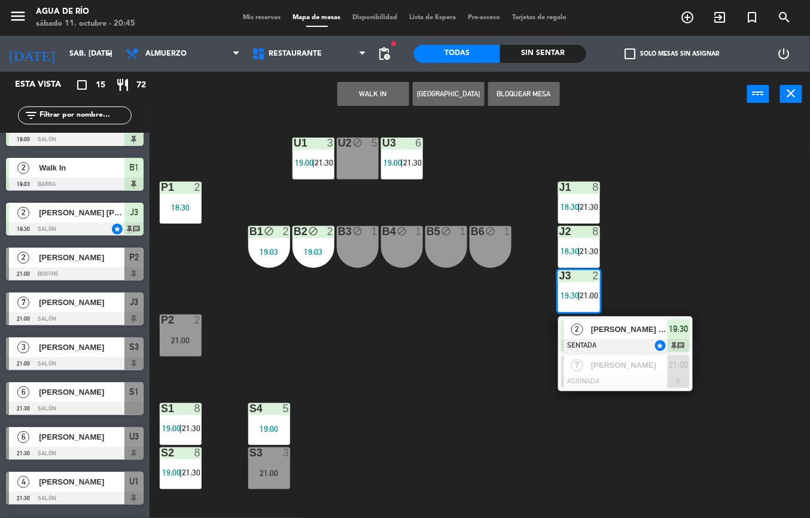
scroll to position [288, 0]
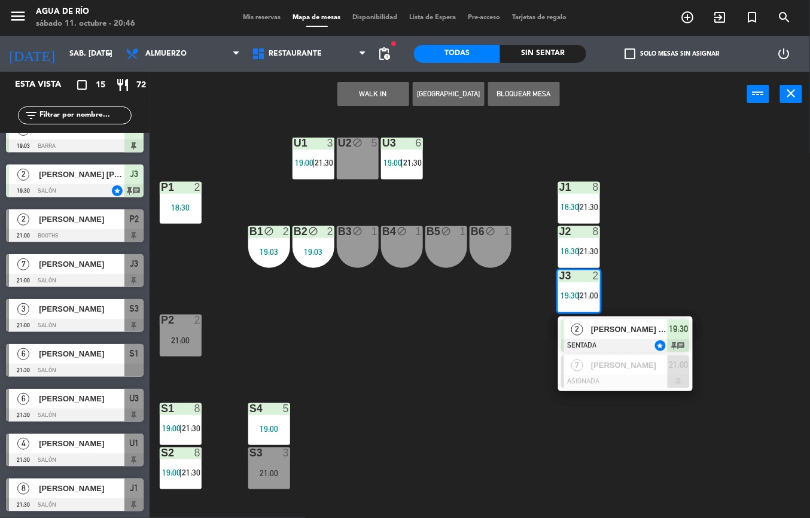
click at [570, 47] on div "Sin sentar" at bounding box center [543, 54] width 86 height 18
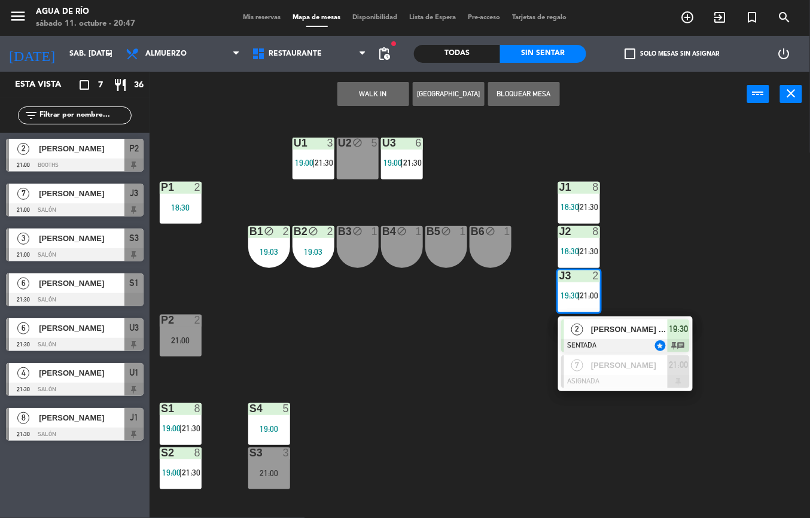
click at [392, 411] on div "U1 3 19:00 | 21:30 U2 block 5 U3 6 19:00 | 21:30 J1 8 18:30 | 21:30 P1 2 18:30 …" at bounding box center [484, 317] width 652 height 401
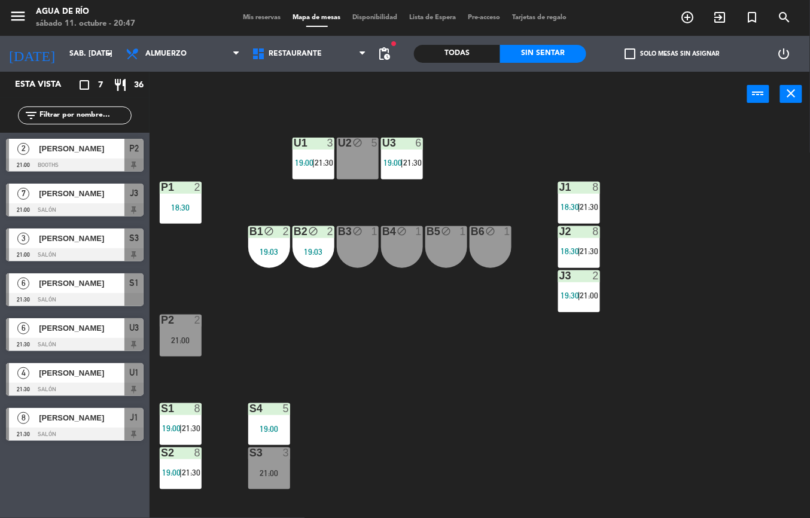
click at [316, 175] on div "U1 3 19:00 | 21:30" at bounding box center [313, 159] width 42 height 42
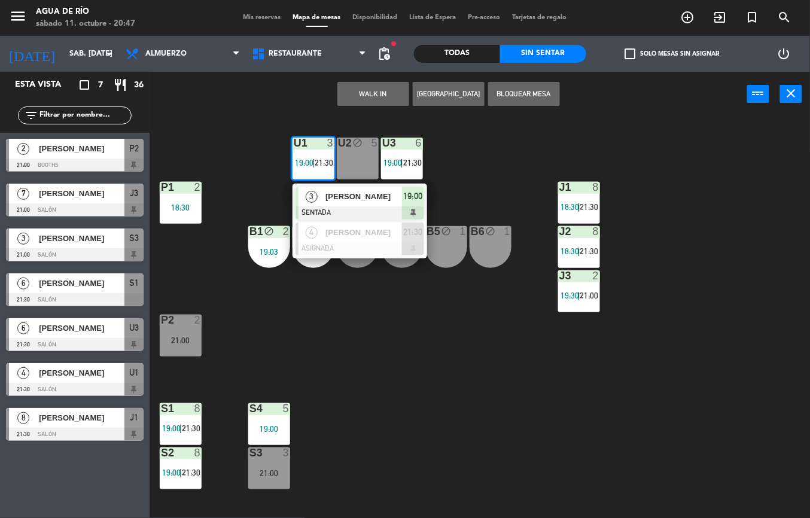
click at [371, 196] on span "[PERSON_NAME]" at bounding box center [363, 196] width 77 height 13
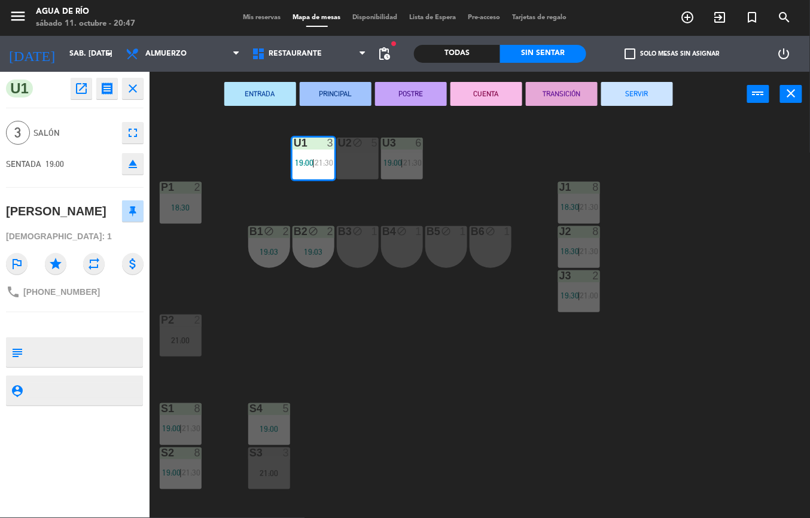
click at [647, 90] on button "SERVIR" at bounding box center [637, 94] width 72 height 24
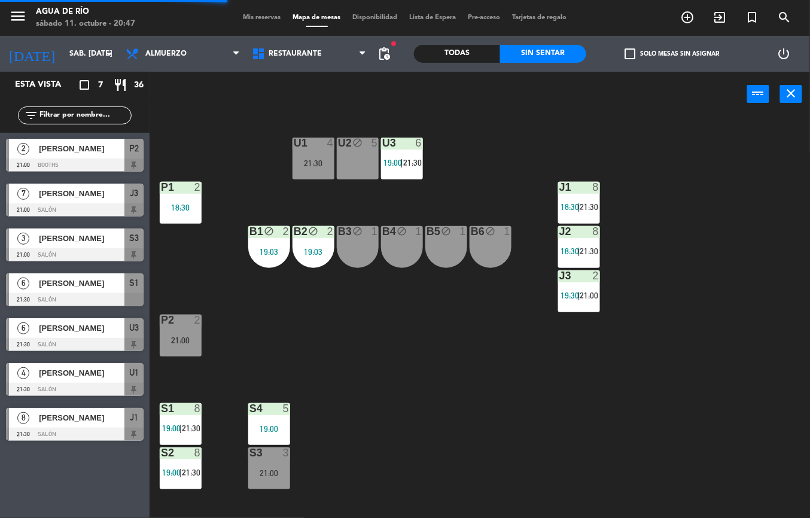
click at [319, 160] on div "21:30" at bounding box center [313, 163] width 42 height 8
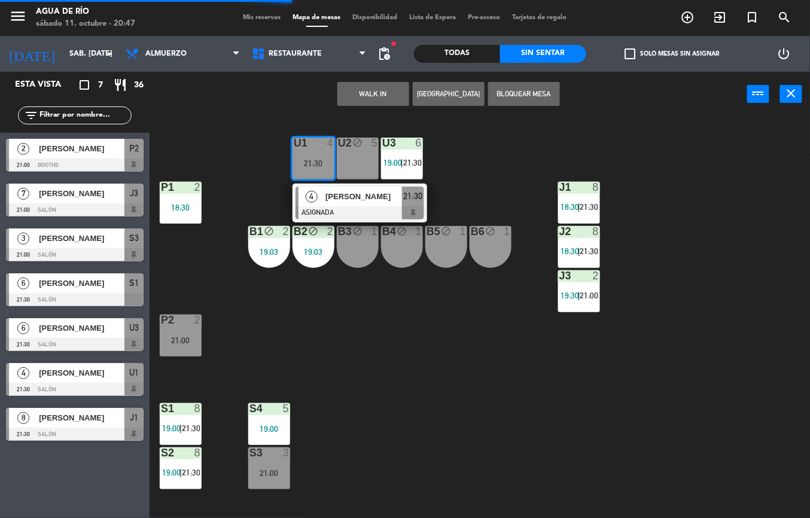
click at [429, 345] on div "U1 4 21:30 4 [PERSON_NAME] ASIGNADA 21:30 U2 block 5 U3 6 19:00 | 21:30 J1 8 18…" at bounding box center [484, 317] width 652 height 401
click at [346, 218] on div at bounding box center [359, 212] width 129 height 13
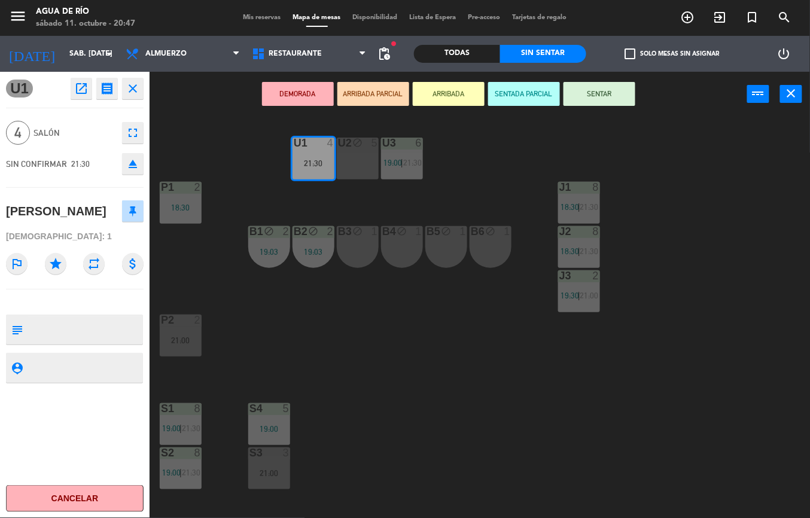
click at [390, 369] on div "U1 4 21:30 U2 block 5 U3 6 19:00 | 21:30 J1 8 18:30 | 21:30 P1 2 18:30 J2 8 18:…" at bounding box center [484, 317] width 652 height 401
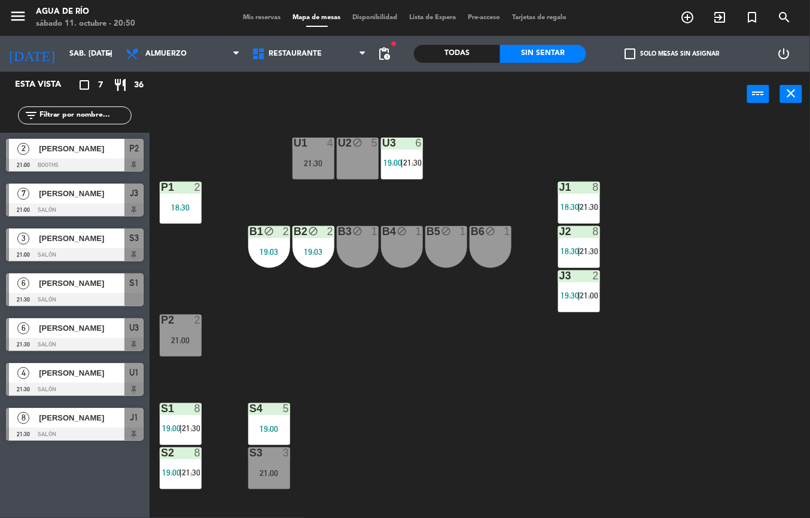
click at [369, 425] on div "U1 4 21:30 U2 block 5 U3 6 19:00 | 21:30 J1 8 18:30 | 21:30 P1 2 18:30 J2 8 18:…" at bounding box center [484, 317] width 652 height 401
click at [316, 368] on div "U1 4 21:30 U2 block 5 U3 6 19:00 | 21:30 J1 8 18:30 | 21:30 P1 2 18:30 J2 8 18:…" at bounding box center [484, 317] width 652 height 401
click at [325, 157] on div "U1 4 21:30" at bounding box center [313, 159] width 42 height 42
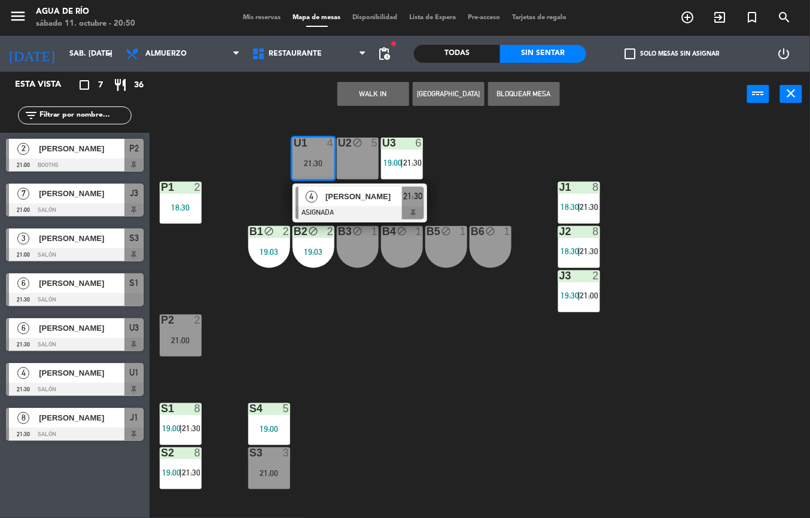
click at [355, 358] on div "U1 4 21:30 4 [PERSON_NAME] ASIGNADA 21:30 U2 block 5 U3 6 19:00 | 21:30 J1 8 18…" at bounding box center [484, 317] width 652 height 401
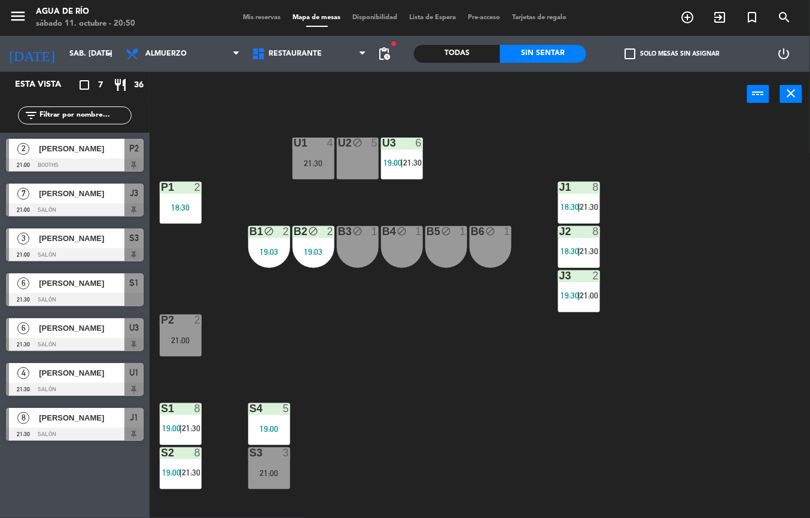
click at [579, 298] on span "|" at bounding box center [579, 296] width 2 height 10
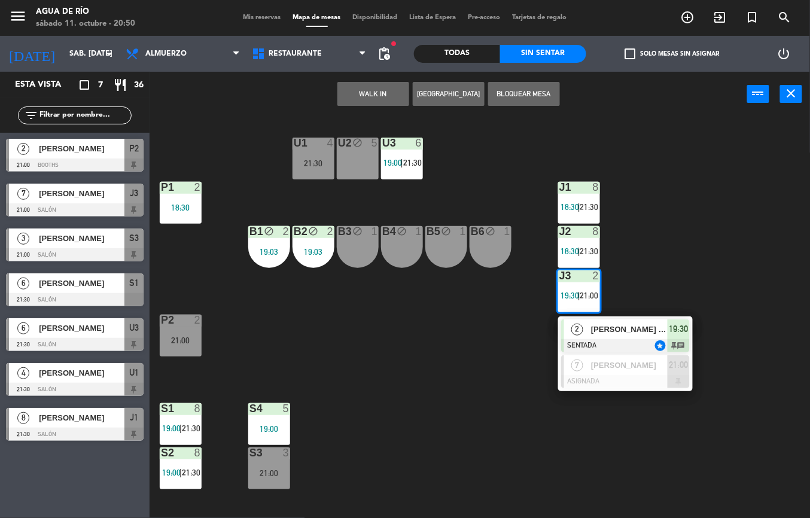
click at [508, 455] on div "U1 4 21:30 U2 block 5 U3 6 19:00 | 21:30 J1 8 18:30 | 21:30 P1 2 18:30 J2 8 18:…" at bounding box center [484, 317] width 652 height 401
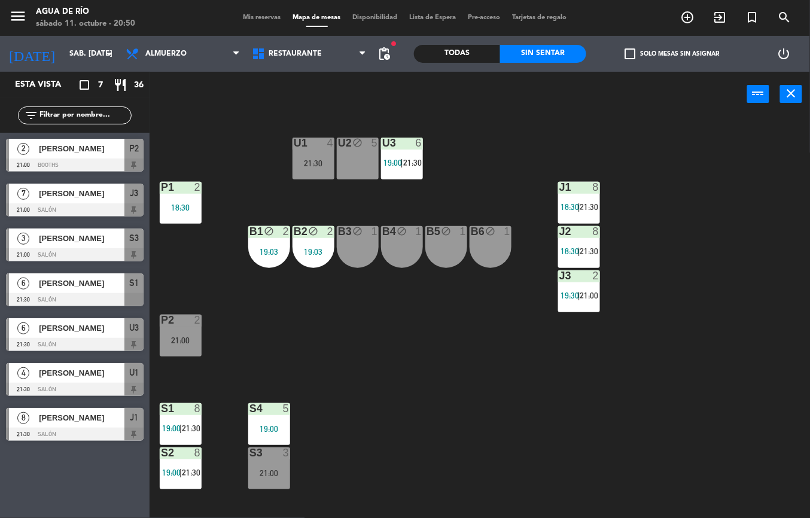
click at [190, 428] on span "21:30" at bounding box center [191, 428] width 19 height 10
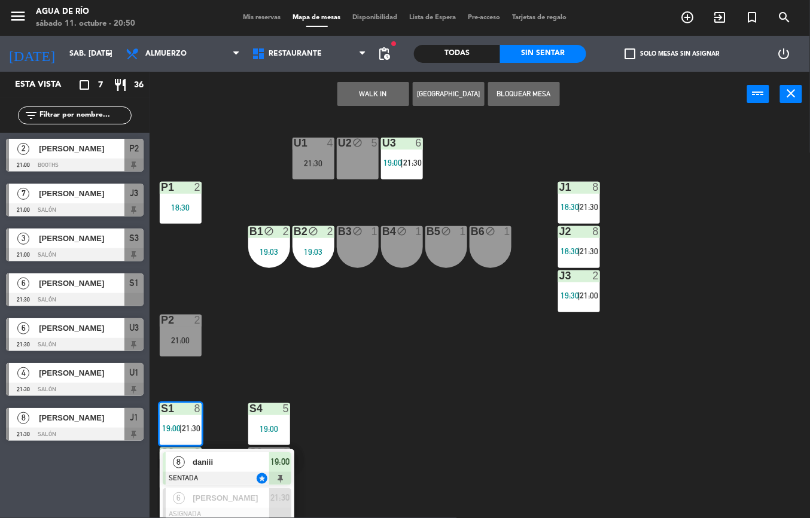
click at [384, 460] on div "U1 4 21:30 U2 block 5 U3 6 19:00 | 21:30 J1 8 18:30 | 21:30 P1 2 18:30 J2 8 18:…" at bounding box center [484, 317] width 652 height 401
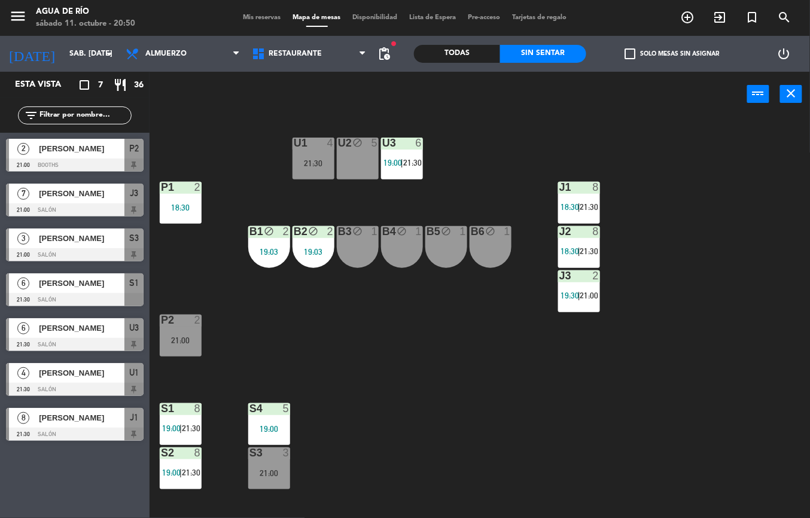
click at [316, 153] on div "U1 4 21:30" at bounding box center [313, 159] width 42 height 42
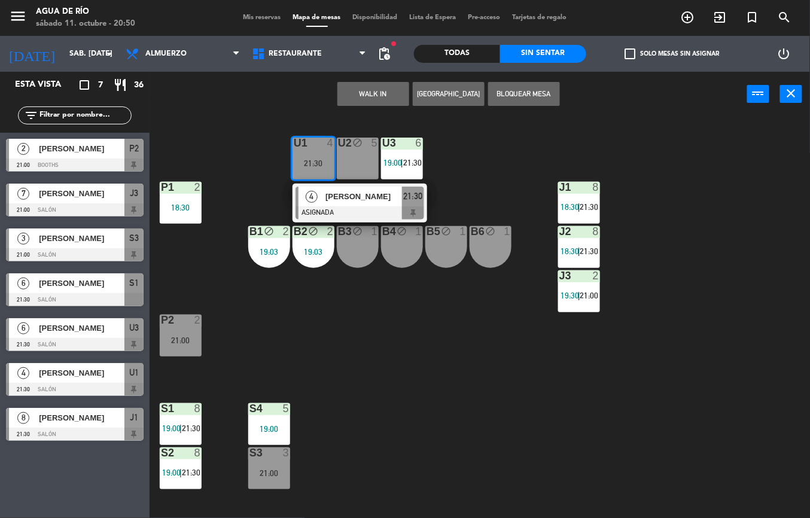
click at [366, 197] on span "[PERSON_NAME]" at bounding box center [363, 196] width 77 height 13
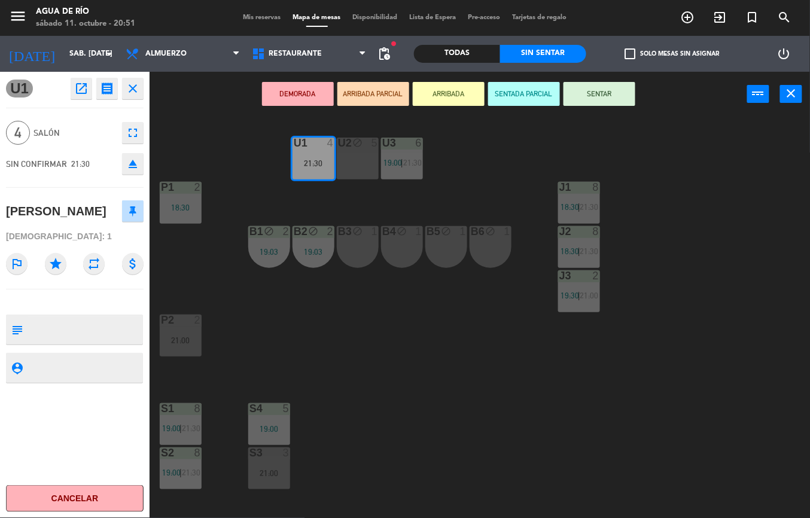
click at [135, 132] on icon "fullscreen" at bounding box center [133, 133] width 14 height 14
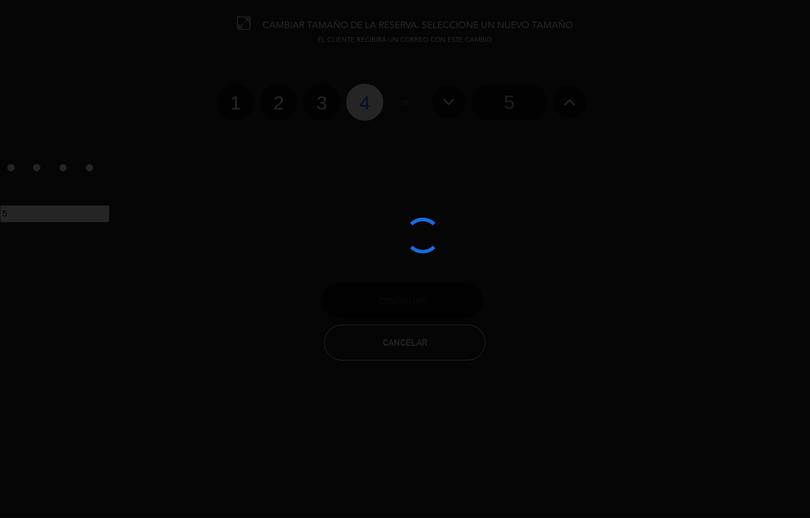
click at [326, 88] on div at bounding box center [405, 259] width 810 height 518
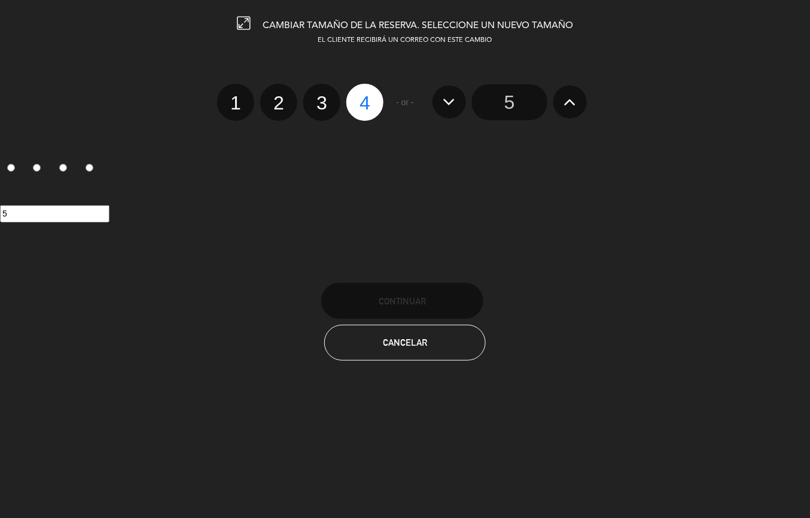
click at [319, 94] on label "3" at bounding box center [321, 102] width 37 height 37
click at [319, 94] on input "3" at bounding box center [320, 92] width 8 height 8
radio input "true"
radio input "false"
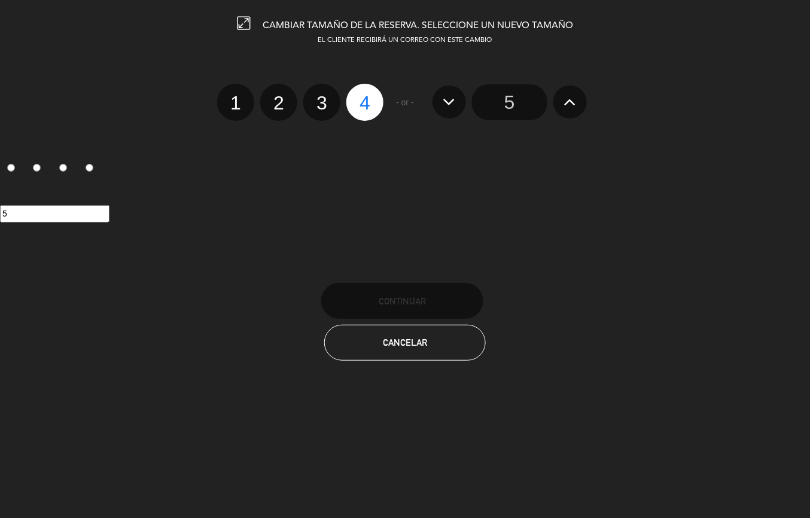
radio input "false"
radio input "true"
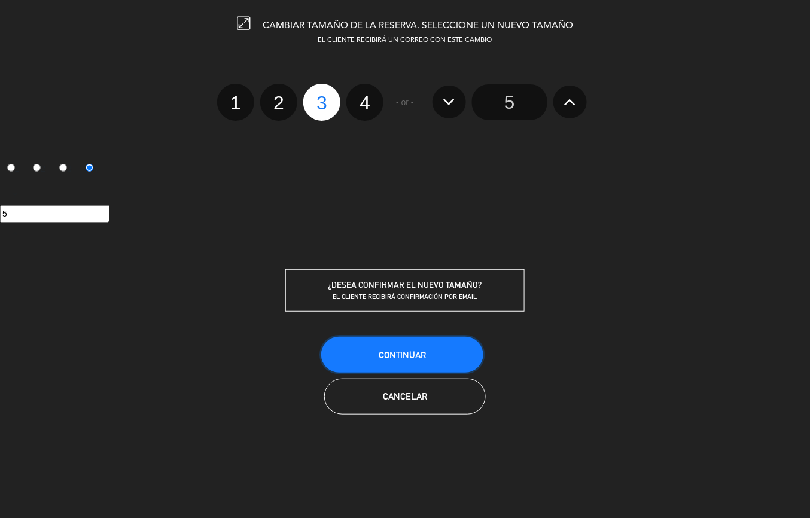
click at [372, 343] on button "Continuar" at bounding box center [402, 355] width 162 height 36
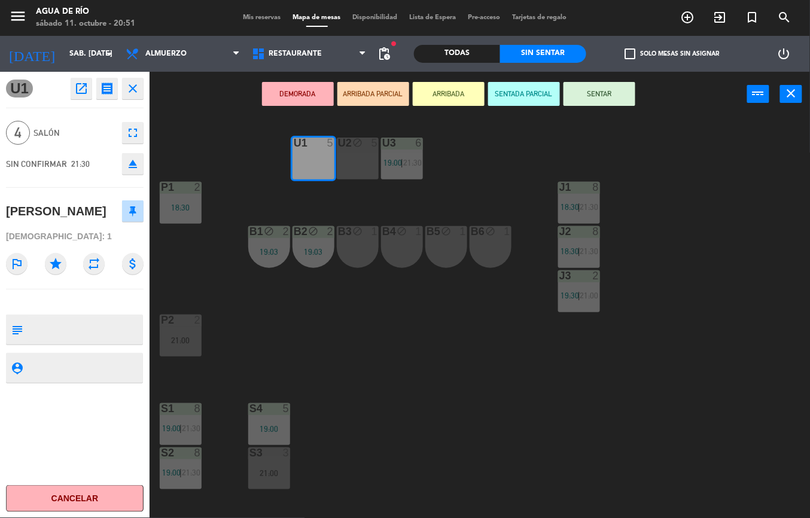
click at [416, 157] on div "U3 6 19:00 | 21:30" at bounding box center [402, 159] width 42 height 42
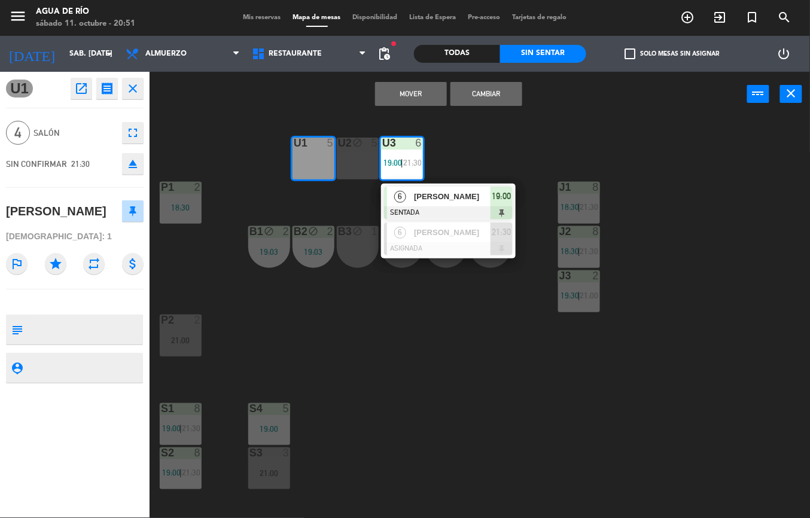
click at [411, 379] on div "U1 5 U2 block 5 U3 6 19:00 | 21:30 6 [PERSON_NAME] SENTADA 19:00 6 [PERSON_NAME…" at bounding box center [484, 317] width 652 height 401
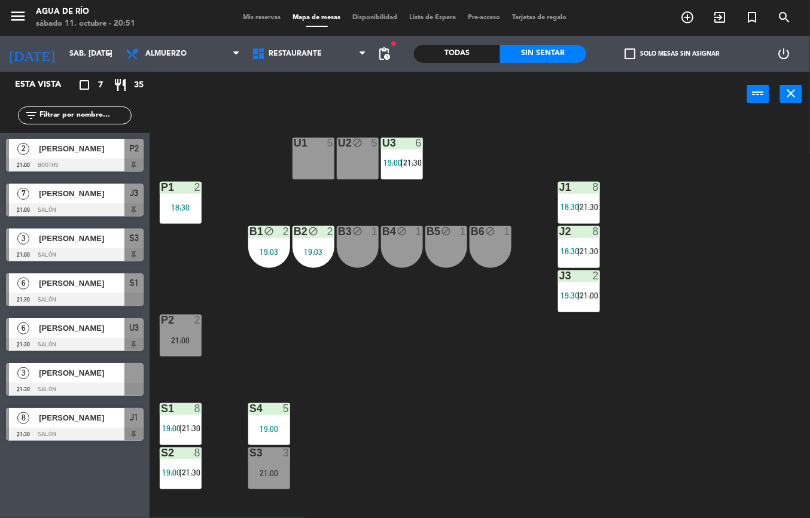
click at [100, 384] on div at bounding box center [75, 389] width 138 height 13
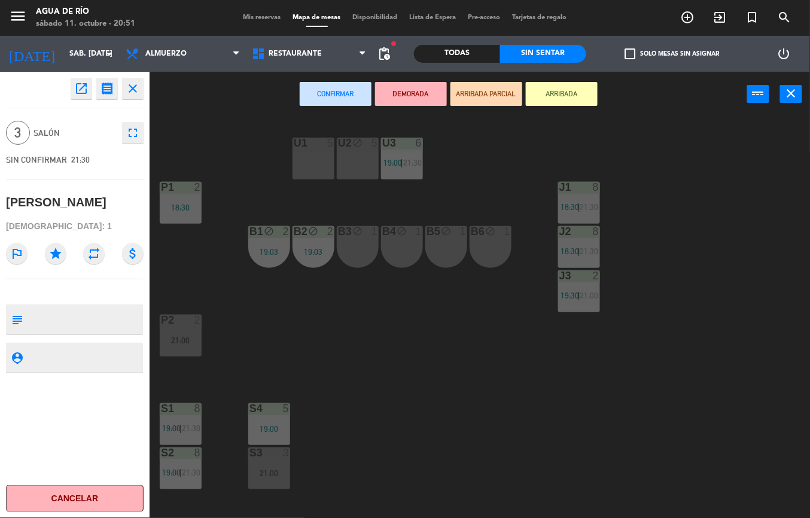
click at [185, 211] on div "18:30" at bounding box center [181, 207] width 42 height 8
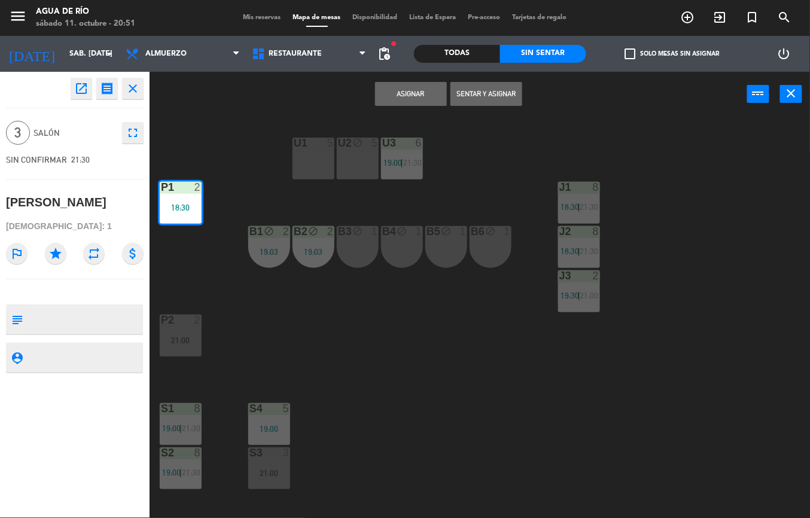
click at [398, 89] on button "Asignar" at bounding box center [411, 94] width 72 height 24
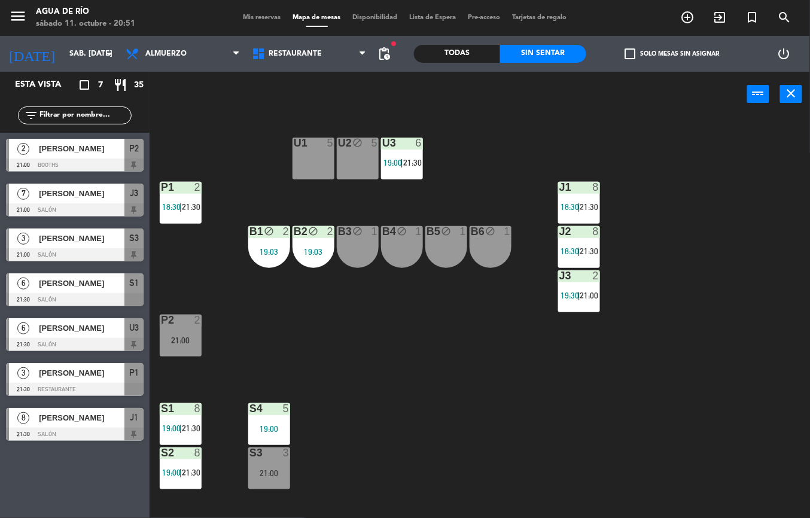
click at [182, 197] on div "P1 2 18:30 | 21:30" at bounding box center [181, 203] width 42 height 42
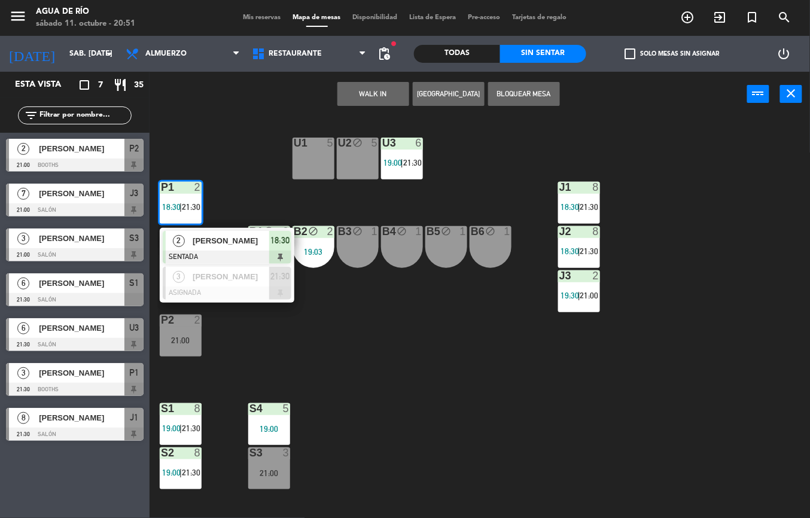
click at [225, 248] on div "[PERSON_NAME]" at bounding box center [230, 241] width 78 height 20
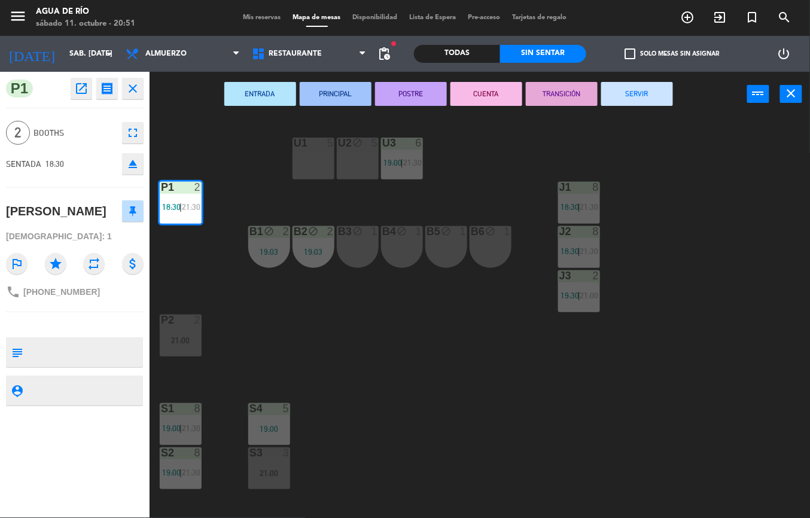
click at [395, 384] on div "U1 5 U2 block 5 U3 6 19:00 | 21:30 J1 8 18:30 | 21:30 P1 2 18:30 | 21:30 J2 8 1…" at bounding box center [484, 317] width 652 height 401
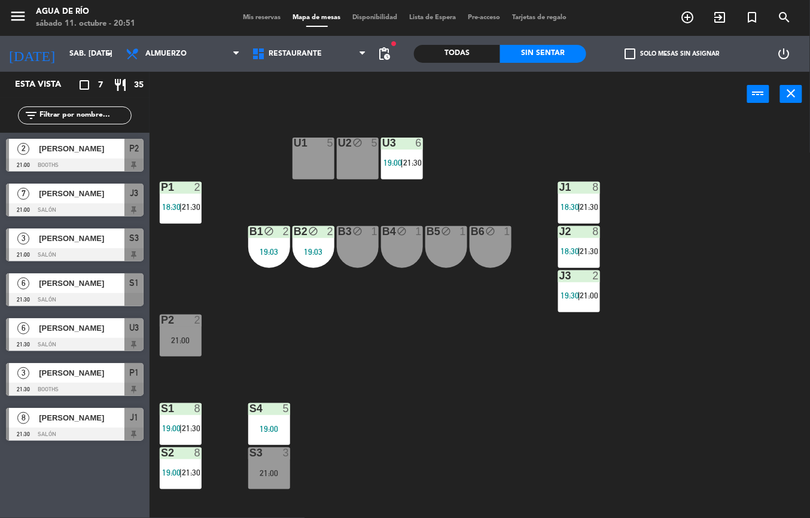
click at [191, 206] on span "21:30" at bounding box center [191, 207] width 19 height 10
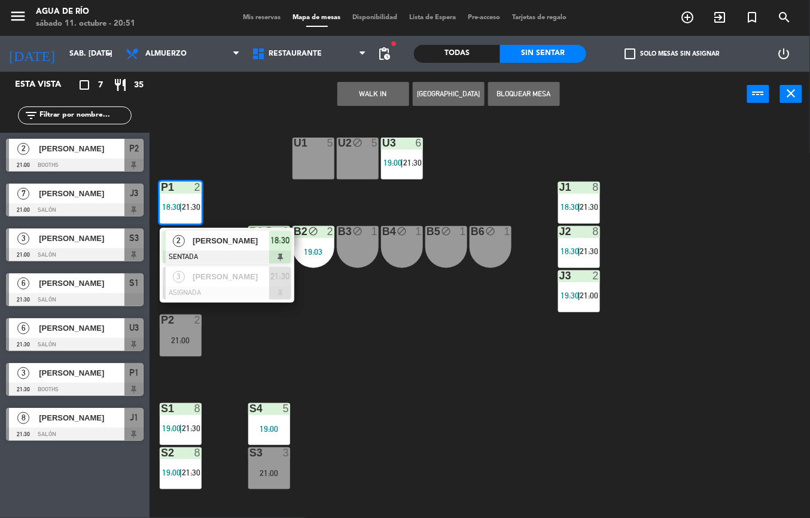
click at [372, 364] on div "U1 5 U2 block 5 U3 6 19:00 | 21:30 J1 8 18:30 | 21:30 P1 2 18:30 | 21:30 2 [PER…" at bounding box center [484, 317] width 652 height 401
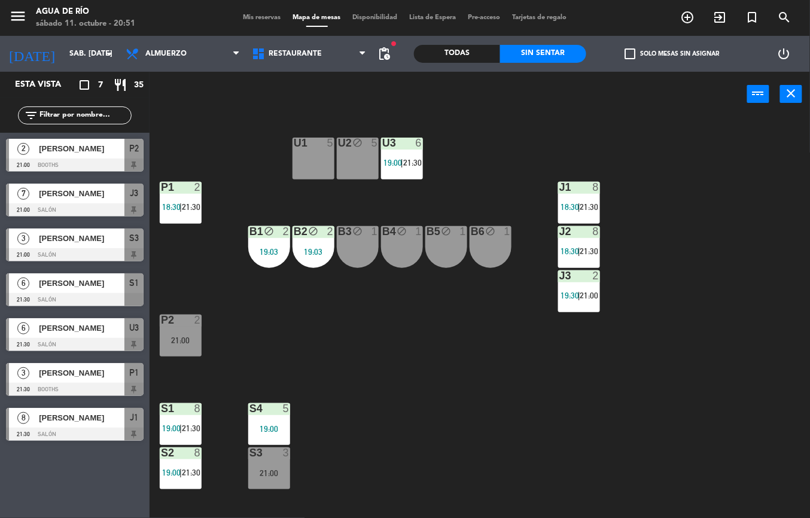
click at [317, 158] on div "U1 5" at bounding box center [313, 159] width 42 height 42
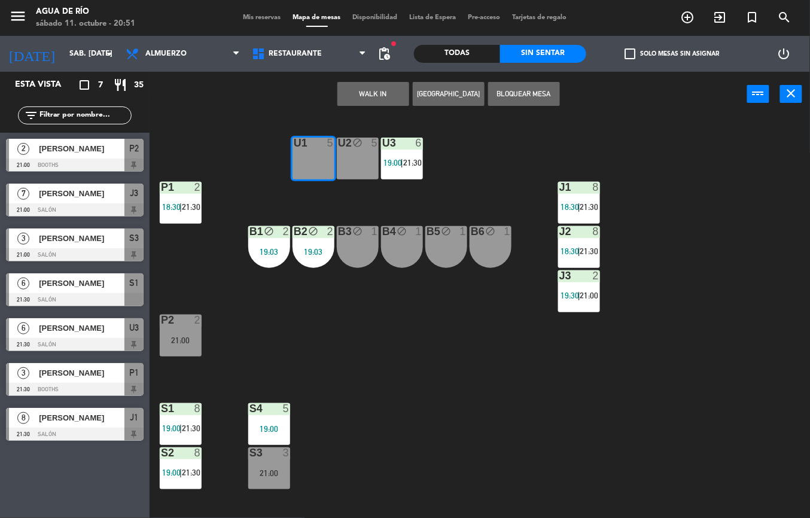
click at [425, 333] on div "U1 5 U2 block 5 U3 6 19:00 | 21:30 J1 8 18:30 | 21:30 P1 2 18:30 | 21:30 J2 8 1…" at bounding box center [484, 317] width 652 height 401
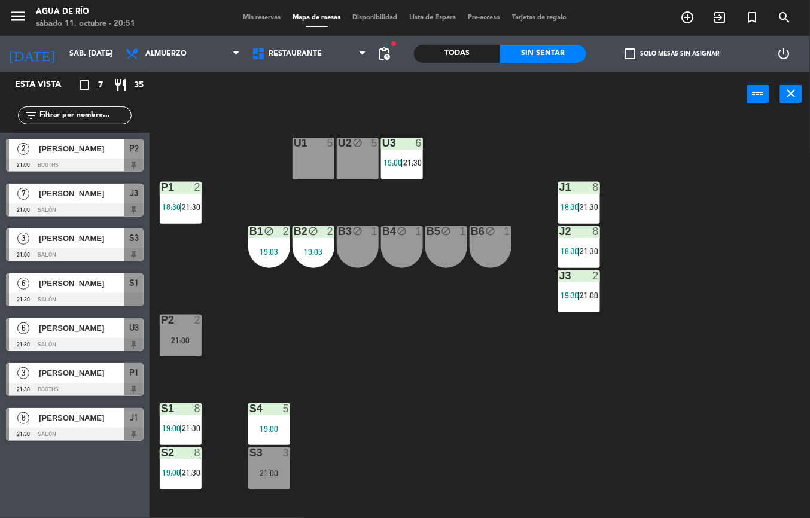
click at [399, 163] on span "19:00" at bounding box center [392, 163] width 19 height 10
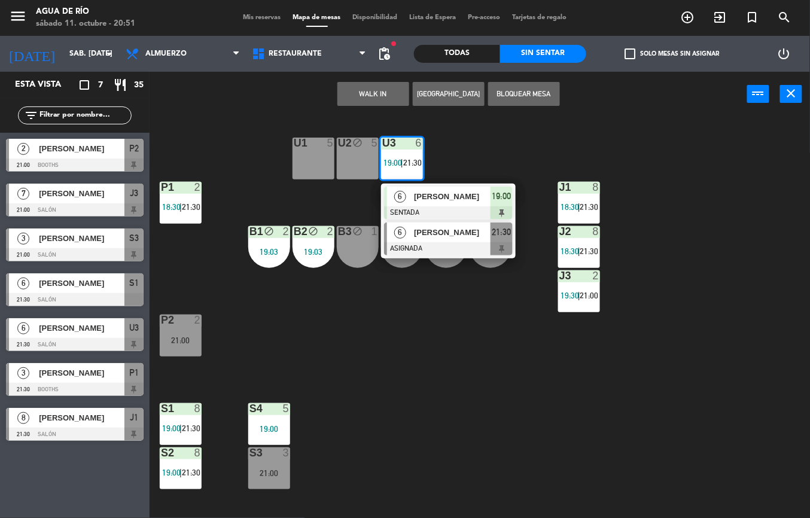
click at [457, 233] on span "[PERSON_NAME]" at bounding box center [452, 232] width 77 height 13
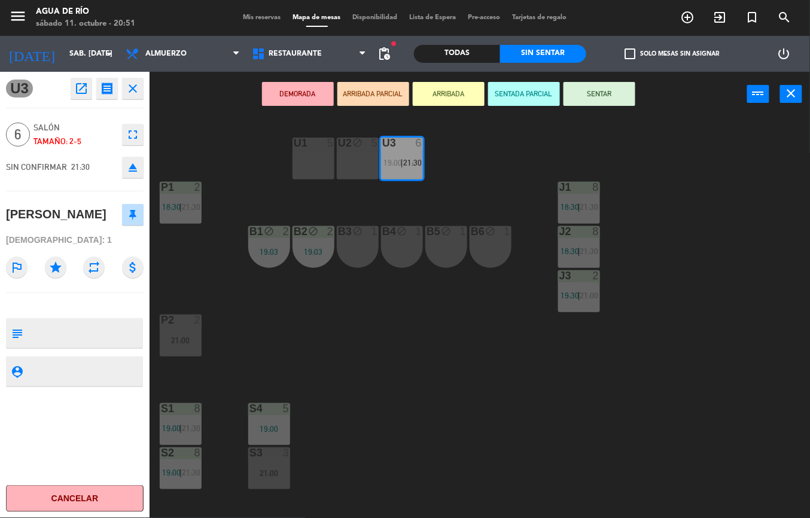
click at [311, 161] on div "U1 5" at bounding box center [313, 159] width 42 height 42
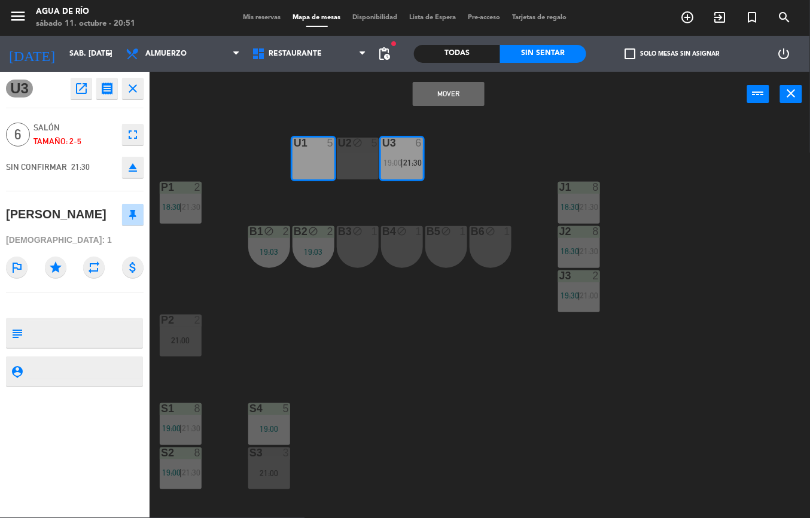
click at [443, 103] on button "Mover" at bounding box center [449, 94] width 72 height 24
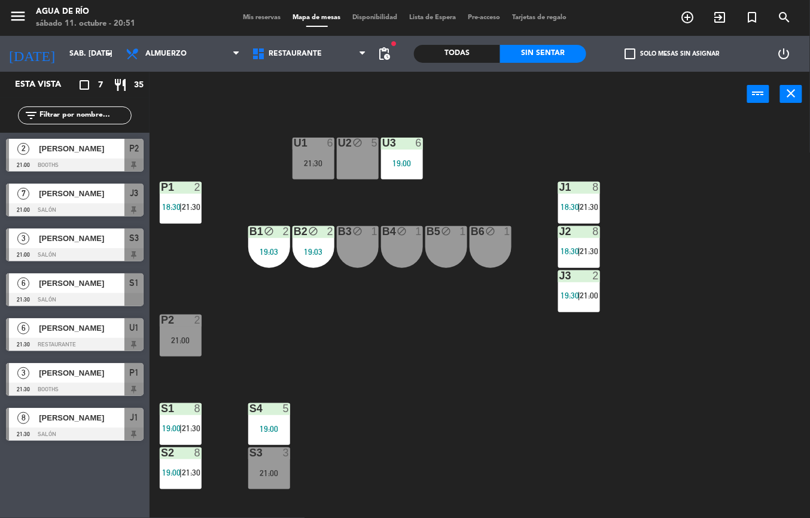
click at [405, 371] on div "U1 6 21:30 U2 block 5 U3 6 19:00 J1 8 18:30 | 21:30 P1 2 18:30 | 21:30 J2 8 18:…" at bounding box center [484, 317] width 652 height 401
click at [350, 456] on div "U1 6 21:30 U2 block 5 U3 6 19:00 J1 8 18:30 | 21:30 P1 2 18:30 | 21:30 J2 8 18:…" at bounding box center [484, 317] width 652 height 401
click at [168, 218] on div "P1 2 18:30 | 21:30" at bounding box center [181, 203] width 42 height 42
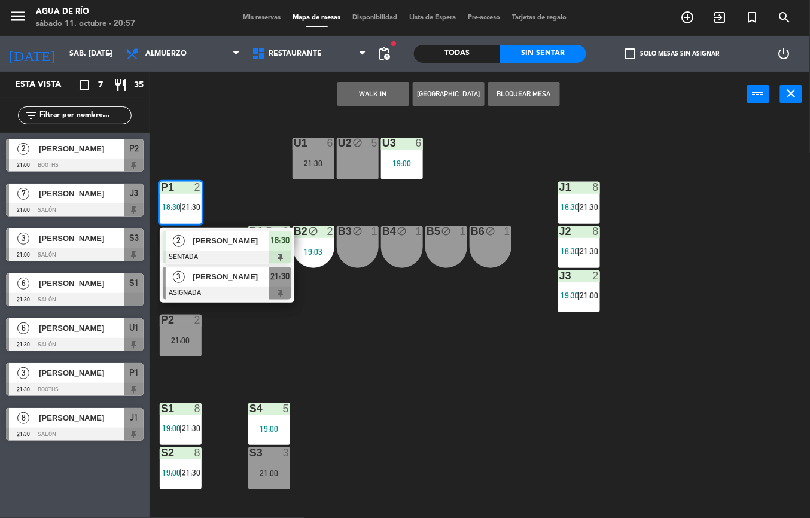
click at [199, 294] on div at bounding box center [227, 292] width 129 height 13
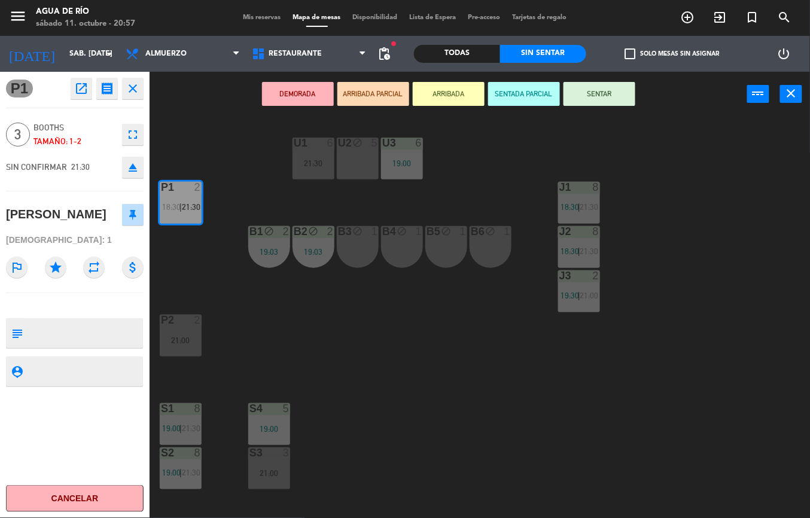
click at [204, 323] on div "2" at bounding box center [201, 319] width 20 height 11
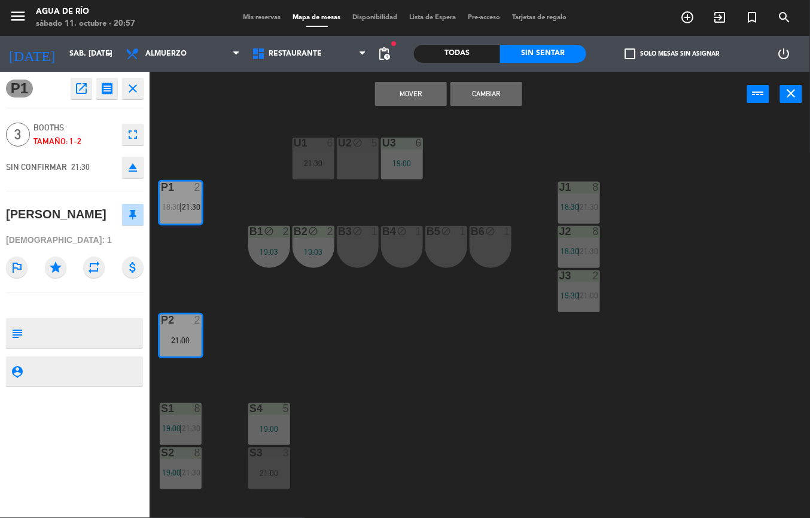
click at [256, 309] on div "U1 6 21:30 U2 block 5 U3 6 19:00 J1 8 18:30 | 21:30 P1 2 18:30 | 21:30 J2 8 18:…" at bounding box center [484, 317] width 652 height 401
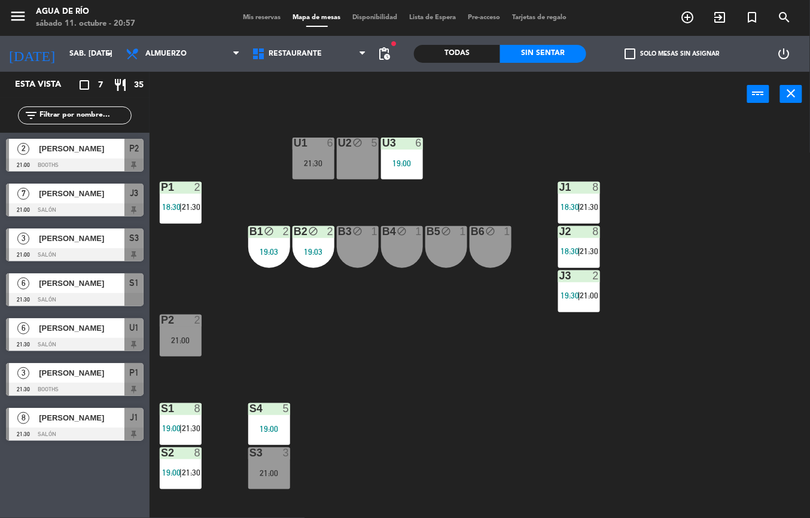
click at [250, 453] on div "S3" at bounding box center [249, 452] width 1 height 11
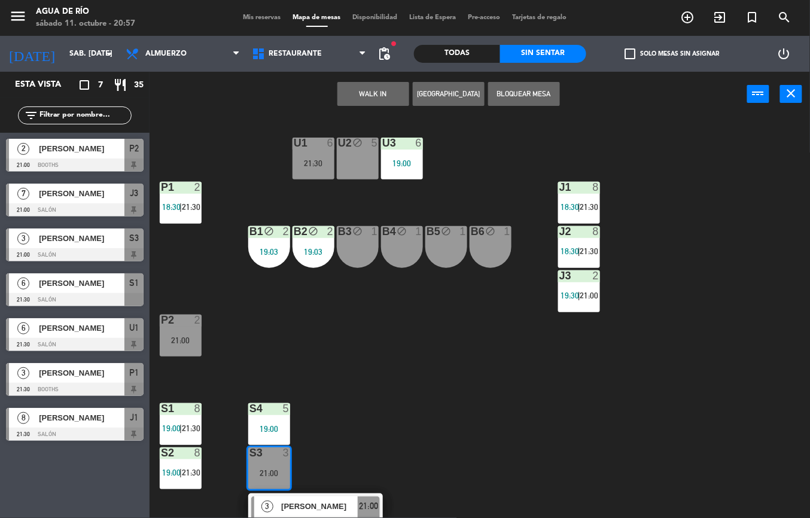
click at [297, 453] on div "3" at bounding box center [289, 452] width 20 height 11
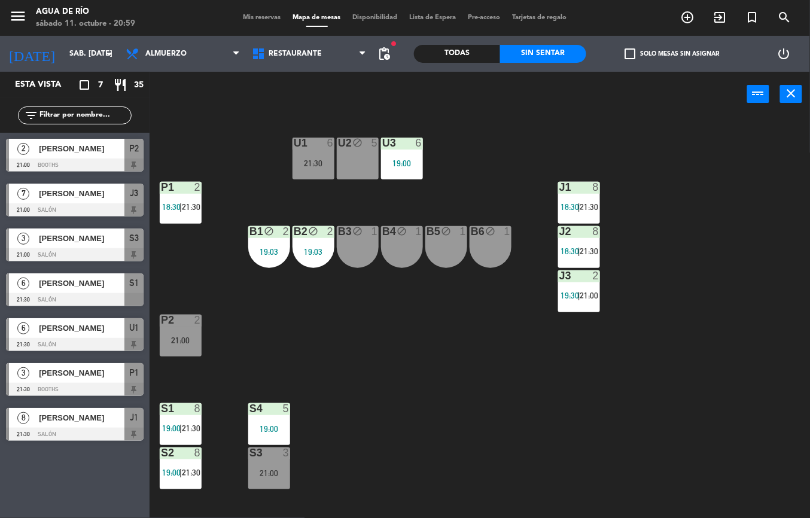
click at [349, 361] on div "U1 6 21:30 U2 block 5 U3 6 19:00 J1 8 18:30 | 21:30 P1 2 18:30 | 21:30 J2 8 18:…" at bounding box center [484, 317] width 652 height 401
click at [181, 206] on span "|" at bounding box center [180, 207] width 2 height 10
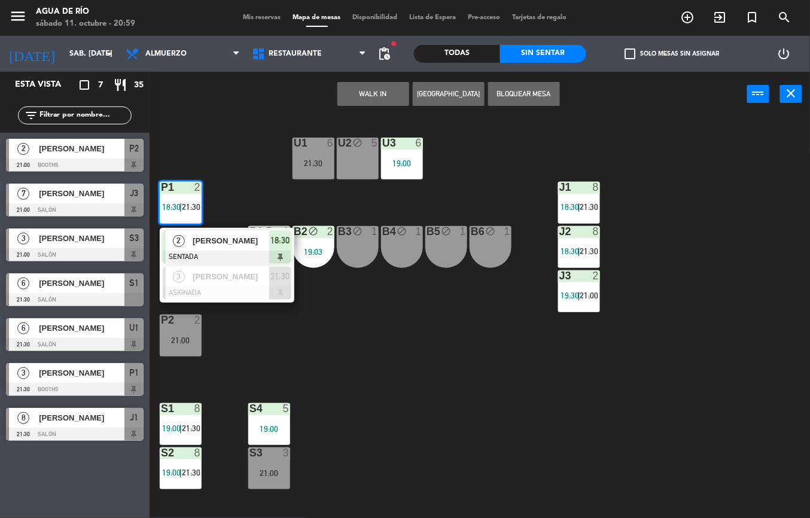
click at [215, 248] on div "[PERSON_NAME]" at bounding box center [230, 241] width 78 height 20
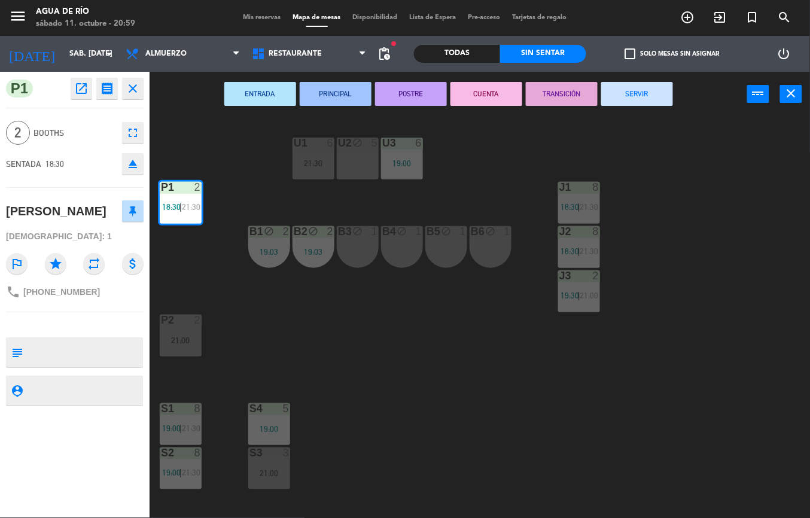
click at [622, 103] on button "SERVIR" at bounding box center [637, 94] width 72 height 24
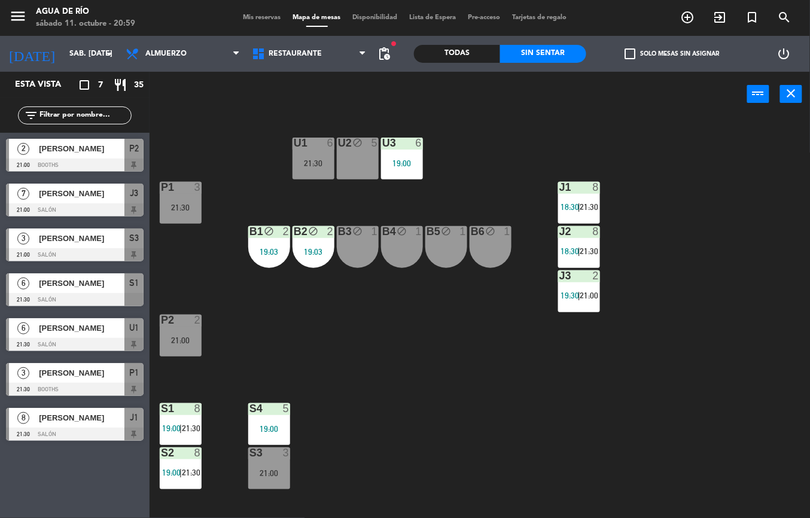
click at [347, 455] on div "U1 6 21:30 U2 block 5 U3 6 19:00 J1 8 18:30 | 21:30 P1 3 21:30 J2 8 18:30 | 21:…" at bounding box center [484, 317] width 652 height 401
click at [189, 340] on div "21:00" at bounding box center [181, 340] width 42 height 8
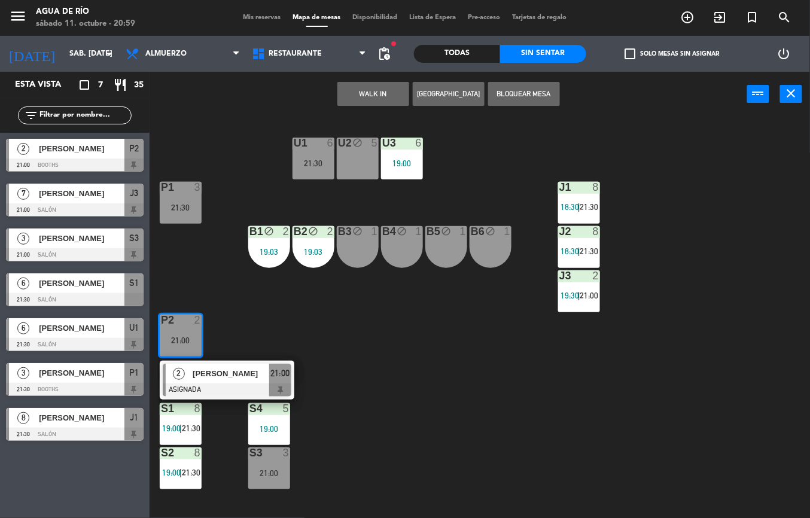
click at [209, 372] on span "[PERSON_NAME]" at bounding box center [231, 373] width 77 height 13
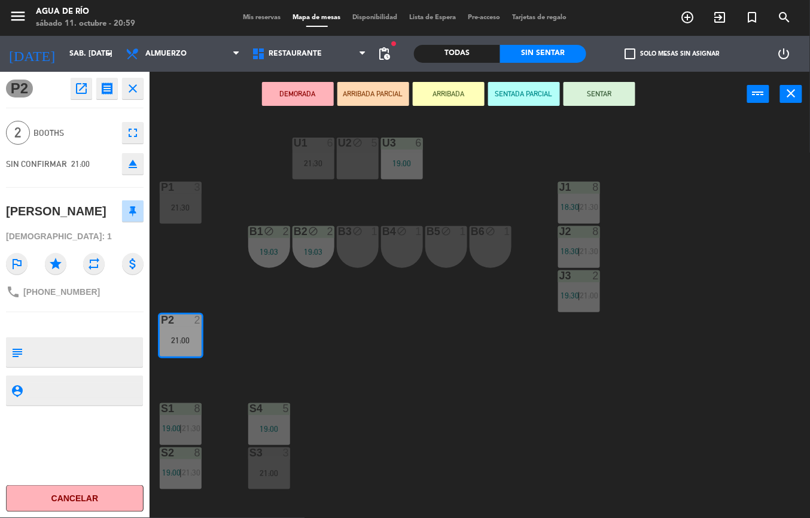
click at [402, 414] on div "U1 6 21:30 U2 block 5 U3 6 19:00 J1 8 18:30 | 21:30 P1 3 21:30 J2 8 18:30 | 21:…" at bounding box center [484, 317] width 652 height 401
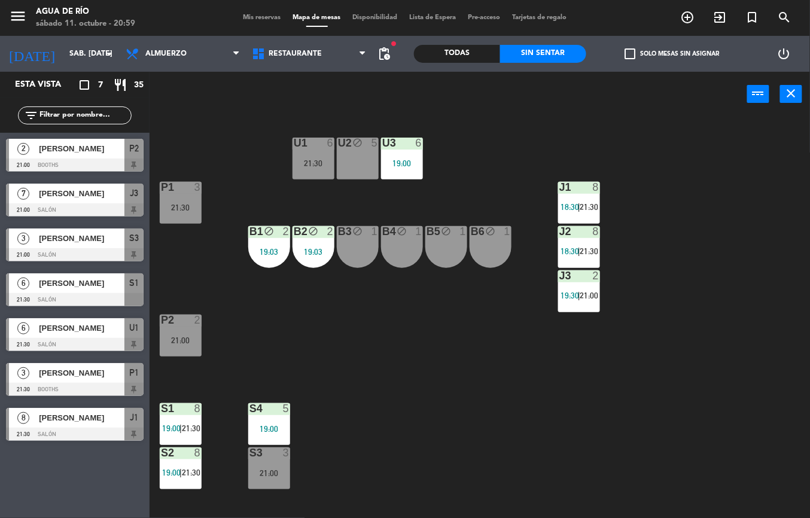
click at [285, 485] on div "S3 3 21:00" at bounding box center [269, 468] width 42 height 42
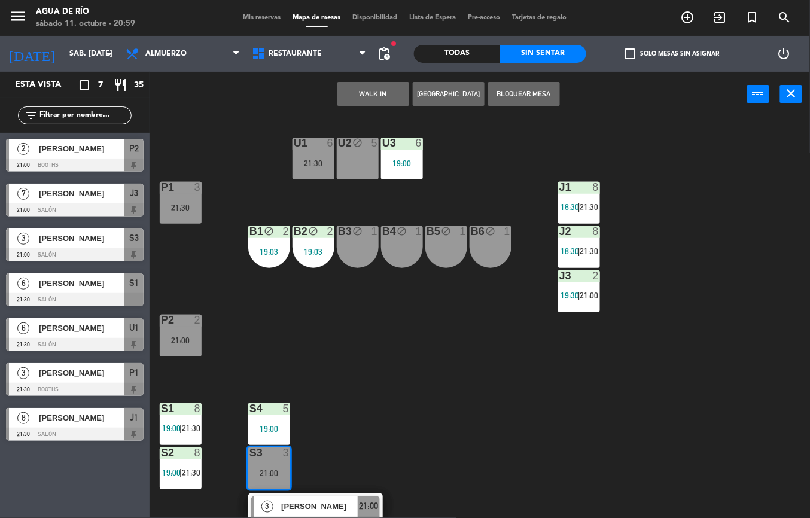
click at [459, 417] on div "U1 6 21:30 U2 block 5 U3 6 19:00 J1 8 18:30 | 21:30 P1 3 21:30 J2 8 18:30 | 21:…" at bounding box center [484, 317] width 652 height 401
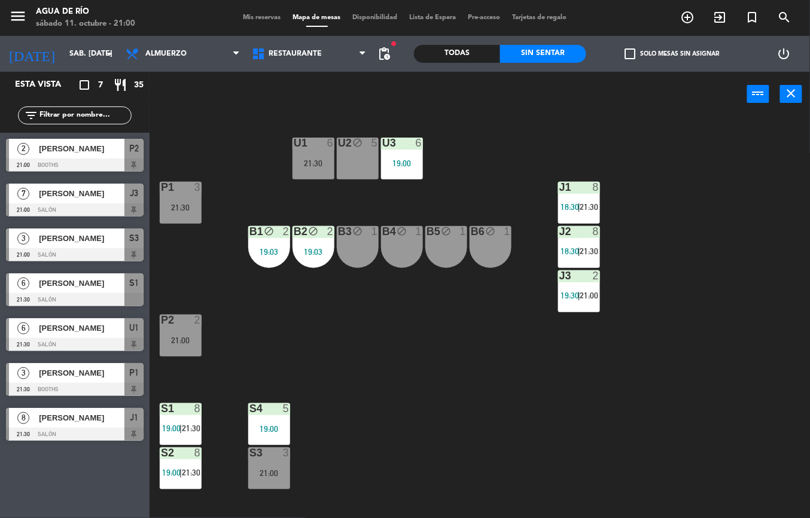
click at [348, 366] on div "U1 6 21:30 U2 block 5 U3 6 19:00 J1 8 18:30 | 21:30 P1 3 21:30 J2 8 18:30 | 21:…" at bounding box center [484, 317] width 652 height 401
click at [302, 173] on div "U1 6 21:30" at bounding box center [313, 159] width 42 height 42
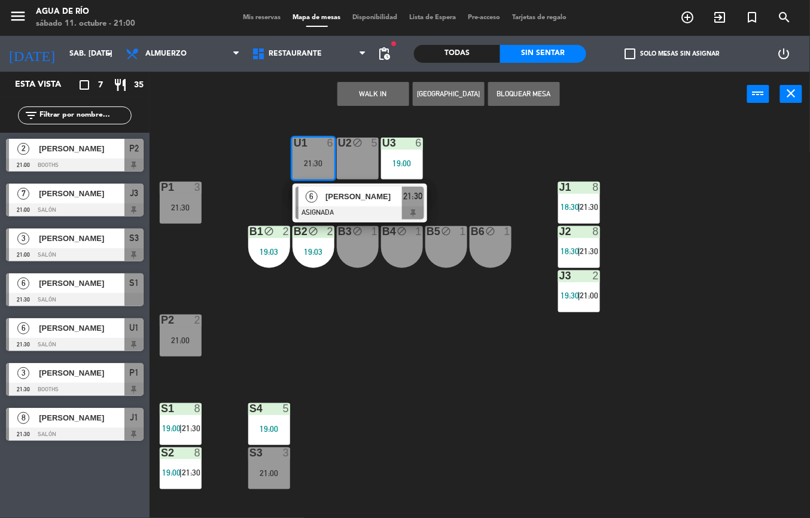
click at [343, 354] on div "U1 6 21:30 6 [PERSON_NAME] ASIGNADA 21:30 U2 block 5 U3 6 19:00 J1 8 18:30 | 21…" at bounding box center [484, 317] width 652 height 401
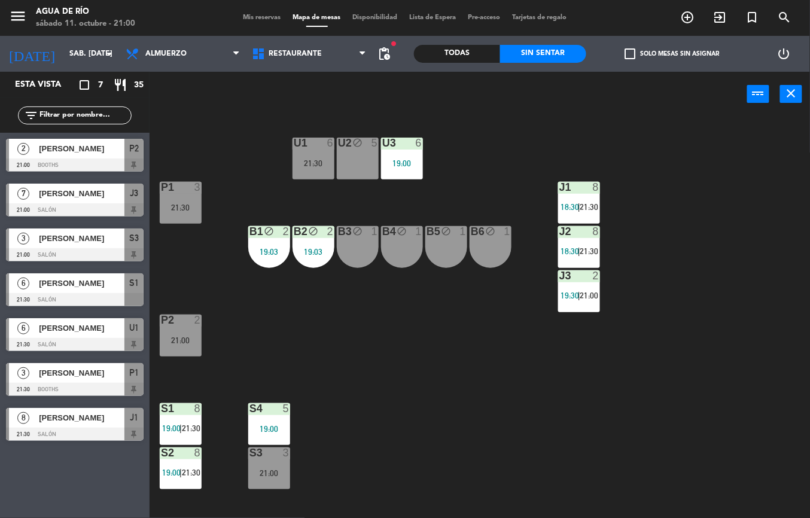
click at [575, 295] on span "19:30" at bounding box center [569, 296] width 19 height 10
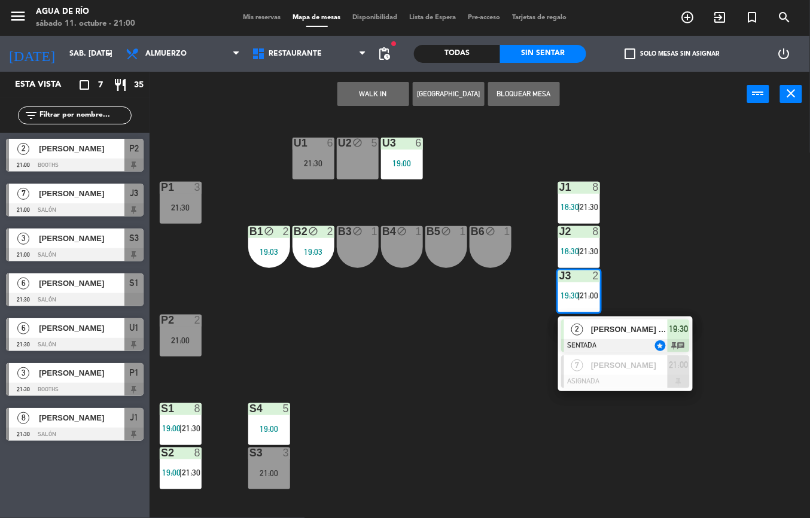
click at [414, 422] on div "U1 6 21:30 U2 block 5 U3 6 19:00 J1 8 18:30 | 21:30 P1 3 21:30 J2 8 18:30 | 21:…" at bounding box center [484, 317] width 652 height 401
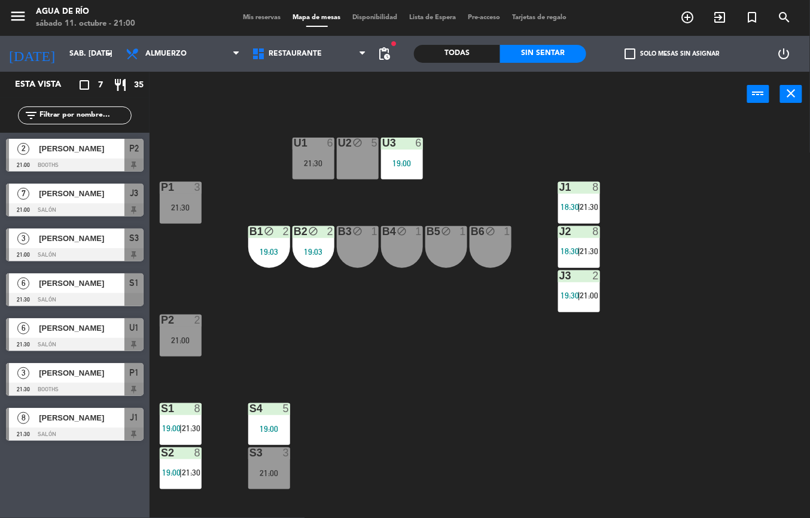
click at [587, 306] on div "J3 2 19:30 | 21:00" at bounding box center [579, 291] width 42 height 42
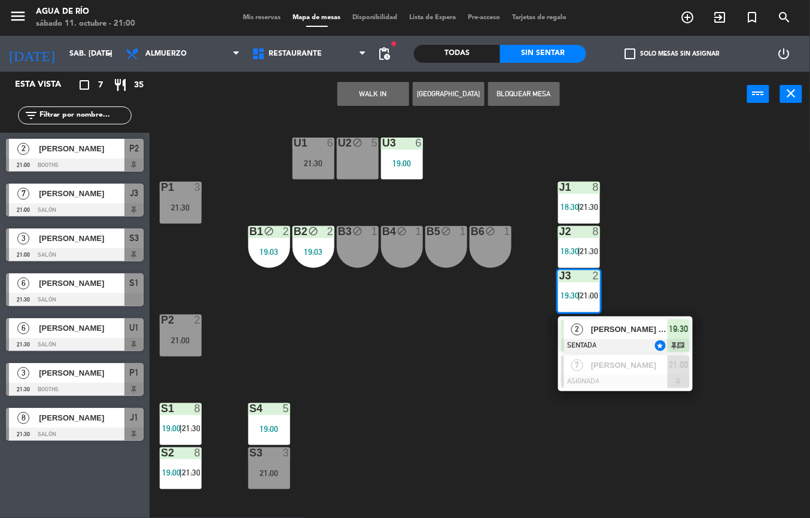
click at [628, 328] on span "[PERSON_NAME] [PERSON_NAME]" at bounding box center [629, 329] width 77 height 13
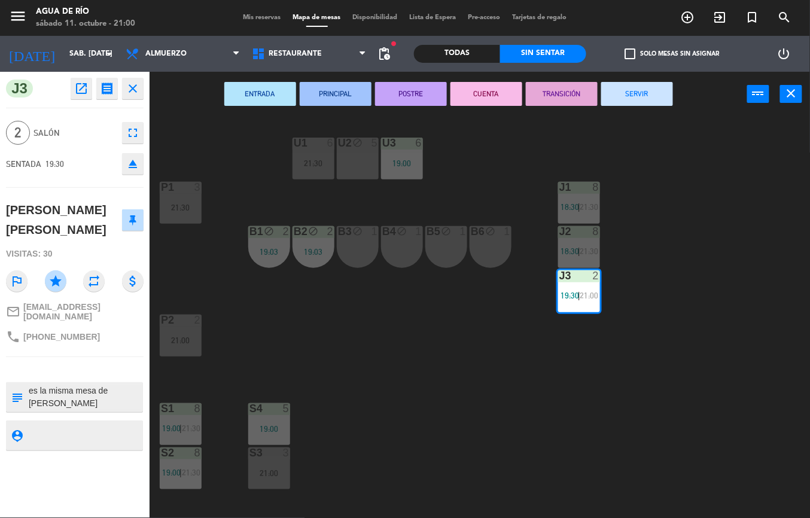
click at [649, 92] on button "SERVIR" at bounding box center [637, 94] width 72 height 24
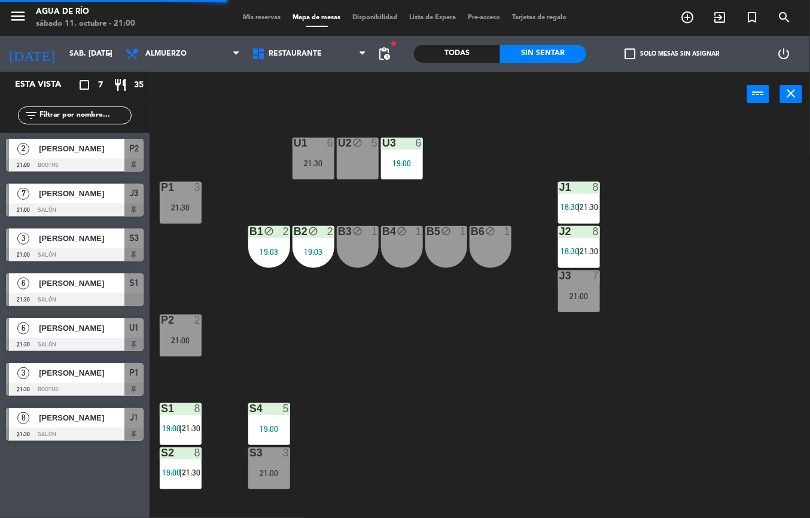
click at [625, 386] on div "U1 6 21:30 U2 block 5 U3 6 19:00 J1 8 18:30 | 21:30 P1 3 21:30 J2 8 18:30 | 21:…" at bounding box center [484, 317] width 652 height 401
click at [396, 342] on div "U1 6 21:30 U2 block 5 U3 6 19:00 J1 8 18:30 | 21:30 P1 3 21:30 J2 8 18:30 | 21:…" at bounding box center [484, 317] width 652 height 401
click at [190, 336] on div "21:00" at bounding box center [181, 340] width 42 height 8
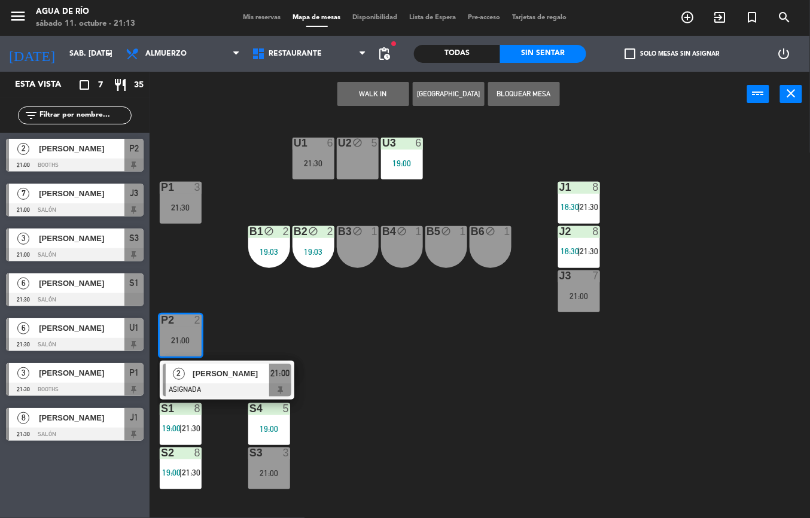
click at [511, 416] on div "U1 6 21:30 U2 block 5 U3 6 19:00 J1 8 18:30 | 21:30 P1 3 21:30 J2 8 18:30 | 21:…" at bounding box center [484, 317] width 652 height 401
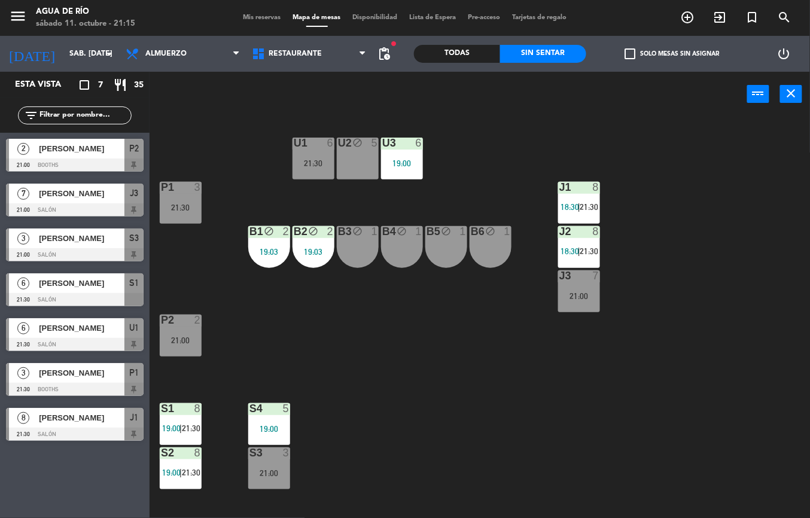
click at [276, 472] on div "21:00" at bounding box center [269, 473] width 42 height 8
click at [279, 472] on div "21:00" at bounding box center [269, 473] width 42 height 8
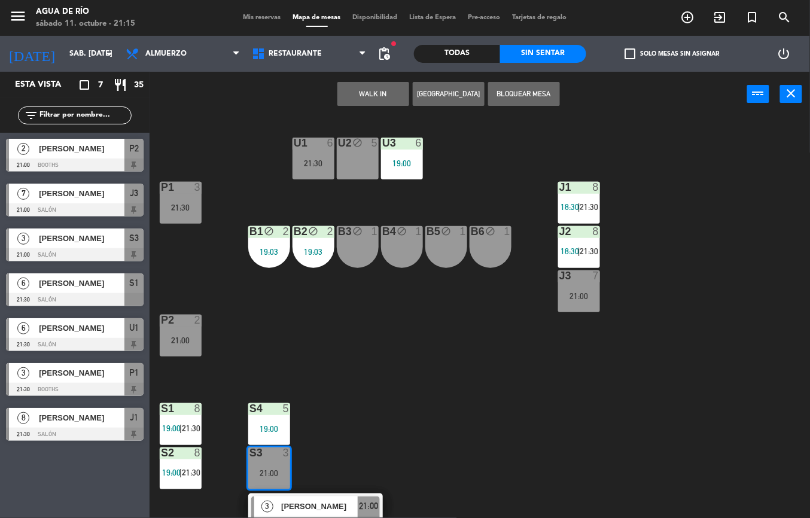
click at [318, 500] on span "[PERSON_NAME]" at bounding box center [319, 506] width 77 height 13
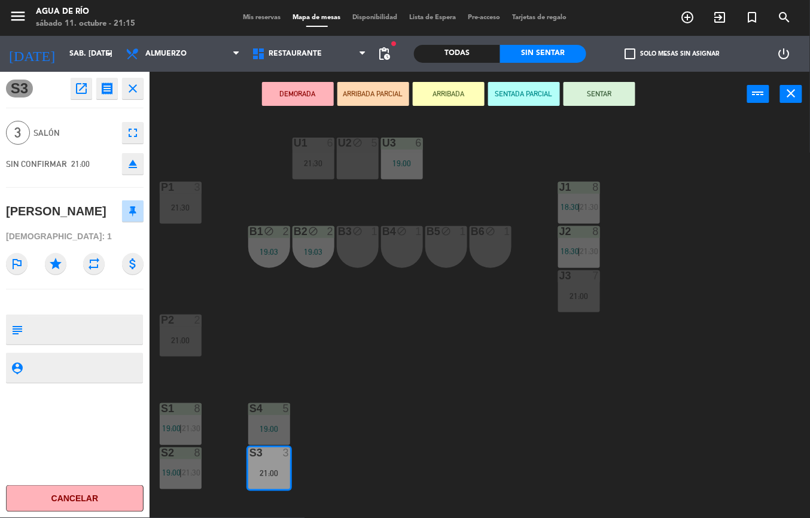
click at [523, 100] on button "SENTADA PARCIAL" at bounding box center [524, 94] width 72 height 24
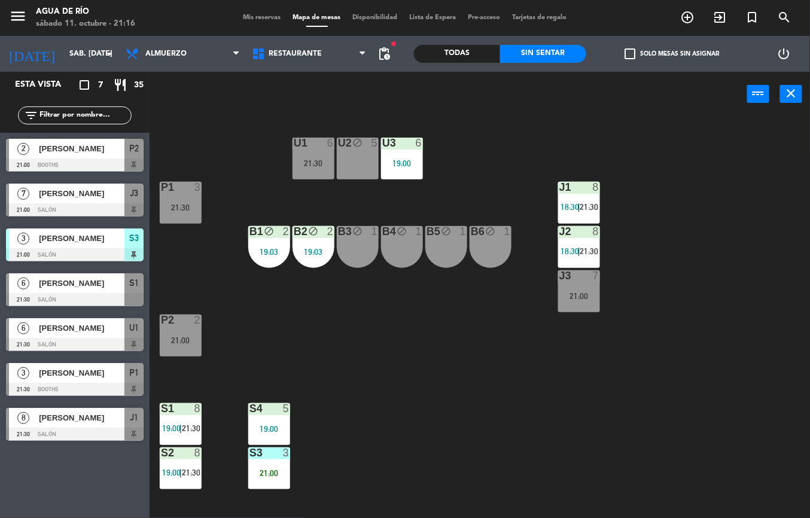
click at [411, 404] on div "U1 6 21:30 U2 block 5 U3 6 19:00 J1 8 18:30 | 21:30 P1 3 21:30 J2 8 18:30 | 21:…" at bounding box center [484, 317] width 652 height 401
click at [277, 484] on div "S3 3 21:00" at bounding box center [269, 468] width 42 height 42
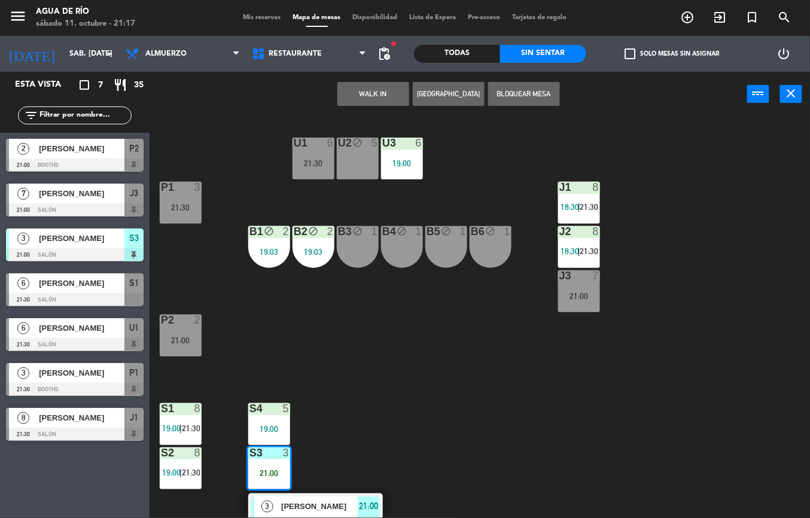
click at [368, 383] on div "U1 6 21:30 U2 block 5 U3 6 19:00 J1 8 18:30 | 21:30 P1 3 21:30 J2 8 18:30 | 21:…" at bounding box center [484, 317] width 652 height 401
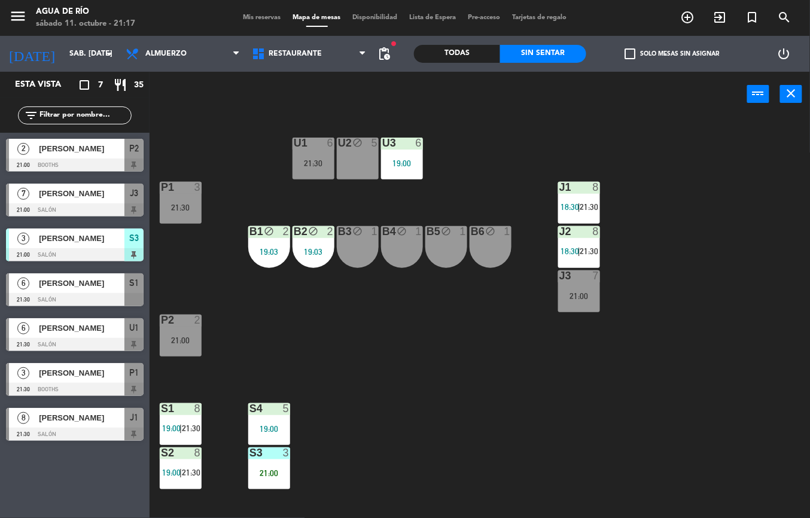
click at [181, 344] on div "P2 2 21:00" at bounding box center [181, 335] width 42 height 42
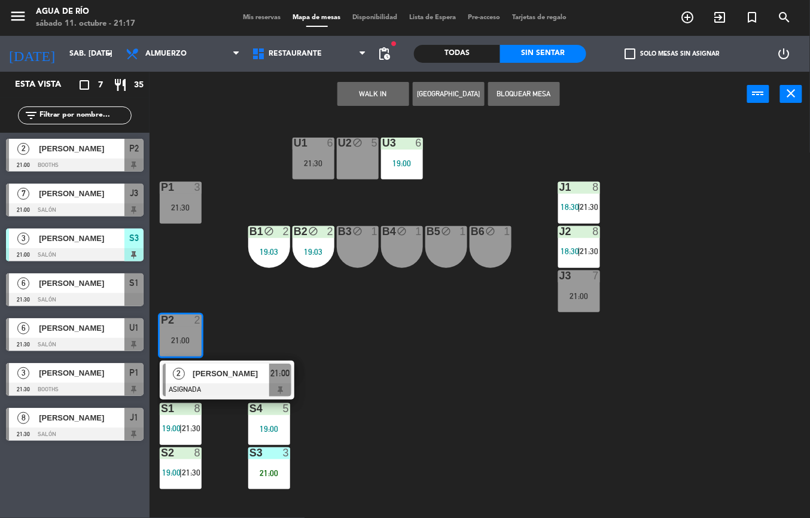
click at [373, 397] on div "U1 6 21:30 U2 block 5 U3 6 19:00 J1 8 18:30 | 21:30 P1 3 21:30 J2 8 18:30 | 21:…" at bounding box center [484, 317] width 652 height 401
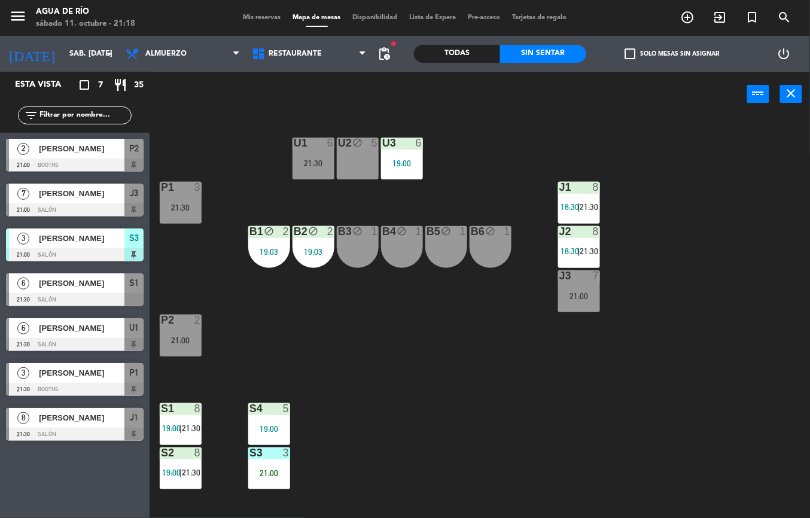
click at [582, 310] on div "J3 7 21:00" at bounding box center [579, 291] width 42 height 42
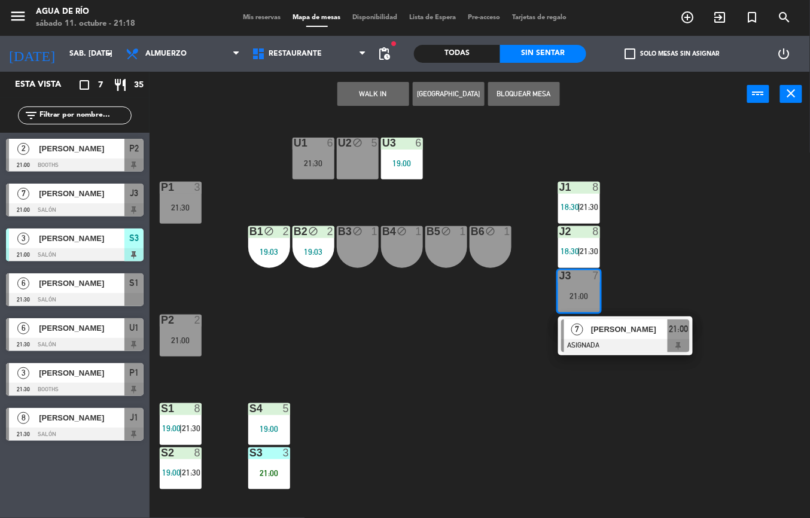
click at [440, 410] on div "U1 6 21:30 U2 block 5 U3 6 19:00 J1 8 18:30 | 21:30 P1 3 21:30 J2 8 18:30 | 21:…" at bounding box center [484, 317] width 652 height 401
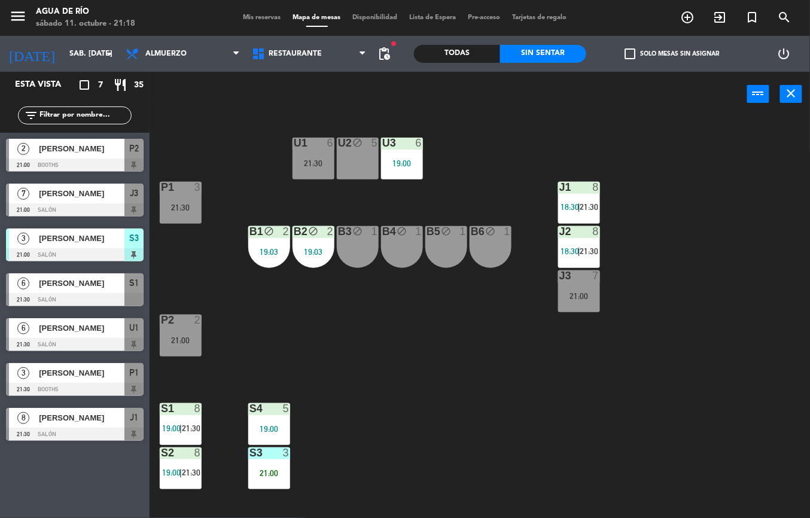
click at [281, 425] on div "19:00" at bounding box center [269, 429] width 42 height 8
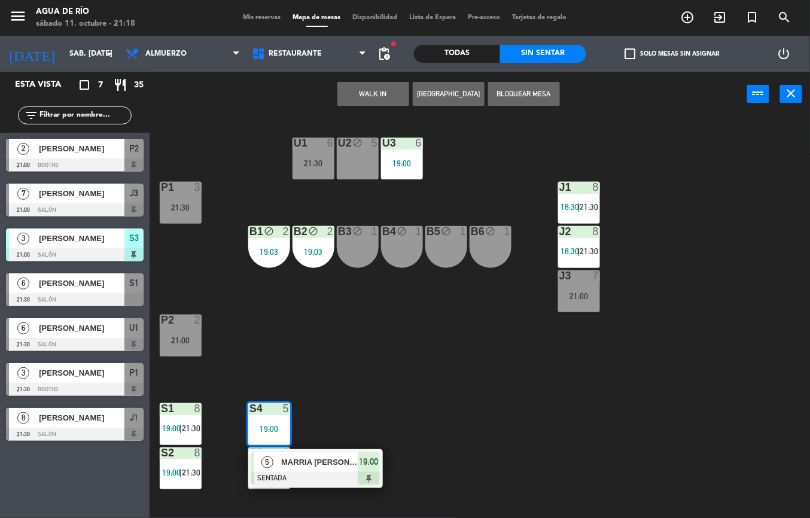
click at [436, 392] on div "U1 6 21:30 U2 block 5 U3 6 19:00 J1 8 18:30 | 21:30 P1 3 21:30 J2 8 18:30 | 21:…" at bounding box center [484, 317] width 652 height 401
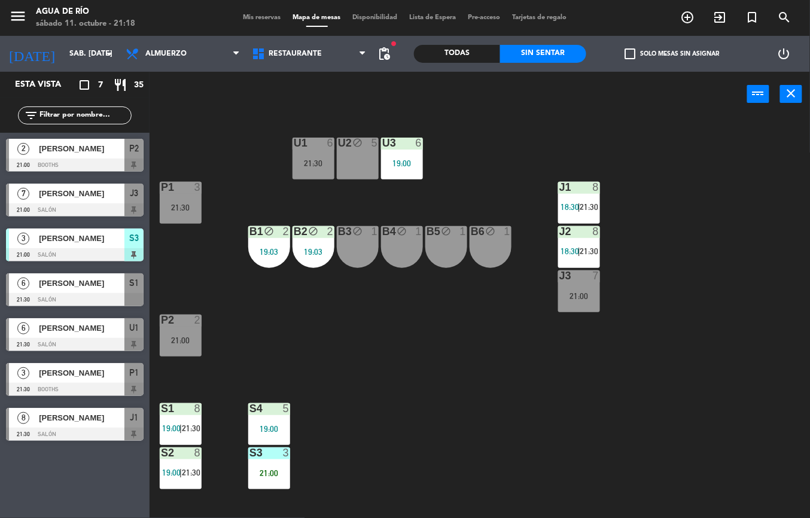
click at [373, 397] on div "U1 6 21:30 U2 block 5 U3 6 19:00 J1 8 18:30 | 21:30 P1 3 21:30 J2 8 18:30 | 21:…" at bounding box center [484, 317] width 652 height 401
click at [575, 197] on div "J1 8 18:30 | 21:30" at bounding box center [579, 203] width 42 height 42
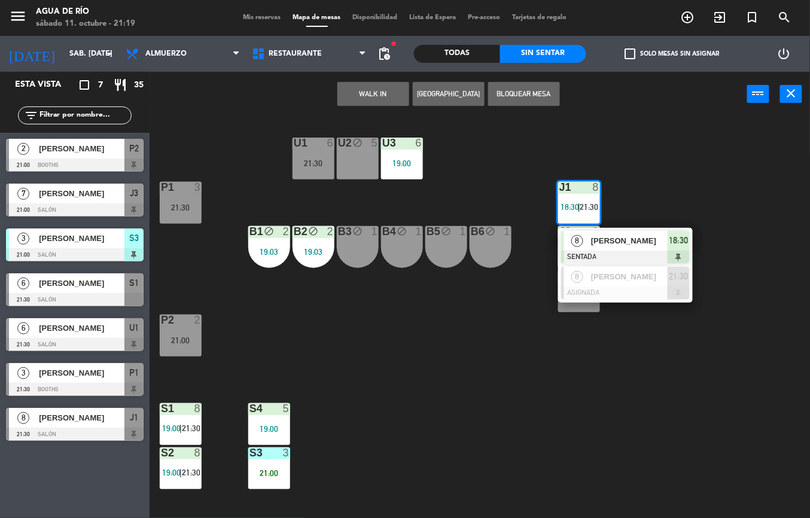
click at [584, 254] on div at bounding box center [625, 257] width 129 height 13
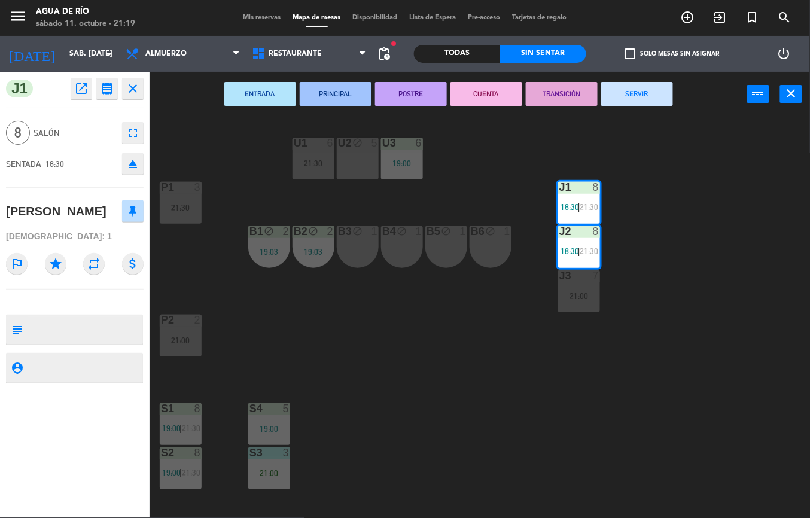
click at [397, 97] on button "POSTRE" at bounding box center [411, 94] width 72 height 24
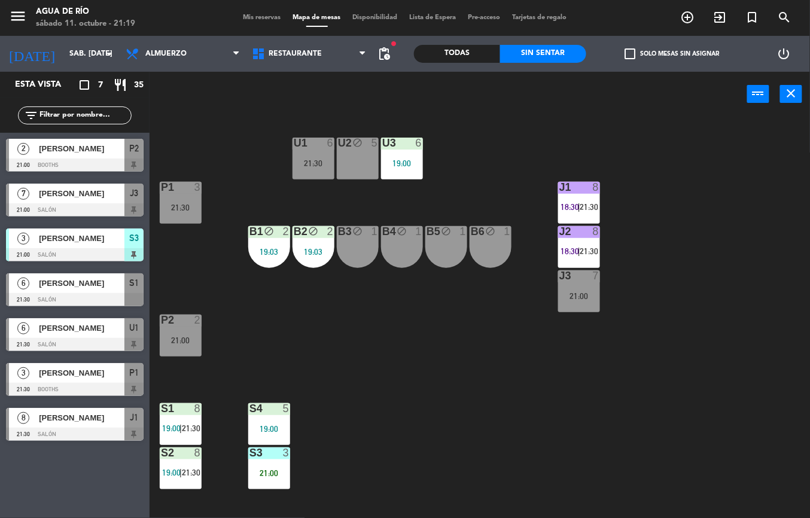
click at [573, 188] on div at bounding box center [579, 187] width 20 height 11
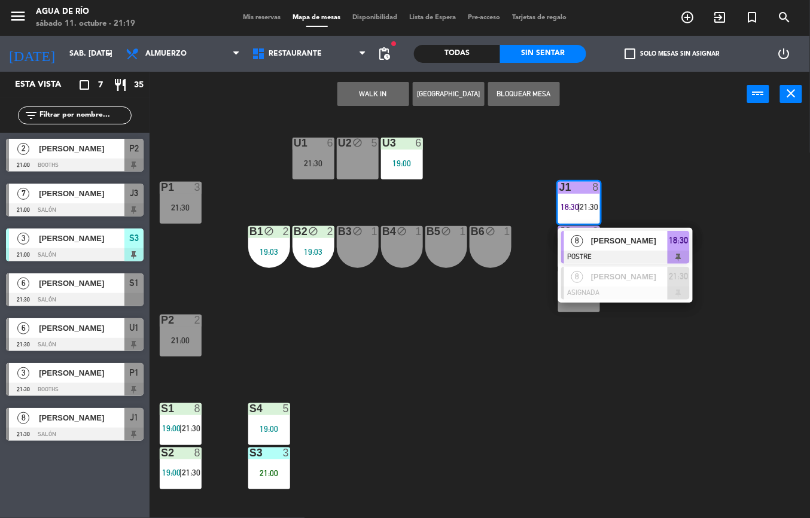
click at [578, 240] on span "8" at bounding box center [577, 241] width 12 height 12
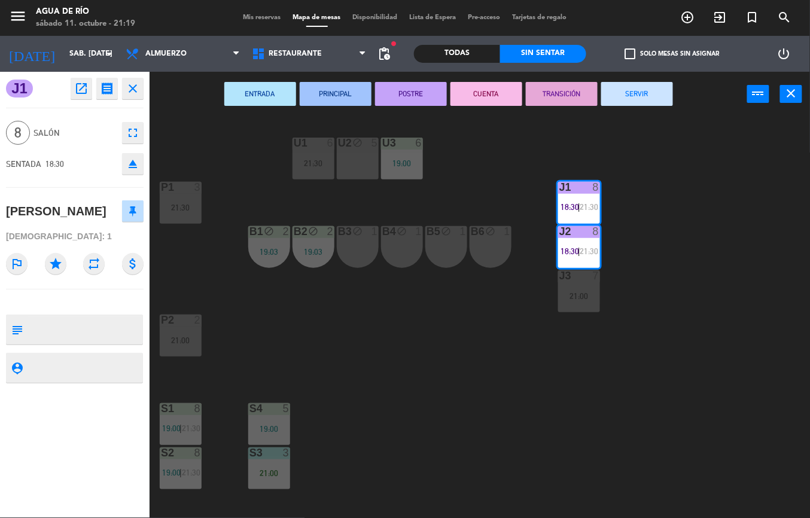
click at [546, 93] on button "TRANSICIÓN" at bounding box center [562, 94] width 72 height 24
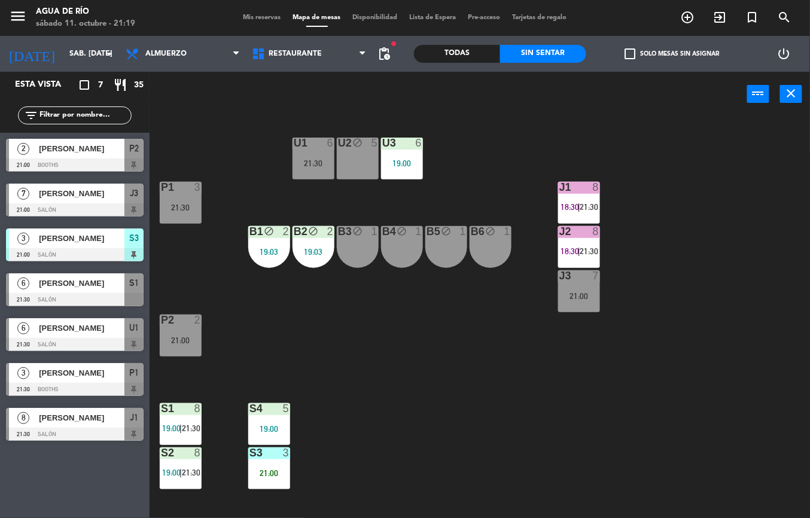
click at [385, 389] on div "U1 6 21:30 U2 block 5 U3 6 19:00 J1 8 18:30 | 21:30 P1 3 21:30 J2 8 18:30 | 21:…" at bounding box center [484, 317] width 652 height 401
click at [250, 414] on div "S4" at bounding box center [249, 408] width 1 height 11
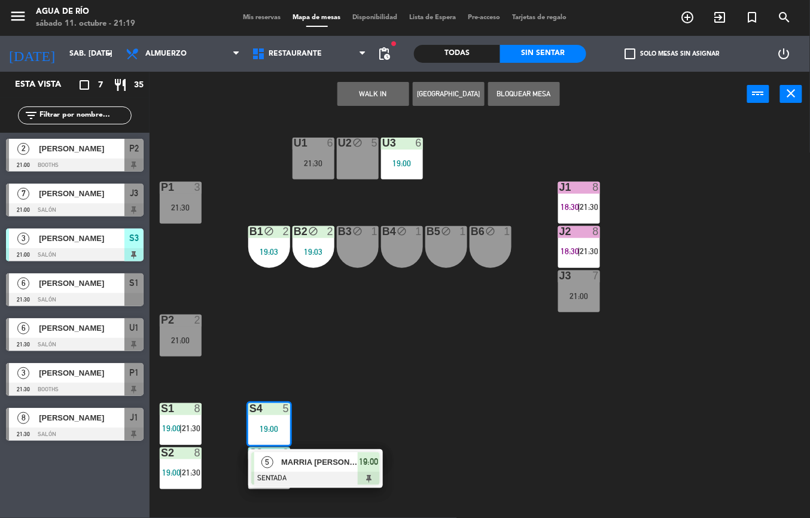
click at [312, 462] on span "MARRIA [PERSON_NAME]" at bounding box center [319, 462] width 77 height 13
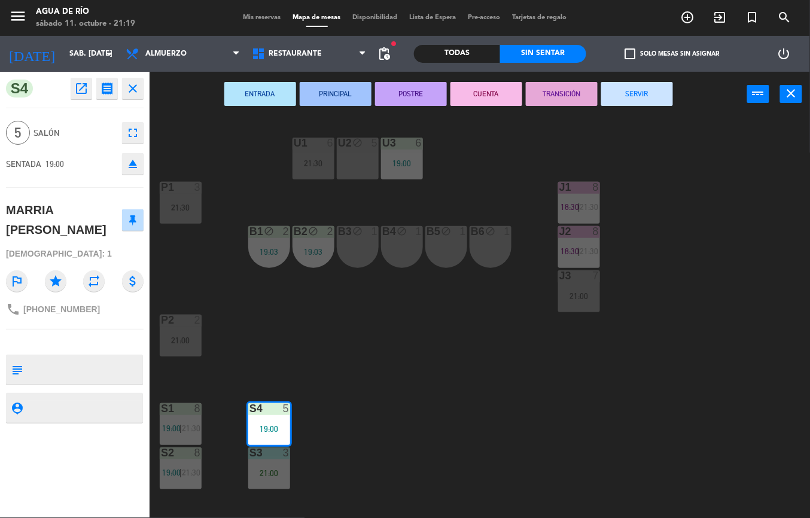
click at [416, 92] on button "POSTRE" at bounding box center [411, 94] width 72 height 24
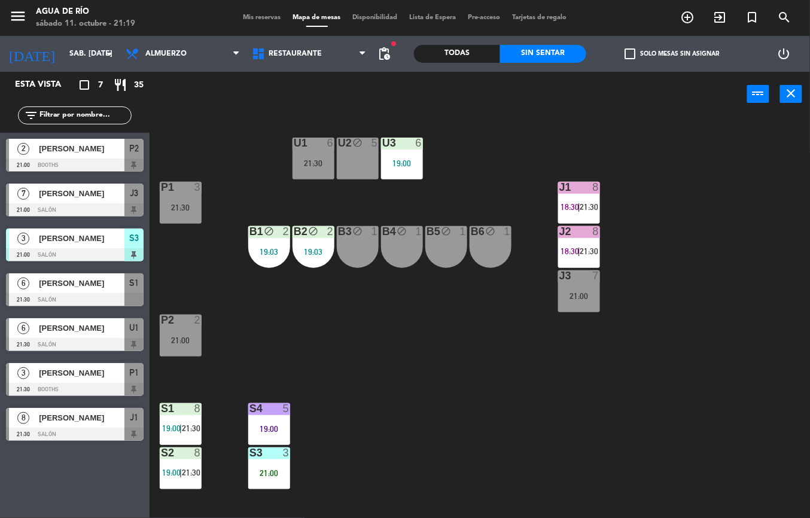
click at [170, 427] on span "19:00" at bounding box center [171, 428] width 19 height 10
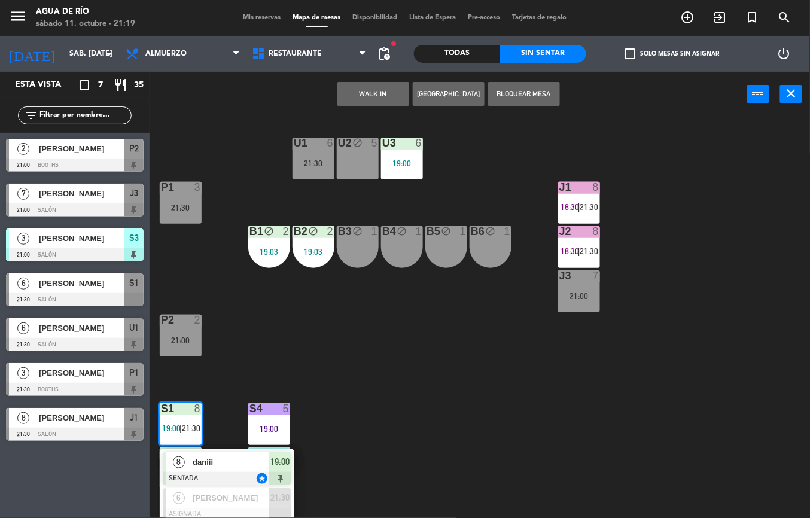
click at [216, 460] on span "daniii" at bounding box center [231, 462] width 77 height 13
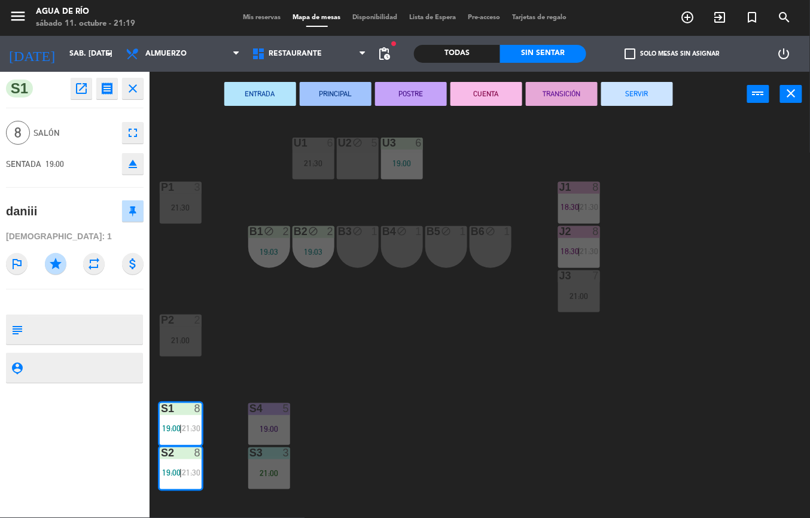
click at [570, 92] on button "TRANSICIÓN" at bounding box center [562, 94] width 72 height 24
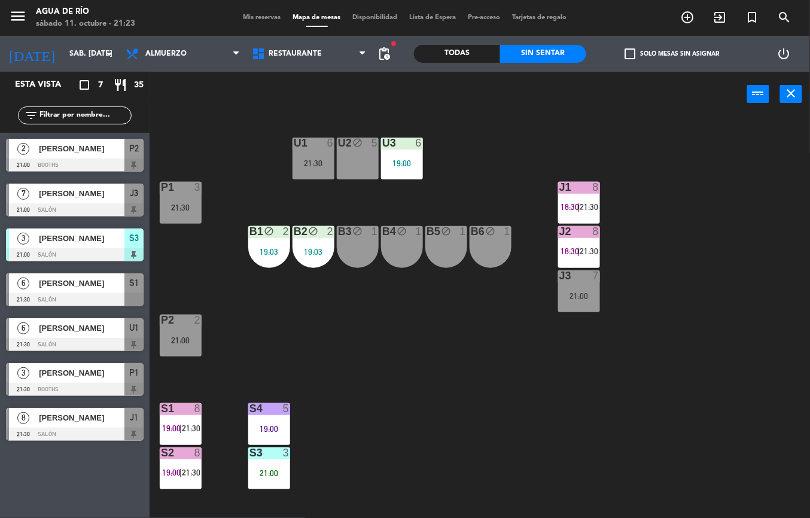
click at [182, 343] on div "21:00" at bounding box center [181, 340] width 42 height 8
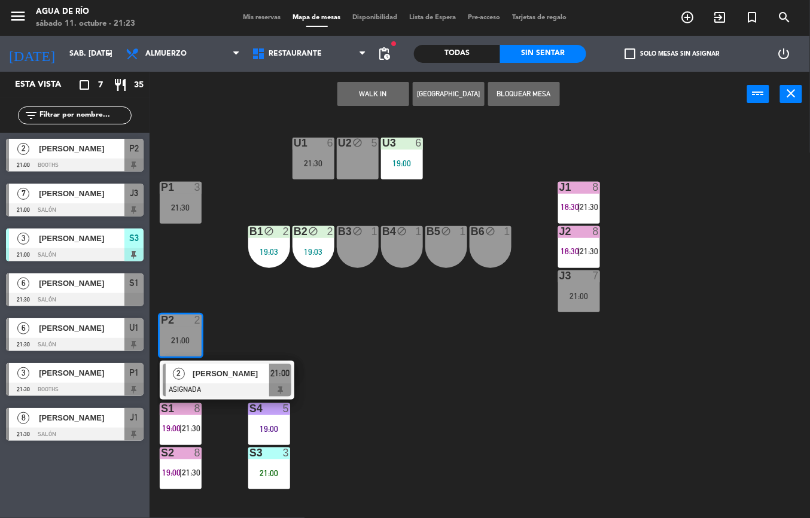
click at [208, 371] on span "[PERSON_NAME]" at bounding box center [231, 373] width 77 height 13
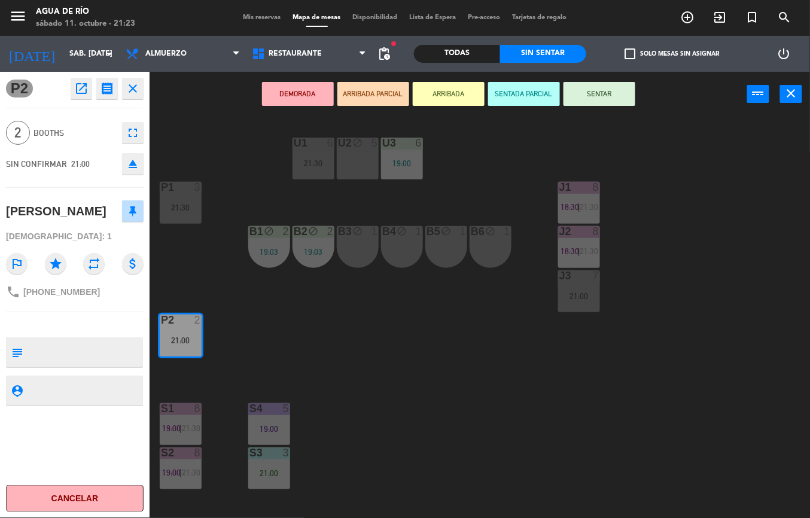
click at [601, 103] on button "SENTAR" at bounding box center [599, 94] width 72 height 24
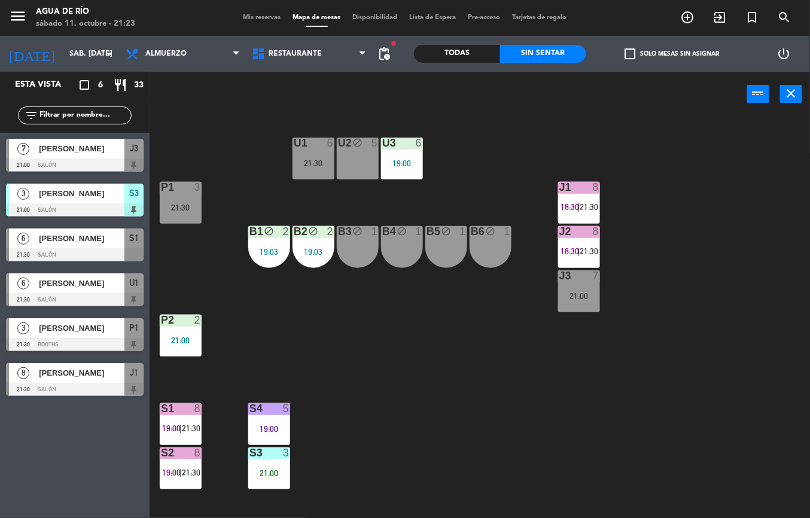
click at [180, 204] on div "21:30" at bounding box center [181, 207] width 42 height 8
click at [502, 355] on div "U1 6 21:30 U2 block 5 U3 6 19:00 J1 8 18:30 | 21:30 P1 3 21:30 J2 8 18:30 | 21:…" at bounding box center [484, 317] width 652 height 401
click at [596, 231] on div "8" at bounding box center [596, 231] width 7 height 11
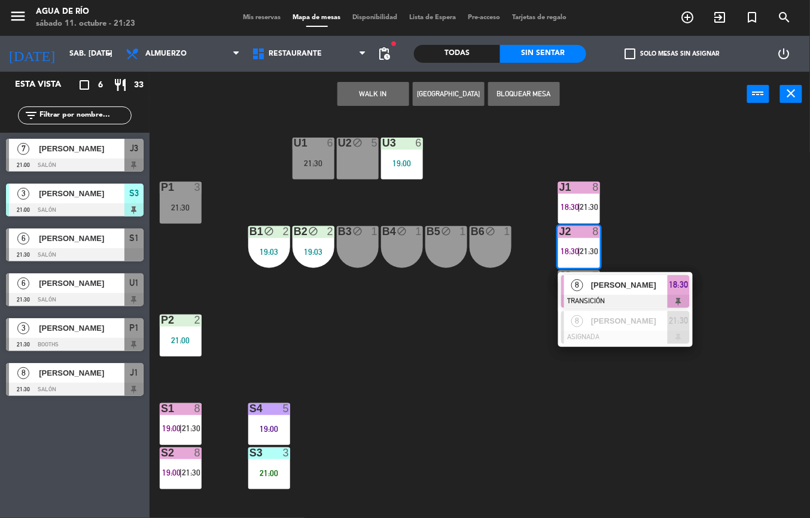
click at [557, 457] on div "U1 6 21:30 U2 block 5 U3 6 19:00 J1 8 18:30 | 21:30 P1 3 21:30 J2 8 18:30 | 21:…" at bounding box center [484, 317] width 652 height 401
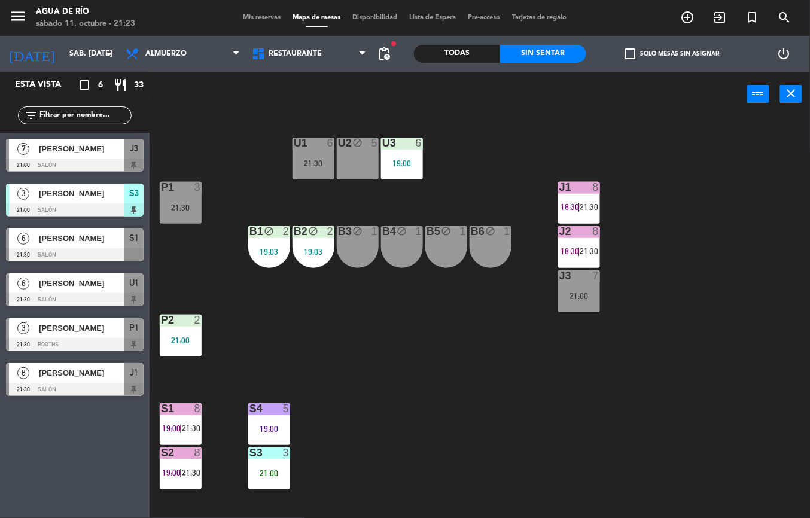
click at [323, 164] on div "21:30" at bounding box center [313, 163] width 42 height 8
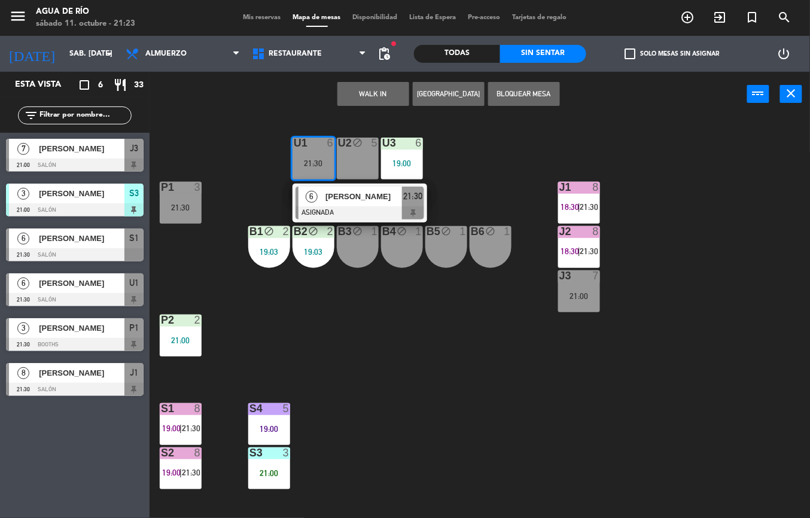
click at [439, 357] on div "U1 6 21:30 6 LEANDRO RUEDA ASIGNADA 21:30 U2 block 5 U3 6 19:00 J1 8 18:30 | 21…" at bounding box center [484, 317] width 652 height 401
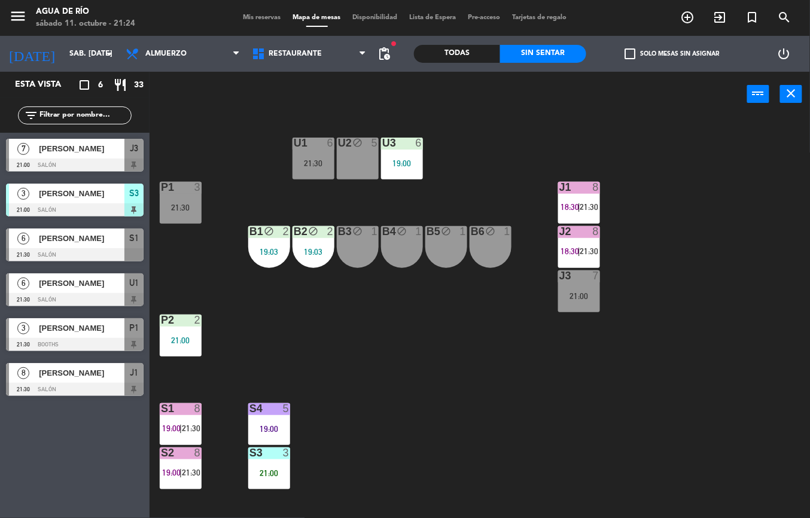
click at [164, 207] on div "21:30" at bounding box center [181, 207] width 42 height 8
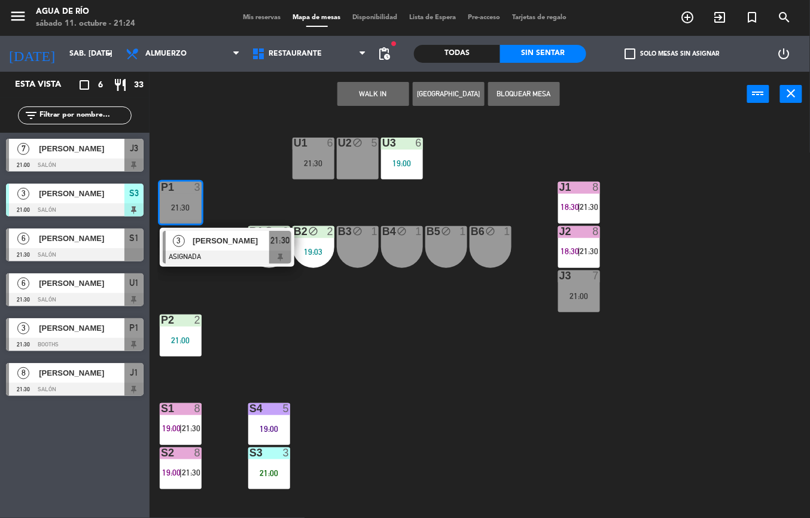
click at [188, 256] on div at bounding box center [227, 257] width 129 height 13
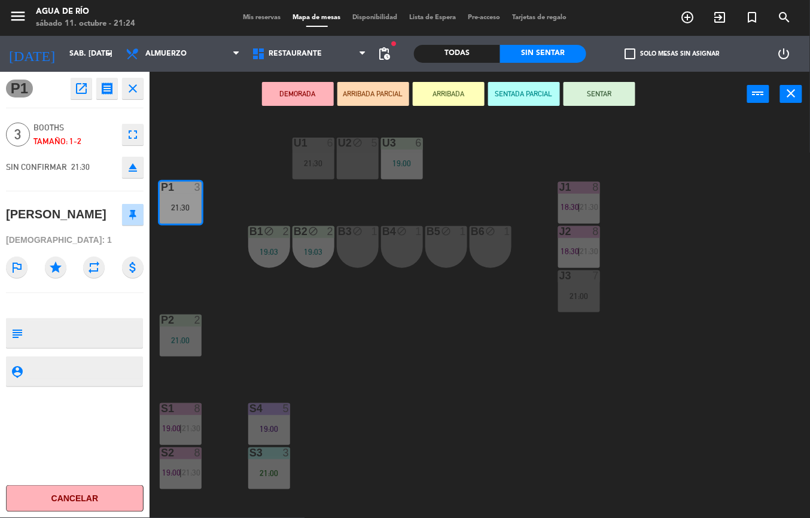
click at [521, 104] on button "SENTADA PARCIAL" at bounding box center [524, 94] width 72 height 24
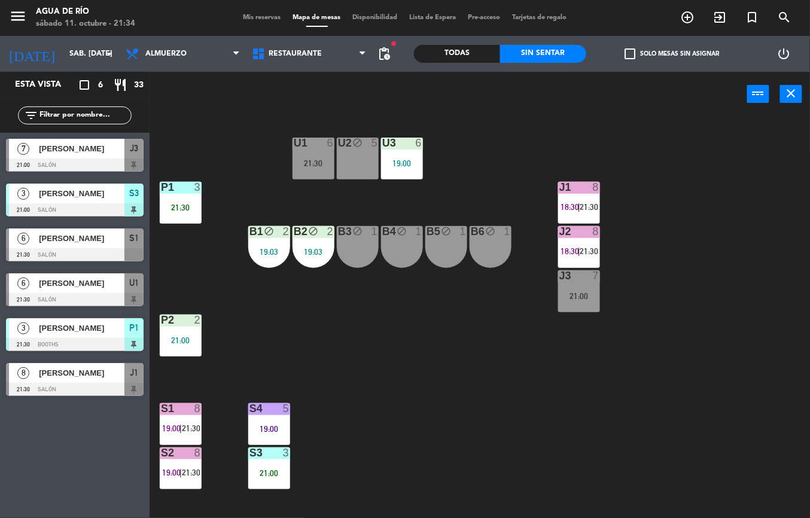
click at [507, 422] on div "U1 6 21:30 U2 block 5 U3 6 19:00 J1 8 18:30 | 21:30 P1 3 21:30 J2 8 18:30 | 21:…" at bounding box center [484, 317] width 652 height 401
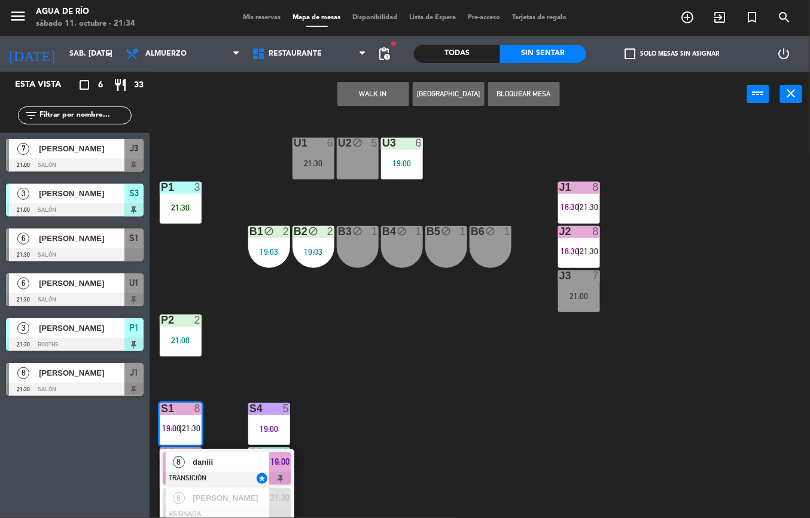
click at [231, 456] on span "daniii" at bounding box center [231, 462] width 77 height 13
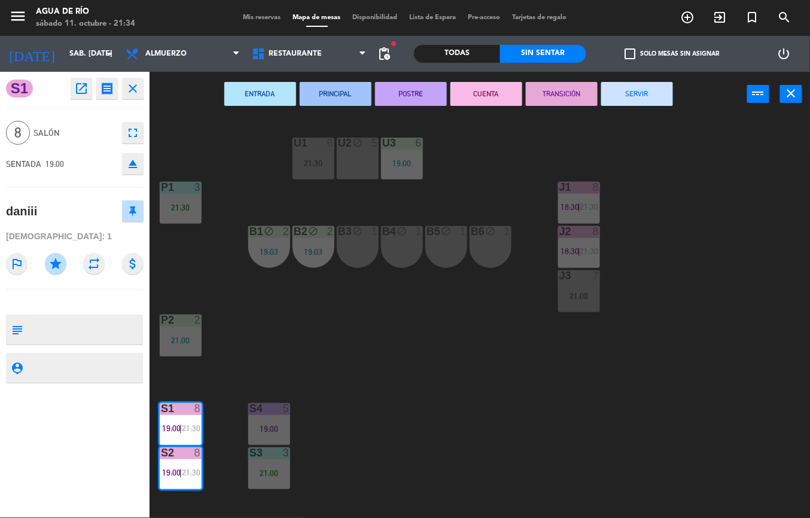
click at [642, 94] on button "SERVIR" at bounding box center [637, 94] width 72 height 24
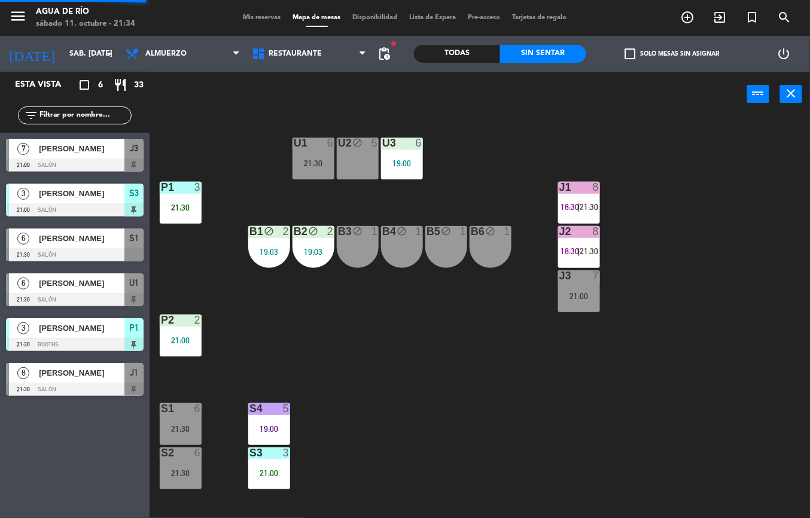
click at [596, 188] on div "8" at bounding box center [596, 187] width 7 height 11
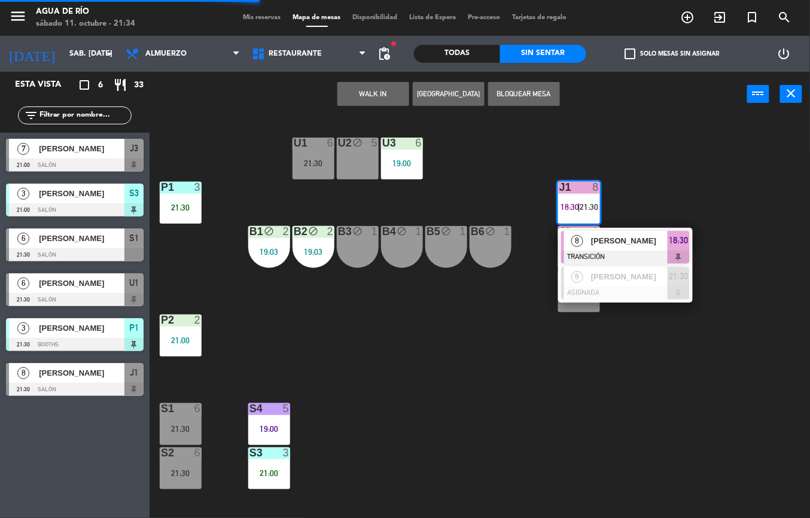
click at [653, 243] on span "[PERSON_NAME]" at bounding box center [629, 240] width 77 height 13
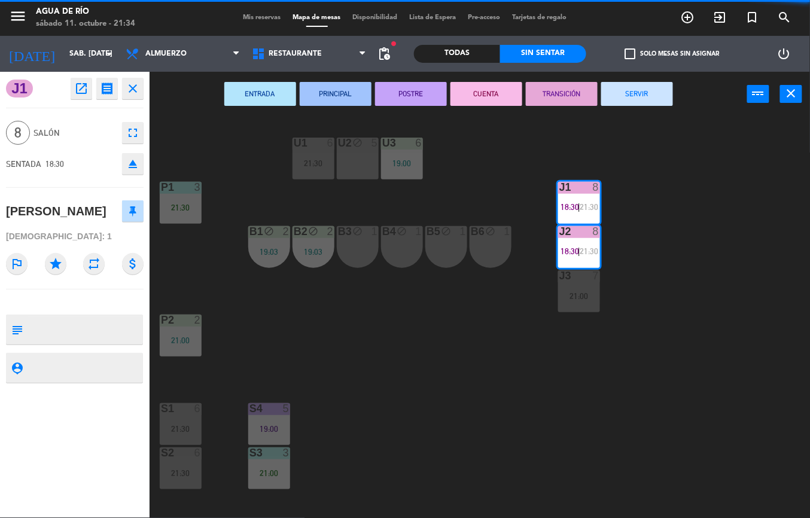
click at [646, 92] on button "SERVIR" at bounding box center [637, 94] width 72 height 24
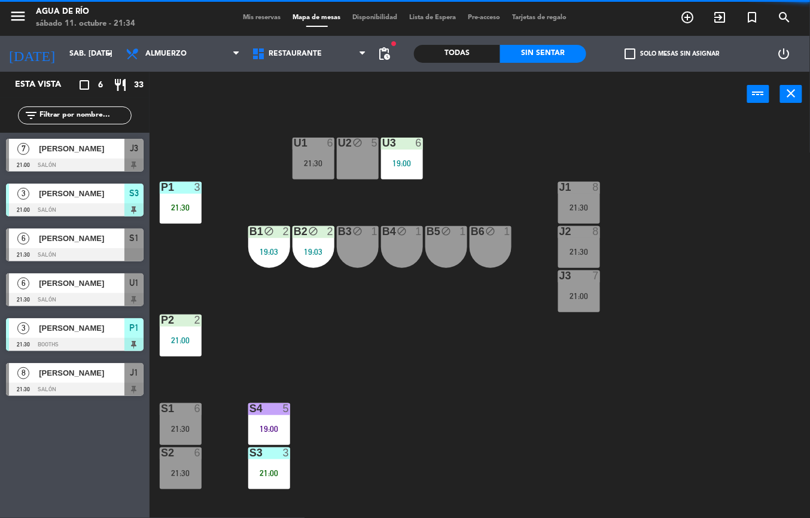
click at [482, 429] on div "U1 6 21:30 U2 block 5 U3 6 19:00 J1 8 21:30 P1 3 21:30 J2 8 21:30 B1 block 2 19…" at bounding box center [484, 317] width 652 height 401
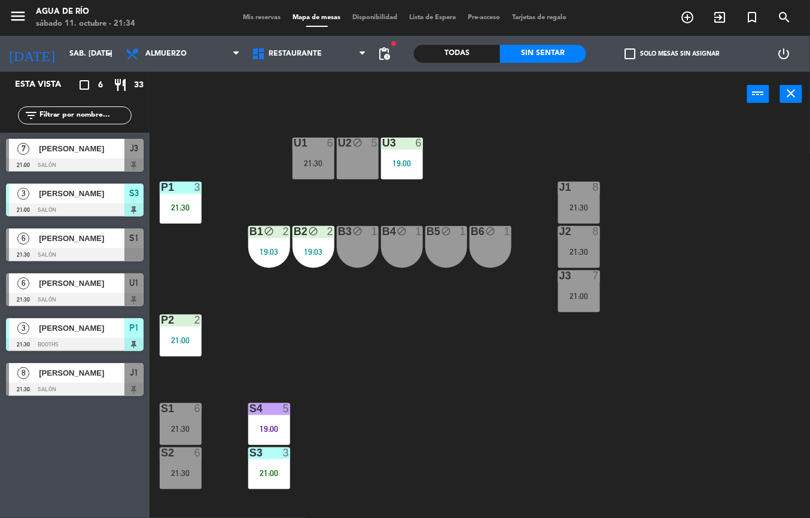
click at [187, 432] on div "21:30" at bounding box center [181, 429] width 42 height 8
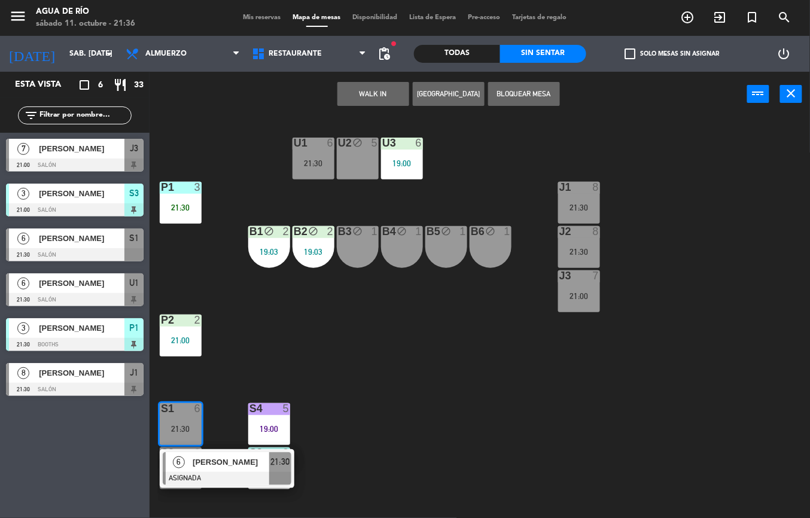
click at [457, 367] on div "U1 6 21:30 U2 block 5 U3 6 19:00 J1 8 21:30 P1 3 21:30 J2 8 21:30 B1 block 2 19…" at bounding box center [484, 317] width 652 height 401
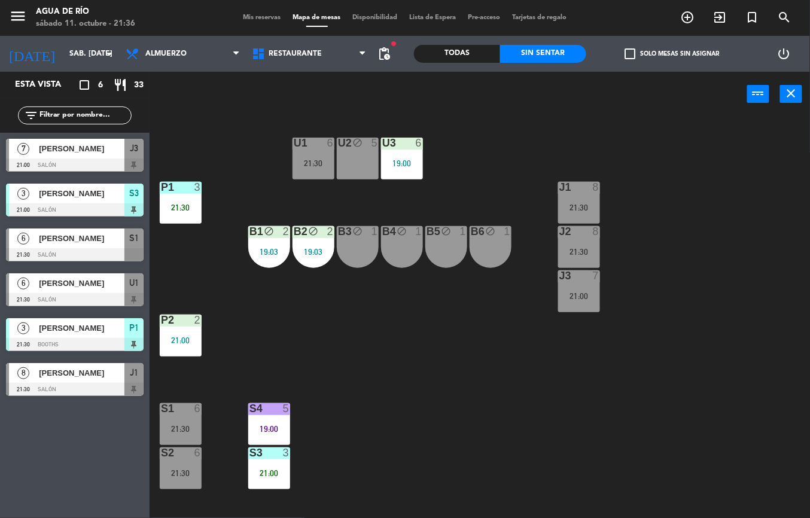
click at [73, 441] on div "Esta vista crop_square 6 restaurant 33 filter_list 7 ISABELLA 21:00 Salón J3 3 …" at bounding box center [74, 295] width 149 height 446
click at [575, 206] on div "21:30" at bounding box center [579, 207] width 42 height 8
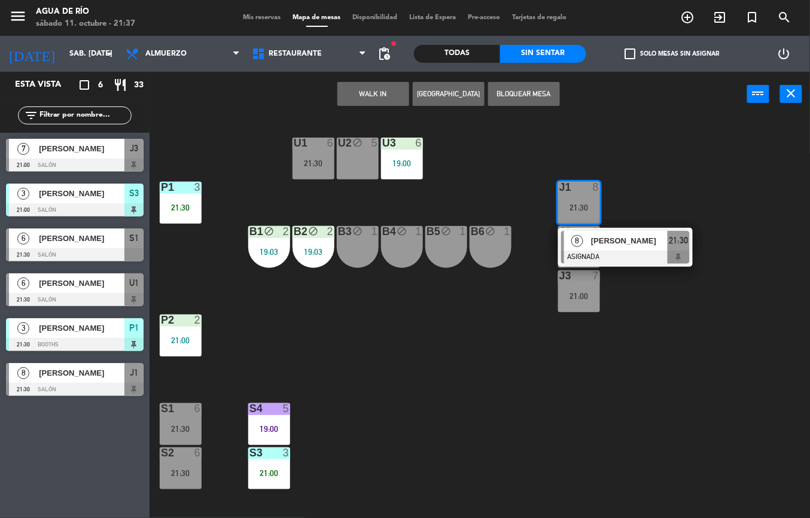
click at [686, 245] on span "21:30" at bounding box center [678, 240] width 19 height 14
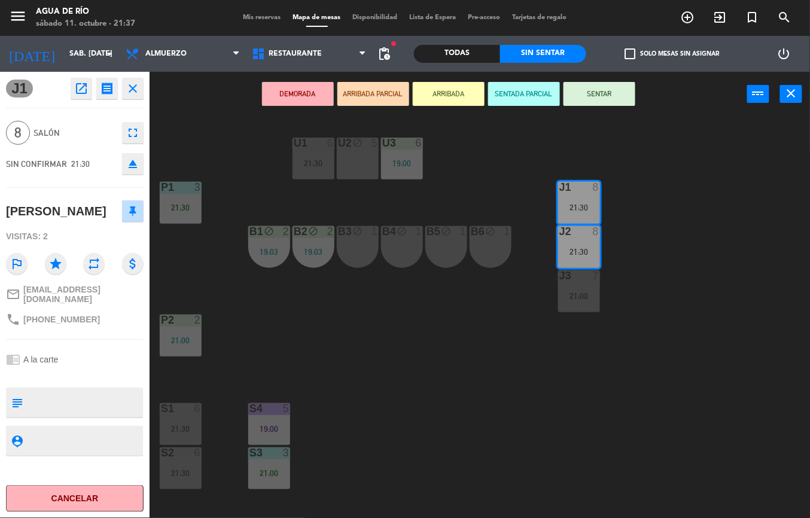
click at [599, 90] on button "SENTAR" at bounding box center [599, 94] width 72 height 24
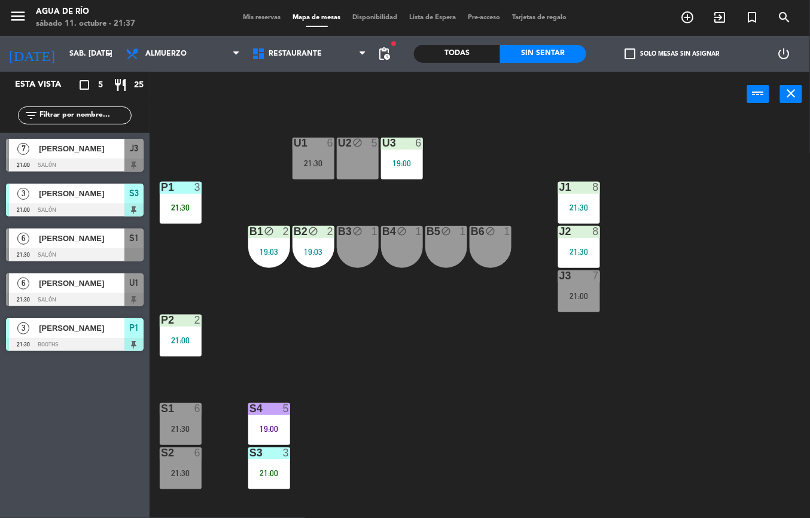
click at [573, 201] on div "J1 8 21:30" at bounding box center [579, 203] width 42 height 42
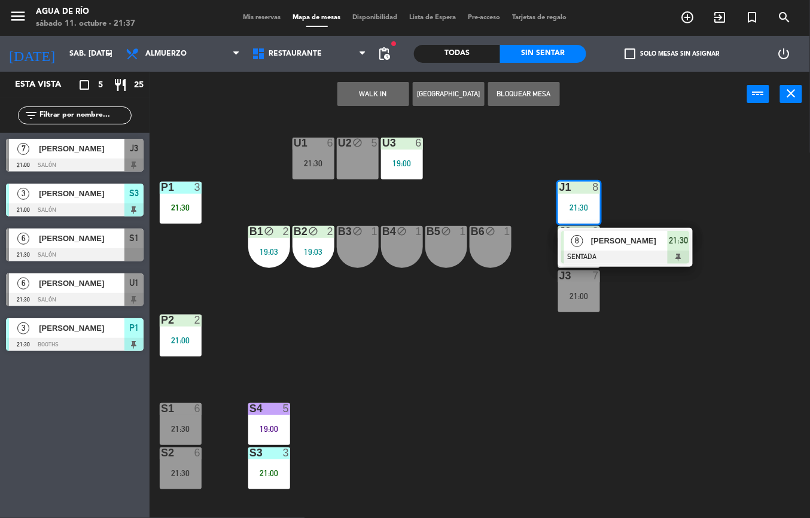
click at [750, 317] on div "U1 6 21:30 U2 block 5 U3 6 19:00 J1 8 21:30 8 MARIA VICTORIA ZUNIGA SENTADA 21:…" at bounding box center [484, 317] width 652 height 401
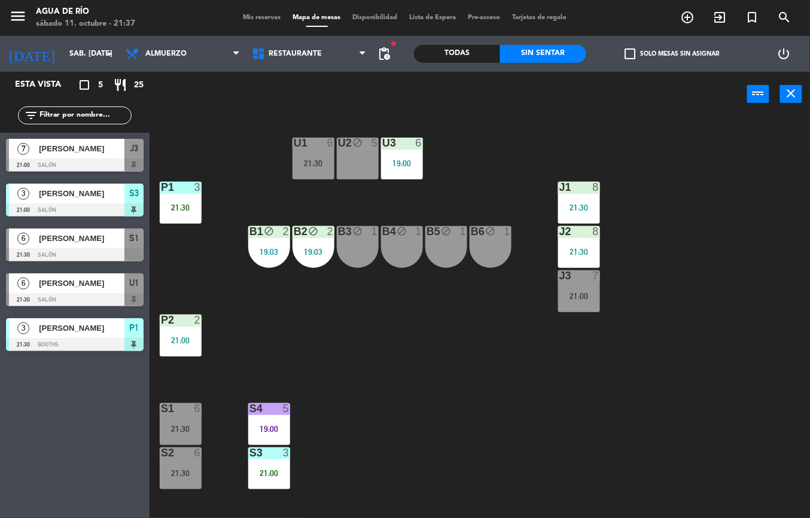
click at [185, 425] on div "21:30" at bounding box center [181, 429] width 42 height 8
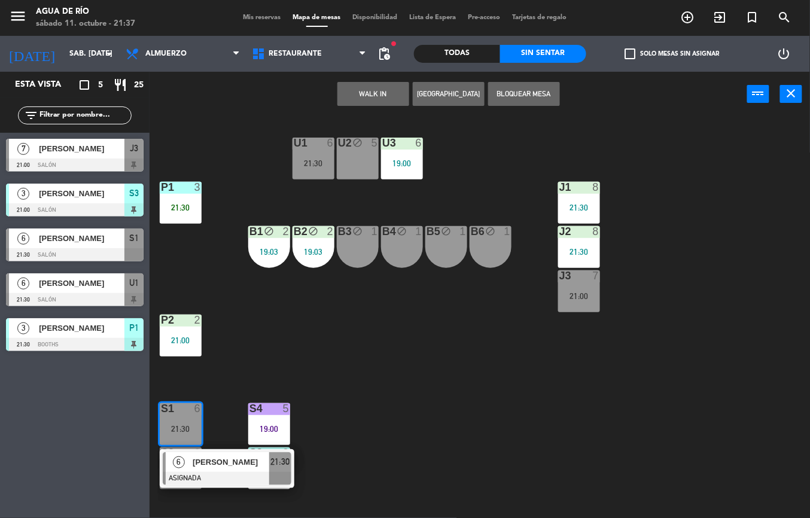
click at [282, 476] on div at bounding box center [227, 478] width 129 height 13
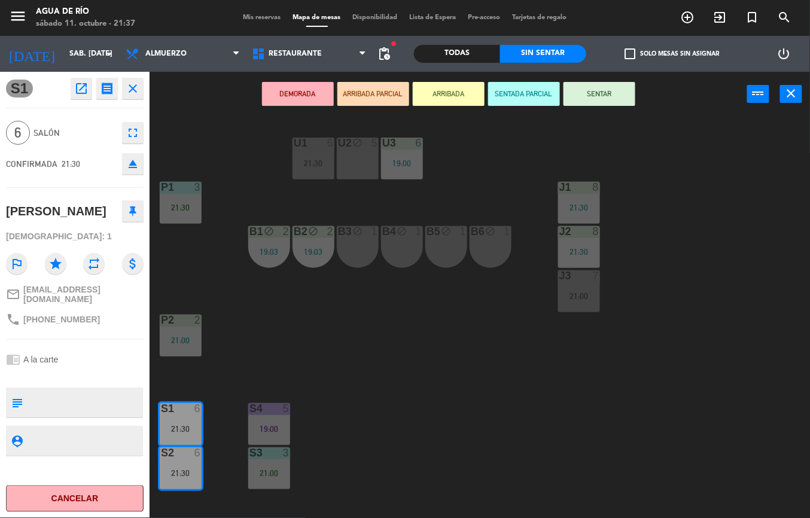
click at [488, 386] on div "U1 6 21:30 U2 block 5 U3 6 19:00 J1 8 21:30 P1 3 21:30 J2 8 21:30 B1 block 2 19…" at bounding box center [484, 317] width 652 height 401
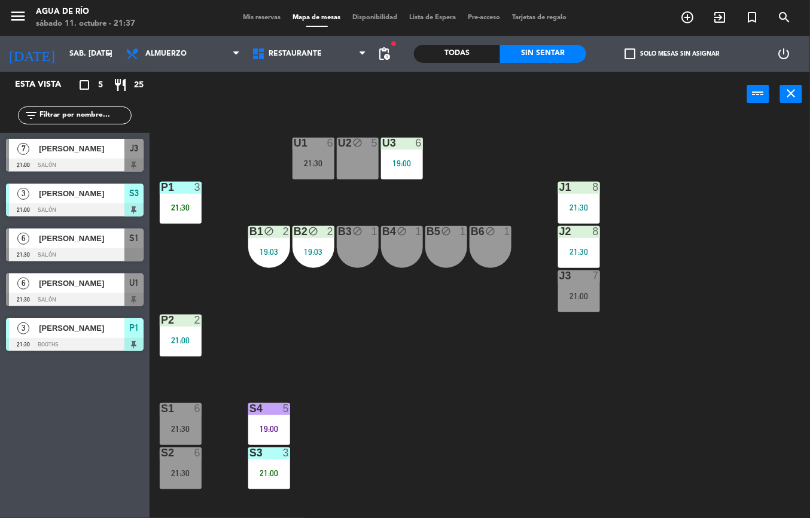
click at [185, 425] on div "21:30" at bounding box center [181, 429] width 42 height 8
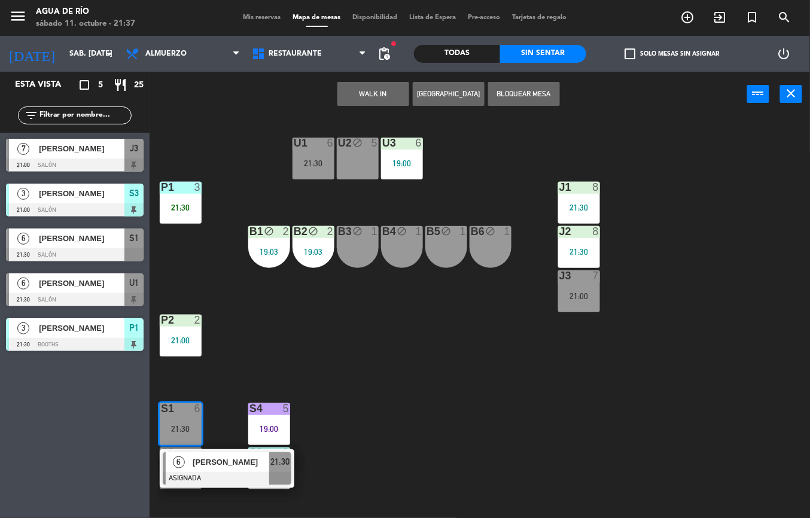
click at [283, 465] on span "21:30" at bounding box center [280, 461] width 19 height 14
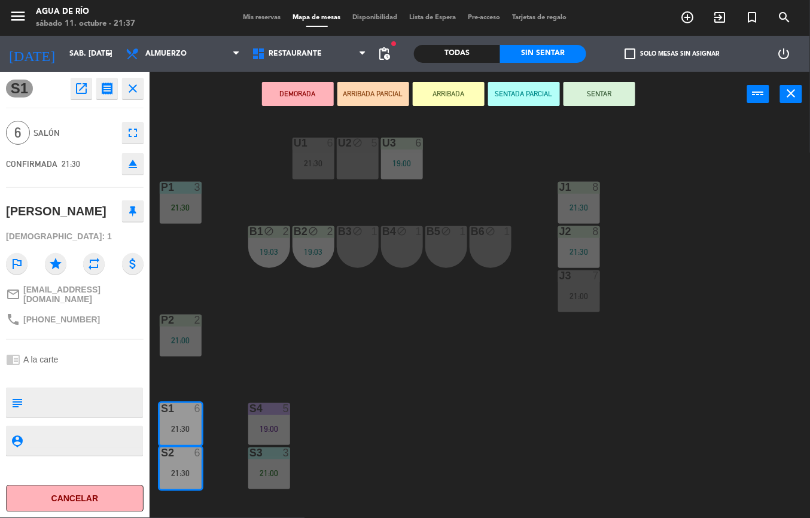
click at [621, 84] on button "SENTAR" at bounding box center [599, 94] width 72 height 24
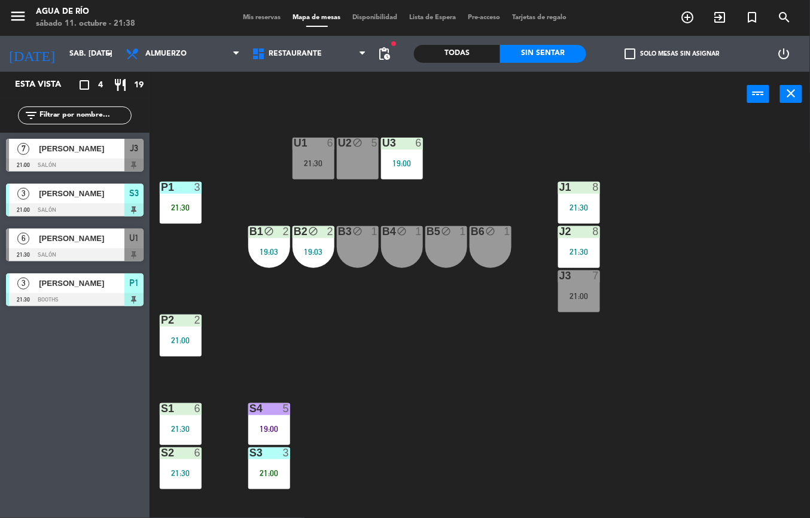
click at [306, 160] on div "21:30" at bounding box center [313, 163] width 42 height 8
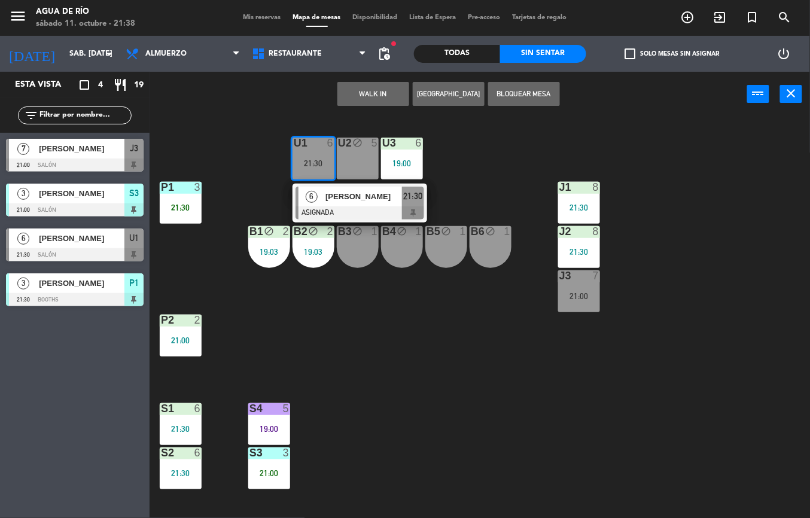
click at [371, 197] on span "[PERSON_NAME]" at bounding box center [363, 196] width 77 height 13
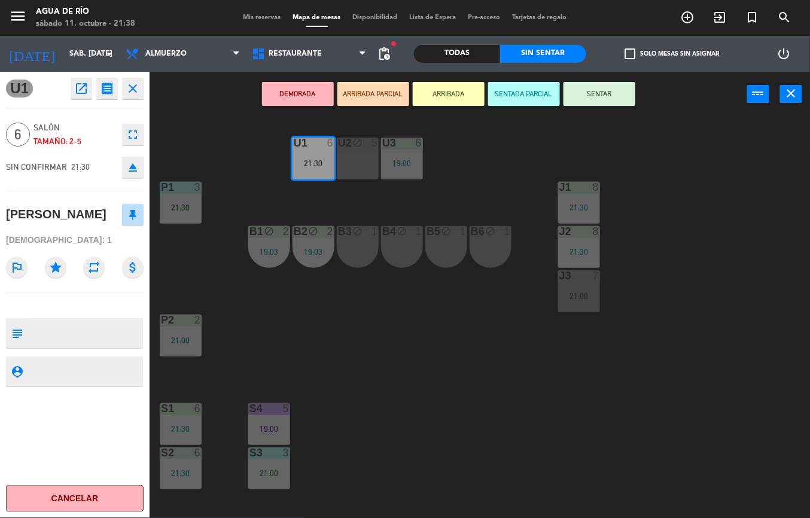
click at [184, 426] on div "21:30" at bounding box center [181, 429] width 42 height 8
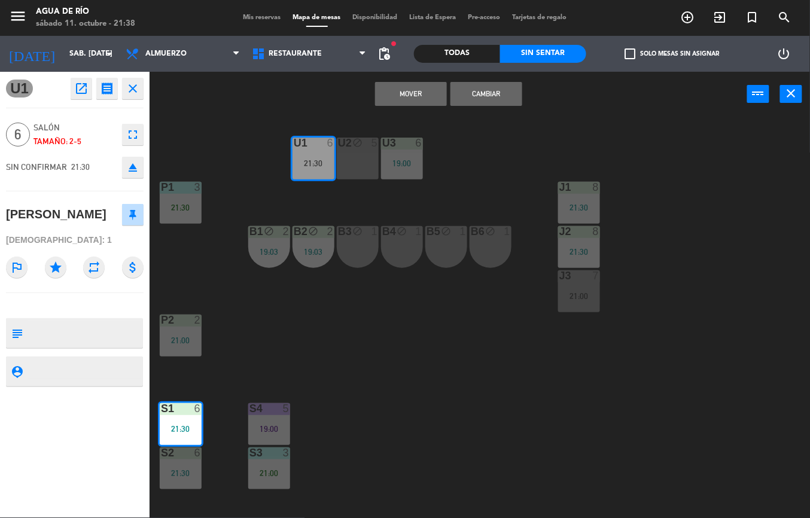
click at [402, 404] on div "U1 6 21:30 U2 block 5 U3 6 19:00 J1 8 21:30 P1 3 21:30 J2 8 21:30 B1 block 2 19…" at bounding box center [484, 317] width 652 height 401
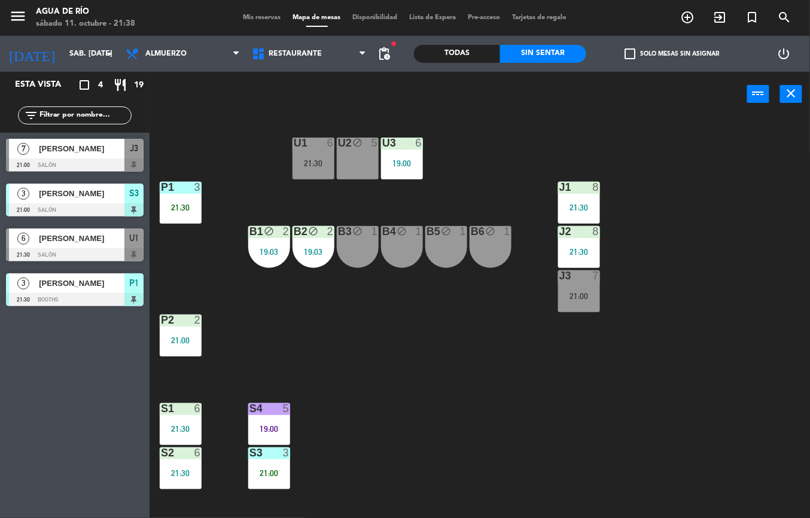
click at [318, 155] on div "U1 6 21:30" at bounding box center [313, 159] width 42 height 42
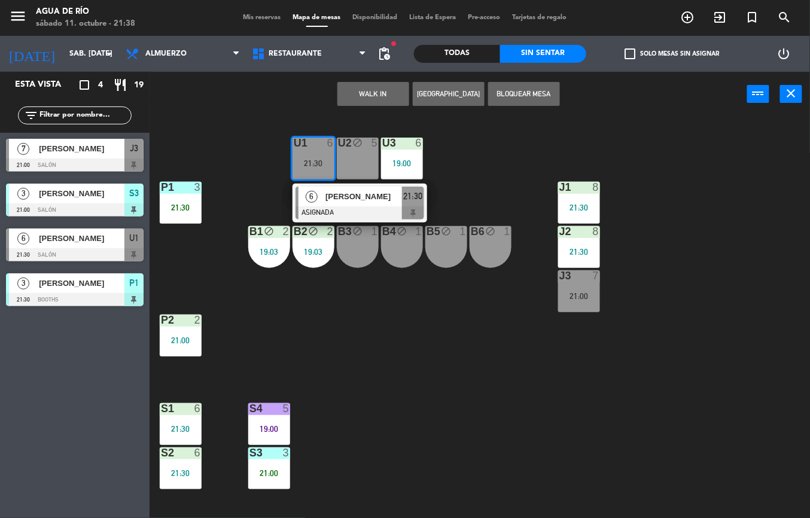
click at [345, 207] on div at bounding box center [359, 212] width 129 height 13
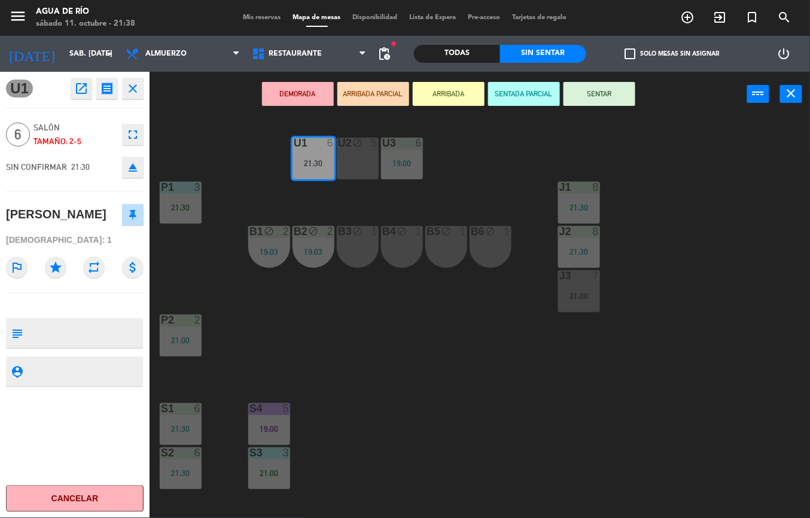
click at [177, 412] on div at bounding box center [180, 408] width 20 height 11
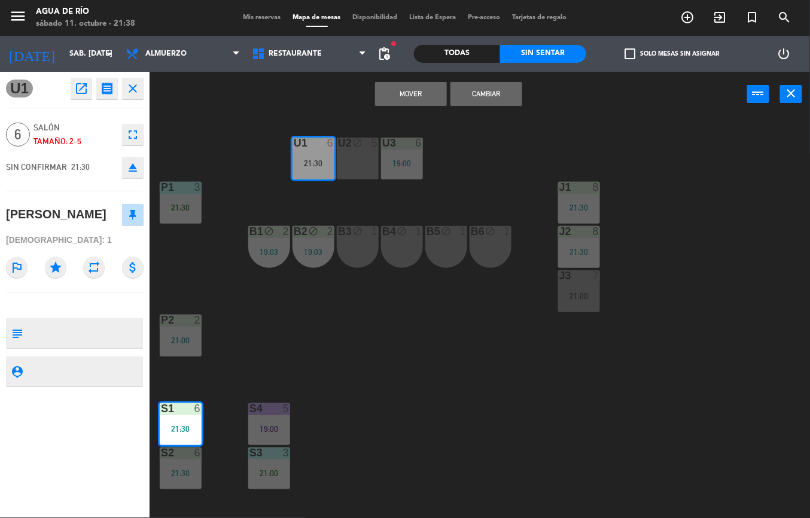
click at [417, 104] on button "Mover" at bounding box center [411, 94] width 72 height 24
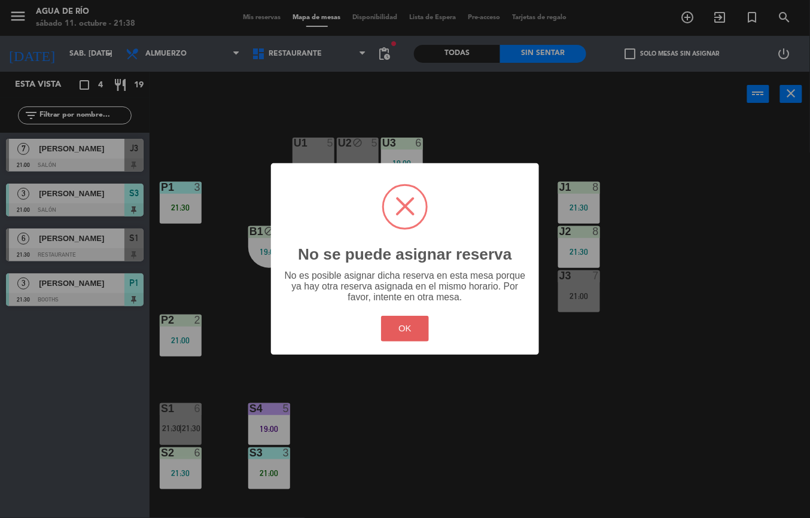
click at [412, 331] on button "OK" at bounding box center [405, 329] width 48 height 26
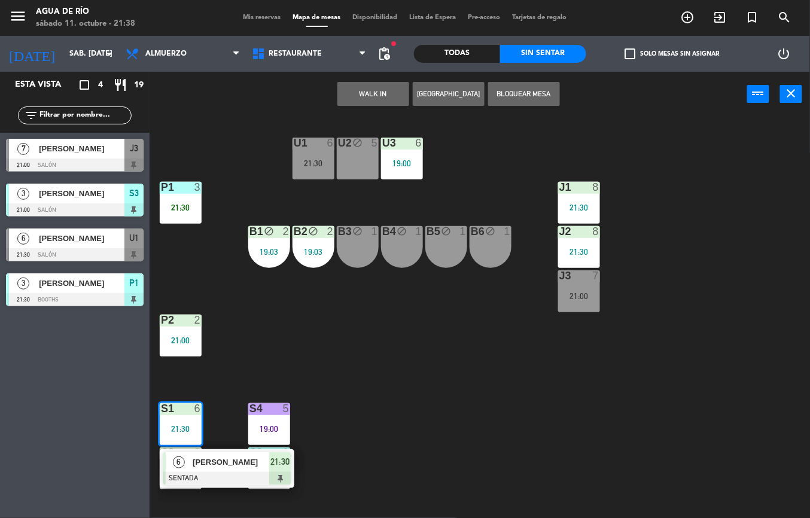
click at [223, 467] on span "[PERSON_NAME]" at bounding box center [231, 462] width 77 height 13
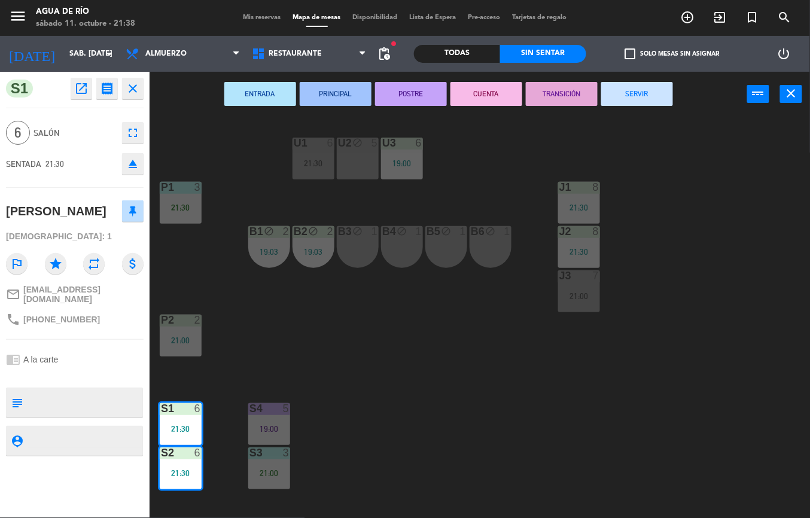
click at [320, 151] on div "U1 6 21:30" at bounding box center [313, 159] width 42 height 42
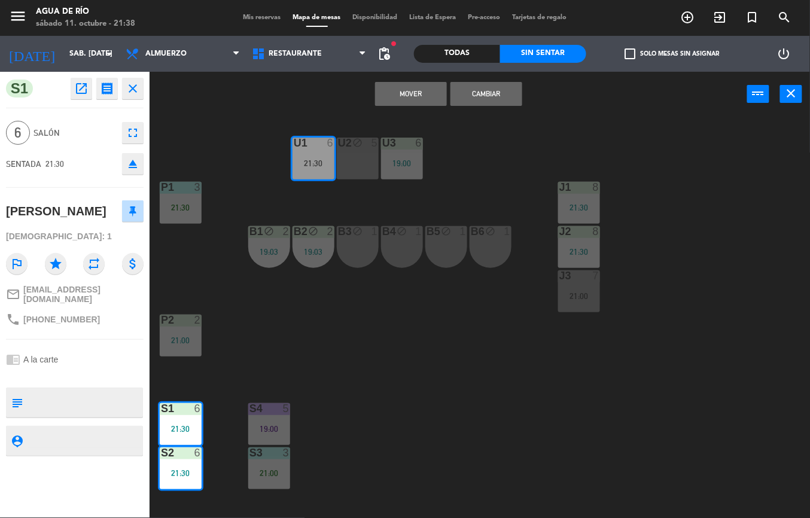
click at [340, 395] on div "U1 6 21:30 U2 block 5 U3 6 19:00 J1 8 21:30 P1 3 21:30 J2 8 21:30 B1 block 2 19…" at bounding box center [484, 317] width 652 height 401
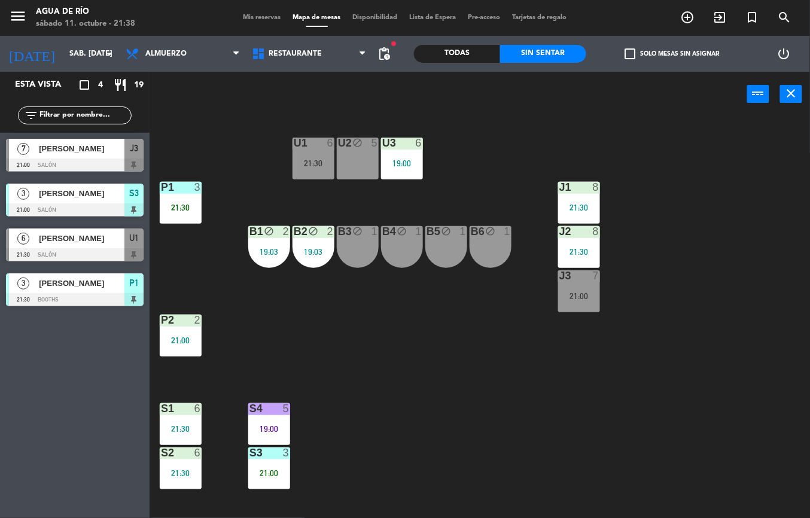
click at [319, 163] on div "21:30" at bounding box center [313, 163] width 42 height 8
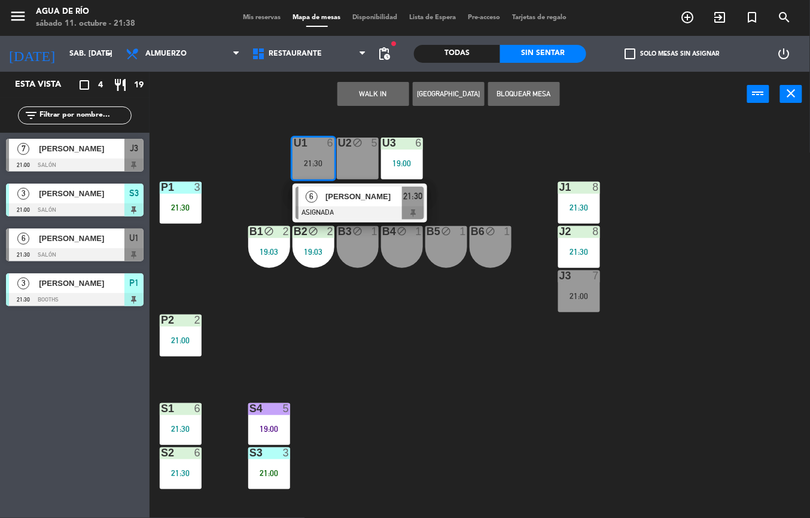
click at [372, 352] on div "U1 6 21:30 6 LEANDRO RUEDA ASIGNADA 21:30 U2 block 5 U3 6 19:00 J1 8 21:30 P1 3…" at bounding box center [484, 317] width 652 height 401
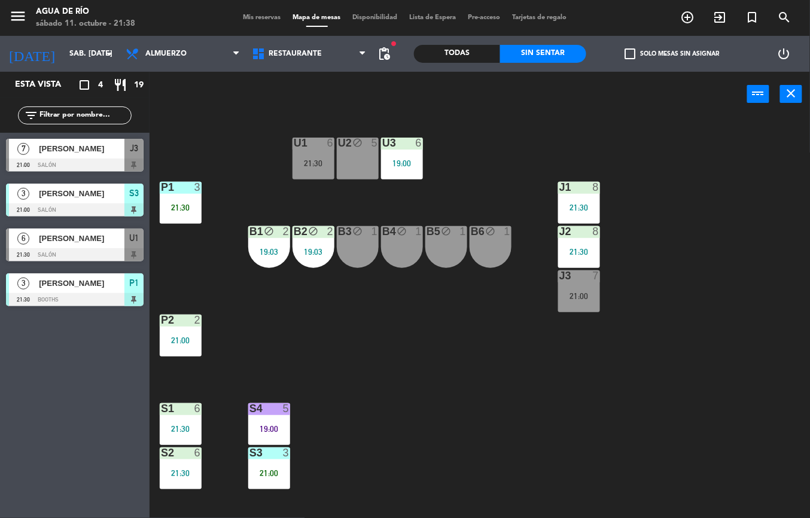
click at [330, 160] on div "21:30" at bounding box center [313, 163] width 42 height 8
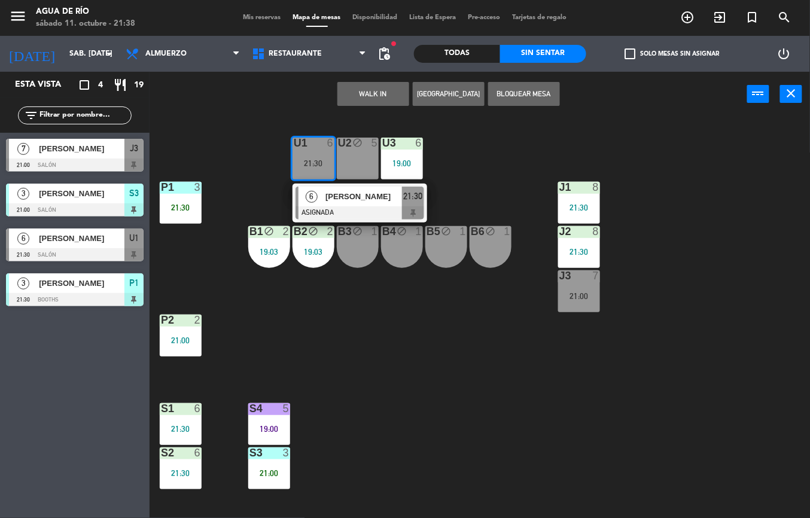
click at [367, 201] on span "[PERSON_NAME]" at bounding box center [363, 196] width 77 height 13
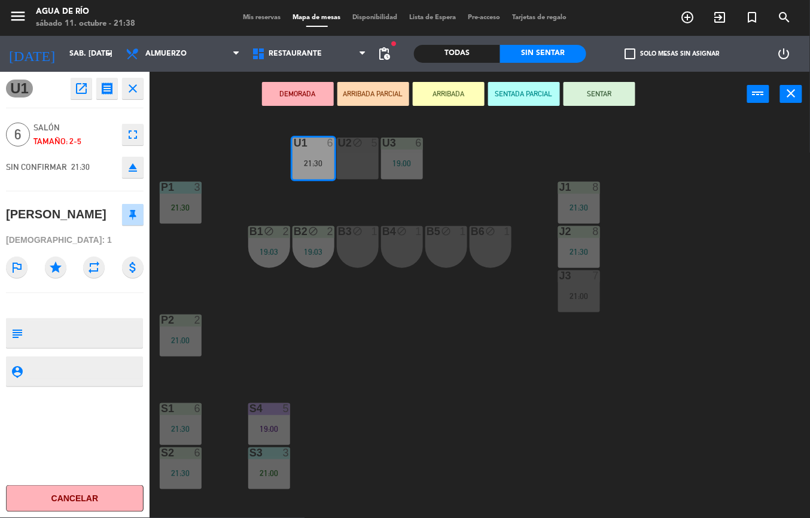
click at [185, 428] on div "21:30" at bounding box center [181, 429] width 42 height 8
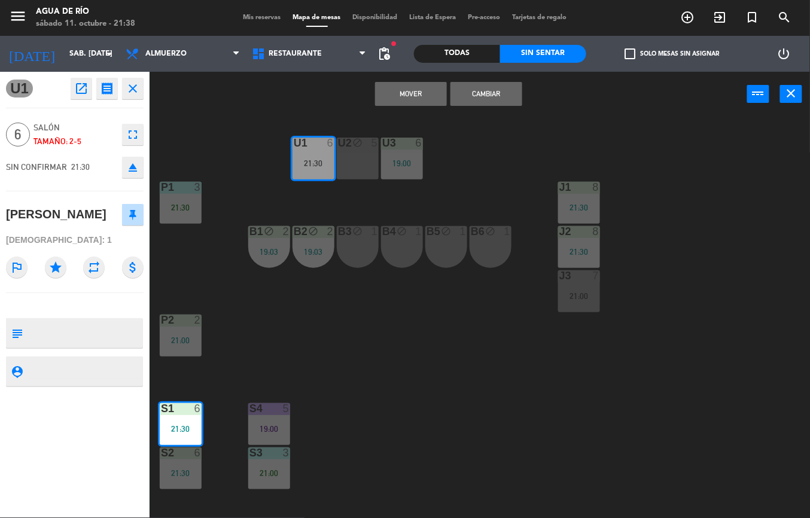
click at [499, 102] on button "Cambiar" at bounding box center [486, 94] width 72 height 24
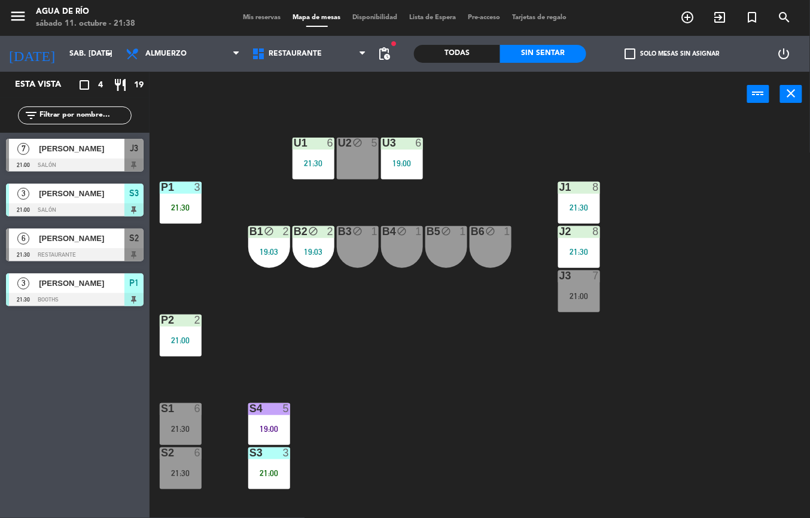
click at [185, 408] on div at bounding box center [180, 408] width 20 height 11
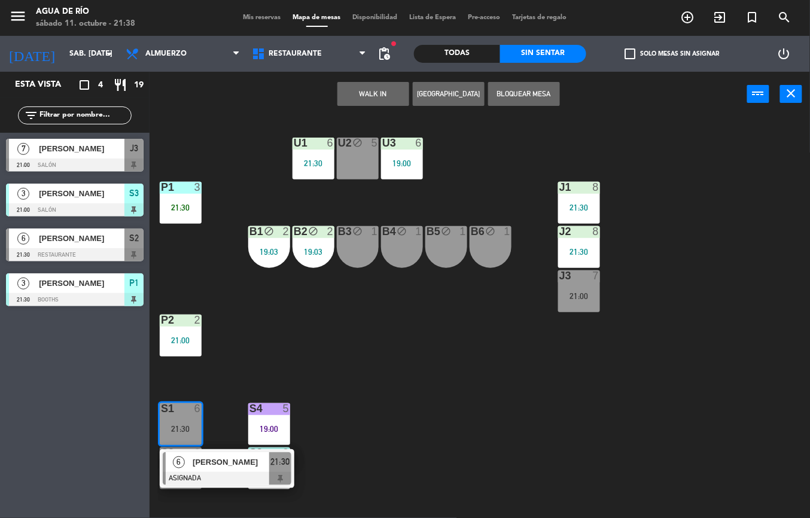
click at [233, 480] on div at bounding box center [227, 478] width 129 height 13
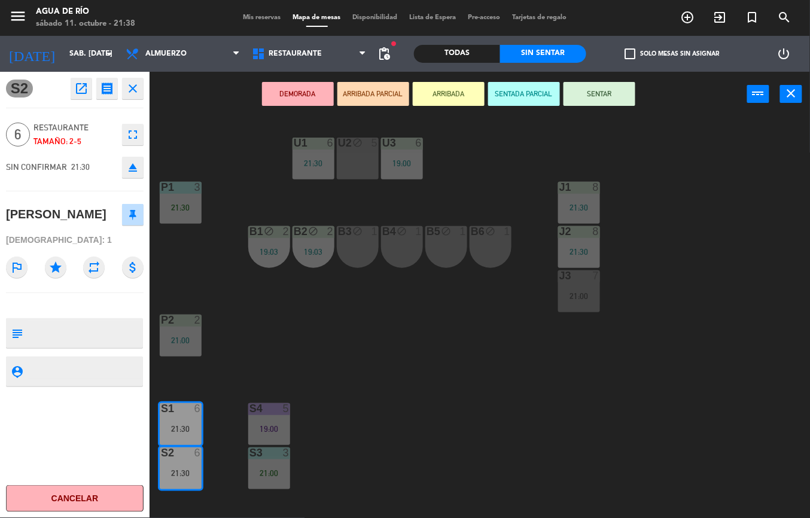
click at [560, 228] on div "J2" at bounding box center [559, 231] width 1 height 11
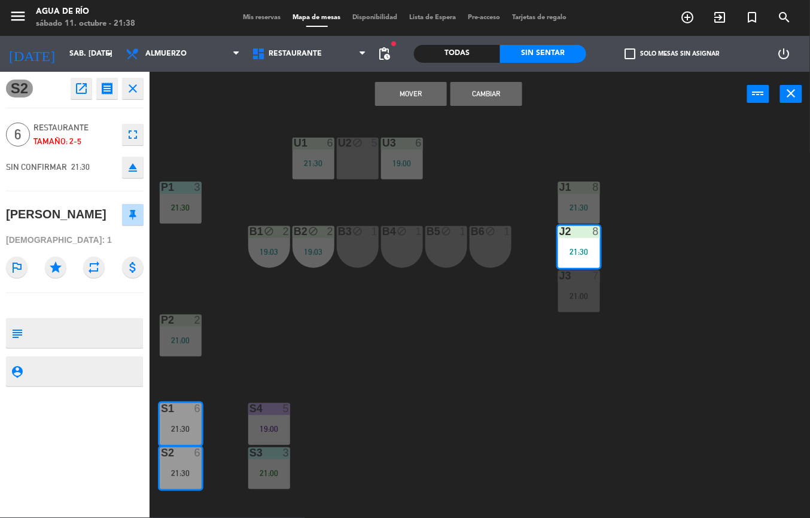
click at [652, 311] on div "U1 6 21:30 U2 block 5 U3 6 19:00 J1 8 21:30 P1 3 21:30 J2 8 21:30 B1 block 2 19…" at bounding box center [484, 317] width 652 height 401
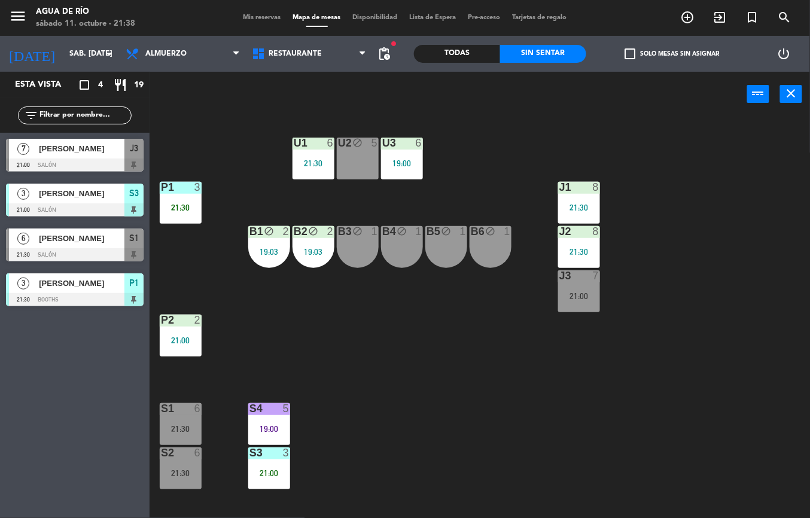
click at [592, 203] on div "21:30" at bounding box center [579, 207] width 42 height 8
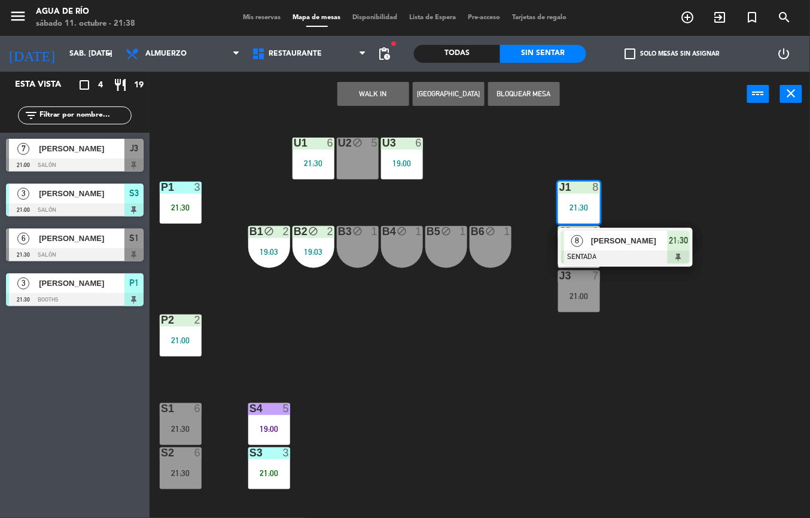
click at [645, 239] on span "[PERSON_NAME]" at bounding box center [629, 240] width 77 height 13
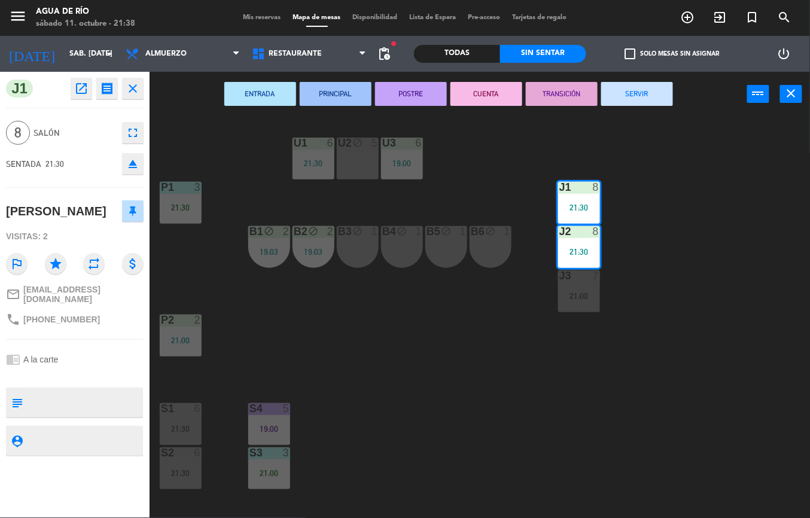
click at [139, 133] on icon "fullscreen" at bounding box center [133, 133] width 14 height 14
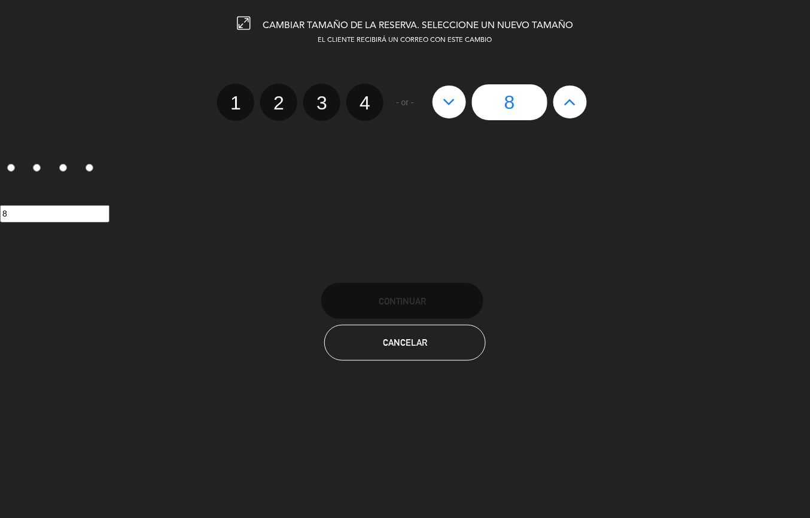
click at [371, 99] on label "4" at bounding box center [364, 102] width 37 height 37
click at [367, 96] on input "4" at bounding box center [363, 92] width 8 height 8
radio input "true"
radio input "false"
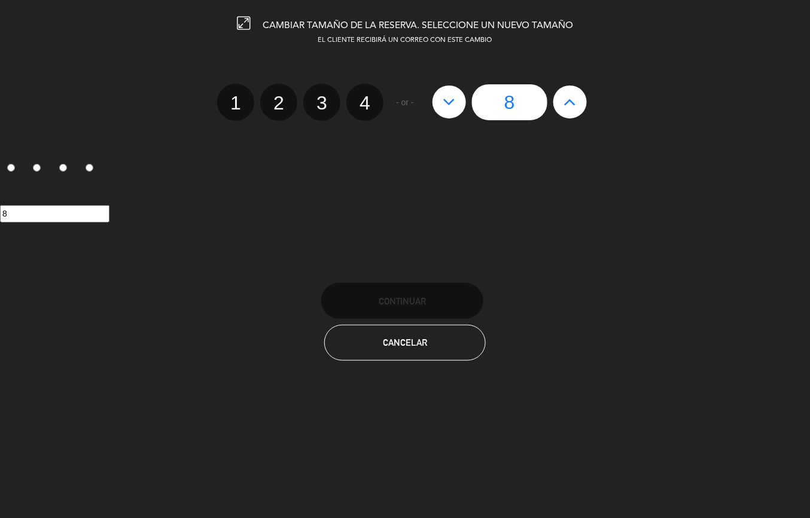
radio input "false"
radio input "true"
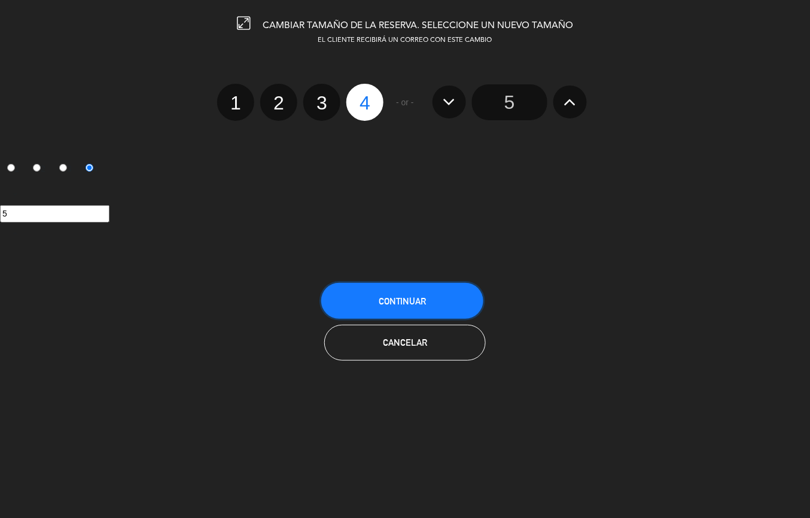
click at [404, 288] on button "Continuar" at bounding box center [402, 301] width 162 height 36
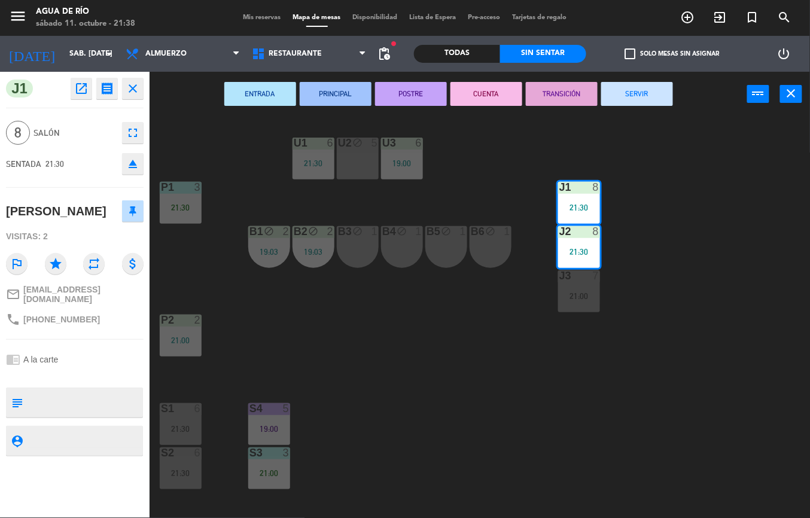
click at [535, 384] on div "U1 6 21:30 U2 block 5 U3 6 19:00 J1 8 21:30 P1 3 21:30 J2 8 21:30 B1 block 2 19…" at bounding box center [484, 317] width 652 height 401
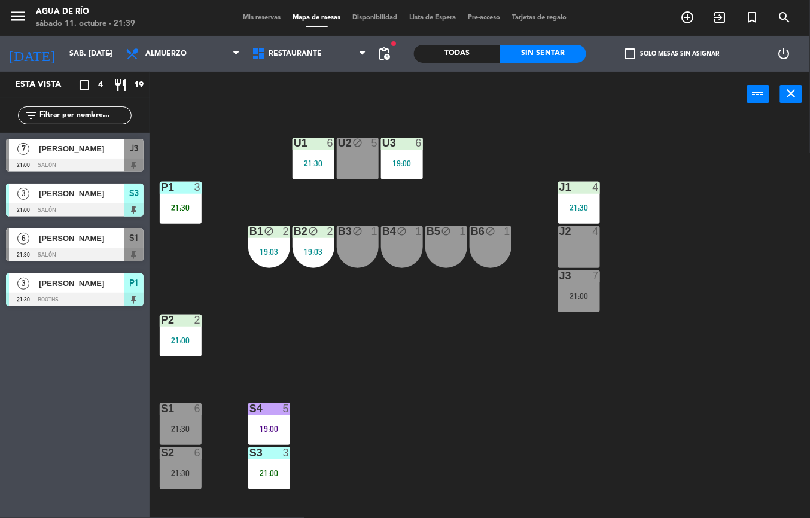
click at [577, 292] on div "21:00" at bounding box center [579, 296] width 42 height 8
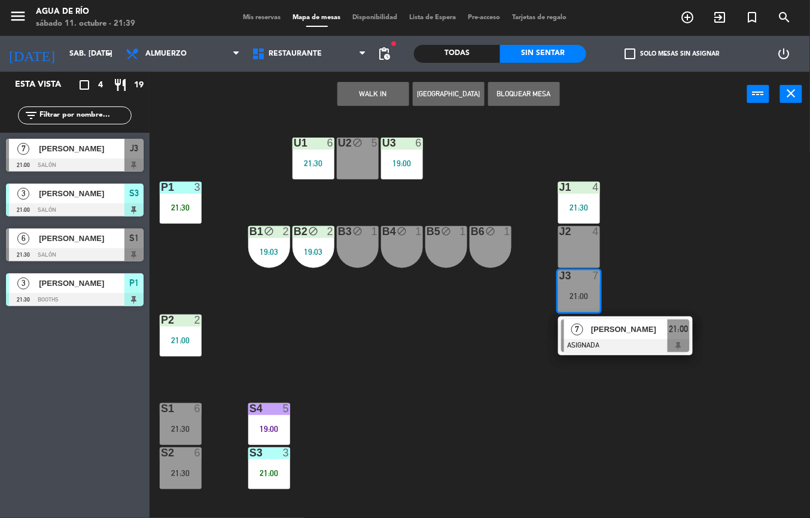
click at [625, 329] on span "[PERSON_NAME]" at bounding box center [629, 329] width 77 height 13
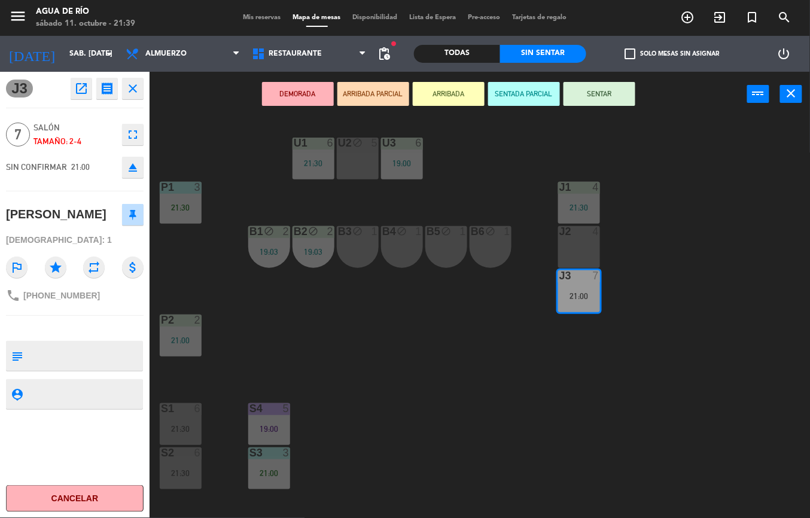
click at [598, 96] on button "SENTAR" at bounding box center [599, 94] width 72 height 24
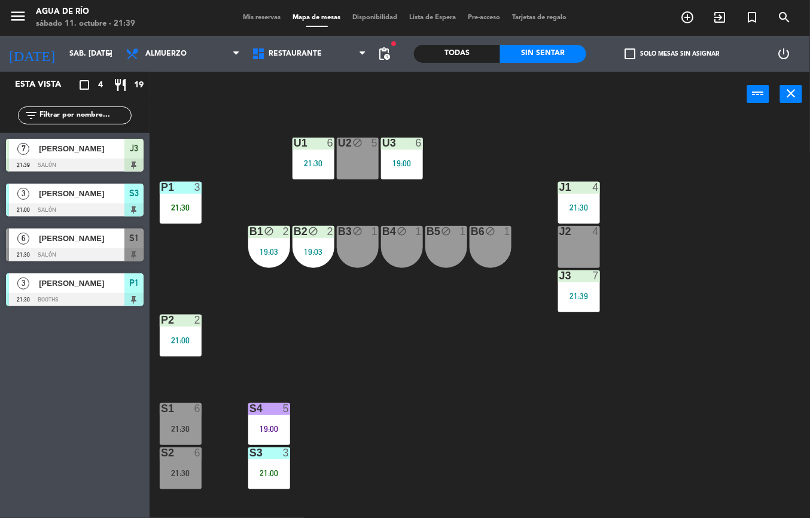
click at [575, 387] on div "U1 6 21:30 U2 block 5 U3 6 19:00 J1 4 21:30 P1 3 21:30 J2 4 B1 block 2 19:03 B2…" at bounding box center [484, 317] width 652 height 401
click at [250, 408] on div "S4" at bounding box center [249, 408] width 1 height 11
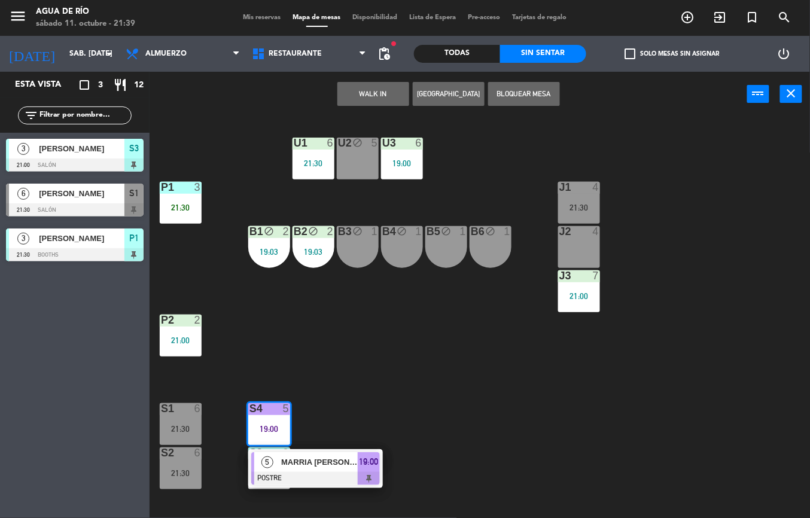
click at [438, 379] on div "U1 6 21:30 U2 block 5 U3 6 19:00 J1 4 21:30 P1 3 21:30 J2 4 B1 block 2 19:03 B2…" at bounding box center [484, 317] width 652 height 401
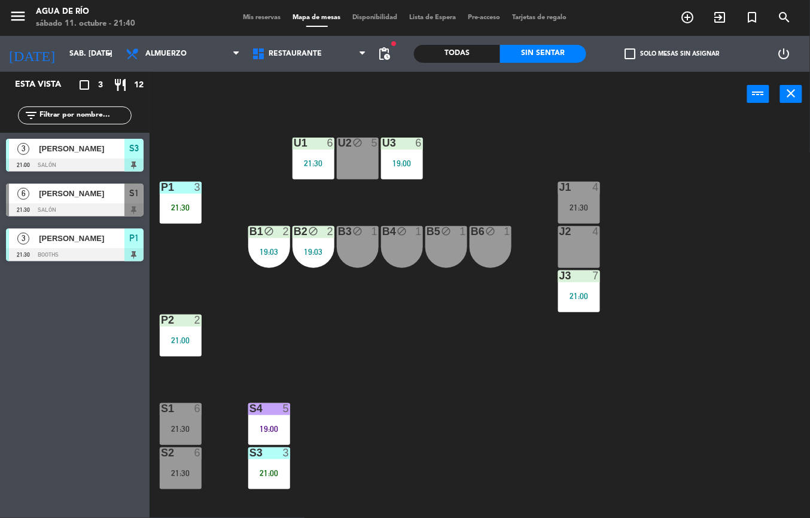
click at [582, 201] on div "J1 4 21:30" at bounding box center [579, 203] width 42 height 42
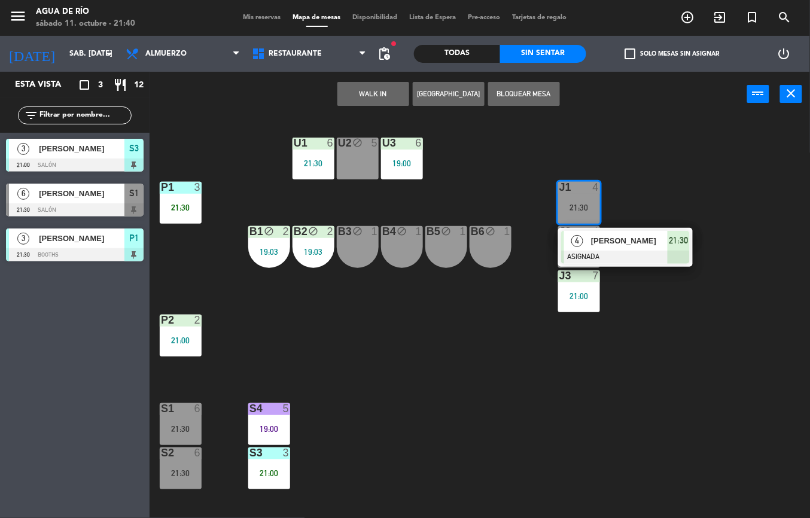
click at [653, 249] on div "[PERSON_NAME]" at bounding box center [629, 241] width 78 height 20
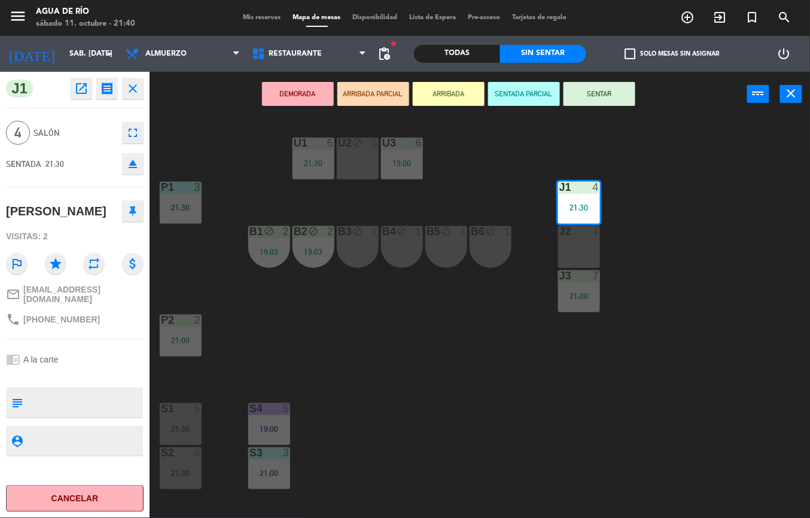
click at [597, 92] on button "SENTAR" at bounding box center [599, 94] width 72 height 24
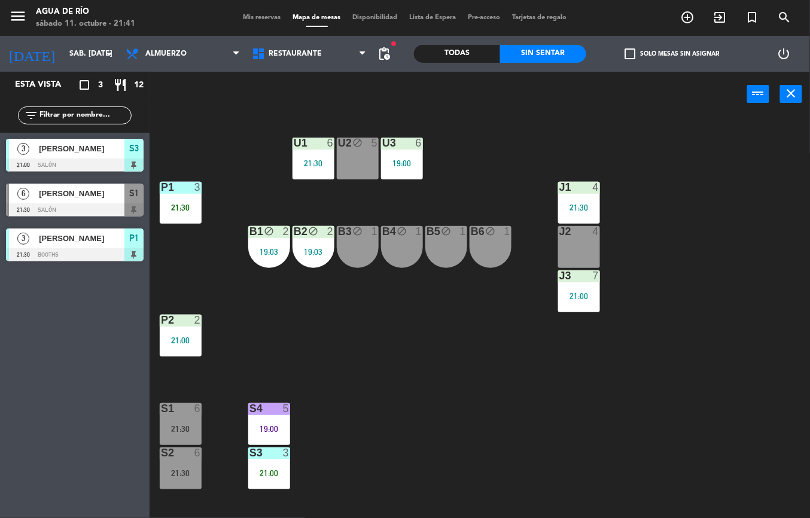
click at [523, 393] on div "U1 6 21:30 U2 block 5 U3 6 19:00 J1 4 21:30 P1 3 21:30 J2 4 B1 block 2 19:03 B2…" at bounding box center [484, 317] width 652 height 401
click at [250, 405] on div "S4" at bounding box center [249, 408] width 1 height 11
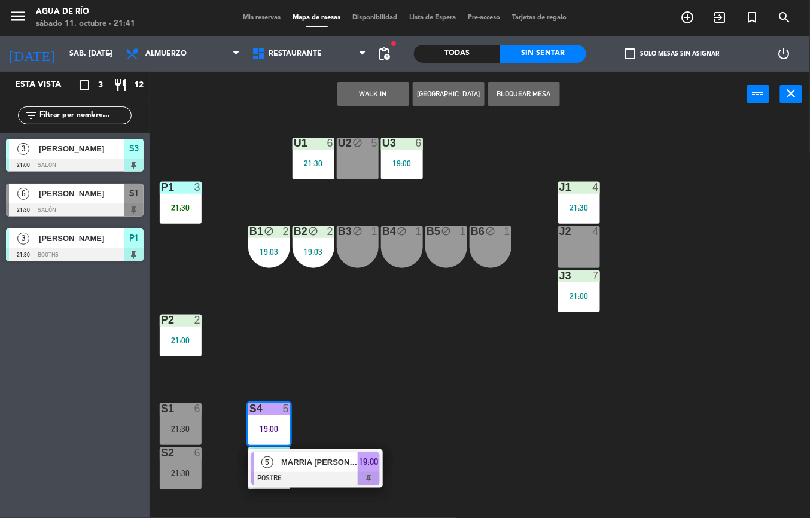
click at [294, 453] on div "MARRIA [PERSON_NAME]" at bounding box center [319, 462] width 78 height 20
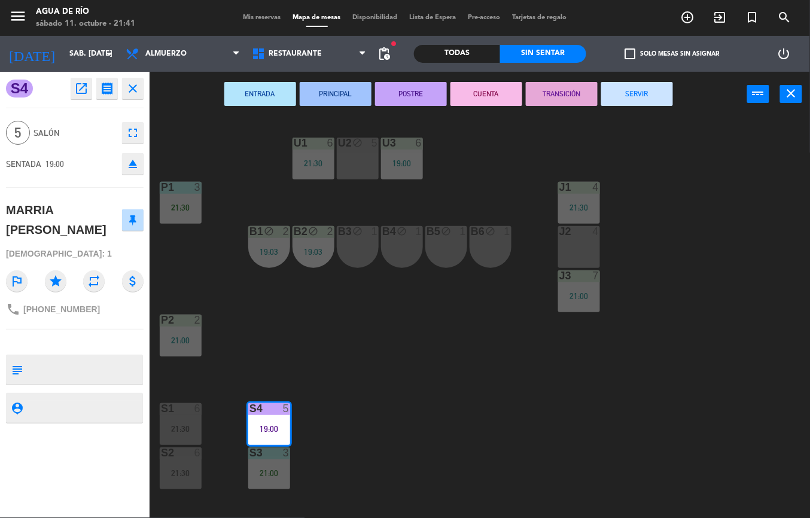
click at [630, 105] on button "SERVIR" at bounding box center [637, 94] width 72 height 24
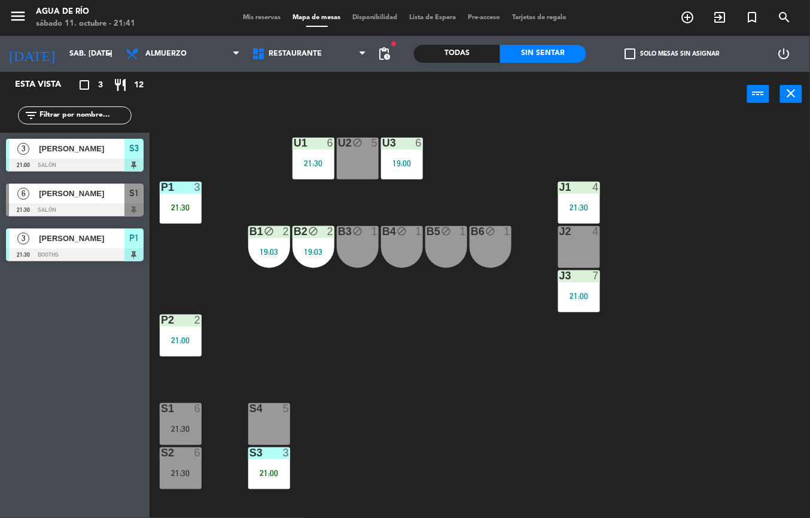
click at [256, 425] on div "S4 5" at bounding box center [269, 424] width 42 height 42
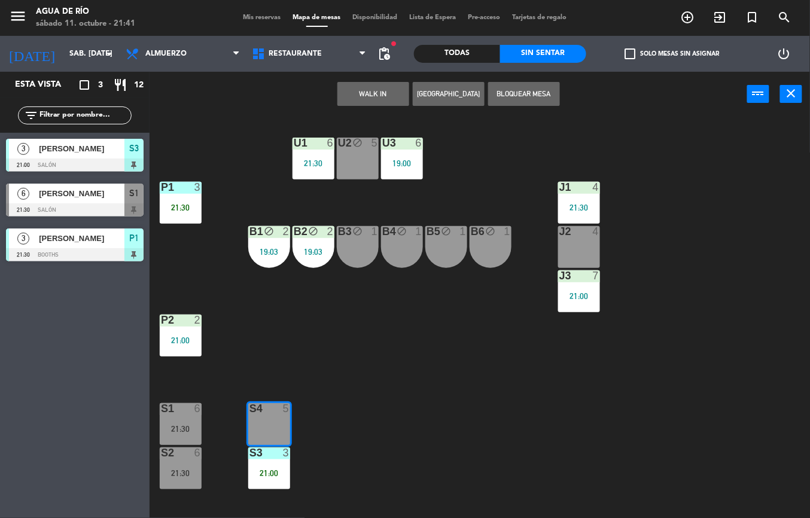
click at [413, 408] on div "U1 6 21:30 U2 block 5 U3 6 19:00 J1 4 21:30 P1 3 21:30 J2 4 B1 block 2 19:03 B2…" at bounding box center [484, 317] width 652 height 401
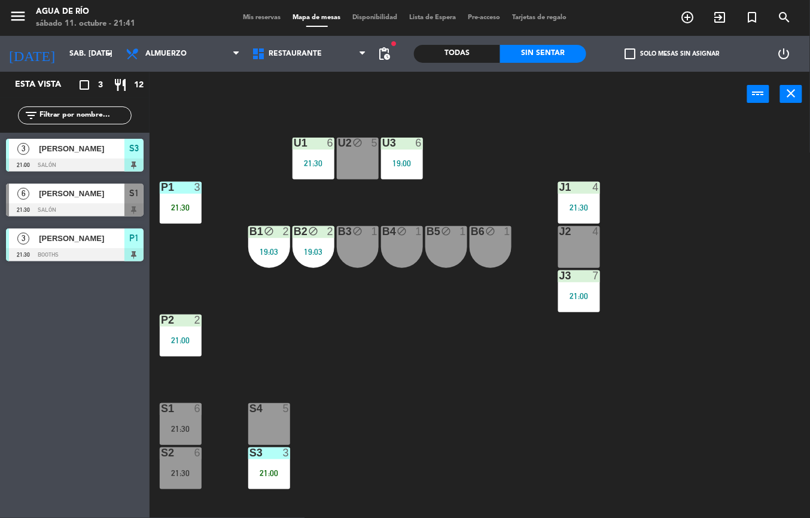
click at [304, 381] on div "U1 6 21:30 U2 block 5 U3 6 19:00 J1 4 21:30 P1 3 21:30 J2 4 B1 block 2 19:03 B2…" at bounding box center [484, 317] width 652 height 401
click at [118, 197] on span "[PERSON_NAME]" at bounding box center [81, 193] width 85 height 13
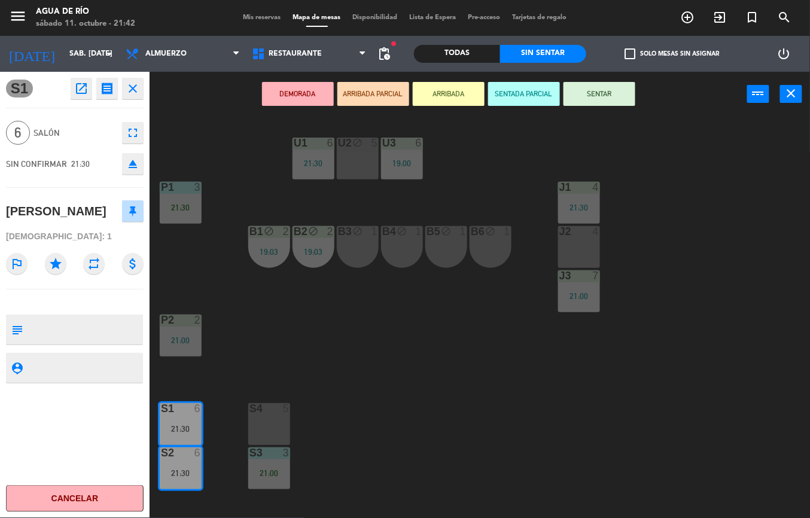
click at [462, 371] on div "U1 6 21:30 U2 block 5 U3 6 19:00 J1 4 21:30 P1 3 21:30 J2 4 B1 block 2 19:03 B2…" at bounding box center [484, 317] width 652 height 401
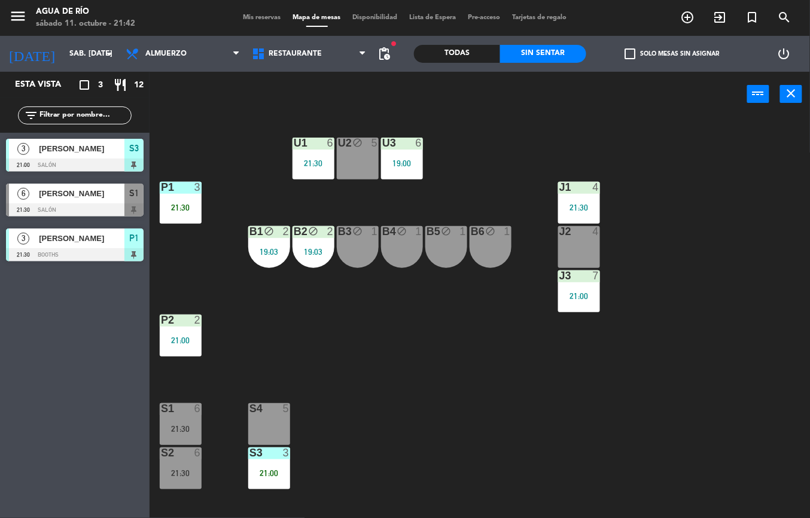
click at [123, 201] on div "[PERSON_NAME]" at bounding box center [81, 194] width 87 height 20
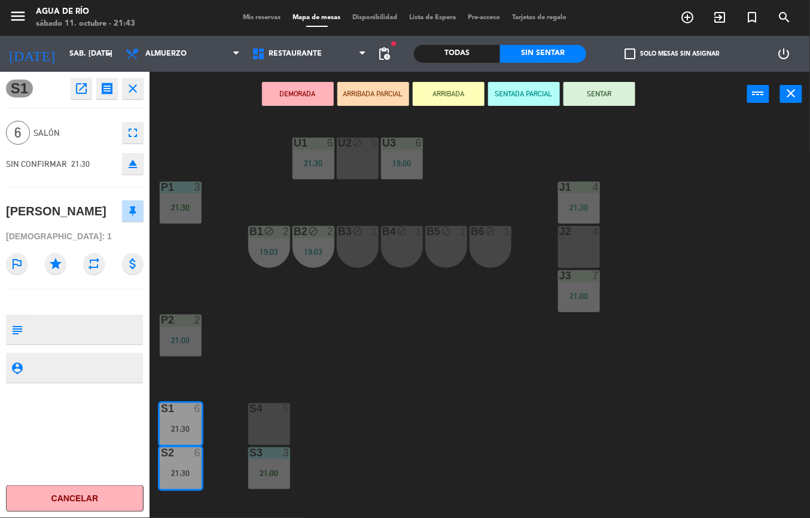
click at [611, 91] on button "SENTAR" at bounding box center [599, 94] width 72 height 24
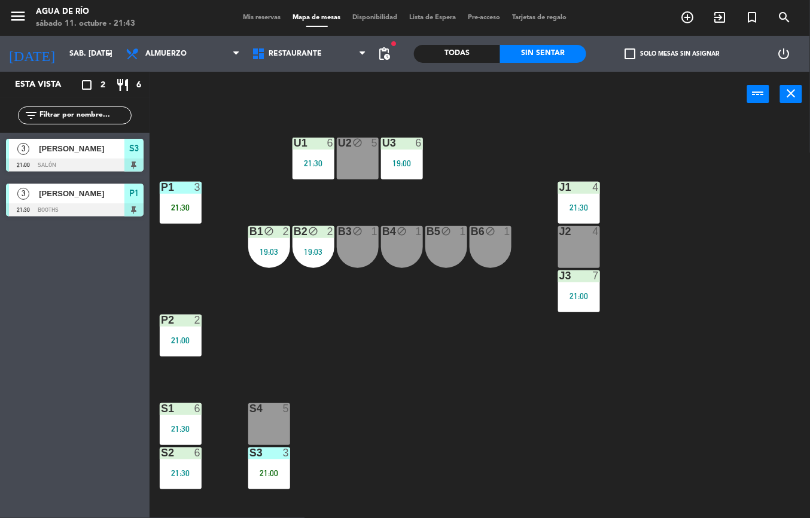
click at [414, 359] on div "U1 6 21:30 U2 block 5 U3 6 19:00 J1 4 21:30 P1 3 21:30 J2 4 B1 block 2 19:03 B2…" at bounding box center [484, 317] width 652 height 401
click at [194, 207] on div "21:30" at bounding box center [181, 207] width 42 height 8
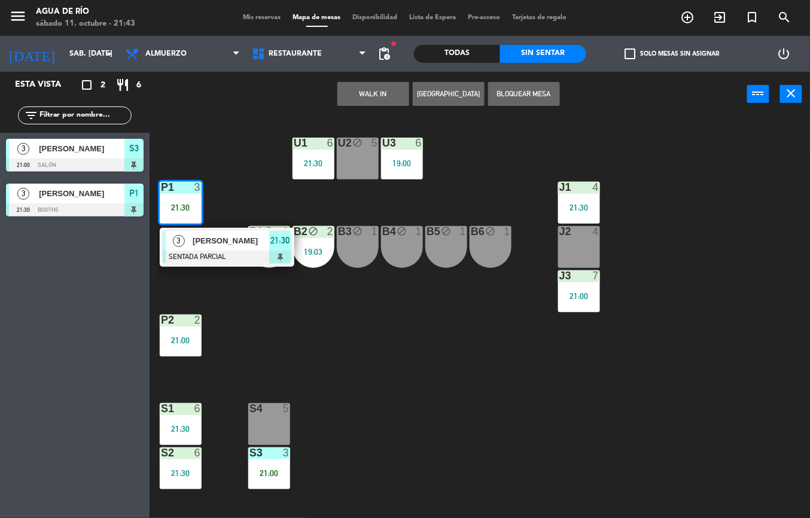
click at [390, 320] on div "U1 6 21:30 U2 block 5 U3 6 19:00 J1 4 21:30 P1 3 21:30 3 MARIA VICTORIA PEREZ S…" at bounding box center [484, 317] width 652 height 401
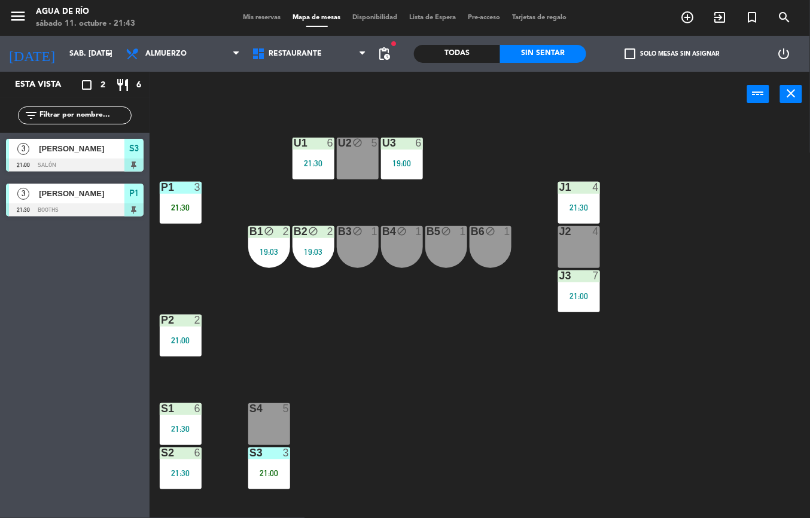
click at [182, 429] on div "21:30" at bounding box center [181, 429] width 42 height 8
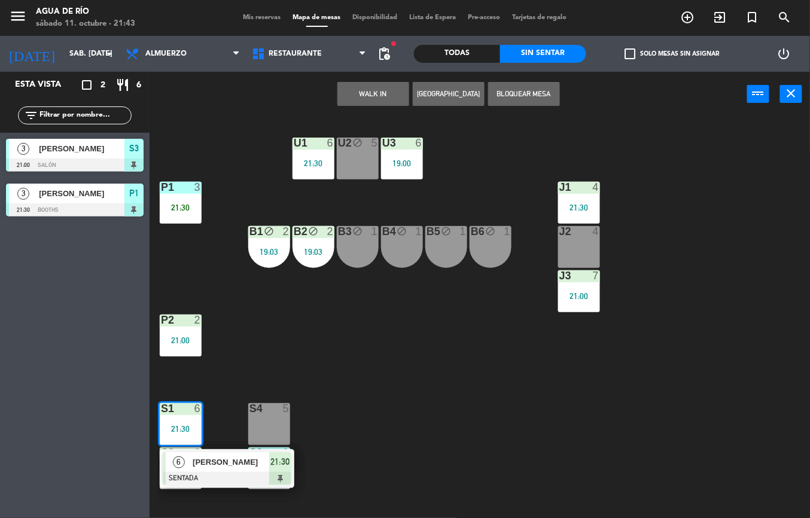
click at [421, 378] on div "U1 6 21:30 U2 block 5 U3 6 19:00 J1 4 21:30 P1 3 21:30 J2 4 B1 block 2 19:03 B2…" at bounding box center [484, 317] width 652 height 401
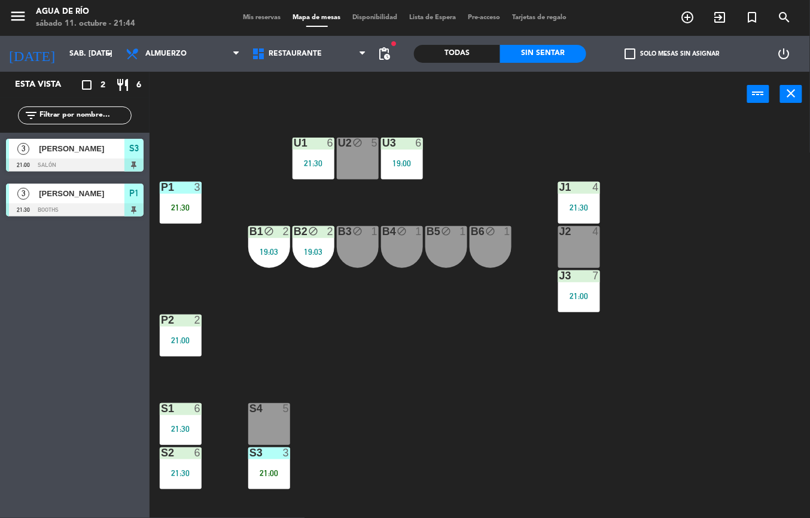
click at [184, 413] on div at bounding box center [180, 408] width 20 height 11
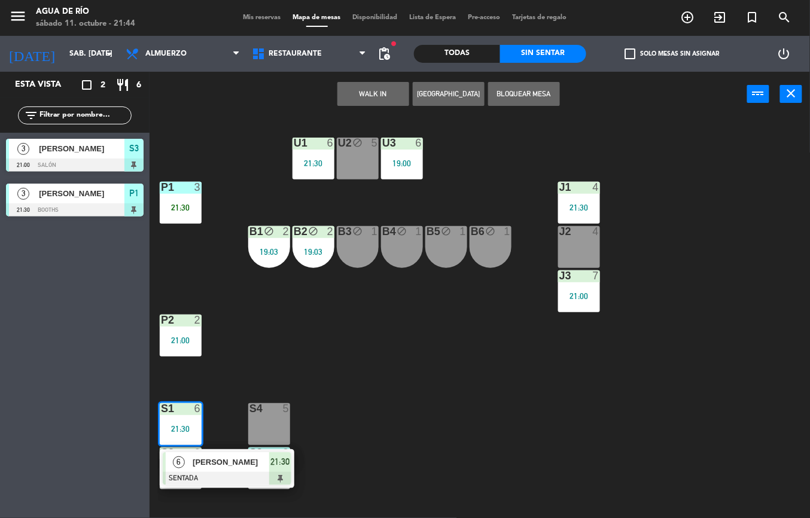
click at [237, 469] on div "[PERSON_NAME]" at bounding box center [230, 462] width 78 height 20
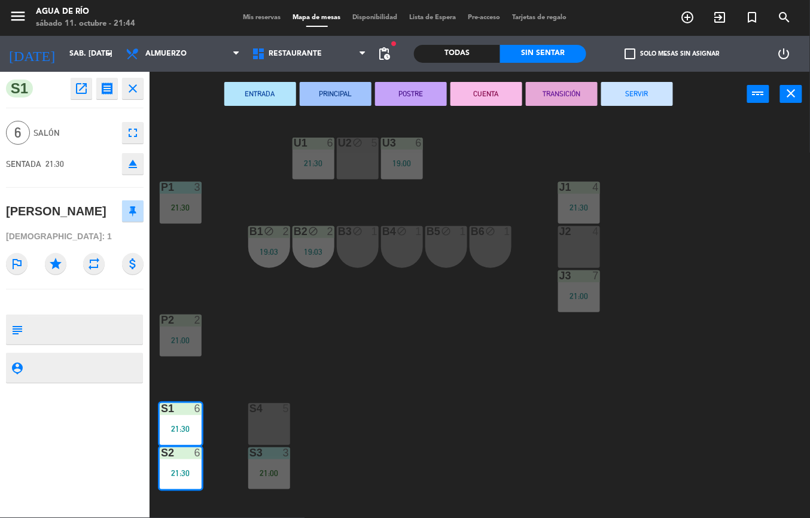
click at [572, 254] on div "J2 4" at bounding box center [579, 247] width 42 height 42
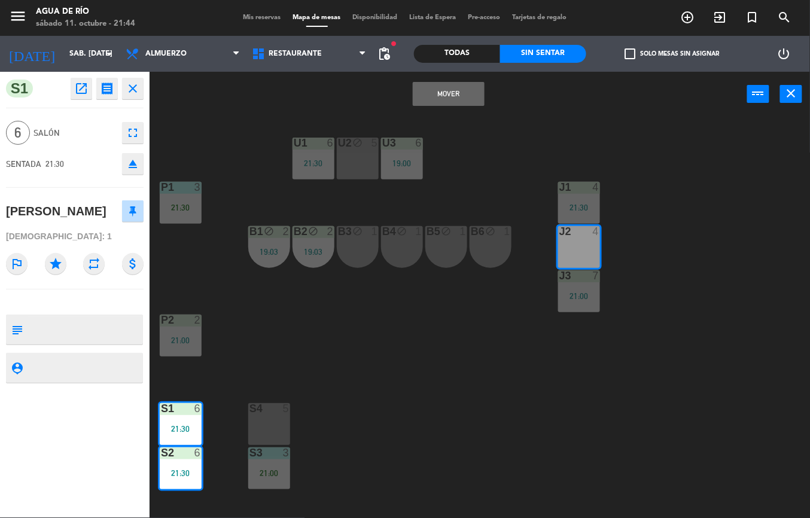
click at [457, 91] on button "Mover" at bounding box center [449, 94] width 72 height 24
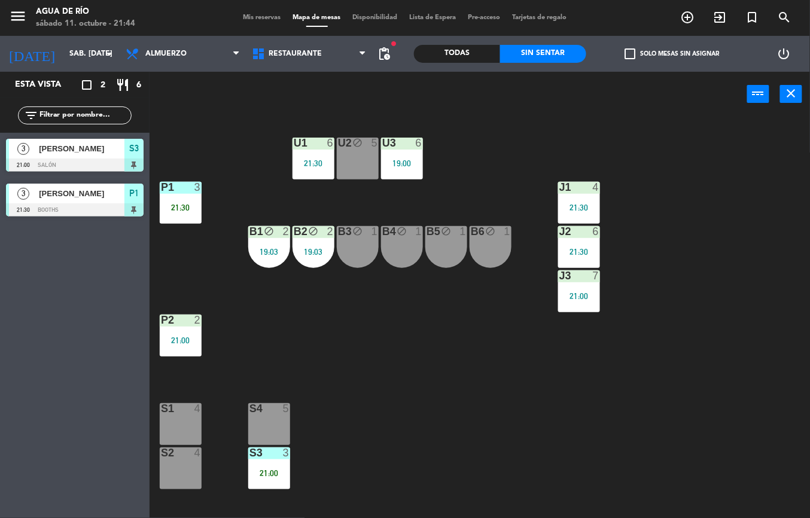
click at [579, 231] on div at bounding box center [579, 231] width 20 height 11
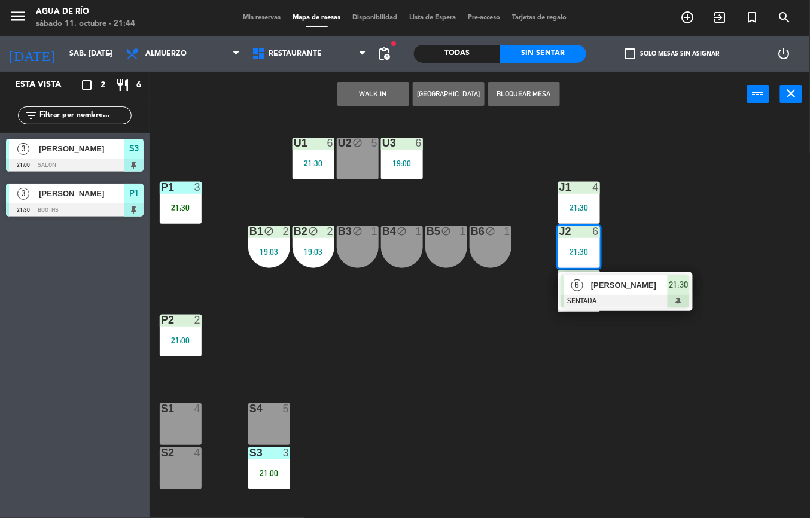
click at [658, 299] on div at bounding box center [625, 301] width 129 height 13
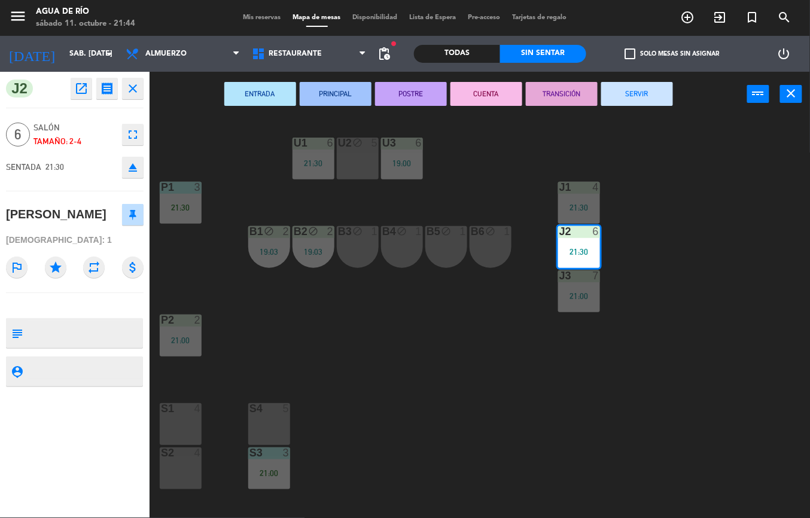
click at [82, 88] on icon "open_in_new" at bounding box center [81, 88] width 14 height 14
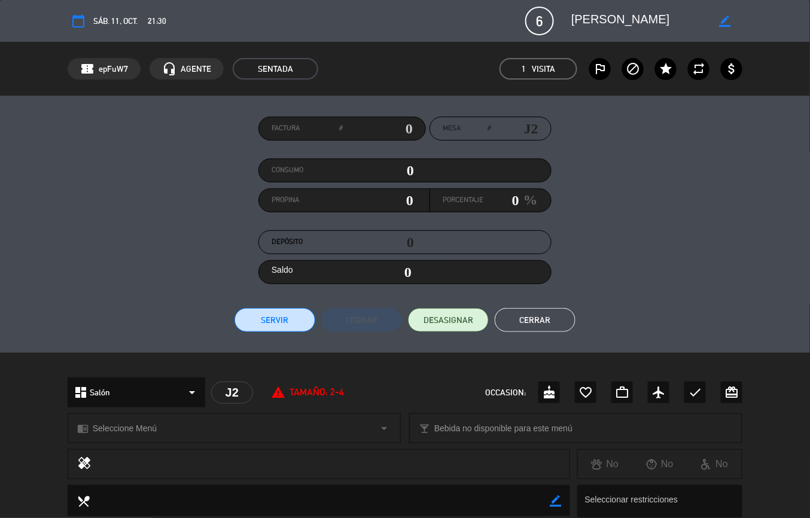
click at [532, 30] on span "6" at bounding box center [539, 21] width 29 height 29
click at [725, 17] on icon "border_color" at bounding box center [724, 21] width 11 height 11
click at [728, 20] on icon at bounding box center [724, 21] width 11 height 11
click at [551, 316] on button "Cerrar" at bounding box center [534, 320] width 81 height 24
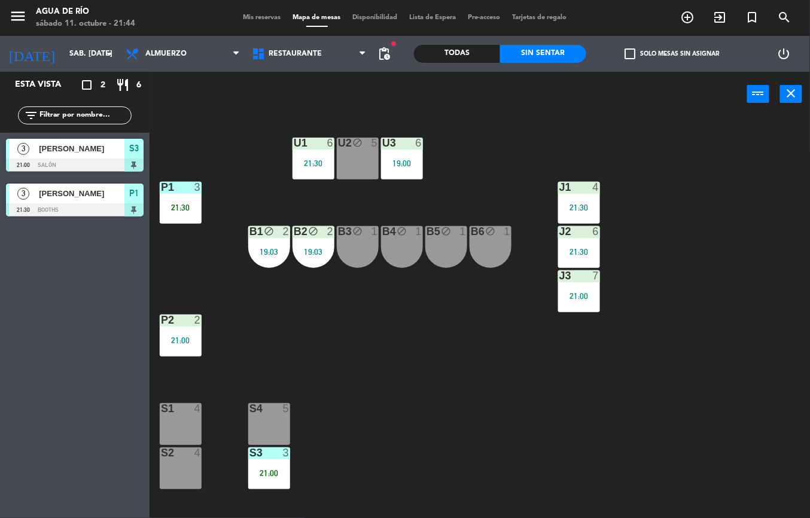
click at [577, 249] on div "21:30" at bounding box center [579, 252] width 42 height 8
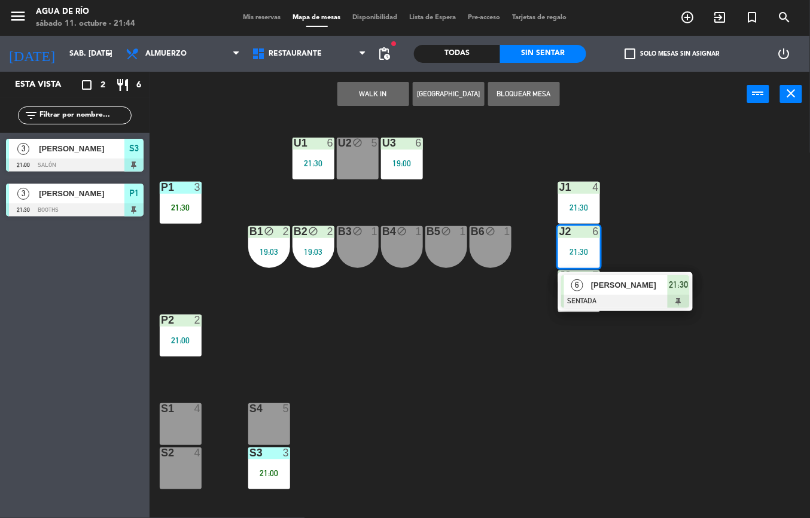
click at [637, 288] on span "[PERSON_NAME]" at bounding box center [629, 285] width 77 height 13
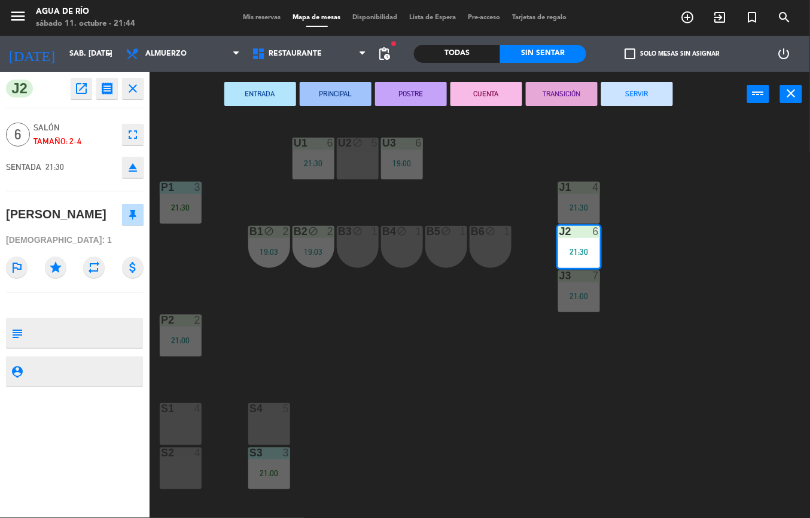
click at [139, 127] on icon "fullscreen" at bounding box center [133, 134] width 14 height 14
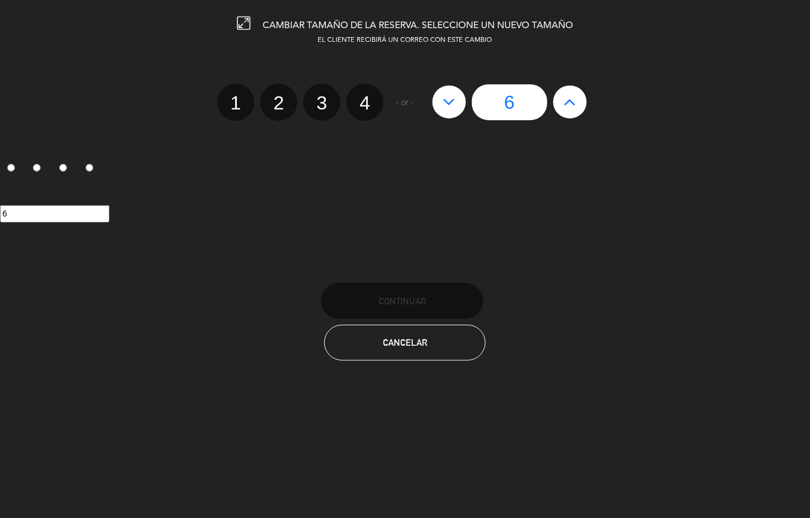
click at [371, 98] on label "4" at bounding box center [364, 102] width 37 height 37
click at [367, 96] on input "4" at bounding box center [363, 92] width 8 height 8
radio input "true"
radio input "false"
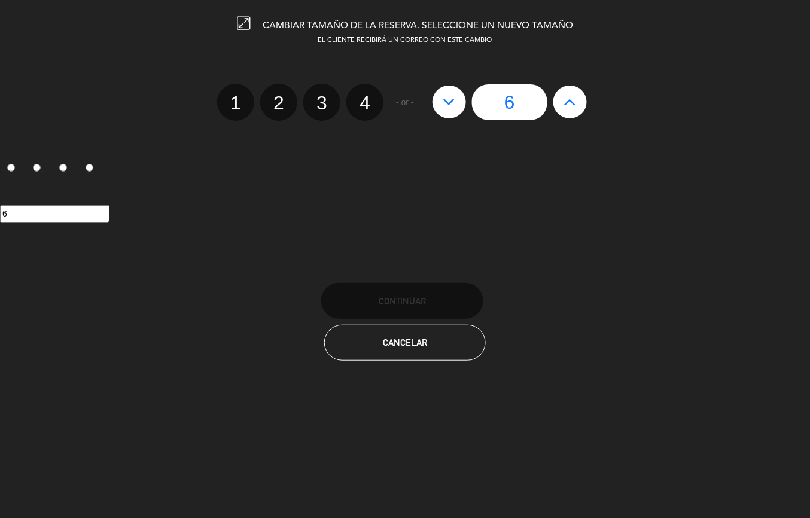
radio input "false"
radio input "true"
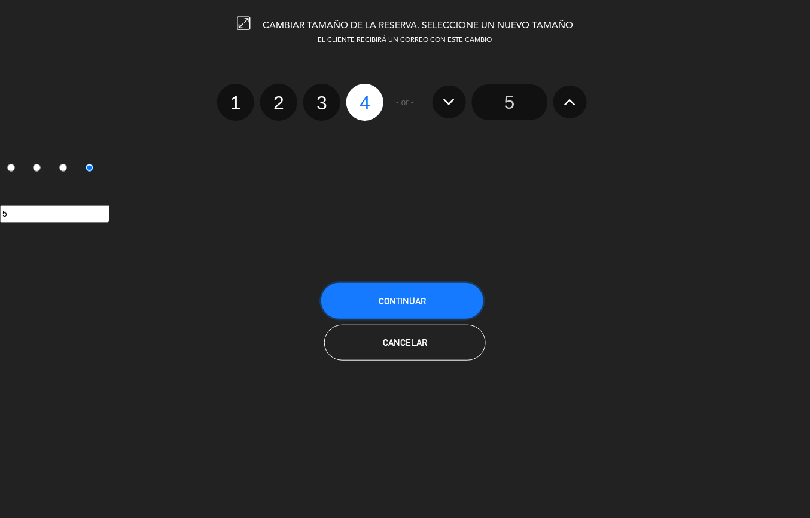
click at [430, 298] on button "Continuar" at bounding box center [402, 301] width 162 height 36
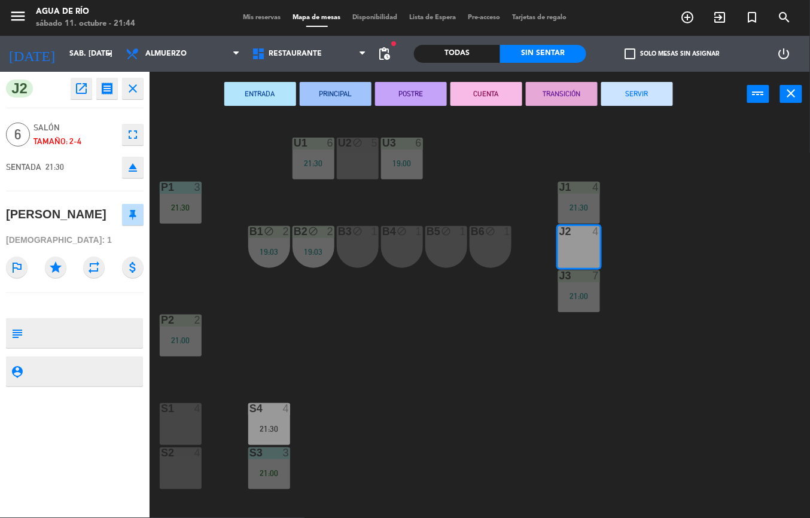
click at [661, 242] on div "U1 6 21:30 U2 block 5 U3 6 19:00 J1 4 21:30 P1 3 21:30 J2 4 B1 block 2 19:03 B2…" at bounding box center [484, 317] width 652 height 401
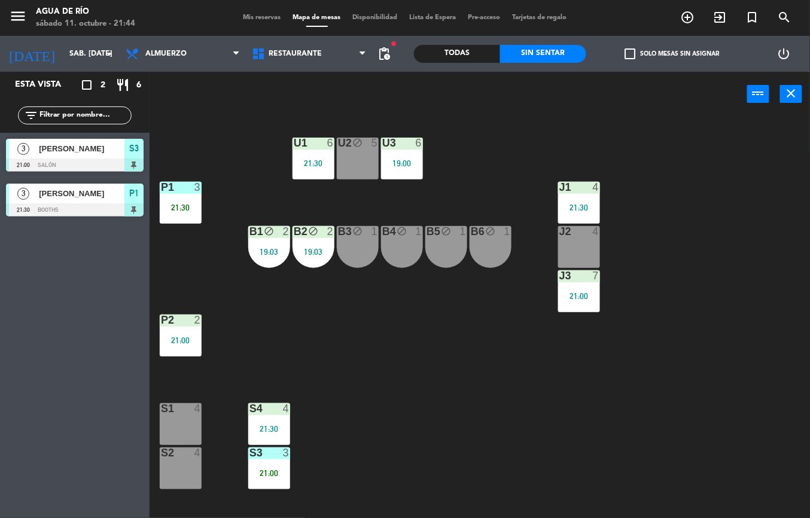
click at [577, 257] on div "J2 4" at bounding box center [579, 247] width 42 height 42
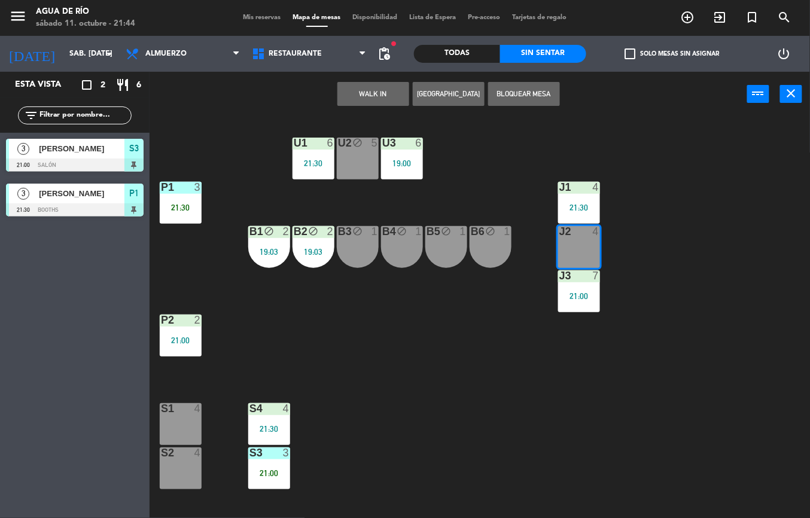
click at [548, 383] on div "U1 6 21:30 U2 block 5 U3 6 19:00 J1 4 21:30 P1 3 21:30 J2 4 B1 block 2 19:03 B2…" at bounding box center [484, 317] width 652 height 401
